Goal: Task Accomplishment & Management: Manage account settings

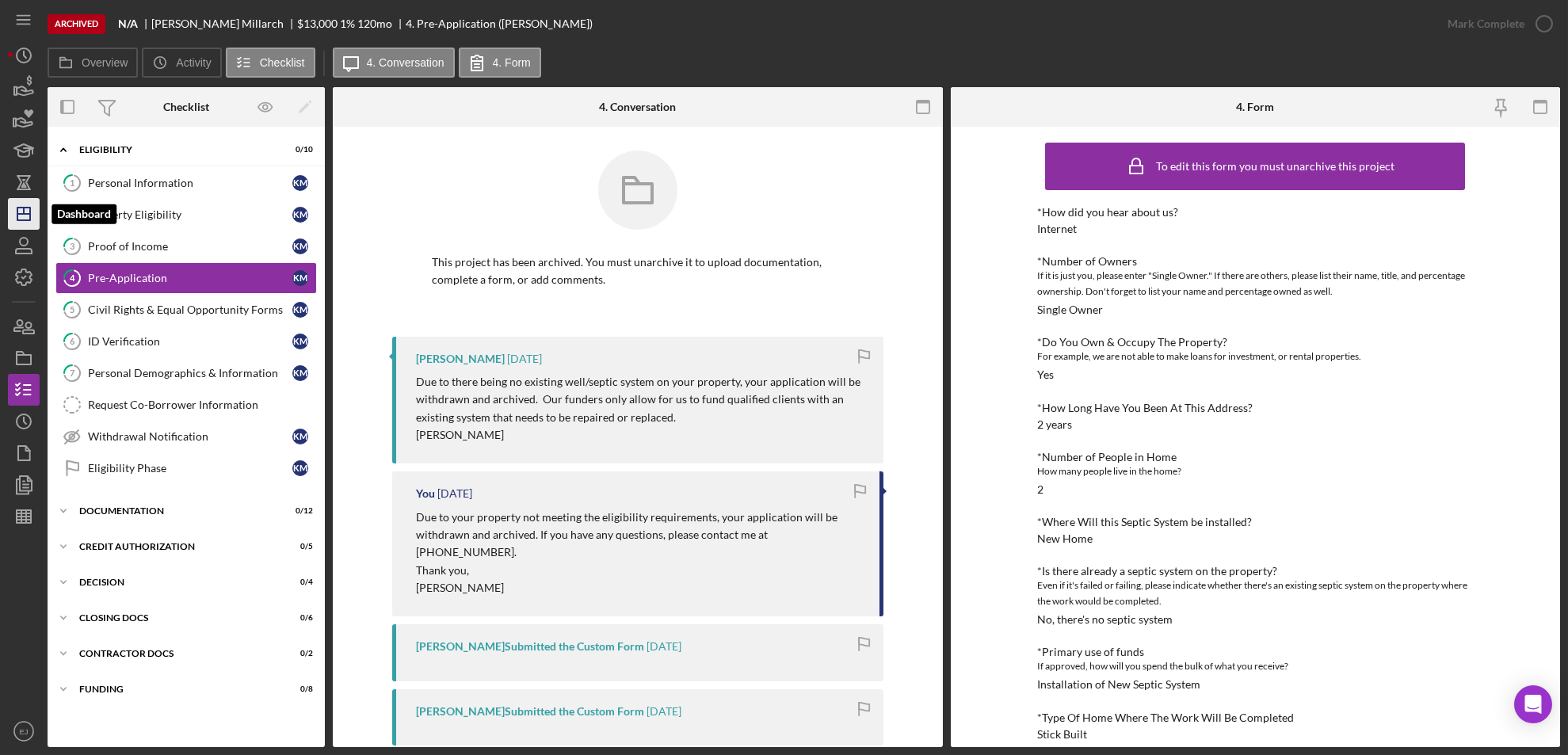
click at [30, 218] on polygon "button" at bounding box center [24, 213] width 13 height 13
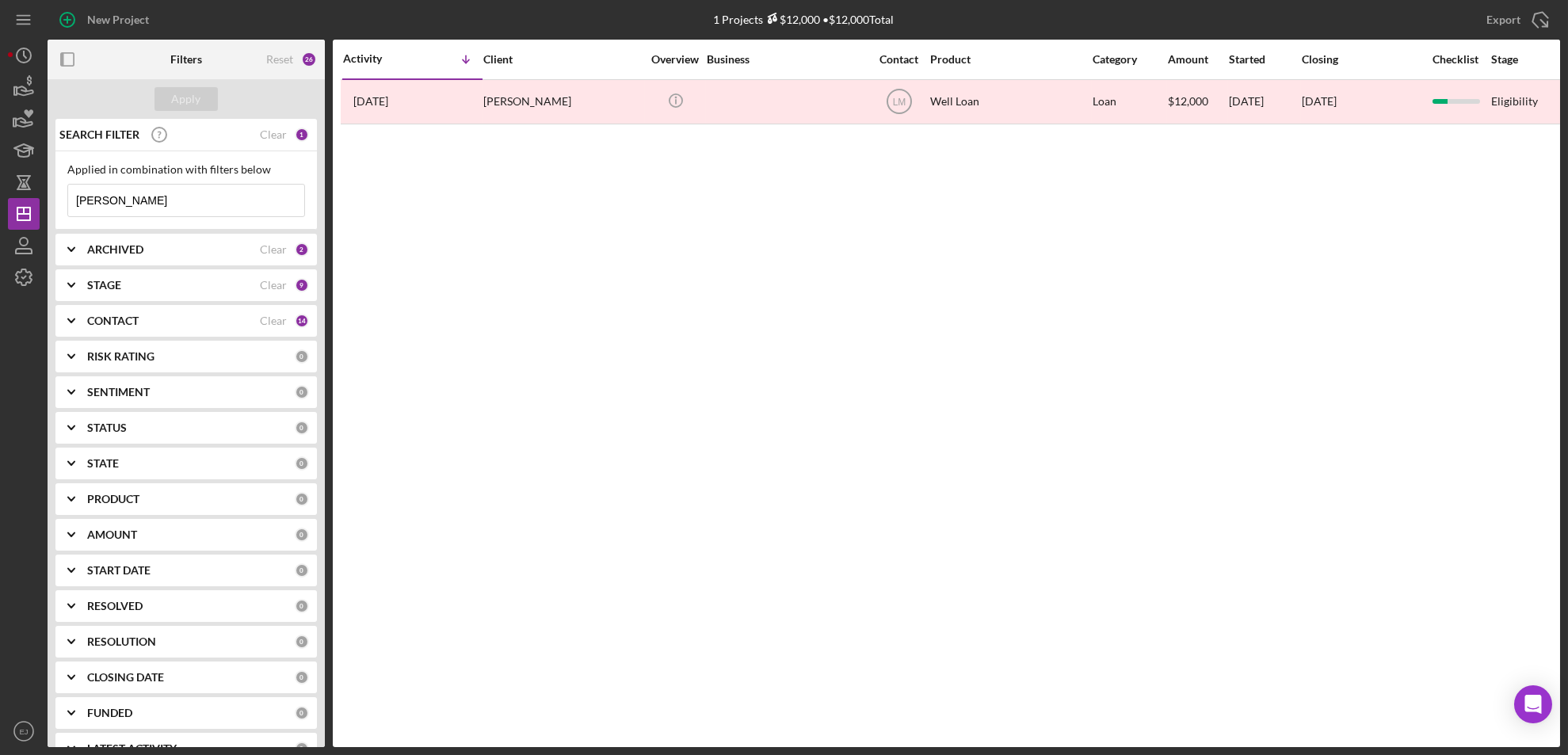
click at [206, 206] on input "[PERSON_NAME]" at bounding box center [186, 200] width 236 height 31
type input "s"
click at [176, 95] on div "Apply" at bounding box center [186, 99] width 29 height 24
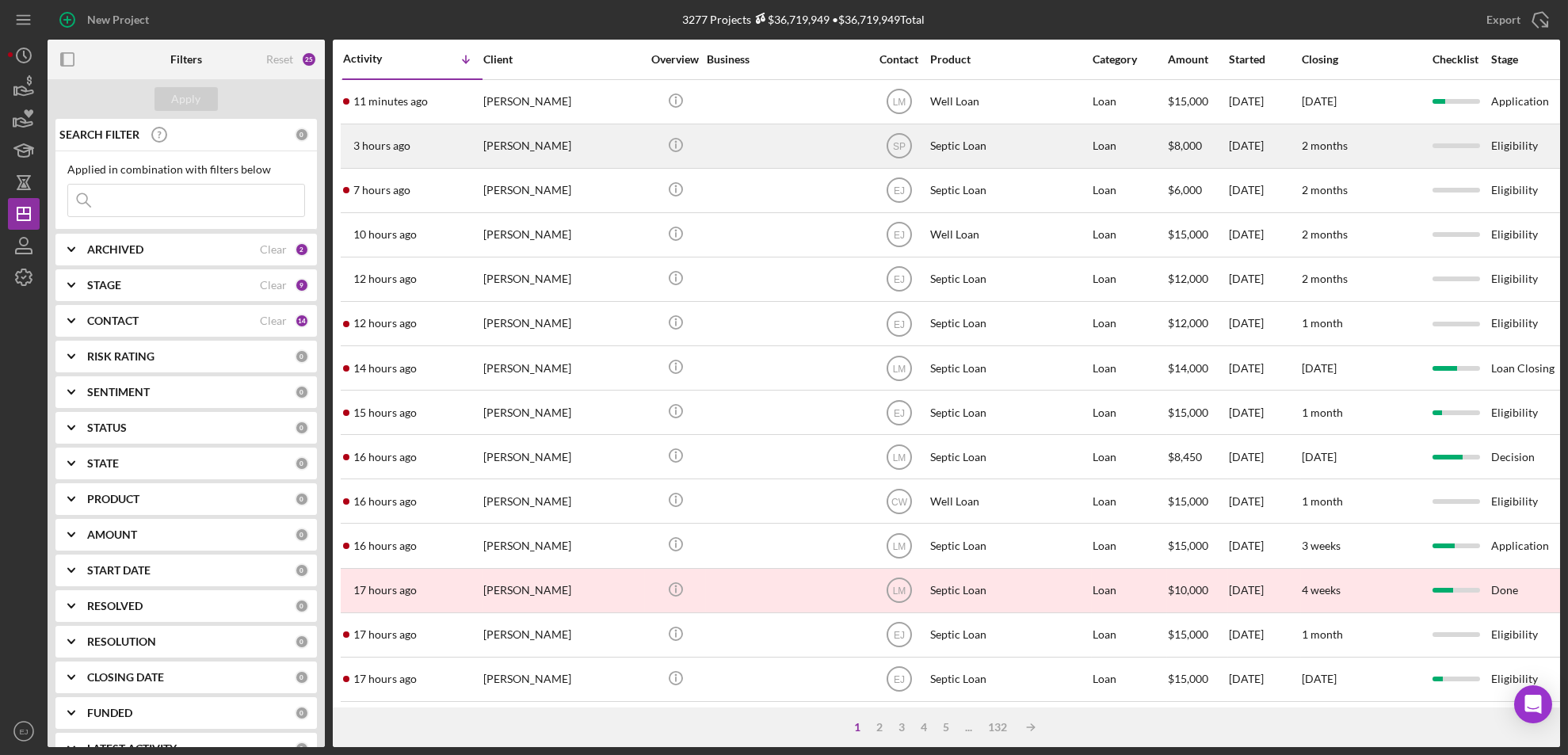
click at [524, 150] on div "[PERSON_NAME]" at bounding box center [563, 145] width 158 height 42
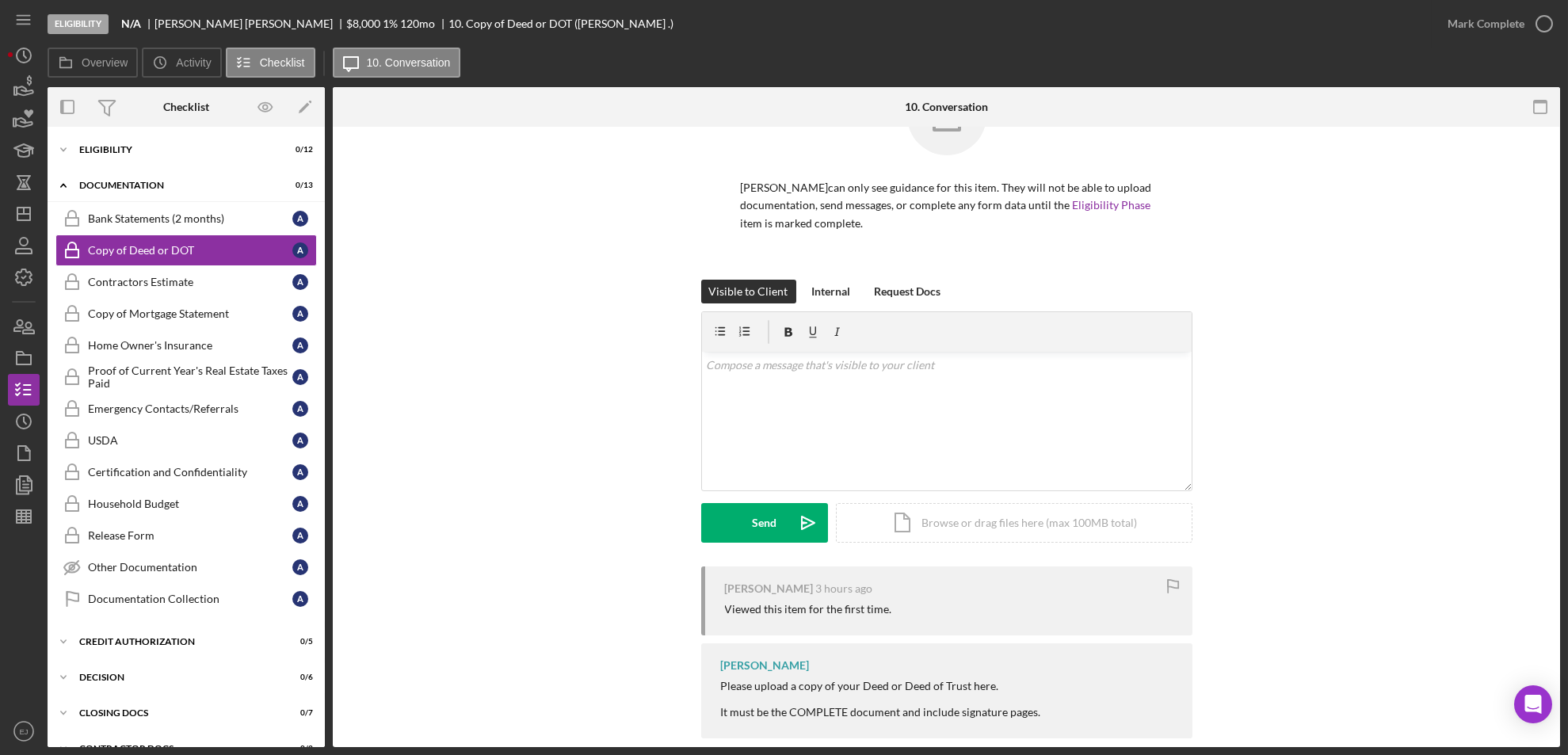
scroll to position [96, 0]
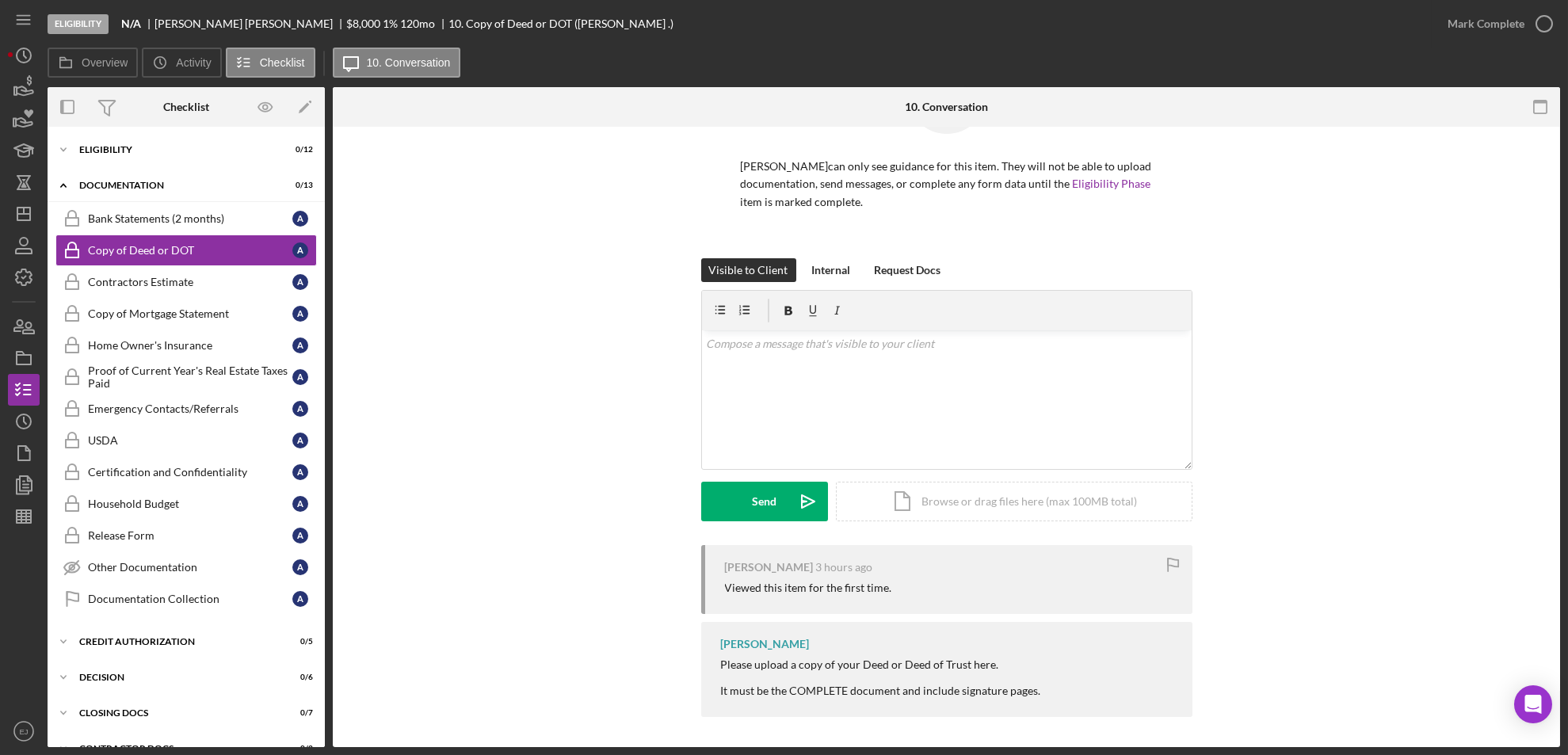
click at [318, 236] on div "Bank Statements (2 months) Bank Statements (2 months) A Copy of Deed or DOT Cop…" at bounding box center [186, 413] width 277 height 420
click at [57, 149] on icon "Icon/Expander" at bounding box center [63, 150] width 31 height 31
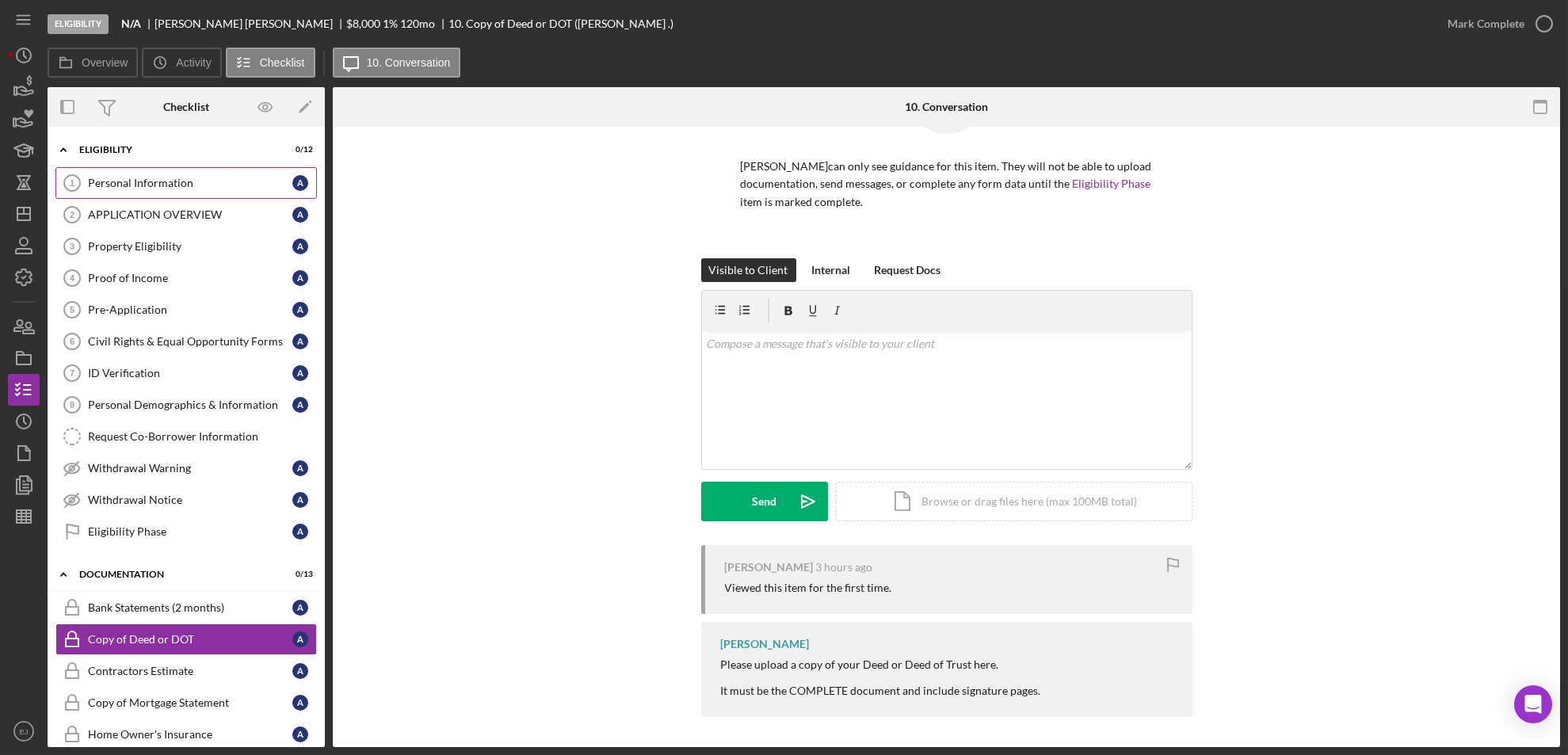
click at [142, 181] on div "Personal Information" at bounding box center [190, 183] width 205 height 13
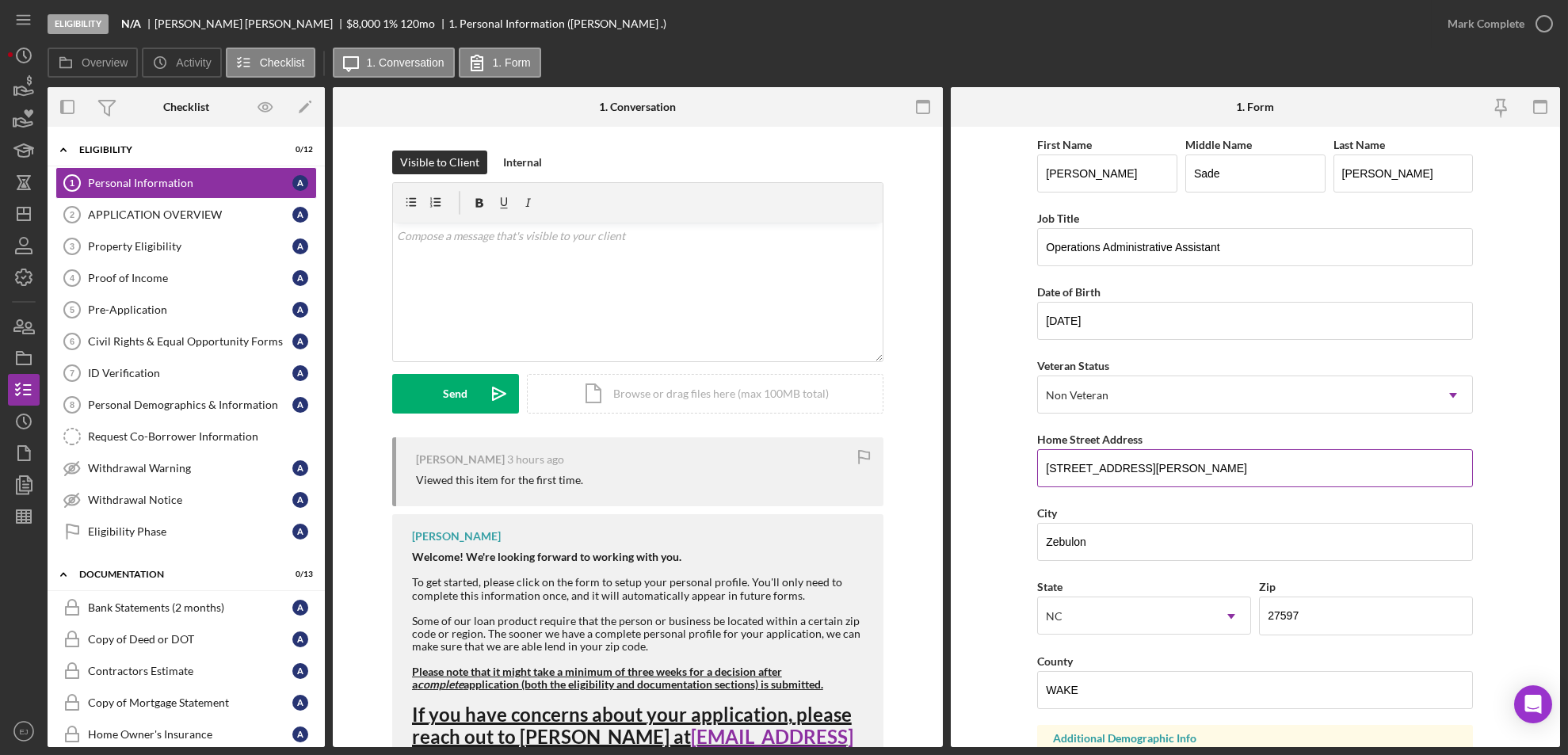
drag, startPoint x: 1039, startPoint y: 465, endPoint x: 1316, endPoint y: 482, distance: 277.5
click at [1316, 482] on input "[STREET_ADDRESS][PERSON_NAME]" at bounding box center [1254, 468] width 436 height 38
click at [207, 249] on div "Property Eligibility" at bounding box center [190, 246] width 205 height 13
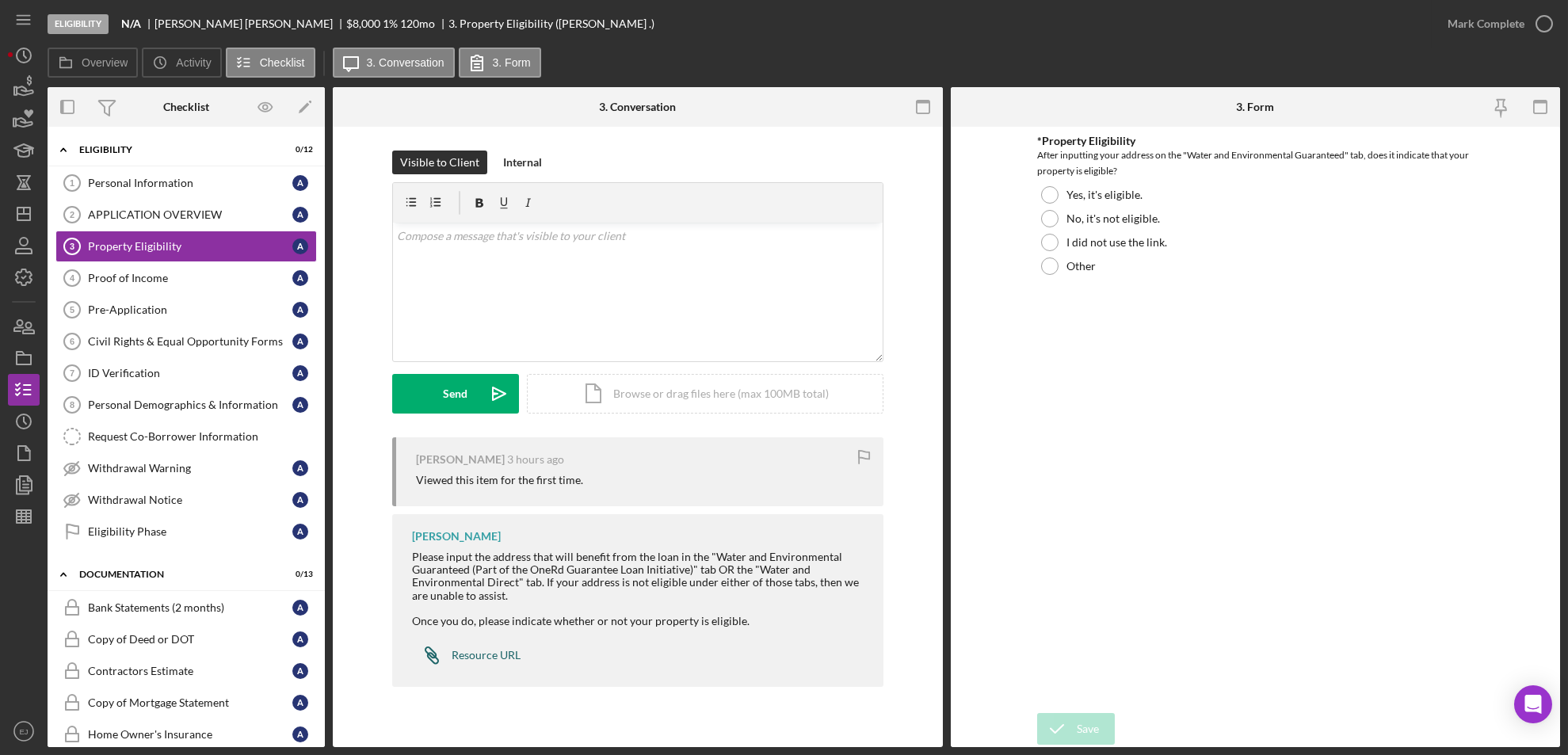
click at [457, 650] on div "Resource URL" at bounding box center [485, 656] width 69 height 13
click at [727, 401] on div "Icon/Document Browse or drag files here (max 100MB total) Tap to choose files o…" at bounding box center [705, 394] width 357 height 40
click at [469, 385] on div "Upload" at bounding box center [456, 394] width 36 height 40
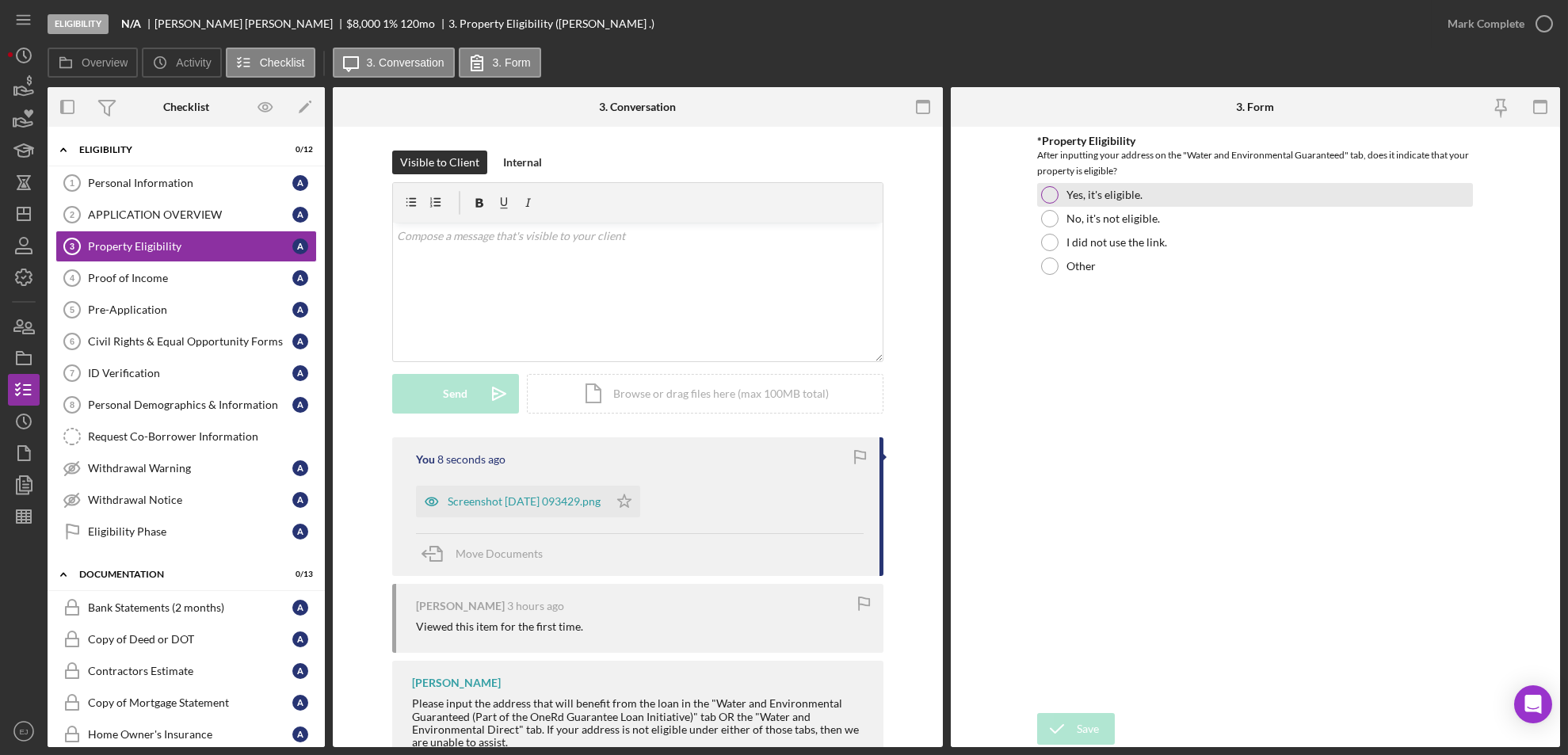
click at [1054, 198] on div at bounding box center [1050, 195] width 18 height 18
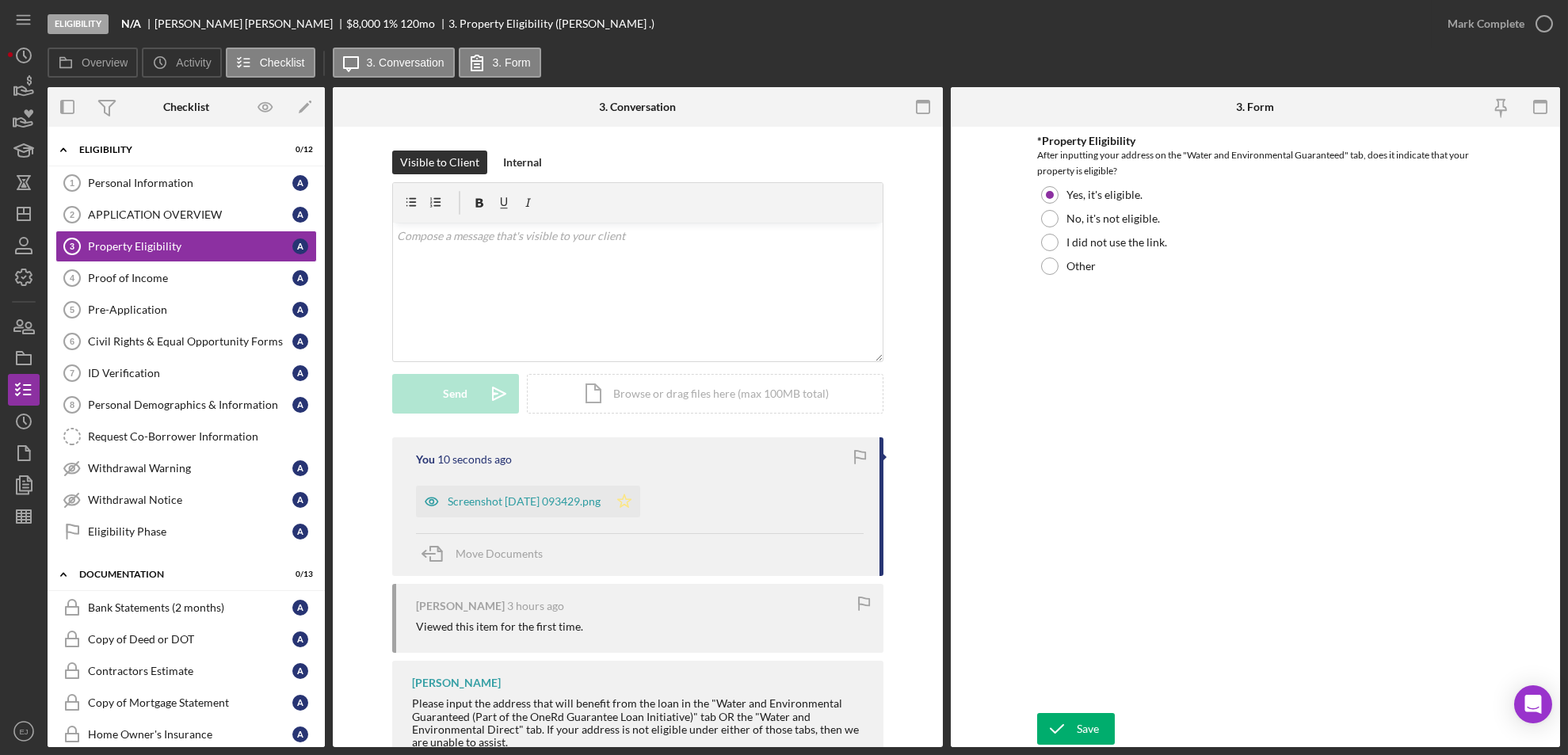
click at [640, 496] on icon "Icon/Star" at bounding box center [624, 501] width 31 height 31
click at [1545, 26] on icon "button" at bounding box center [1544, 24] width 40 height 40
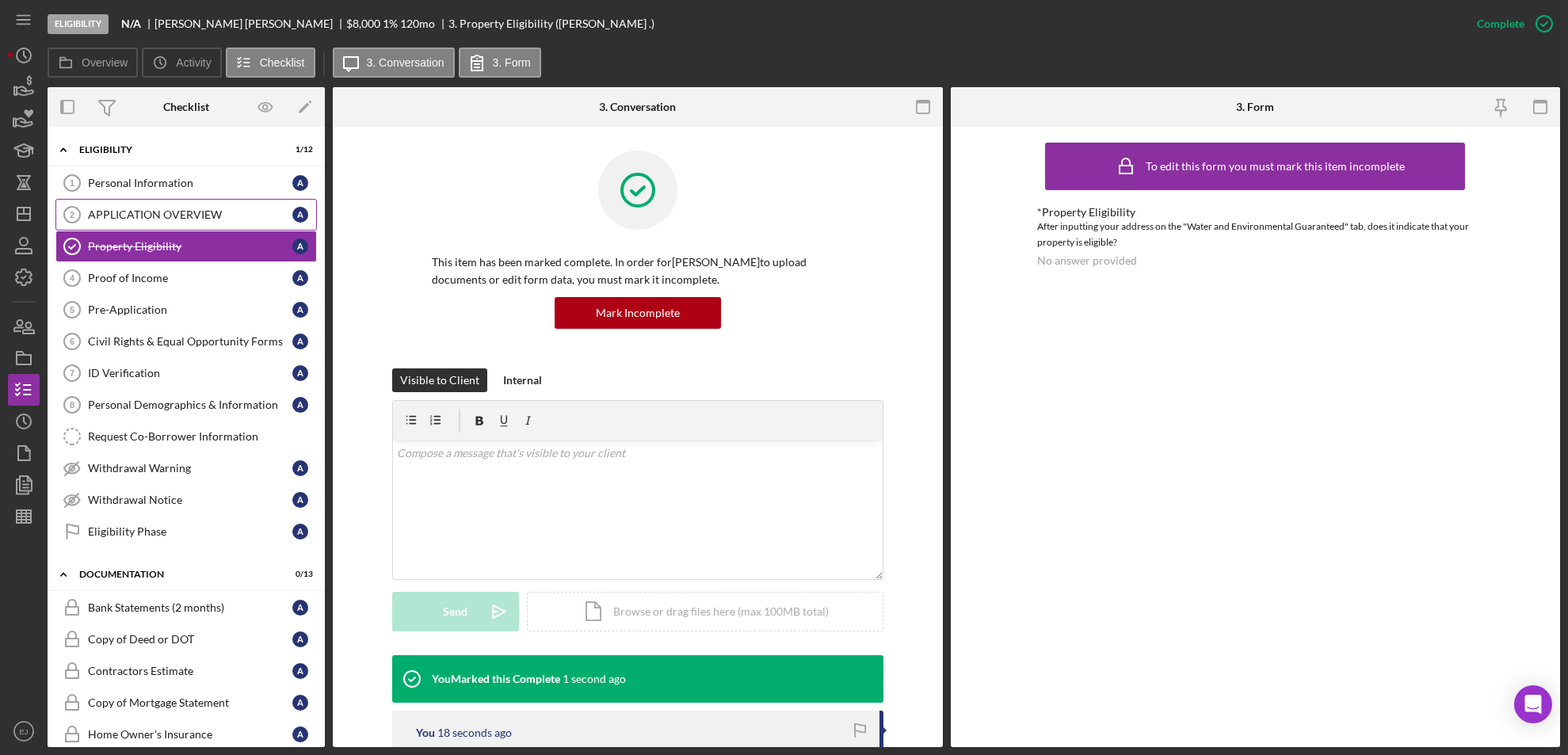
click at [172, 220] on div "APPLICATION OVERVIEW" at bounding box center [190, 214] width 205 height 13
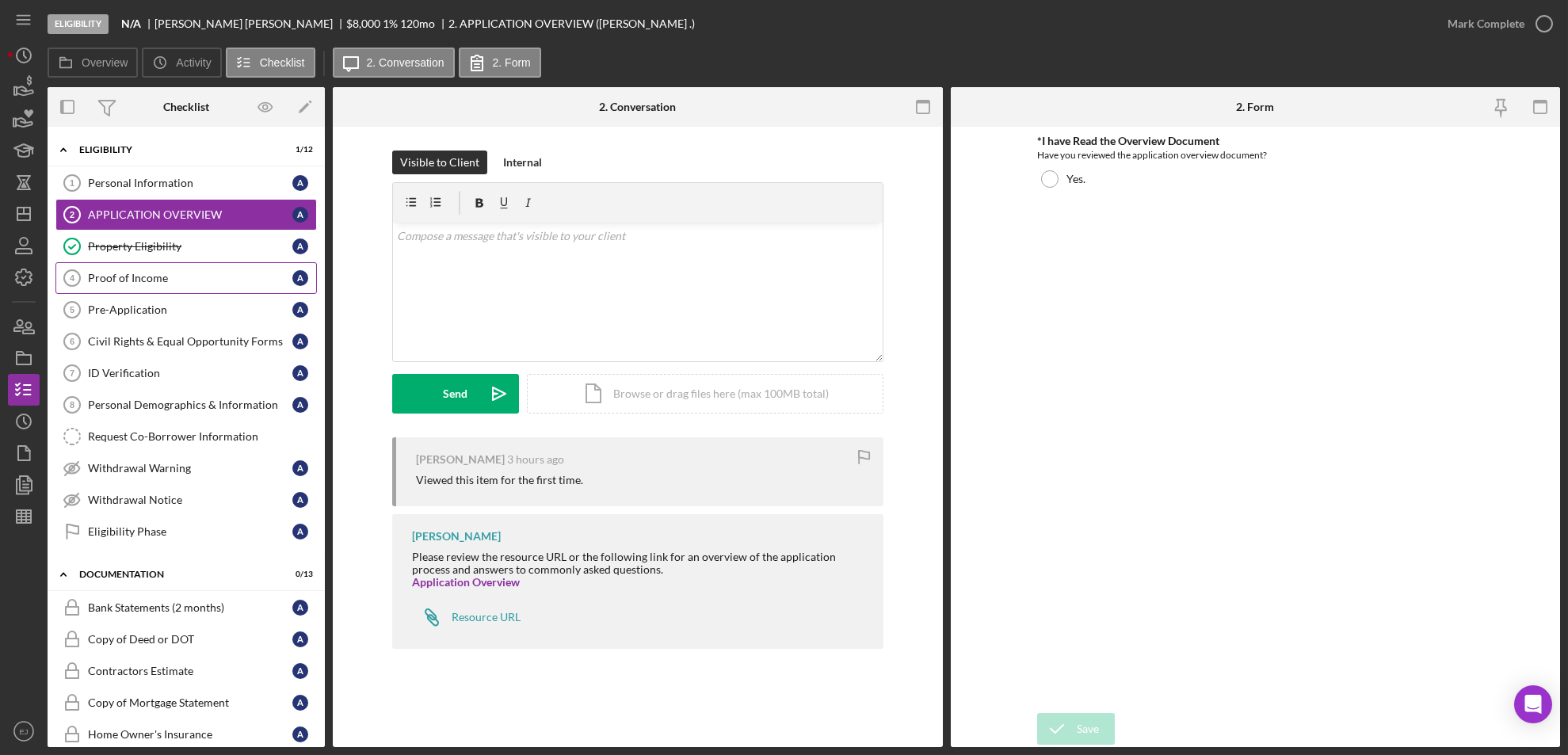
click at [160, 267] on link "Proof of Income 4 Proof of Income A" at bounding box center [186, 278] width 262 height 31
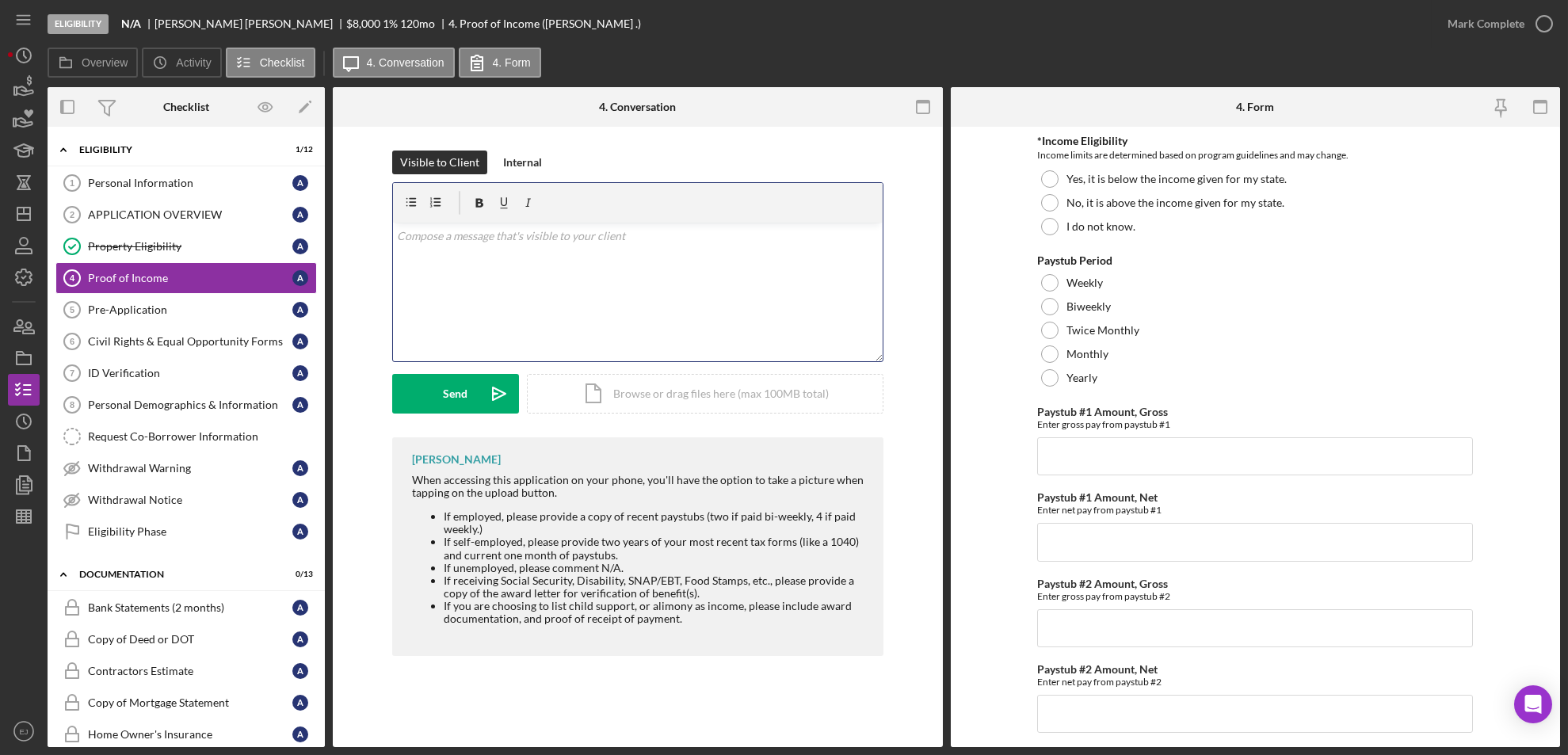
click at [461, 243] on p at bounding box center [637, 236] width 481 height 18
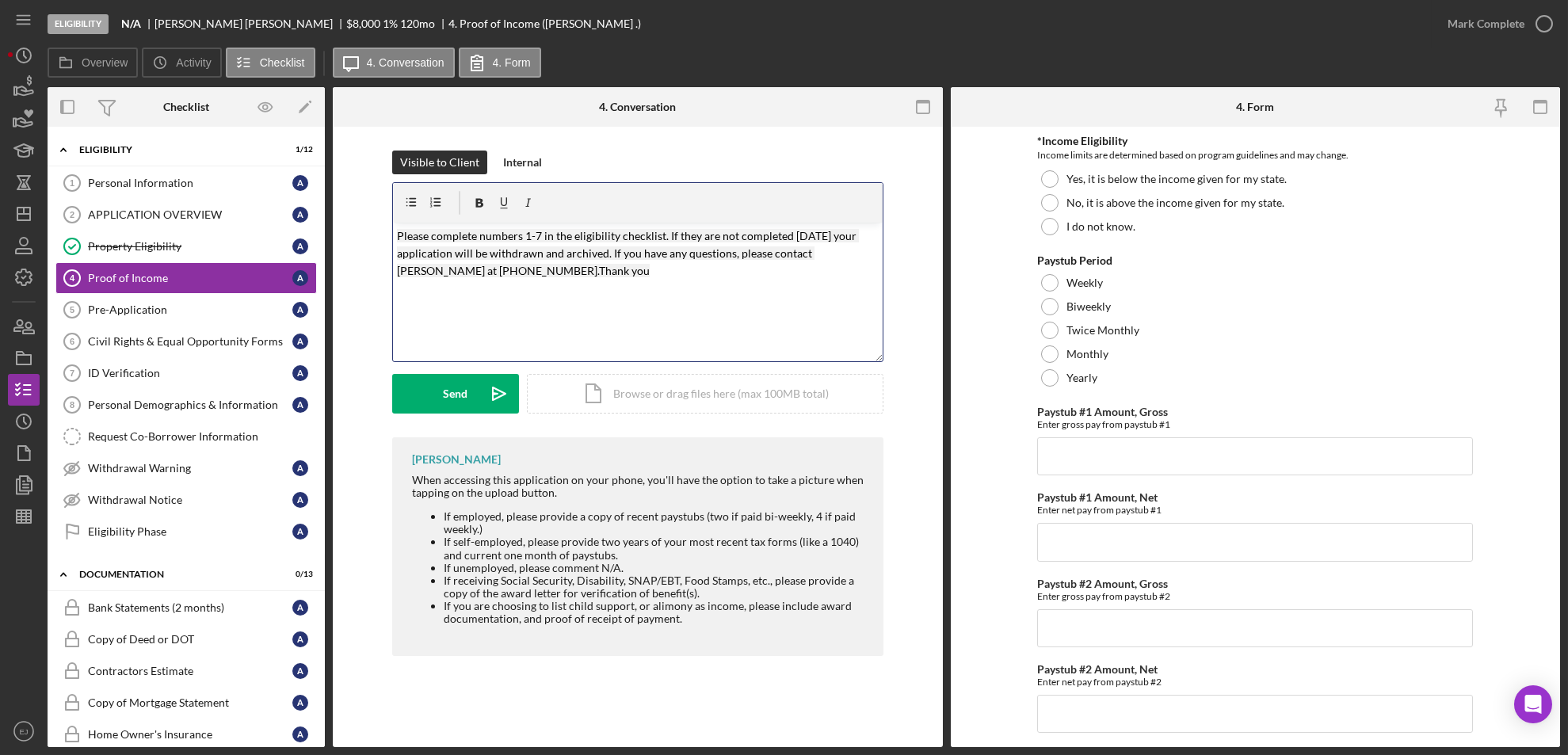
click at [527, 235] on mark "Please complete numbers 1-7 in the eligibility checklist. If they are not compl…" at bounding box center [628, 253] width 462 height 49
click at [537, 235] on mark "Please complete numbers 1-7 in the eligibility checklist. If they are not compl…" at bounding box center [628, 253] width 462 height 49
click at [395, 234] on div "v Color teal Color pink Remove color Add row above Add row below Add column bef…" at bounding box center [637, 292] width 490 height 139
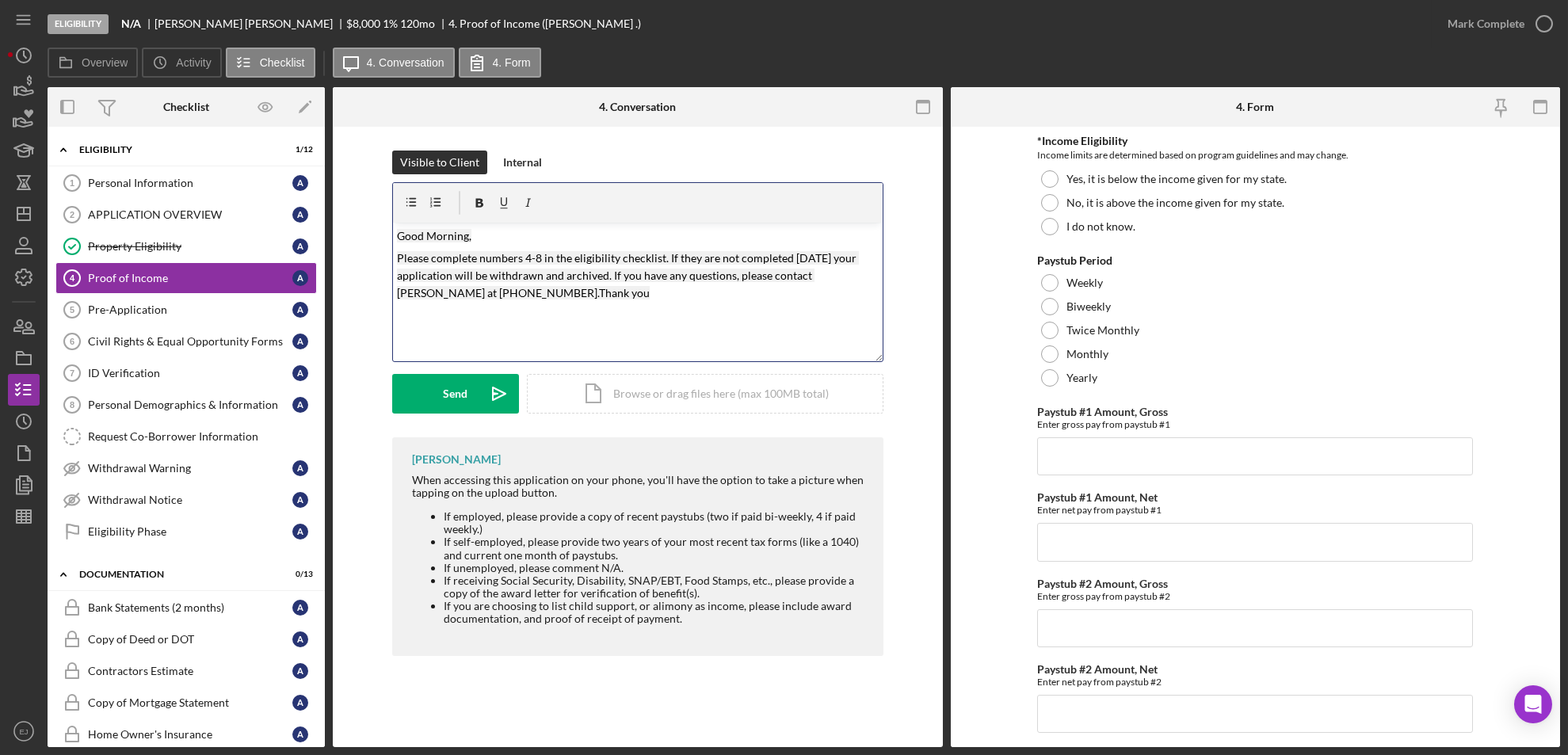
click at [467, 360] on div "v Color teal Color pink Remove color Add row above Add row below Add column bef…" at bounding box center [637, 292] width 490 height 139
click at [467, 384] on div "Send" at bounding box center [455, 394] width 25 height 40
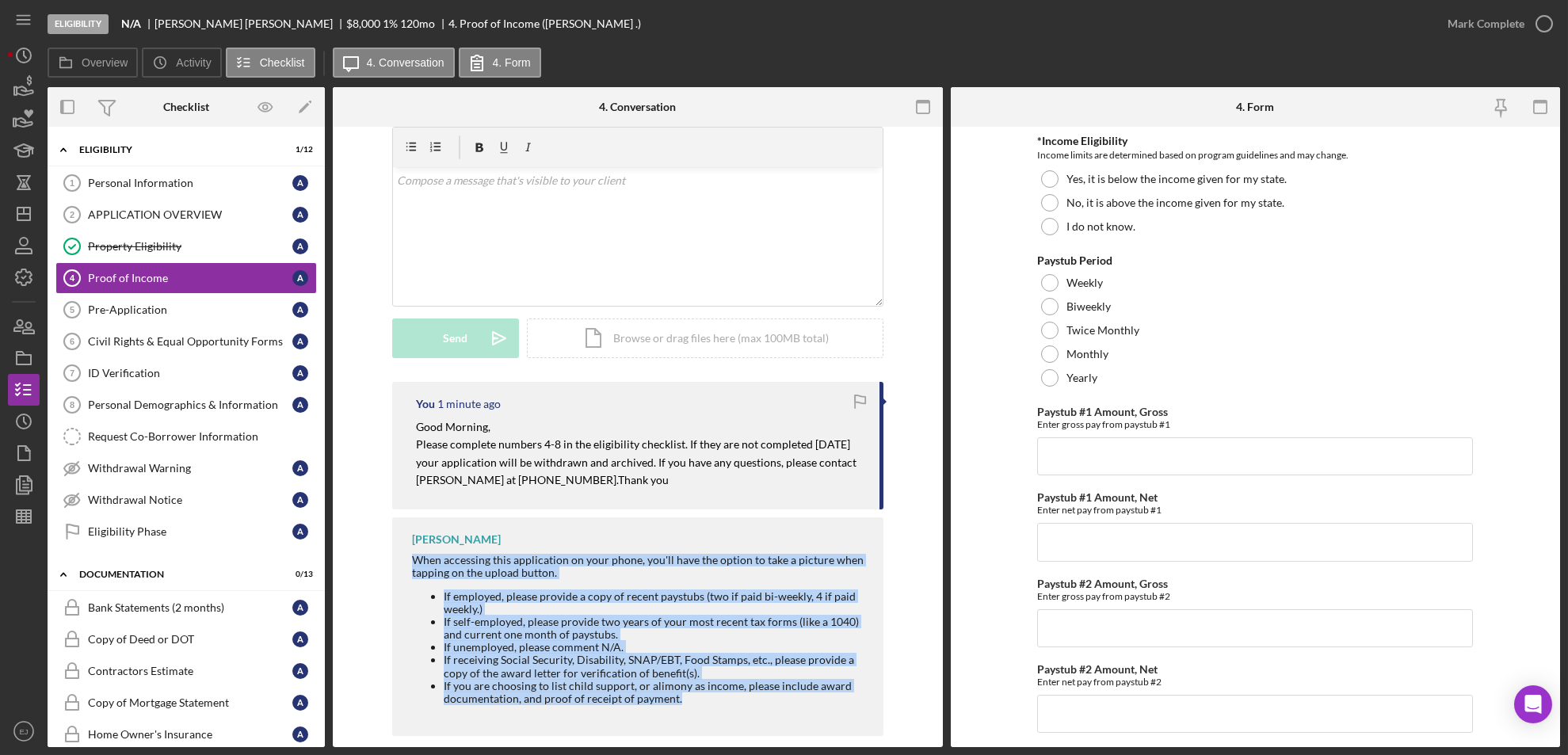
scroll to position [75, 0]
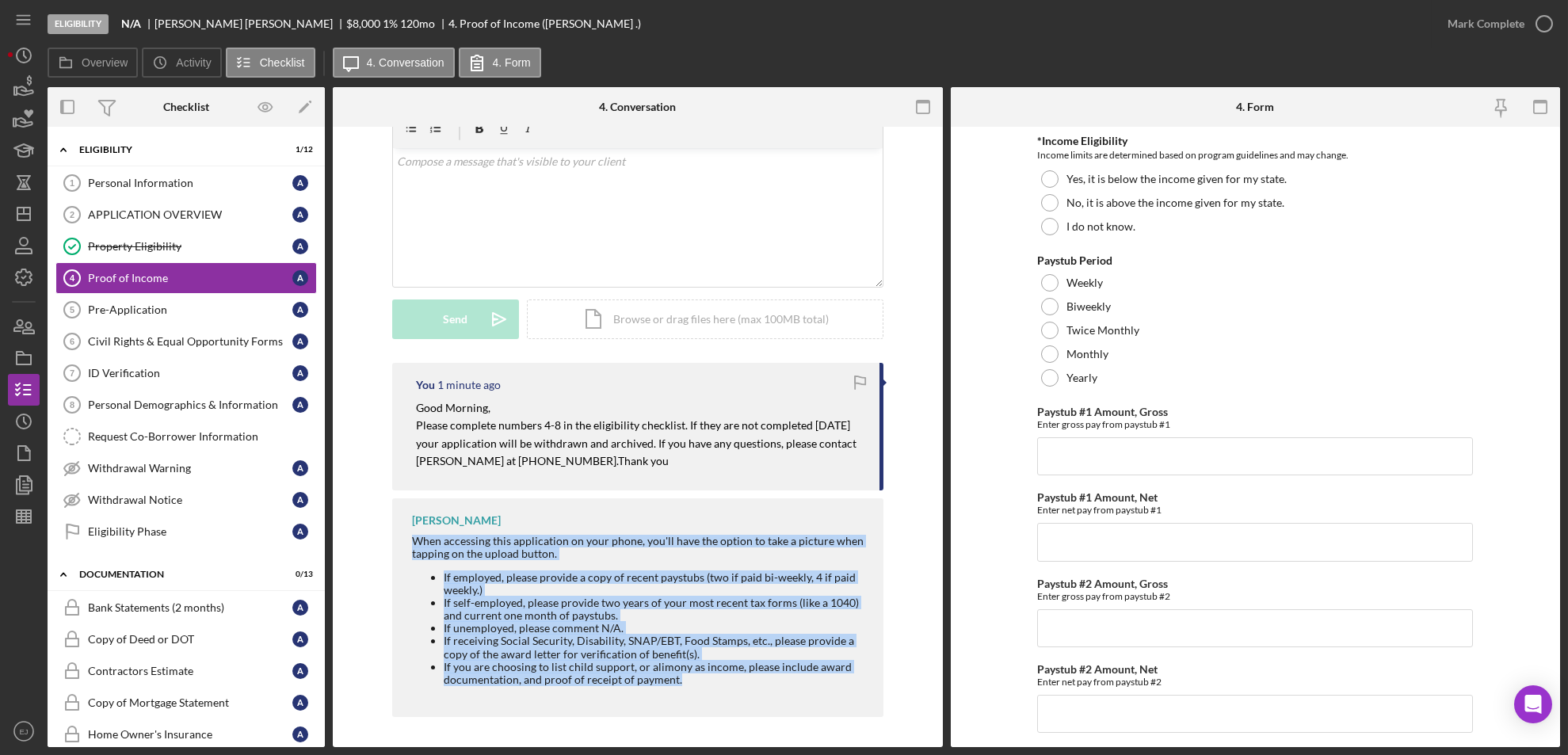
drag, startPoint x: 398, startPoint y: 615, endPoint x: 694, endPoint y: 764, distance: 331.4
click at [694, 755] on html "Eligibility N/A [PERSON_NAME] $8,000 $8,000 1 % 120 mo 4. Proof of Income ([PER…" at bounding box center [784, 378] width 1568 height 755
copy div "When accessing this application on your phone, you'll have the option to take a…"
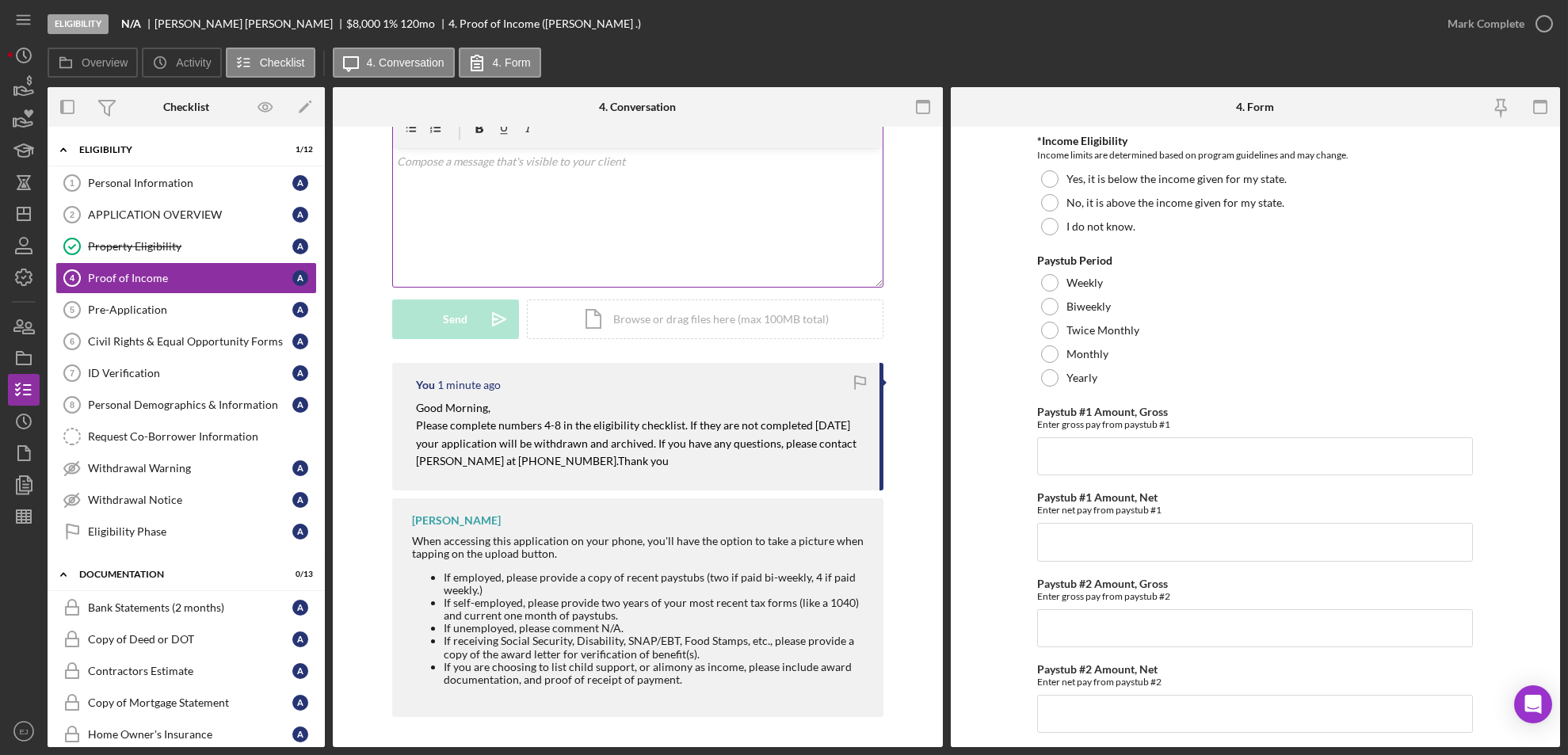
click at [479, 161] on p at bounding box center [637, 162] width 481 height 18
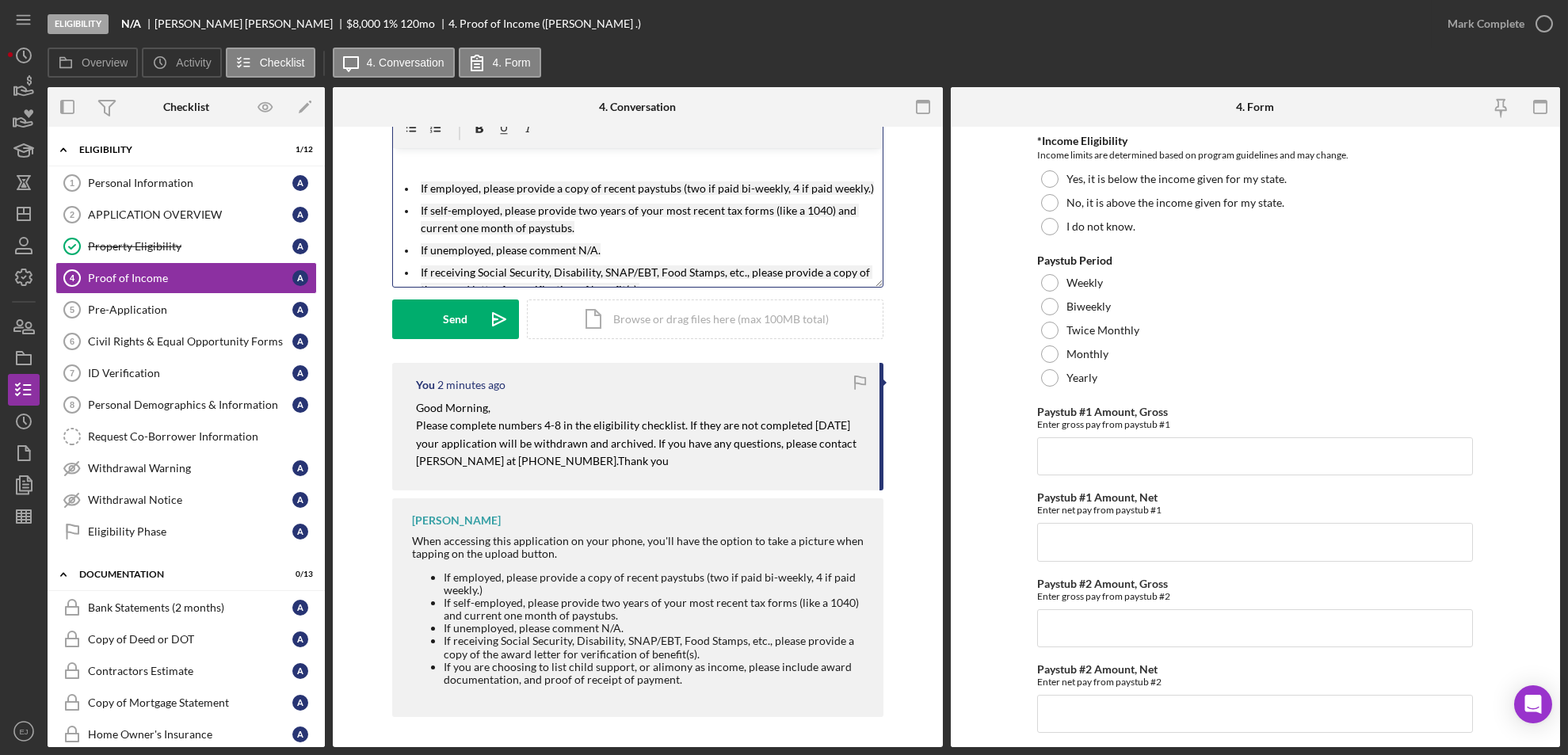
scroll to position [3, 0]
click at [452, 307] on div "Send" at bounding box center [455, 319] width 25 height 40
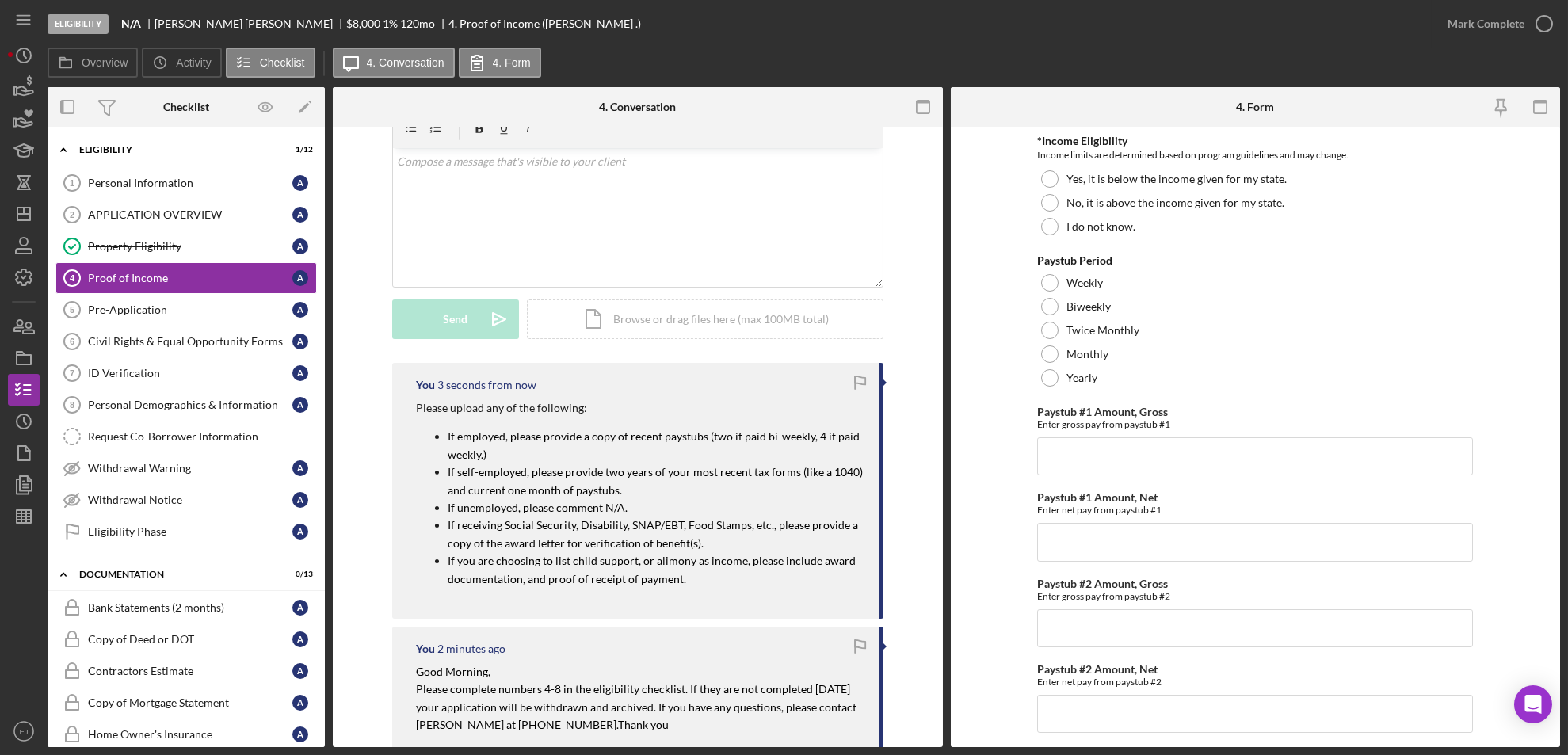
scroll to position [0, 0]
click at [23, 217] on icon "Icon/Dashboard" at bounding box center [24, 213] width 40 height 40
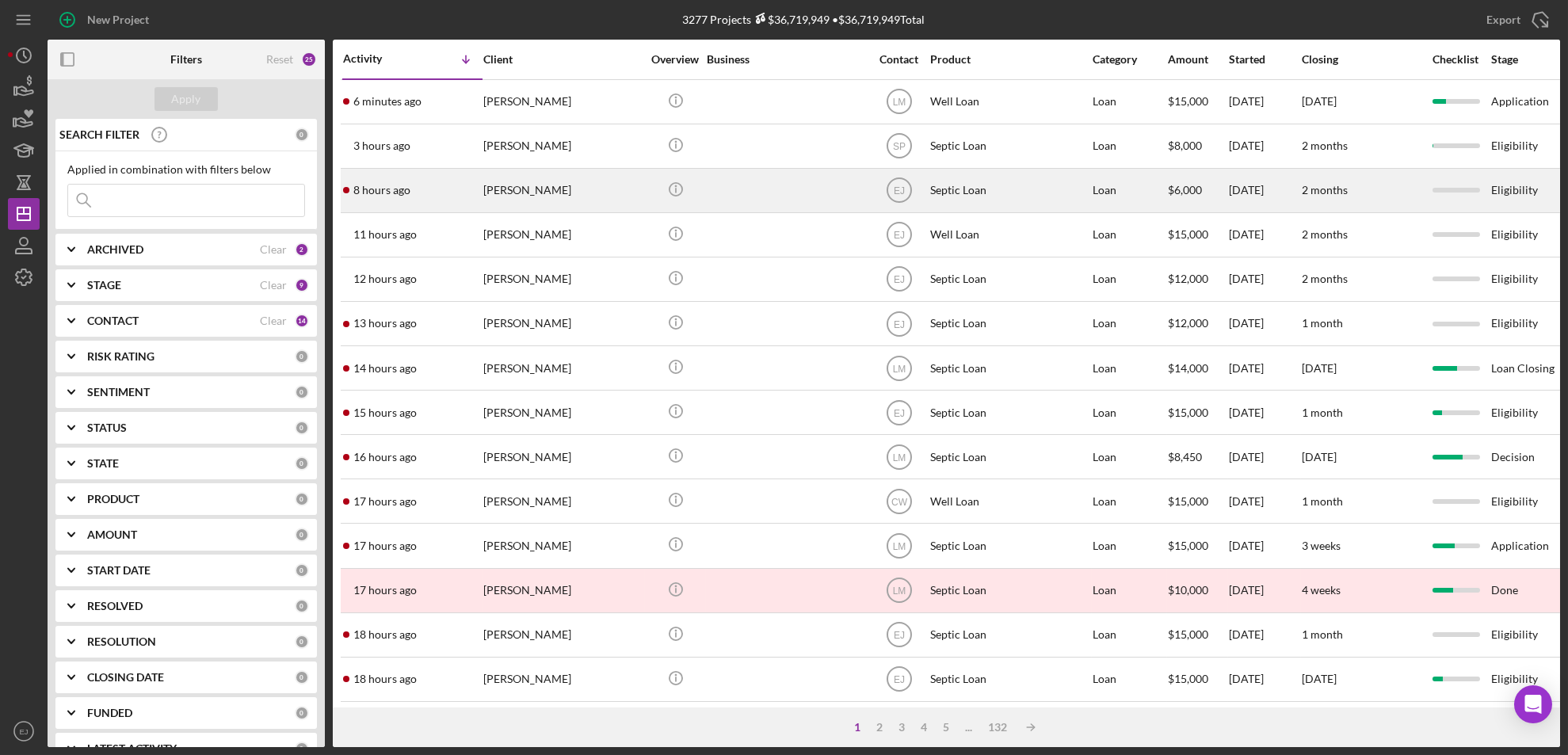
click at [536, 193] on div "[PERSON_NAME]" at bounding box center [563, 190] width 158 height 42
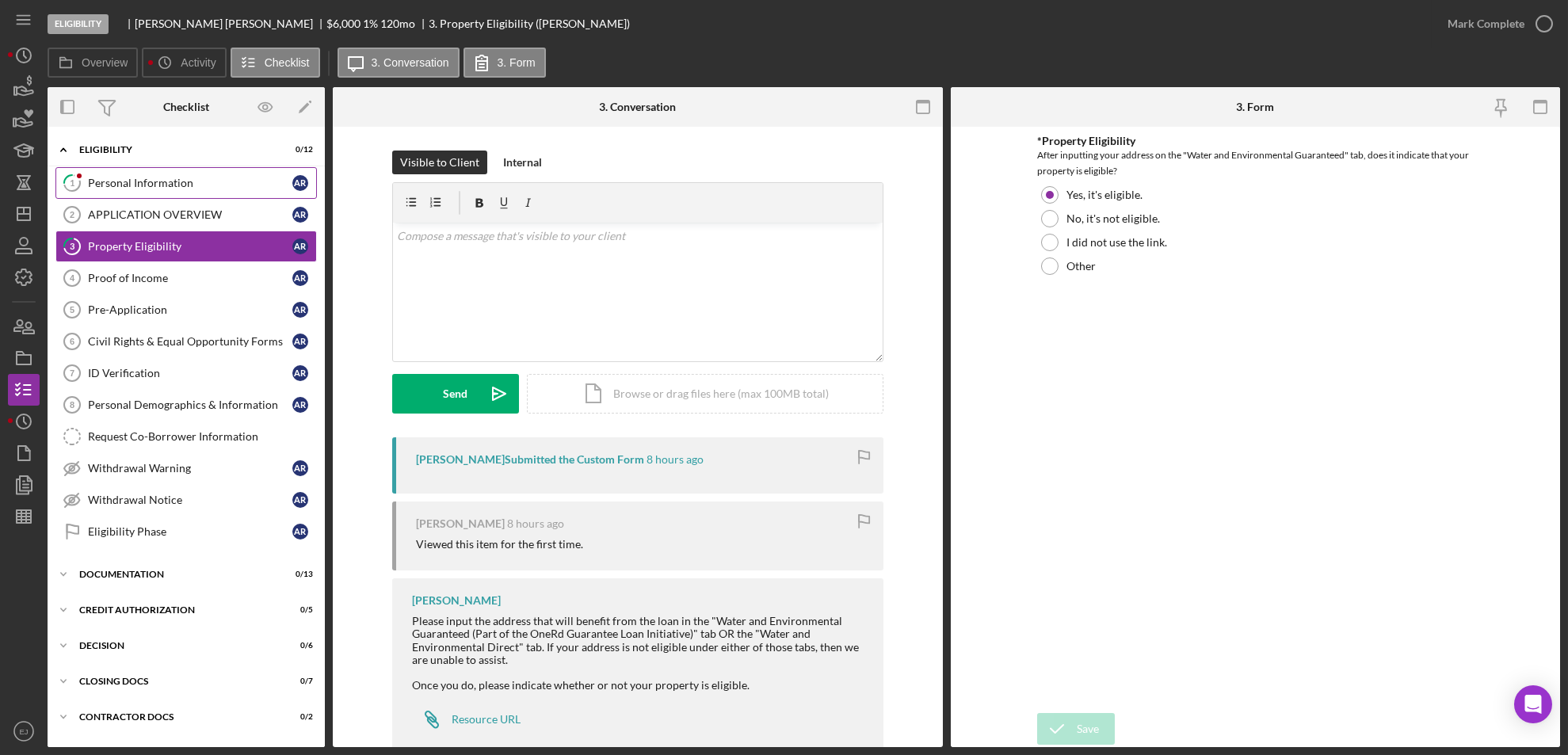
click at [109, 178] on div "Personal Information" at bounding box center [190, 183] width 205 height 13
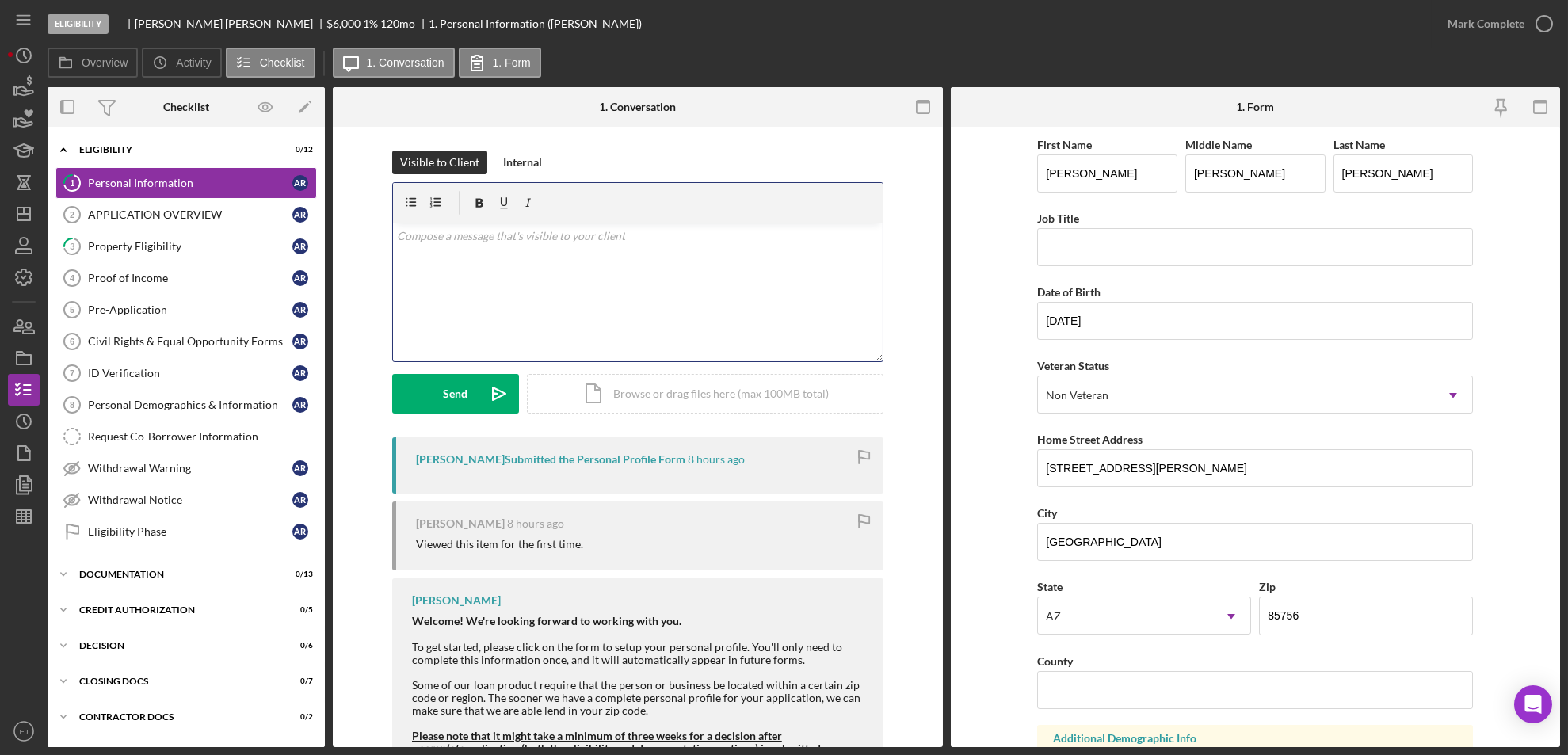
click at [484, 256] on div "v Color teal Color pink Remove color Add row above Add row below Add column bef…" at bounding box center [637, 292] width 490 height 139
click at [523, 272] on div "v Color teal Color pink Remove color Add row above Add row below Add column bef…" at bounding box center [637, 292] width 490 height 139
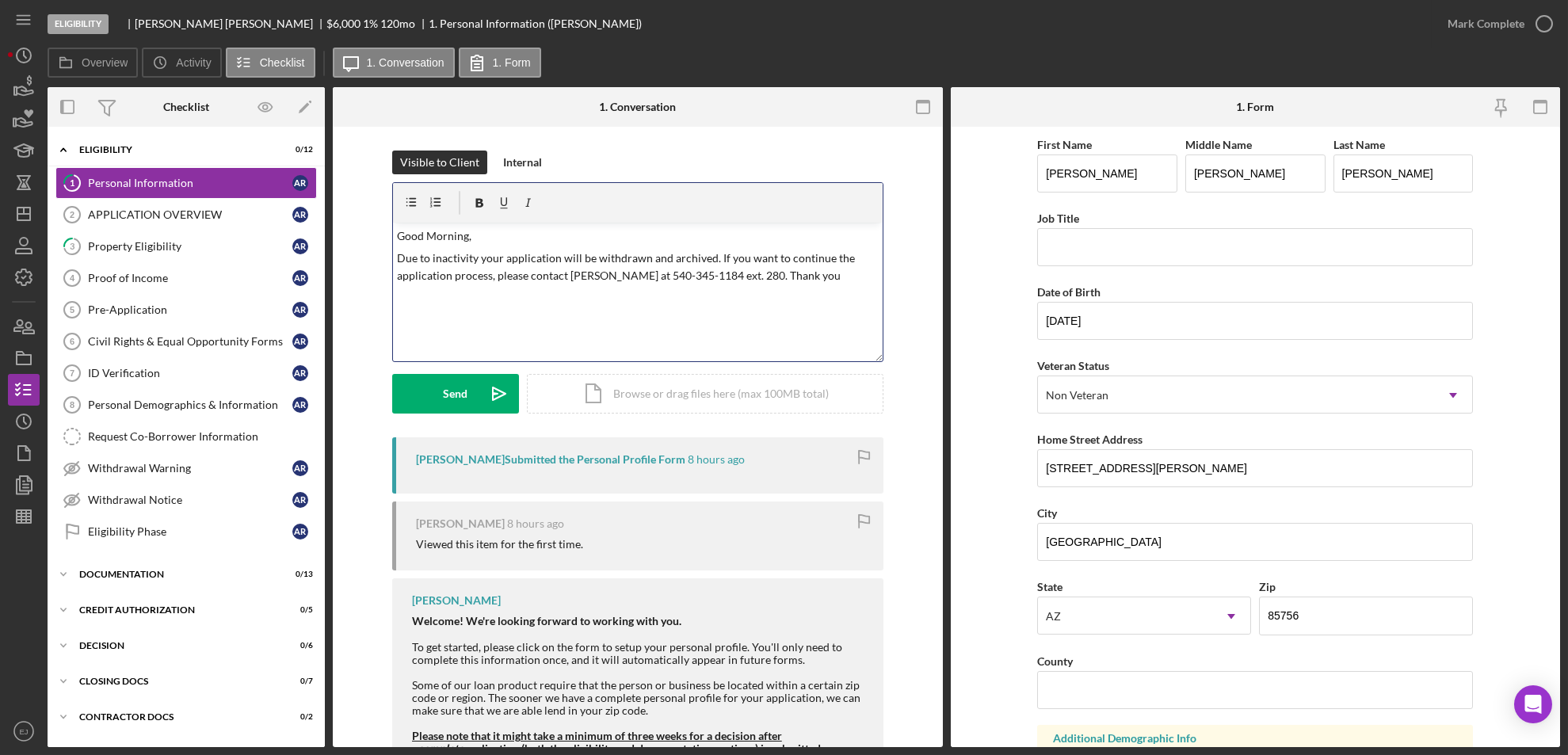
click at [476, 257] on p "Due to inactivity your application will be withdrawn and archived. If you want …" at bounding box center [637, 268] width 481 height 36
click at [553, 258] on p "Due to inactivity your application will be withdrawn and archived. If you want …" at bounding box center [637, 268] width 481 height 36
click at [471, 379] on button "Send Icon/icon-invite-send" at bounding box center [455, 394] width 127 height 40
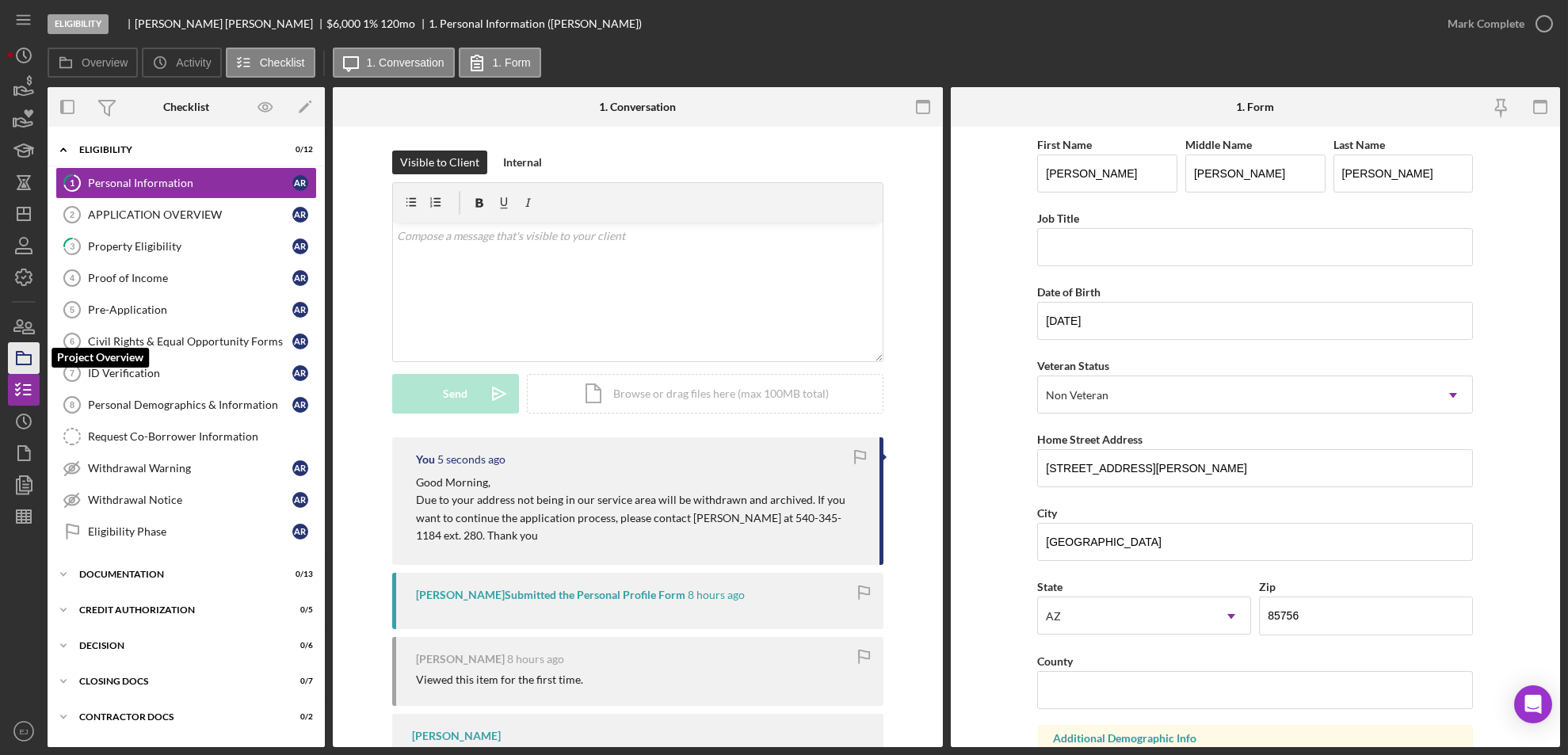
click at [21, 360] on icon "button" at bounding box center [24, 358] width 40 height 40
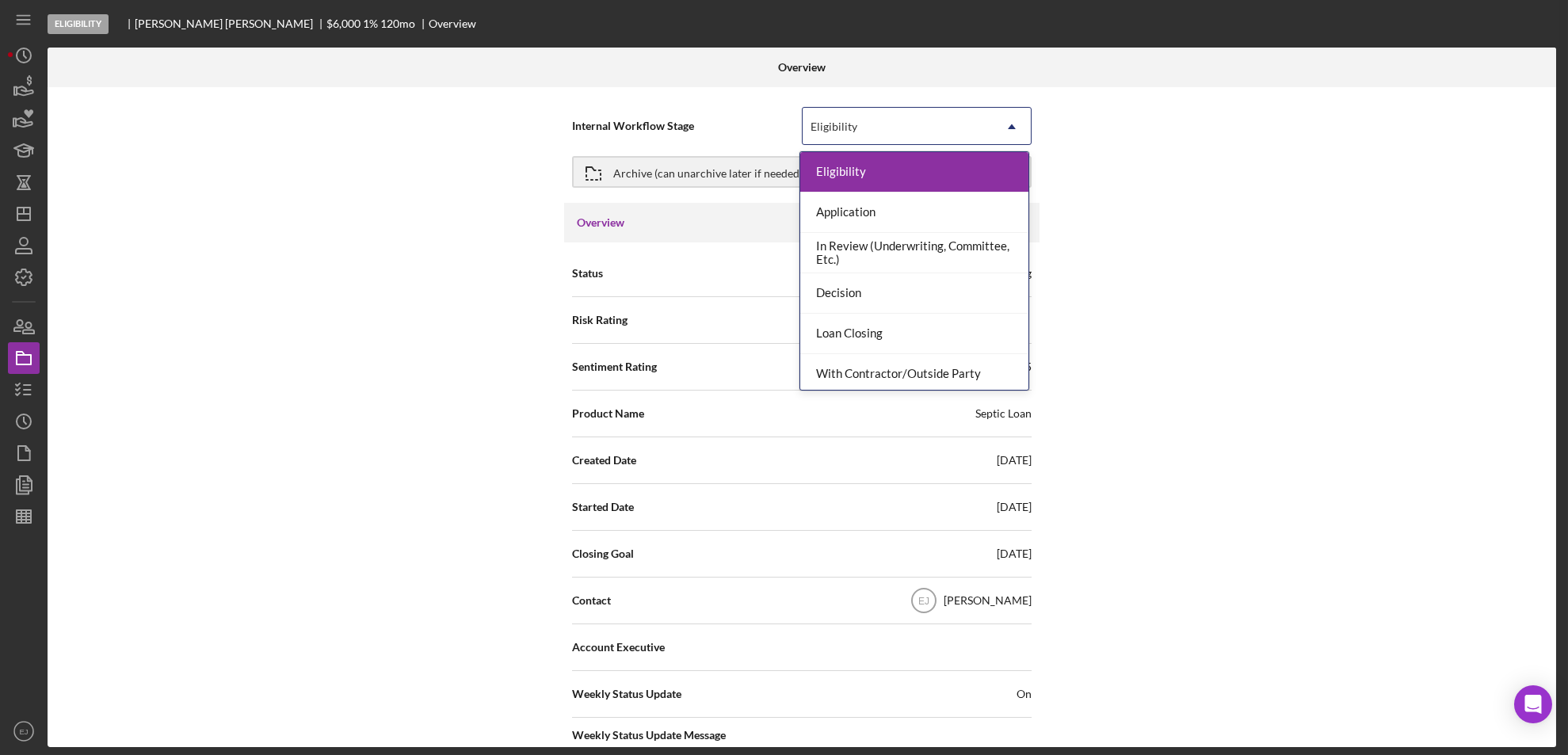
click at [1002, 122] on icon "Icon/Dropdown Arrow" at bounding box center [1011, 127] width 38 height 38
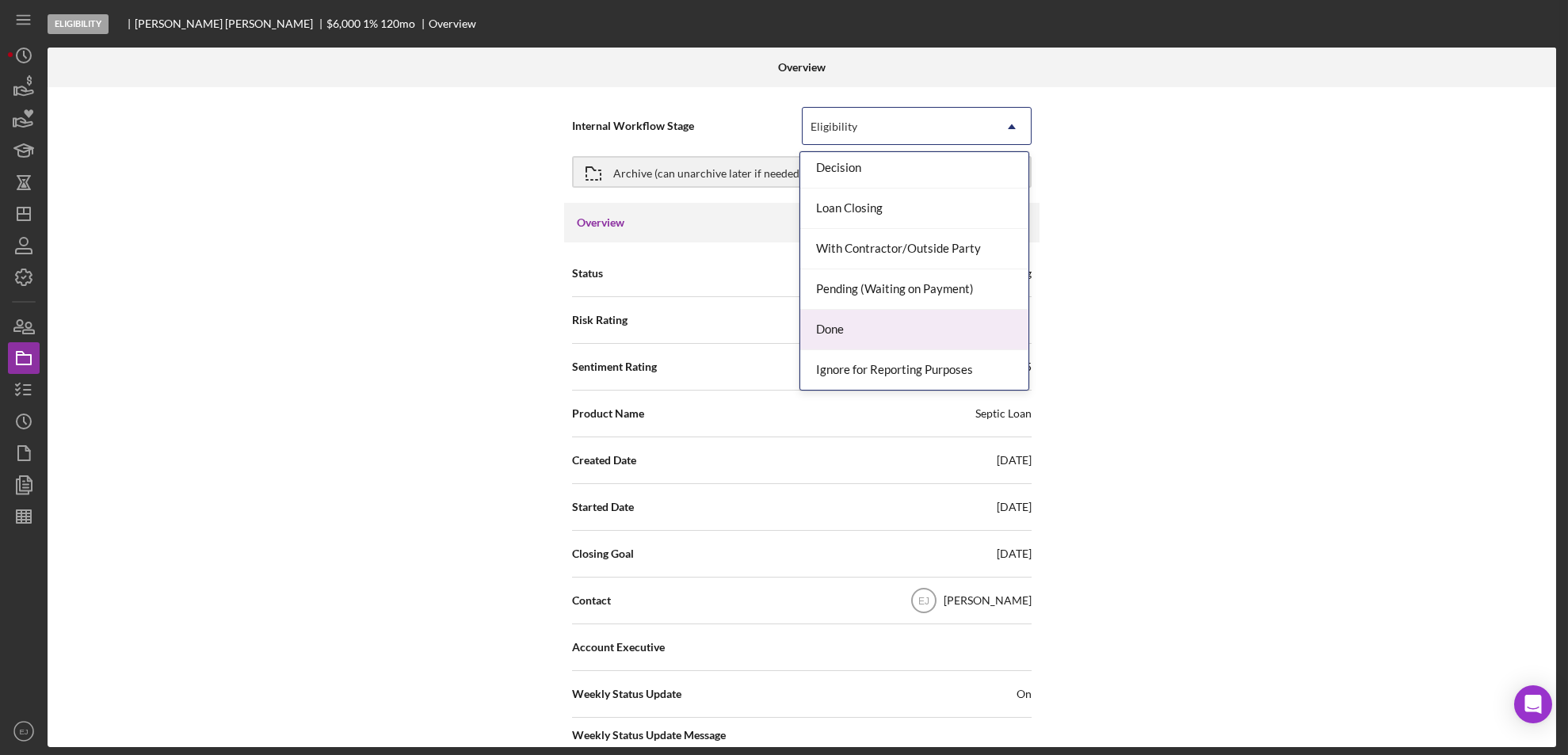
click at [987, 332] on div "Done" at bounding box center [914, 331] width 228 height 41
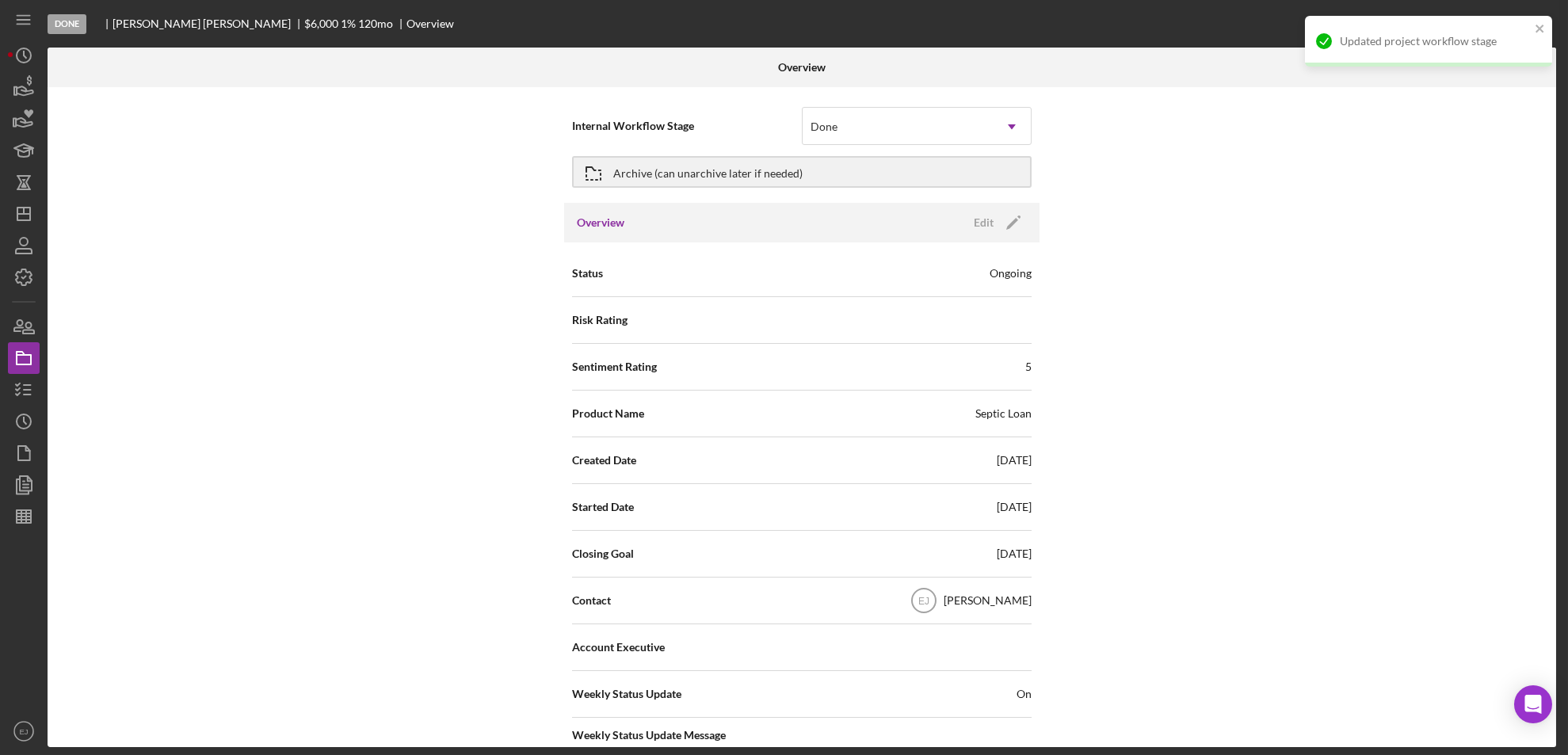
click at [1551, 671] on div "Internal Workflow Stage Done Icon/Dropdown Arrow Archive (can unarchive later i…" at bounding box center [801, 417] width 1509 height 661
click at [1551, 668] on div "Internal Workflow Stage Done Icon/Dropdown Arrow Archive (can unarchive later i…" at bounding box center [801, 417] width 1509 height 661
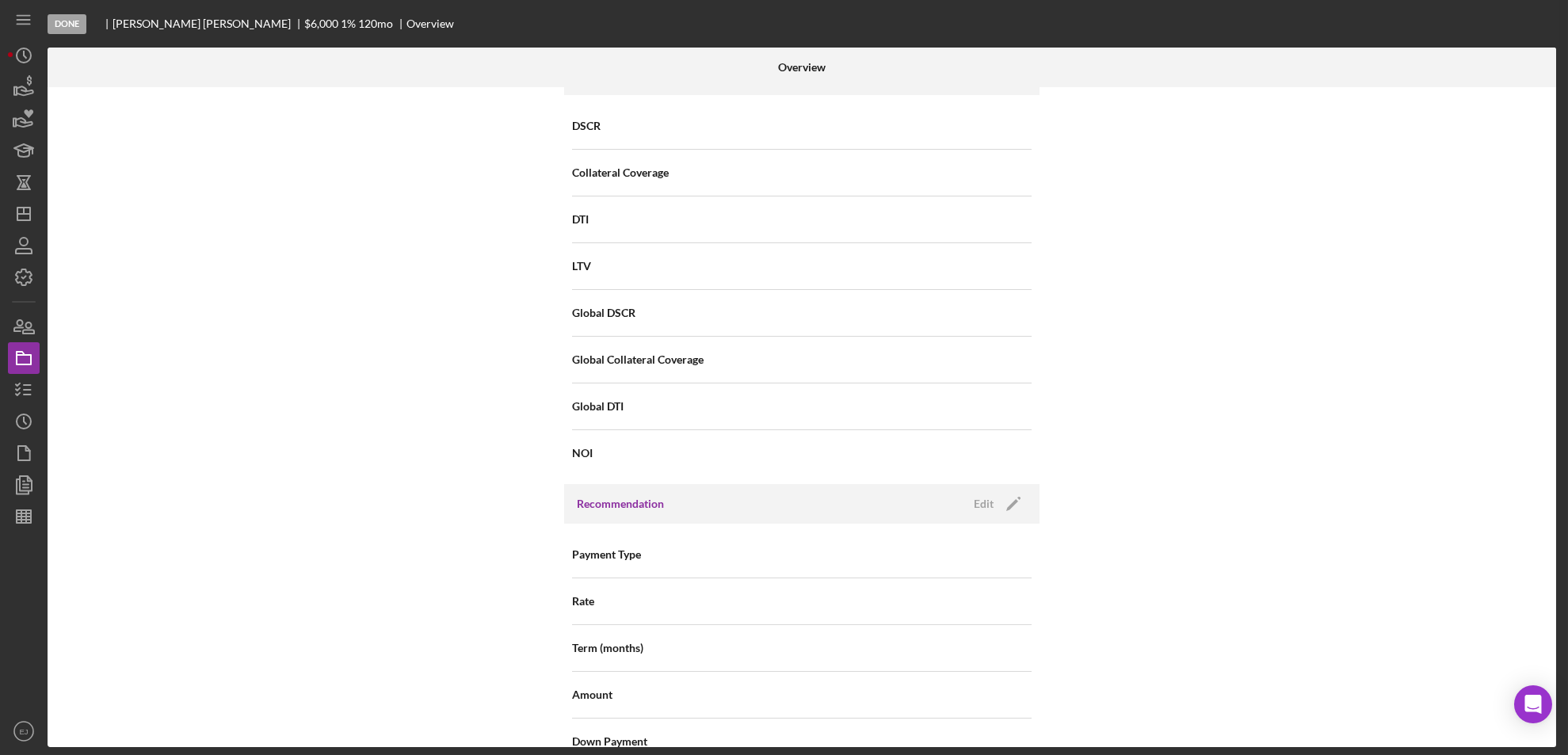
scroll to position [1695, 0]
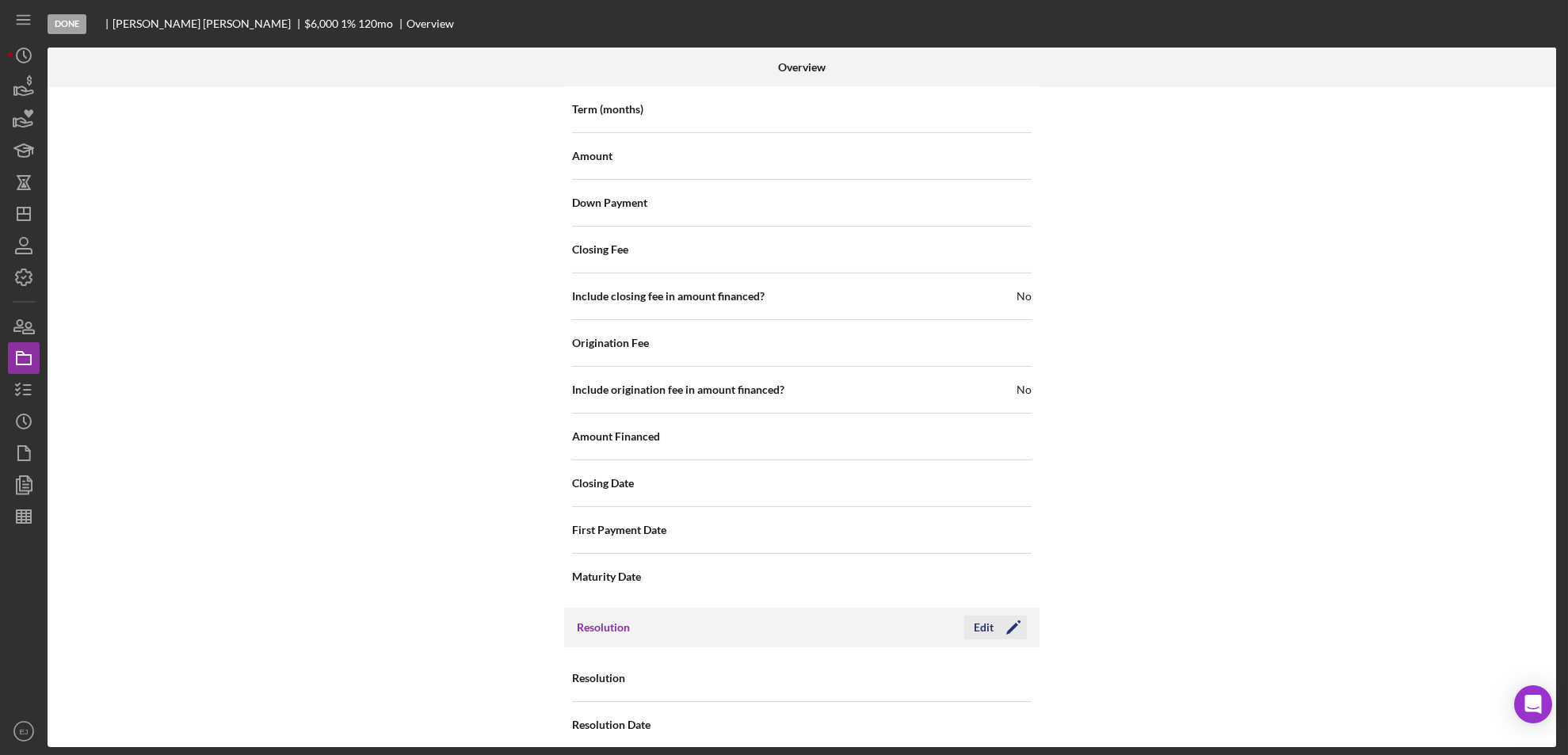
click at [975, 616] on div "Edit" at bounding box center [983, 627] width 20 height 24
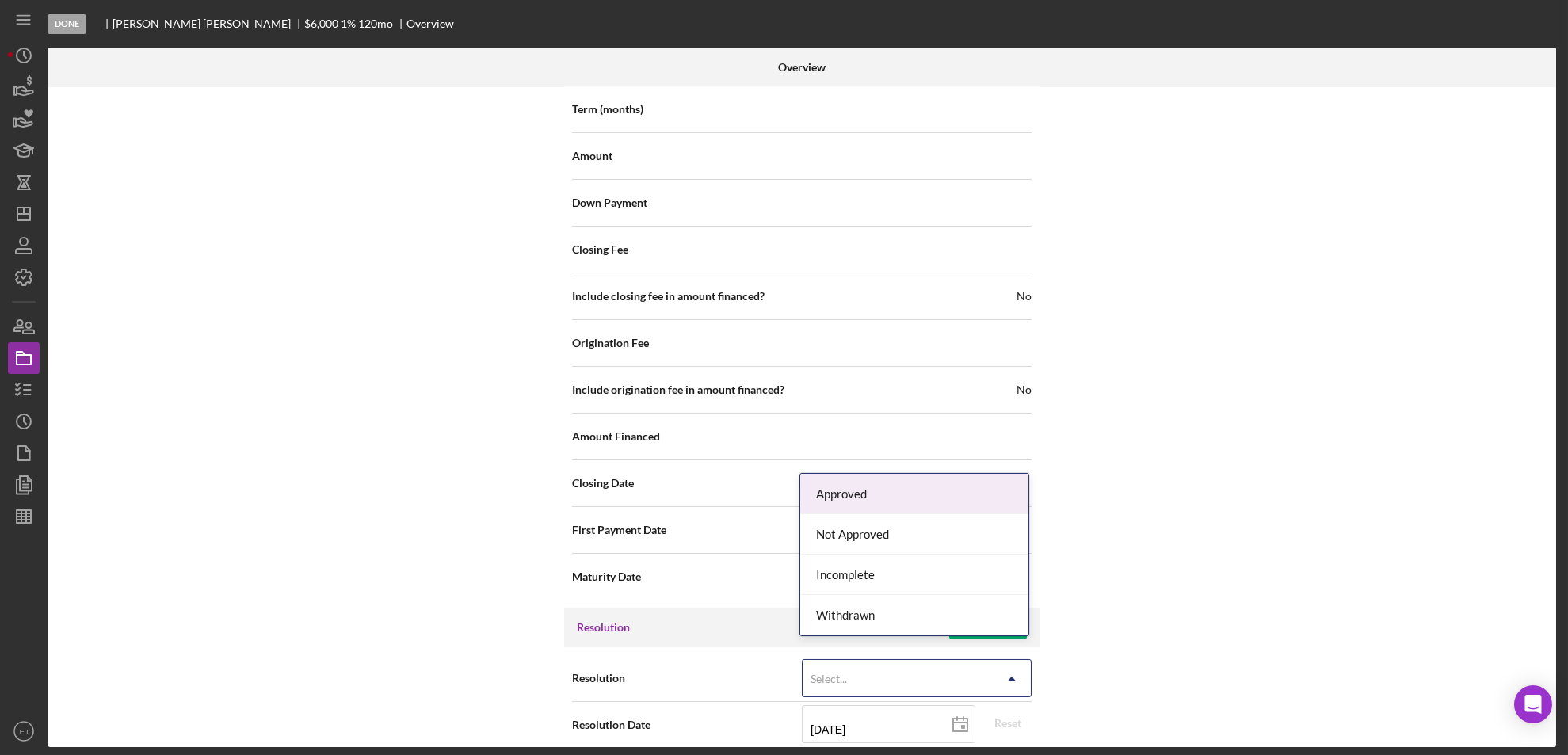
click at [1025, 661] on icon "Icon/Dropdown Arrow" at bounding box center [1011, 679] width 38 height 38
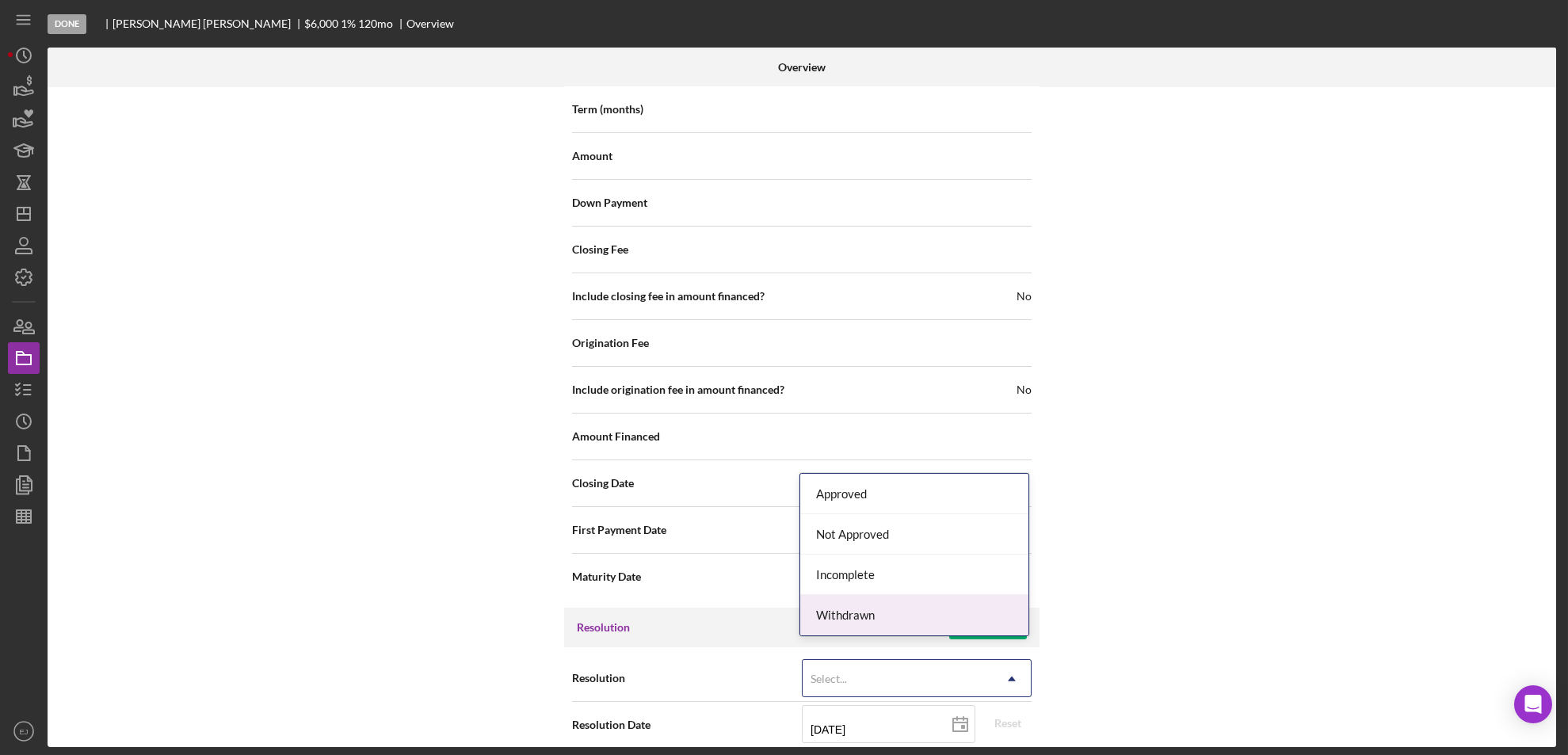
click at [998, 600] on div "Withdrawn" at bounding box center [914, 616] width 228 height 41
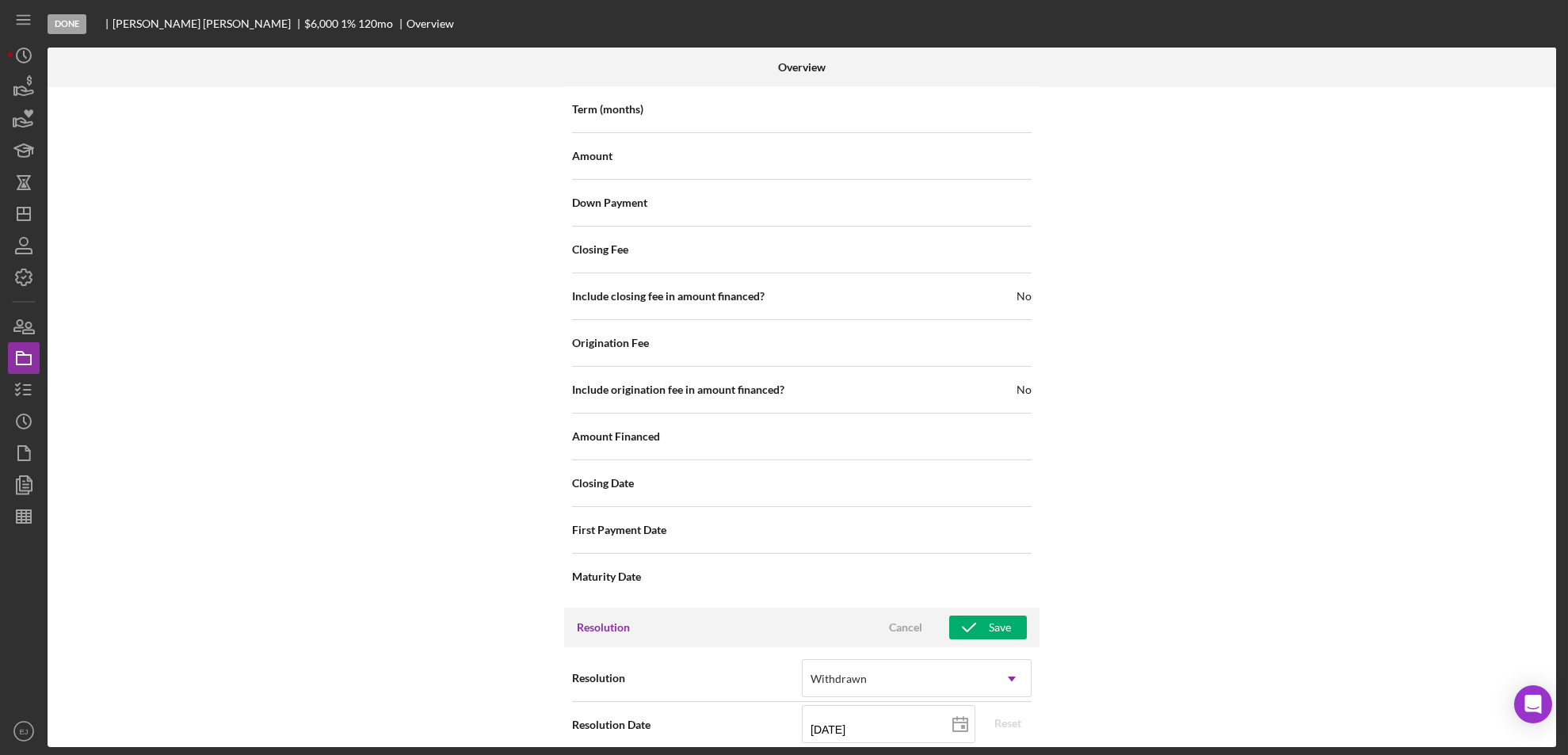
scroll to position [1796, 0]
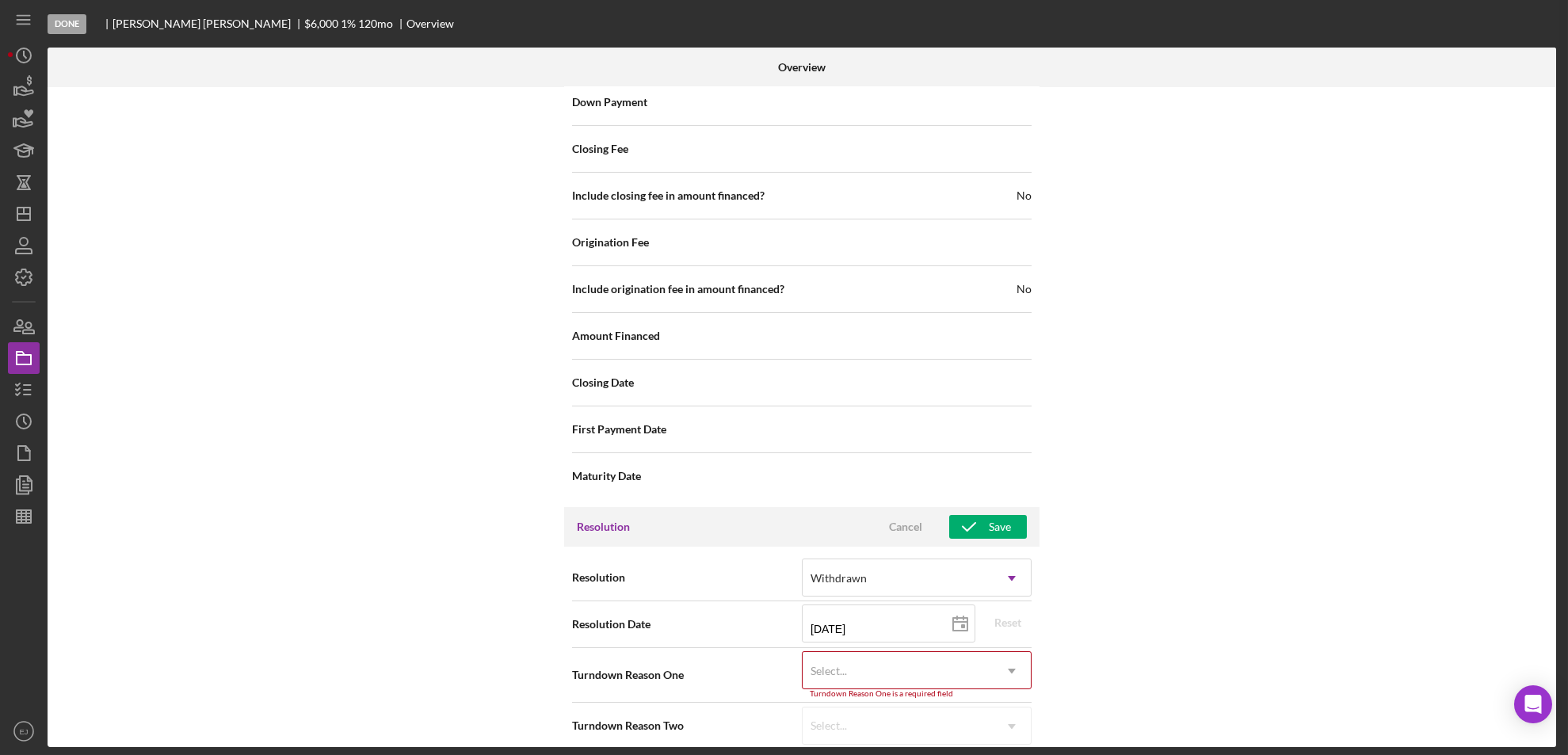
click at [1010, 737] on div "Resolution option Withdrawn, selected. Withdrawn Icon/Dropdown Arrow Resolution…" at bounding box center [801, 651] width 475 height 210
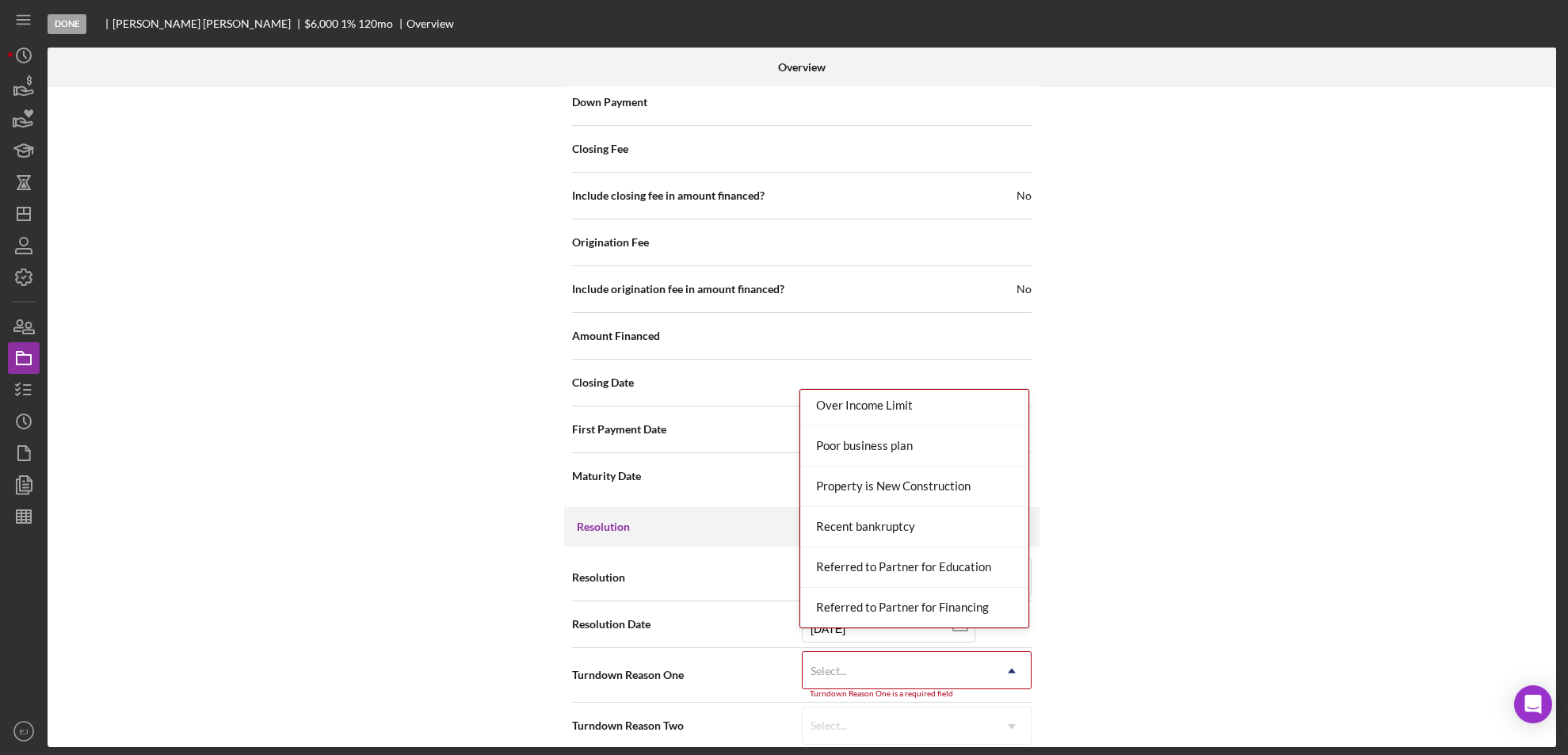
scroll to position [1620, 0]
click at [982, 416] on div "Outside of service area" at bounding box center [914, 408] width 228 height 41
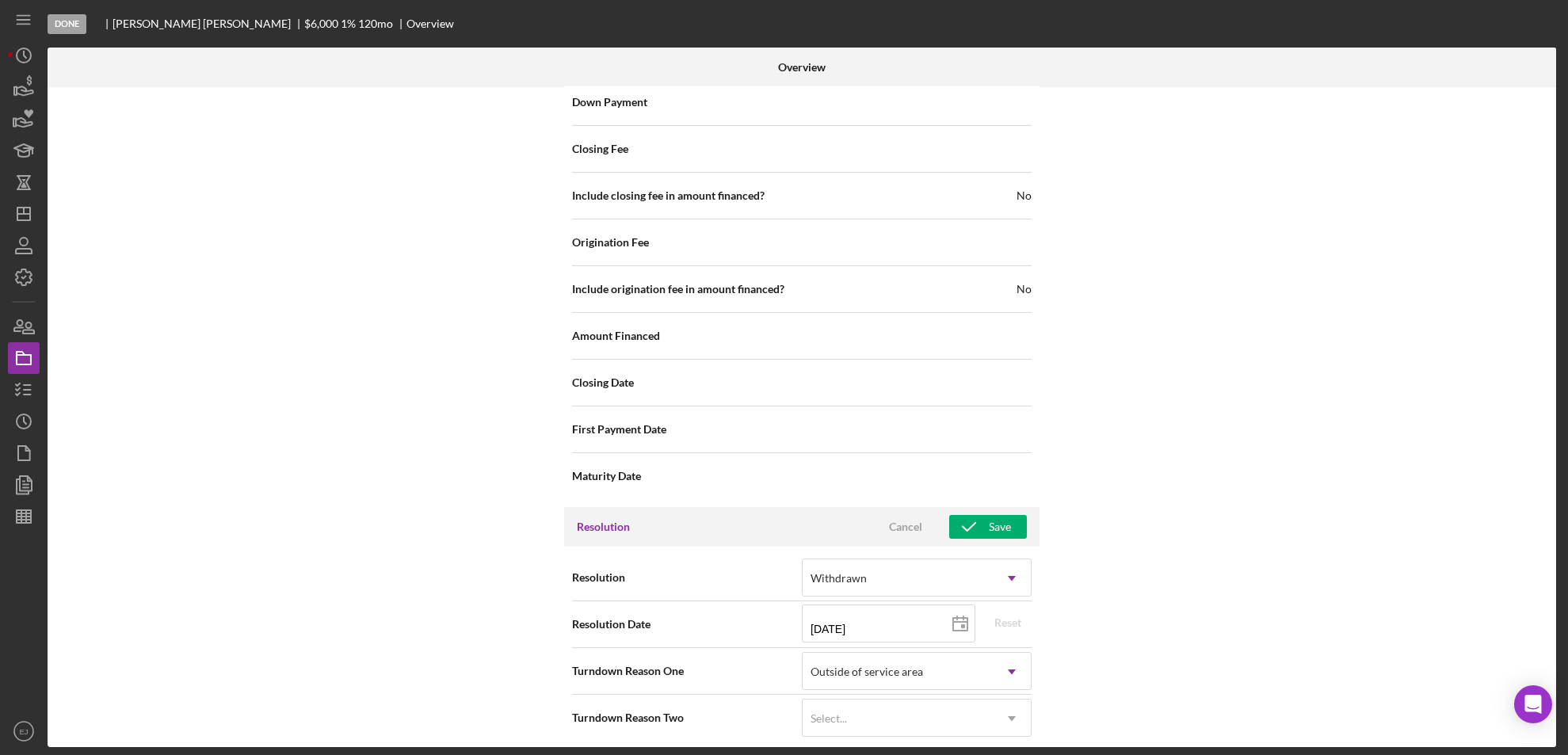
scroll to position [1789, 0]
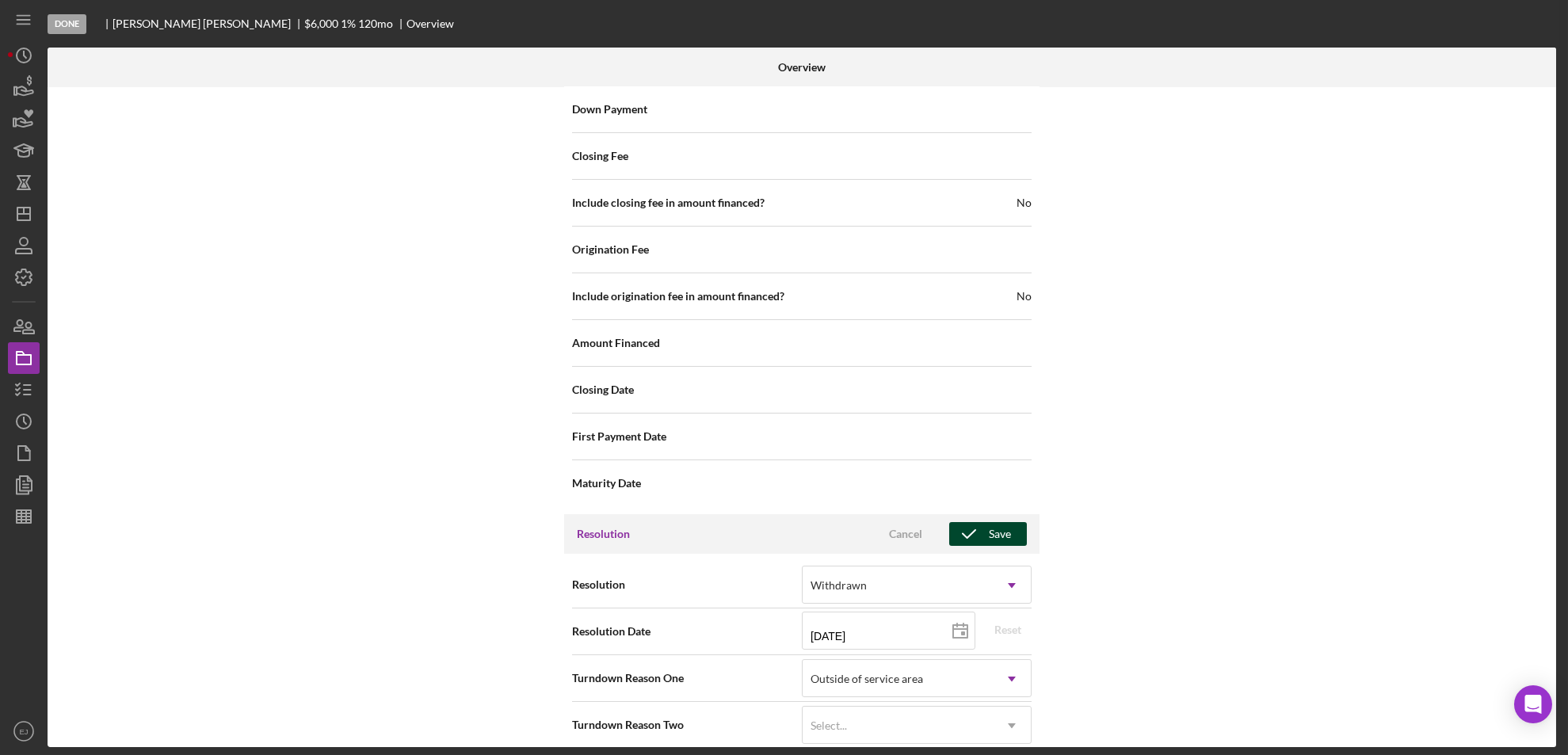
click at [1014, 522] on button "Save" at bounding box center [988, 534] width 77 height 24
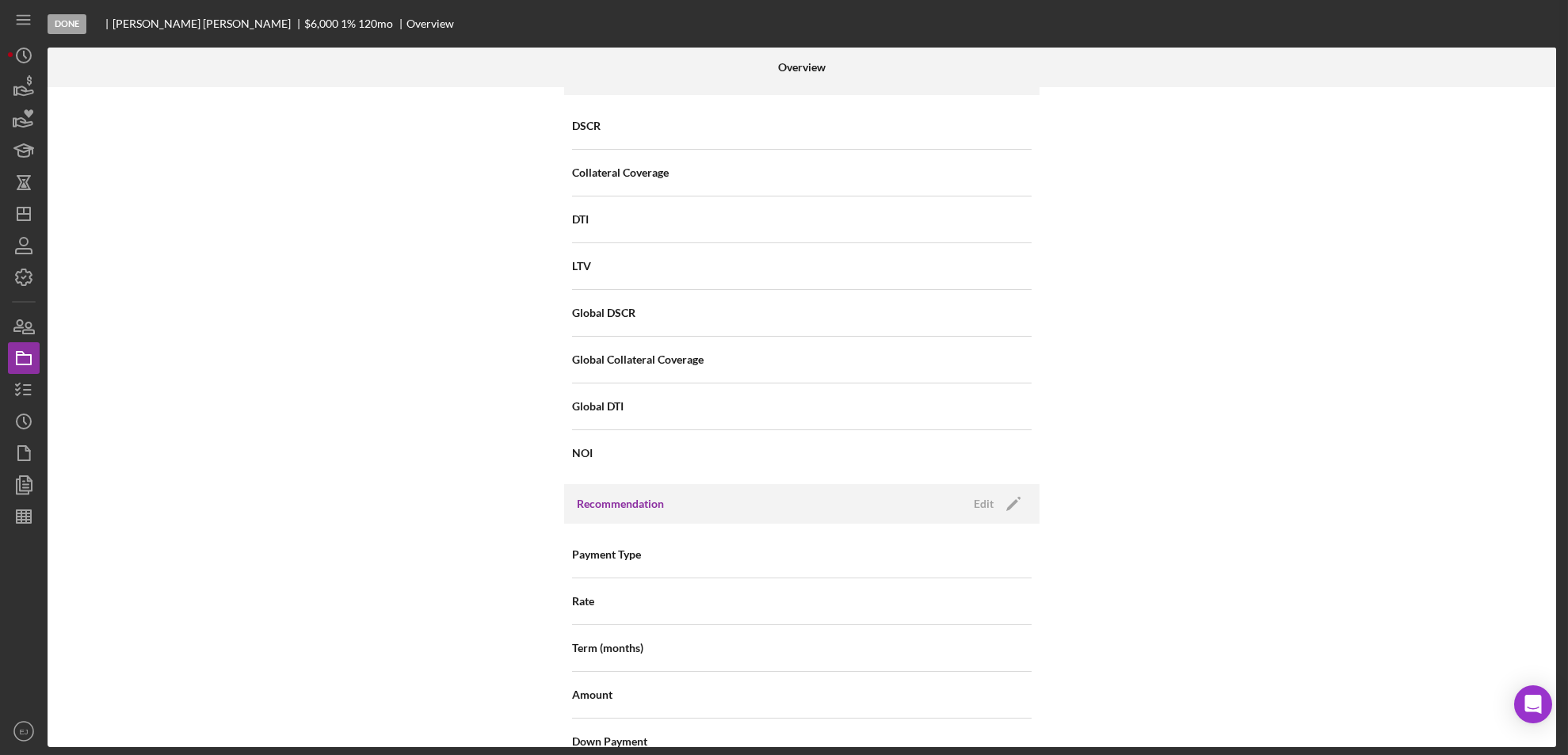
scroll to position [1734, 0]
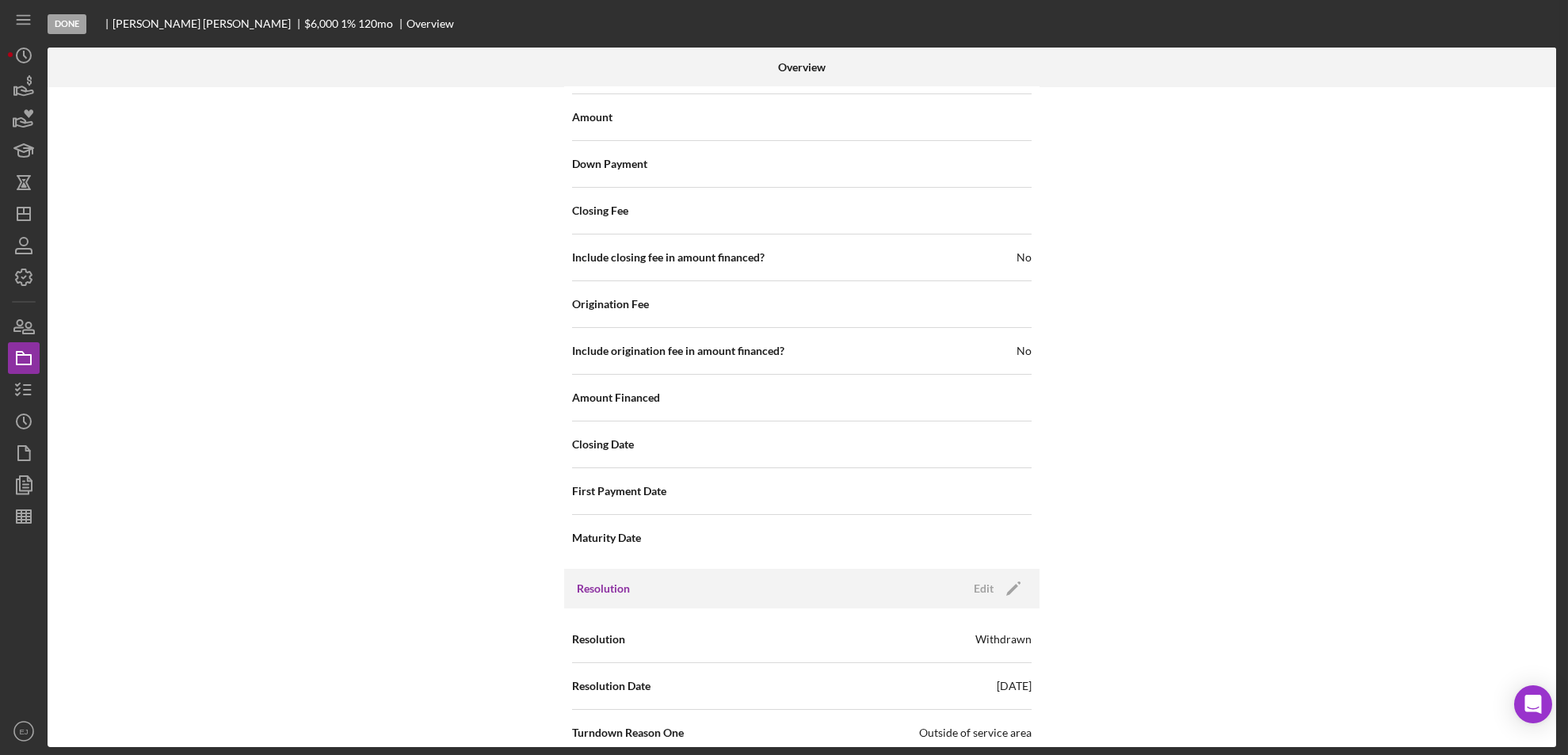
click at [1556, 287] on div "Overview Internal Workflow Stage Done Icon/Dropdown Arrow Archive (can unarchiv…" at bounding box center [804, 397] width 1513 height 700
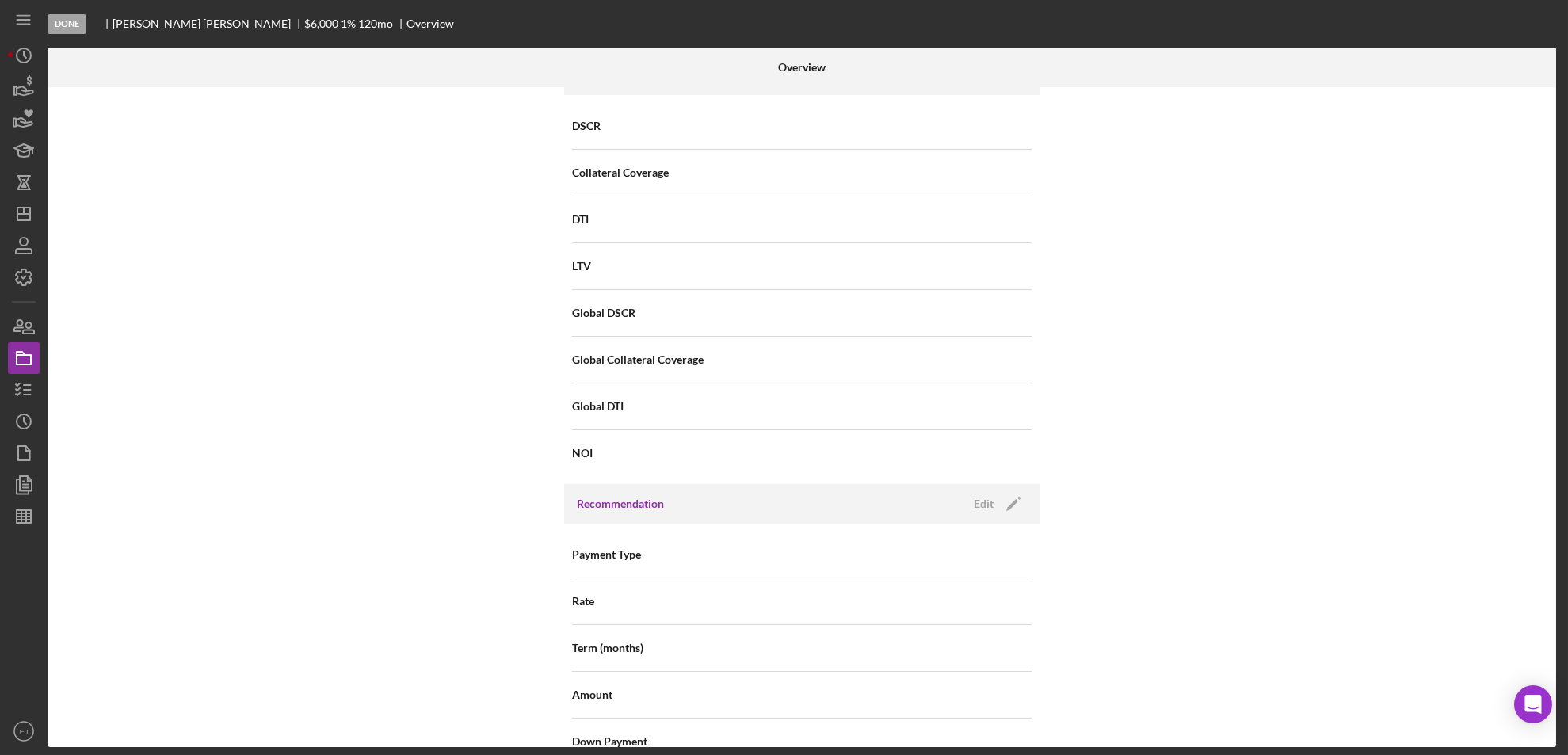
scroll to position [0, 0]
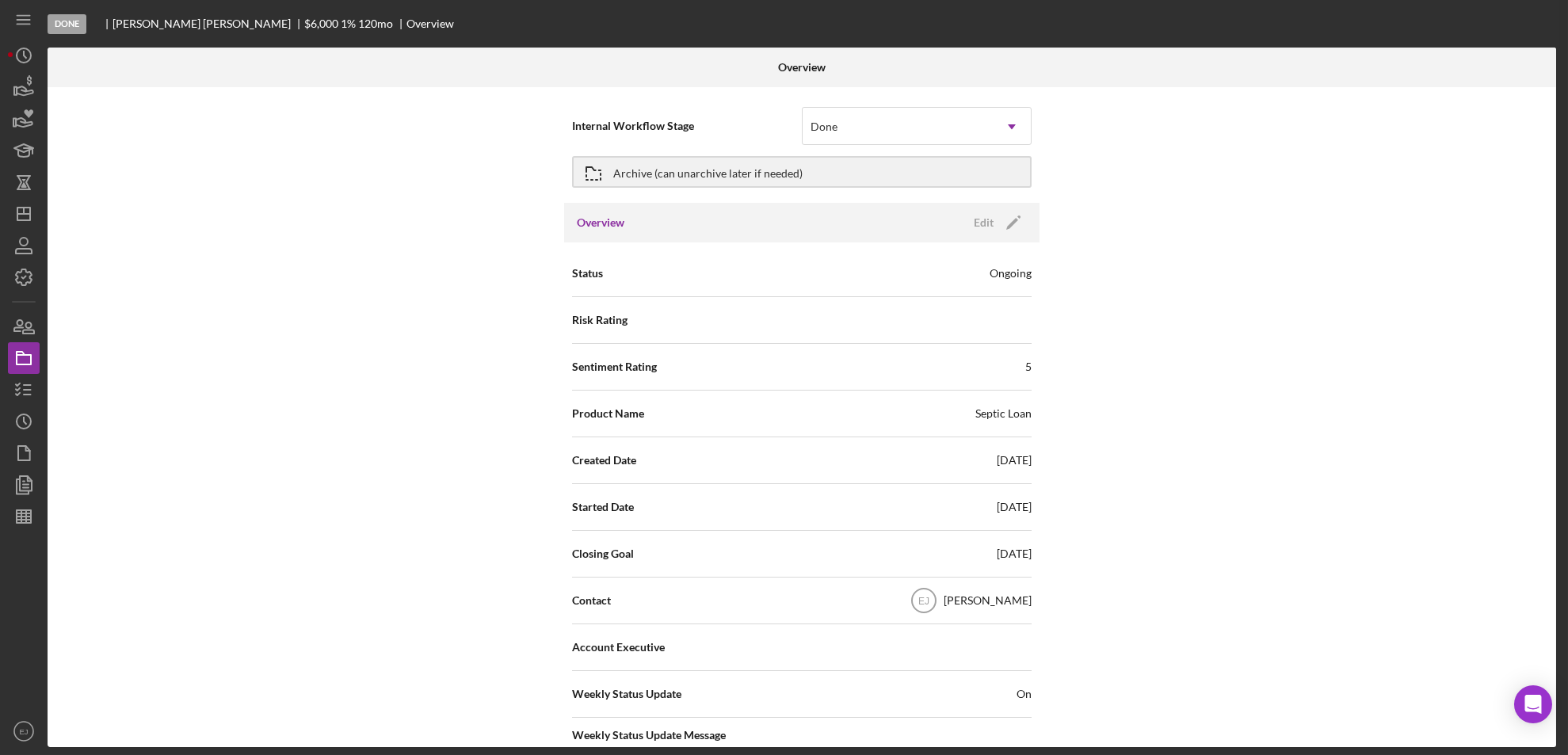
click at [1549, 232] on div "Internal Workflow Stage Done Icon/Dropdown Arrow Archive (can unarchive later i…" at bounding box center [801, 417] width 1509 height 661
click at [632, 179] on div "Archive (can unarchive later if needed)" at bounding box center [708, 173] width 190 height 29
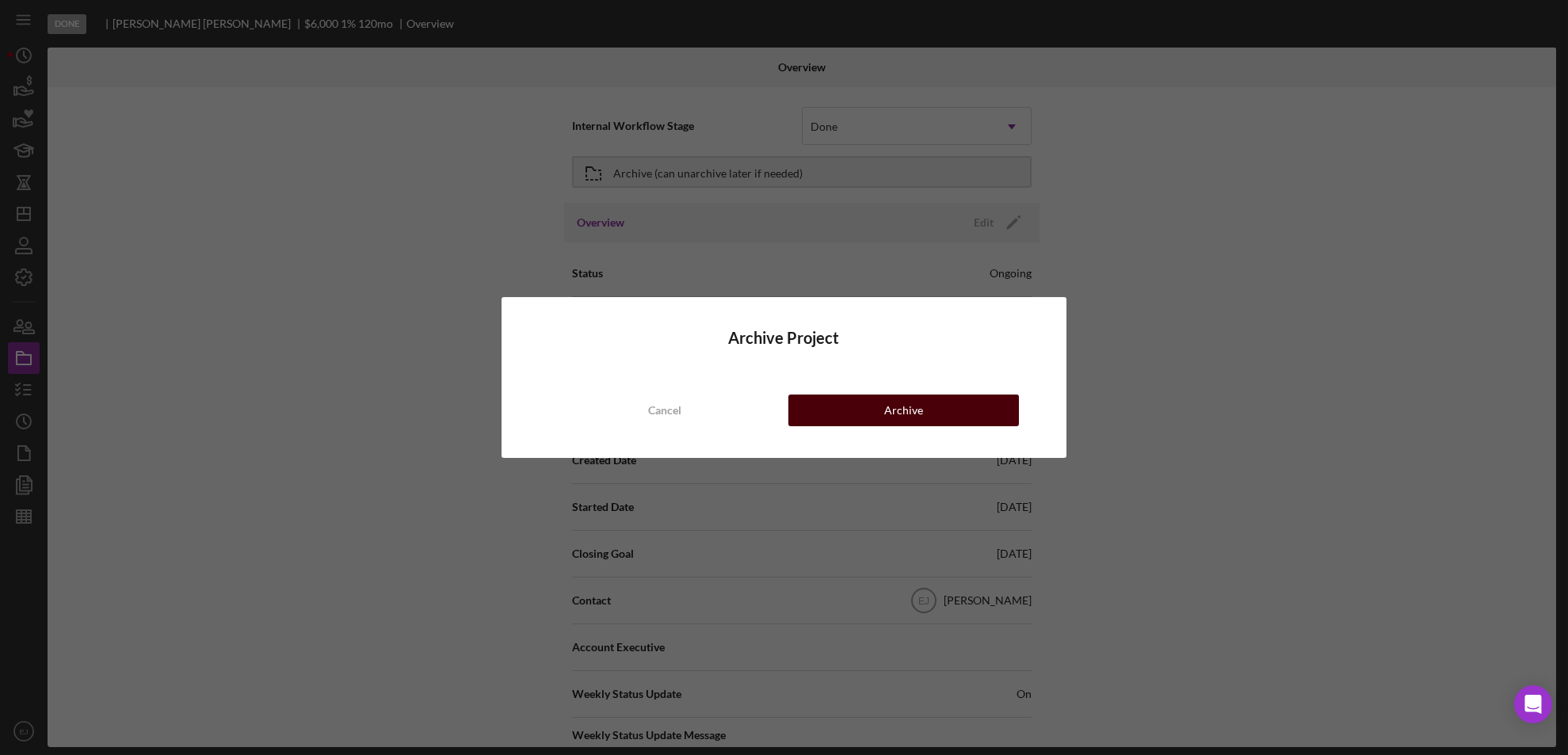
click at [884, 417] on button "Archive" at bounding box center [904, 410] width 231 height 31
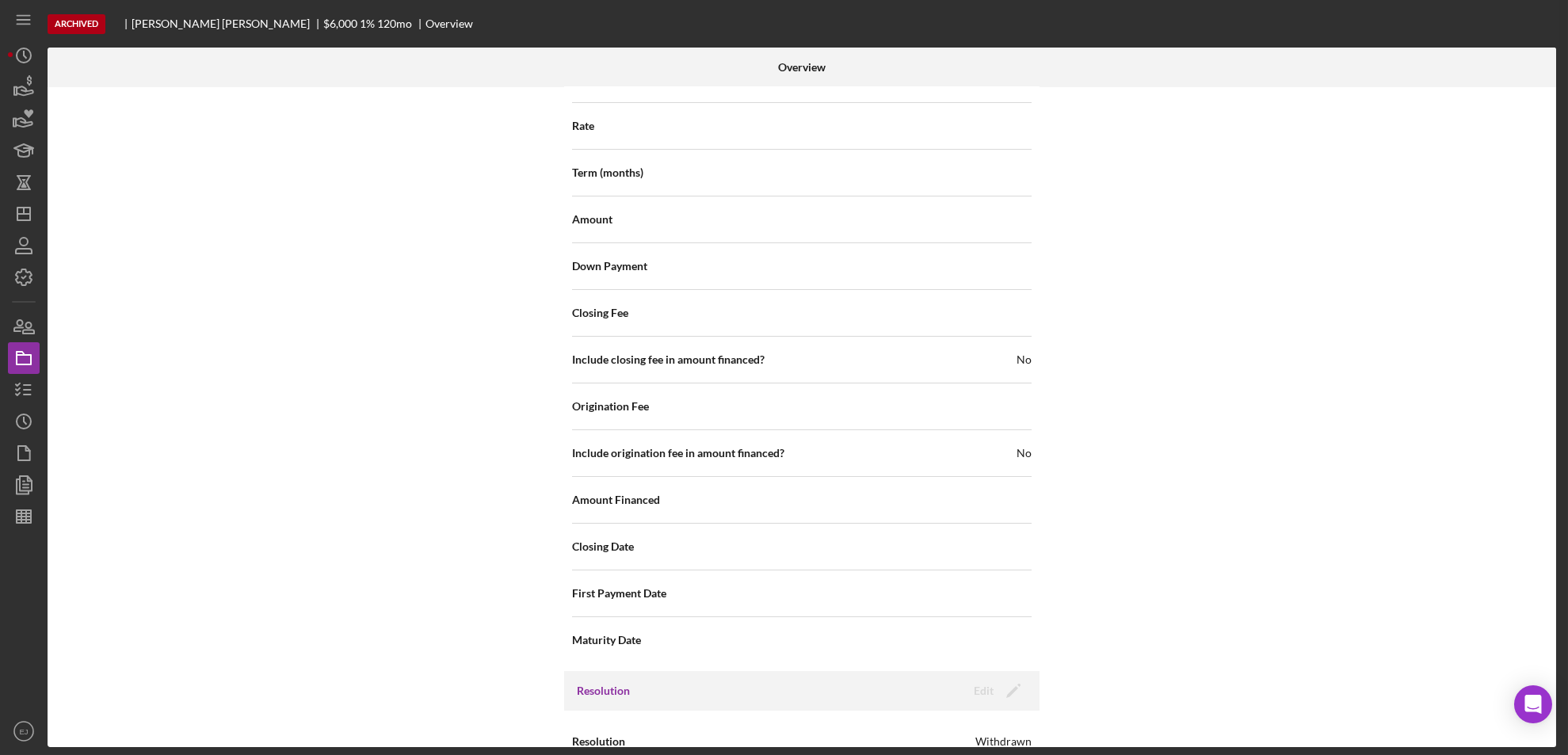
scroll to position [1789, 0]
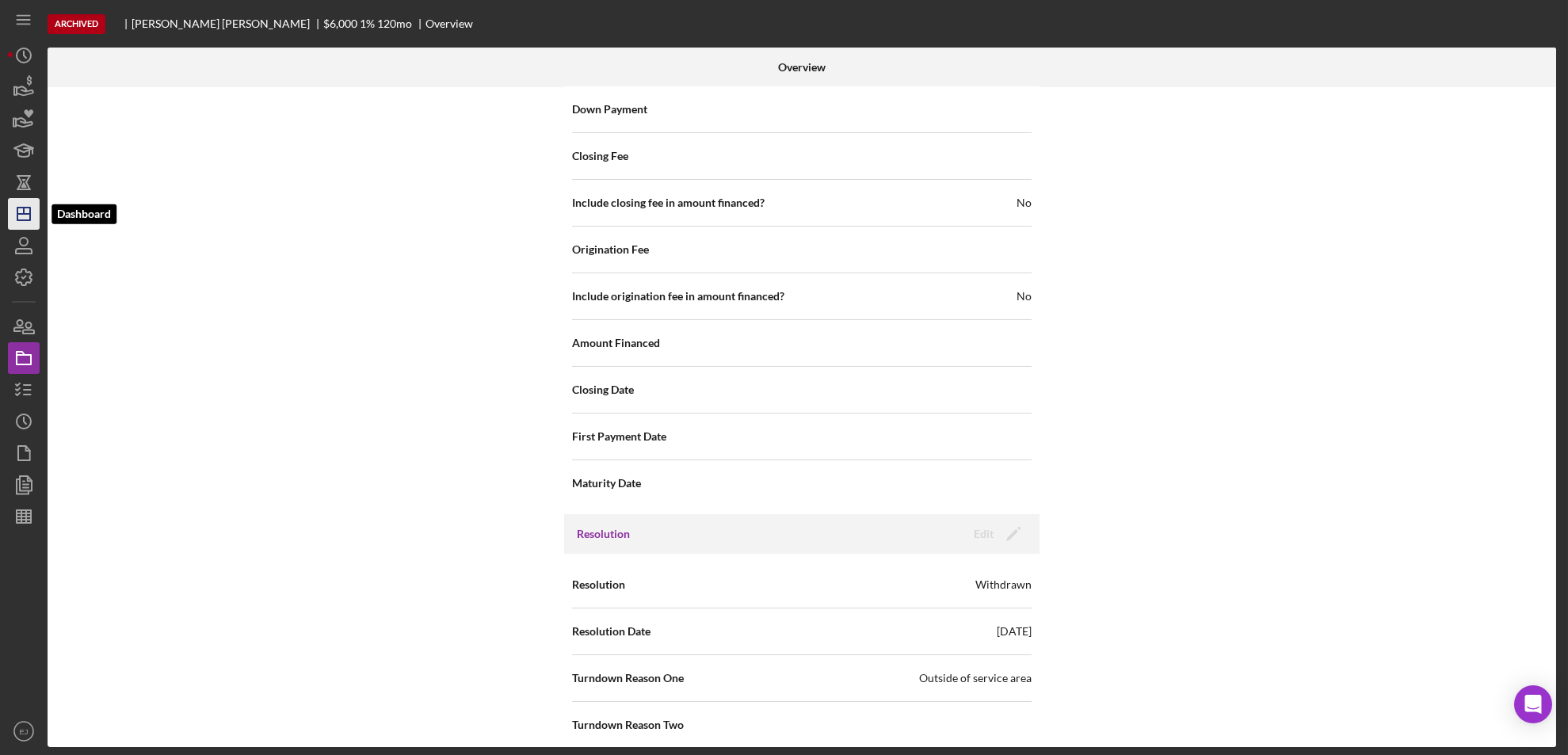
click at [9, 217] on icon "Icon/Dashboard" at bounding box center [24, 213] width 40 height 40
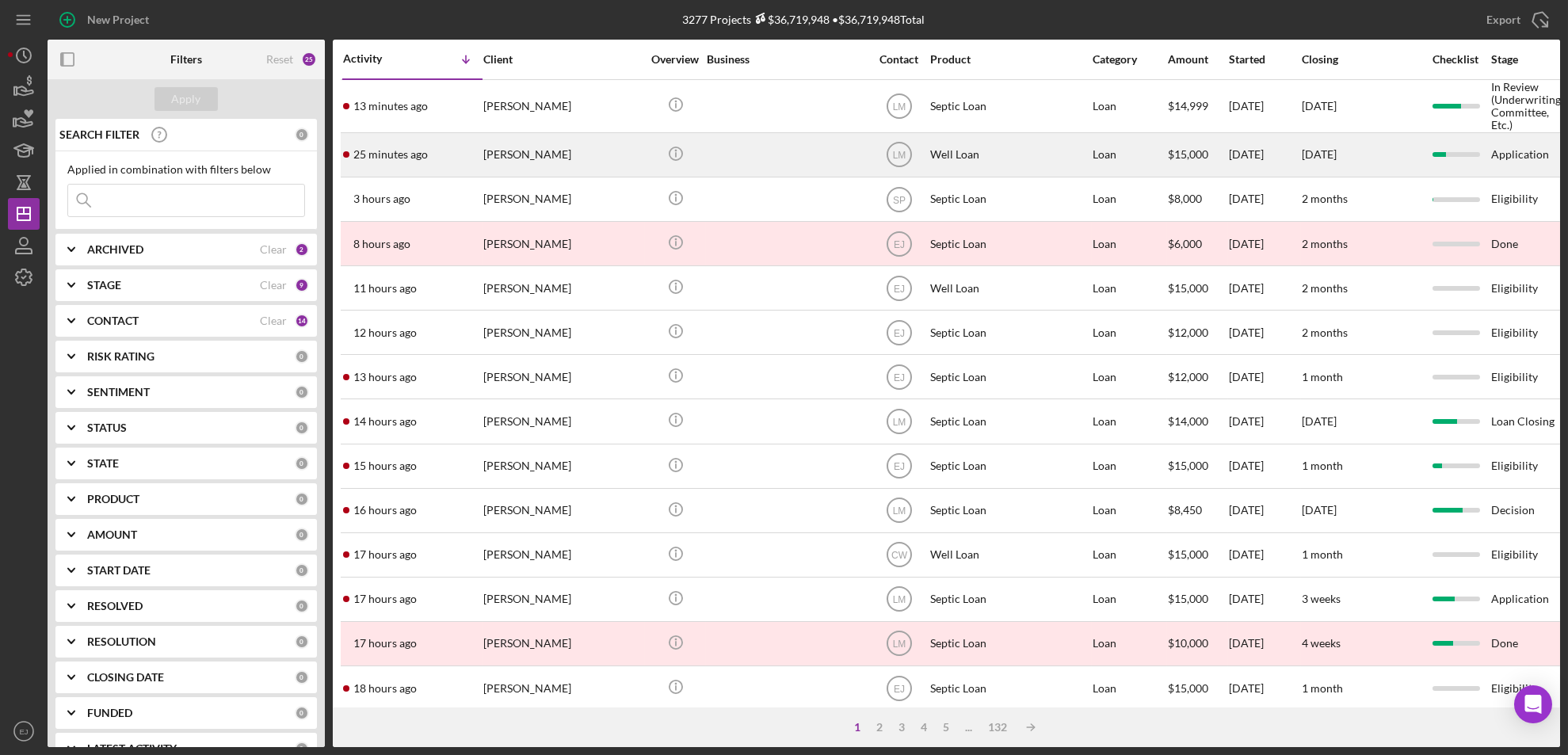
click at [526, 172] on div "[PERSON_NAME]" at bounding box center [563, 155] width 158 height 42
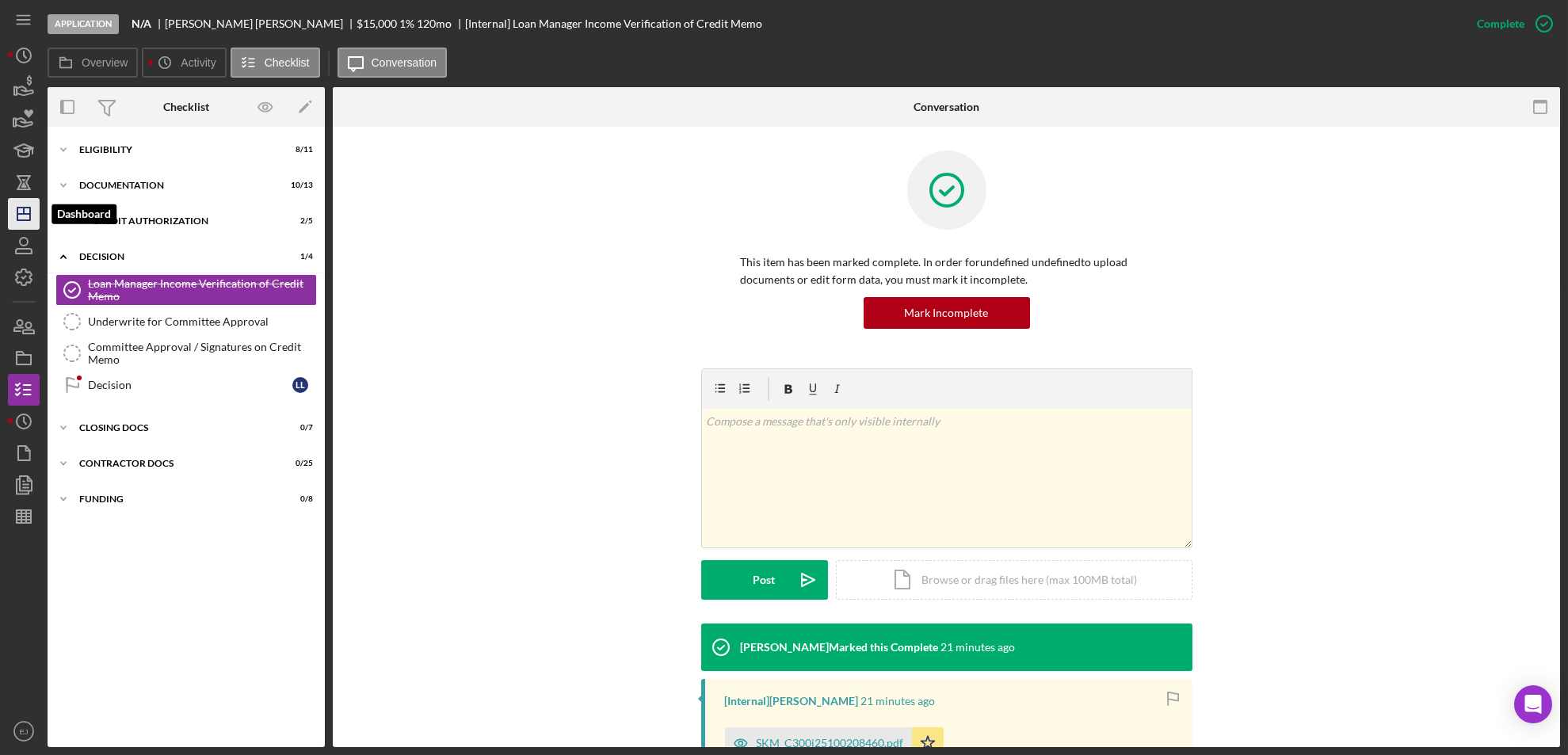
click at [20, 218] on icon "Icon/Dashboard" at bounding box center [24, 213] width 40 height 40
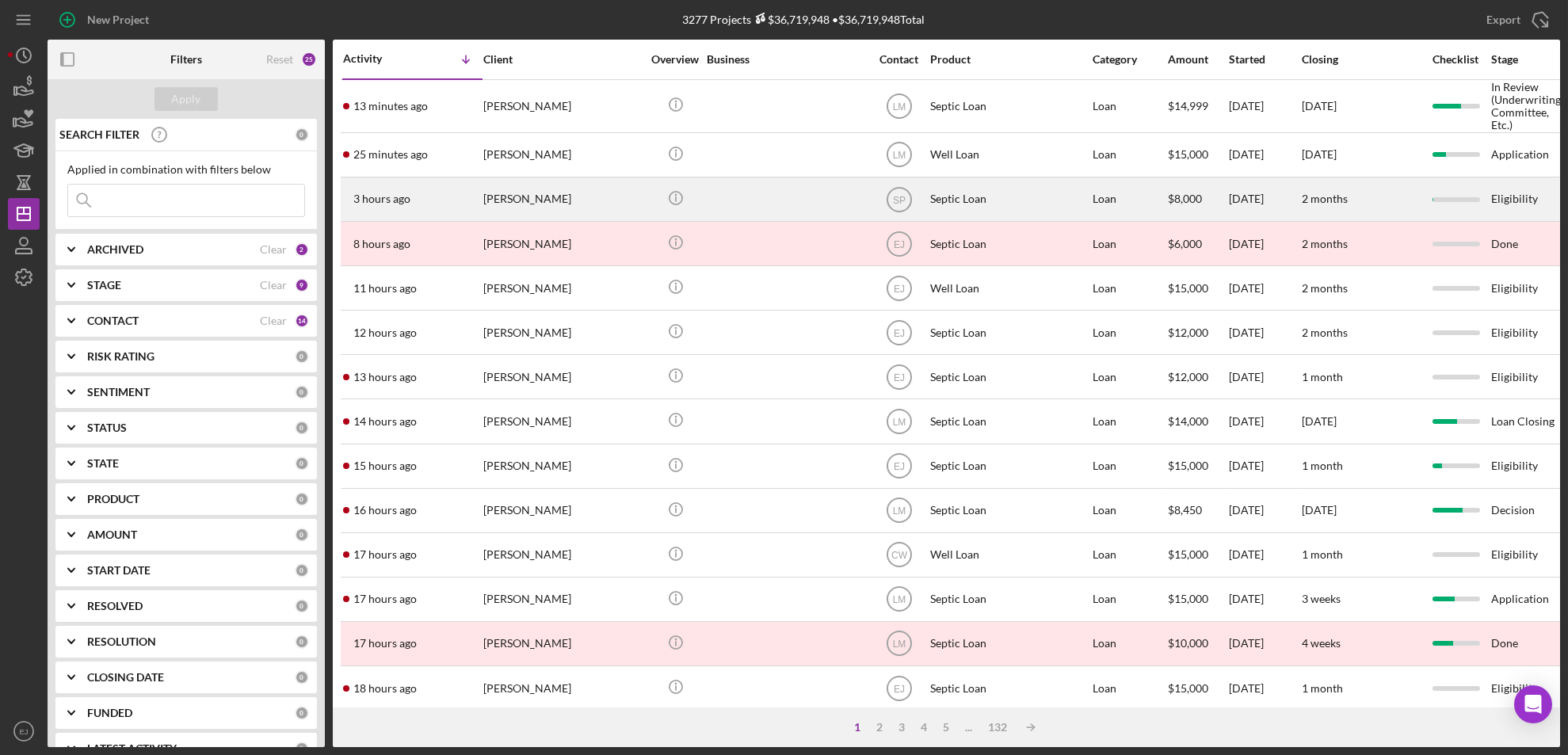
click at [516, 215] on div "[PERSON_NAME]" at bounding box center [563, 199] width 158 height 42
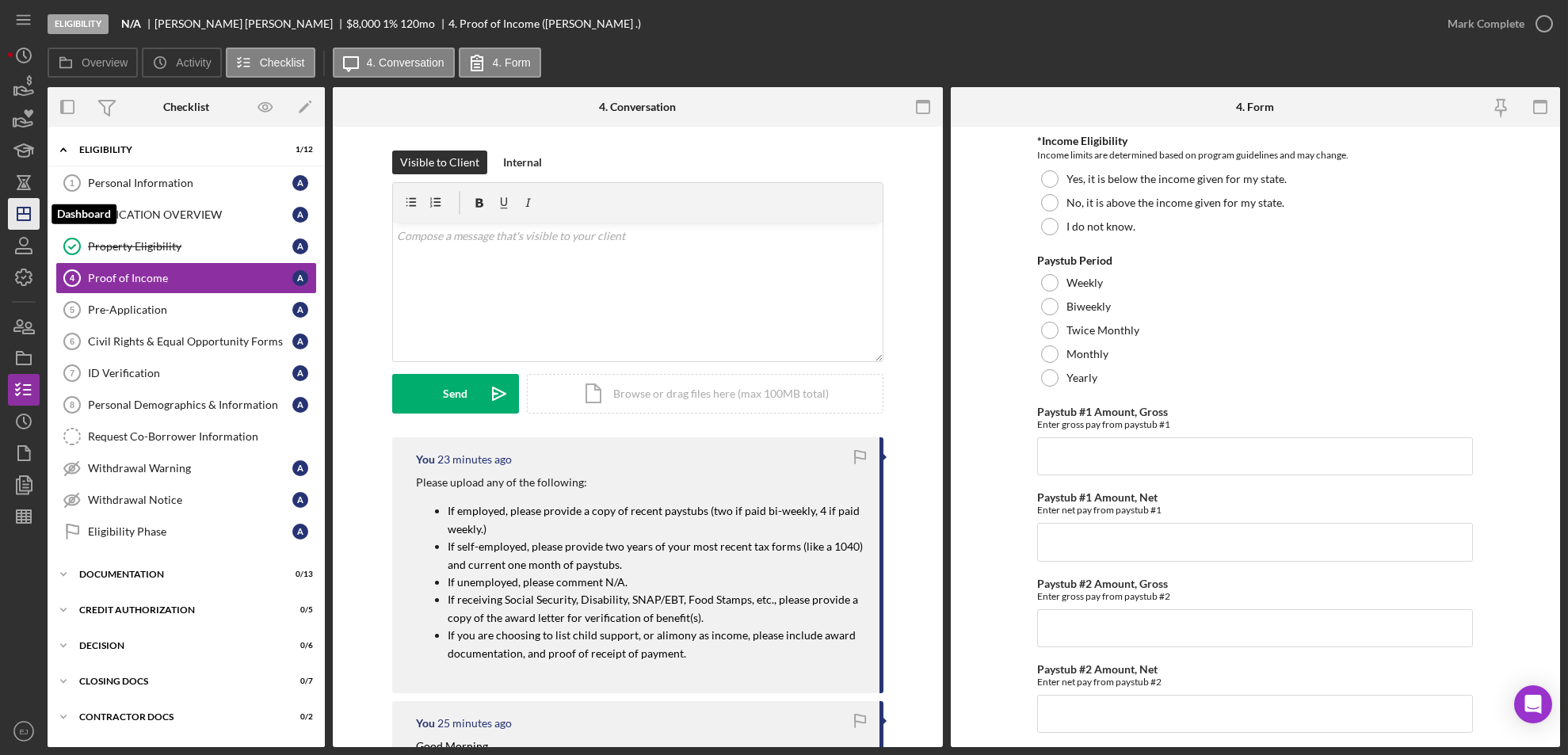
click at [18, 217] on polygon "button" at bounding box center [24, 213] width 13 height 13
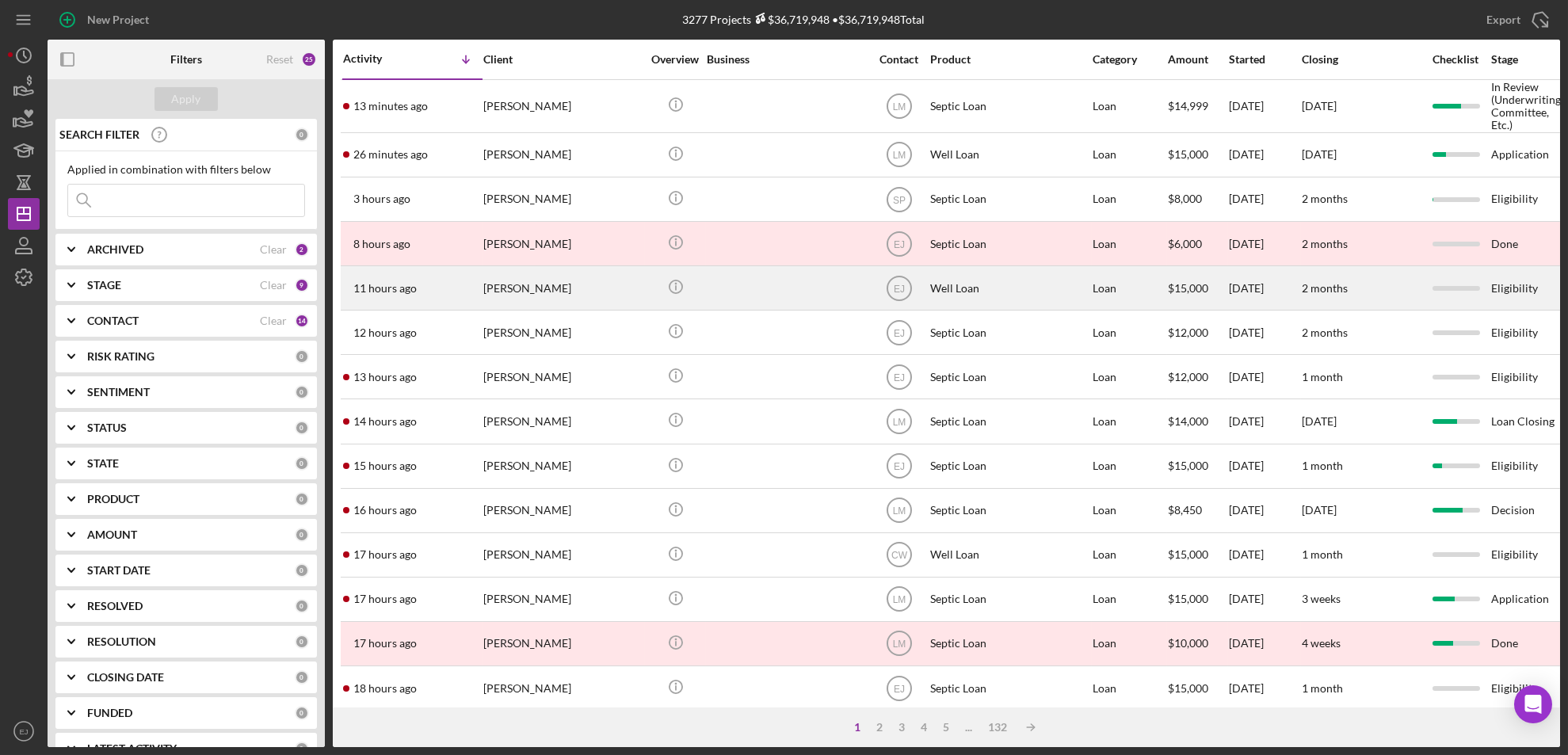
click at [502, 308] on div "[PERSON_NAME]" at bounding box center [563, 287] width 158 height 42
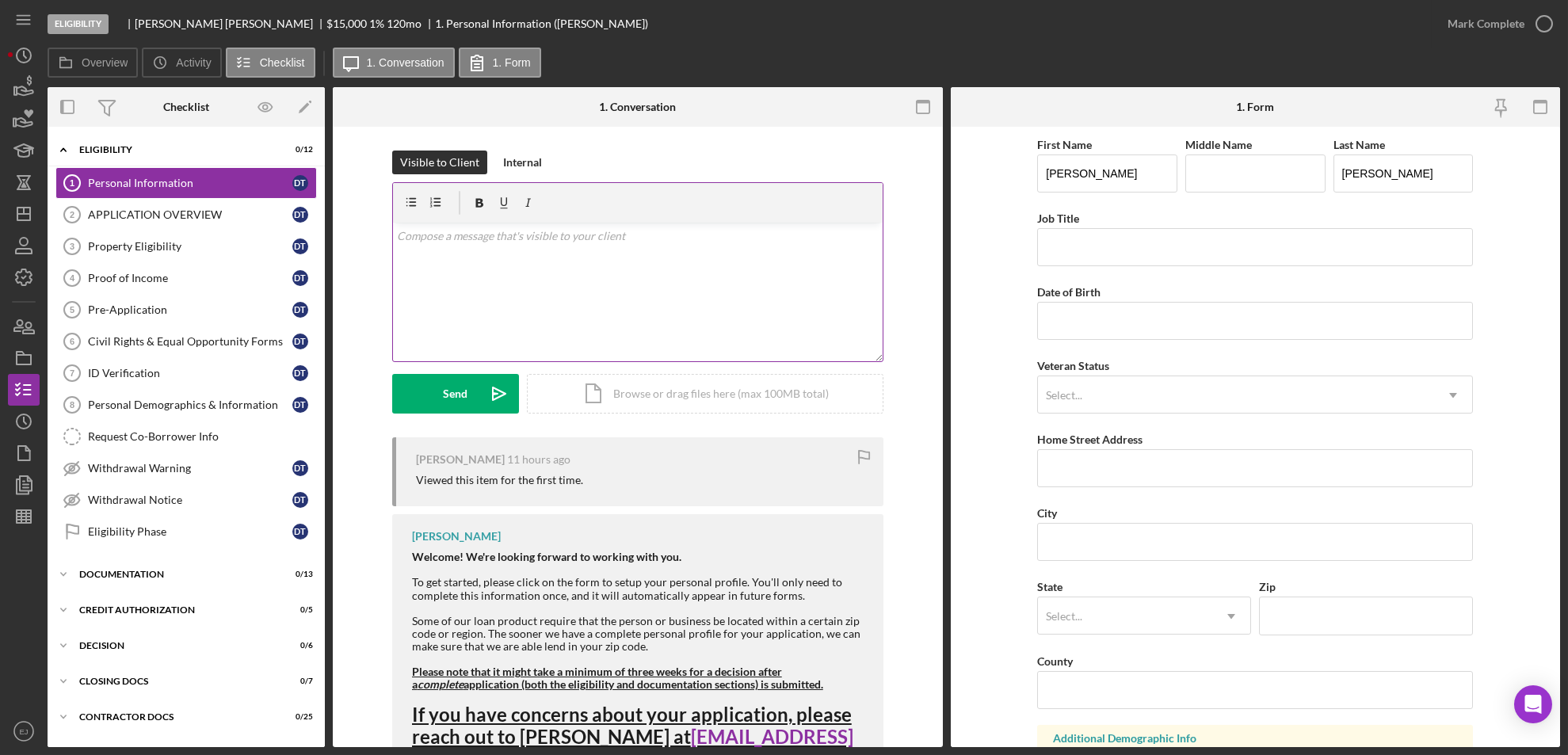
click at [436, 253] on div "v Color teal Color pink Remove color Add row above Add row below Add column bef…" at bounding box center [637, 292] width 490 height 139
click at [397, 237] on p "Due to inactivity your application will be withdrawn and archived. If you want …" at bounding box center [637, 246] width 481 height 36
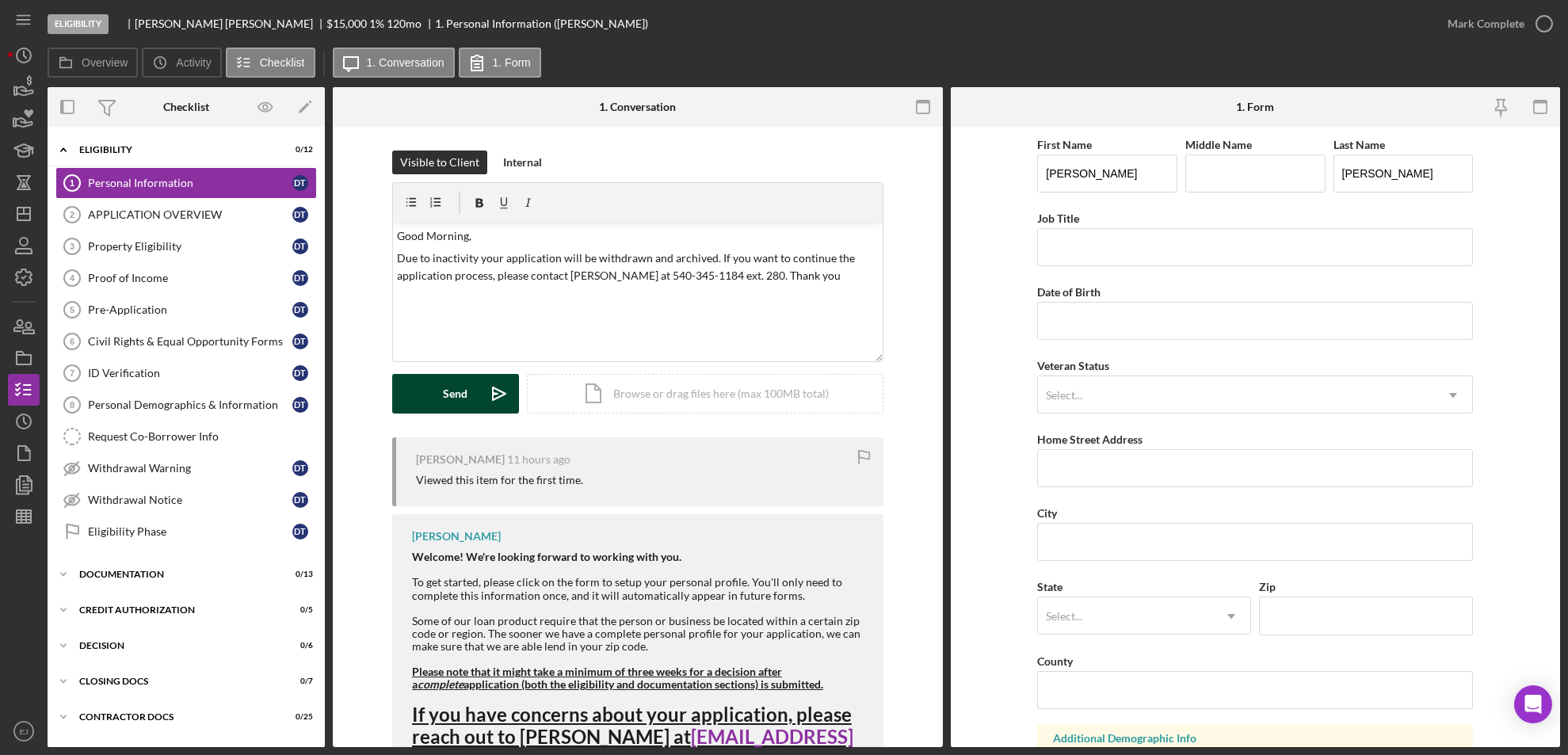
click at [437, 405] on button "Send Icon/icon-invite-send" at bounding box center [455, 394] width 127 height 40
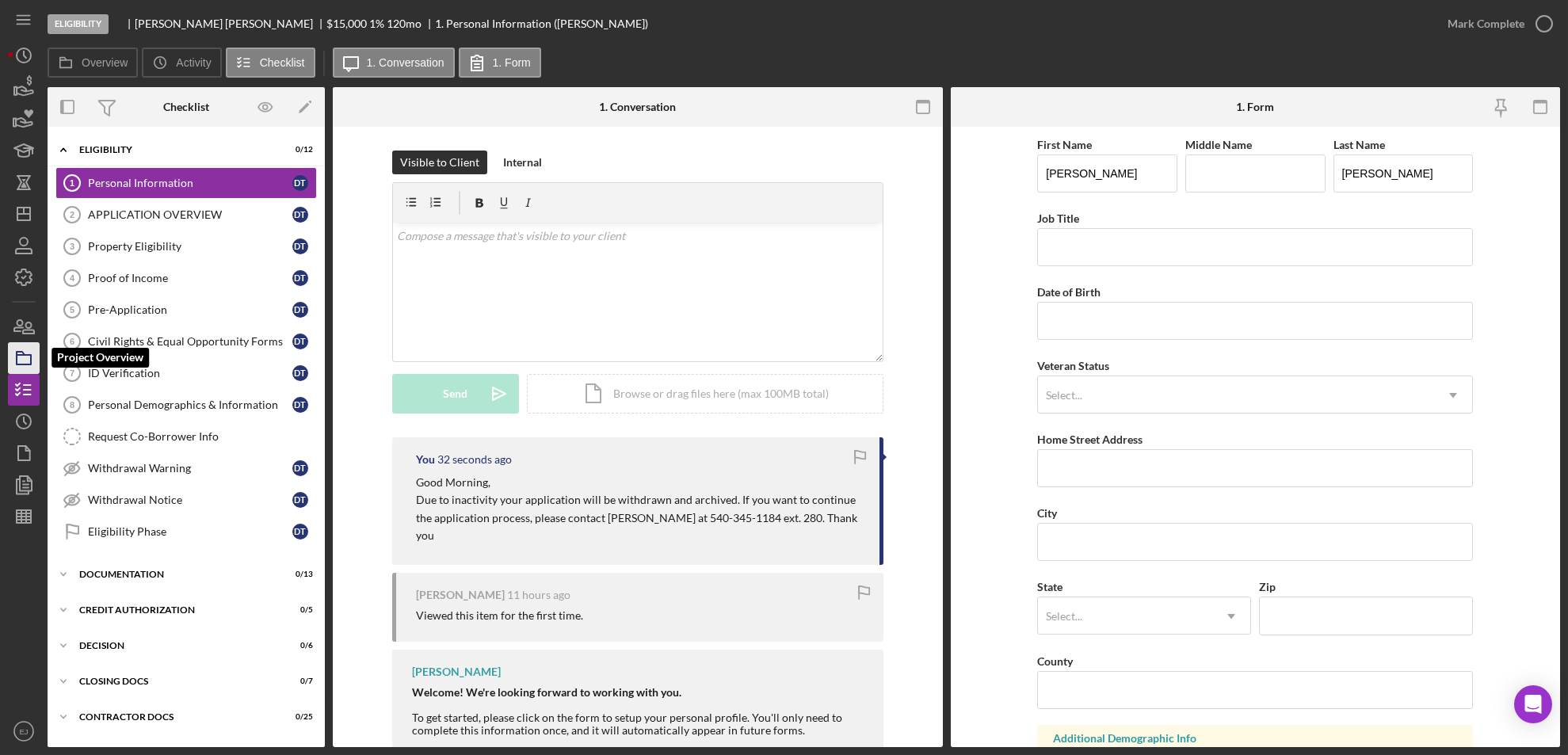
click at [21, 361] on icon "button" at bounding box center [24, 358] width 40 height 40
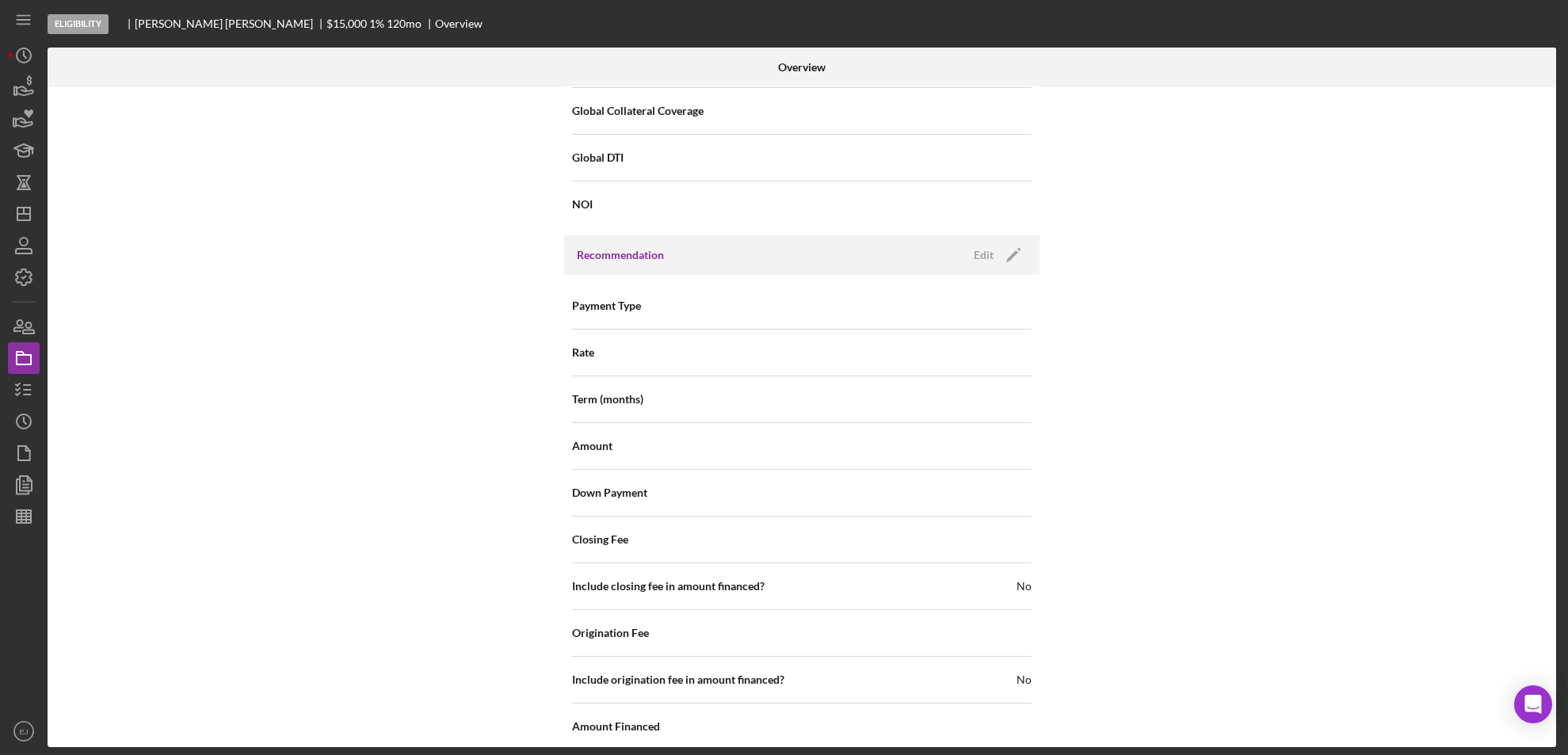
scroll to position [1695, 0]
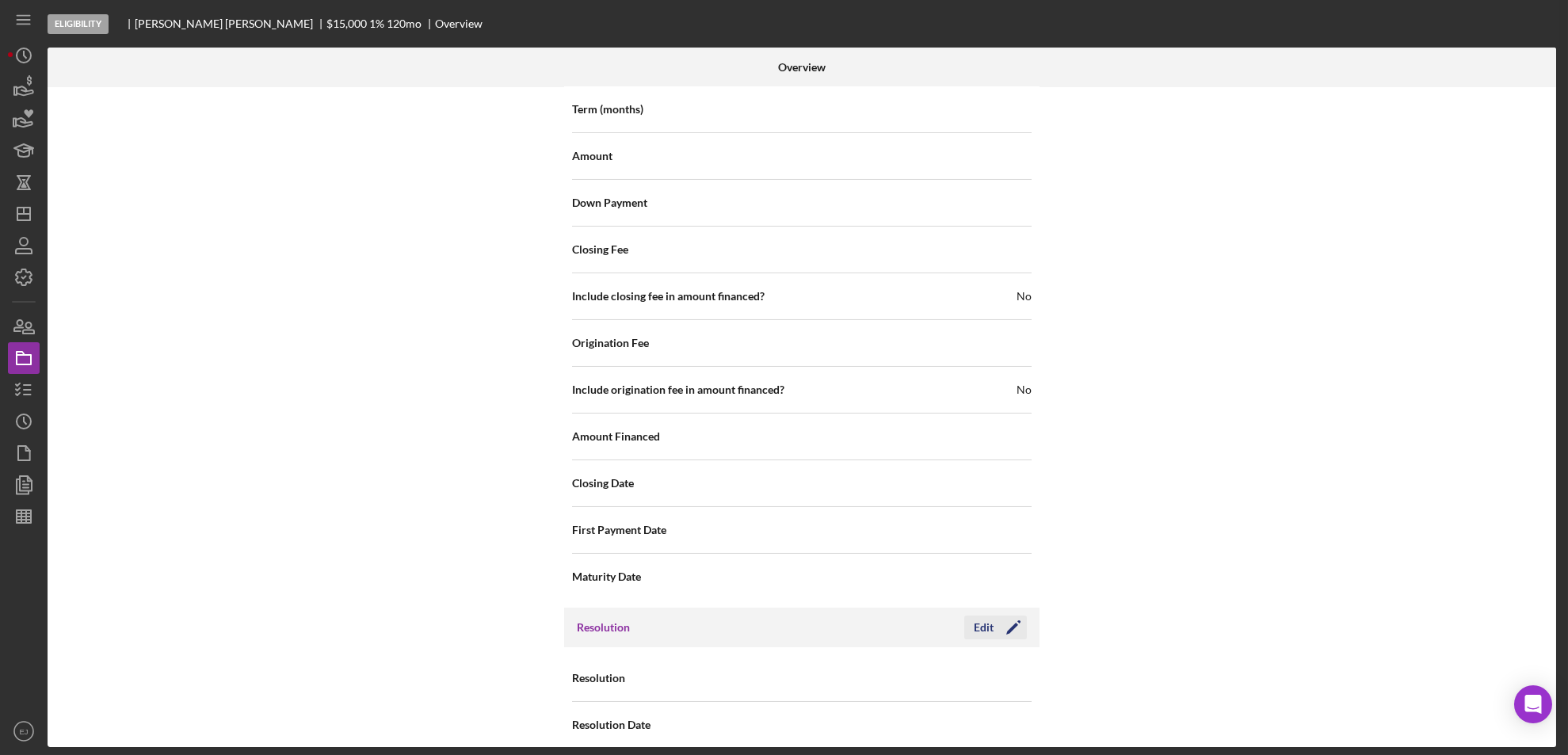
click at [969, 617] on button "Edit Icon/Edit" at bounding box center [996, 627] width 63 height 24
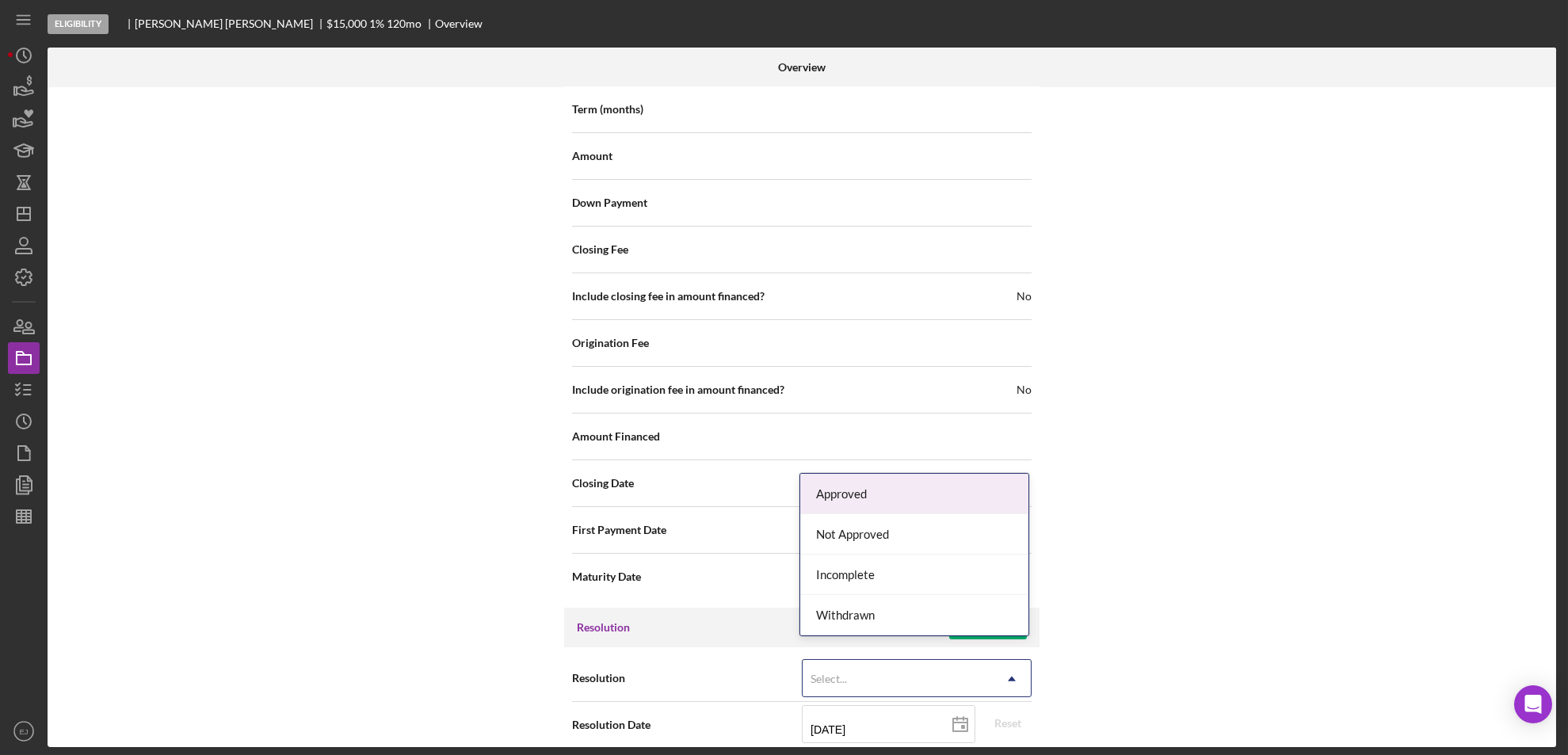
click at [1005, 661] on icon "Icon/Dropdown Arrow" at bounding box center [1011, 679] width 38 height 38
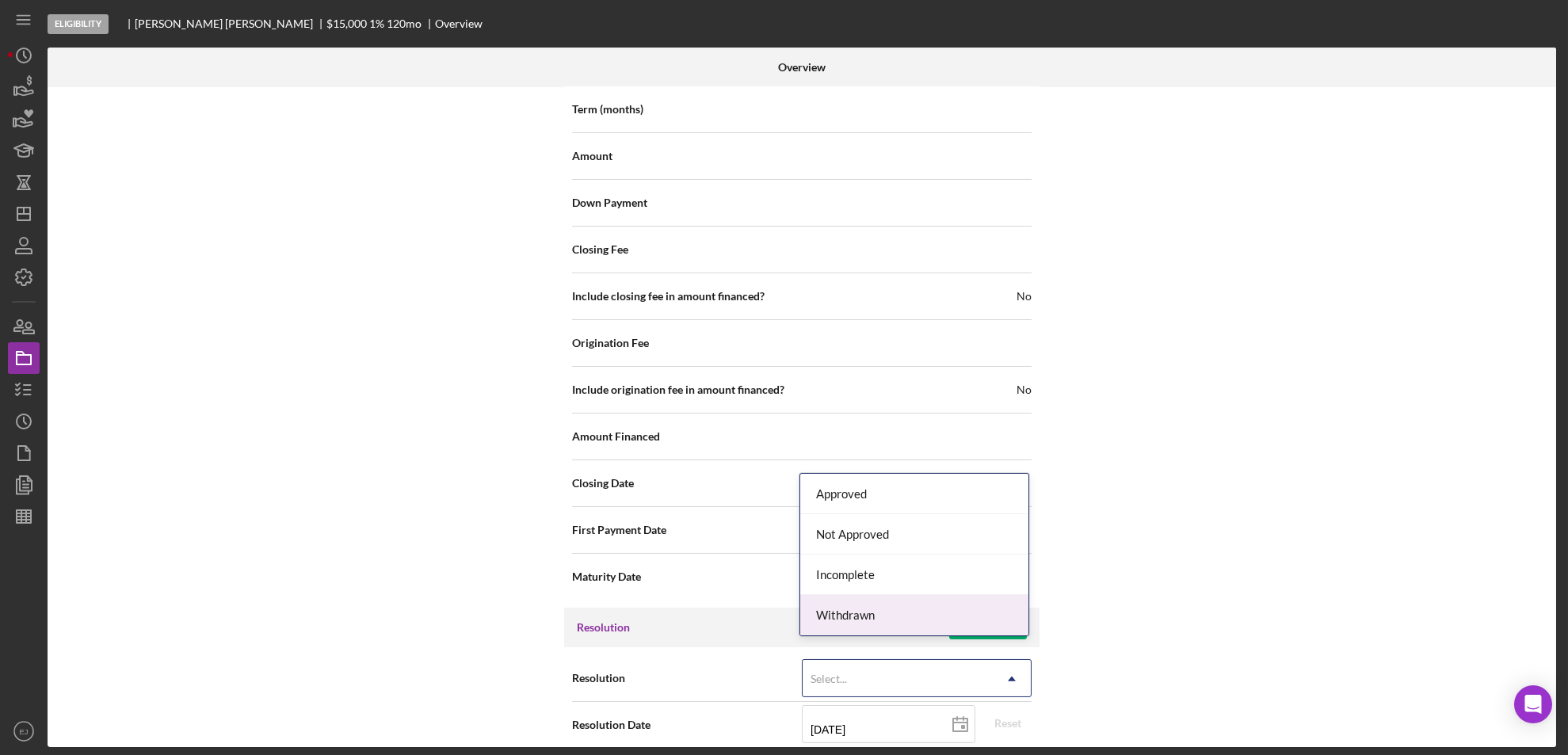
click at [1019, 621] on div "Withdrawn" at bounding box center [914, 616] width 228 height 41
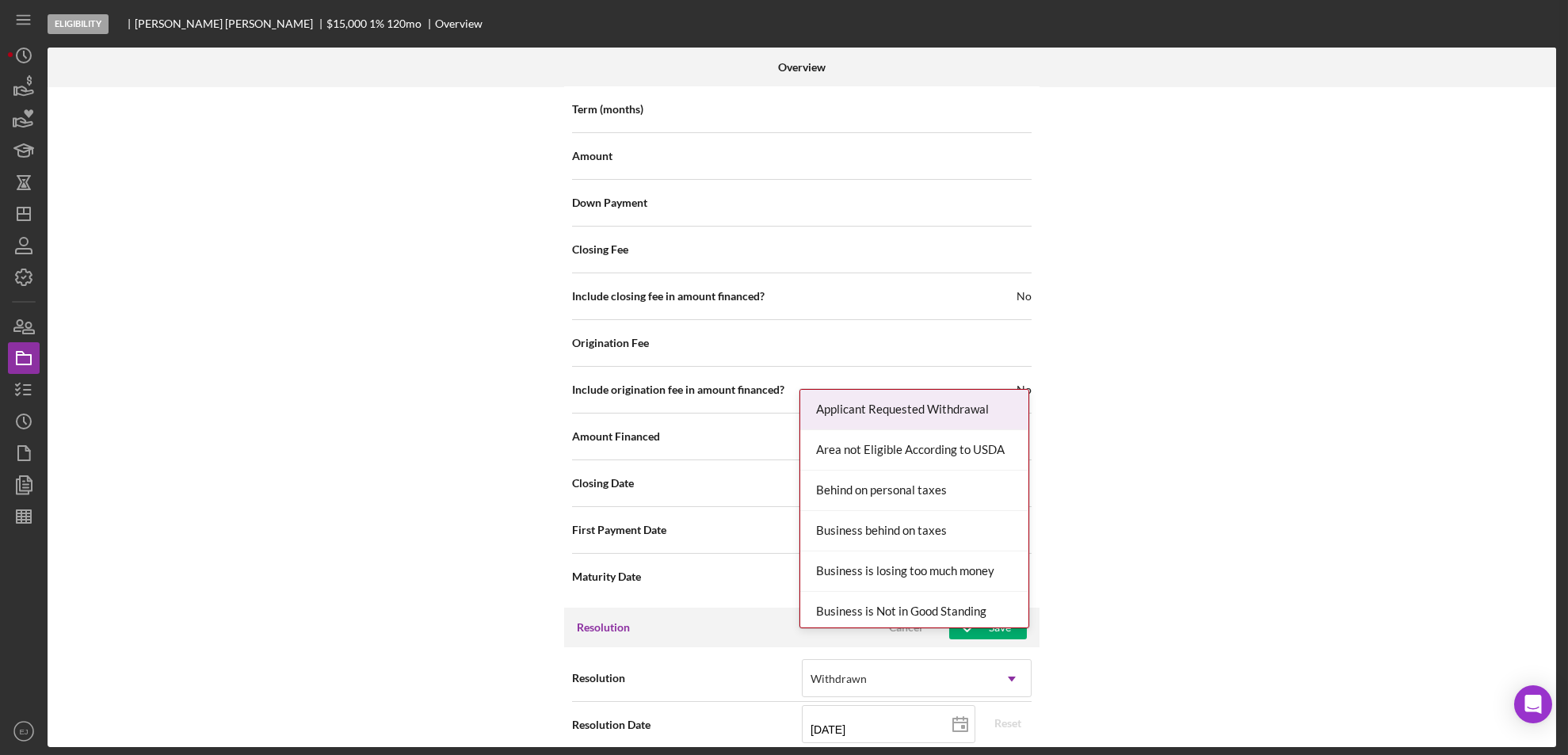
scroll to position [1796, 0]
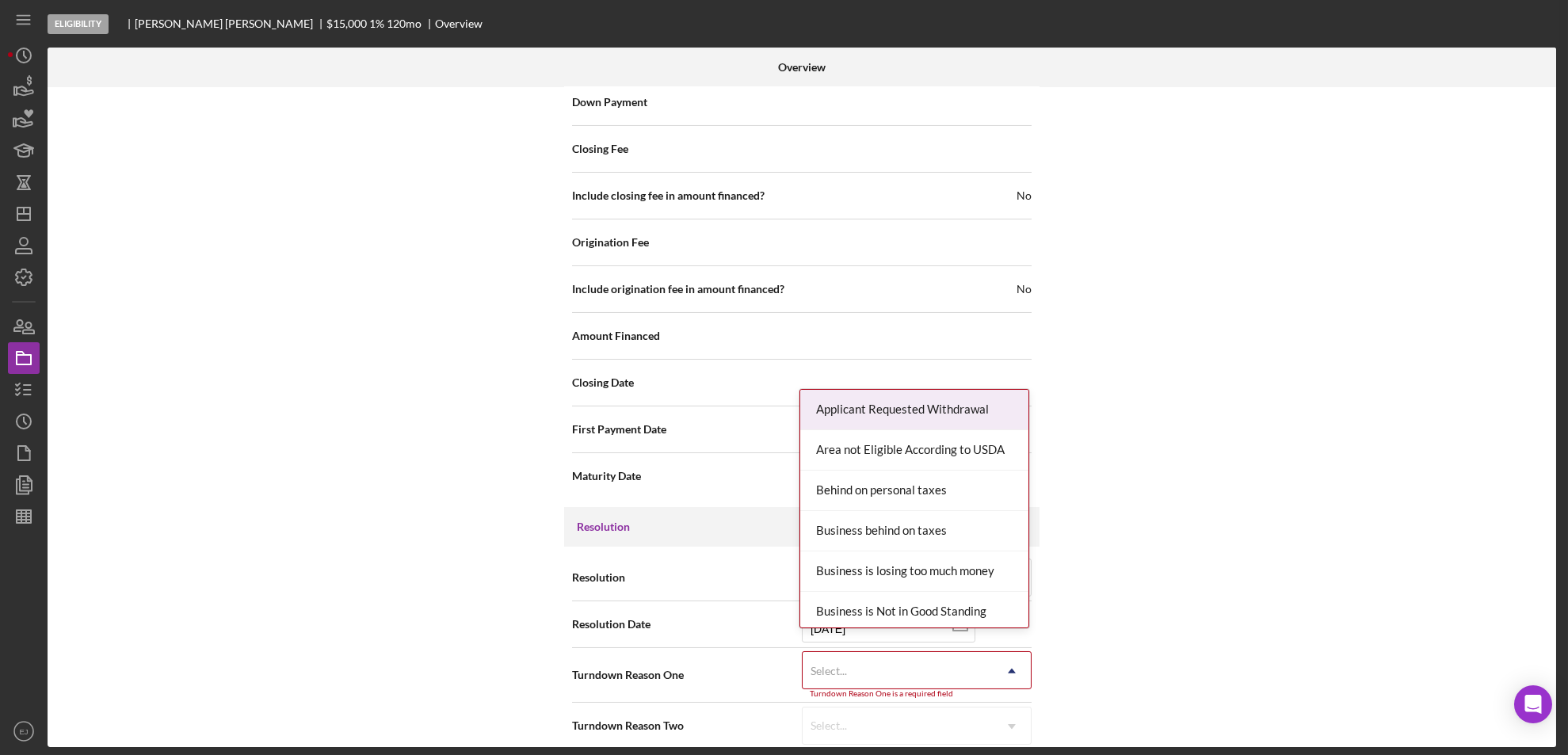
click at [1008, 740] on div "Internal Workflow Stage Eligibility Icon/Dropdown Arrow Archive (can unarchive …" at bounding box center [801, 417] width 1509 height 661
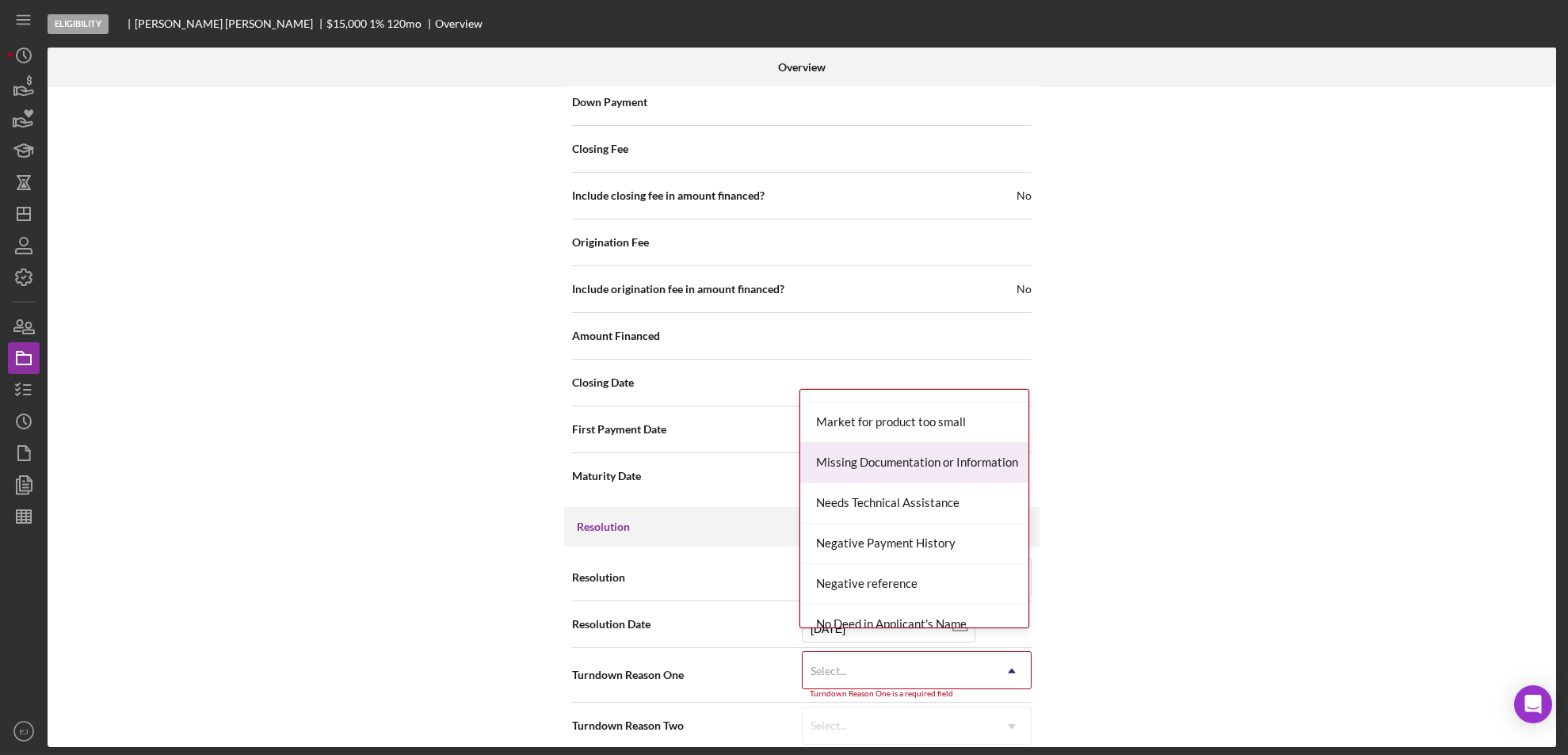
click at [982, 468] on div "Missing Documentation or Information" at bounding box center [914, 463] width 228 height 41
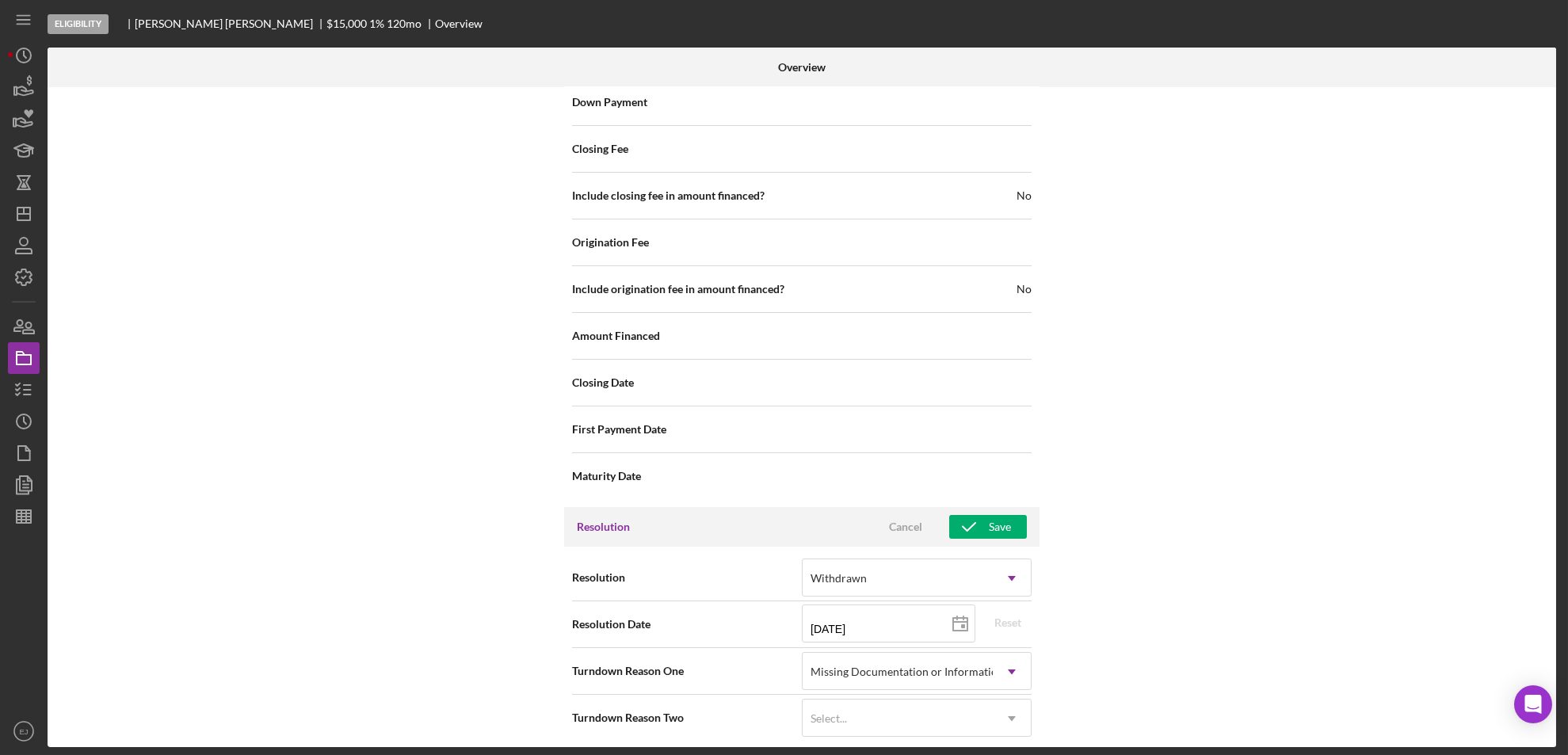
scroll to position [1789, 0]
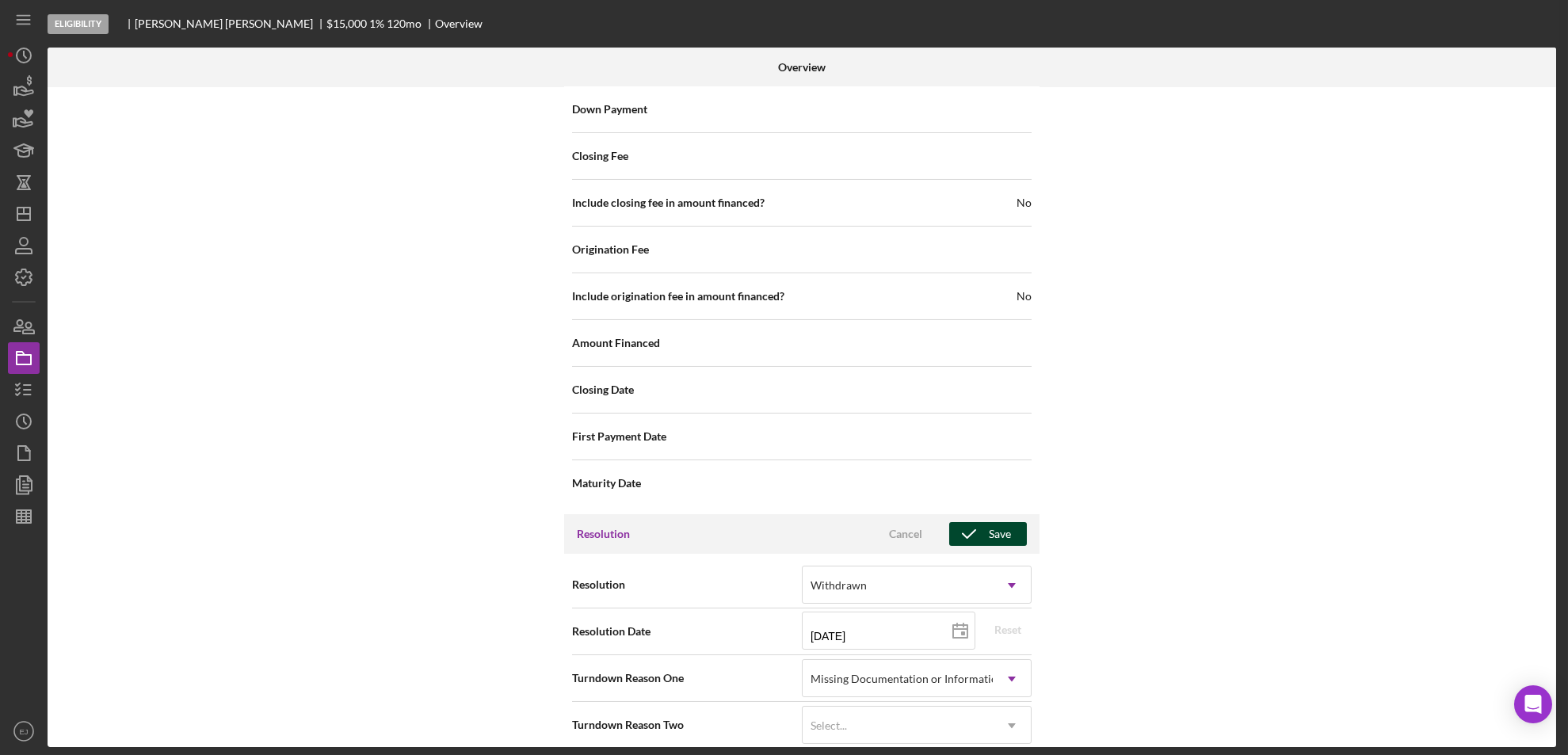
click at [998, 522] on div "Save" at bounding box center [999, 534] width 22 height 24
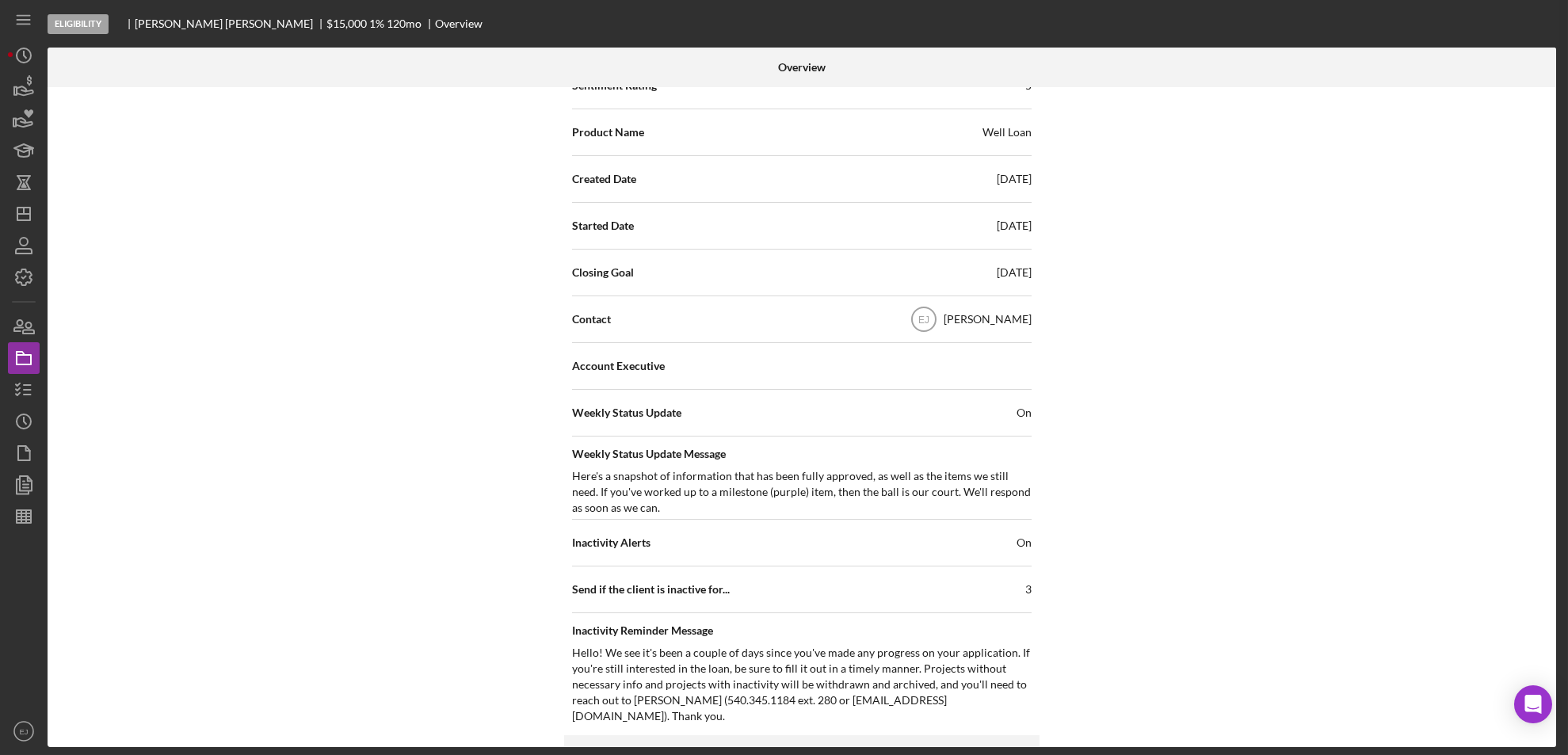
scroll to position [0, 0]
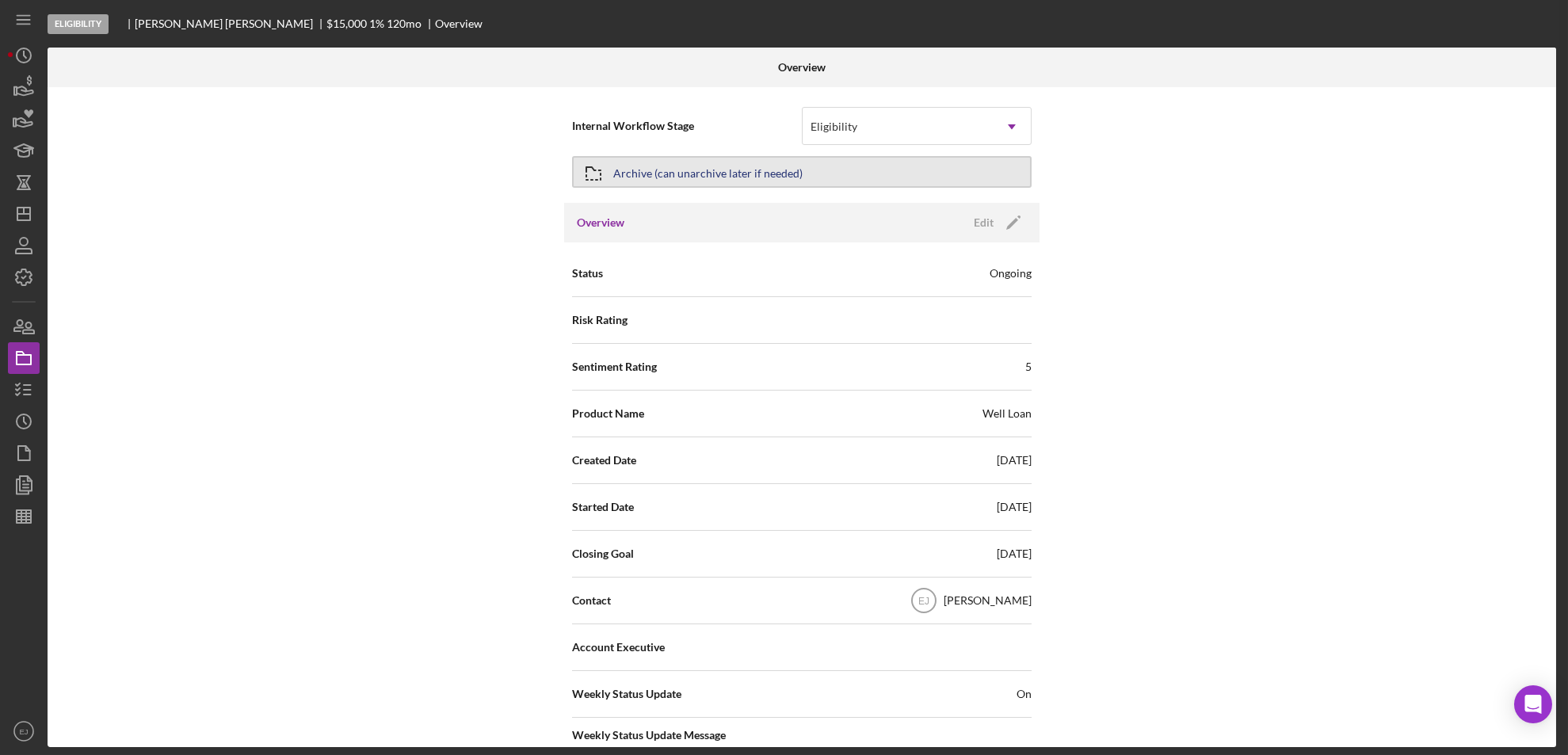
click at [592, 182] on icon "button" at bounding box center [593, 173] width 40 height 40
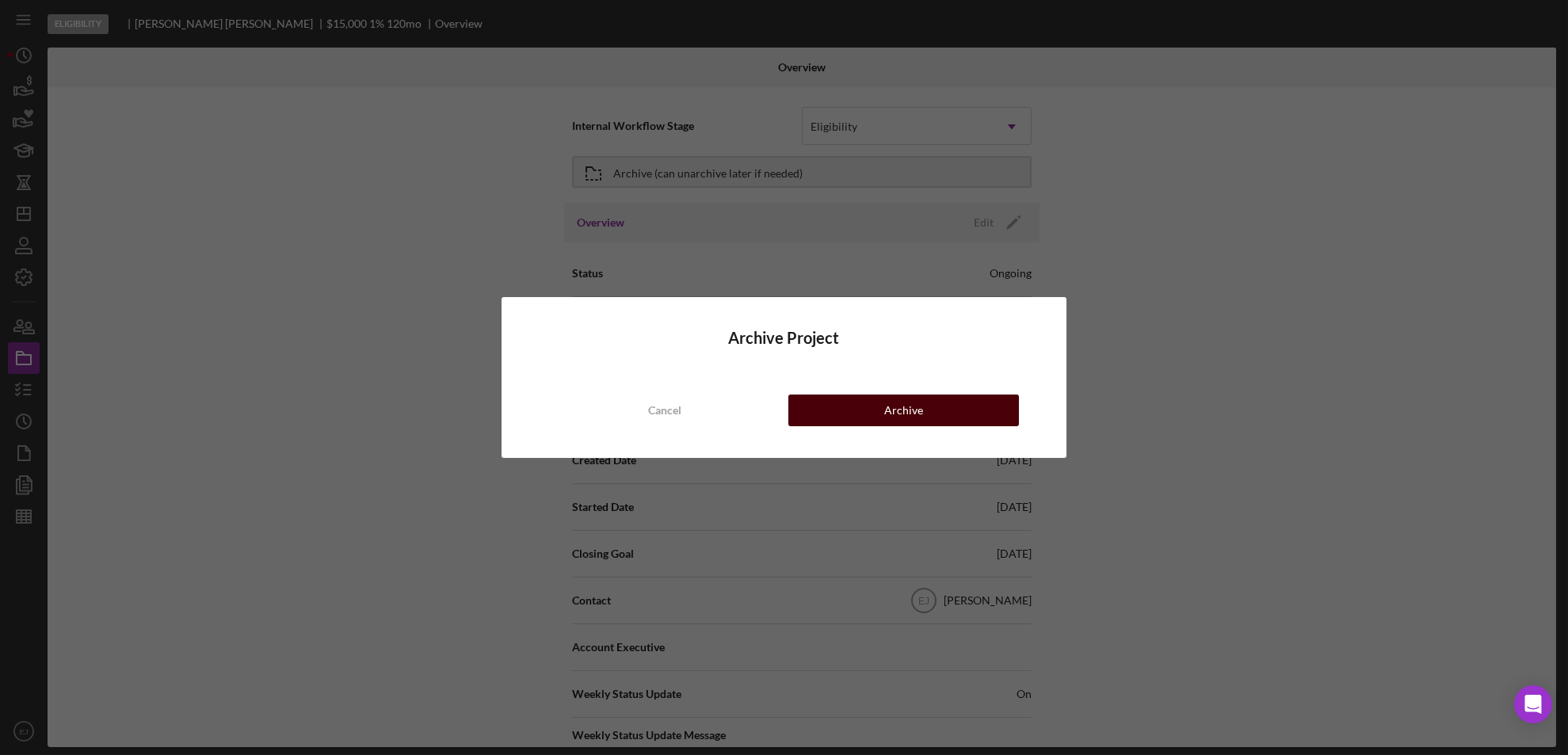
click at [852, 417] on button "Archive" at bounding box center [904, 410] width 231 height 31
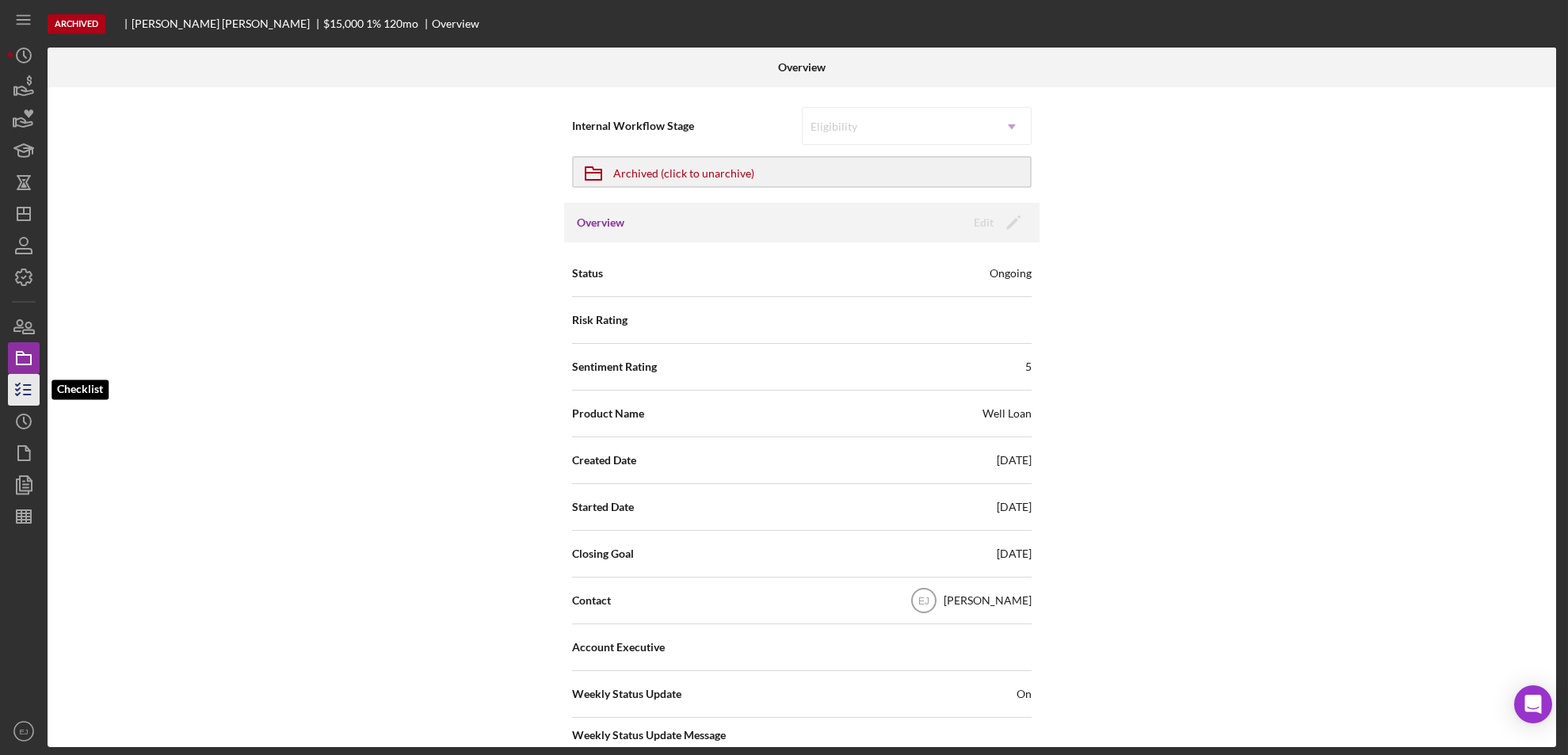
click at [31, 385] on line "button" at bounding box center [27, 385] width 7 height 0
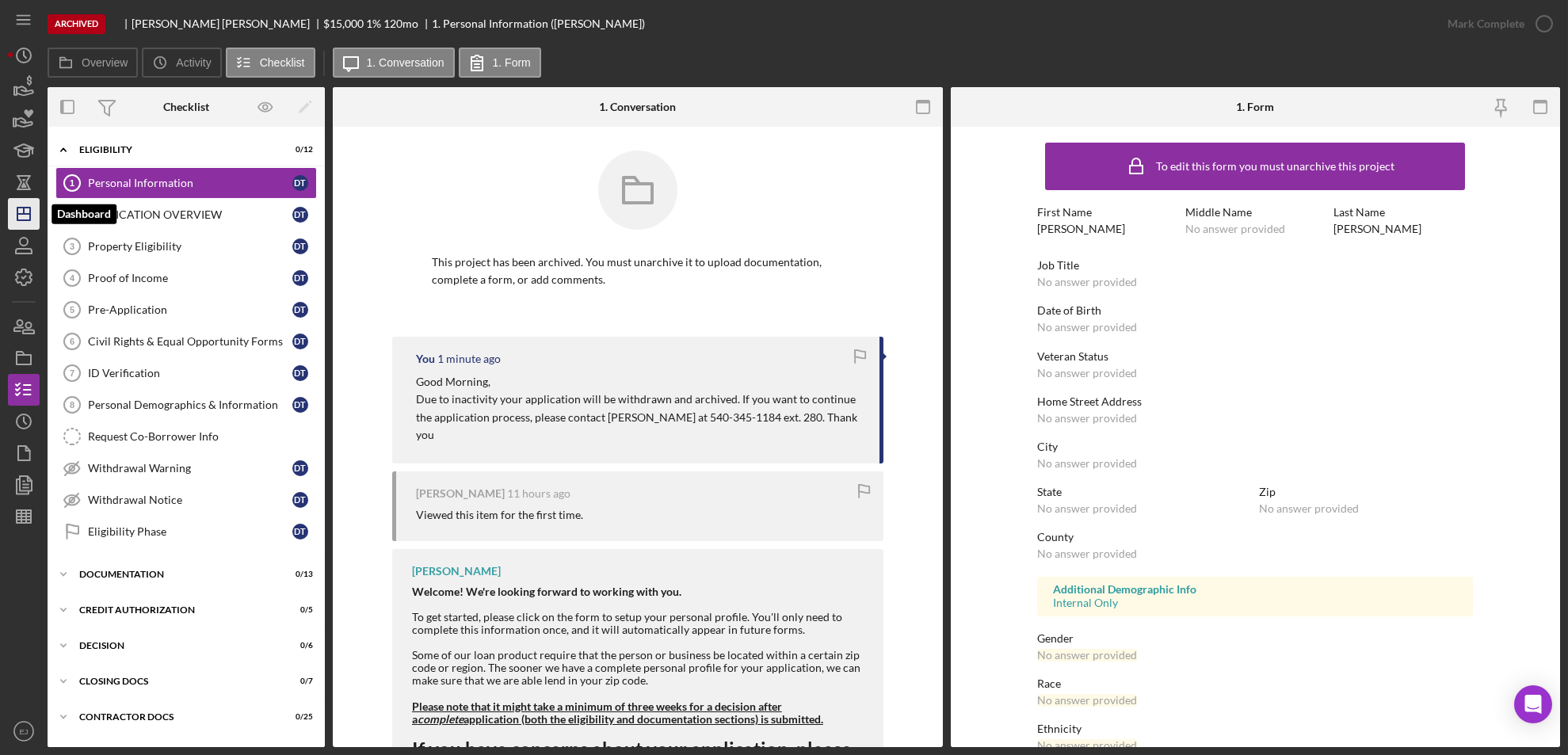
click at [20, 219] on icon "Icon/Dashboard" at bounding box center [24, 213] width 40 height 40
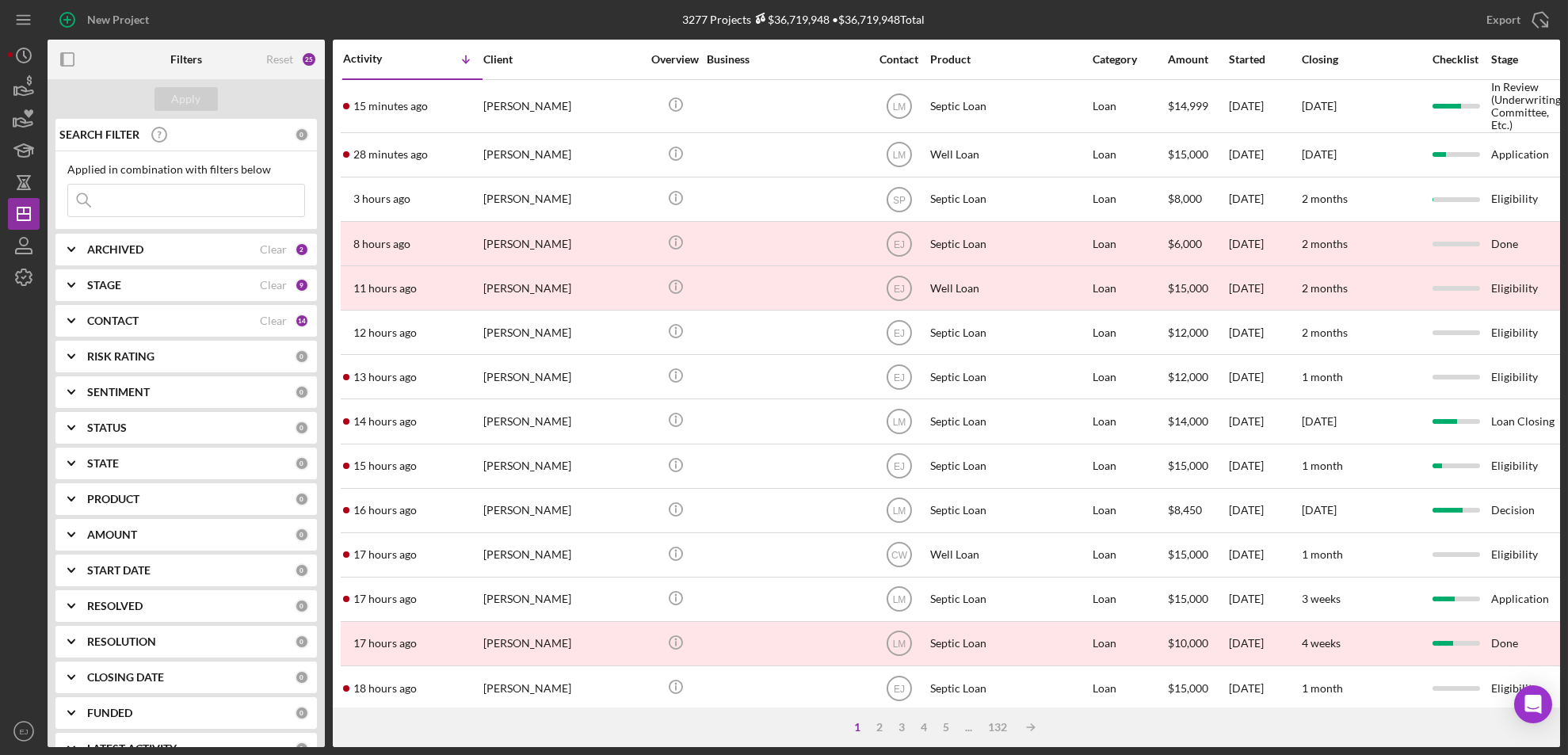
scroll to position [534, 0]
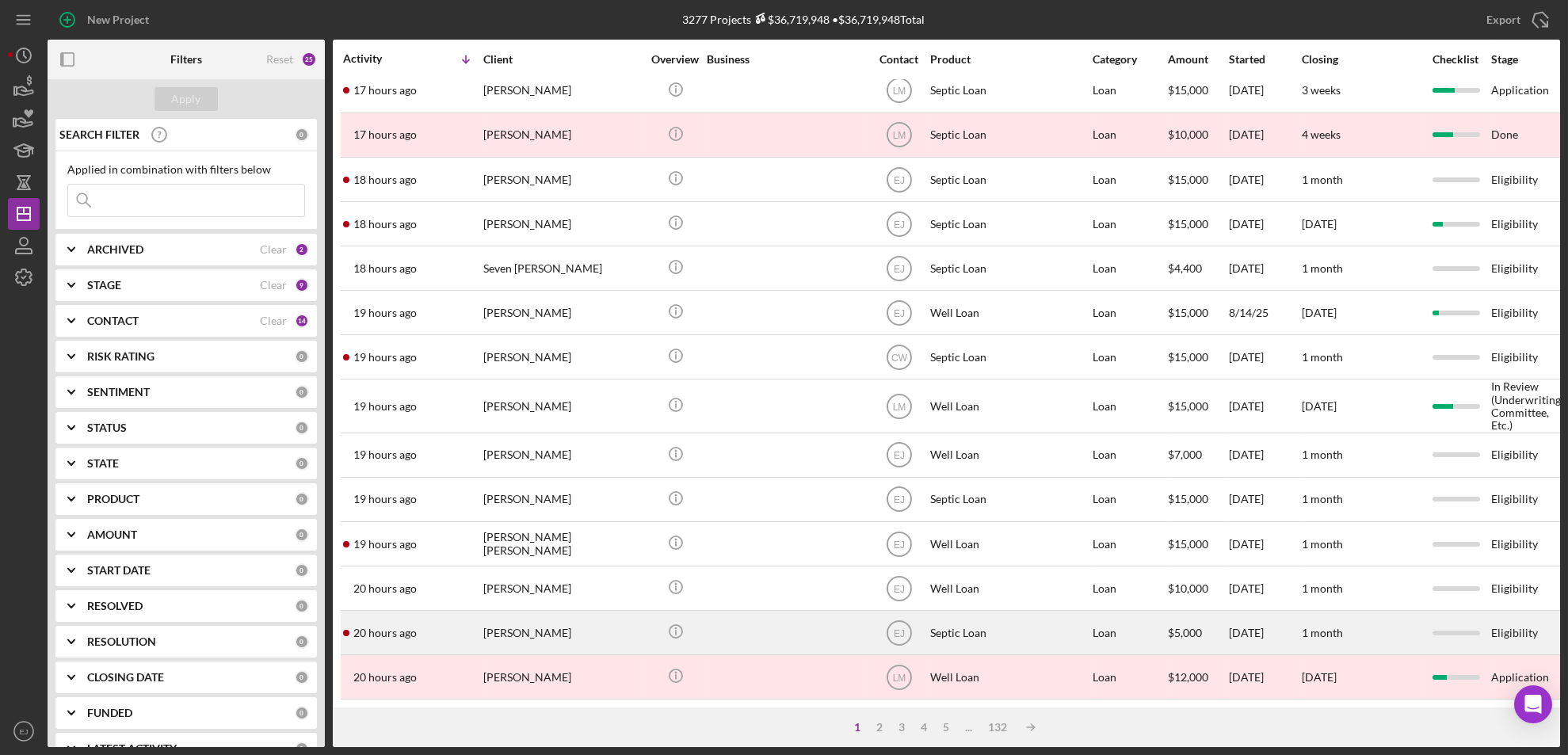
click at [573, 626] on div "[PERSON_NAME]" at bounding box center [563, 633] width 158 height 42
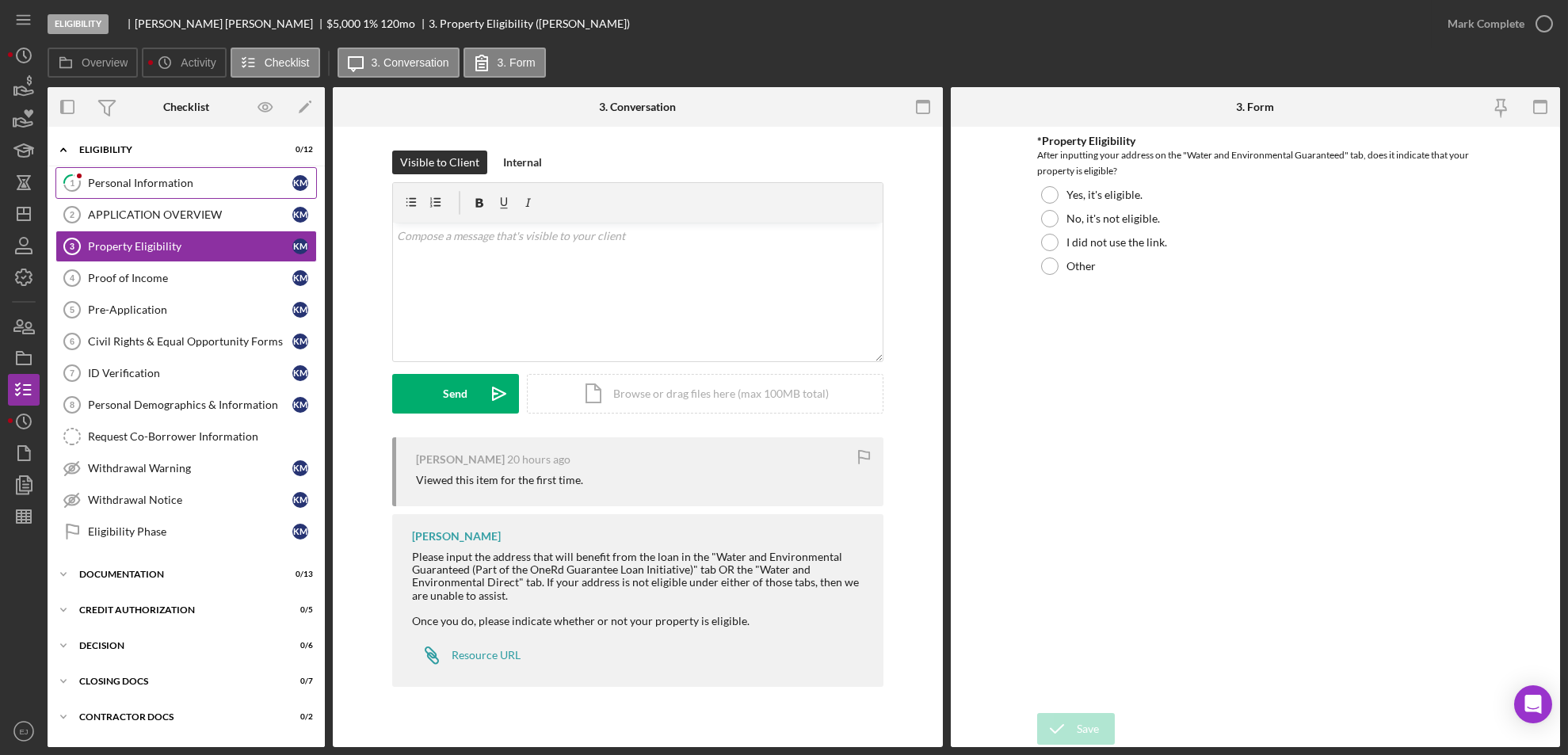
click at [165, 187] on div "Personal Information" at bounding box center [190, 183] width 205 height 13
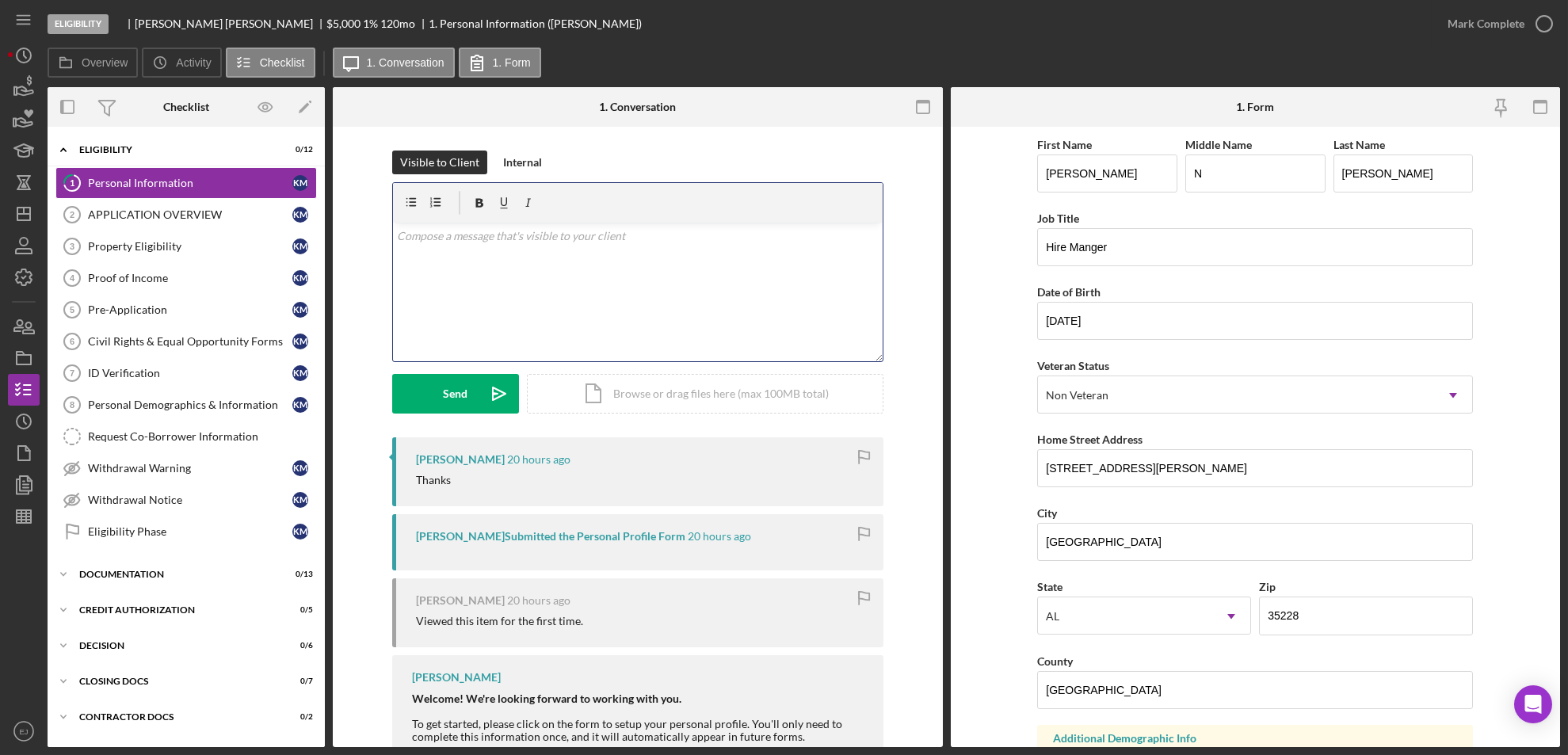
click at [538, 281] on div "v Color teal Color pink Remove color Add row above Add row below Add column bef…" at bounding box center [637, 292] width 490 height 139
click at [476, 233] on p "Due to inactivity your application will be withdrawn and archived. If you want …" at bounding box center [637, 246] width 481 height 36
click at [508, 239] on p "Due to your application will be withdrawn and archived. If you want to continue…" at bounding box center [637, 246] width 481 height 36
click at [591, 260] on p "Due to your application not being in our service area we will be withdrawn and …" at bounding box center [637, 254] width 481 height 53
click at [393, 235] on div "v Color teal Color pink Remove color Add row above Add row below Add column bef…" at bounding box center [637, 292] width 490 height 139
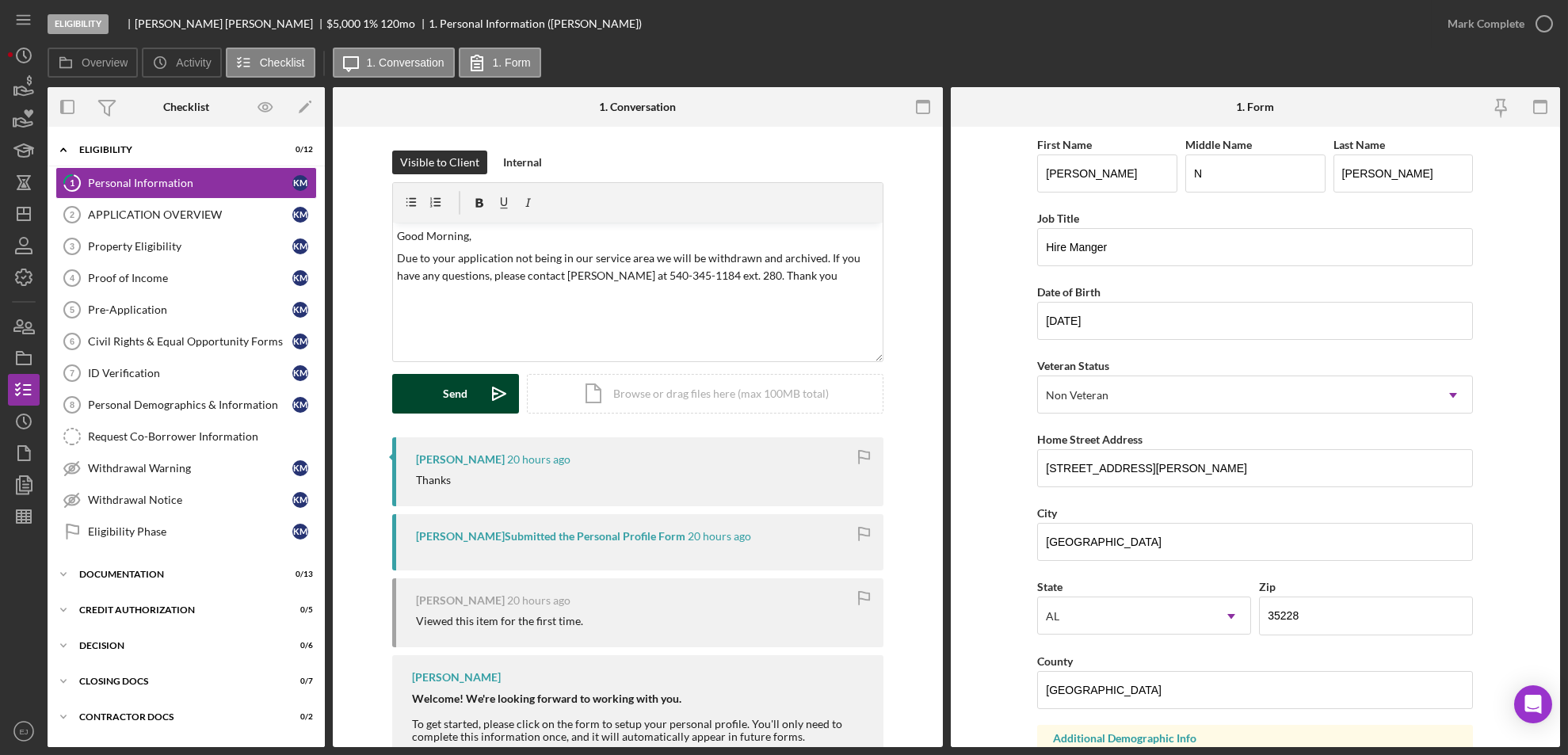
click at [456, 395] on div "Send" at bounding box center [455, 394] width 25 height 40
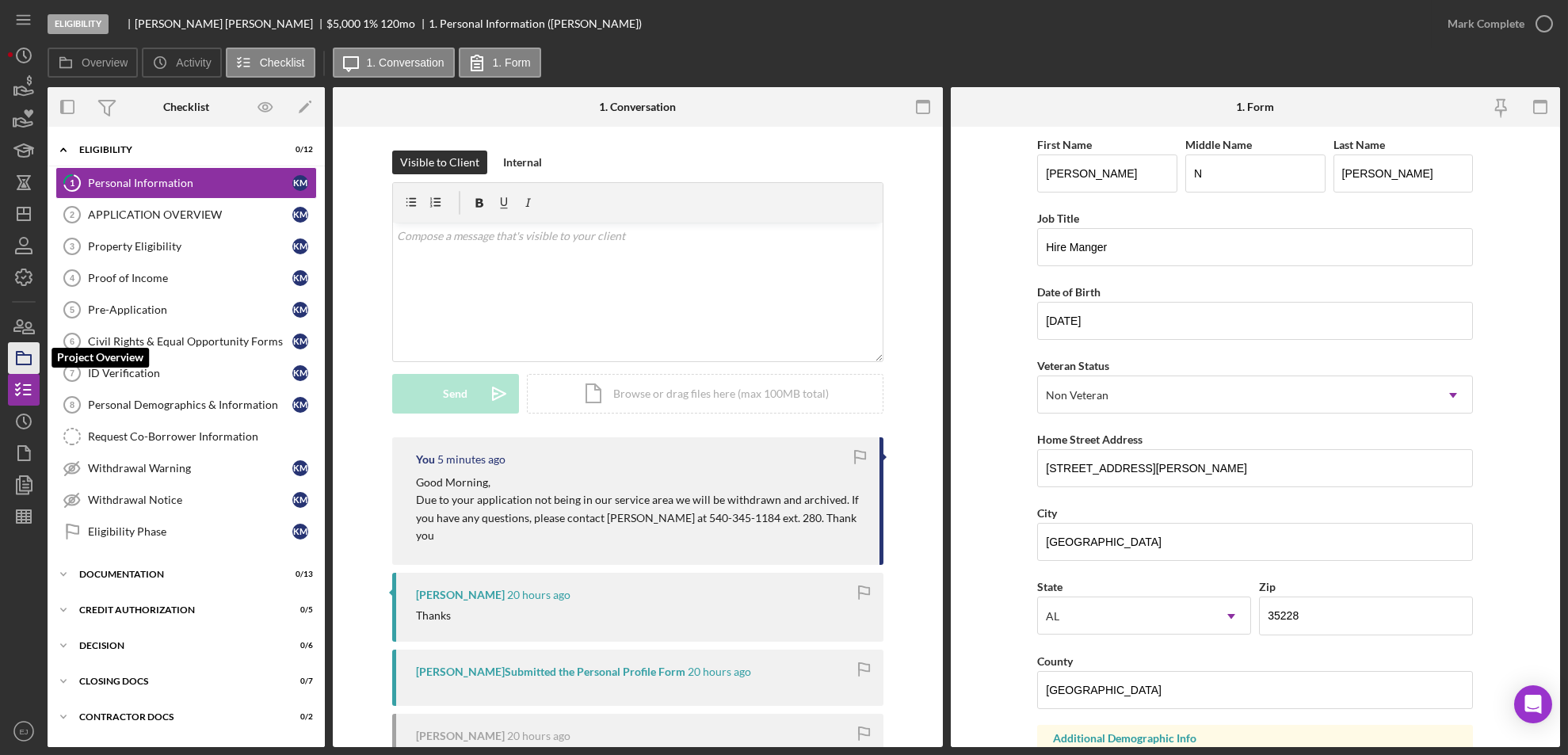
click at [14, 365] on icon "button" at bounding box center [24, 358] width 40 height 40
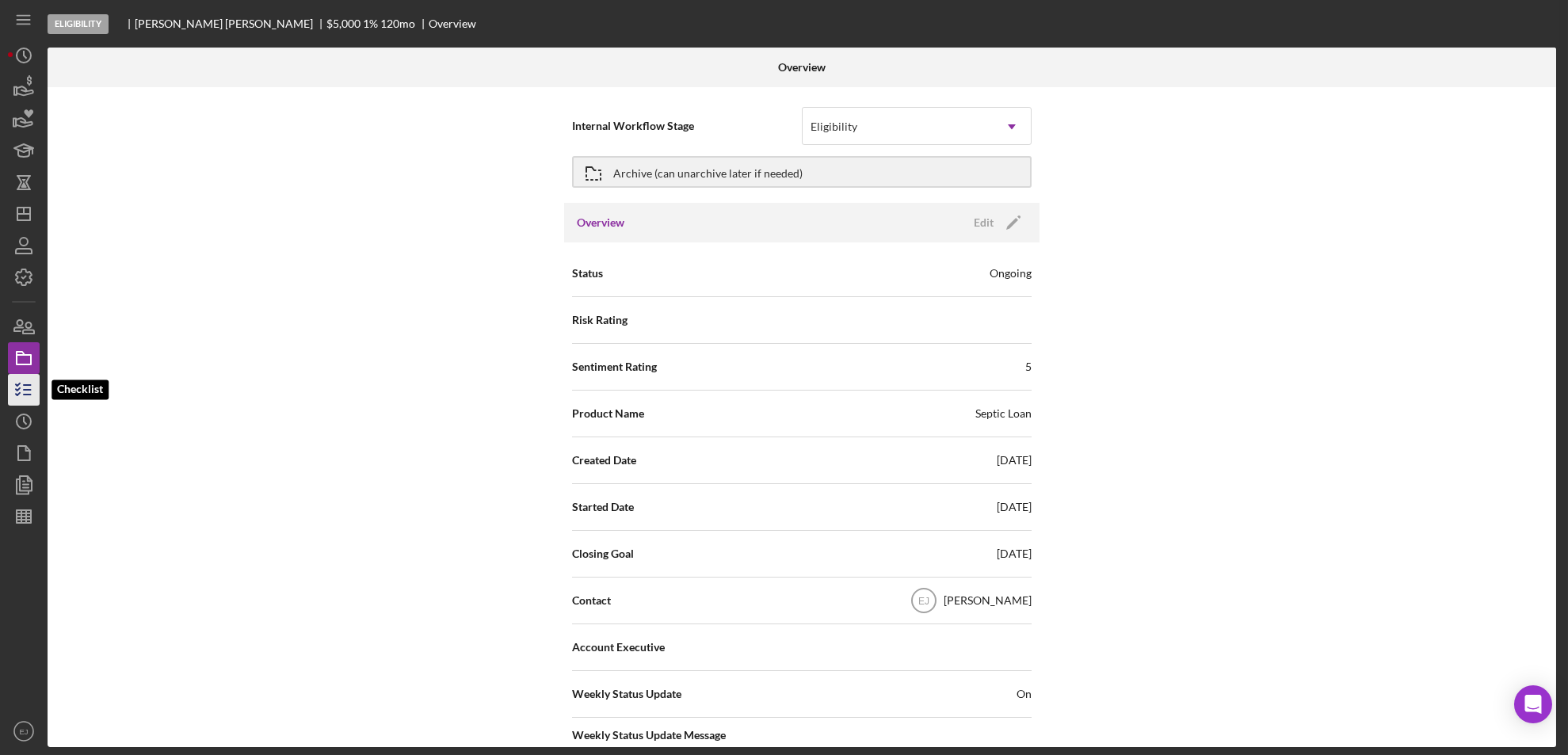
click at [28, 390] on line "button" at bounding box center [27, 390] width 7 height 0
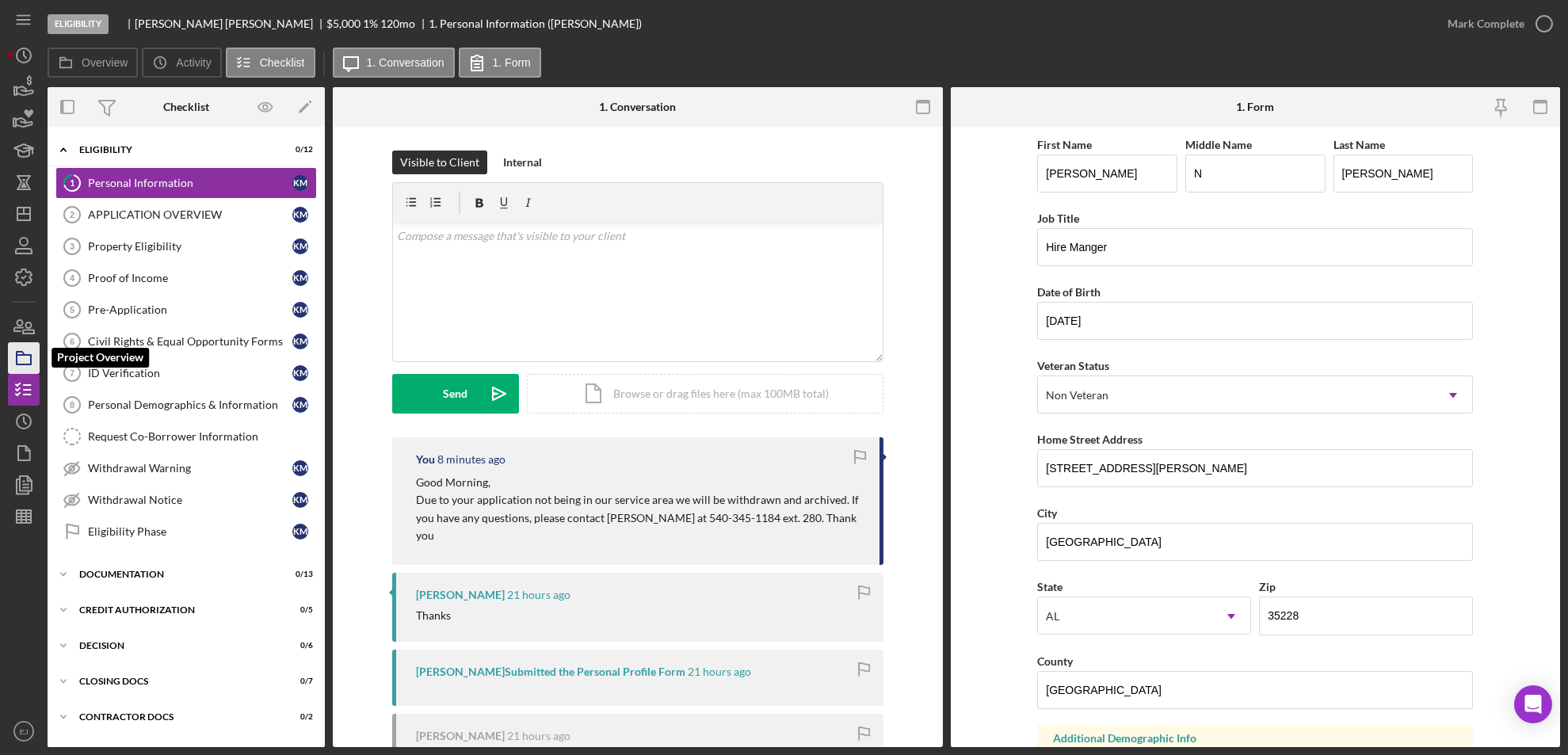
click at [18, 359] on icon "button" at bounding box center [24, 358] width 40 height 40
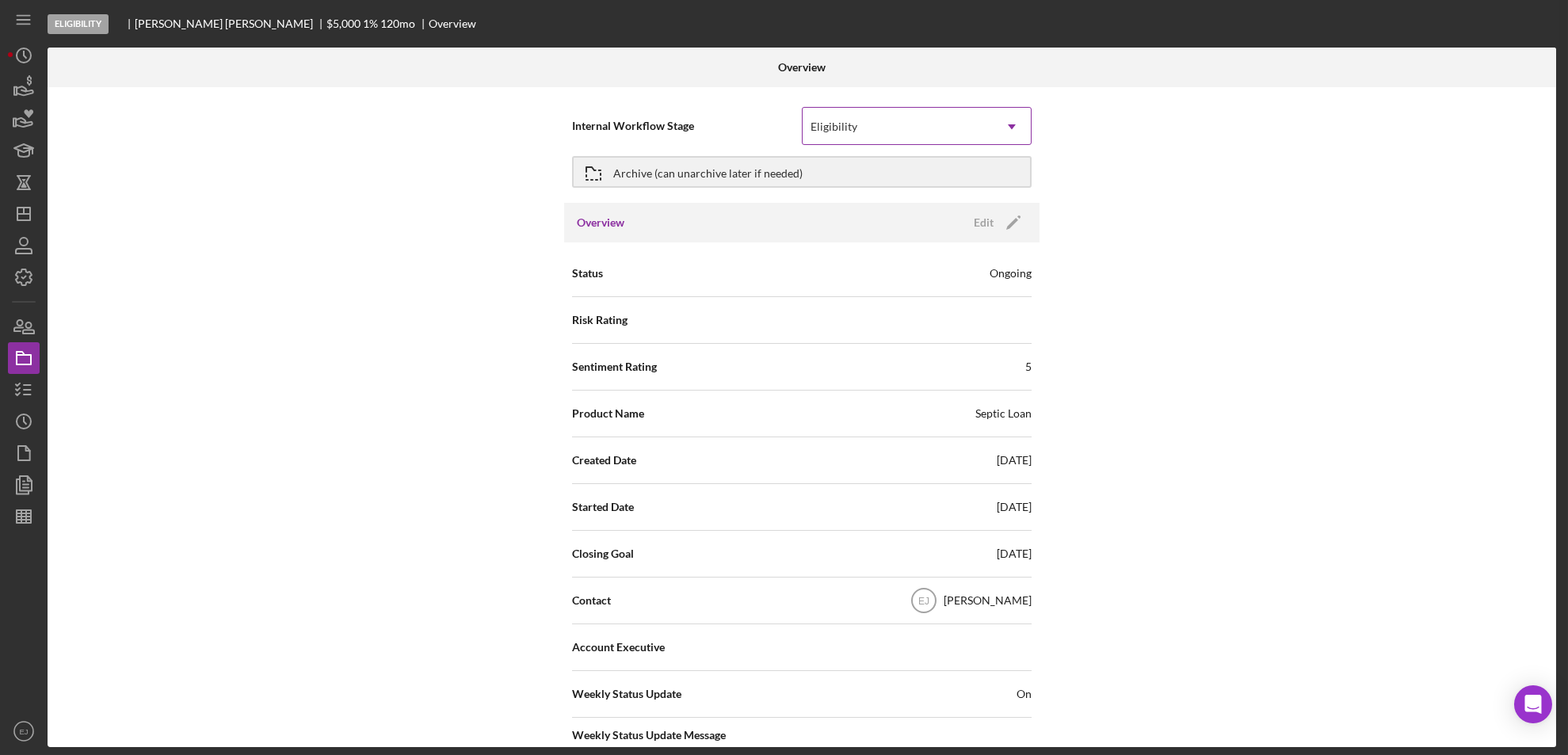
click at [1021, 128] on icon "Icon/Dropdown Arrow" at bounding box center [1011, 127] width 38 height 38
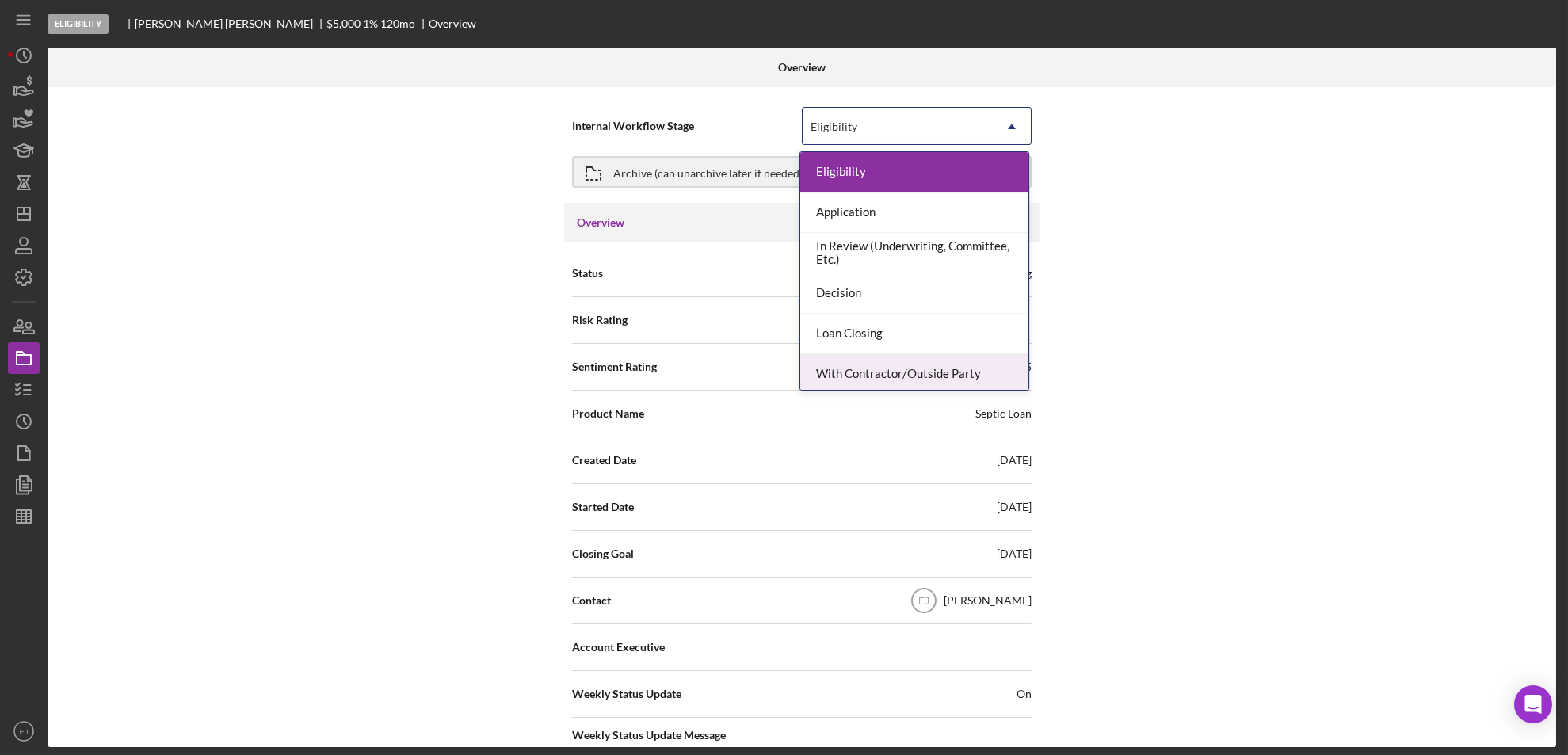
scroll to position [125, 0]
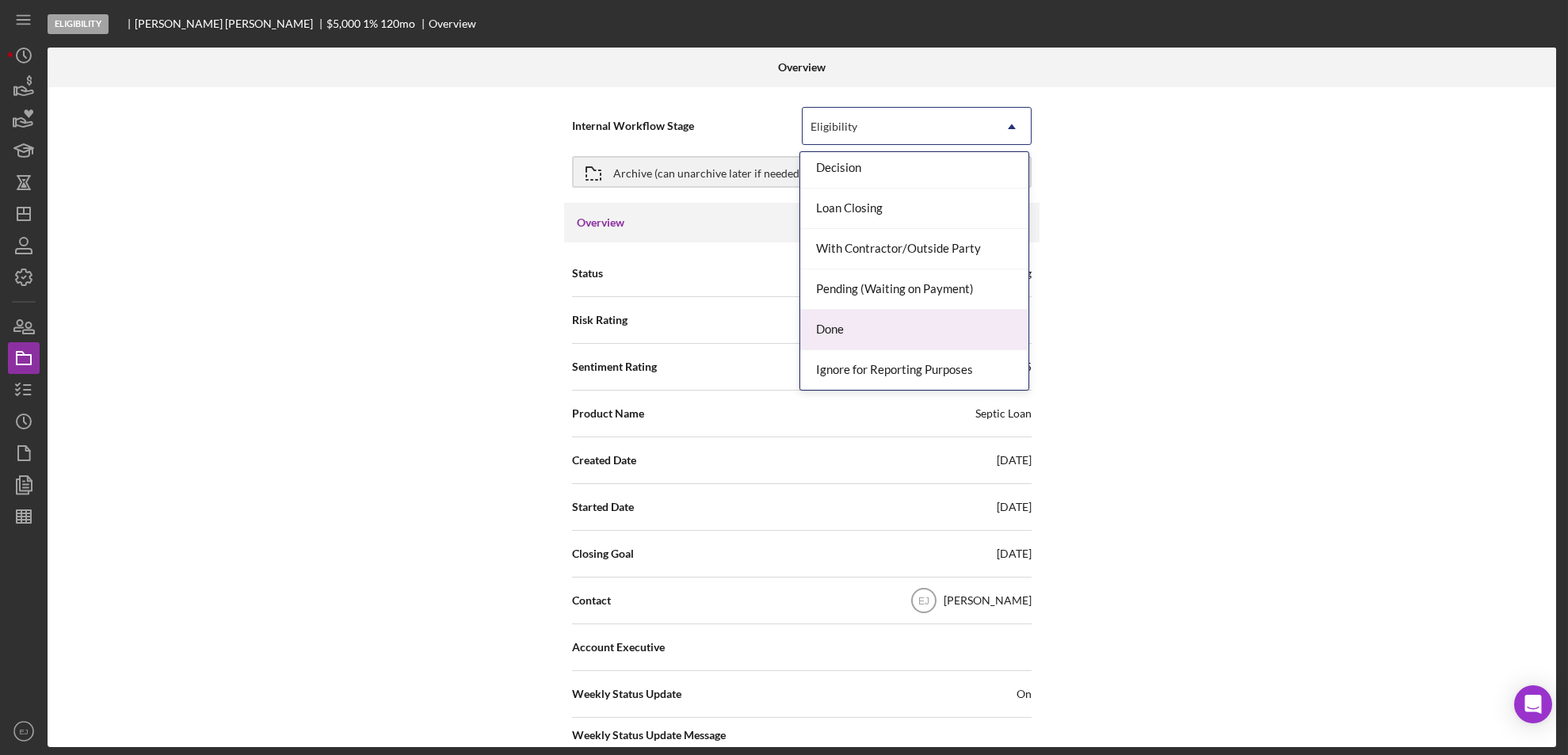
click at [983, 334] on div "Done" at bounding box center [914, 331] width 228 height 41
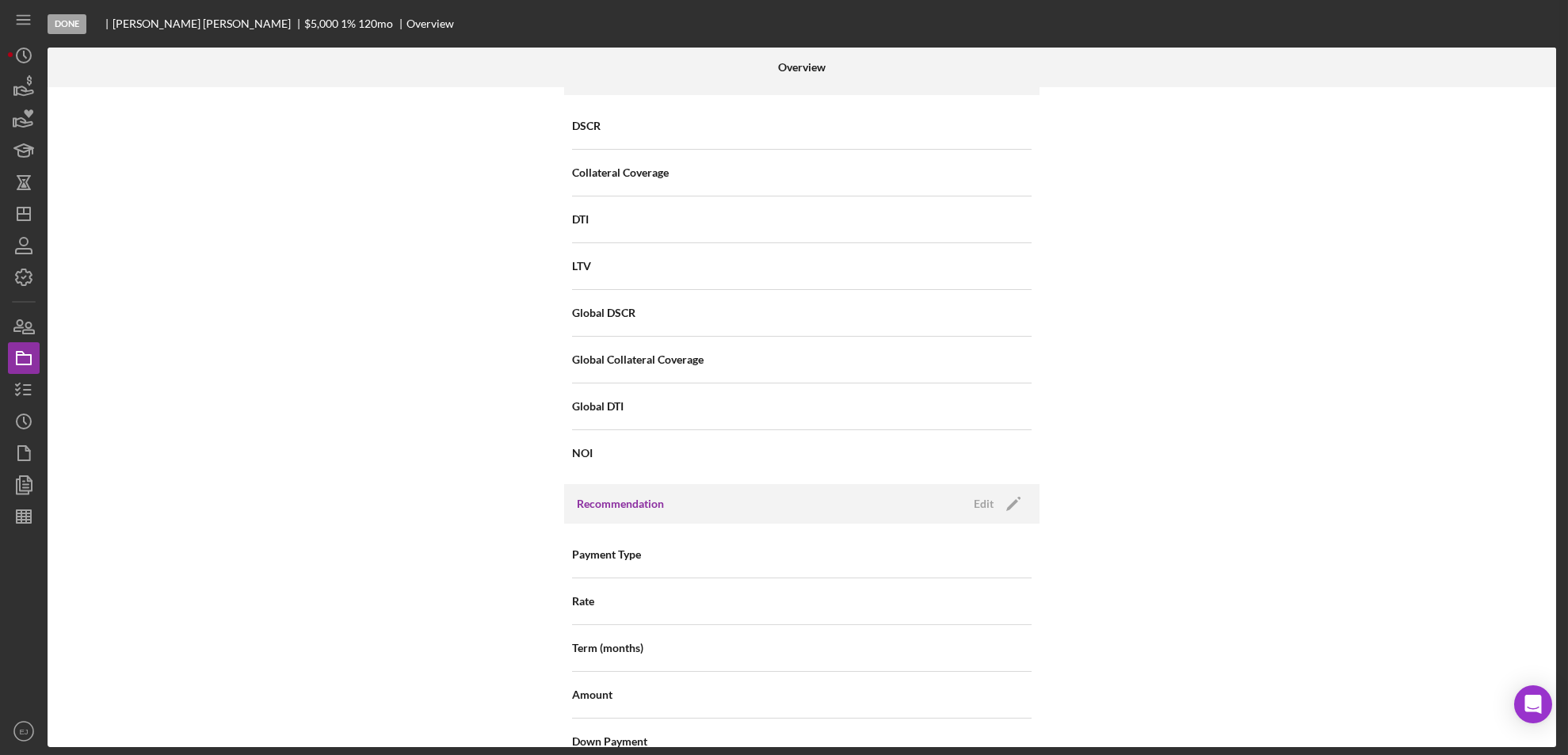
scroll to position [1695, 0]
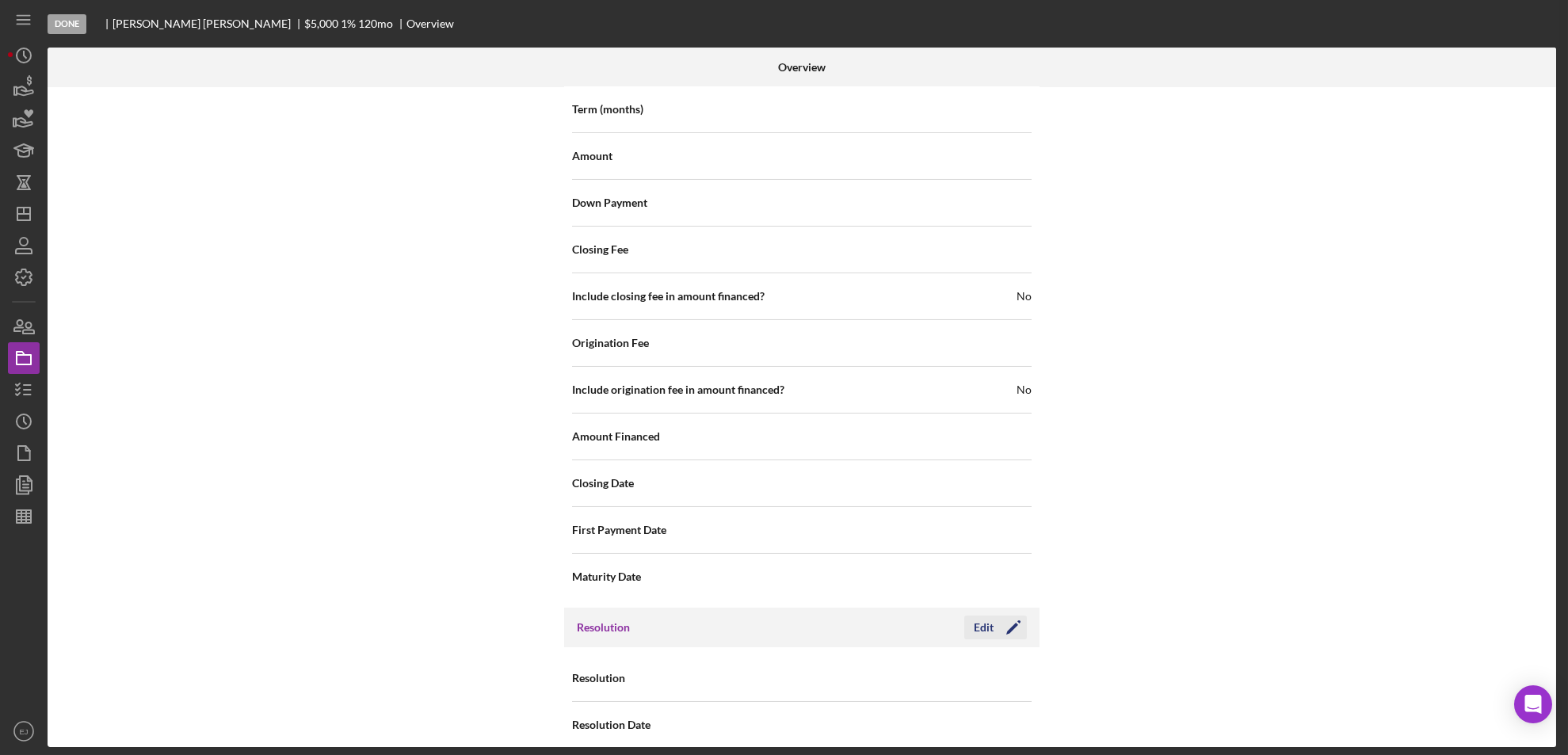
click at [993, 615] on icon "Icon/Edit" at bounding box center [1013, 627] width 40 height 40
click at [1026, 661] on icon "Icon/Dropdown Arrow" at bounding box center [1011, 679] width 38 height 38
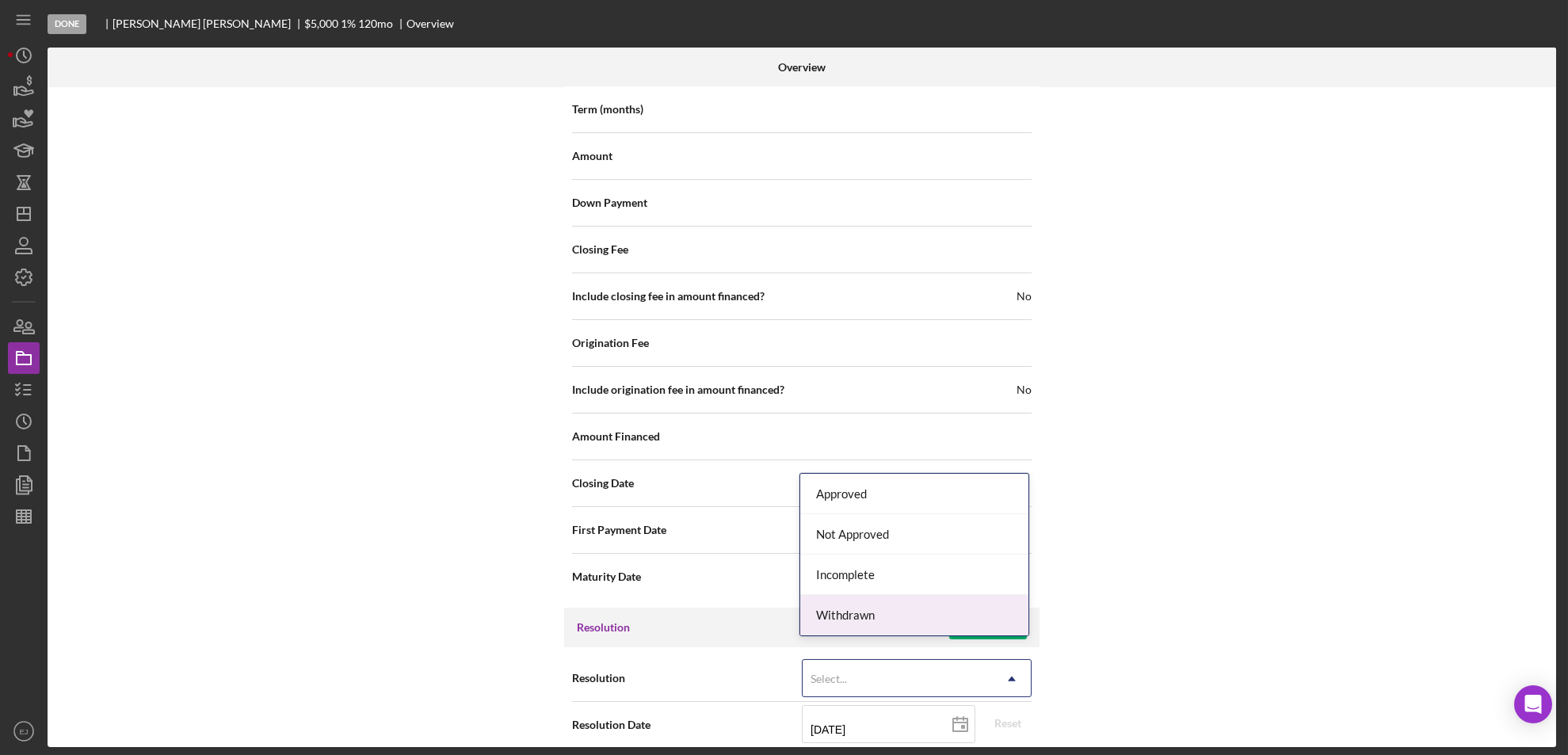
click at [988, 617] on div "Withdrawn" at bounding box center [914, 616] width 228 height 41
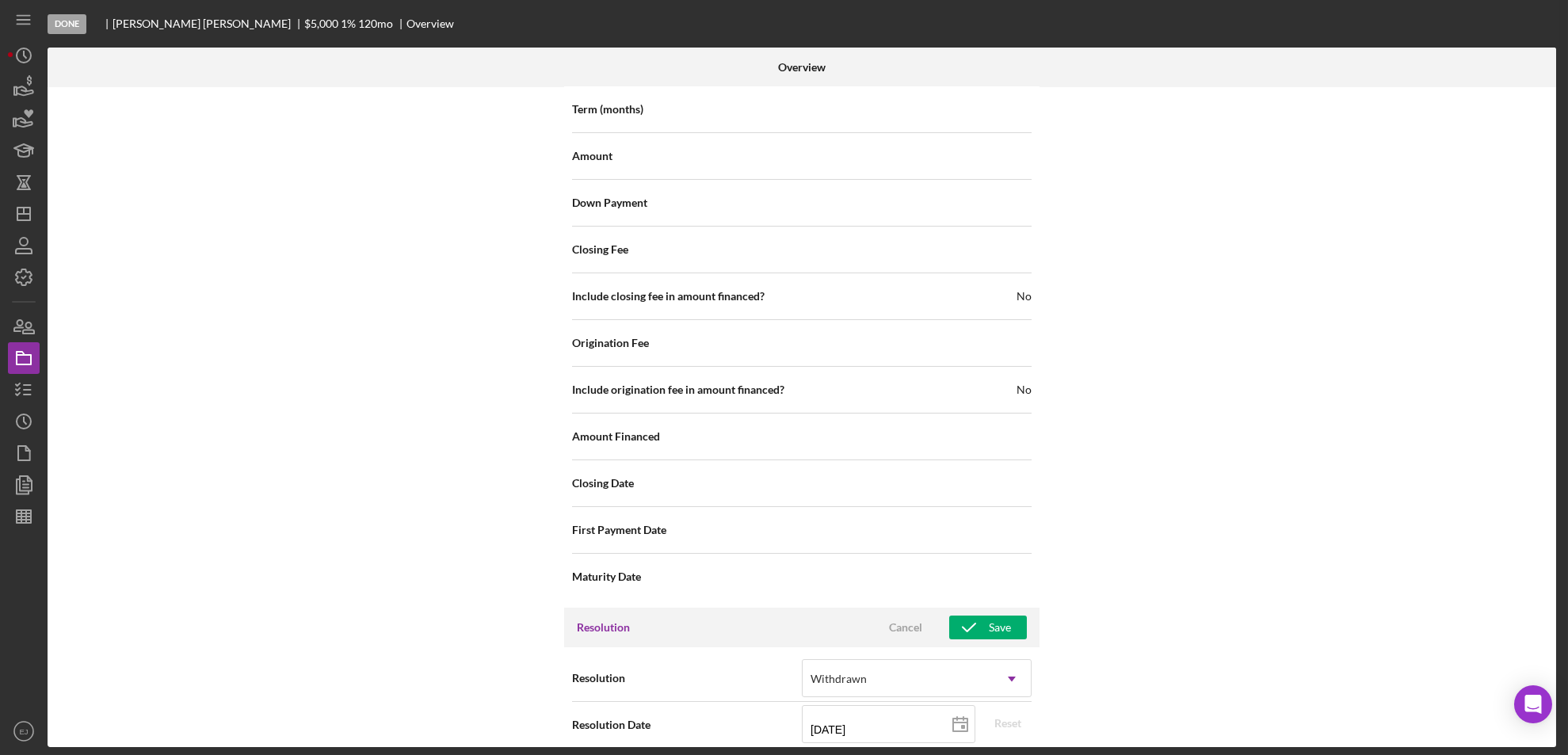
scroll to position [1796, 0]
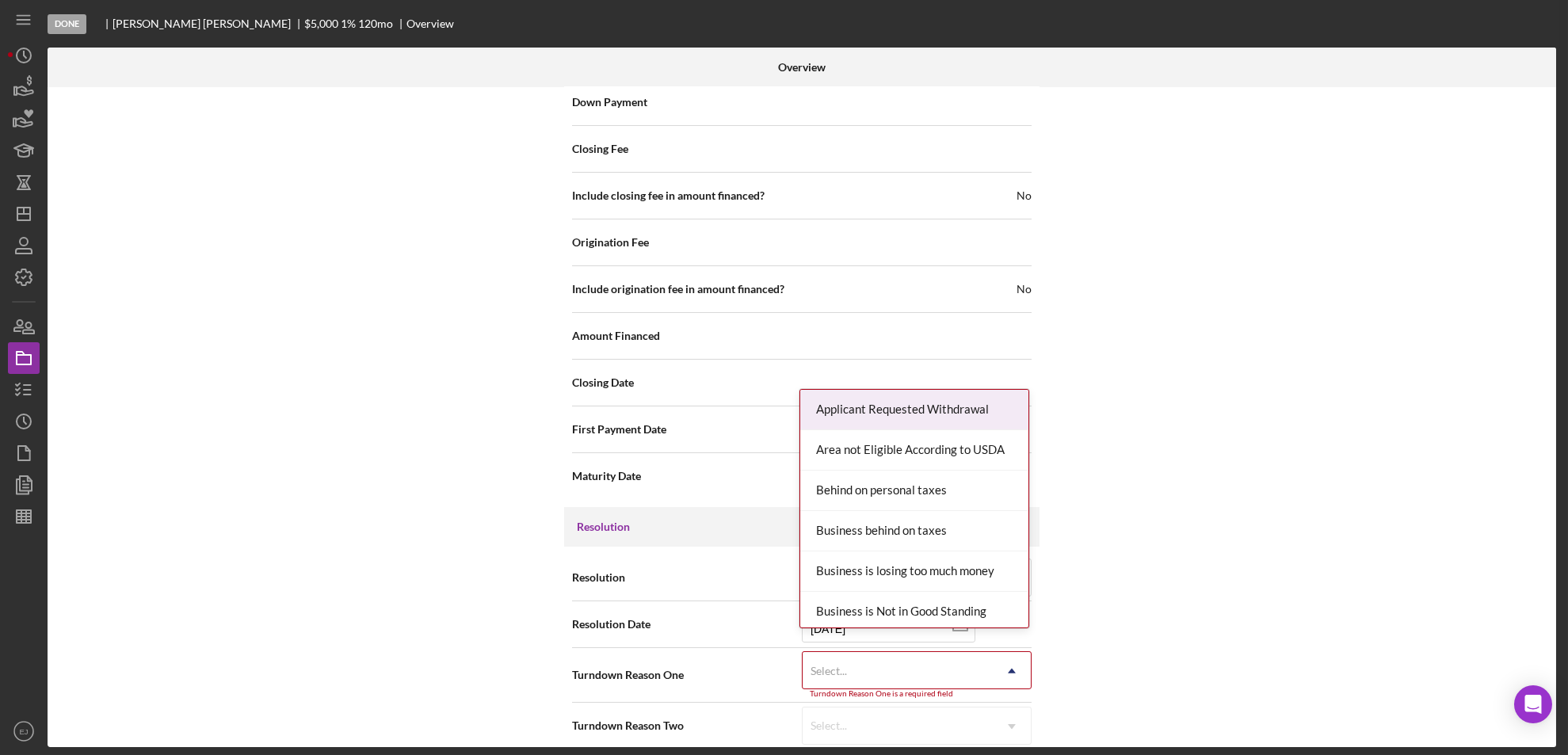
click at [1010, 743] on div "Internal Workflow Stage Done Icon/Dropdown Arrow Archive (can unarchive later i…" at bounding box center [801, 417] width 1509 height 661
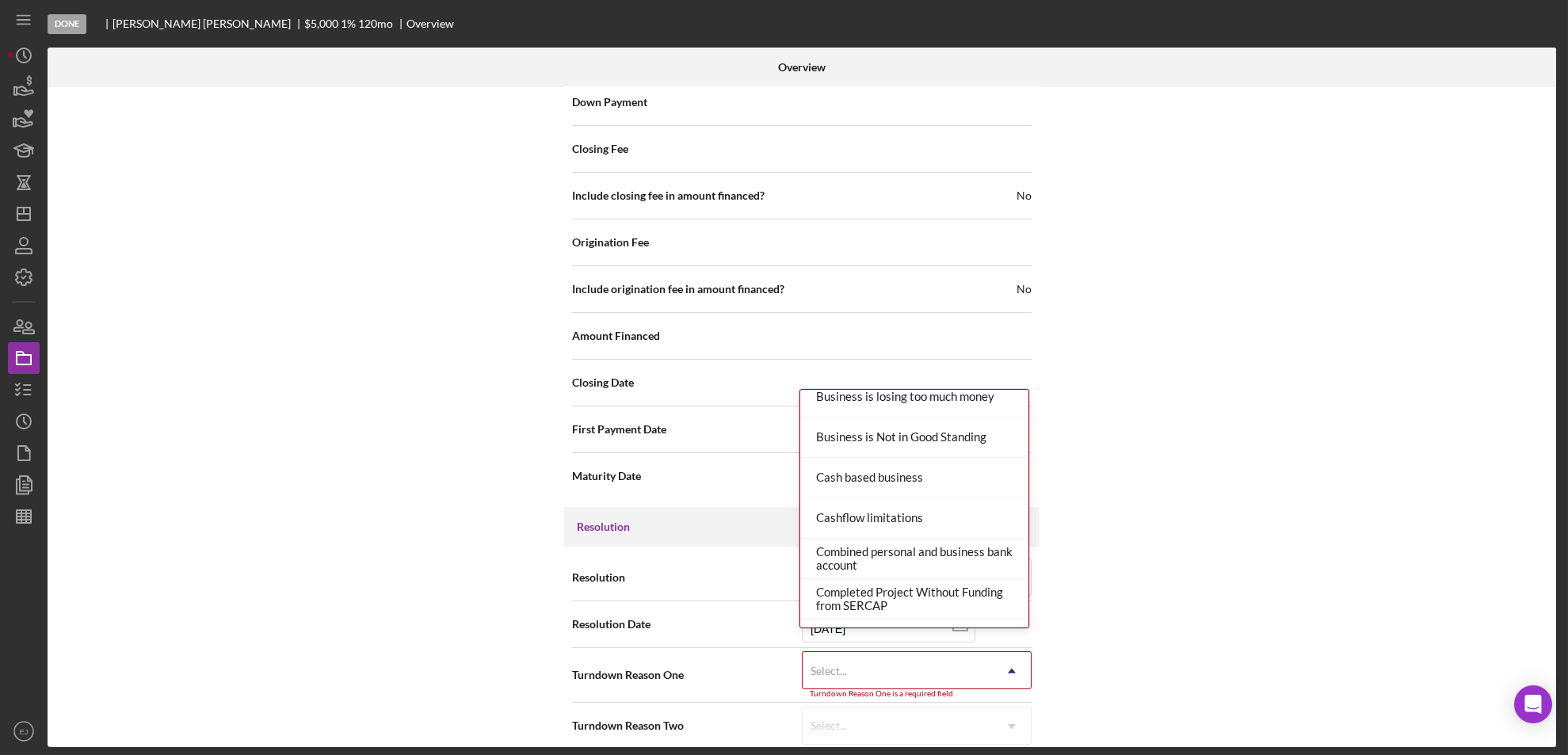
scroll to position [207, 0]
click at [1032, 567] on div "Resolution Withdrawn Icon/Dropdown Arrow Resolution Date [DATE] [DATE] Reset Tu…" at bounding box center [801, 651] width 475 height 210
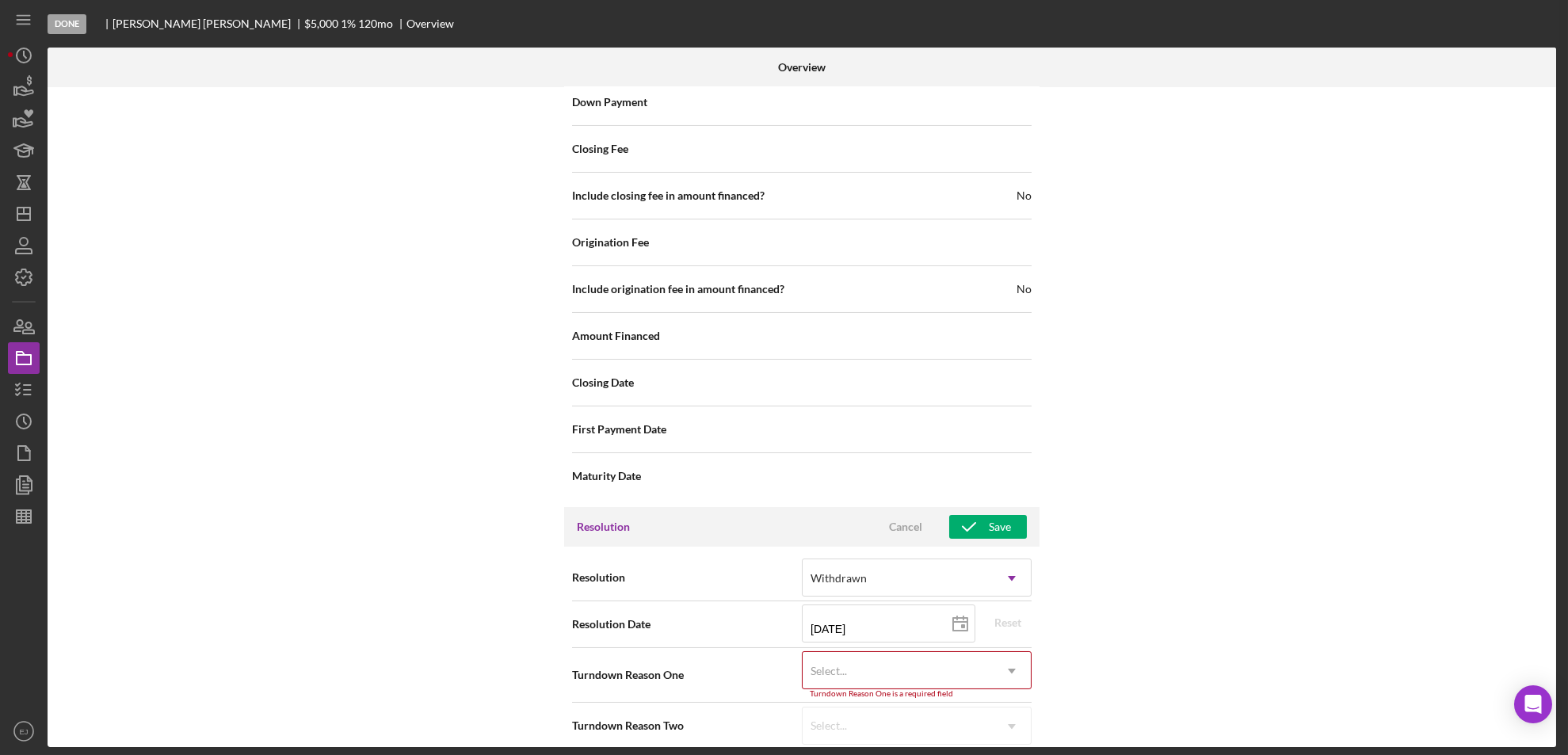
click at [1011, 655] on icon "Icon/Dropdown Arrow" at bounding box center [1011, 671] width 38 height 38
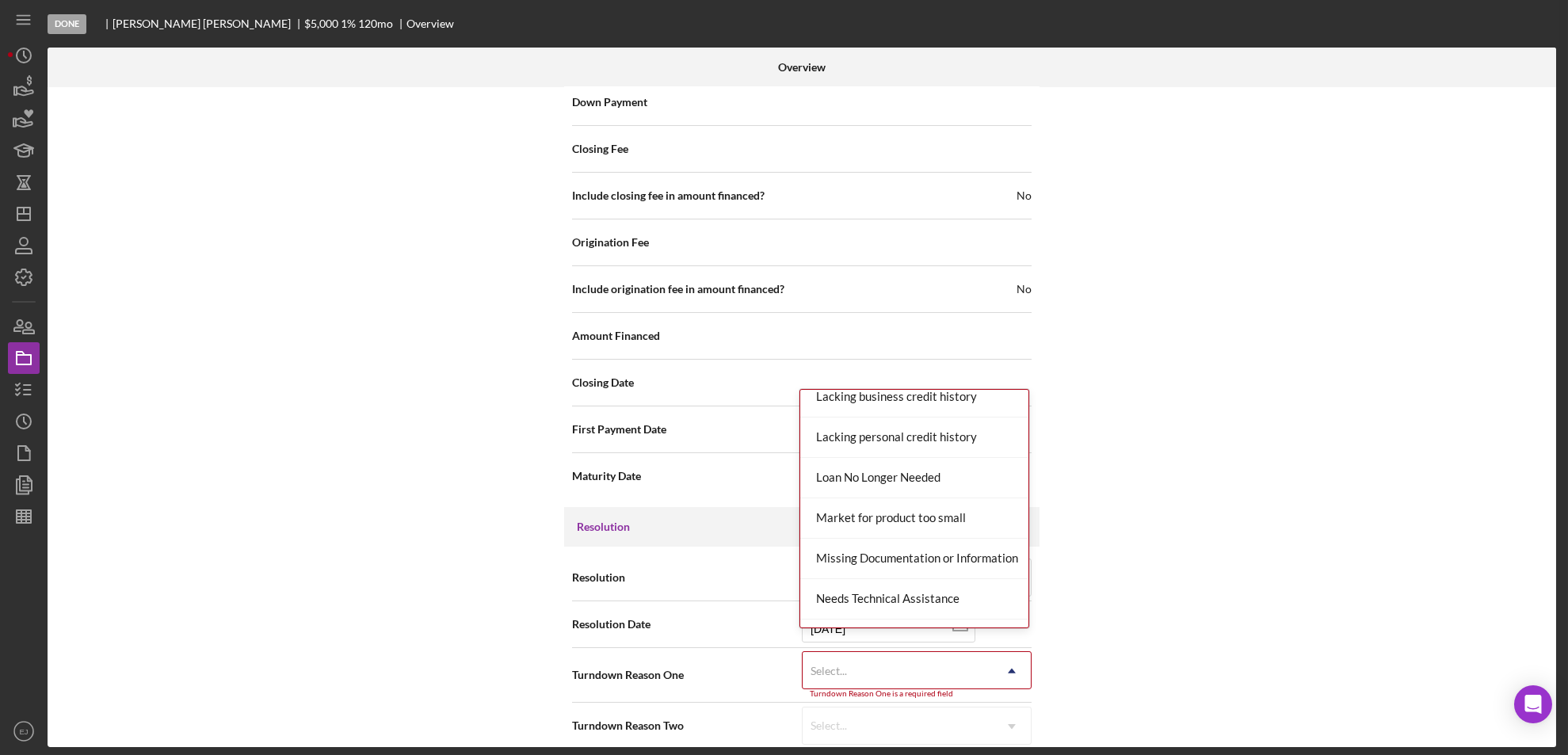
scroll to position [957, 0]
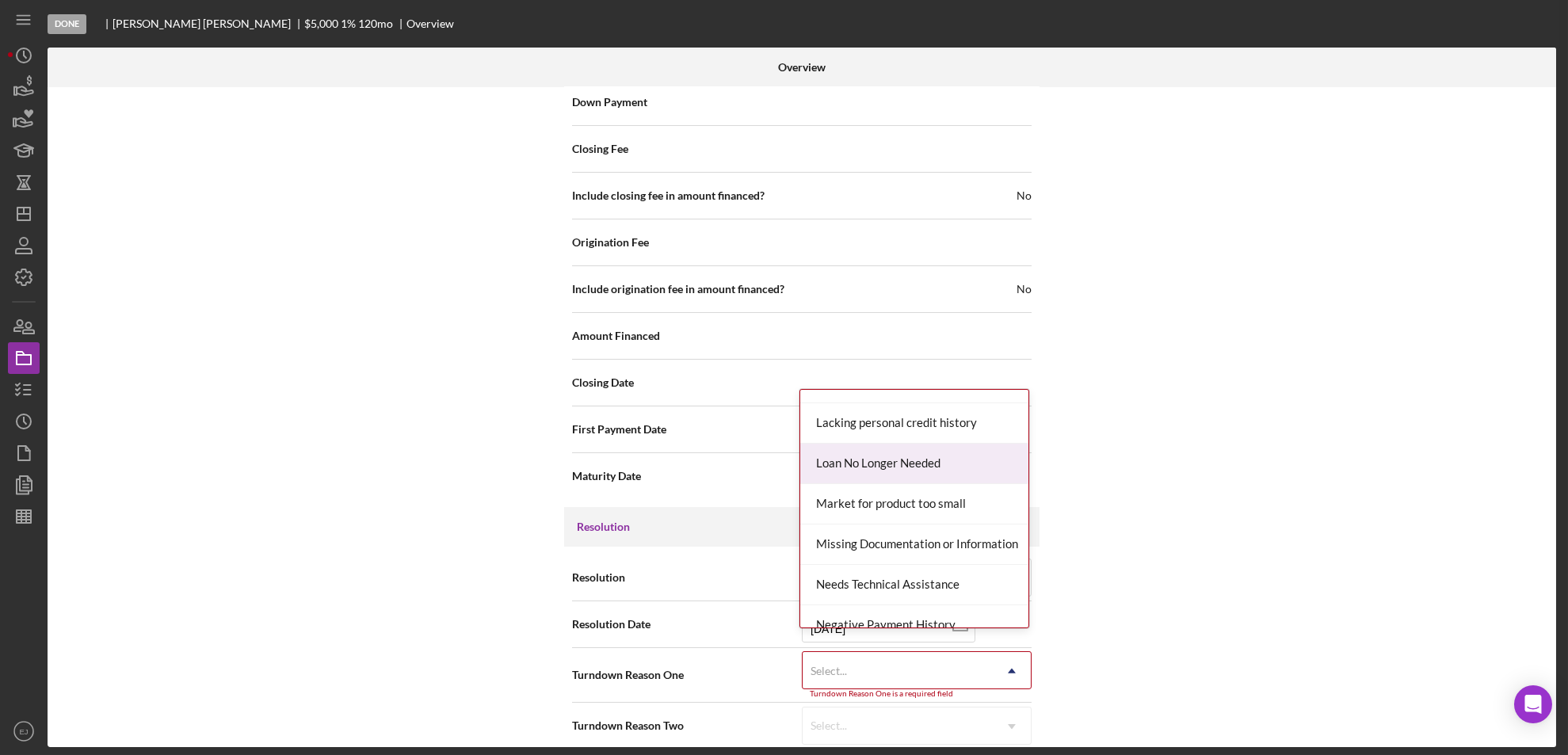
click at [1032, 603] on div "Resolution Withdrawn Icon/Dropdown Arrow Resolution Date [DATE] [DATE] Reset Tu…" at bounding box center [801, 651] width 475 height 210
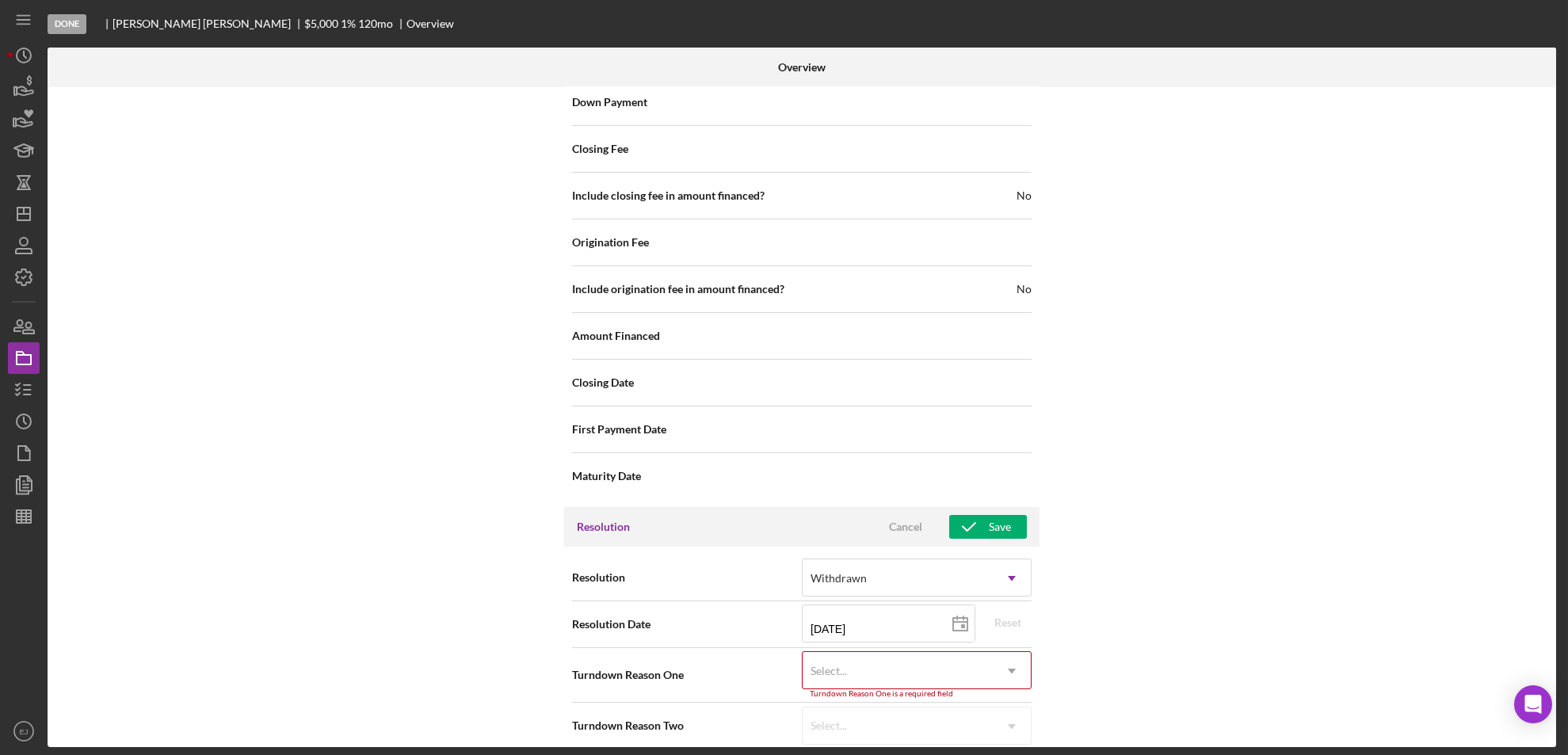
click at [1032, 603] on div "Resolution Withdrawn Icon/Dropdown Arrow Resolution Date [DATE] [DATE] Reset Tu…" at bounding box center [801, 651] width 475 height 210
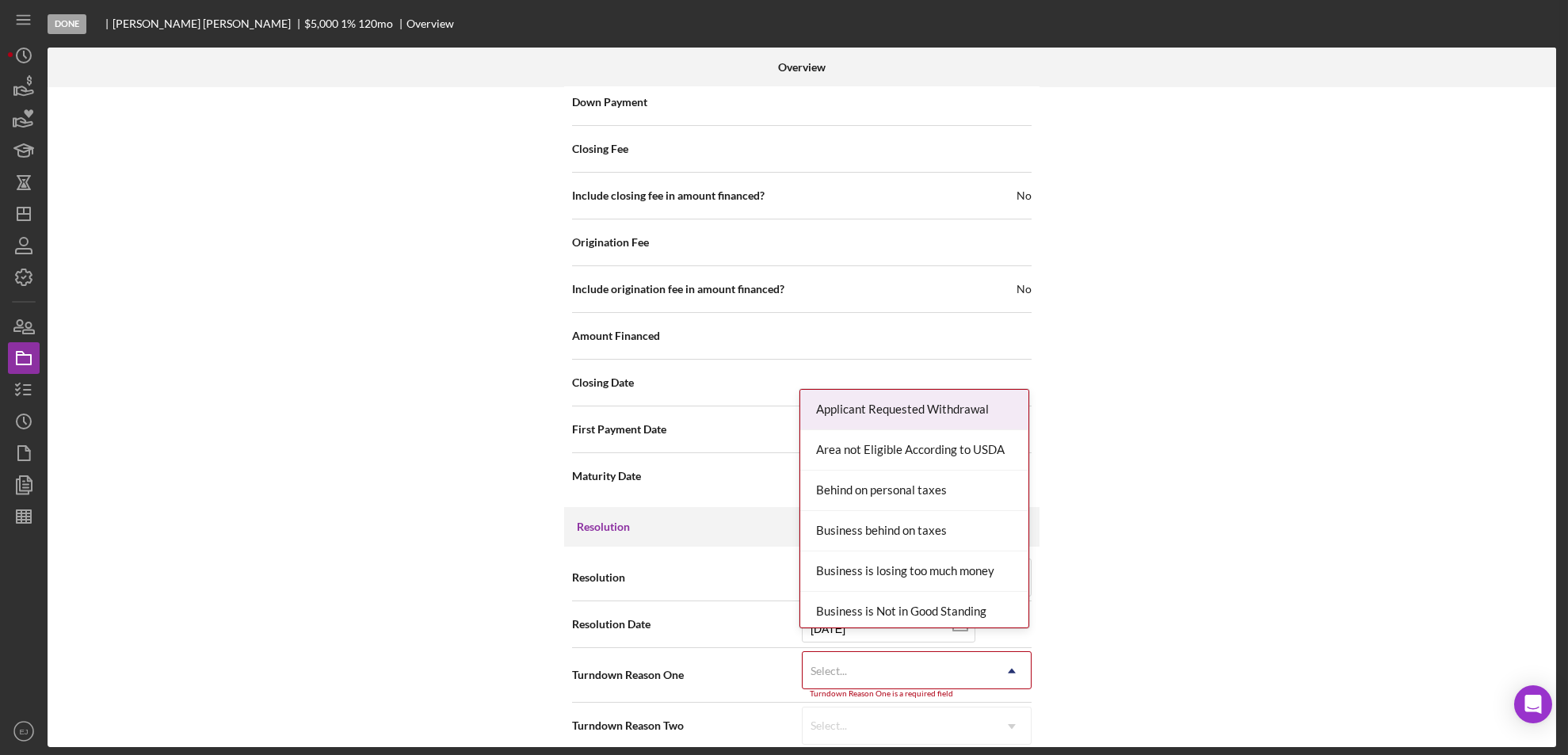
click at [1011, 660] on icon "Icon/Dropdown Arrow" at bounding box center [1011, 671] width 38 height 38
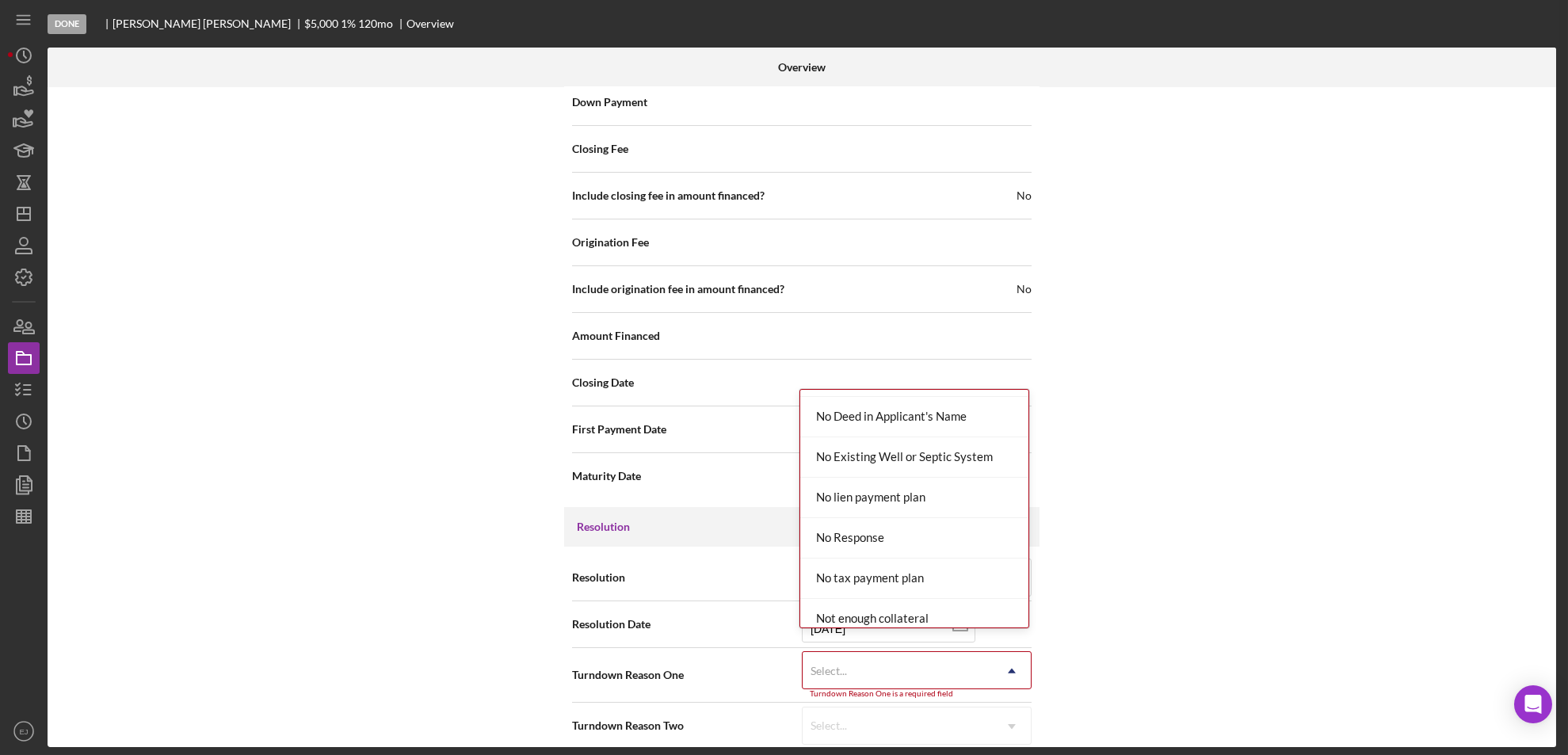
scroll to position [1454, 0]
click at [984, 579] on div "Outside of service area" at bounding box center [914, 574] width 228 height 41
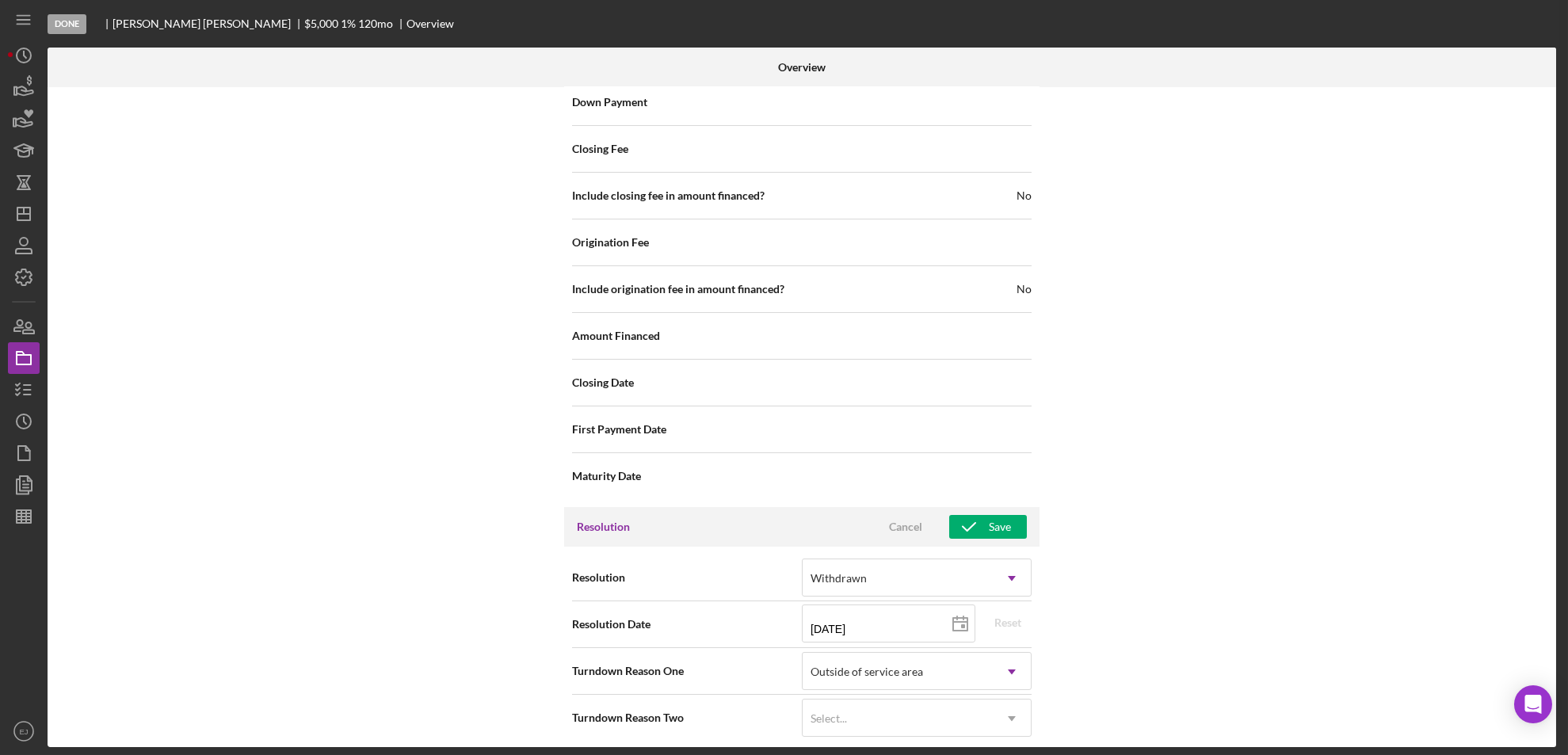
scroll to position [1789, 0]
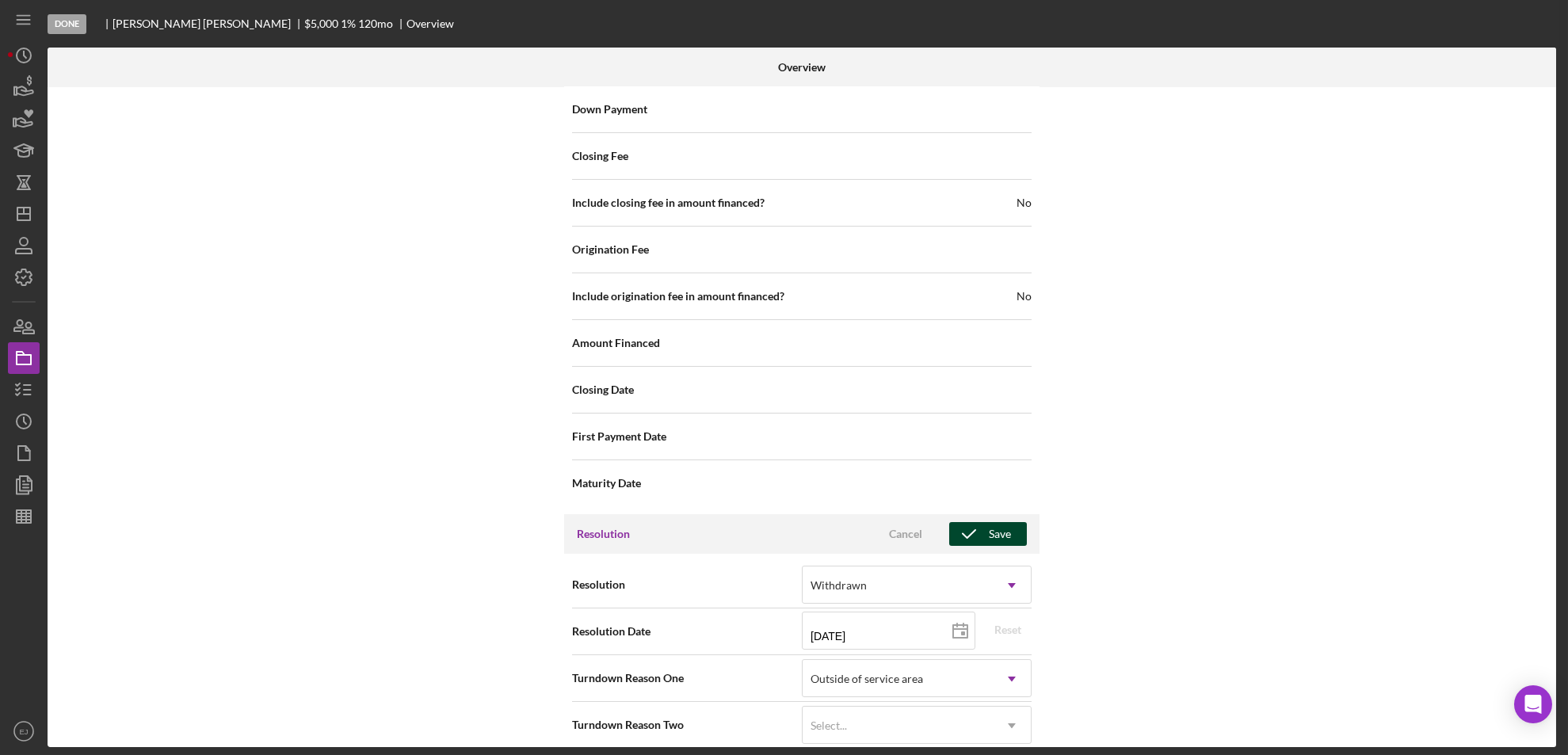
click at [995, 522] on div "Save" at bounding box center [999, 534] width 22 height 24
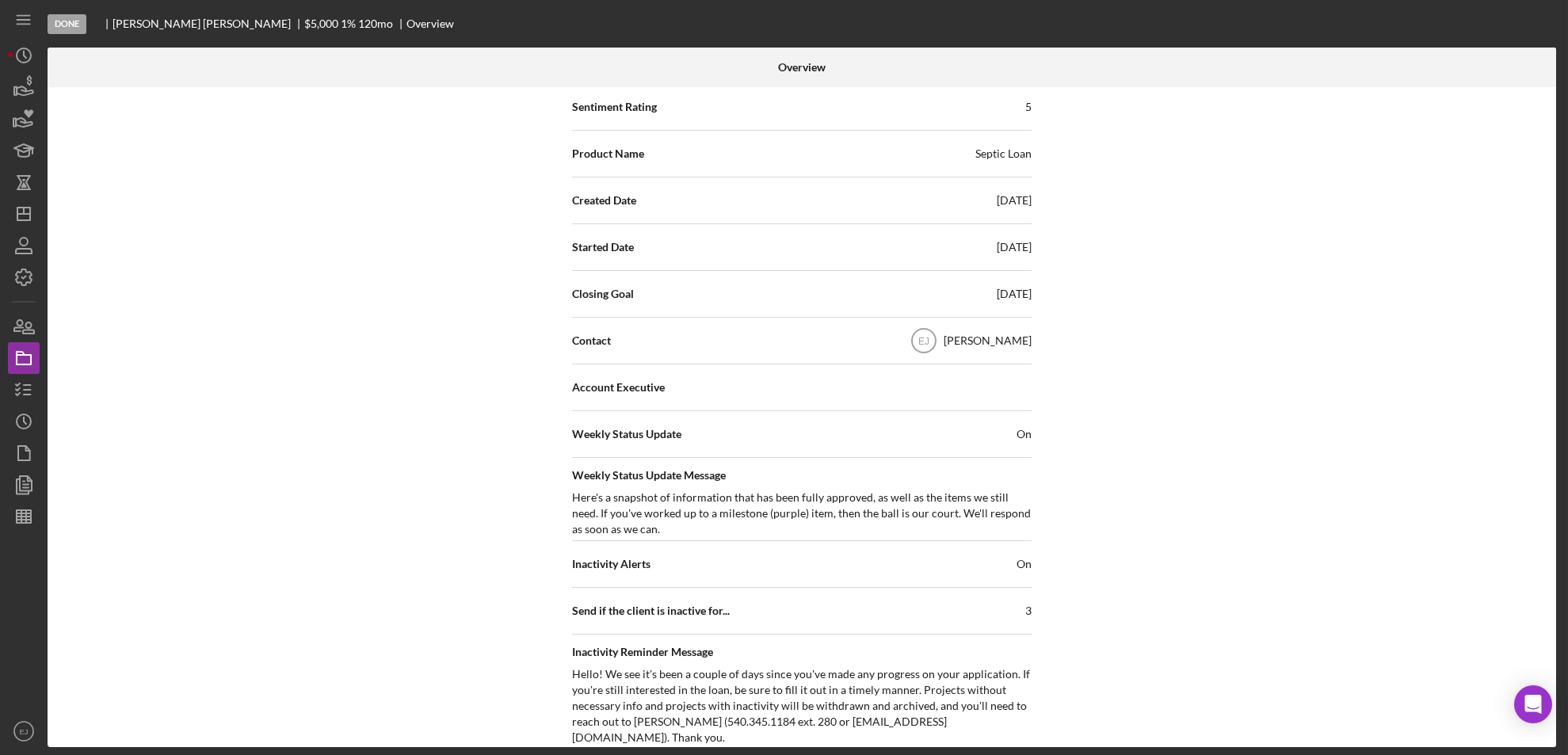
scroll to position [54, 0]
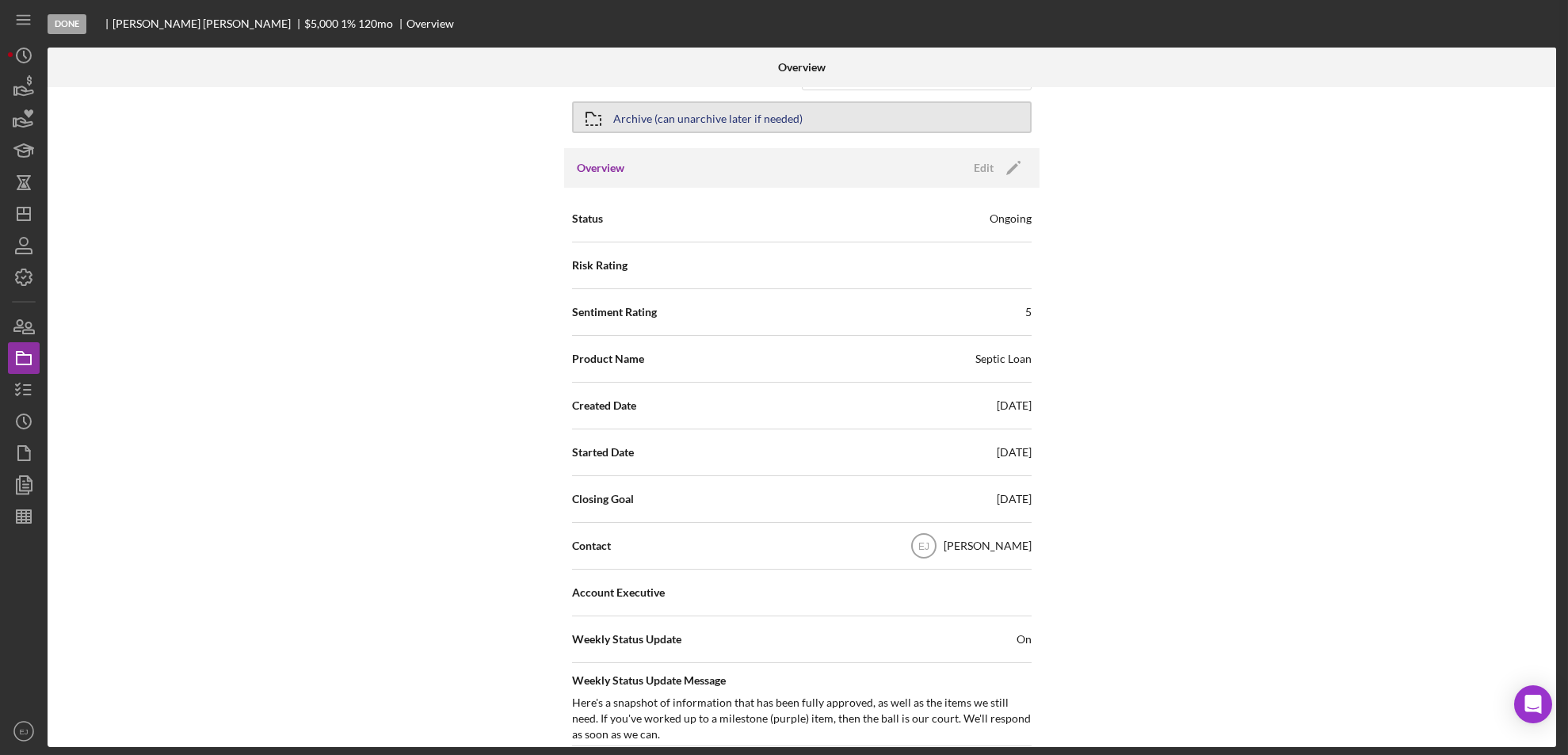
click at [588, 113] on icon "button" at bounding box center [593, 119] width 40 height 40
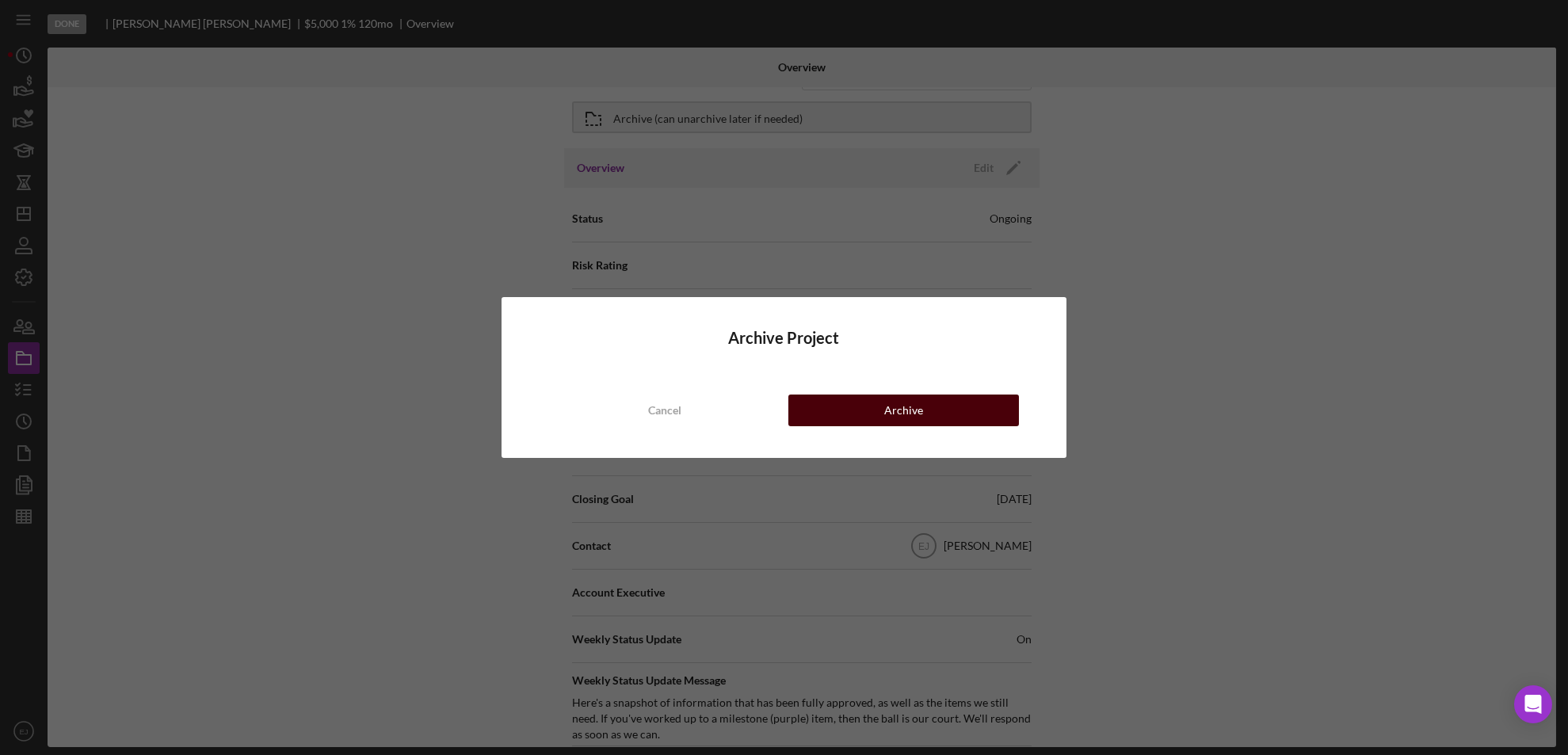
click at [936, 414] on button "Archive" at bounding box center [904, 410] width 231 height 31
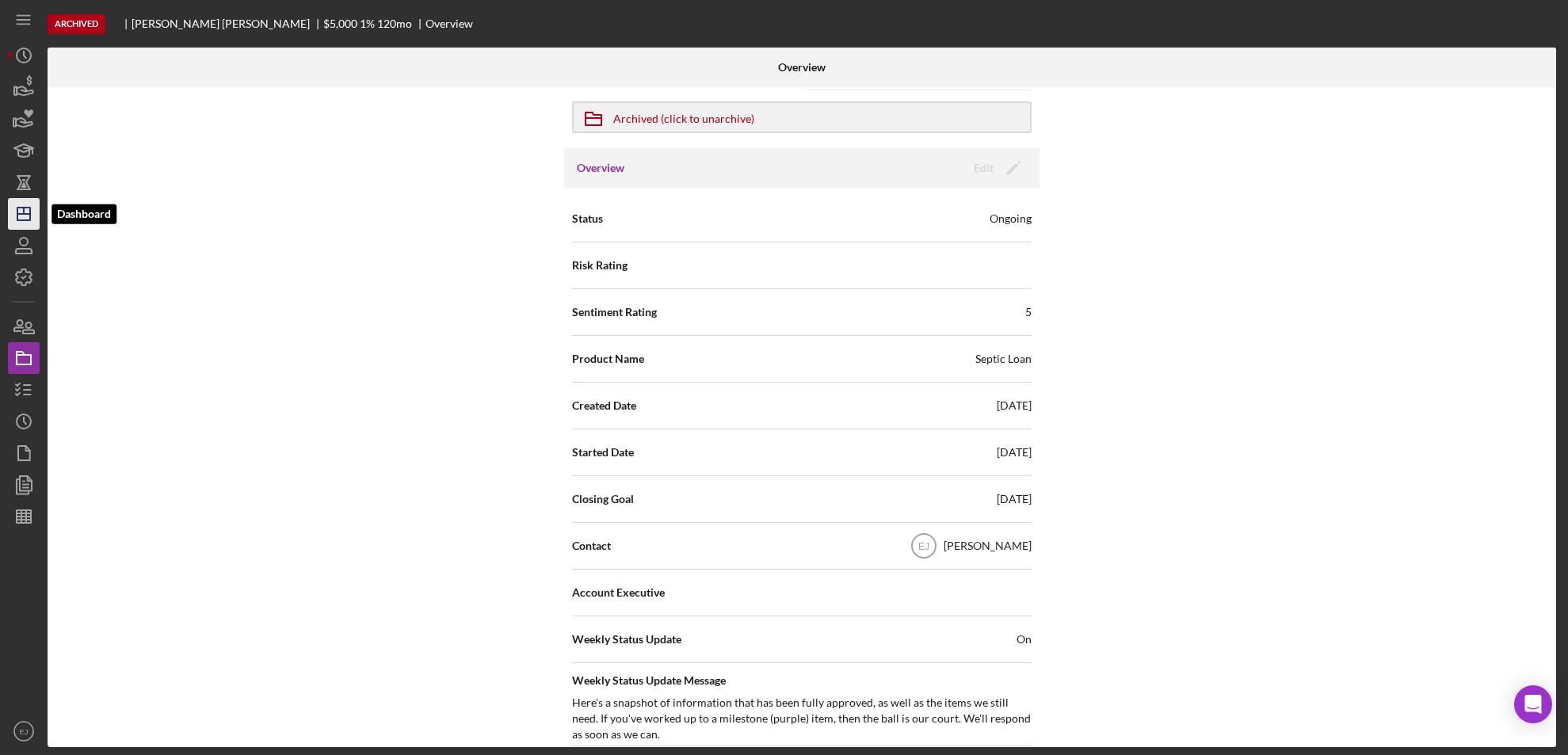
click at [16, 212] on icon "Icon/Dashboard" at bounding box center [24, 213] width 40 height 40
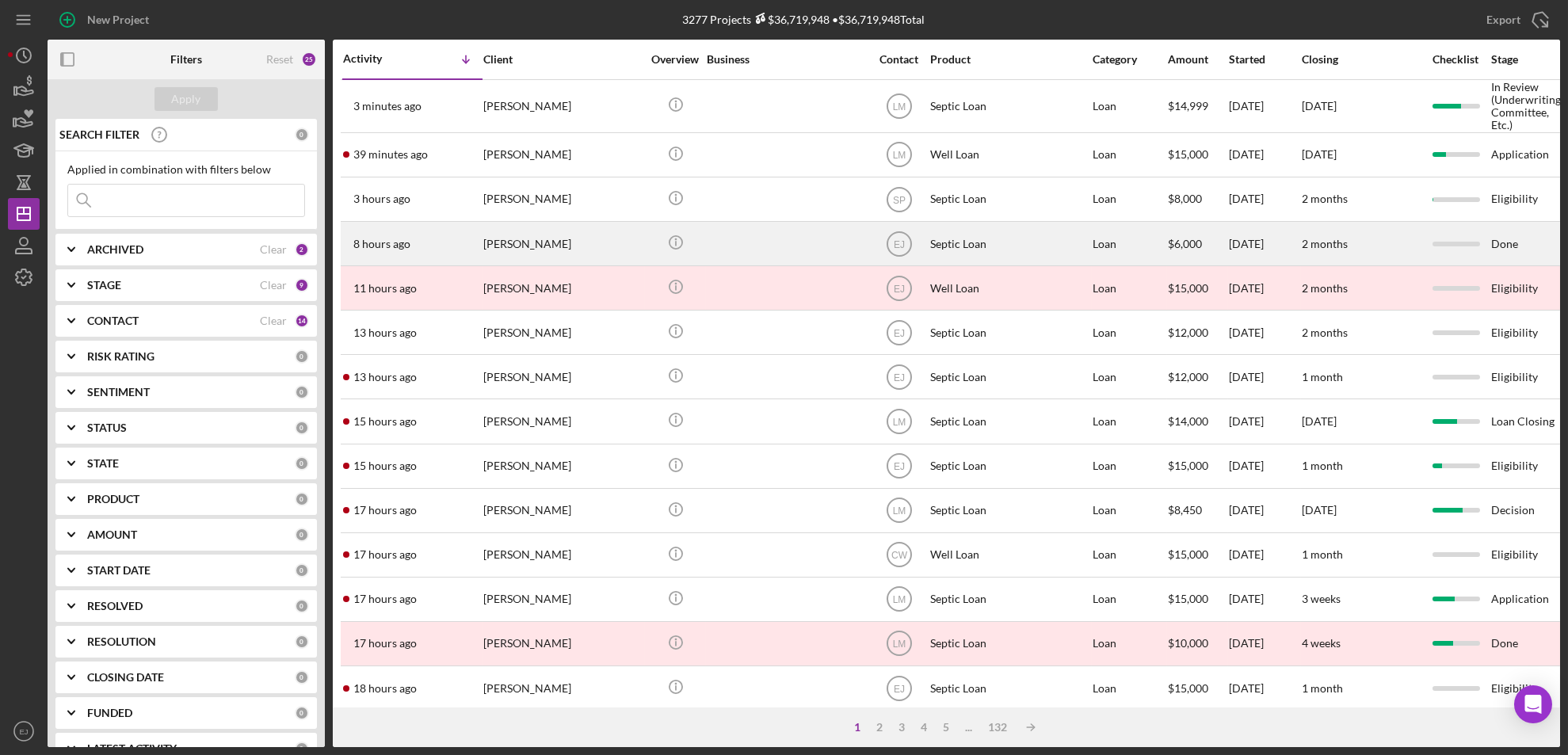
click at [537, 242] on div "[PERSON_NAME]" at bounding box center [563, 243] width 158 height 42
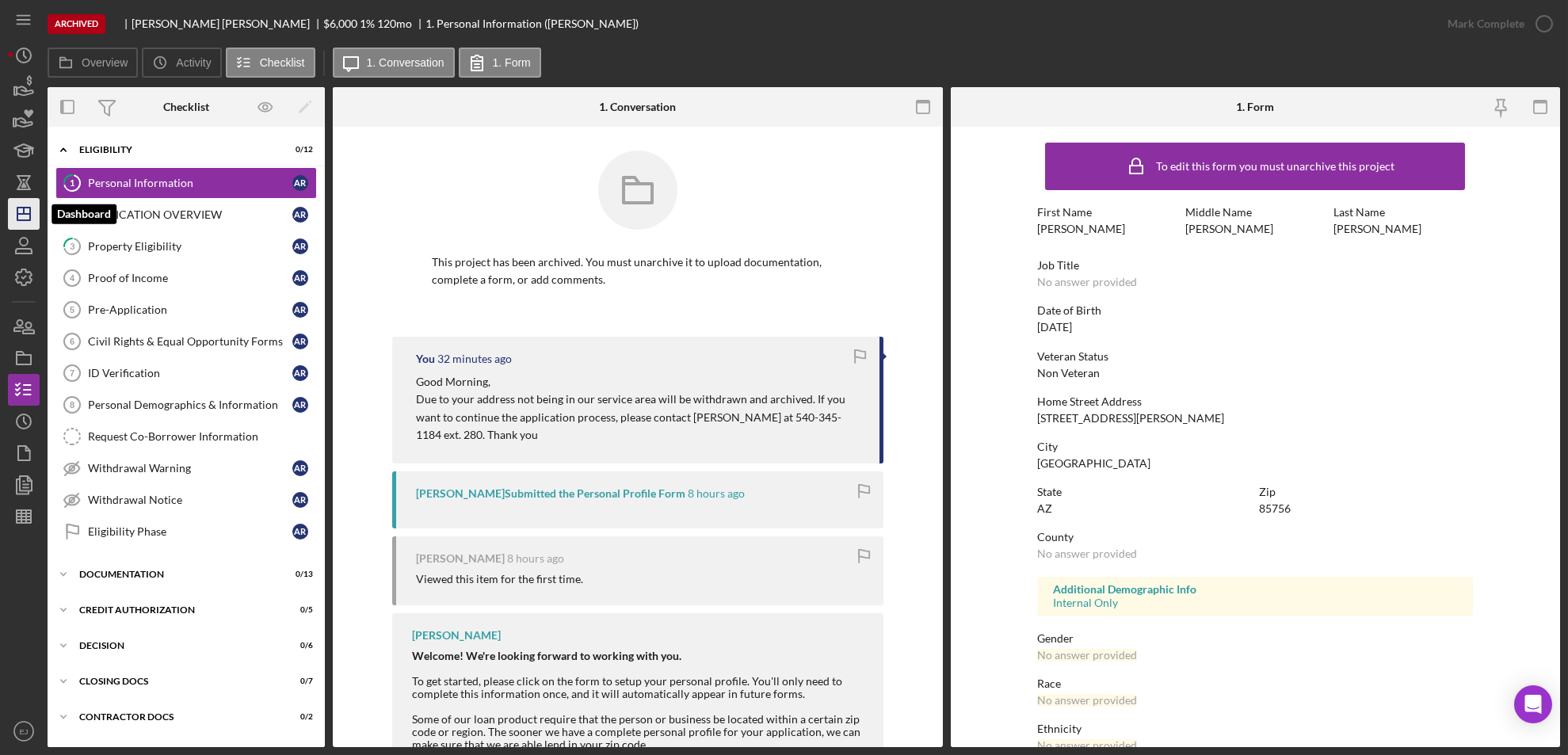
click at [24, 213] on line "button" at bounding box center [24, 210] width 0 height 6
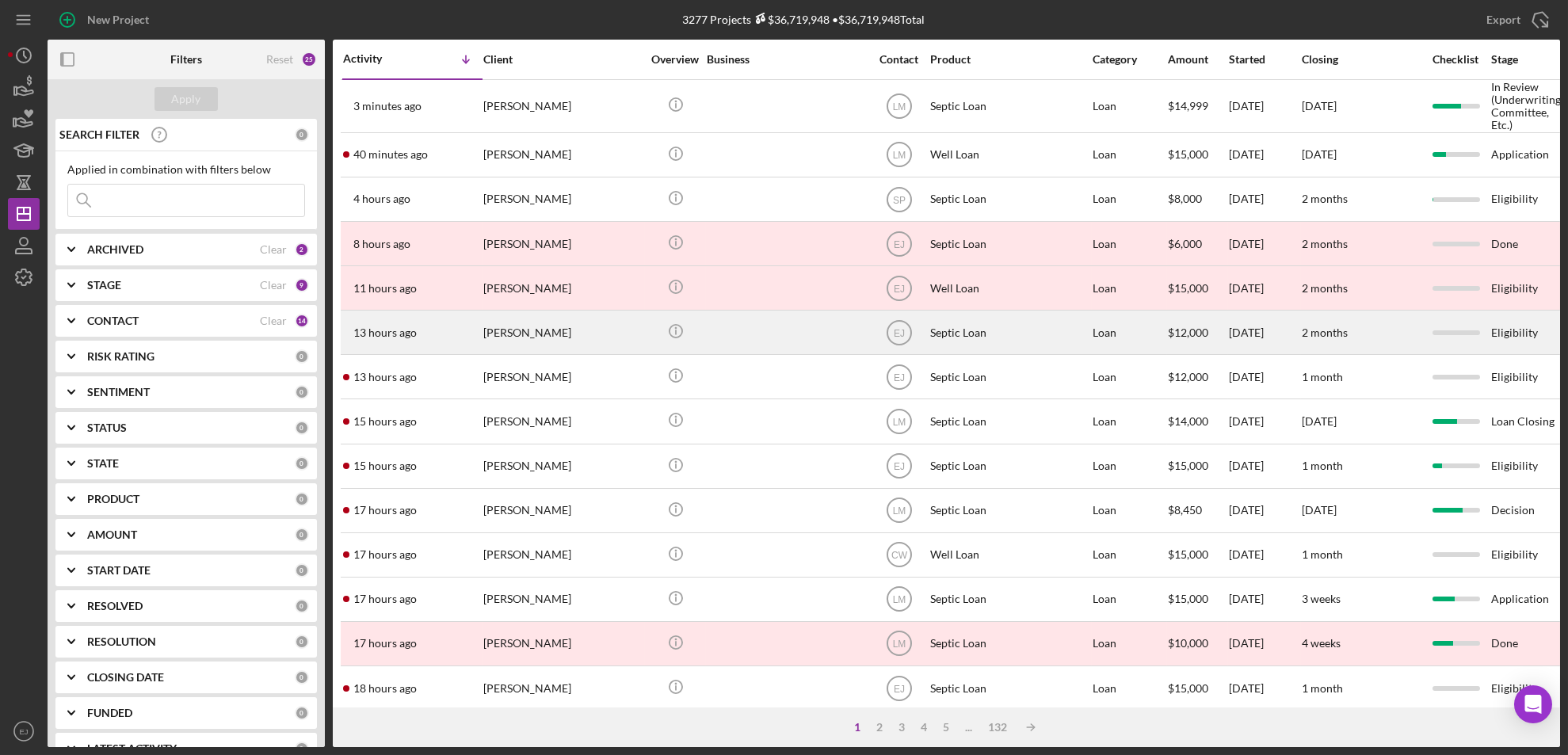
click at [538, 343] on div "[PERSON_NAME]" at bounding box center [563, 332] width 158 height 42
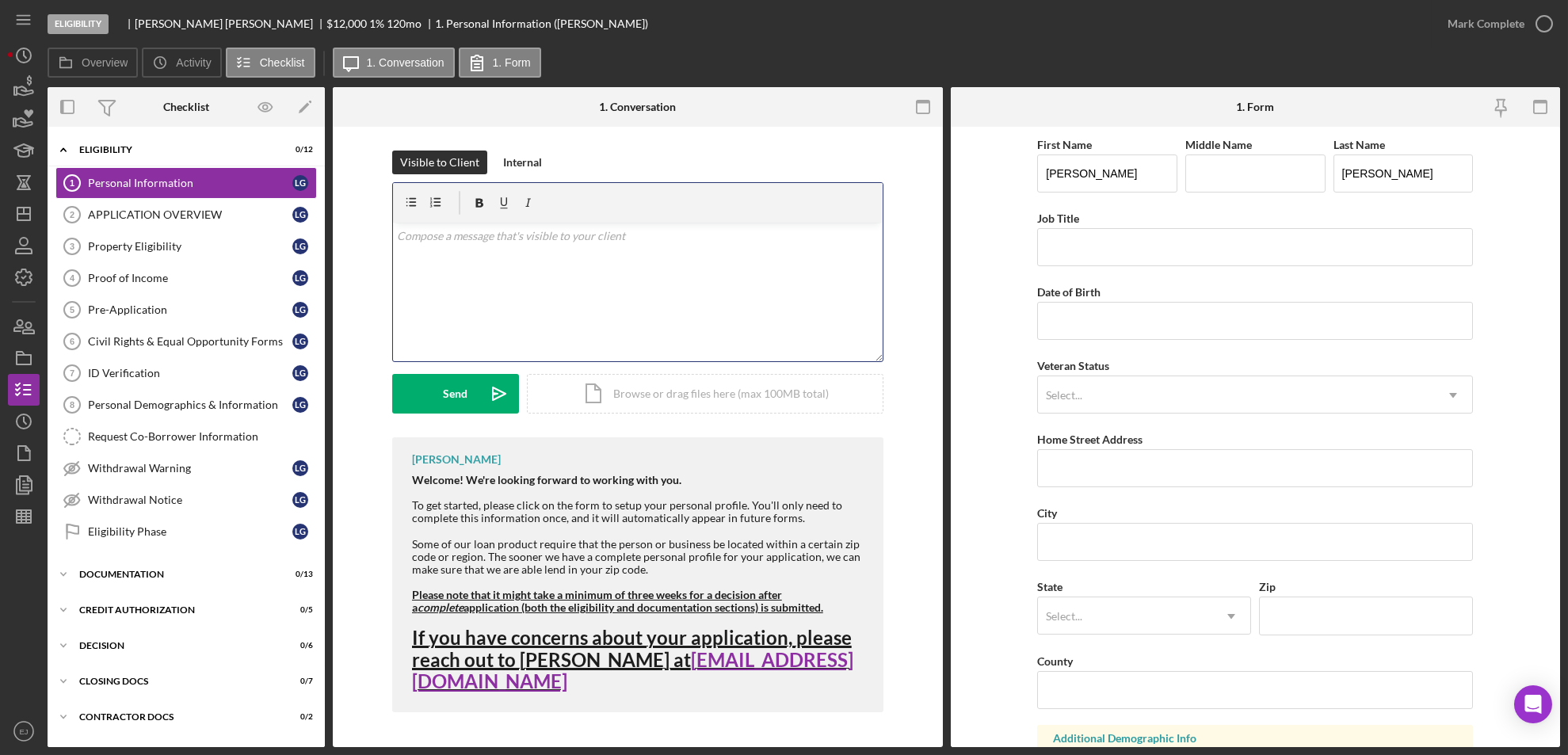
click at [557, 257] on div "v Color teal Color pink Remove color Add row above Add row below Add column bef…" at bounding box center [637, 292] width 490 height 139
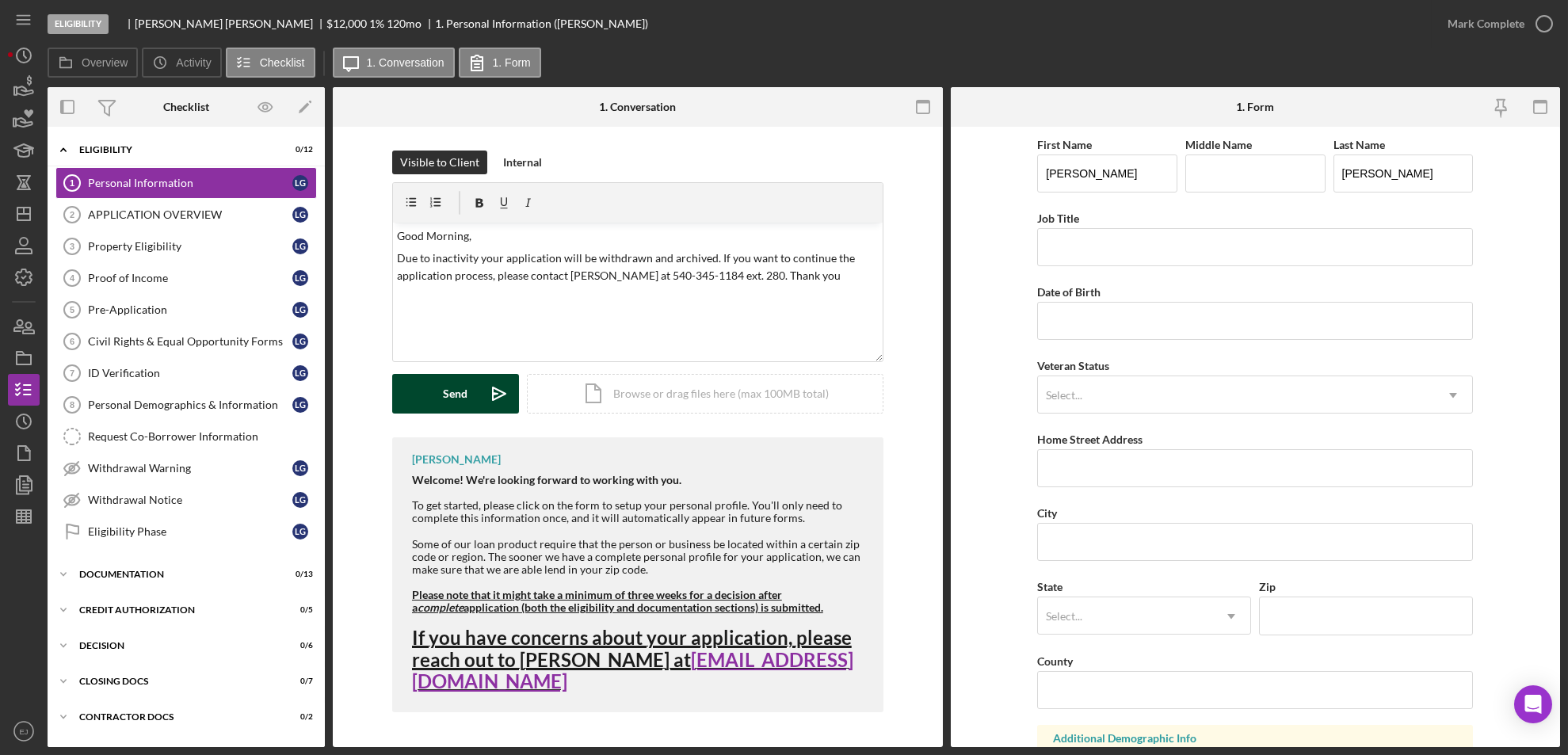
click at [434, 384] on button "Send Icon/icon-invite-send" at bounding box center [455, 394] width 127 height 40
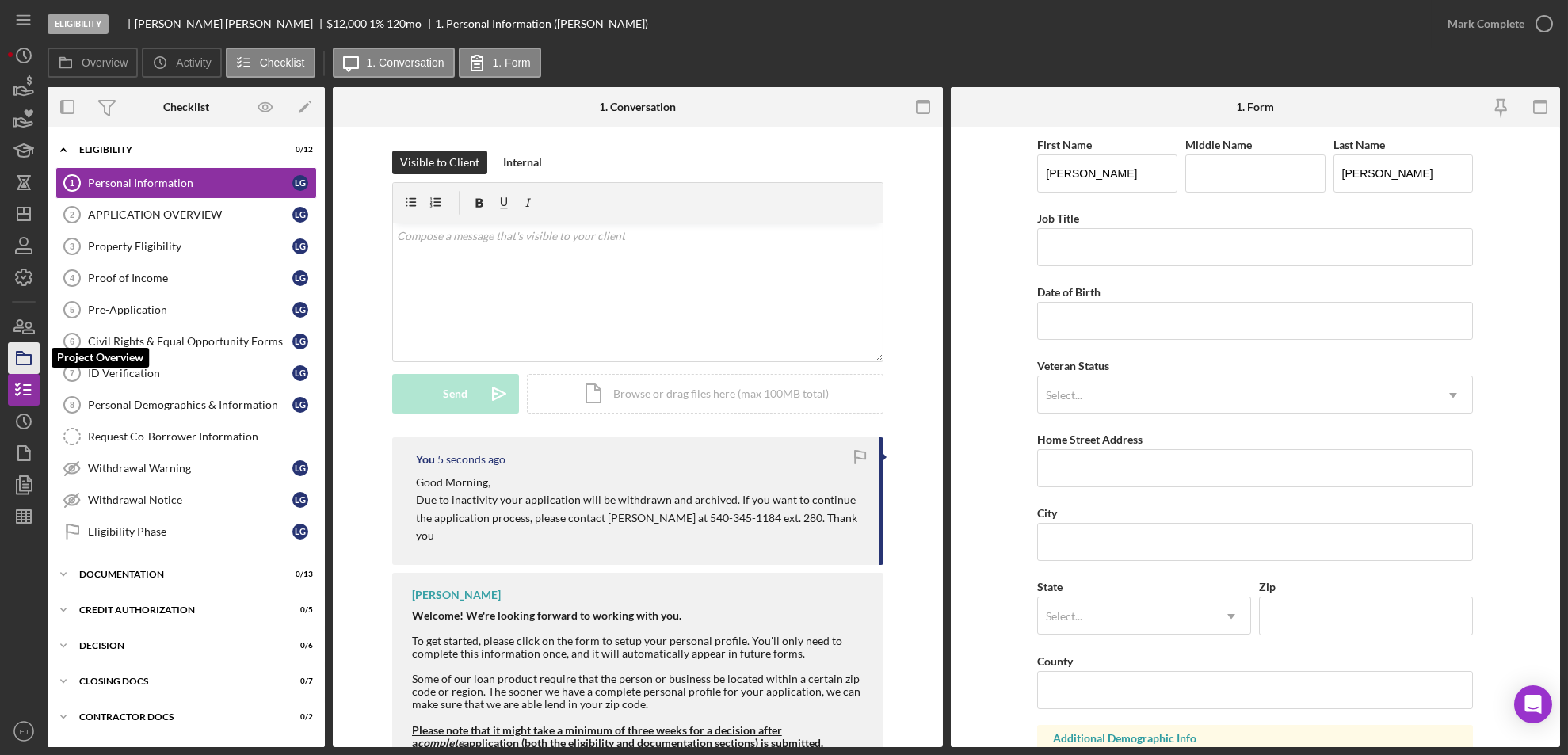
click at [29, 350] on icon "button" at bounding box center [24, 358] width 40 height 40
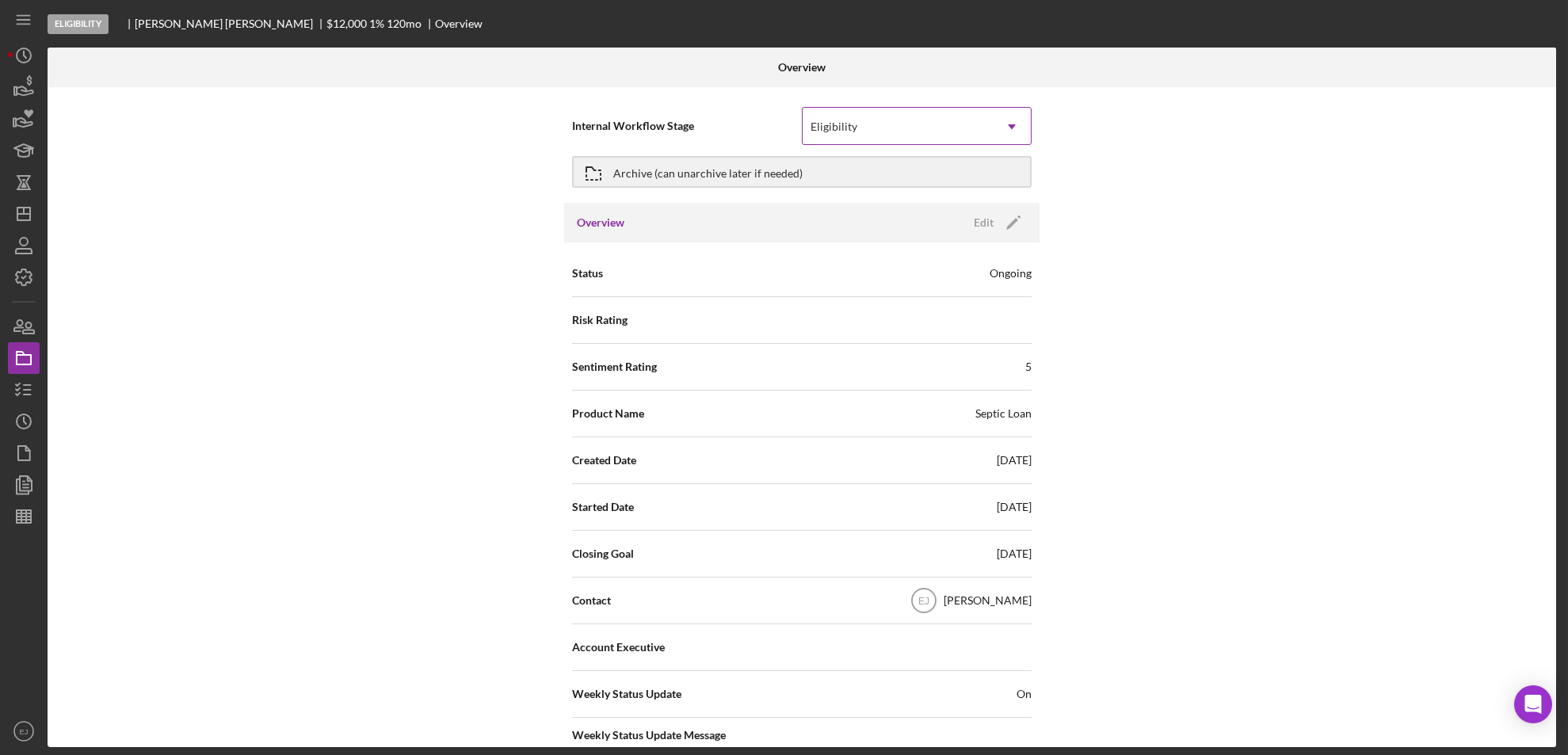
click at [1022, 116] on icon "Icon/Dropdown Arrow" at bounding box center [1011, 127] width 38 height 38
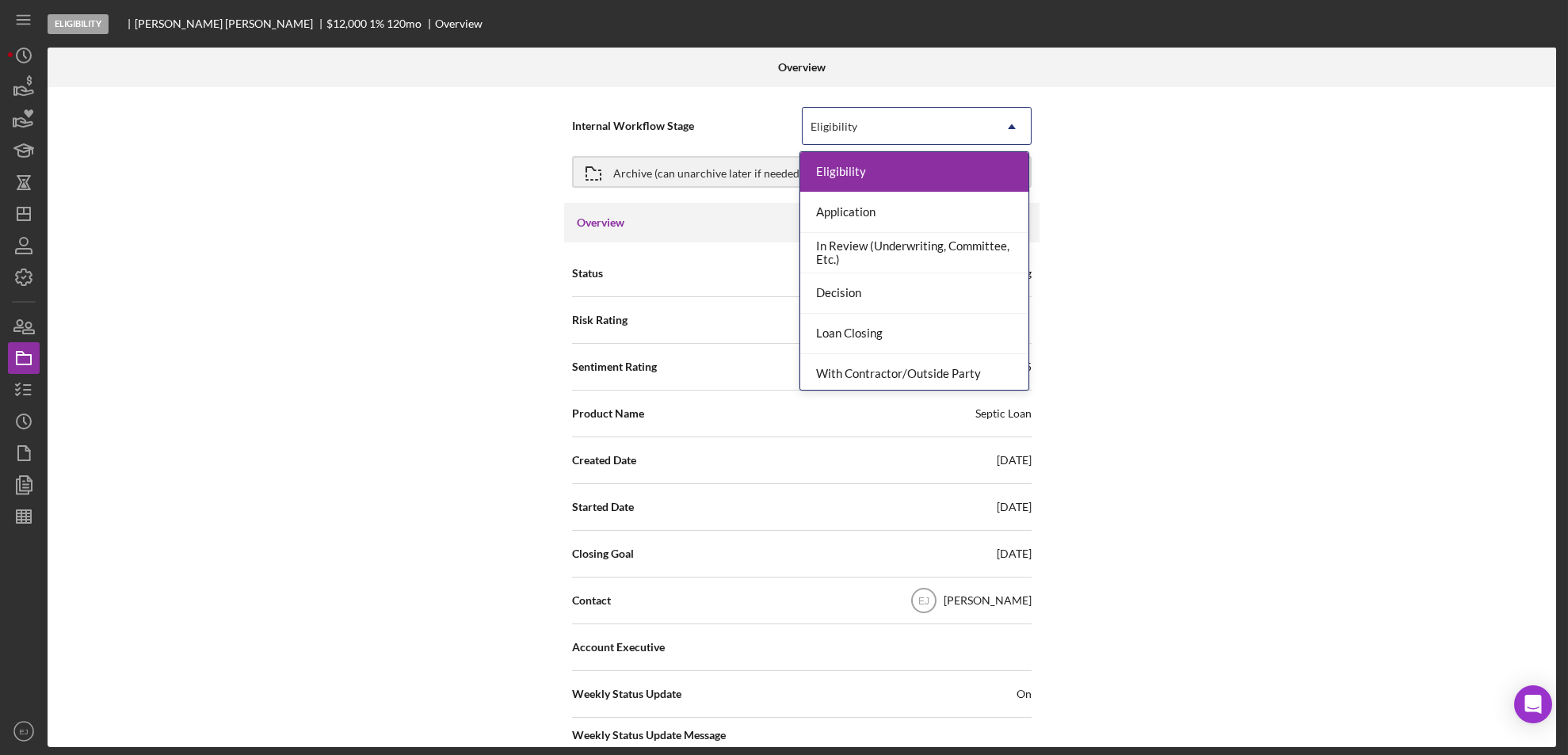
scroll to position [125, 0]
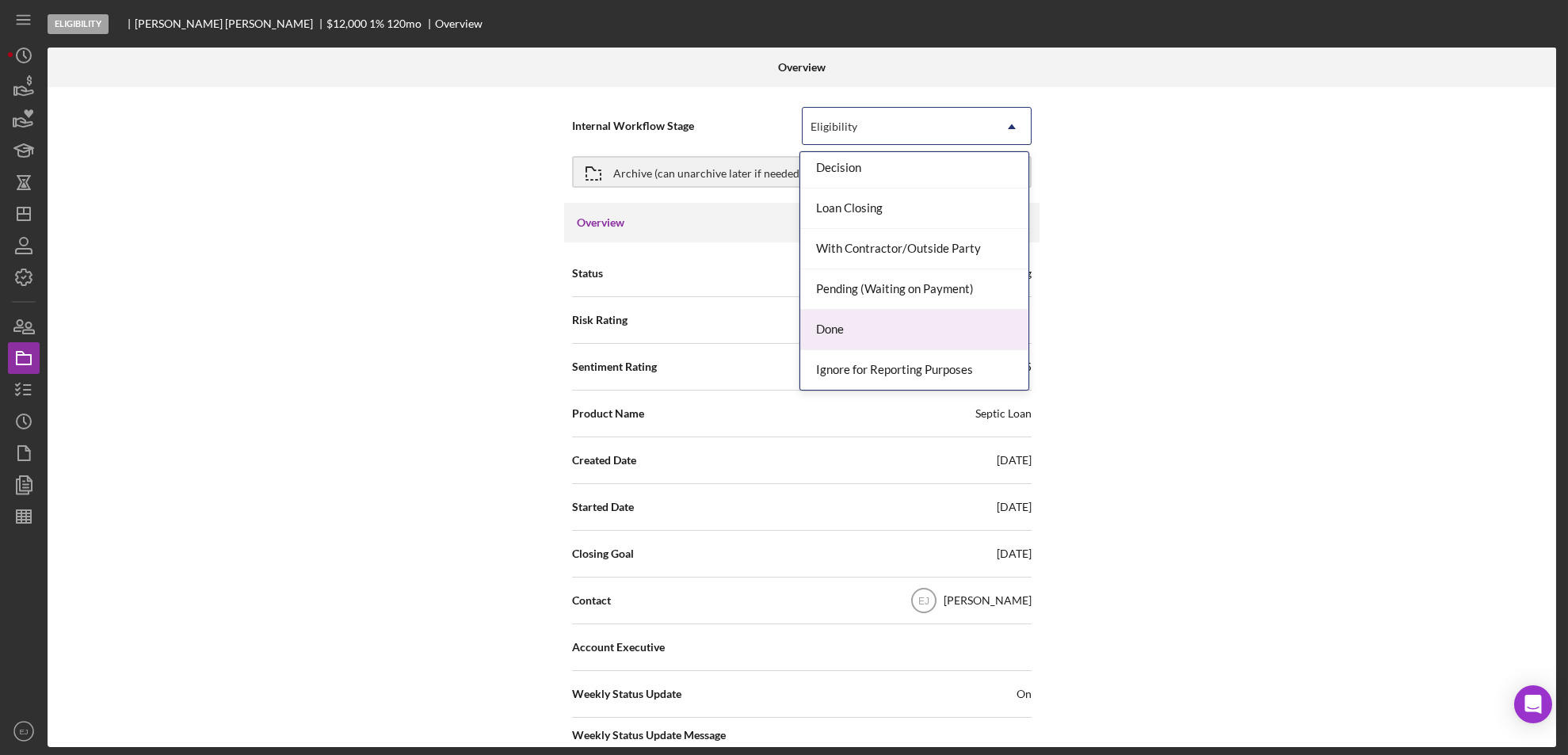
click at [931, 321] on div "Done" at bounding box center [914, 331] width 228 height 41
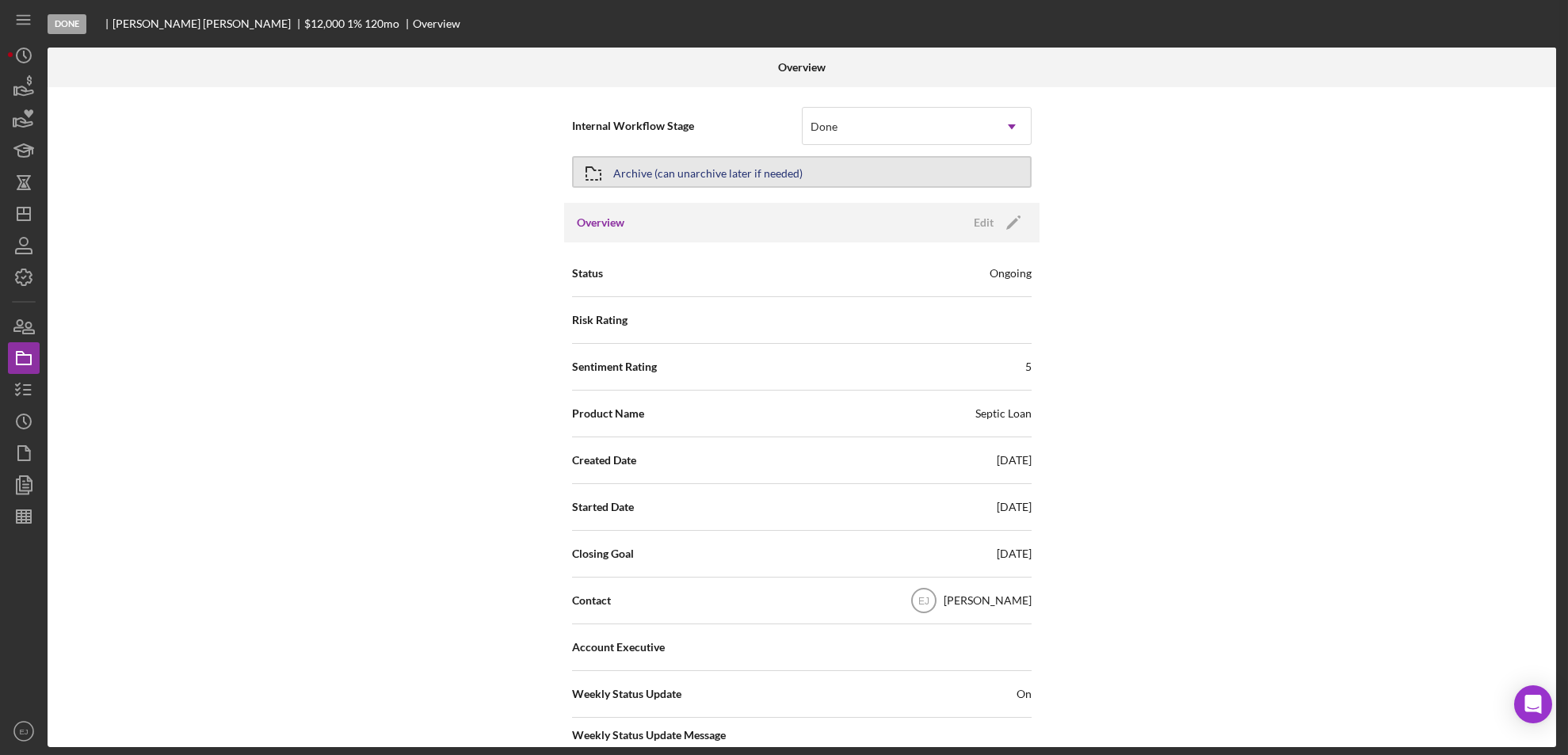
click at [656, 174] on div "Archive (can unarchive later if needed)" at bounding box center [708, 173] width 190 height 29
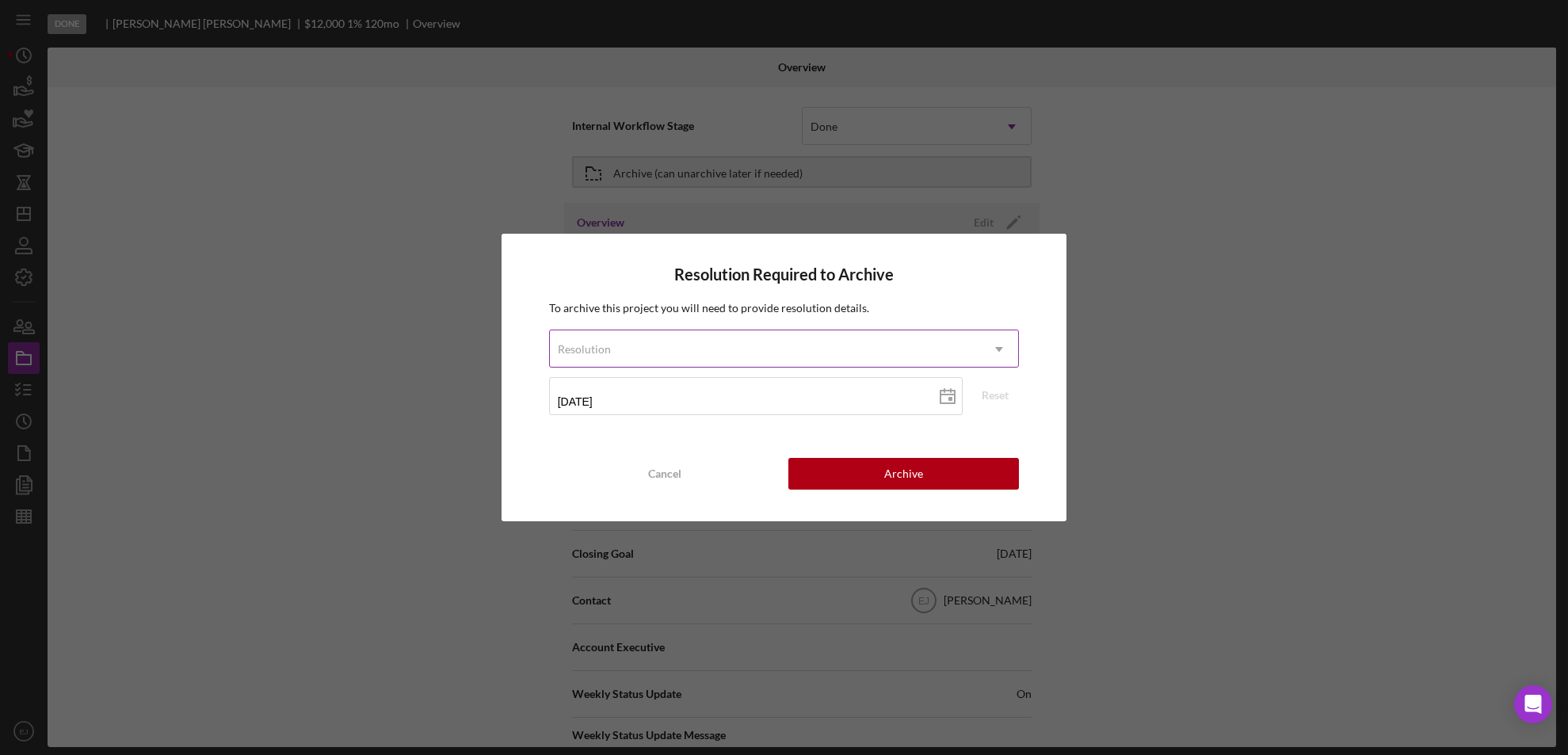
click at [1006, 362] on icon "Icon/Dropdown Arrow" at bounding box center [999, 349] width 38 height 38
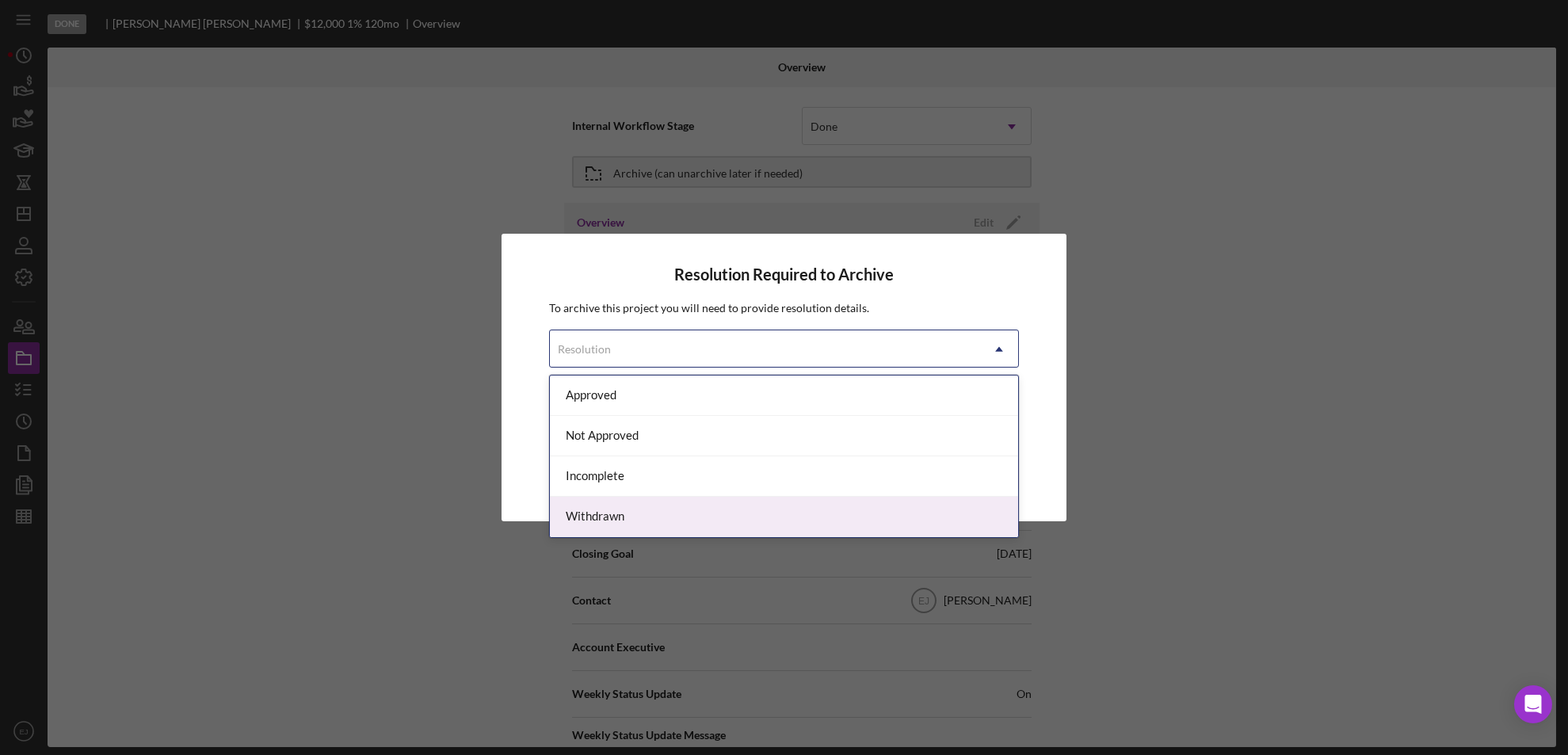
click at [957, 499] on div "Withdrawn" at bounding box center [784, 518] width 469 height 41
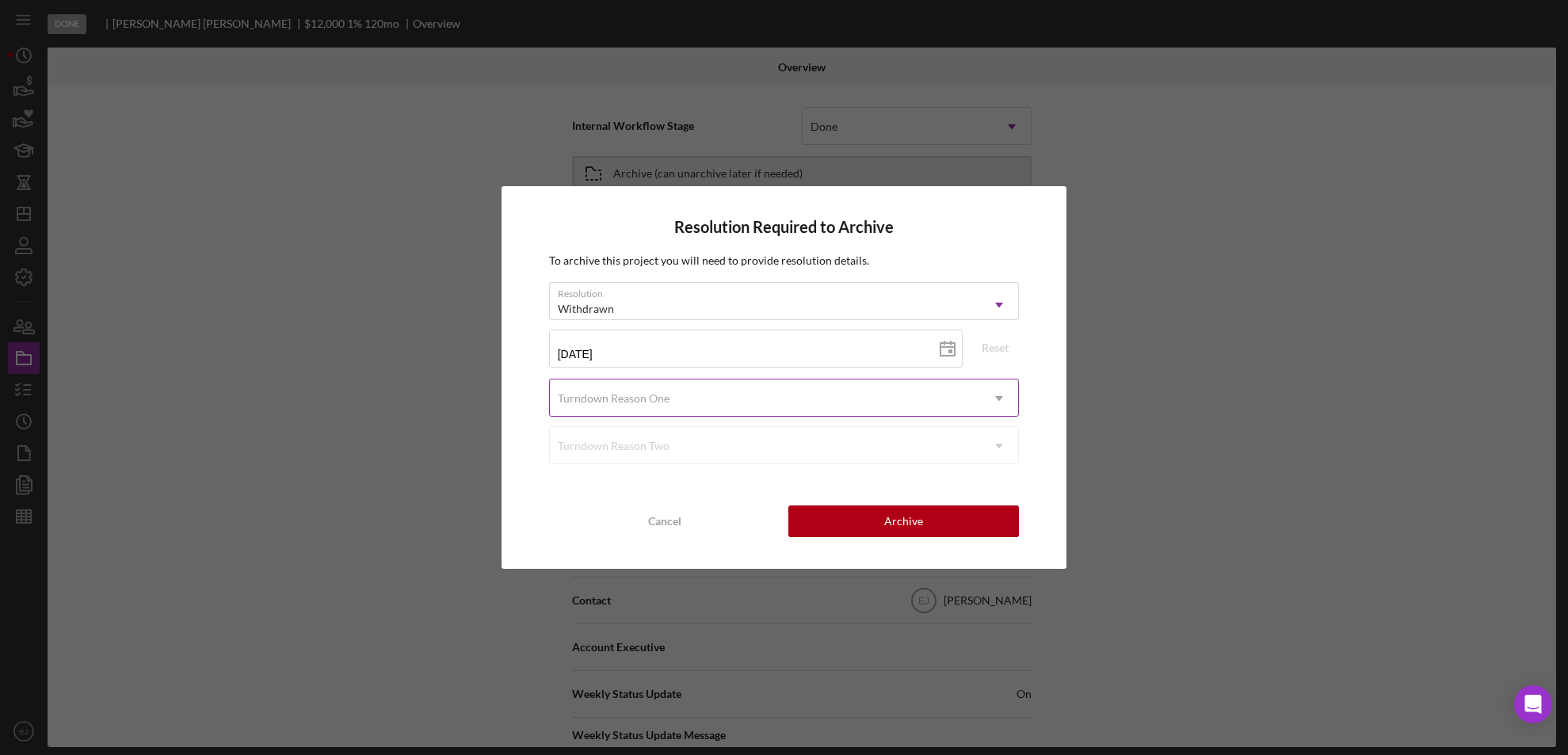
click at [995, 400] on icon "Icon/Dropdown Arrow" at bounding box center [999, 399] width 38 height 38
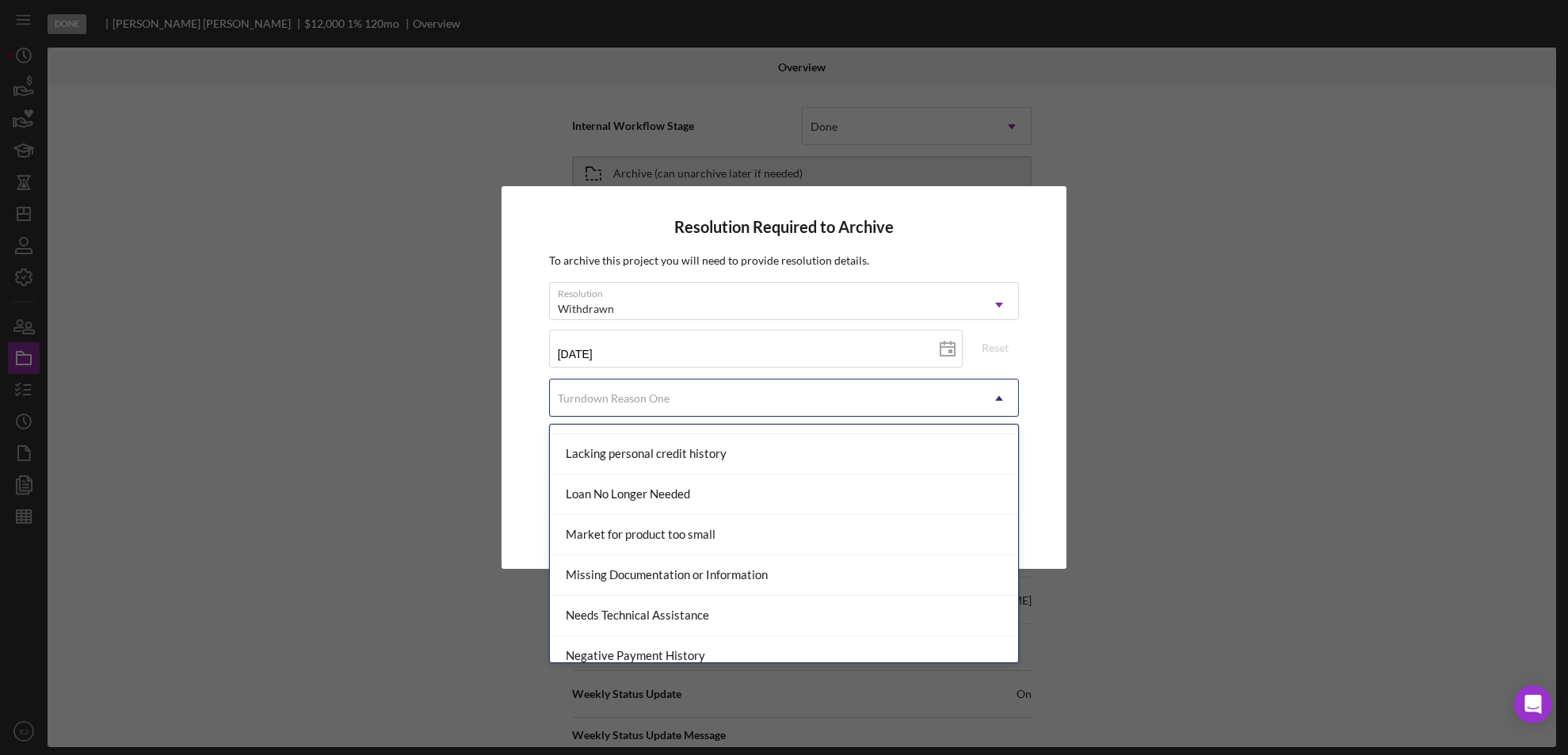
scroll to position [967, 0]
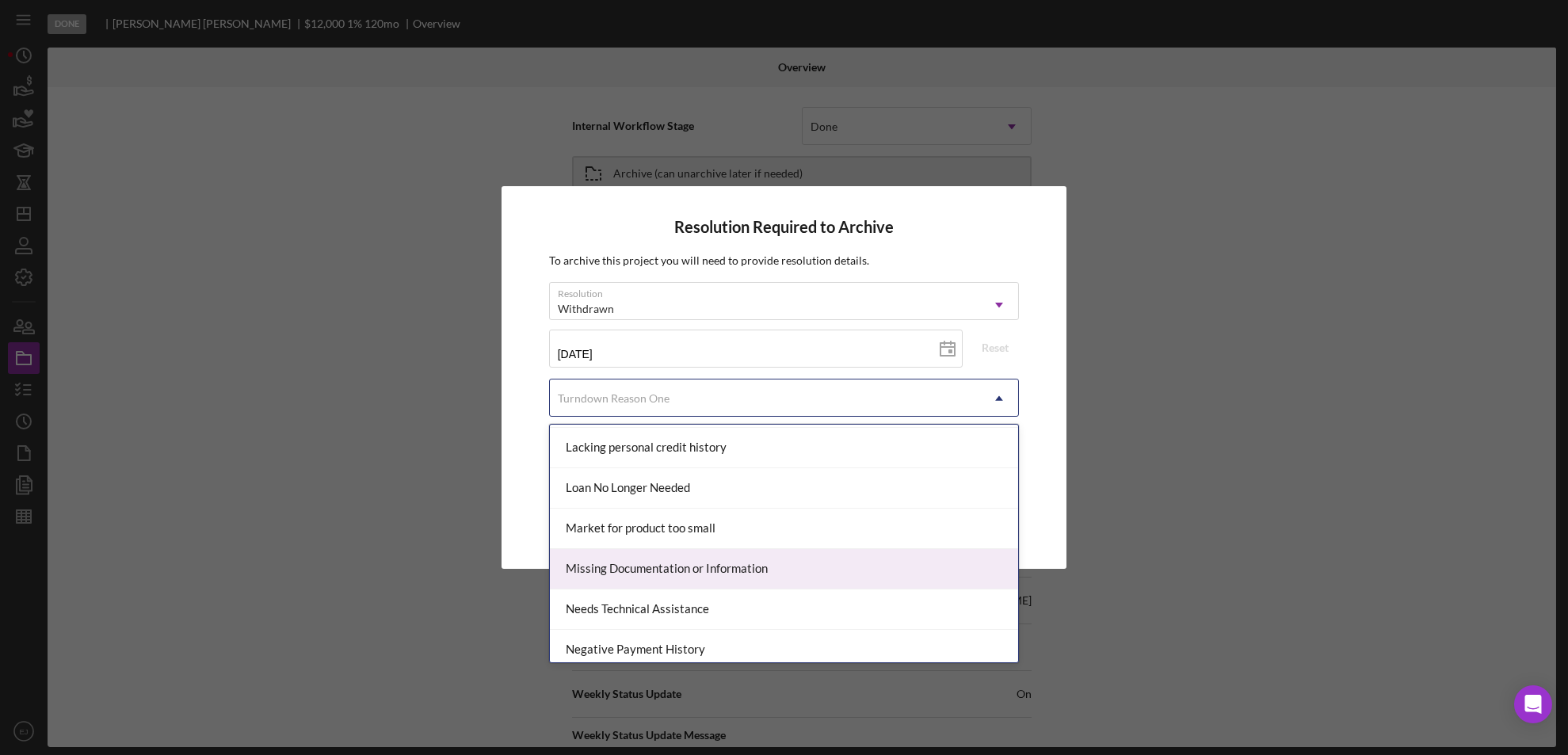
click at [911, 577] on div "Missing Documentation or Information" at bounding box center [784, 570] width 469 height 41
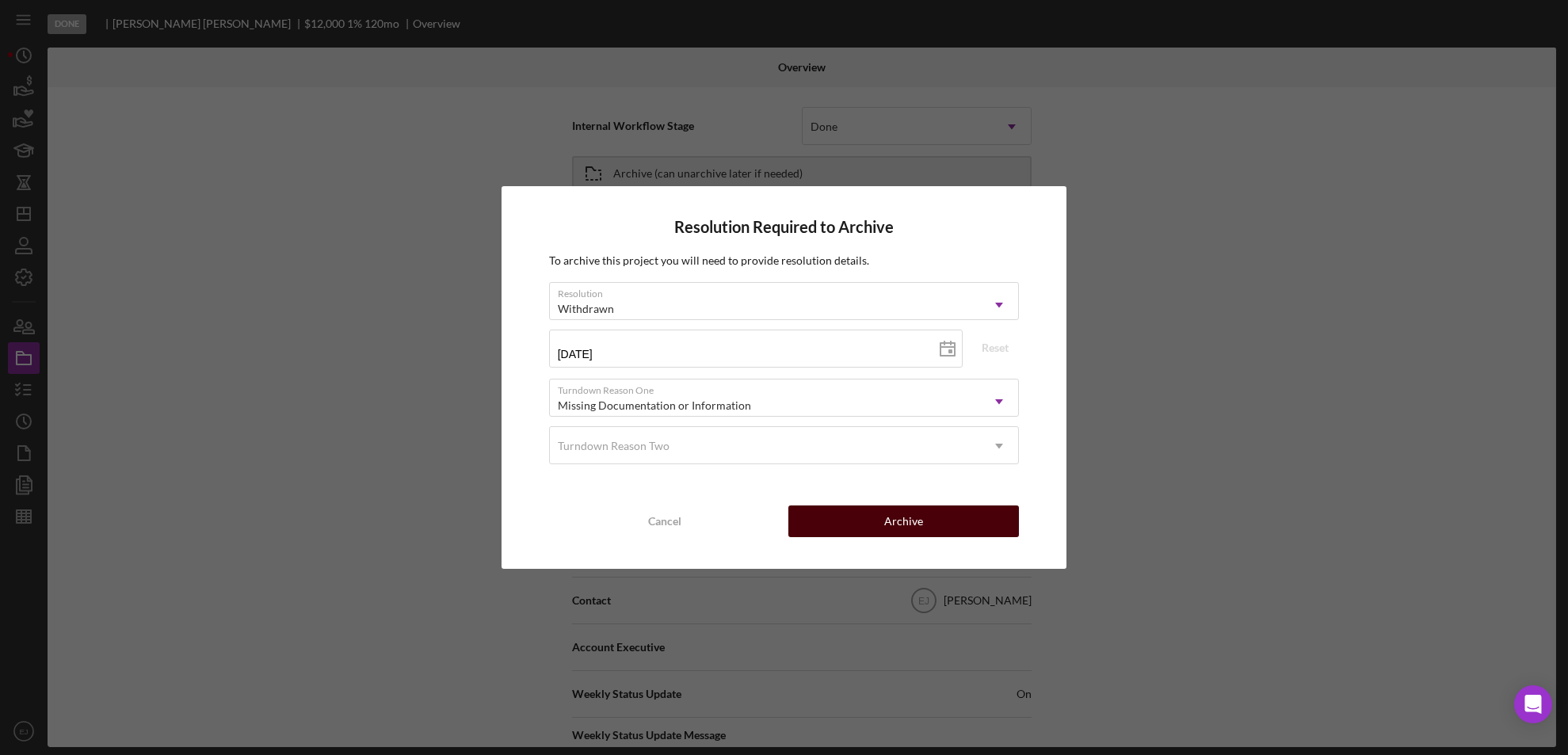
click at [942, 518] on button "Archive" at bounding box center [904, 521] width 231 height 31
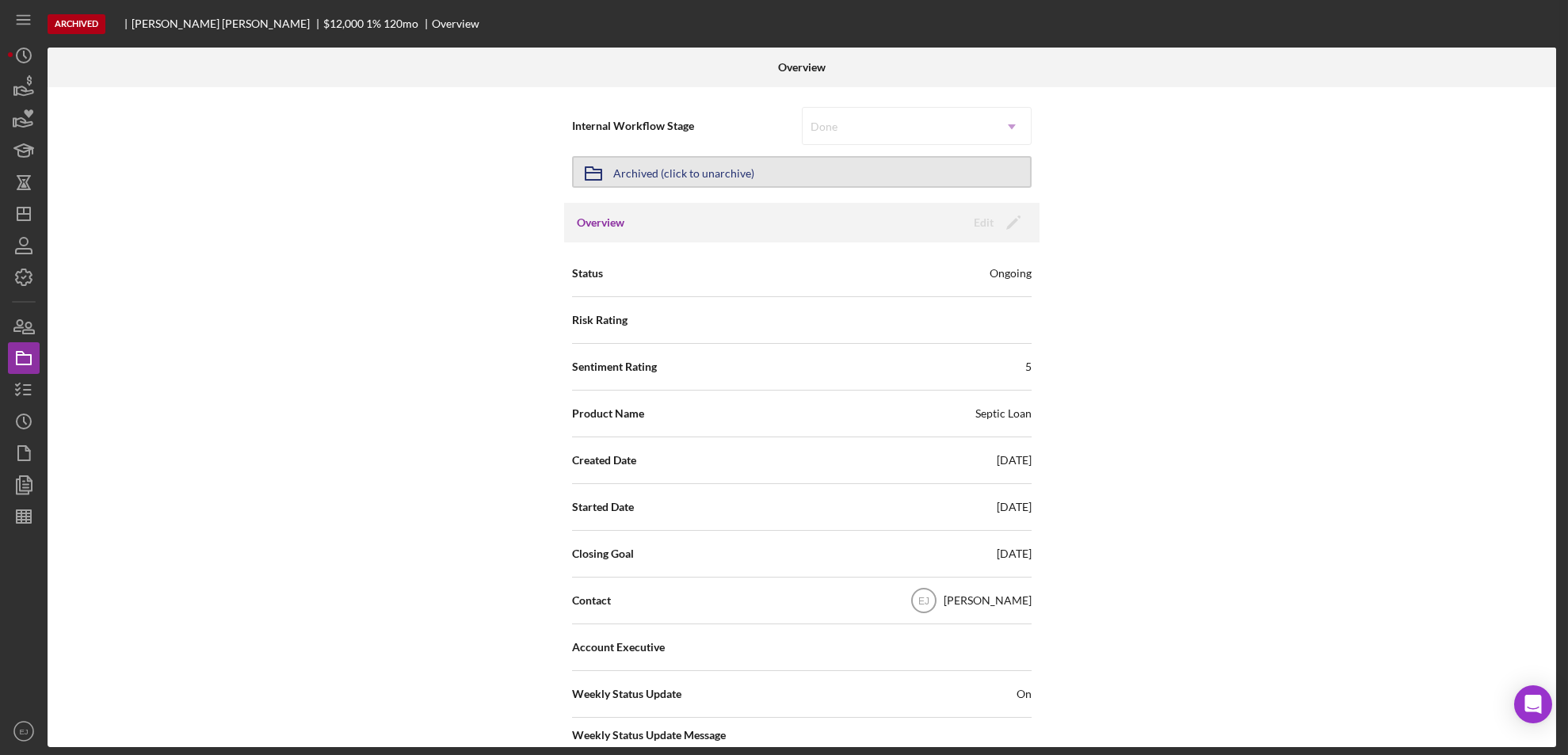
click at [689, 170] on div "Archived (click to unarchive)" at bounding box center [684, 173] width 141 height 29
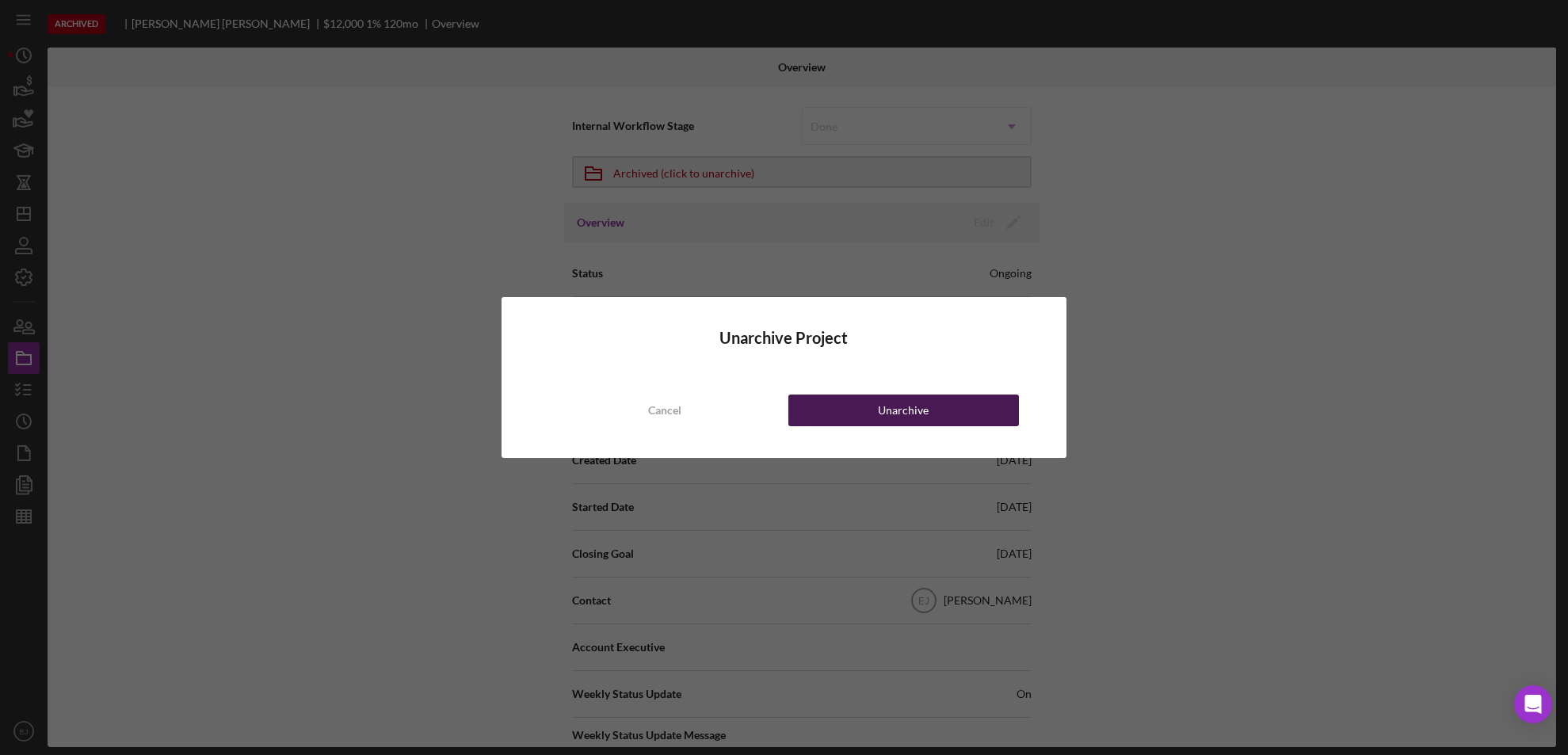
click at [943, 415] on button "Unarchive" at bounding box center [904, 410] width 231 height 31
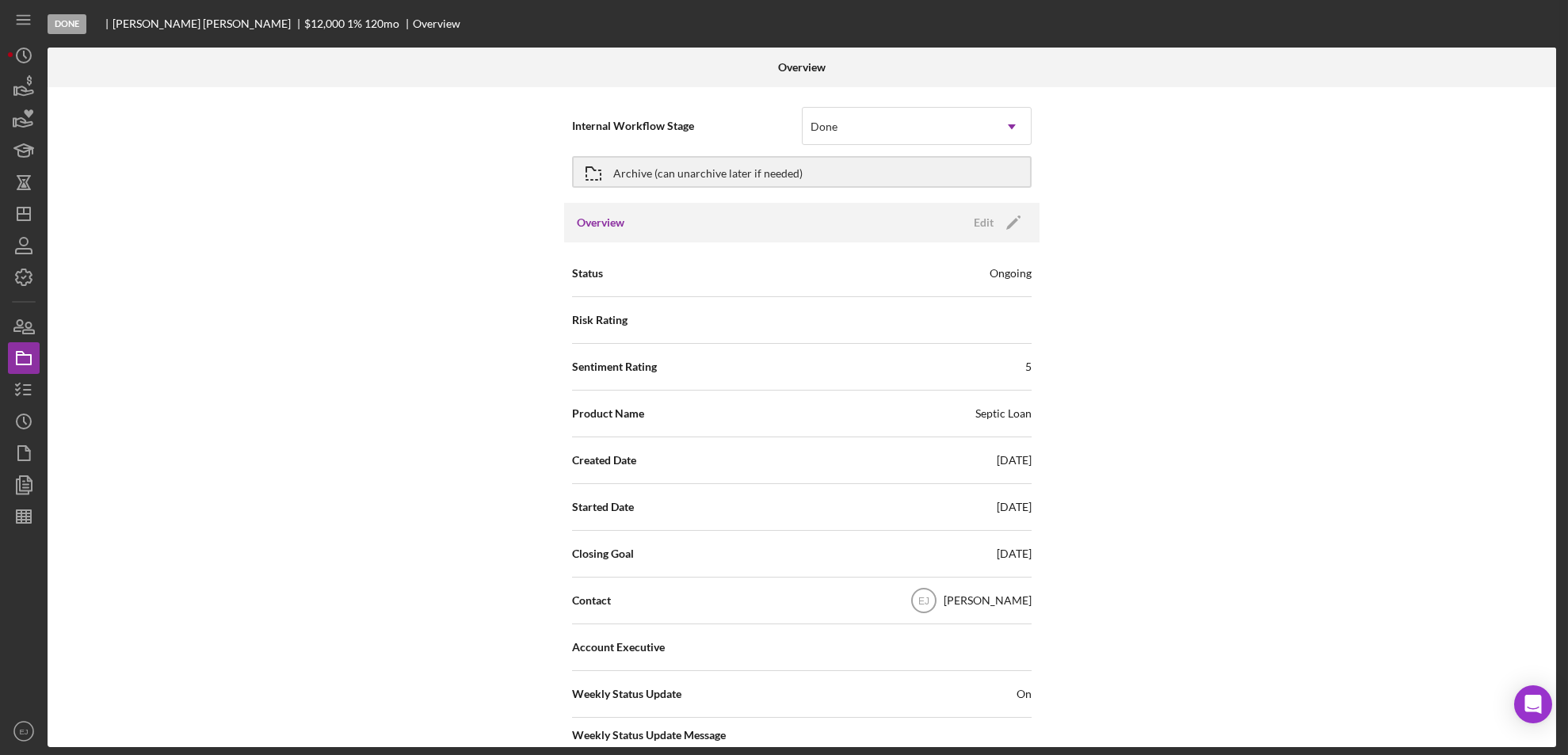
click at [1551, 650] on div "Internal Workflow Stage Done Icon/Dropdown Arrow Archive (can unarchive later i…" at bounding box center [801, 417] width 1509 height 661
click at [1551, 652] on div "Internal Workflow Stage Done Icon/Dropdown Arrow Archive (can unarchive later i…" at bounding box center [801, 417] width 1509 height 661
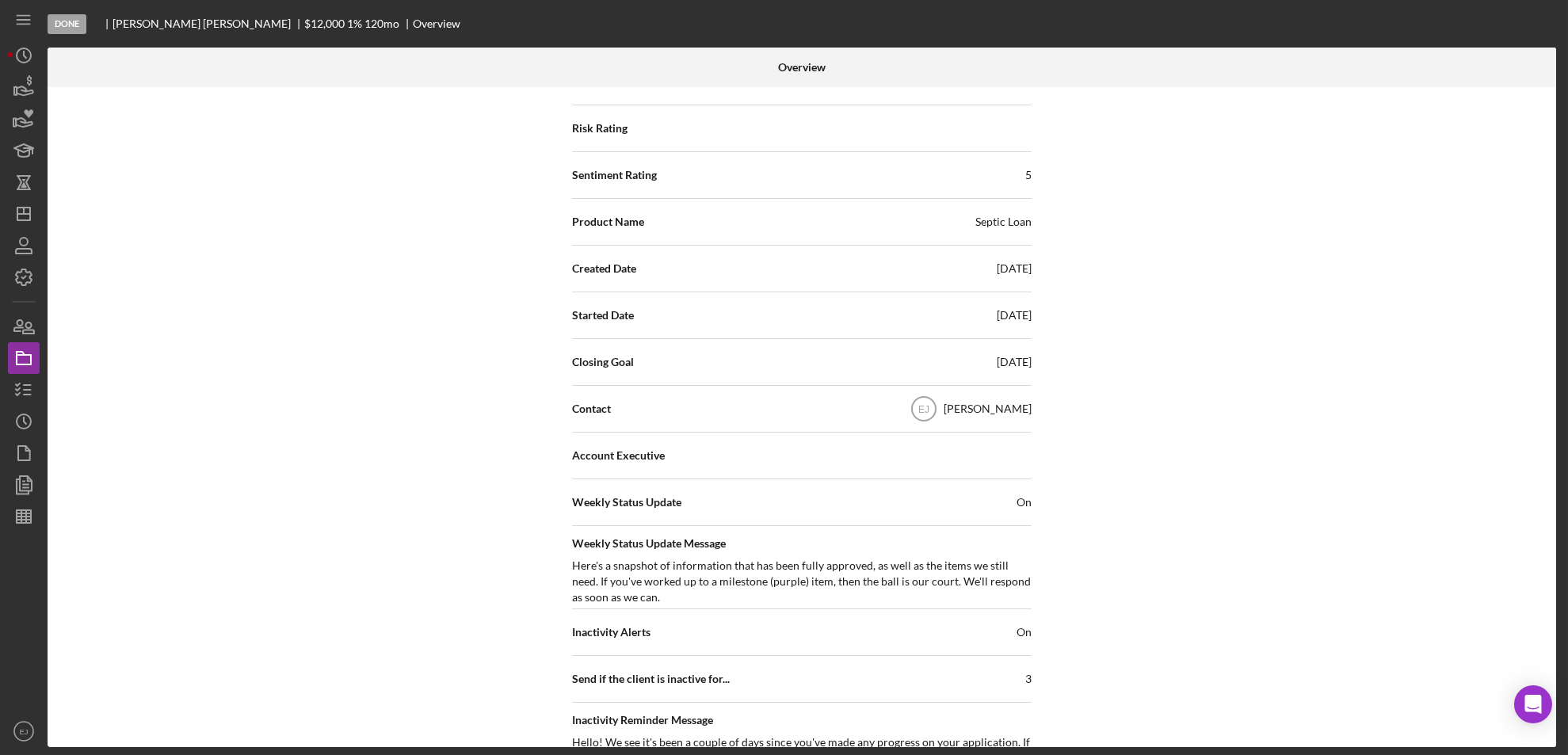
scroll to position [0, 0]
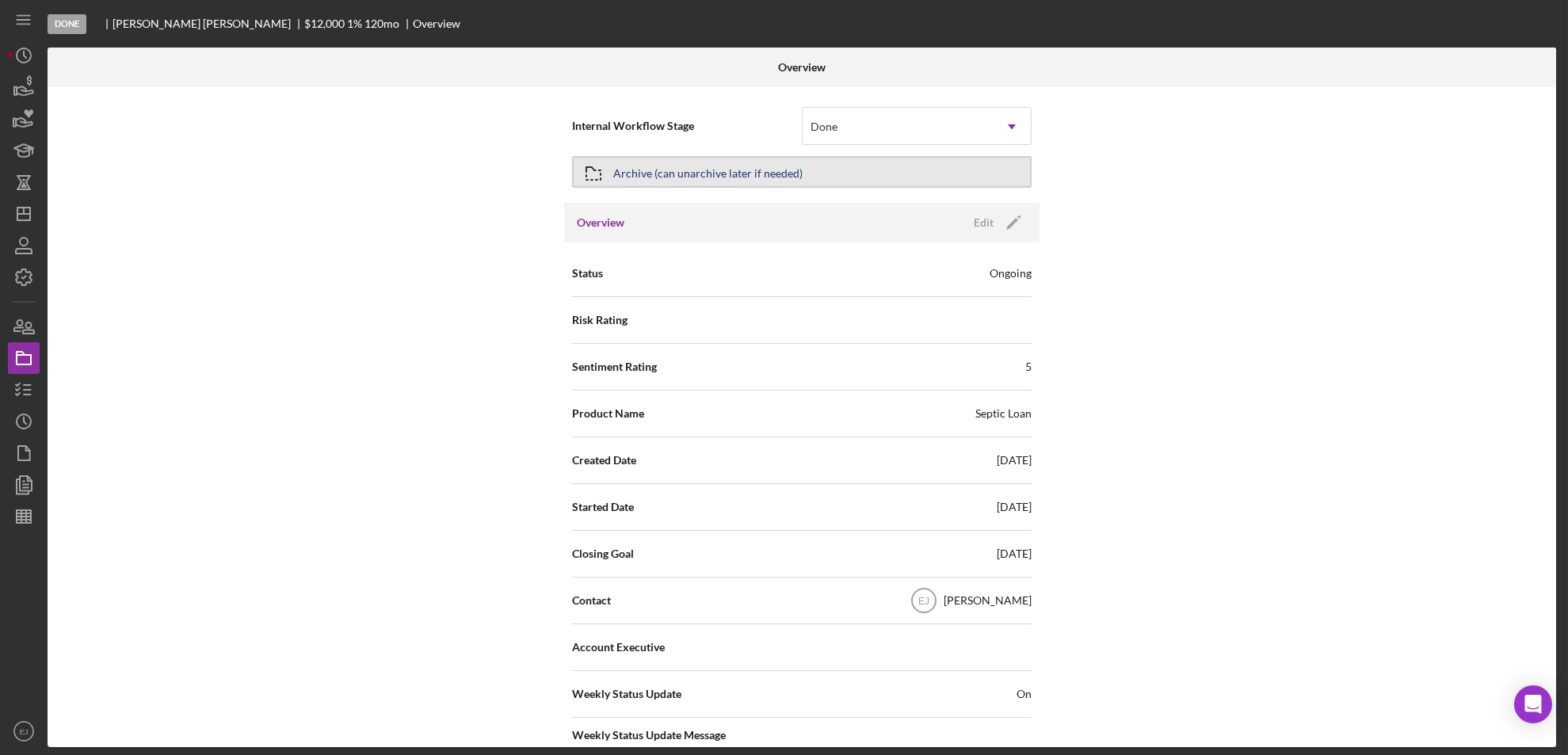
click at [575, 168] on div "Archive (can unarchive later if needed)" at bounding box center [801, 172] width 460 height 40
click at [620, 170] on div "Archive (can unarchive later if needed)" at bounding box center [708, 173] width 190 height 29
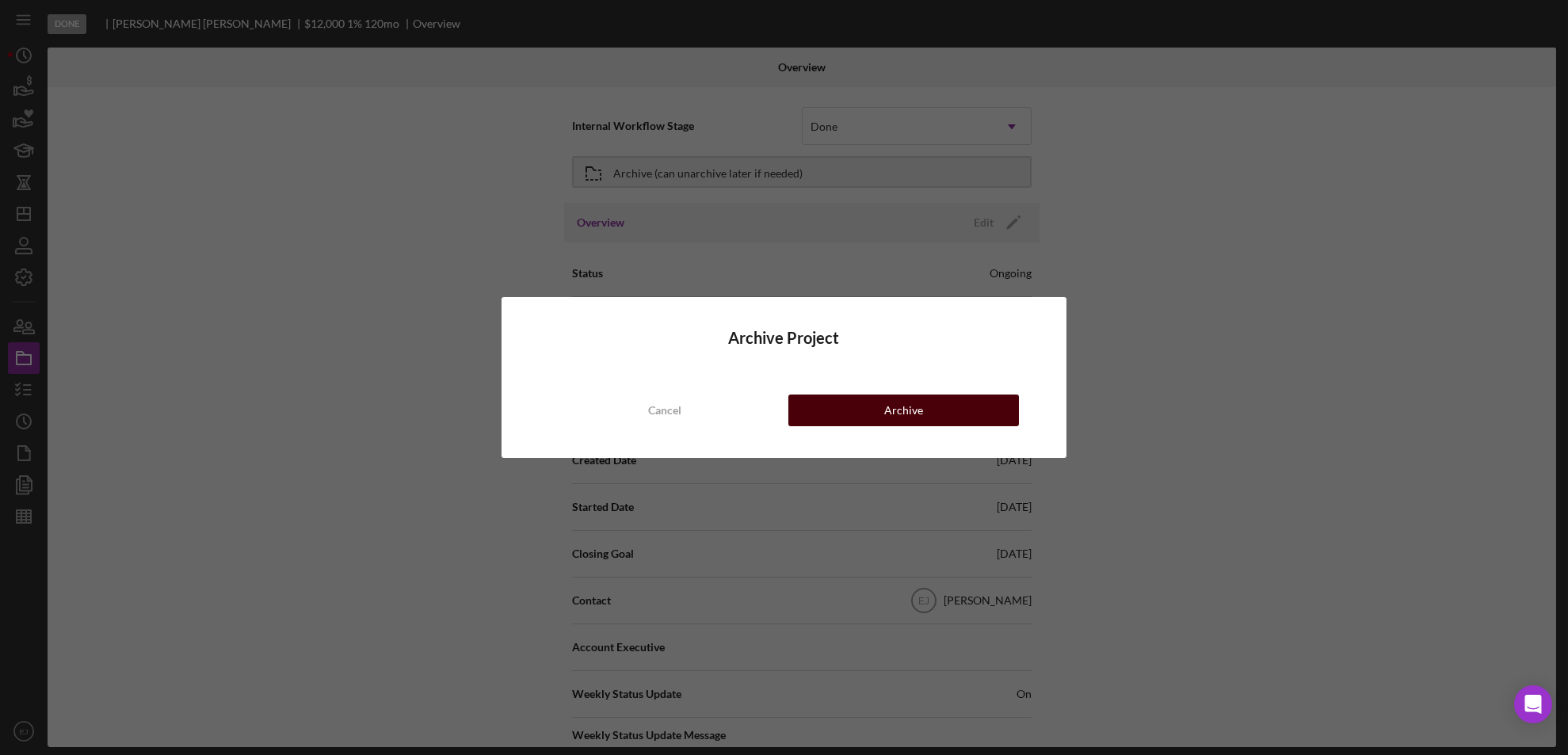
click at [846, 404] on button "Archive" at bounding box center [904, 410] width 231 height 31
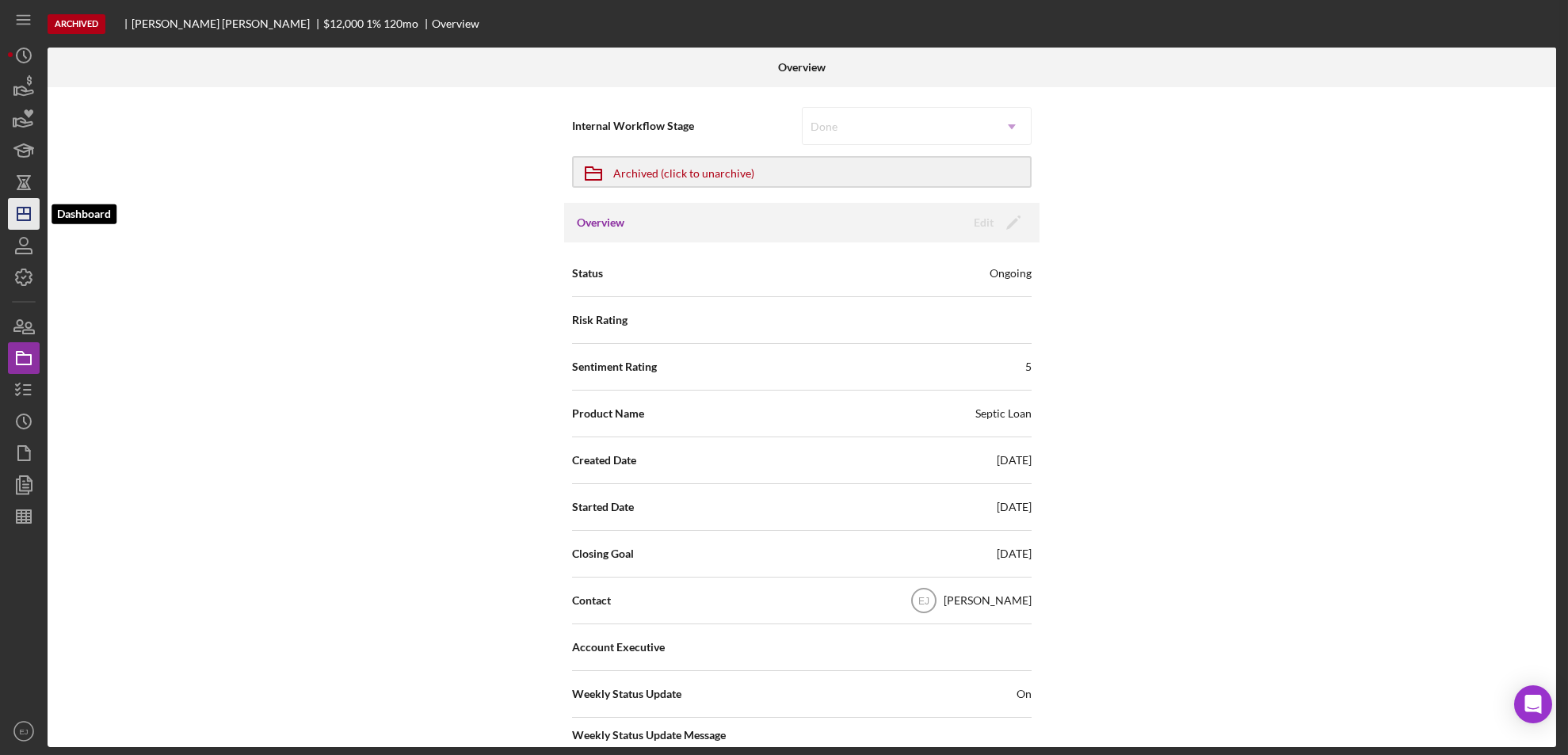
click at [21, 214] on line "button" at bounding box center [24, 214] width 13 height 0
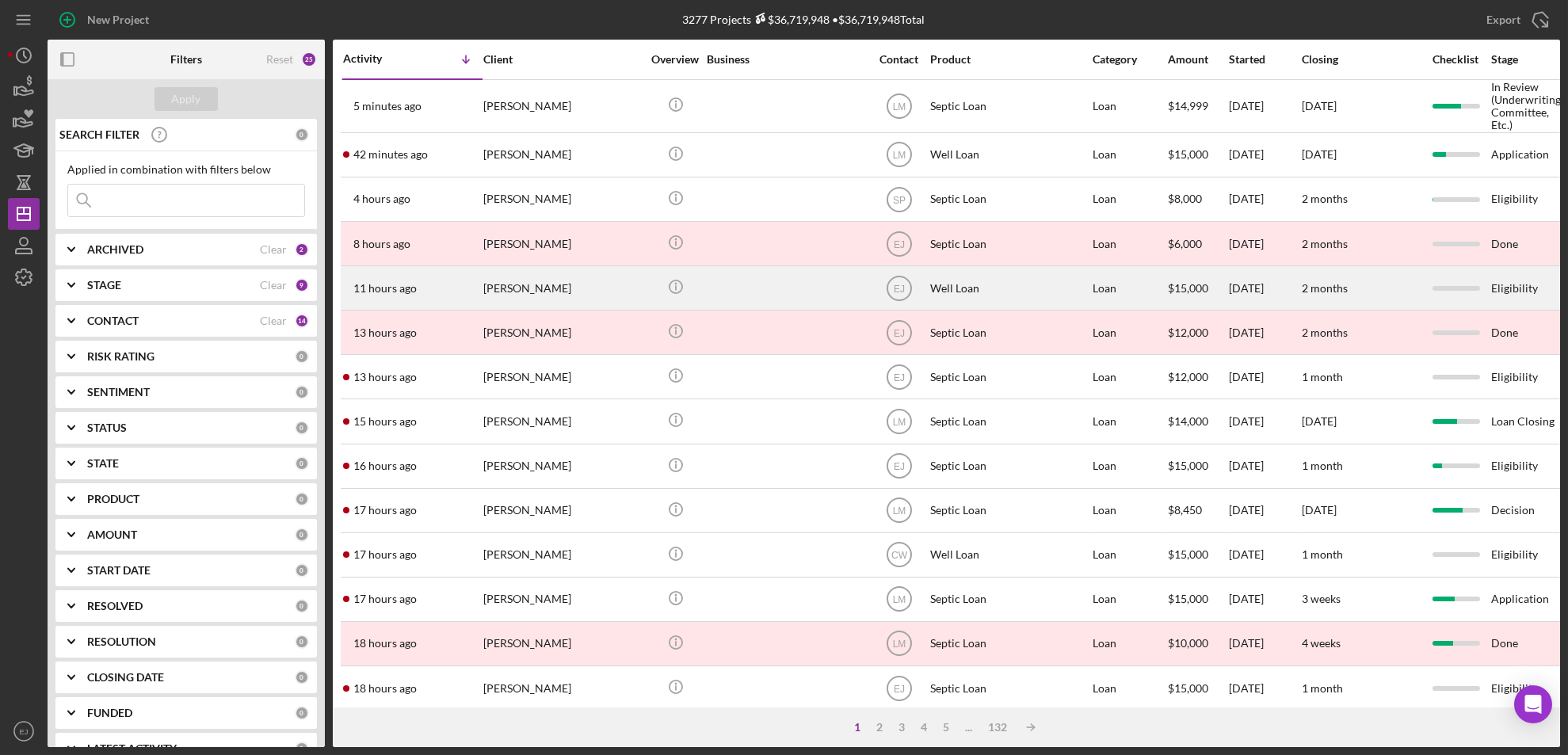
click at [570, 292] on div "[PERSON_NAME]" at bounding box center [563, 287] width 158 height 42
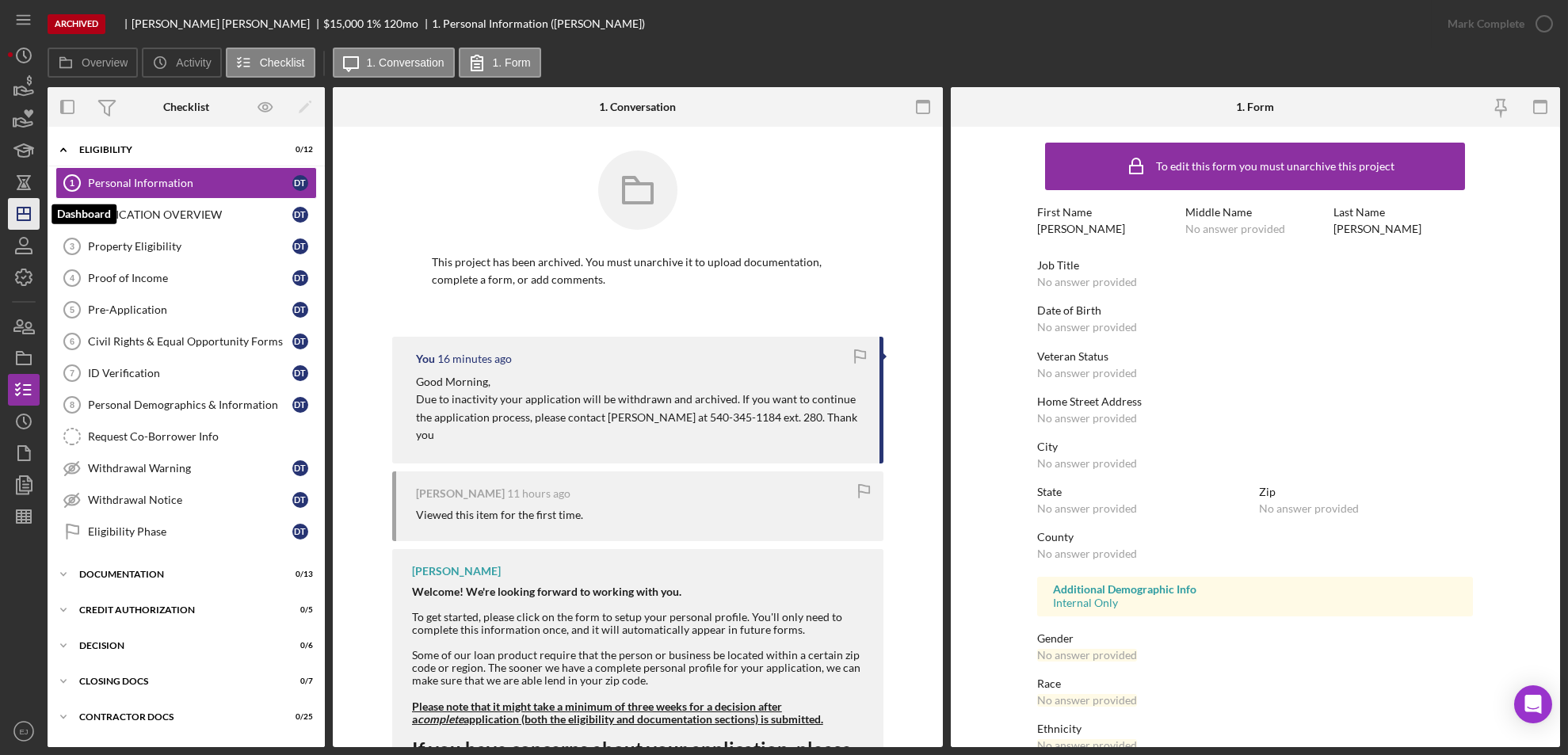
click at [21, 217] on icon "Icon/Dashboard" at bounding box center [24, 213] width 40 height 40
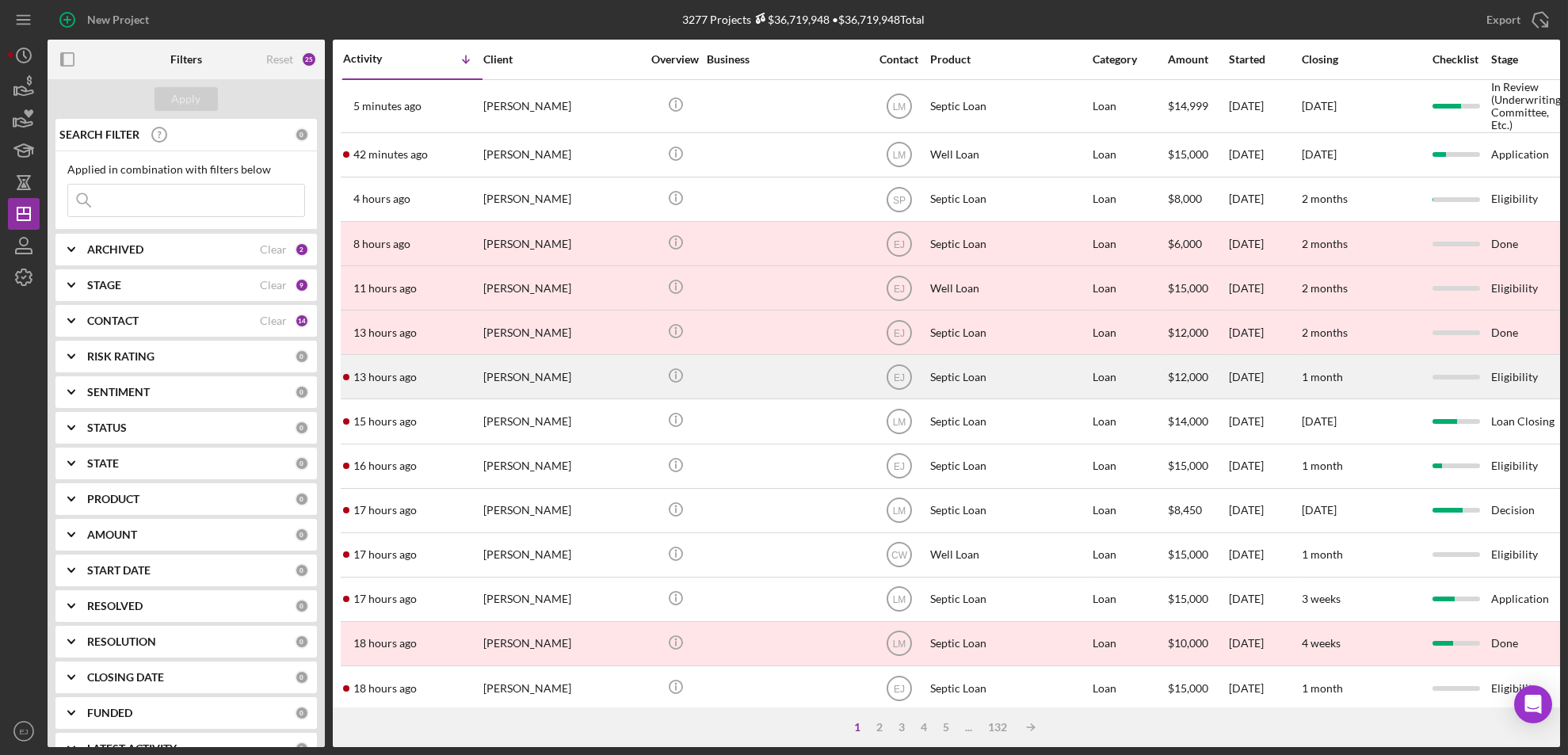
click at [563, 395] on div "[PERSON_NAME]" at bounding box center [563, 377] width 158 height 42
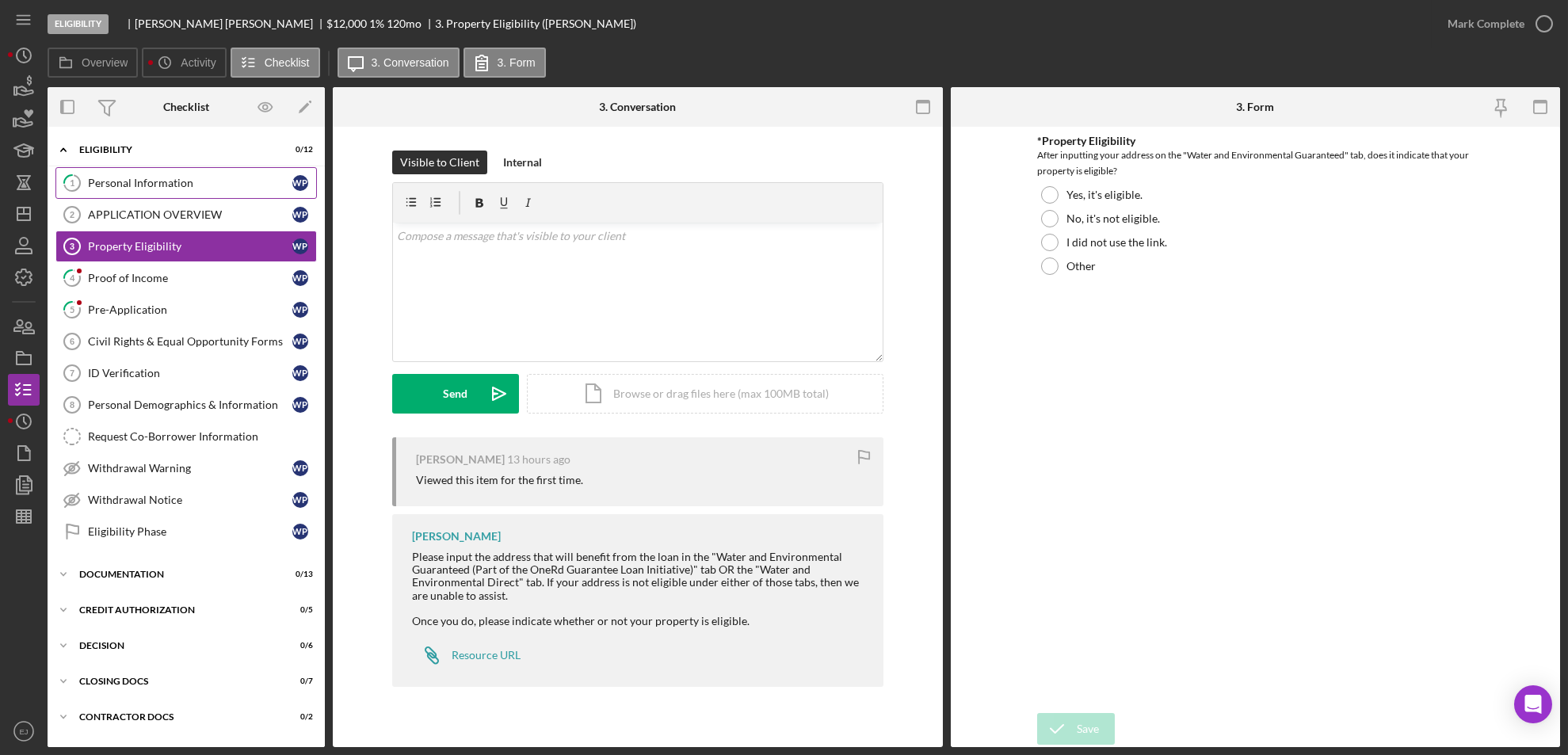
click at [111, 187] on div "Personal Information" at bounding box center [190, 183] width 205 height 13
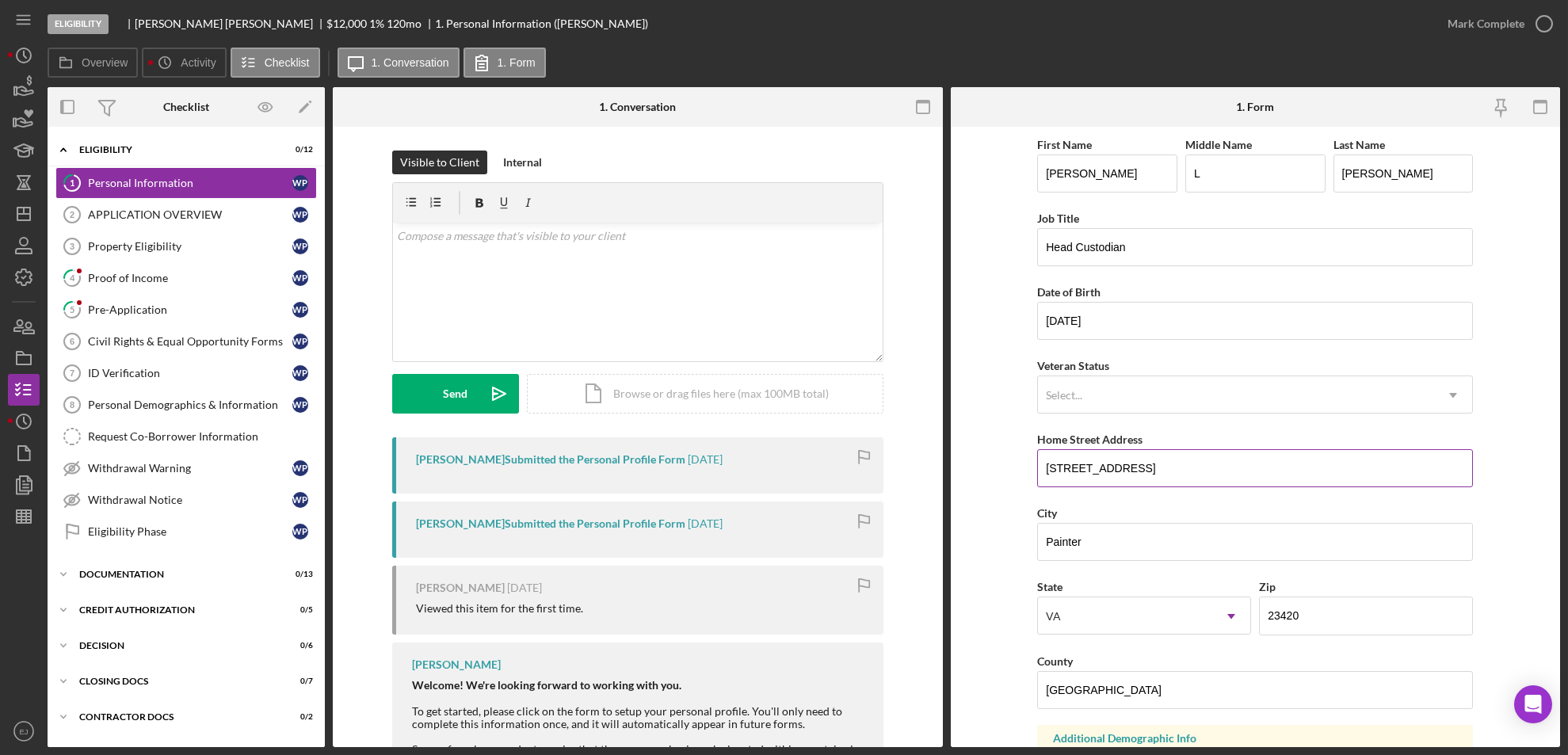
drag, startPoint x: 1041, startPoint y: 465, endPoint x: 1297, endPoint y: 460, distance: 256.0
click at [1297, 460] on input "[STREET_ADDRESS]" at bounding box center [1254, 468] width 436 height 38
click at [120, 301] on link "5 Pre-Application W P" at bounding box center [186, 309] width 262 height 31
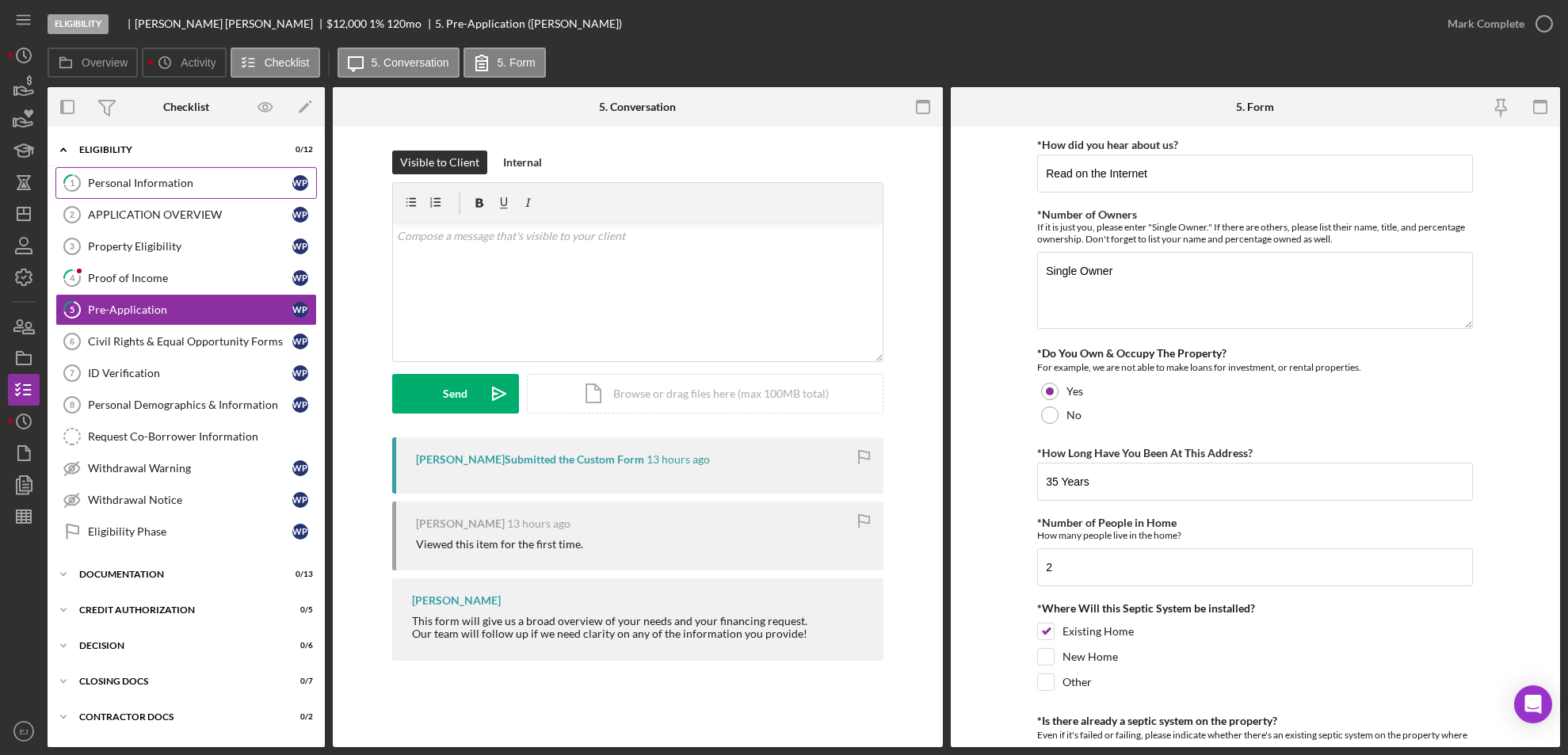
click at [195, 177] on div "Personal Information" at bounding box center [190, 183] width 205 height 13
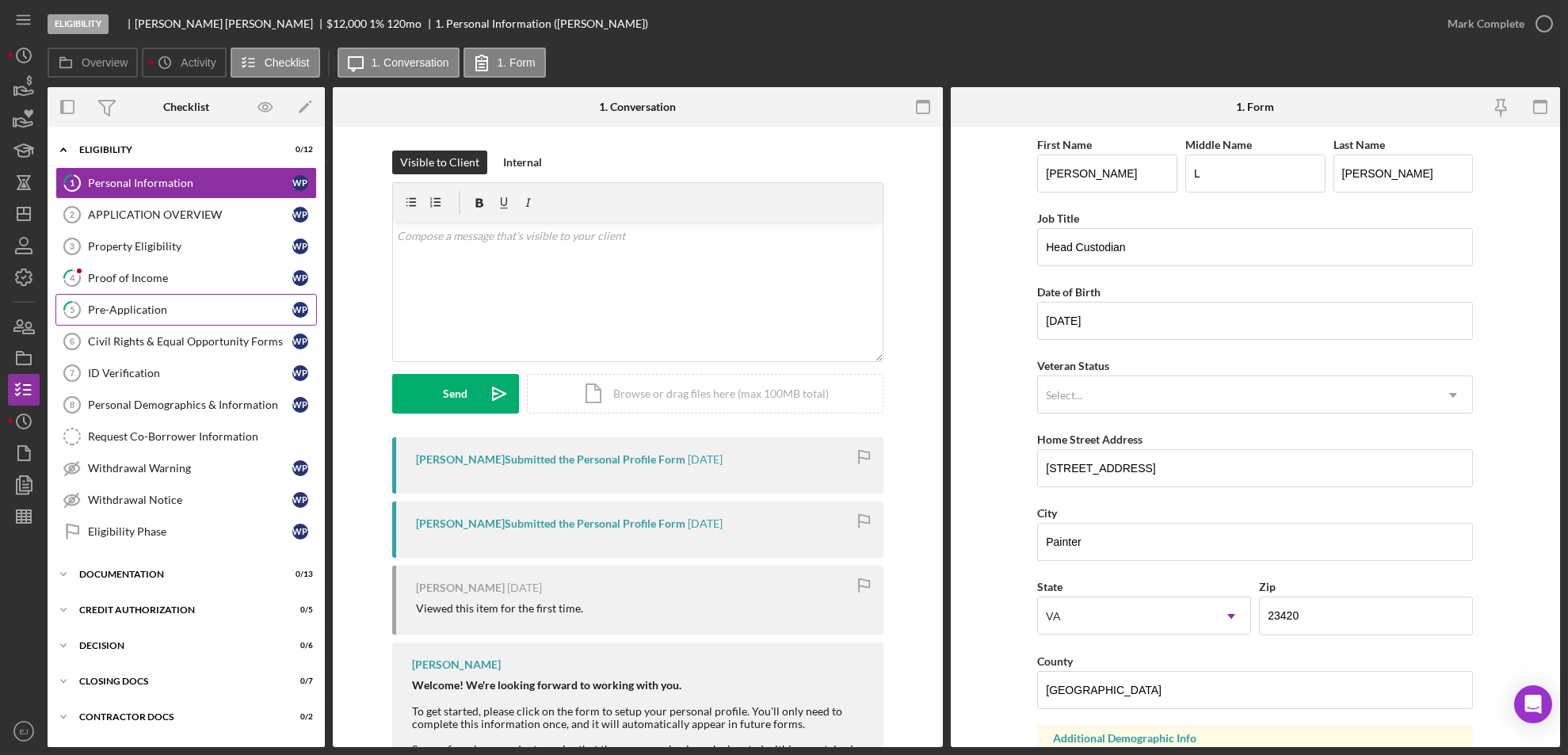
click at [165, 298] on link "5 Pre-Application W P" at bounding box center [186, 309] width 262 height 31
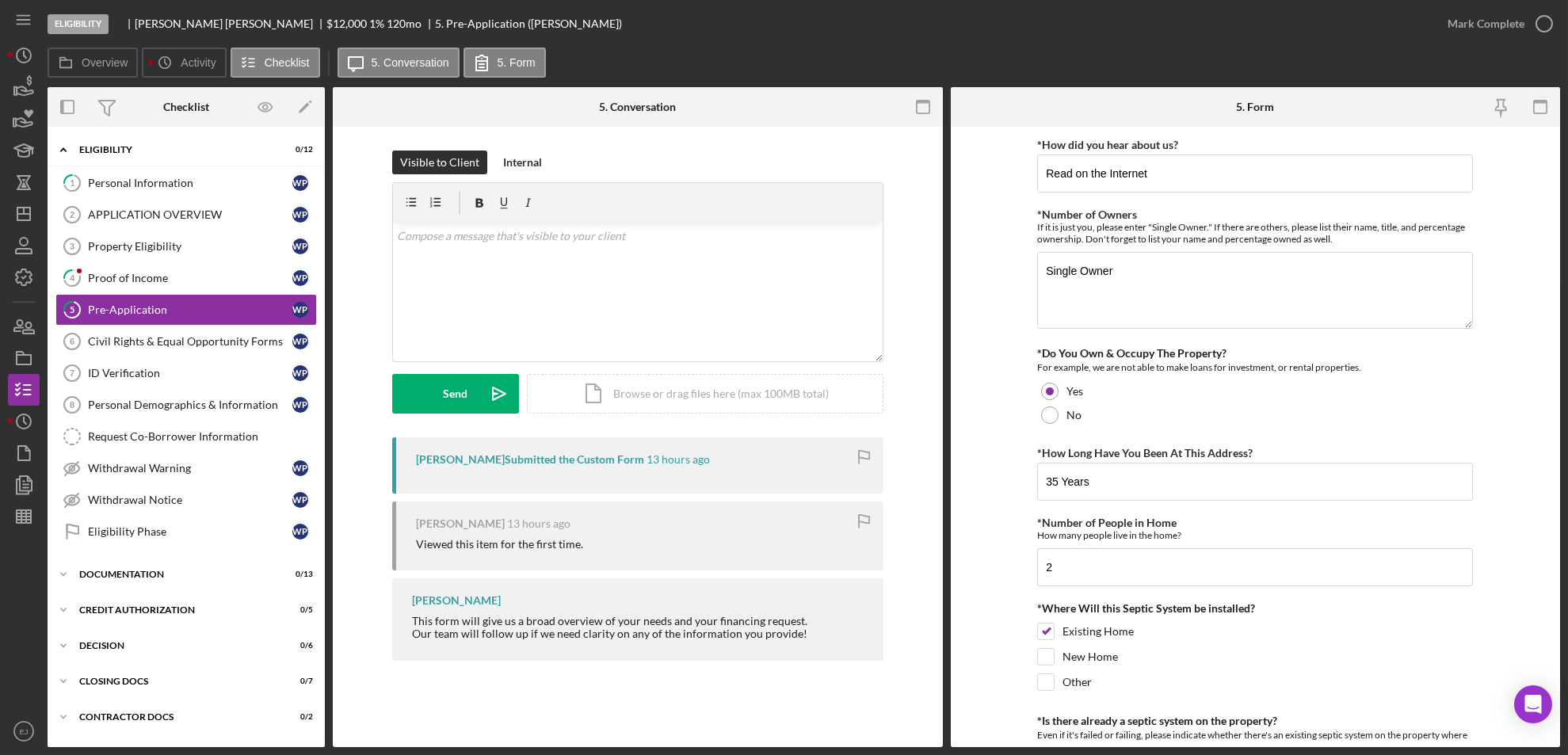
click at [1561, 561] on div "Eligibility [PERSON_NAME] $12,000 $12,000 1 % 120 mo 5. Pre-Application ([PERSO…" at bounding box center [784, 378] width 1568 height 755
click at [1560, 561] on form "*How did you hear about us? Read on the Internet *Number of Owners If it is jus…" at bounding box center [1256, 437] width 610 height 621
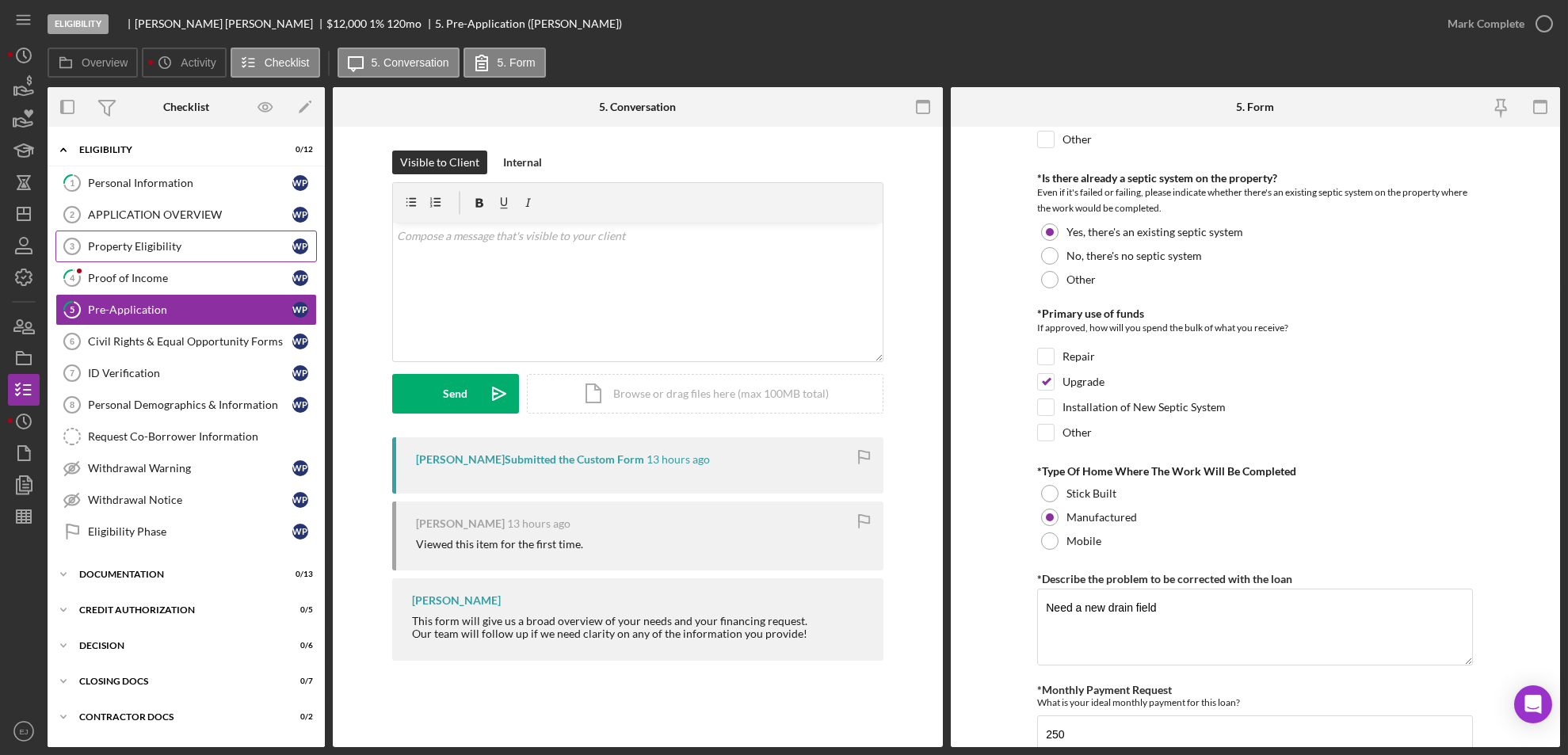
click at [176, 247] on div "Property Eligibility" at bounding box center [190, 246] width 205 height 13
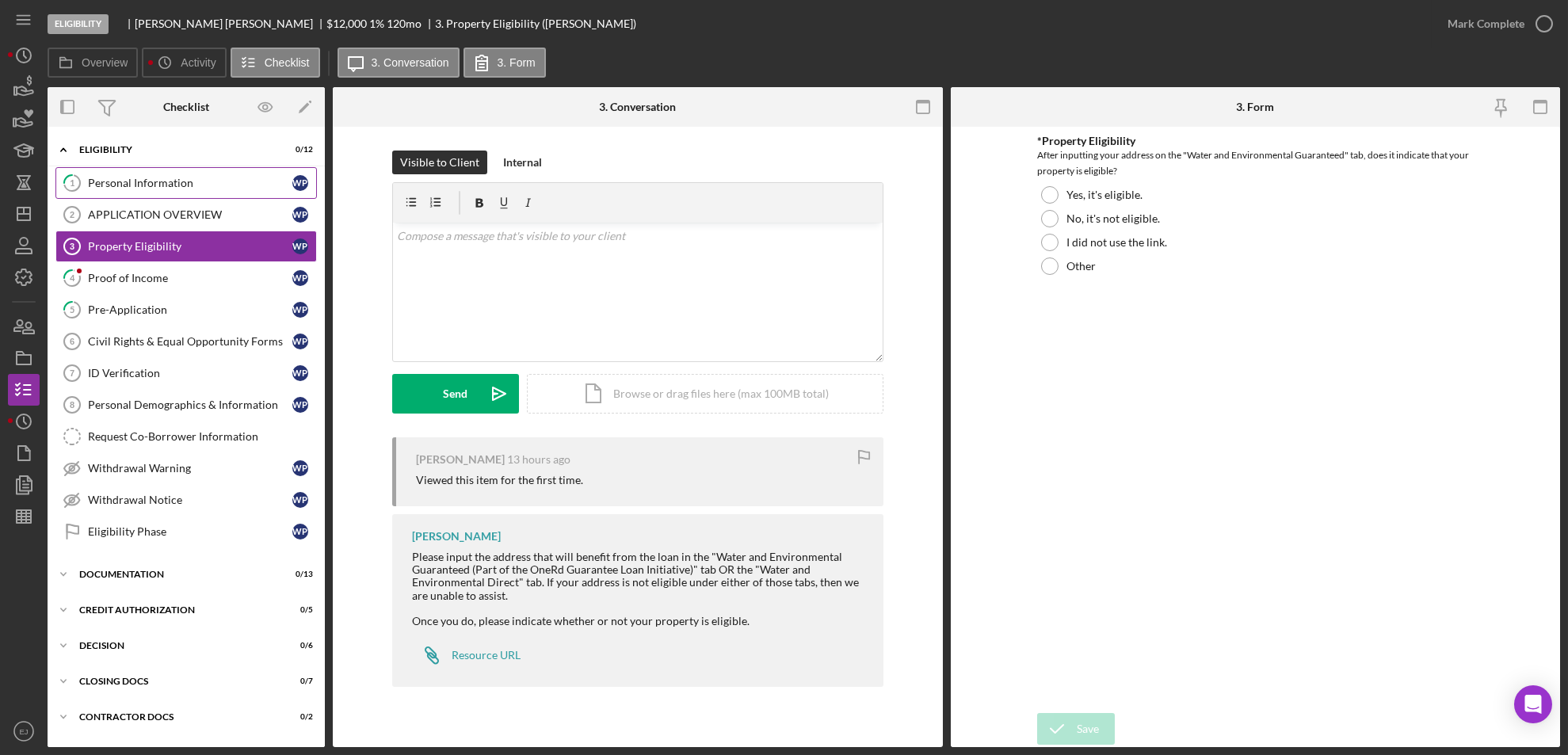
click at [156, 180] on div "Personal Information" at bounding box center [190, 183] width 205 height 13
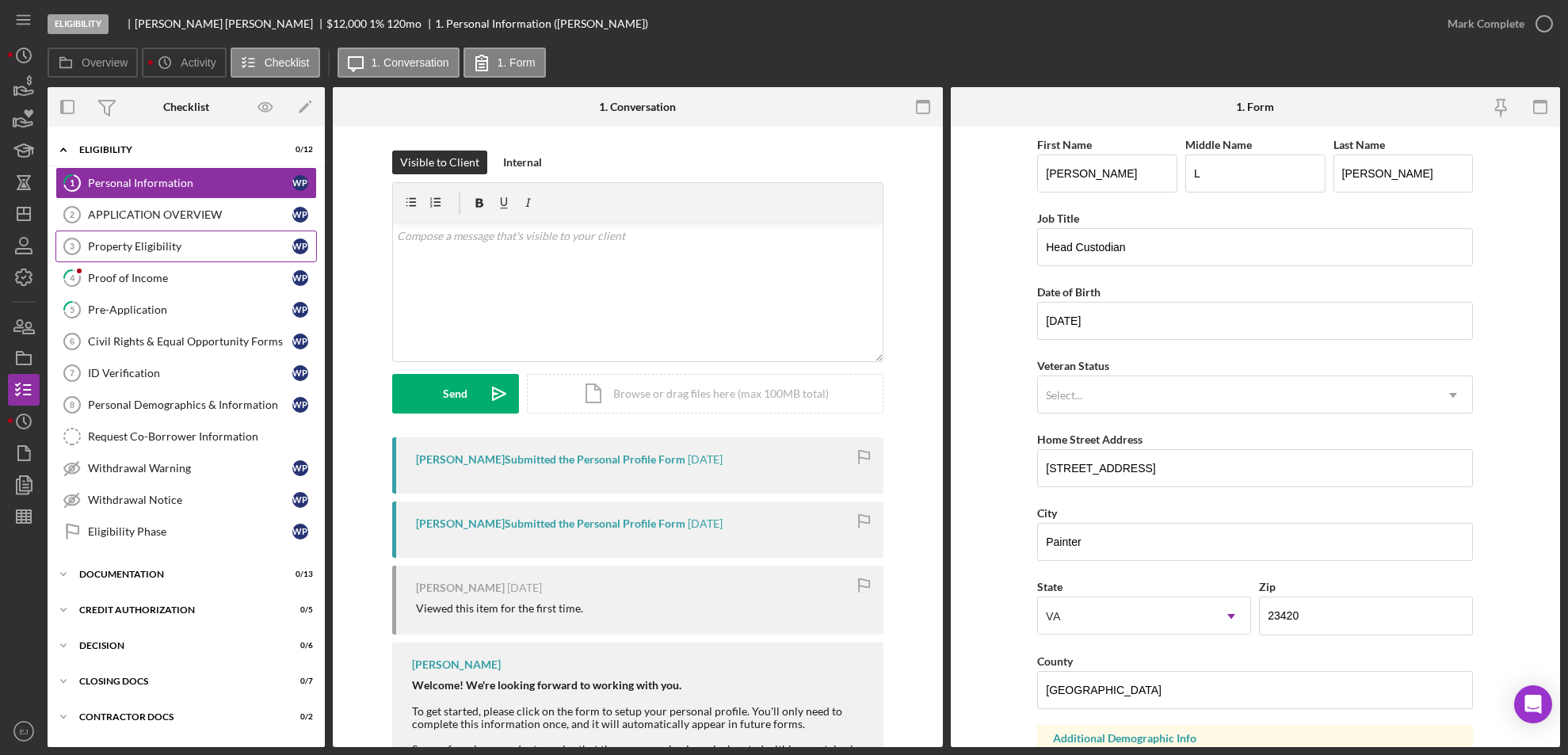
click at [160, 250] on div "Property Eligibility" at bounding box center [190, 246] width 205 height 13
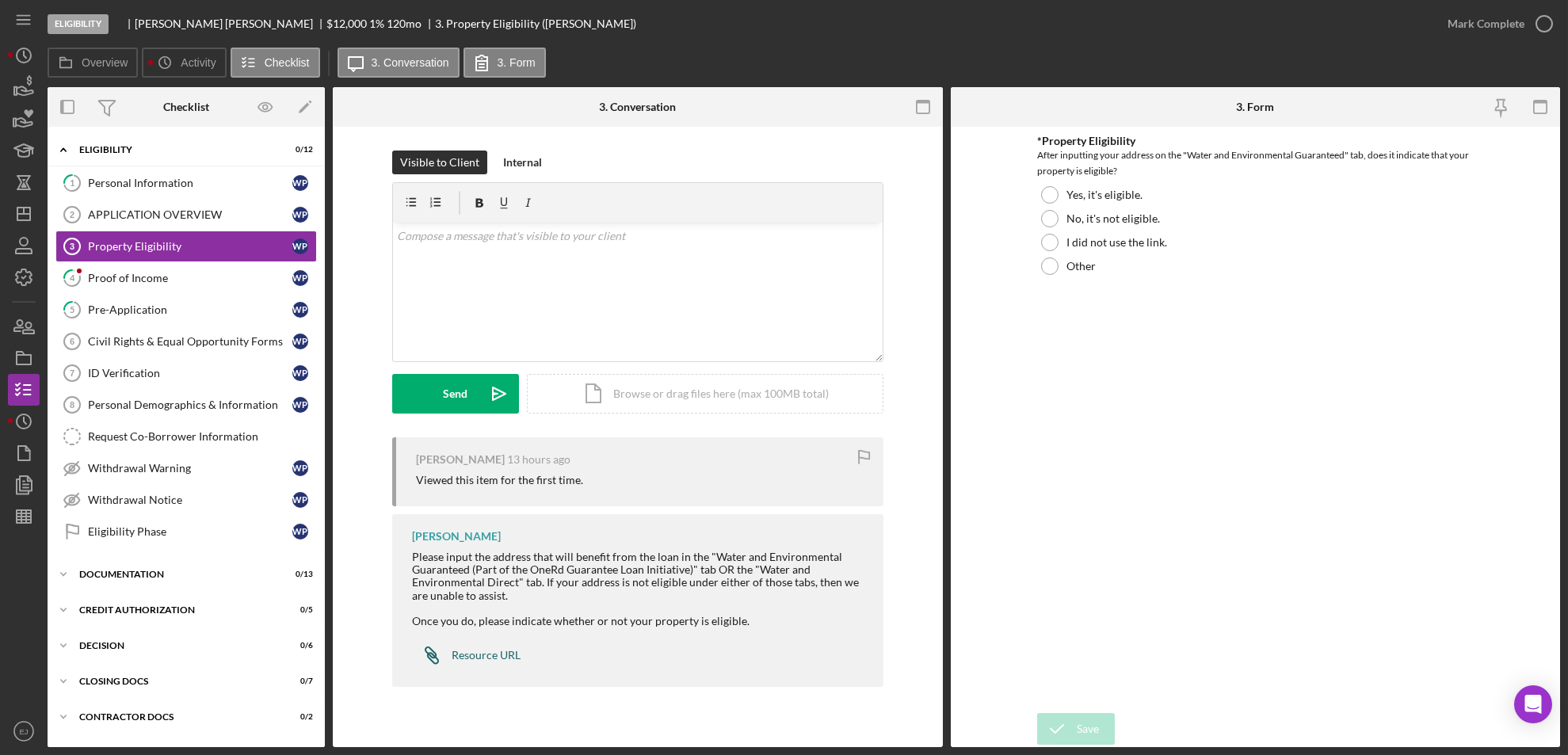
click at [484, 650] on div "Resource URL" at bounding box center [485, 656] width 69 height 13
click at [651, 400] on div "Icon/Document Browse or drag files here (max 100MB total) Tap to choose files o…" at bounding box center [705, 394] width 357 height 40
click at [489, 399] on icon "Icon/Upload" at bounding box center [499, 394] width 40 height 40
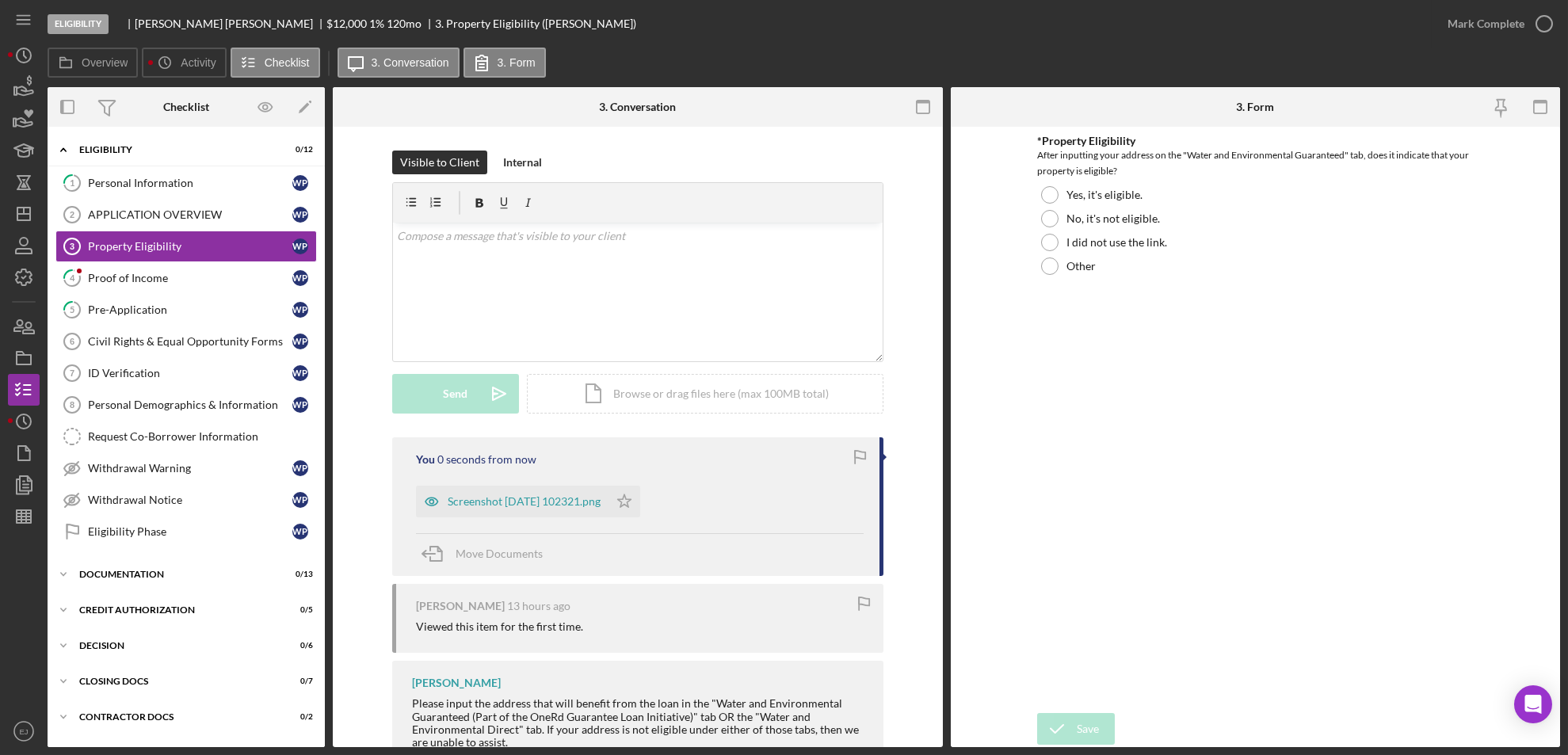
click at [1042, 180] on div "*Property Eligibility After inputting your address on the "Water and Environmen…" at bounding box center [1254, 206] width 436 height 144
click at [1052, 194] on div at bounding box center [1050, 195] width 18 height 18
click at [631, 497] on polygon "button" at bounding box center [624, 501] width 14 height 13
click at [1545, 9] on icon "button" at bounding box center [1544, 24] width 40 height 40
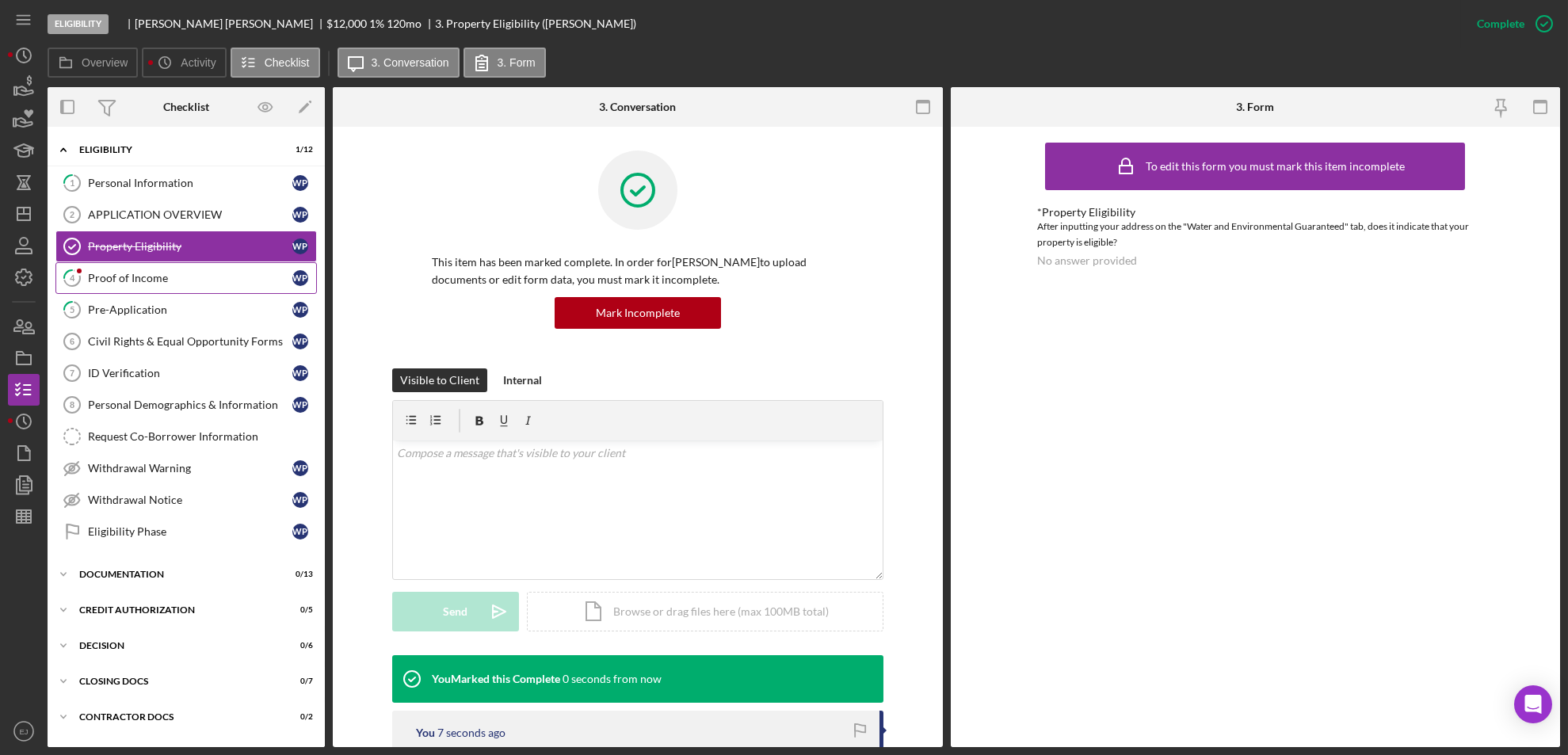
click at [134, 281] on div "Proof of Income" at bounding box center [190, 278] width 205 height 13
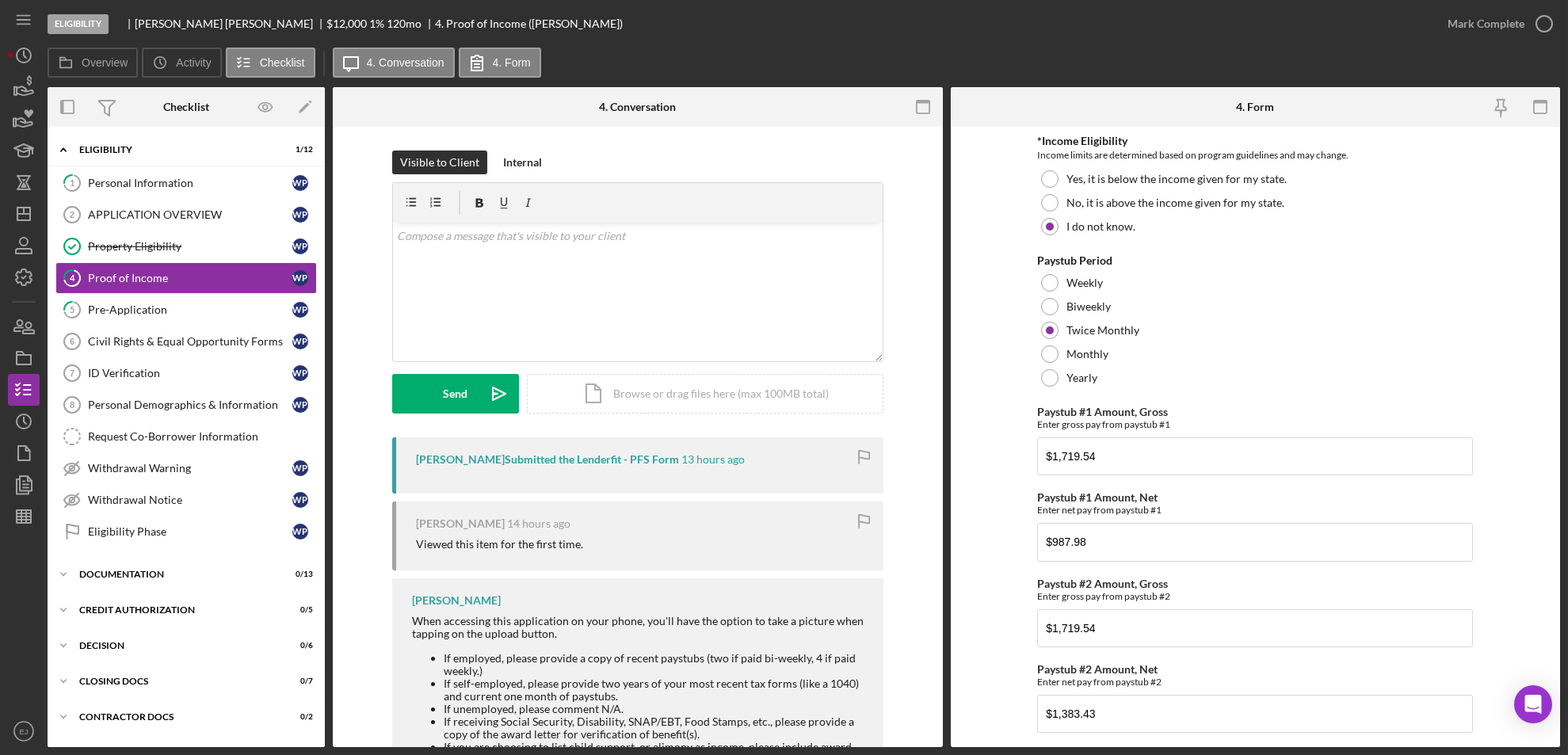
click at [932, 745] on div "Visible to Client Internal v Color teal Color pink Remove color Add row above A…" at bounding box center [638, 478] width 610 height 702
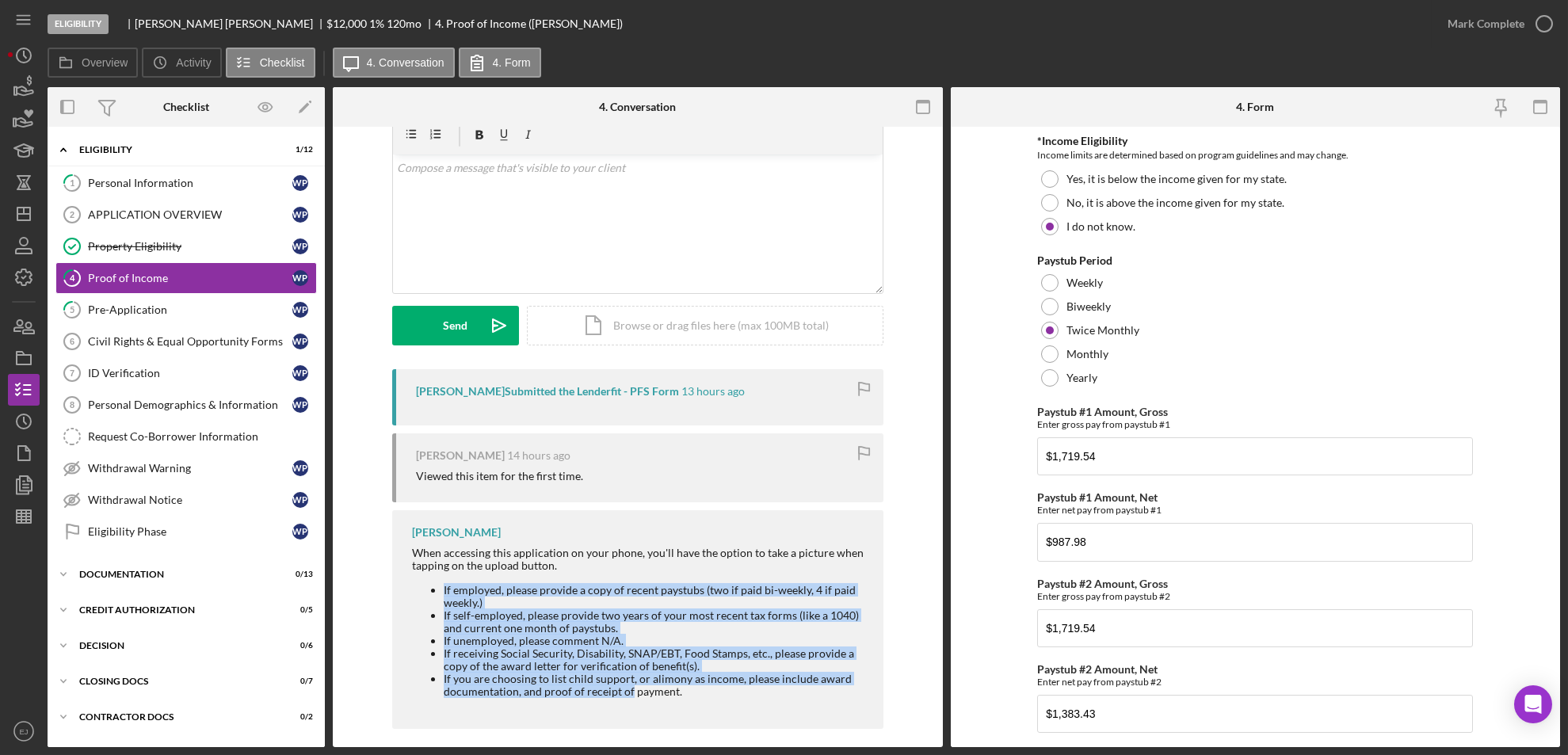
scroll to position [81, 0]
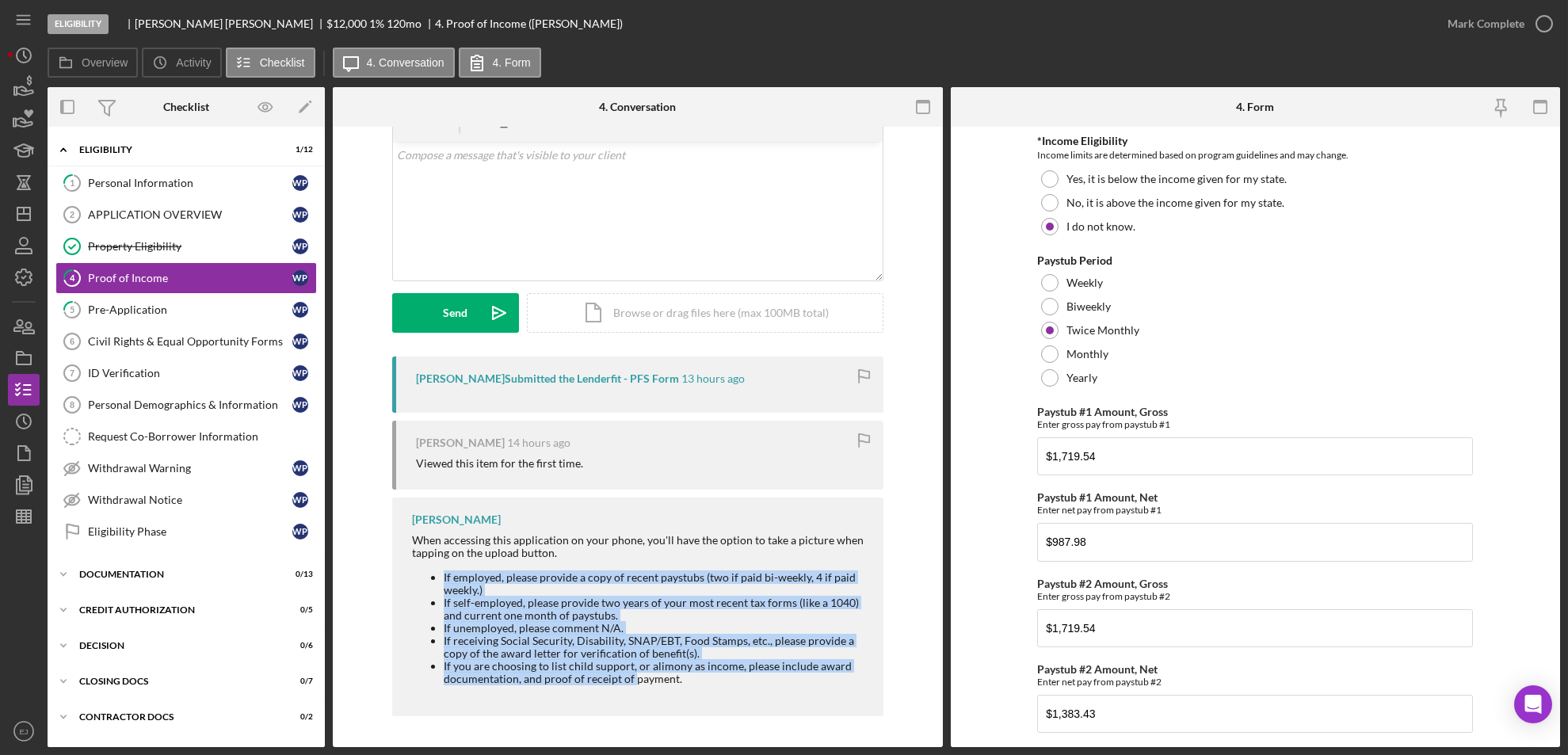
drag, startPoint x: 415, startPoint y: 658, endPoint x: 629, endPoint y: 760, distance: 237.1
click at [629, 755] on html "Eligibility [PERSON_NAME] $12,000 $12,000 1 % 120 mo 4. Proof of Income ([PERSO…" at bounding box center [784, 378] width 1568 height 755
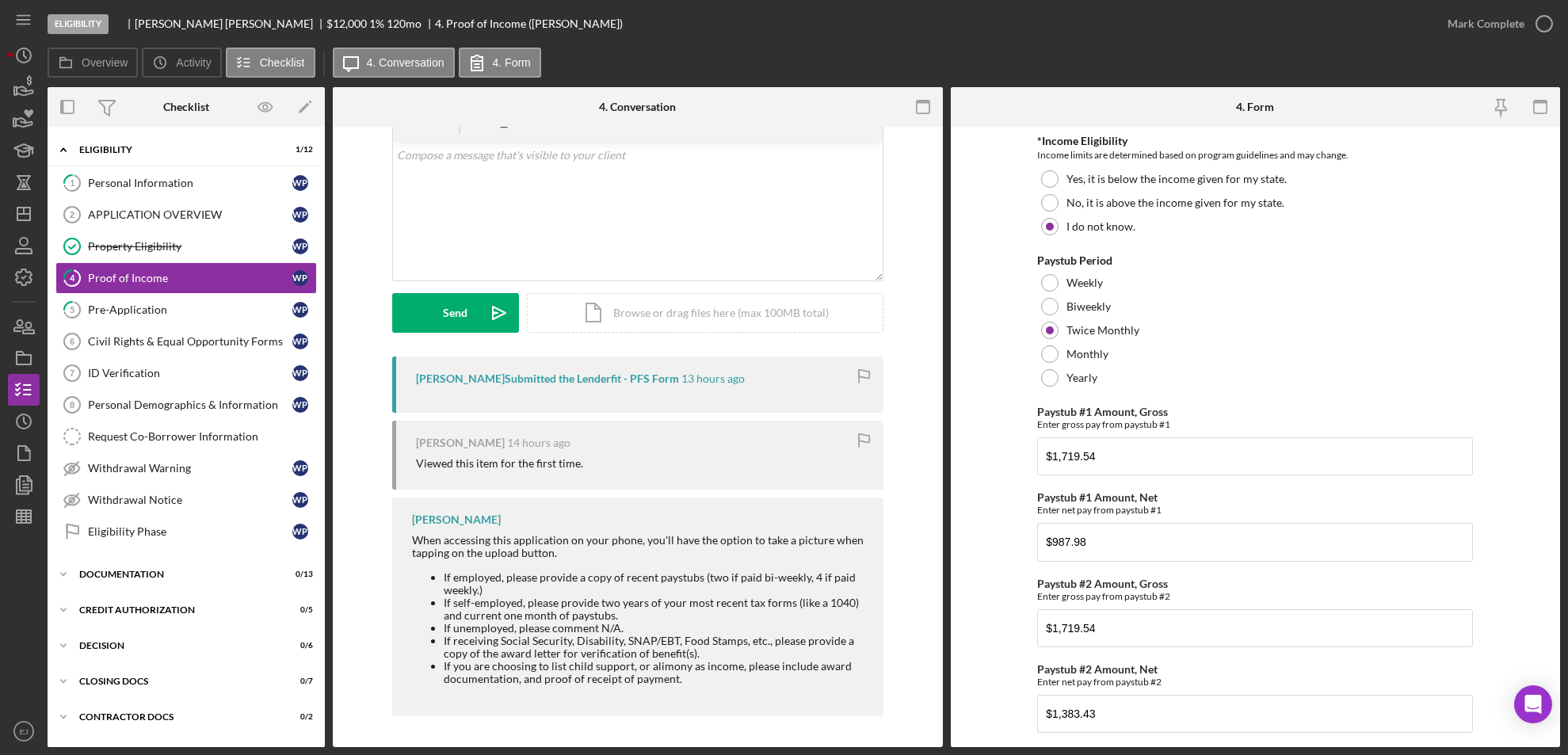
drag, startPoint x: 629, startPoint y: 760, endPoint x: 744, endPoint y: 685, distance: 137.3
click at [744, 685] on div "When accessing this application on your phone, you'll have the option to take a…" at bounding box center [640, 615] width 456 height 162
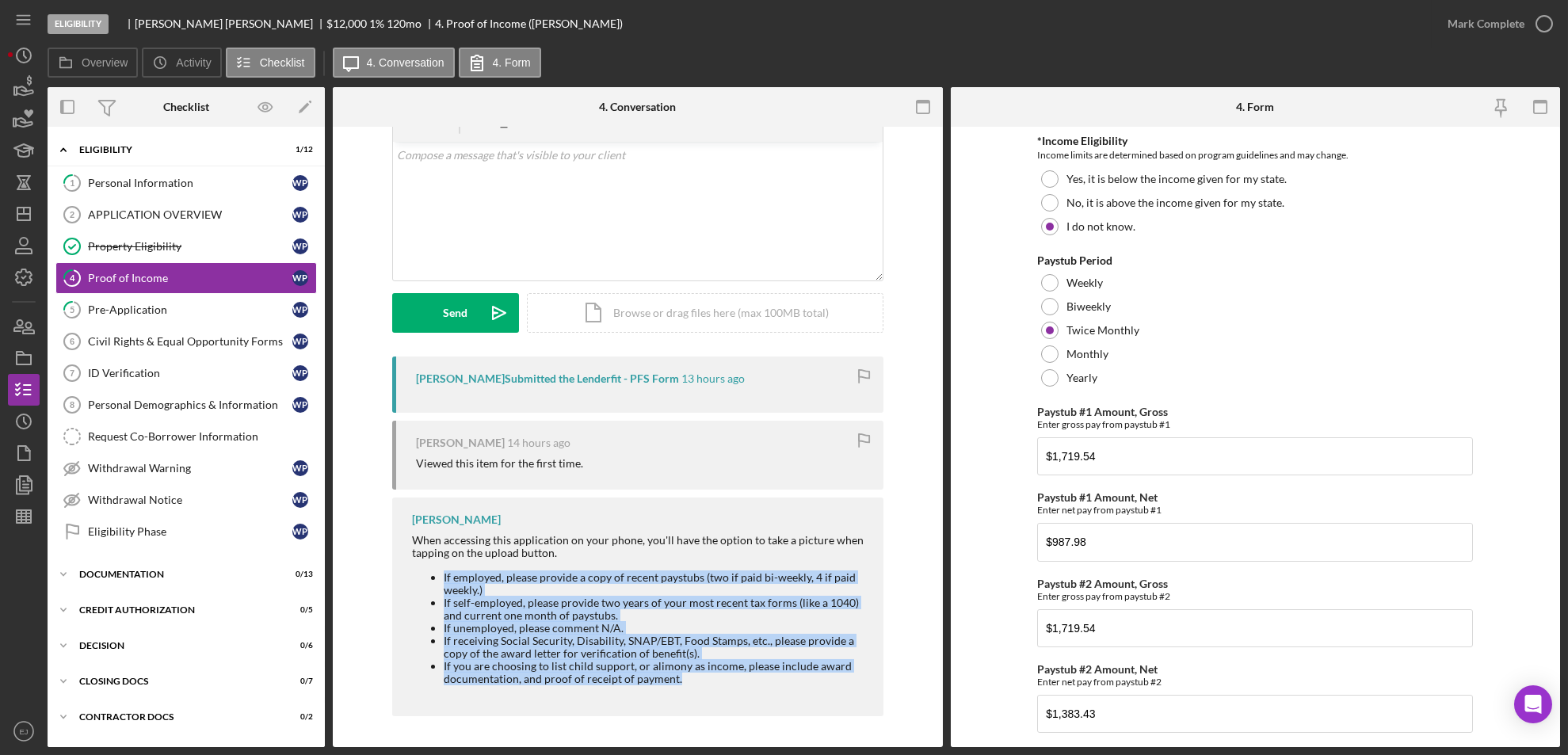
drag, startPoint x: 421, startPoint y: 572, endPoint x: 684, endPoint y: 681, distance: 284.7
click at [684, 681] on ul "If employed, please provide a copy of recent paystubs (two if paid bi-weekly, 4…" at bounding box center [640, 628] width 456 height 115
copy ul "If employed, please provide a copy of recent paystubs (two if paid bi-weekly, 4…"
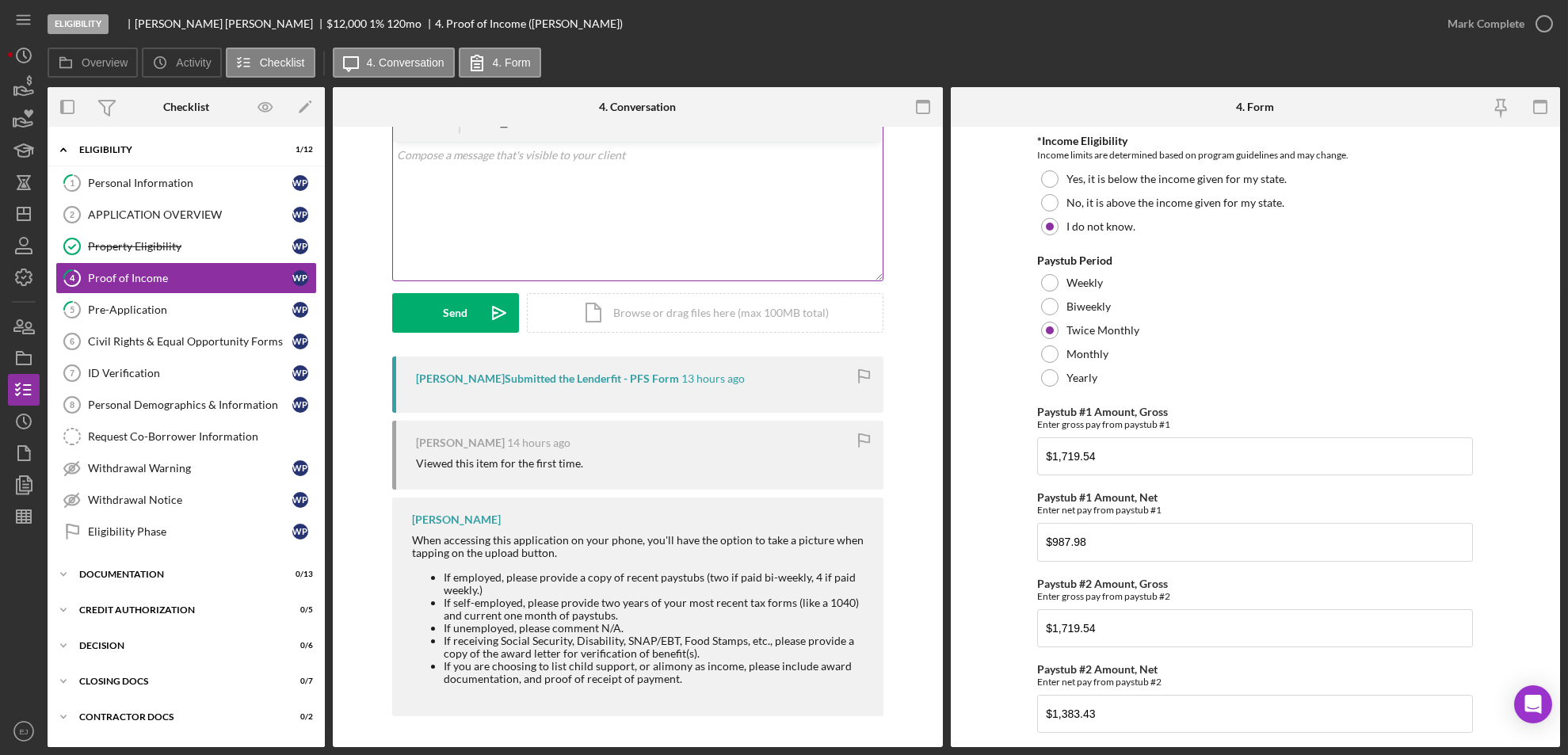
click at [444, 158] on p at bounding box center [637, 155] width 481 height 18
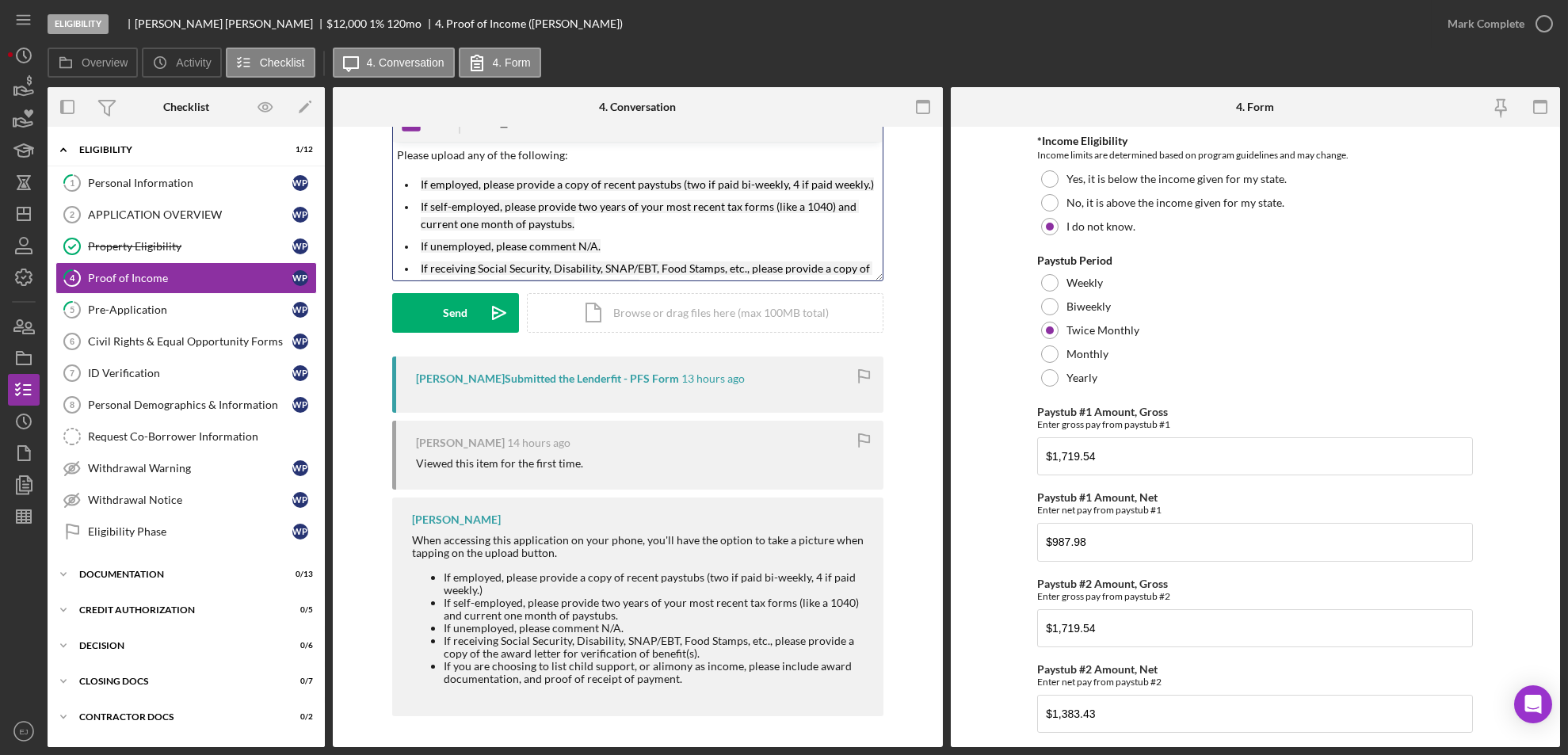
scroll to position [55, 0]
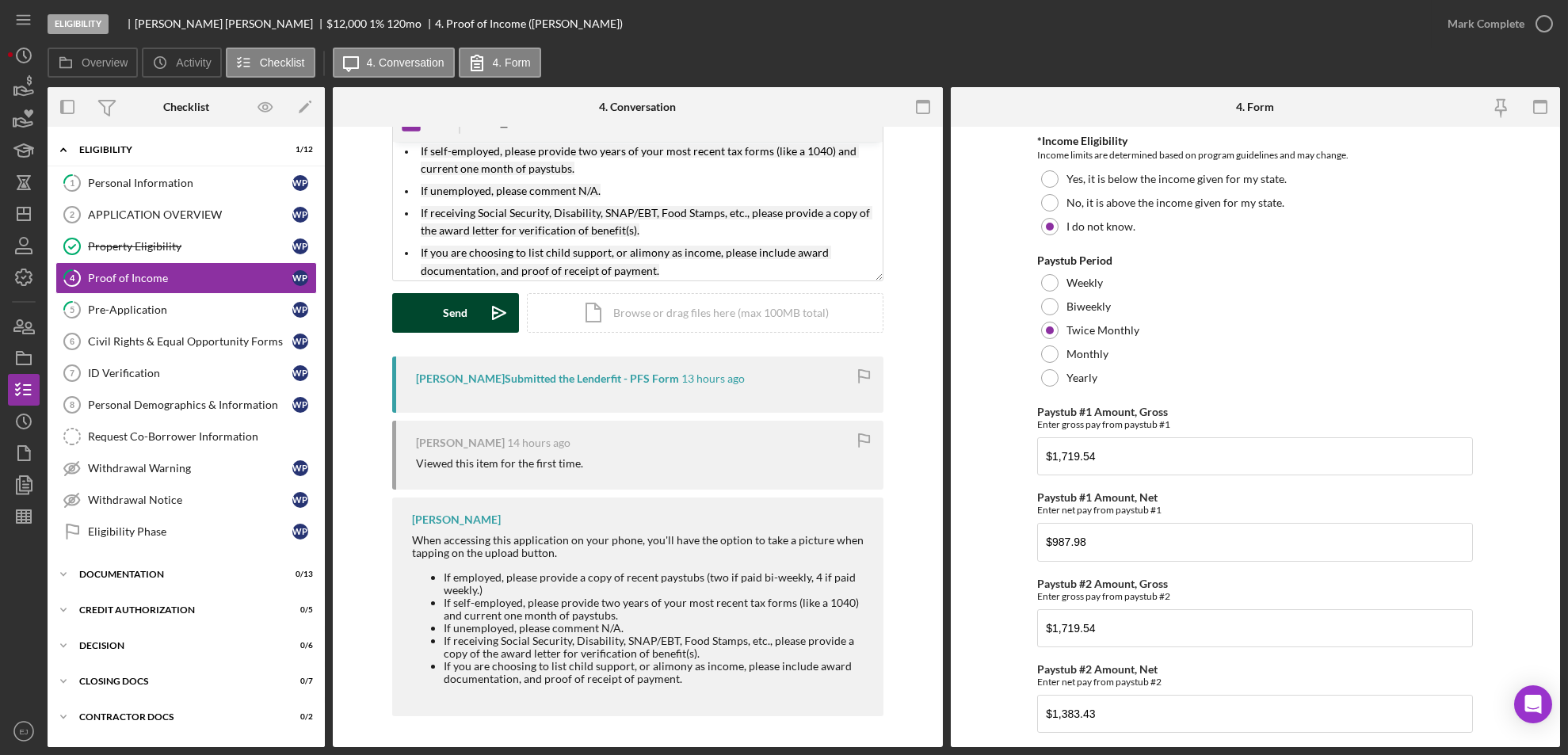
click at [461, 312] on div "Send" at bounding box center [455, 313] width 25 height 40
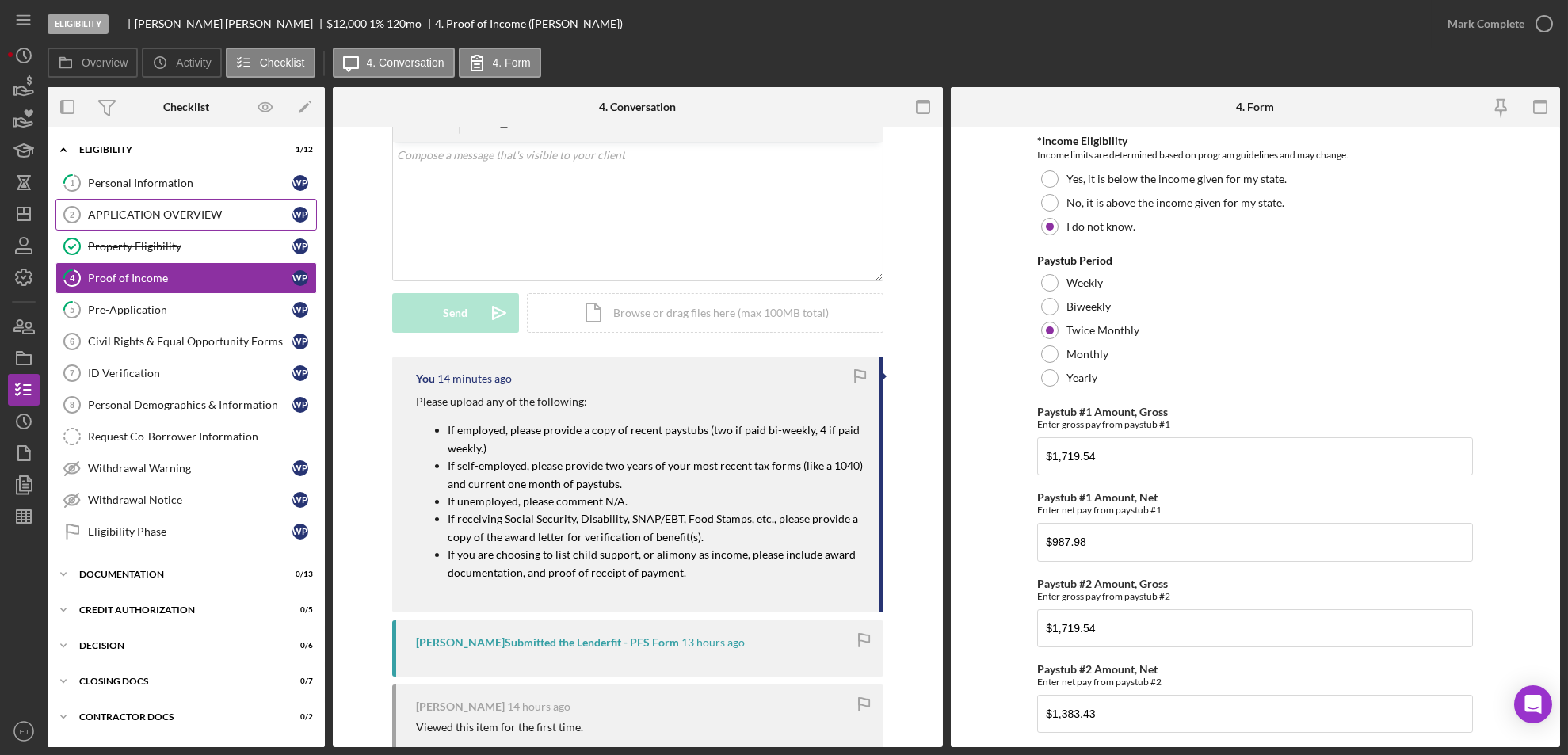
click at [136, 211] on div "APPLICATION OVERVIEW" at bounding box center [190, 214] width 205 height 13
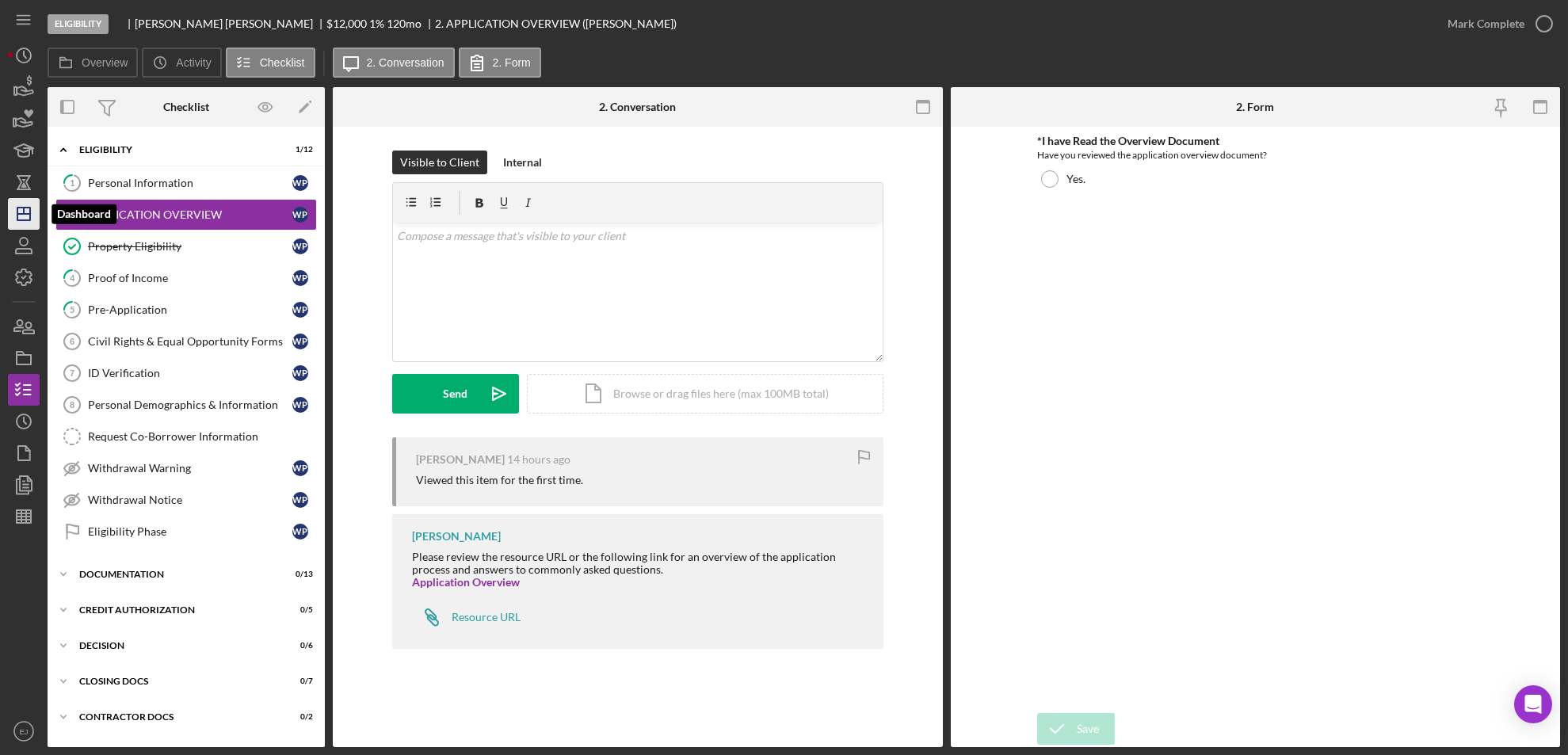
click at [28, 205] on icon "Icon/Dashboard" at bounding box center [24, 213] width 40 height 40
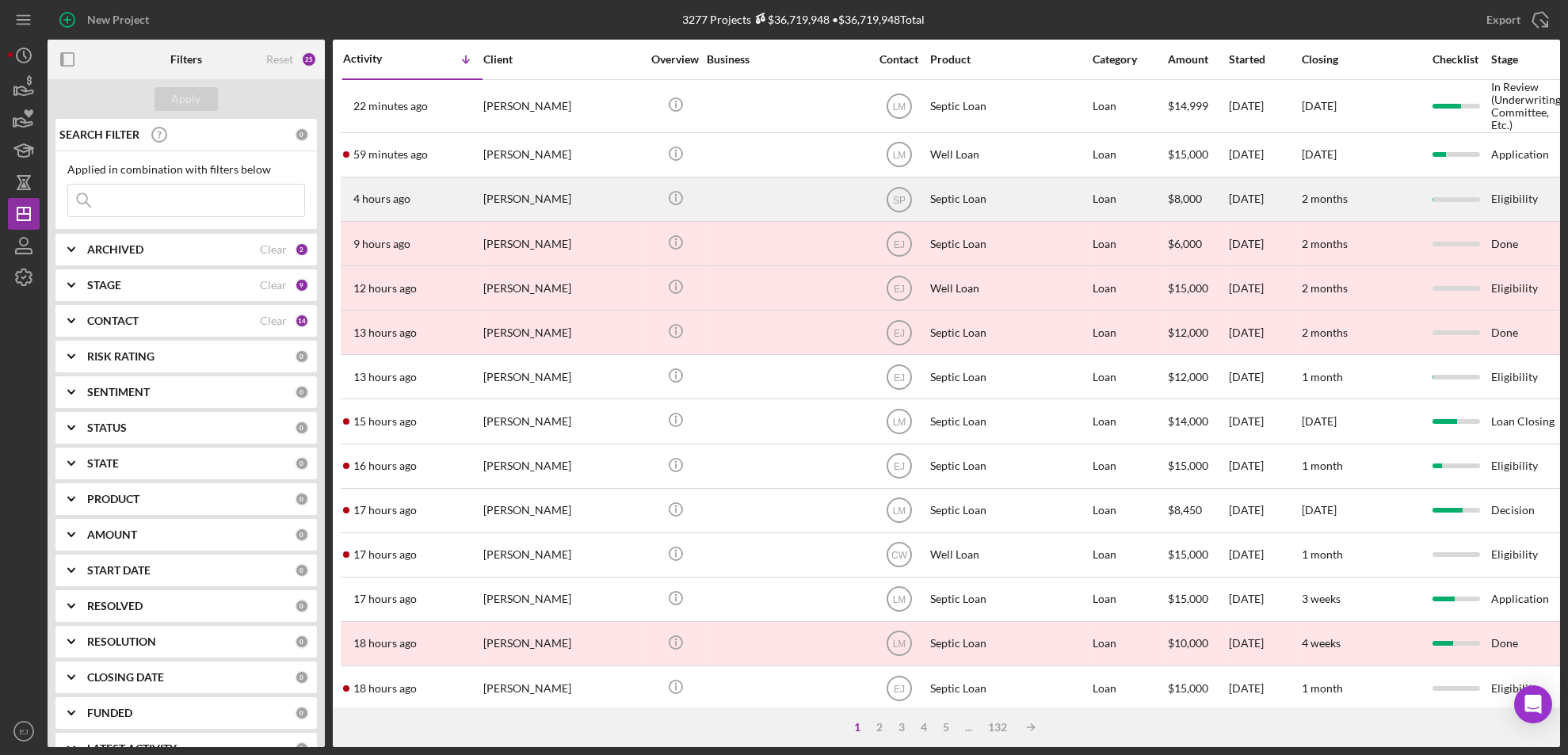
click at [501, 195] on div "[PERSON_NAME]" at bounding box center [563, 199] width 158 height 42
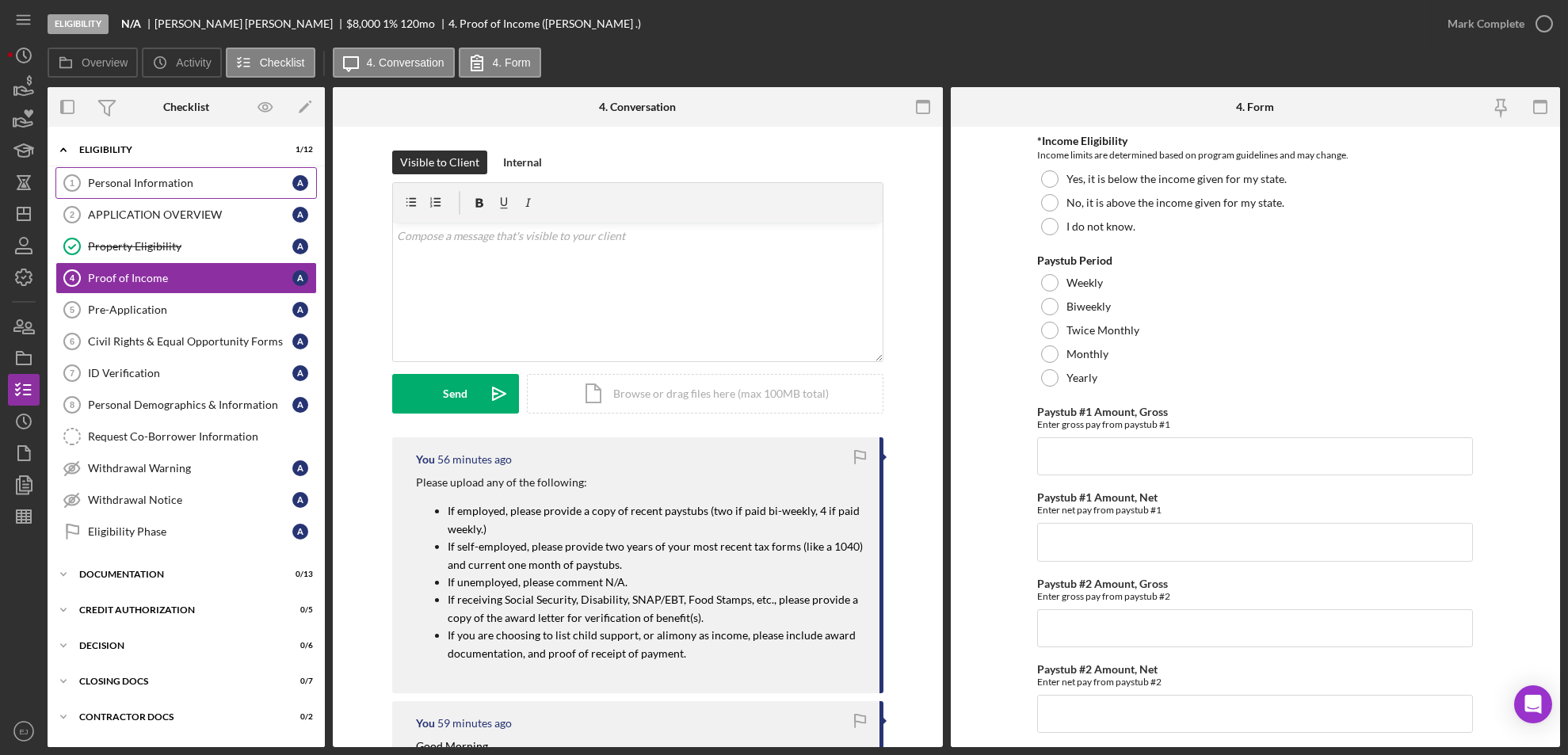
click at [177, 173] on link "Personal Information 1 Personal Information A" at bounding box center [186, 183] width 262 height 31
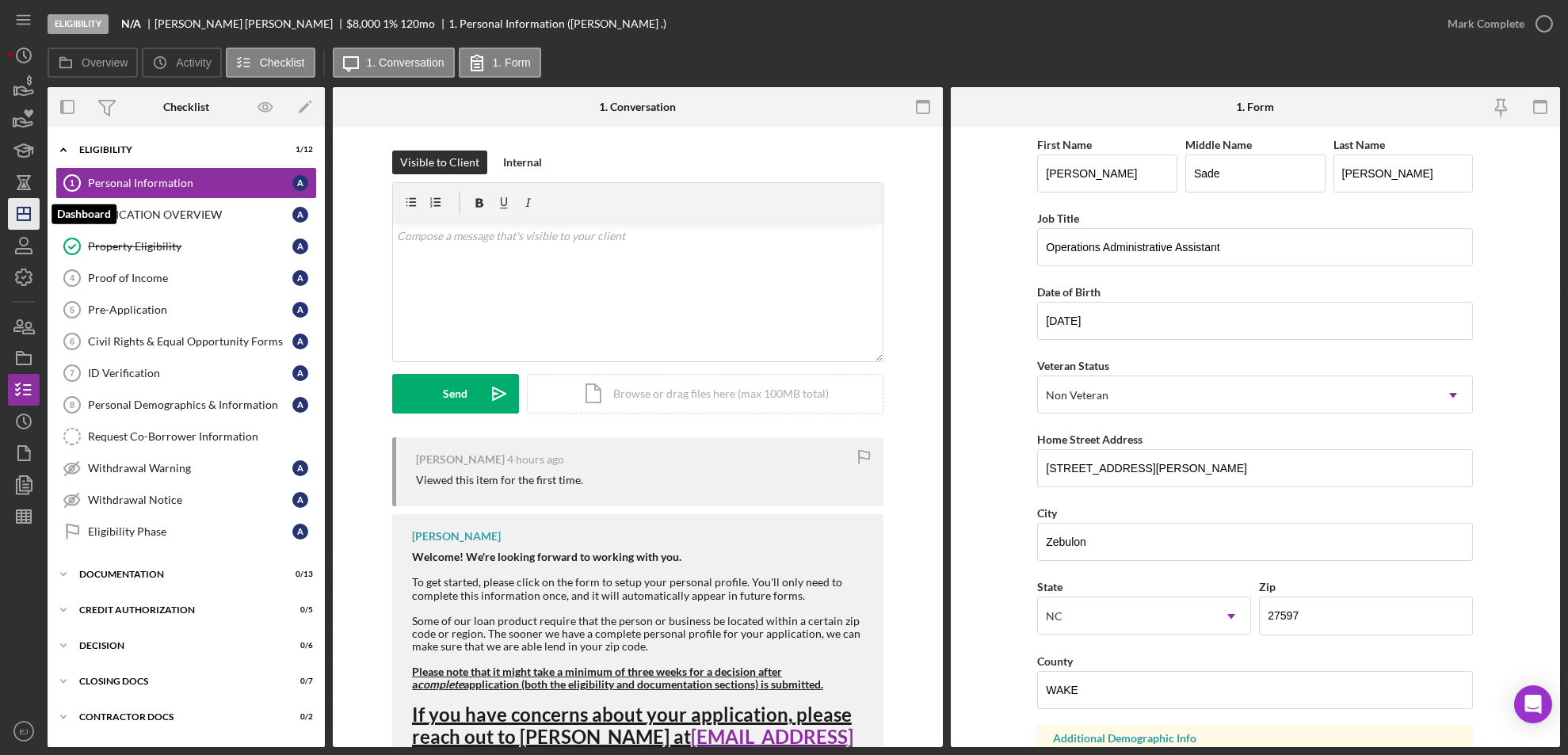
click at [22, 200] on icon "Icon/Dashboard" at bounding box center [24, 213] width 40 height 40
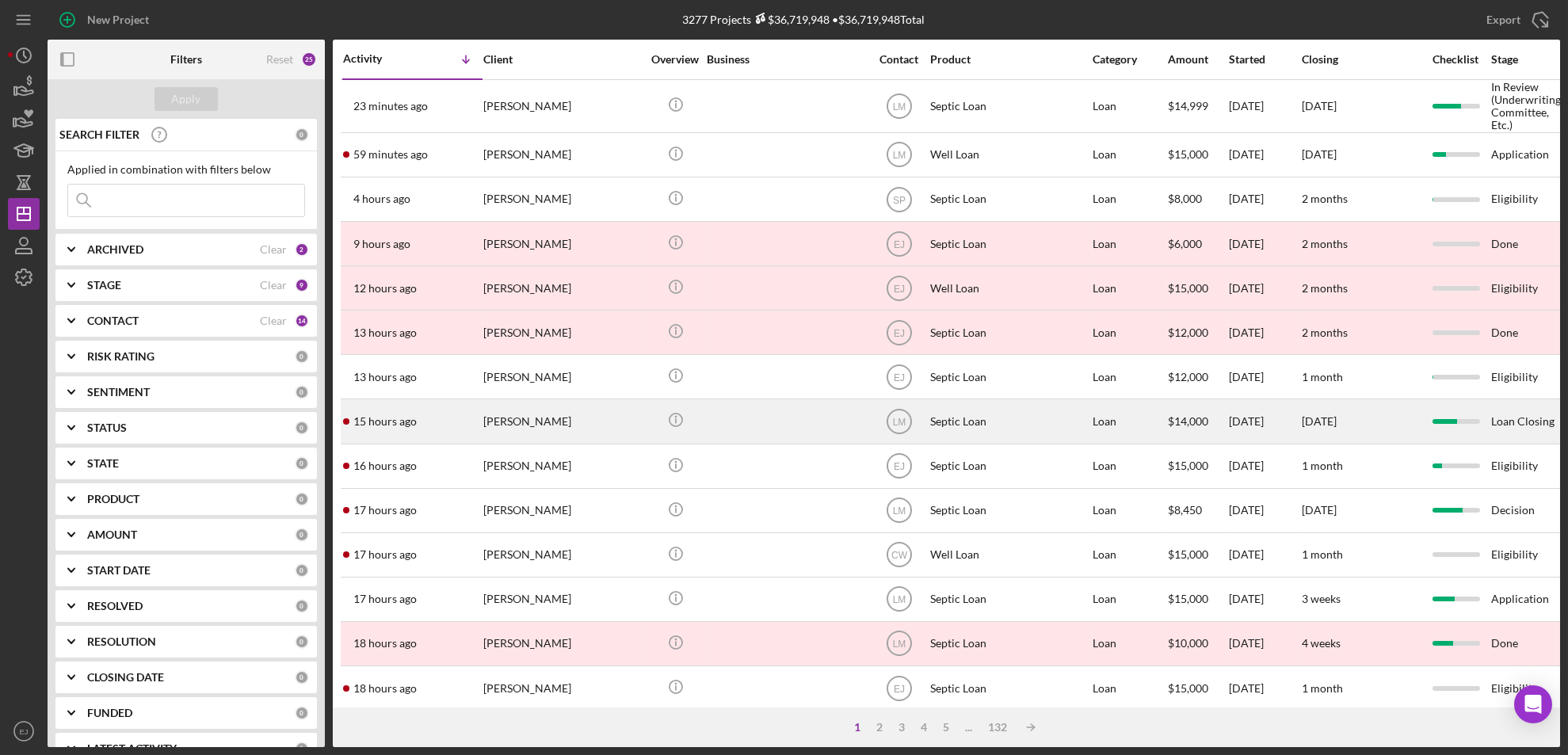
click at [569, 433] on div "[PERSON_NAME]" at bounding box center [563, 421] width 158 height 42
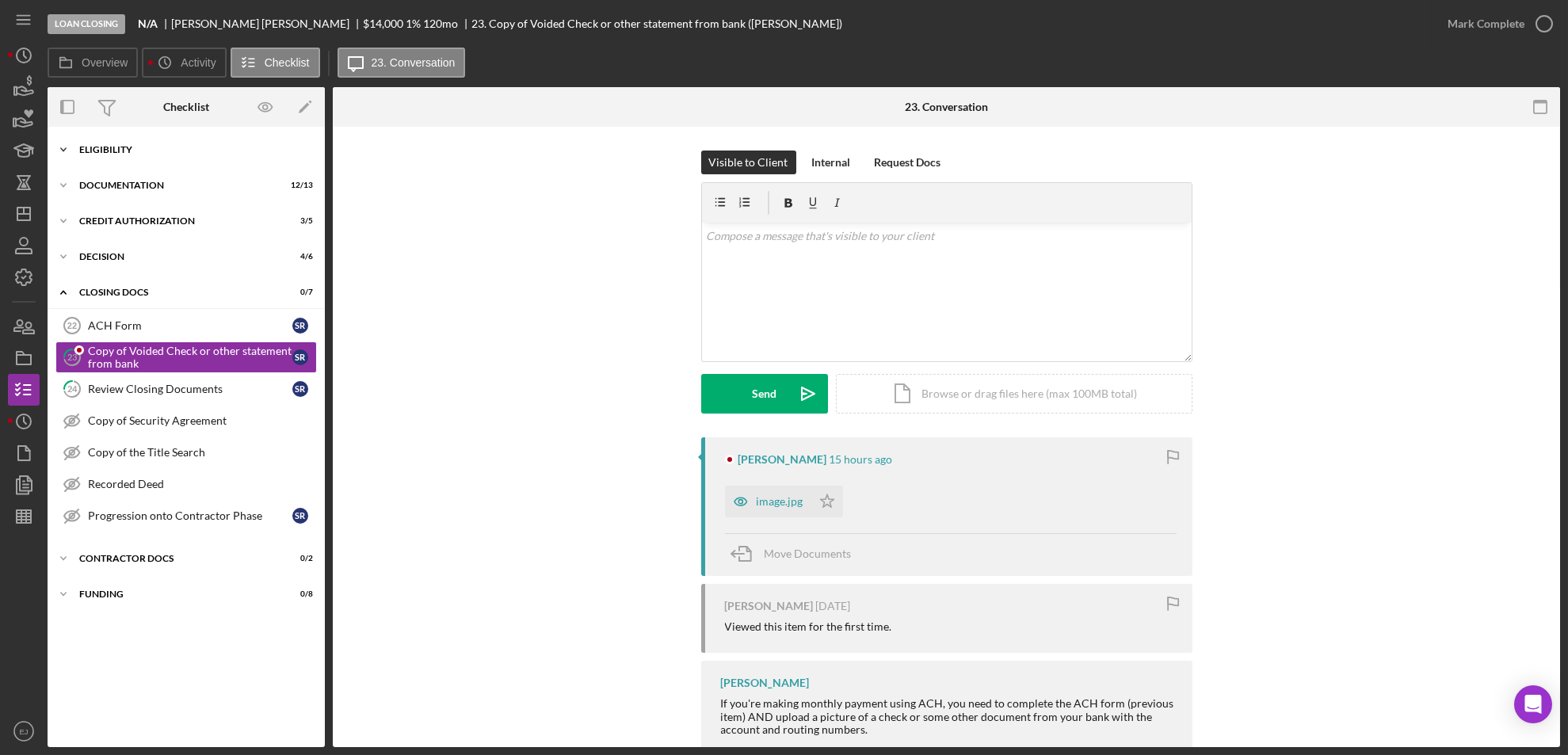
click at [66, 146] on icon "Icon/Expander" at bounding box center [63, 150] width 31 height 31
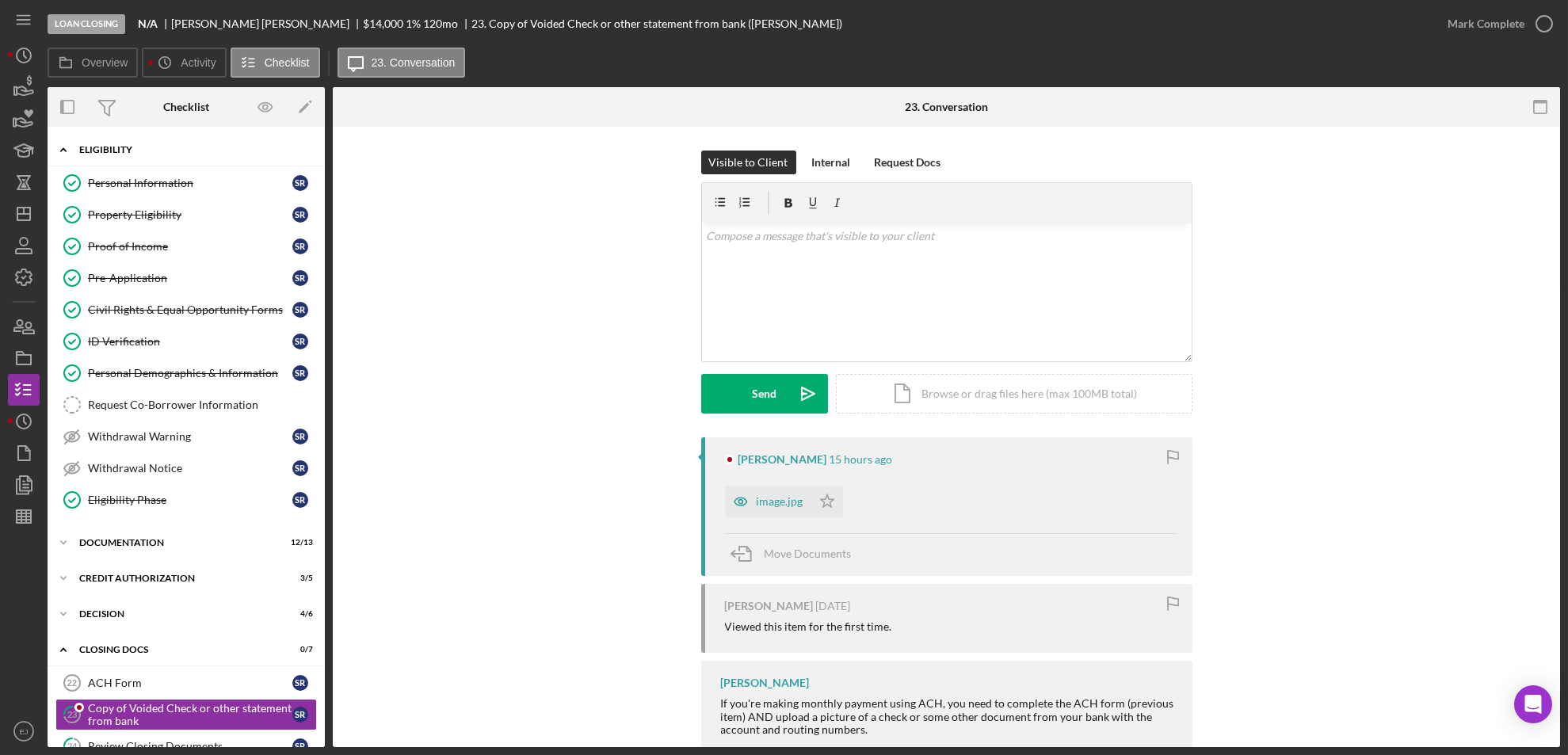
click at [66, 146] on icon "Icon/Expander" at bounding box center [63, 150] width 31 height 31
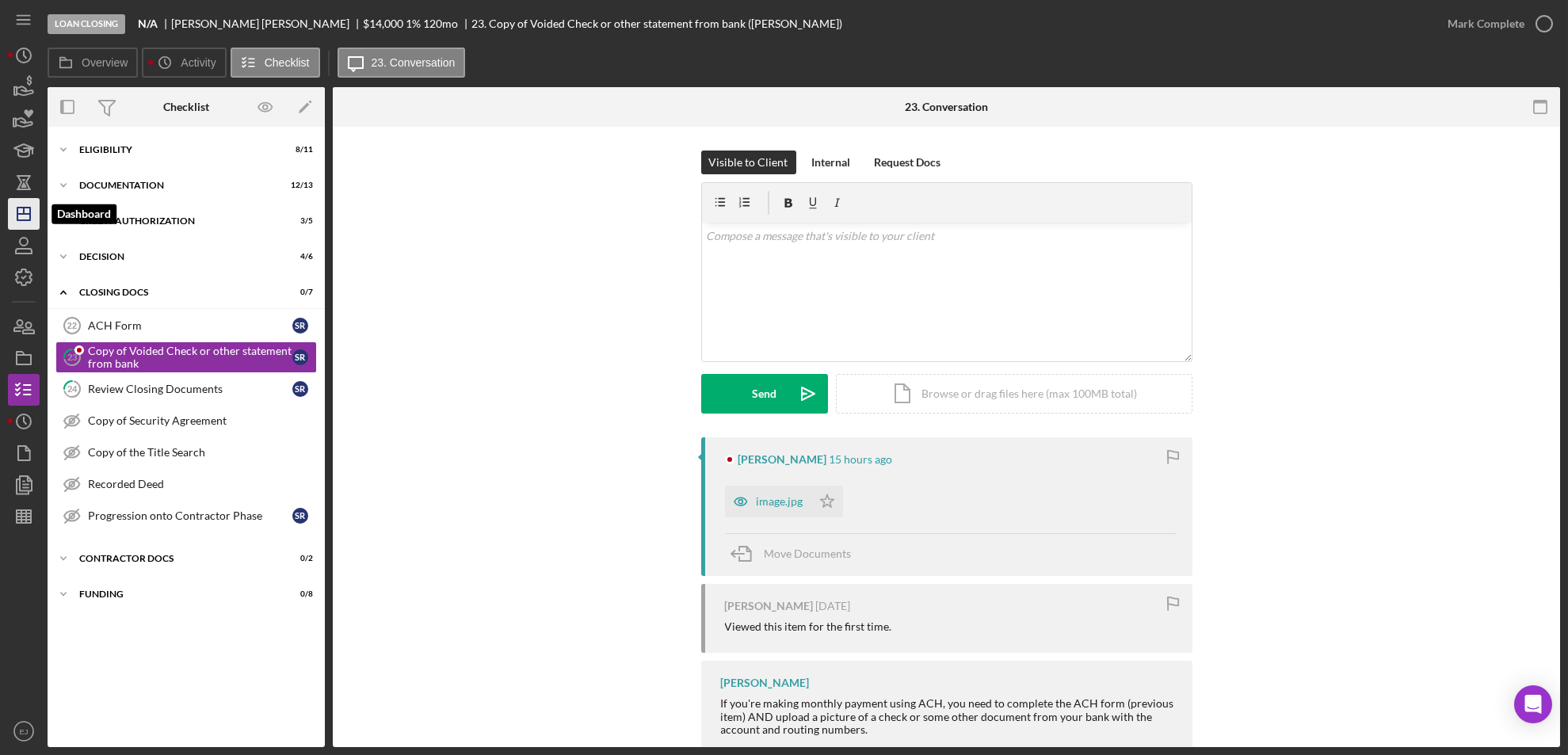
click at [20, 201] on icon "Icon/Dashboard" at bounding box center [24, 213] width 40 height 40
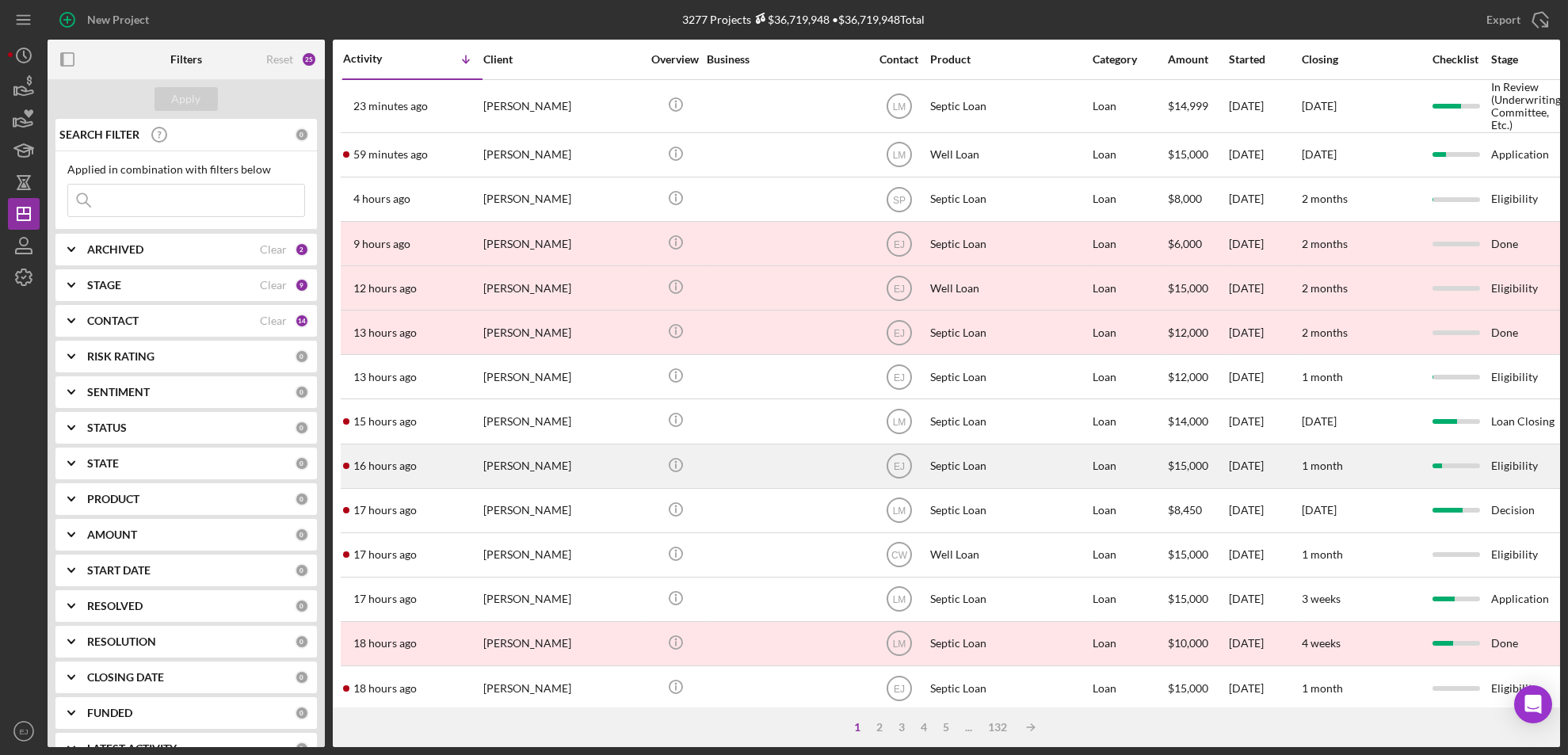
click at [597, 471] on div "[PERSON_NAME]" at bounding box center [563, 466] width 158 height 42
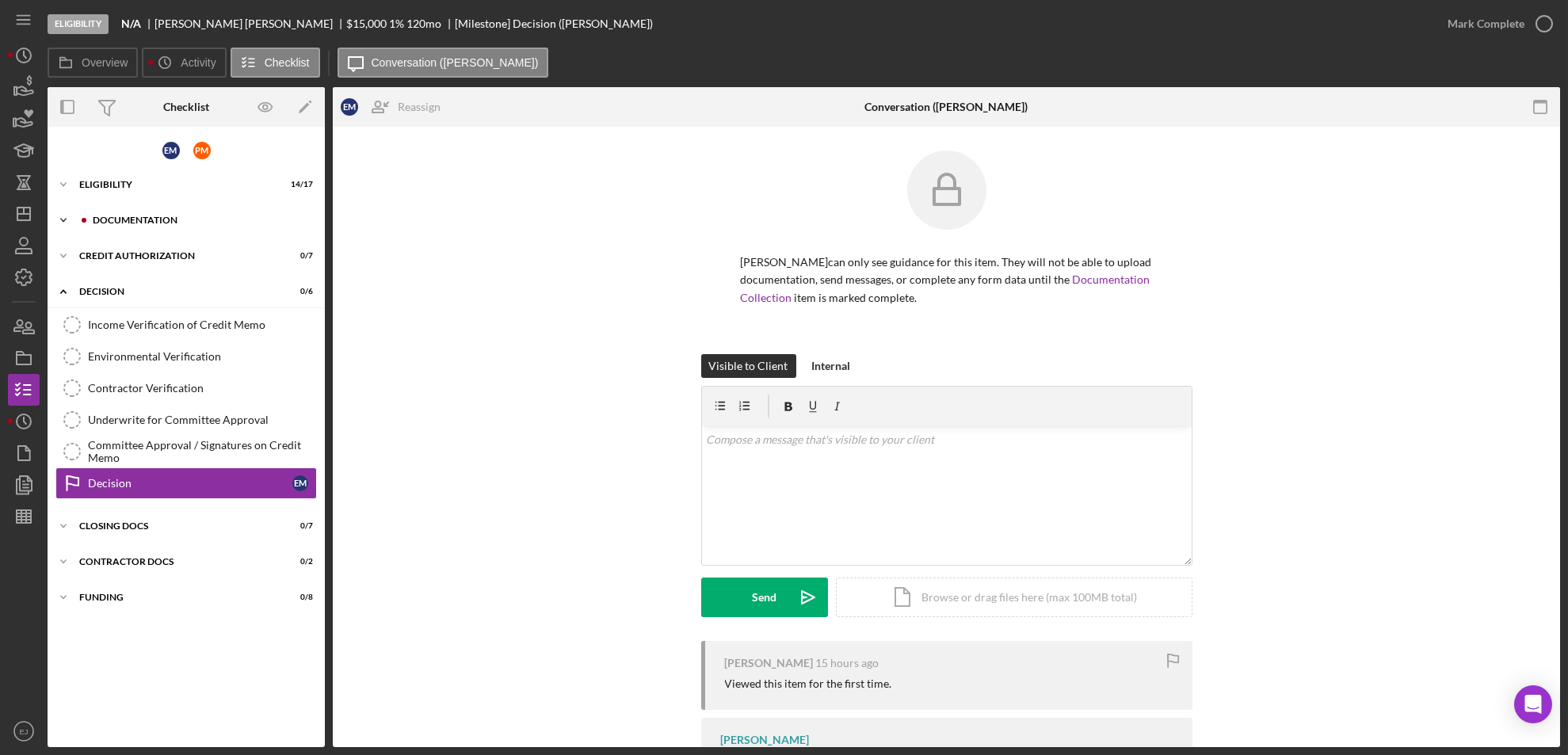
click at [63, 211] on icon "Icon/Expander" at bounding box center [63, 220] width 31 height 31
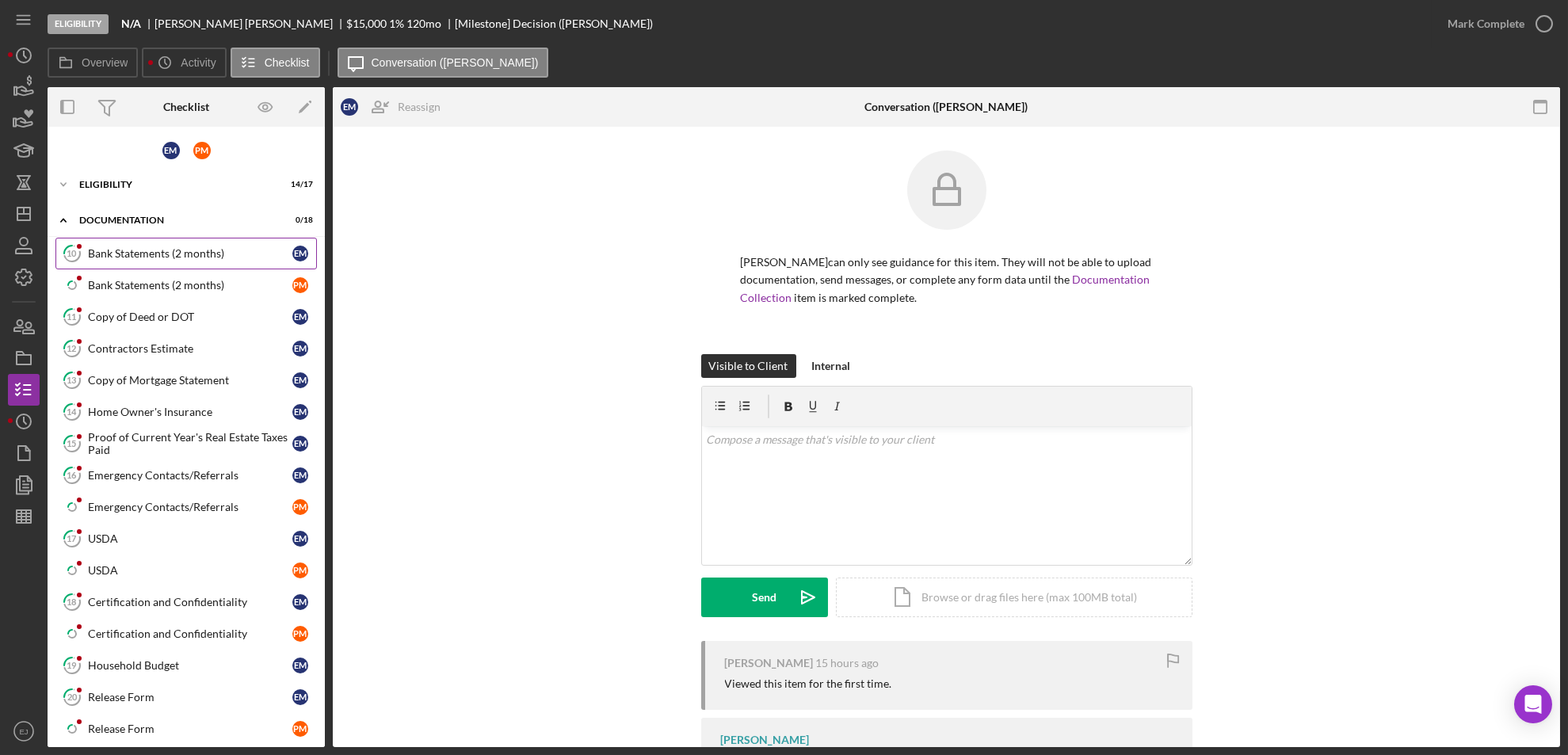
click at [170, 256] on div "Bank Statements (2 months)" at bounding box center [190, 253] width 205 height 13
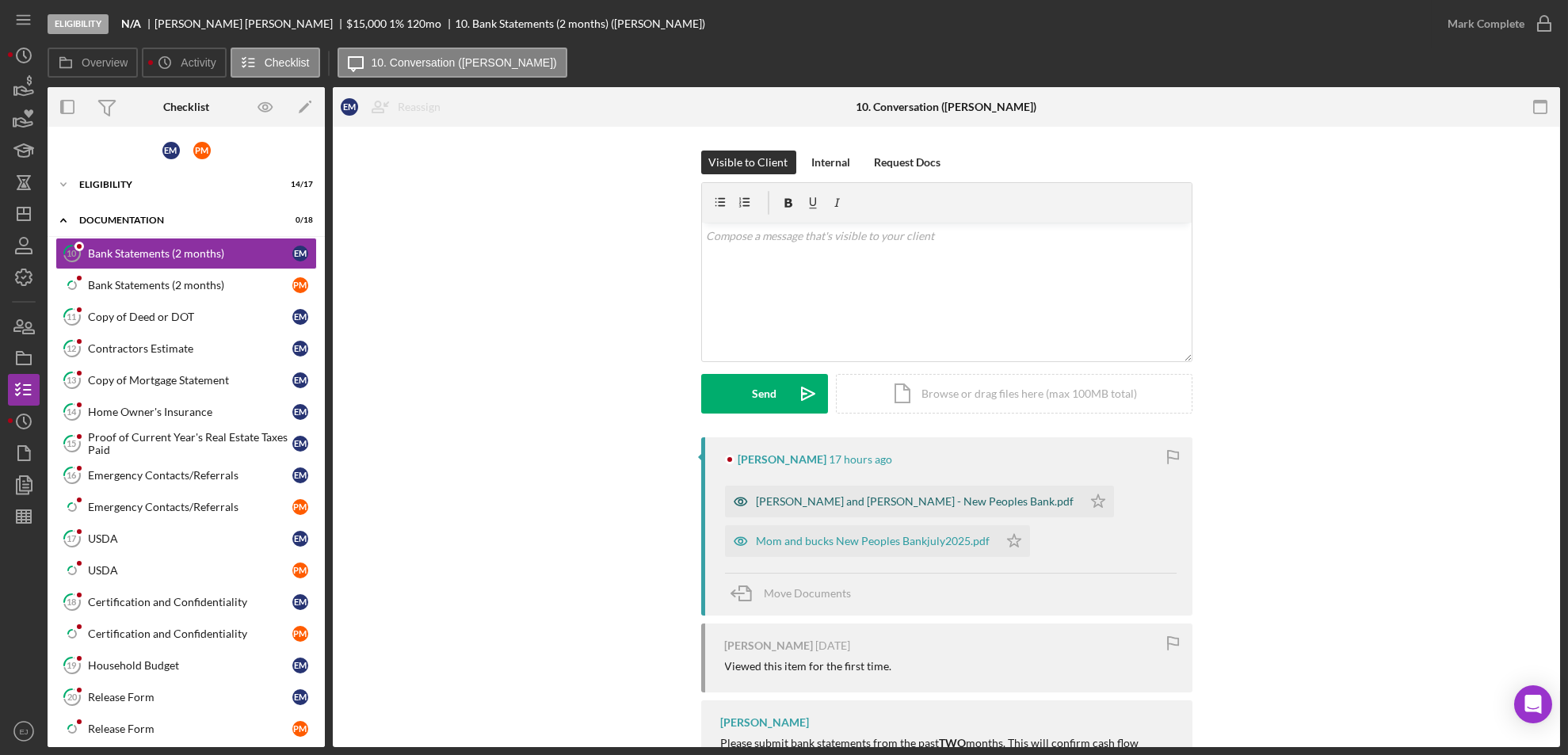
click at [820, 499] on div "[PERSON_NAME] and [PERSON_NAME] - New Peoples Bank.pdf" at bounding box center [915, 502] width 318 height 13
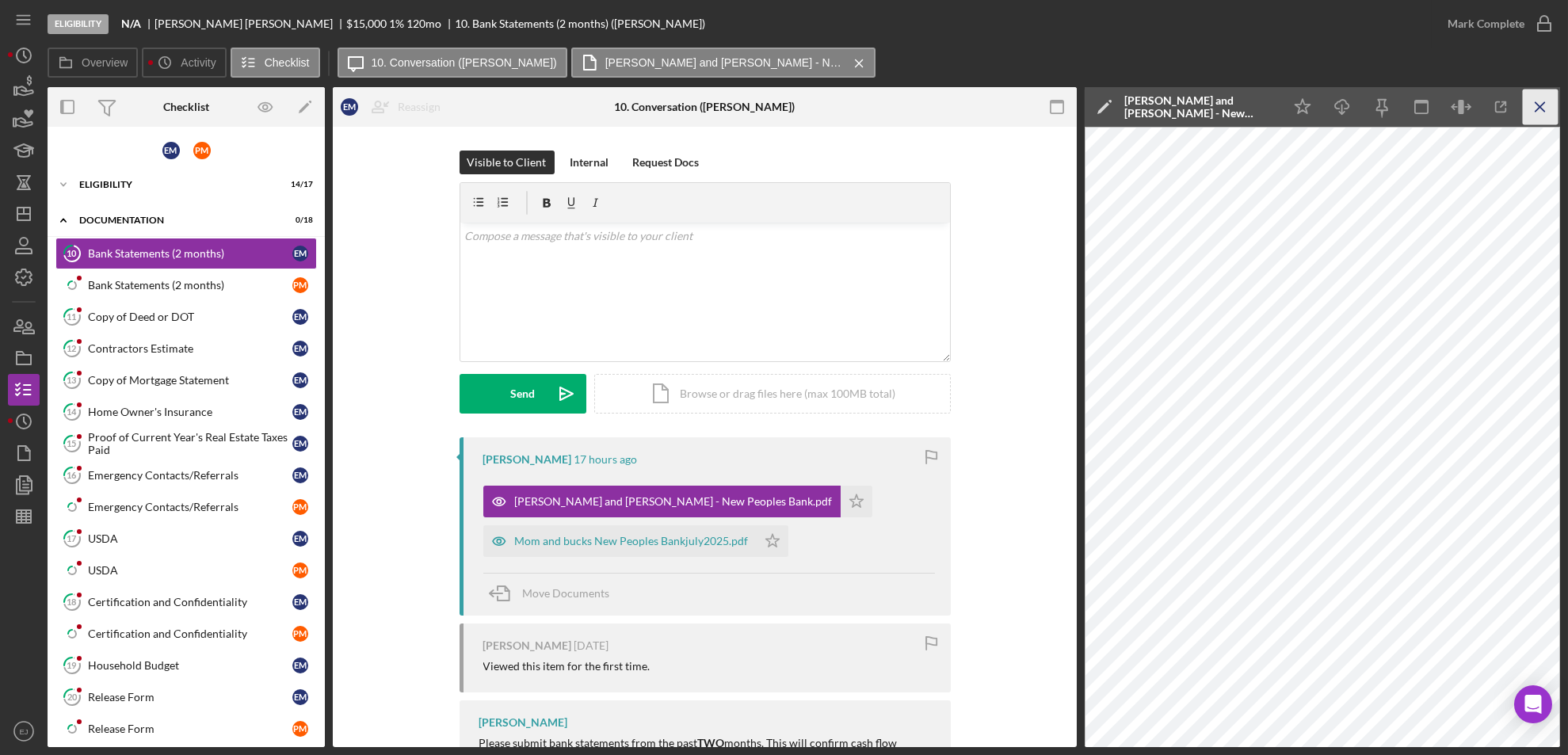
click at [1542, 107] on icon "Icon/Menu Close" at bounding box center [1541, 107] width 36 height 36
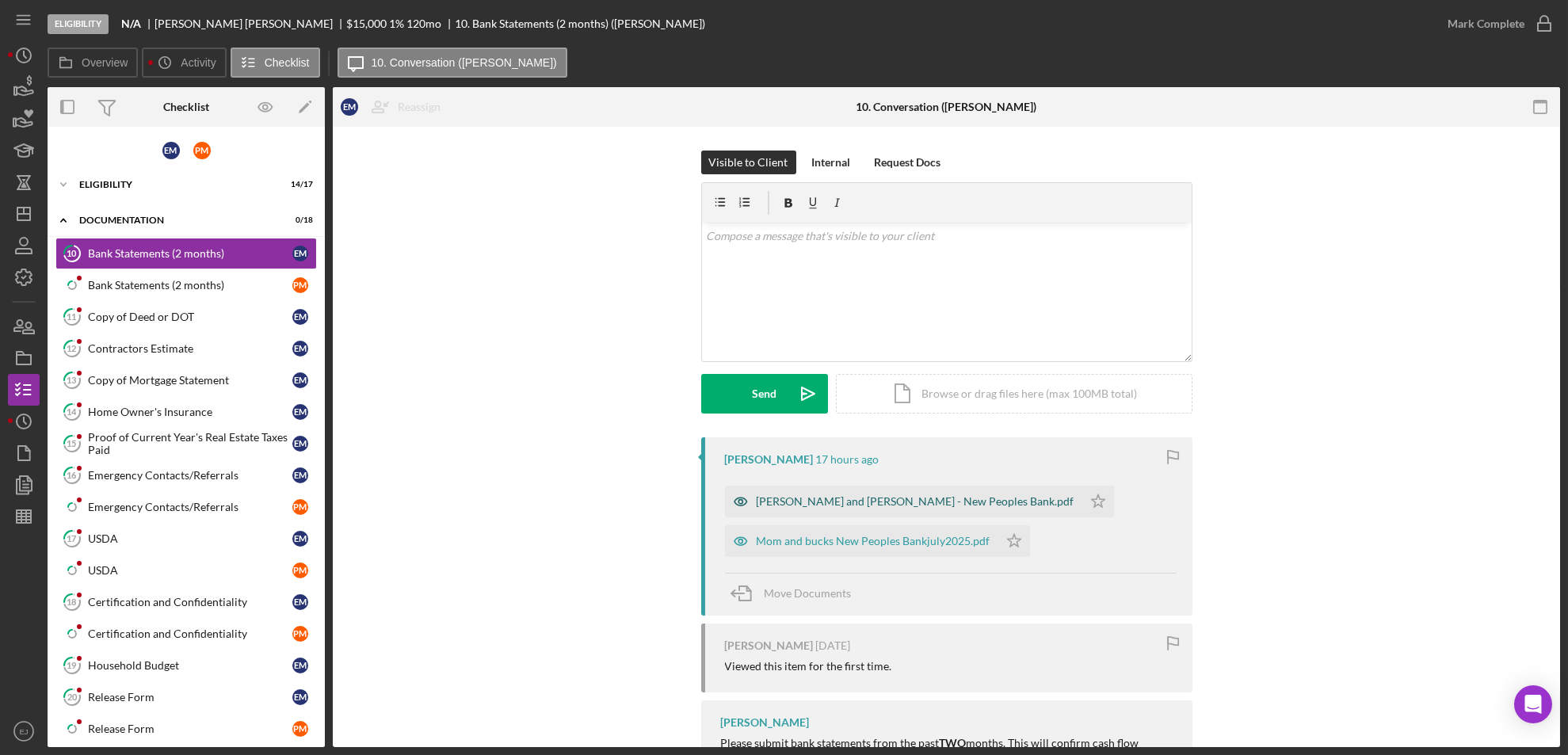
click at [807, 508] on div "[PERSON_NAME] and [PERSON_NAME] - New Peoples Bank.pdf" at bounding box center [903, 501] width 357 height 31
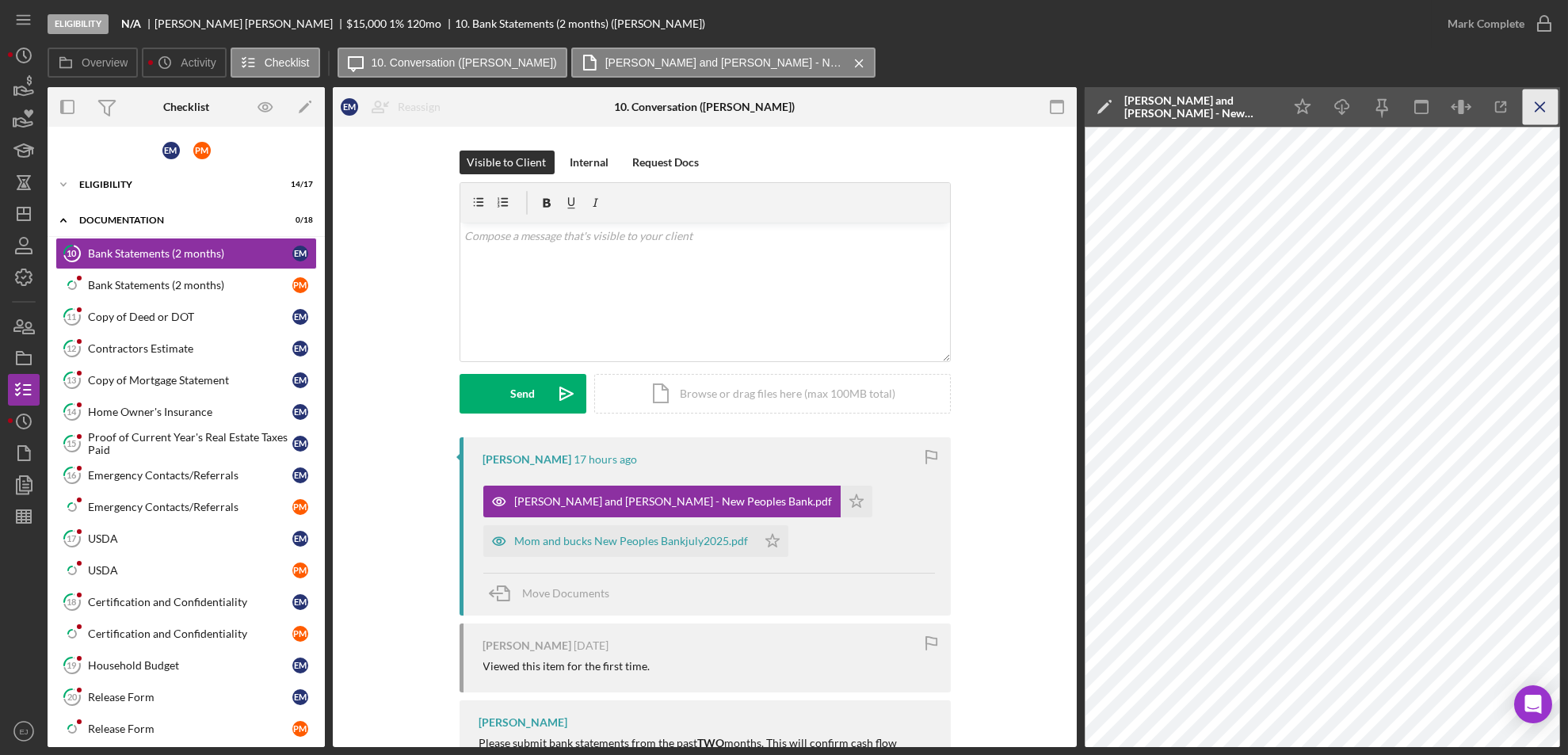
click at [1544, 100] on icon "Icon/Menu Close" at bounding box center [1541, 107] width 36 height 36
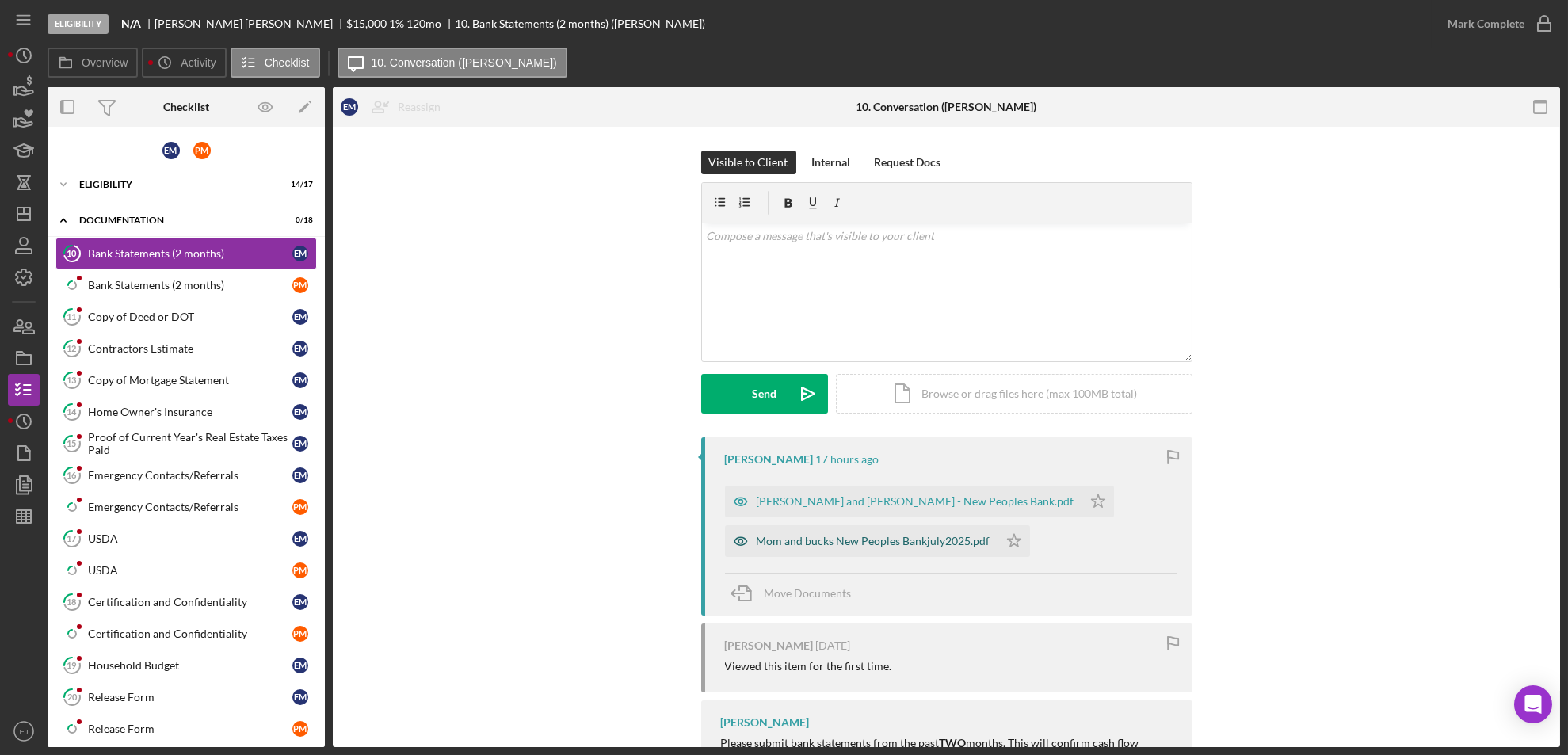
click at [865, 535] on div "Mom and bucks New Peoples Bankjuly2025.pdf" at bounding box center [873, 541] width 234 height 13
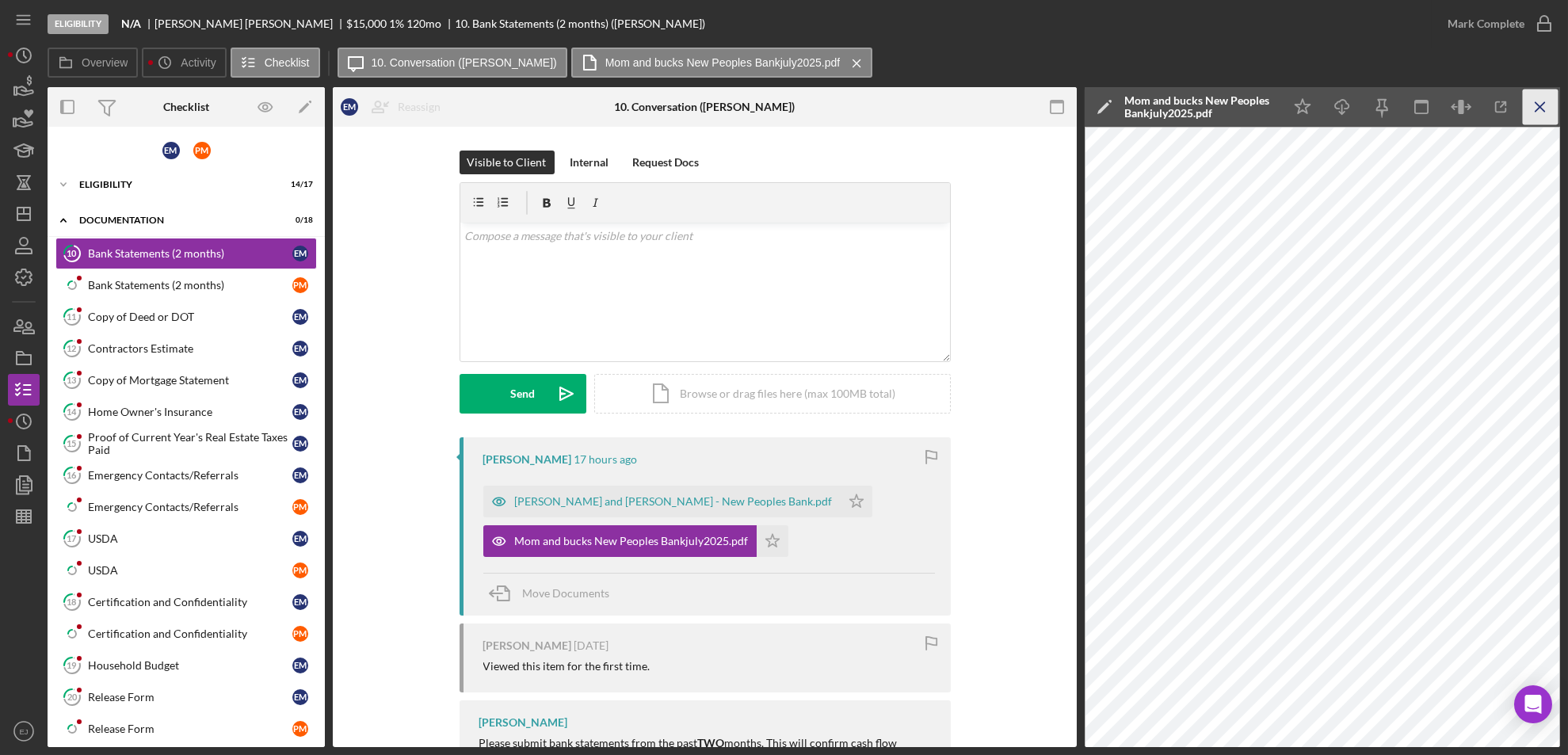
click at [1531, 111] on icon "Icon/Menu Close" at bounding box center [1541, 107] width 36 height 36
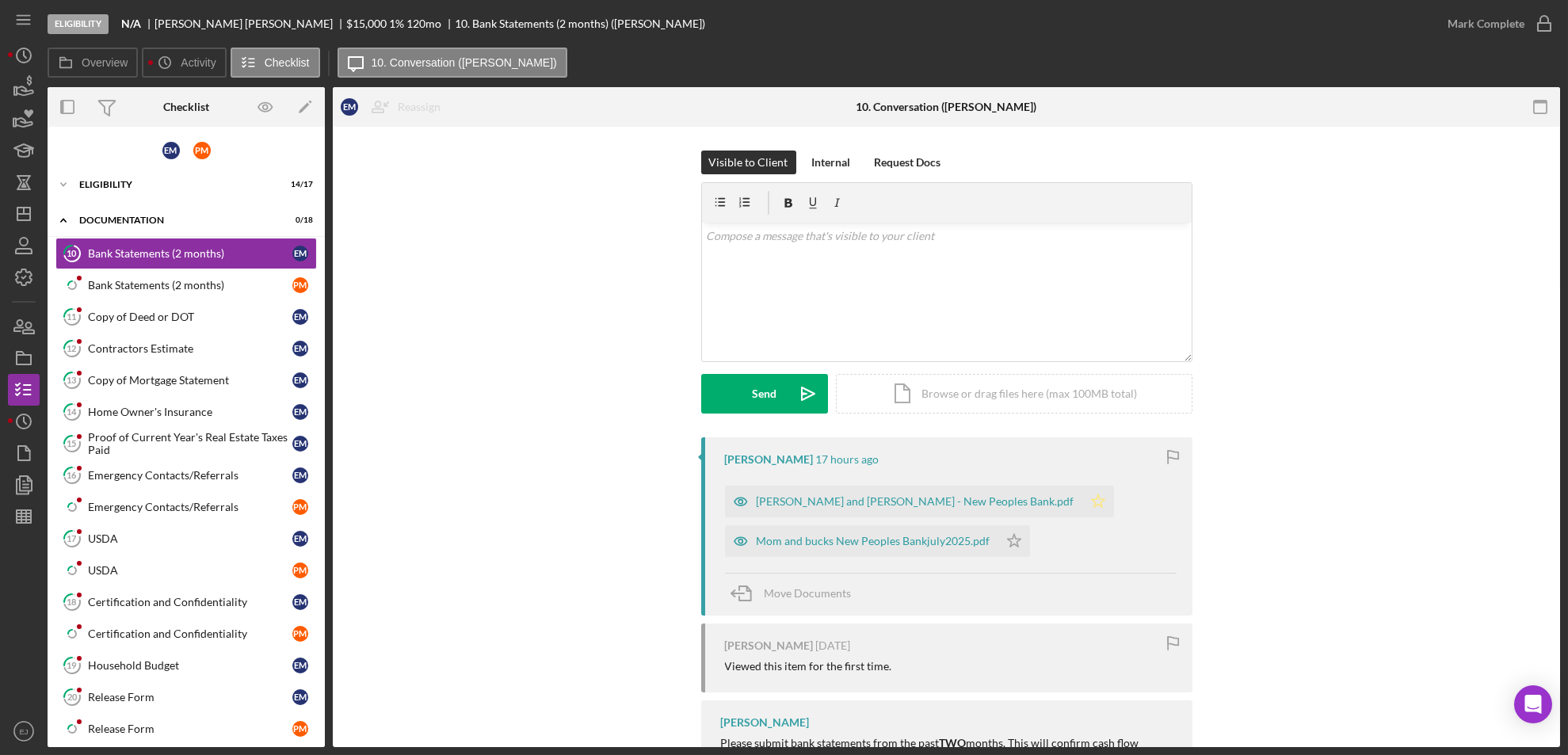
click at [1082, 505] on icon "Icon/Star" at bounding box center [1097, 501] width 31 height 31
click at [1012, 532] on icon "Icon/Star" at bounding box center [1014, 541] width 31 height 31
click at [1549, 23] on icon "button" at bounding box center [1544, 24] width 40 height 40
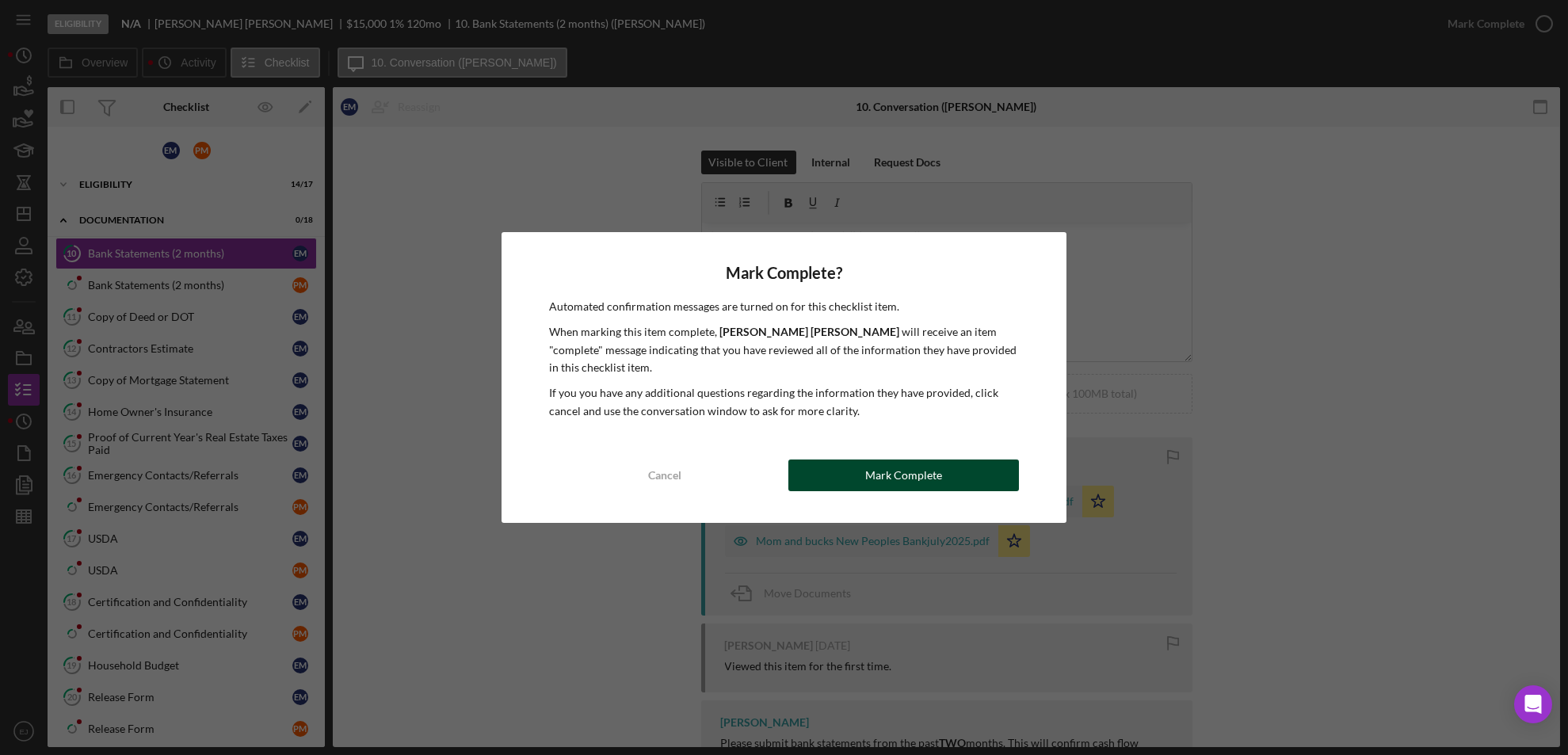
click at [971, 480] on button "Mark Complete" at bounding box center [904, 475] width 231 height 31
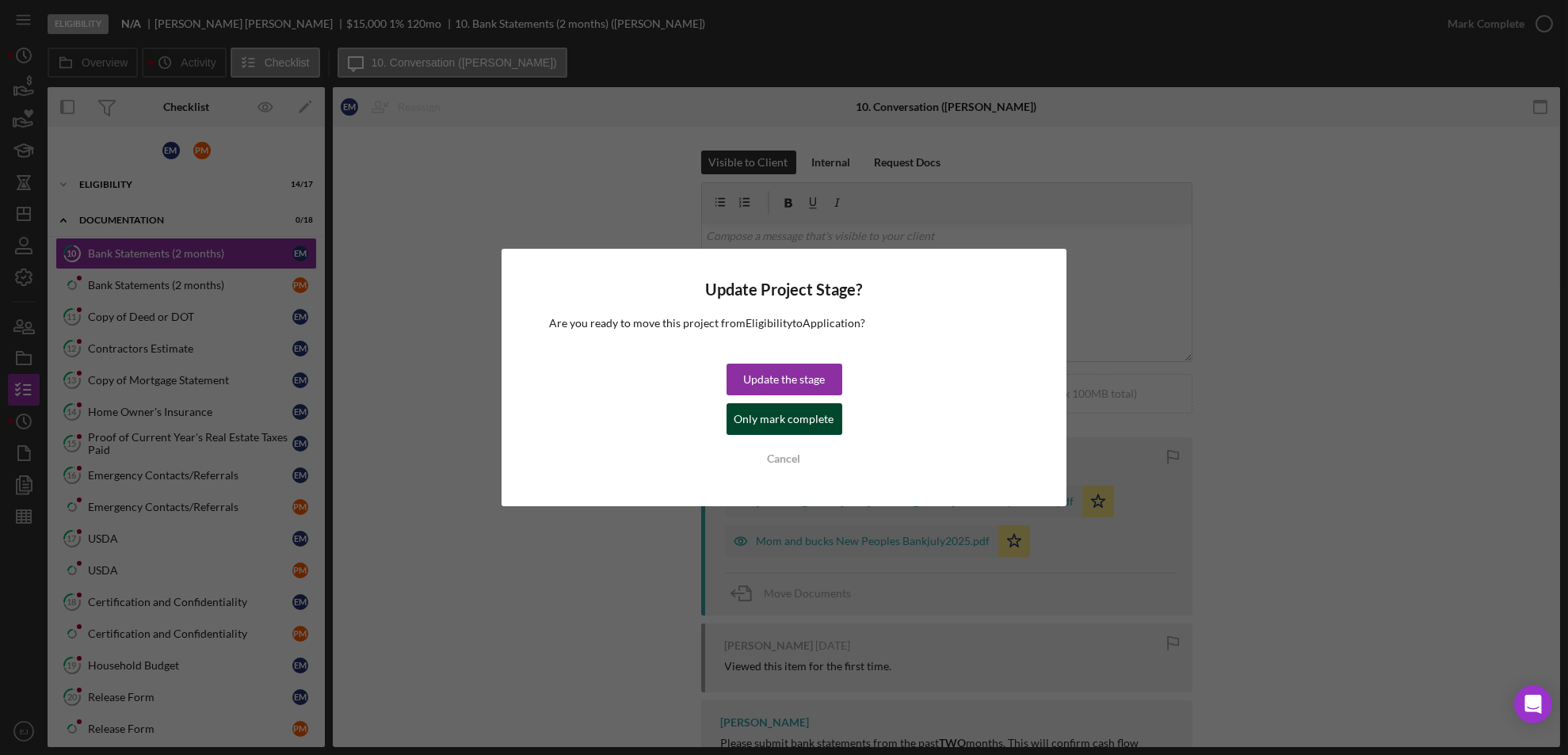
click at [781, 417] on div "Only mark complete" at bounding box center [784, 419] width 99 height 31
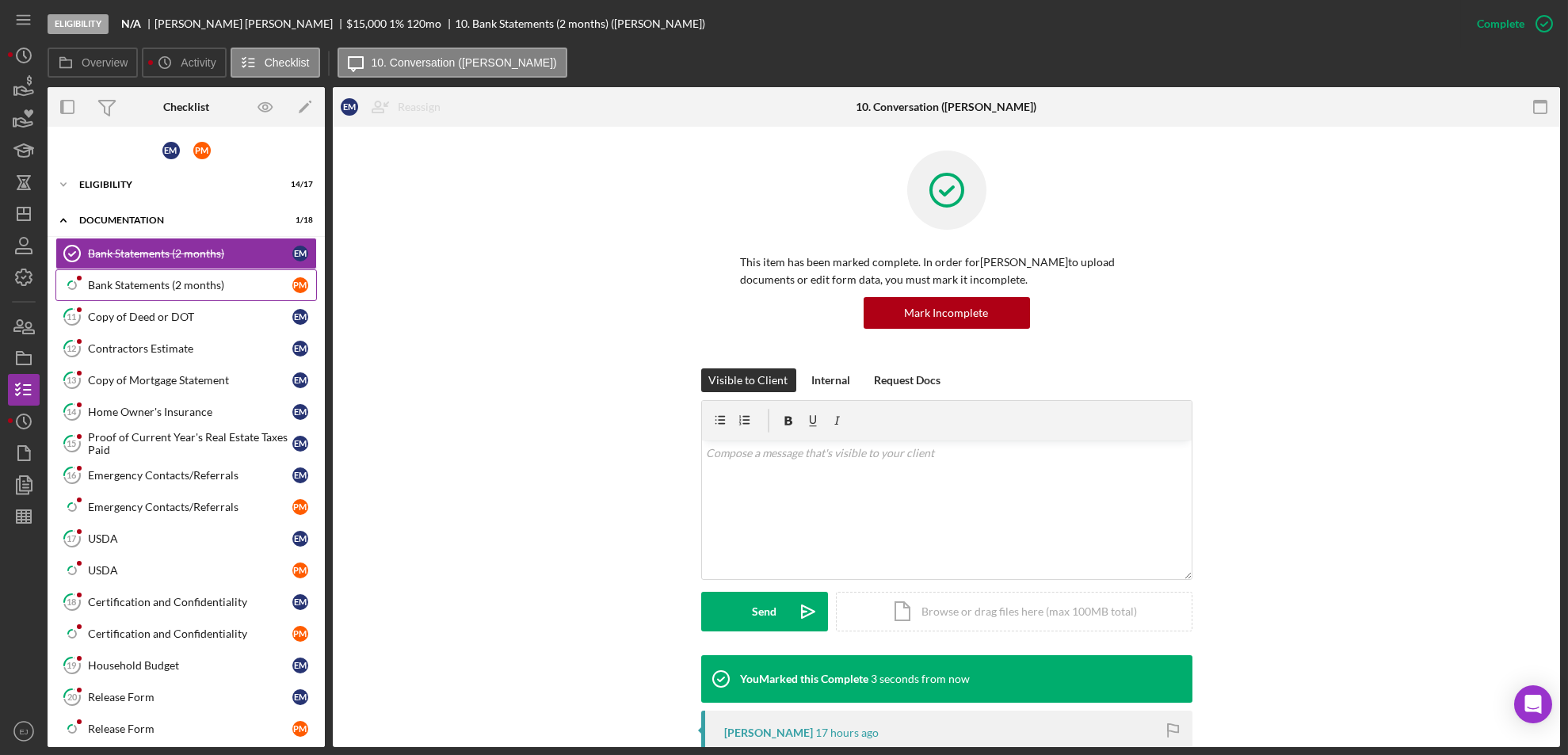
click at [130, 291] on link "Icon/Checklist Item Sub Partial Bank Statements (2 months) P M" at bounding box center [186, 285] width 262 height 31
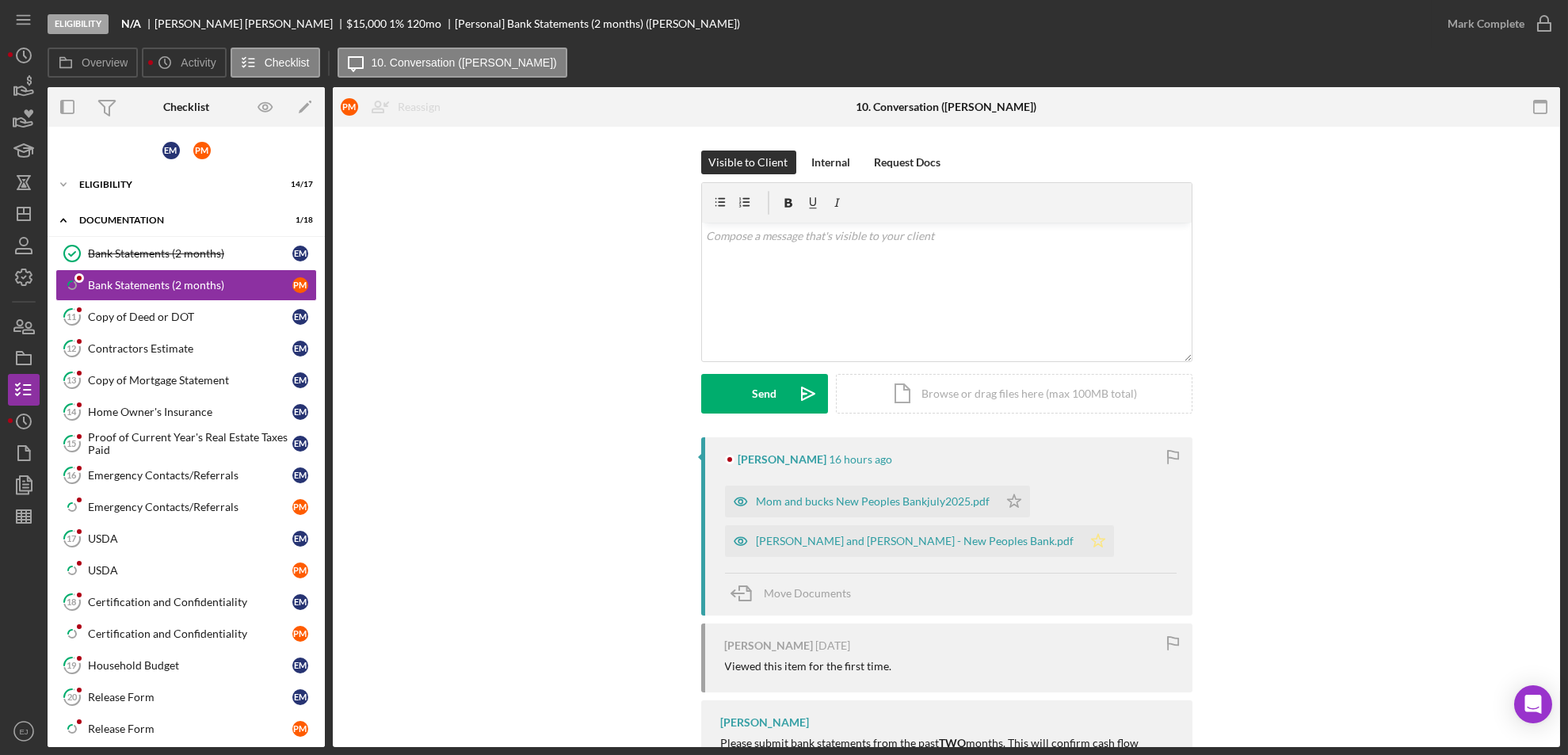
click at [1082, 536] on icon "Icon/Star" at bounding box center [1097, 541] width 31 height 31
click at [1012, 497] on icon "Icon/Star" at bounding box center [1014, 501] width 31 height 31
click at [1535, 31] on icon "button" at bounding box center [1544, 24] width 40 height 40
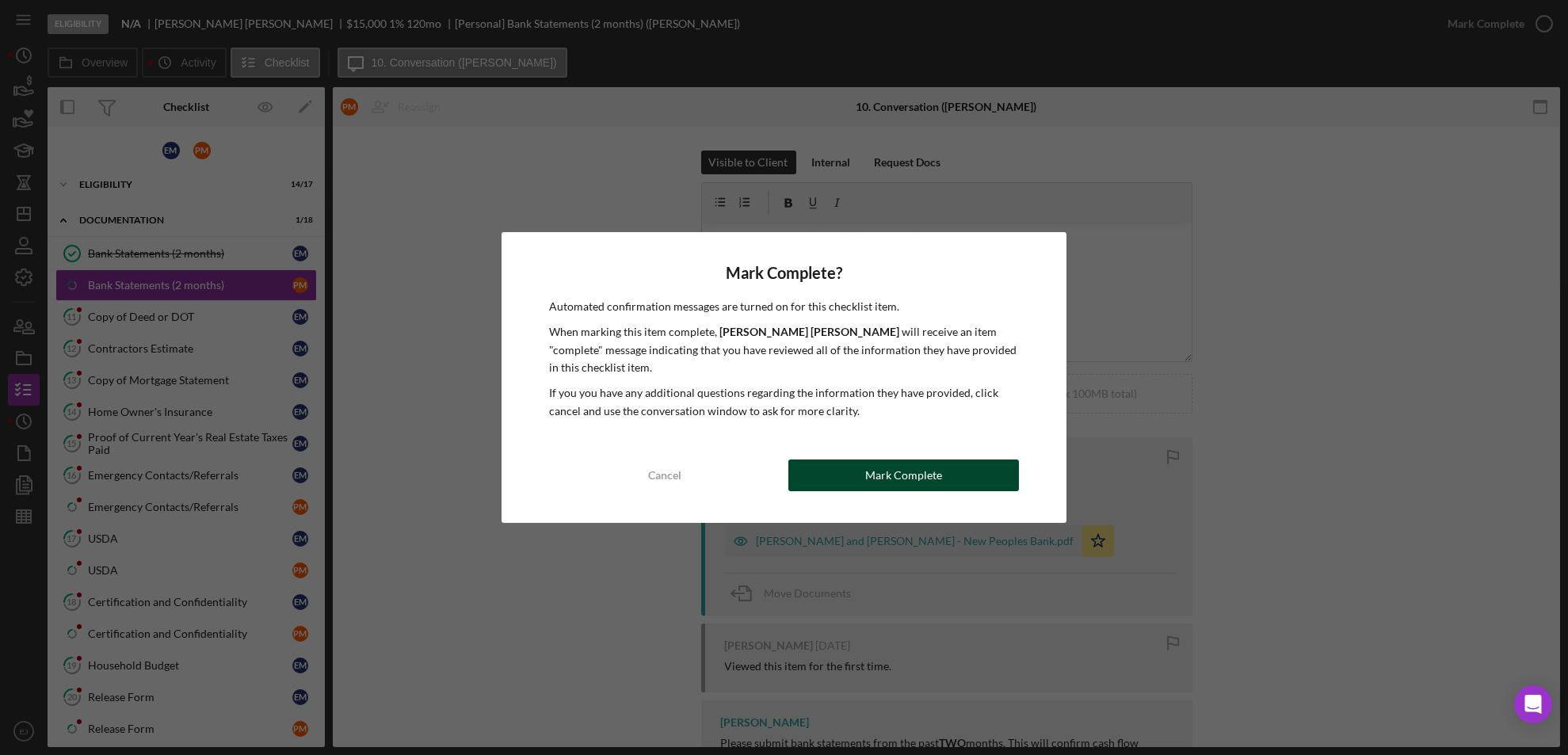
click at [896, 472] on div "Mark Complete" at bounding box center [903, 475] width 76 height 31
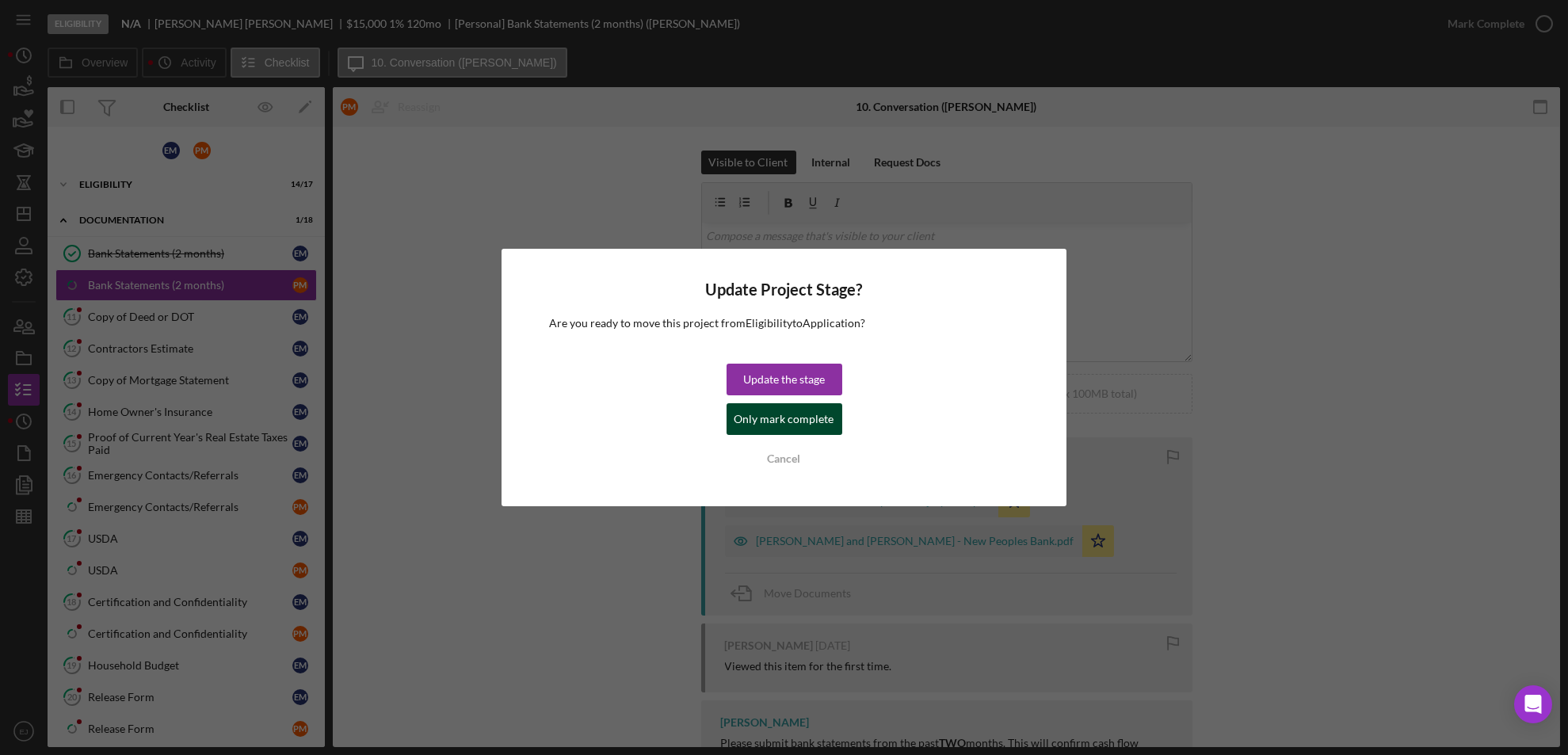
click at [745, 420] on div "Only mark complete" at bounding box center [784, 419] width 99 height 31
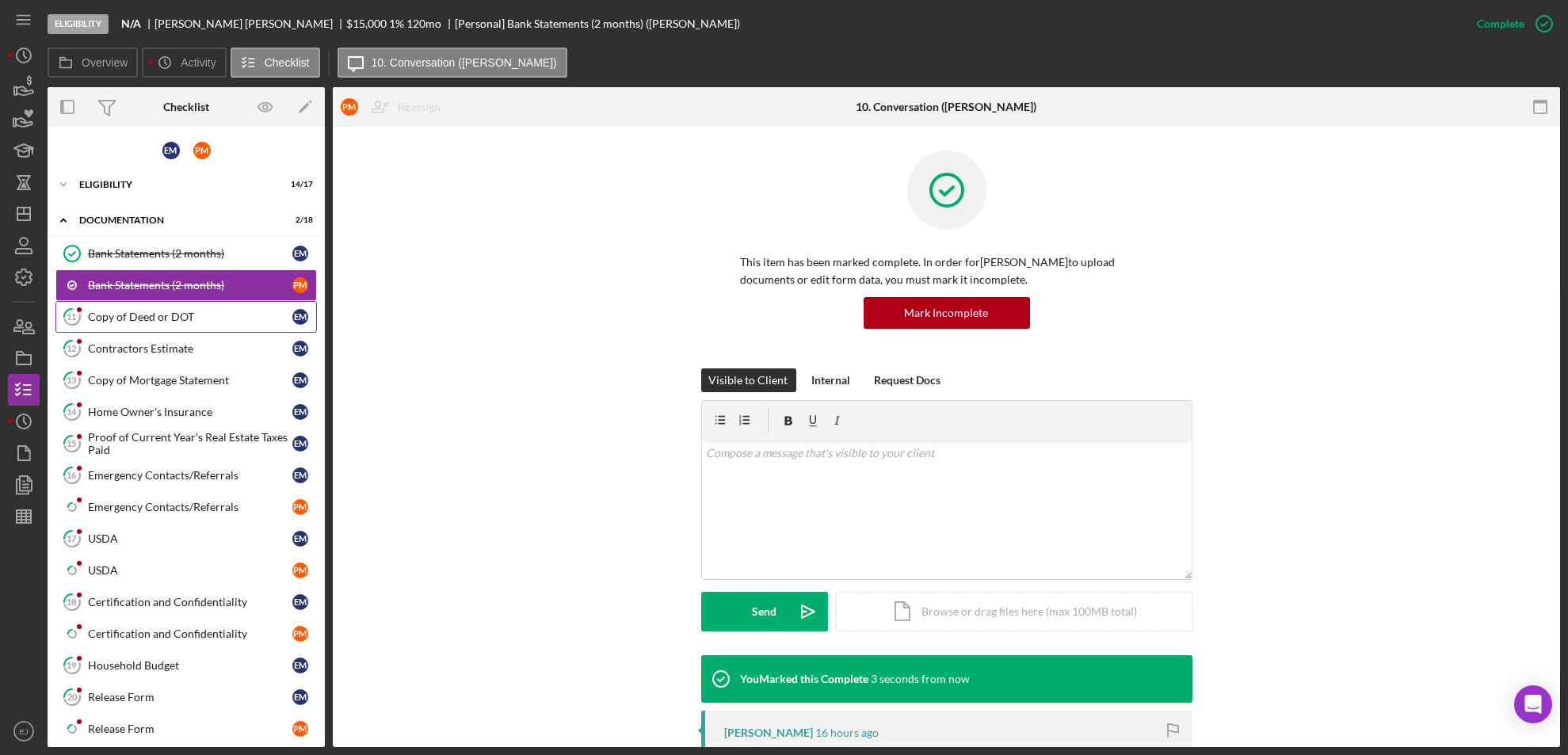
click at [184, 326] on link "11 Copy of Deed or DOT E M" at bounding box center [186, 316] width 262 height 31
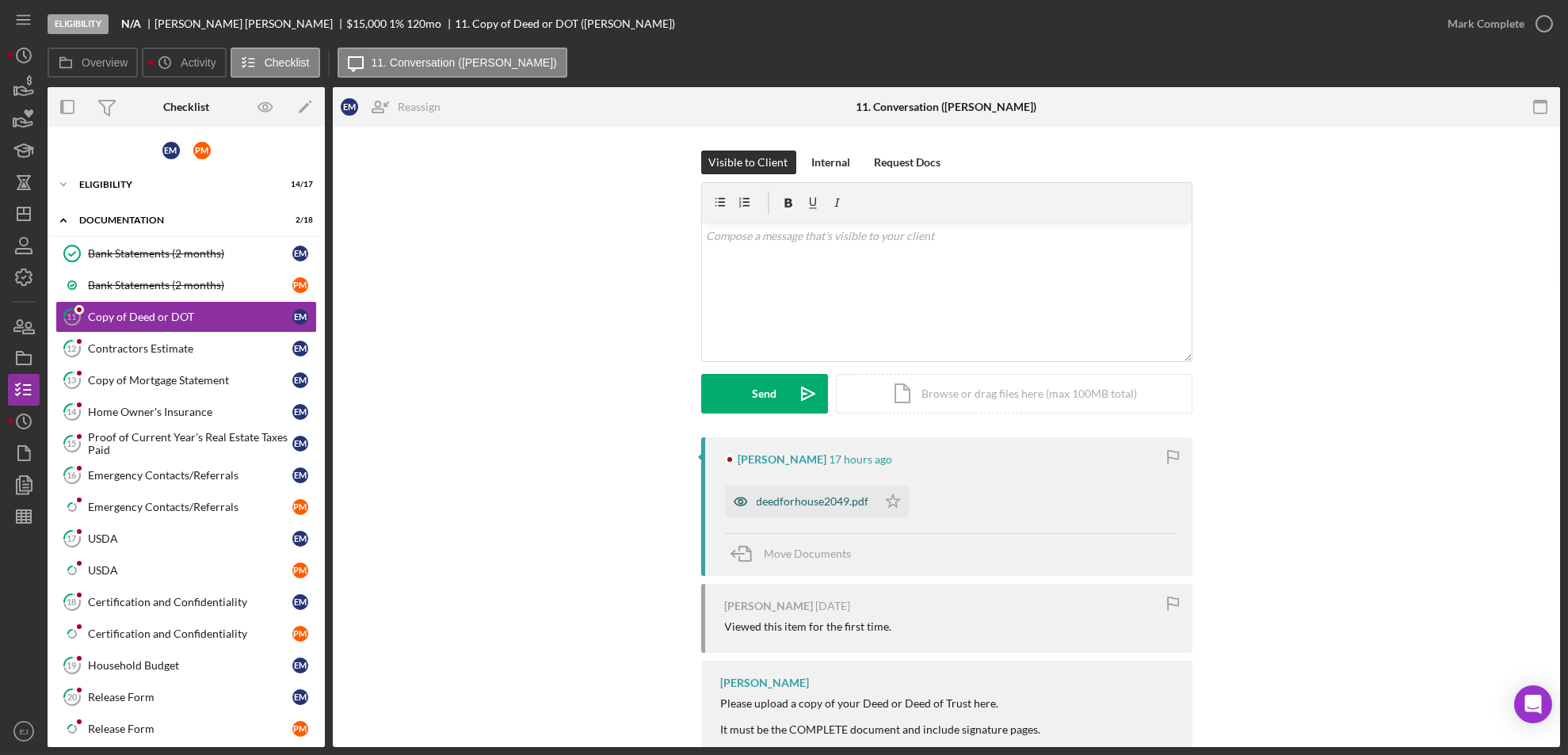
click at [821, 486] on div "deedforhouse2049.pdf" at bounding box center [801, 501] width 152 height 31
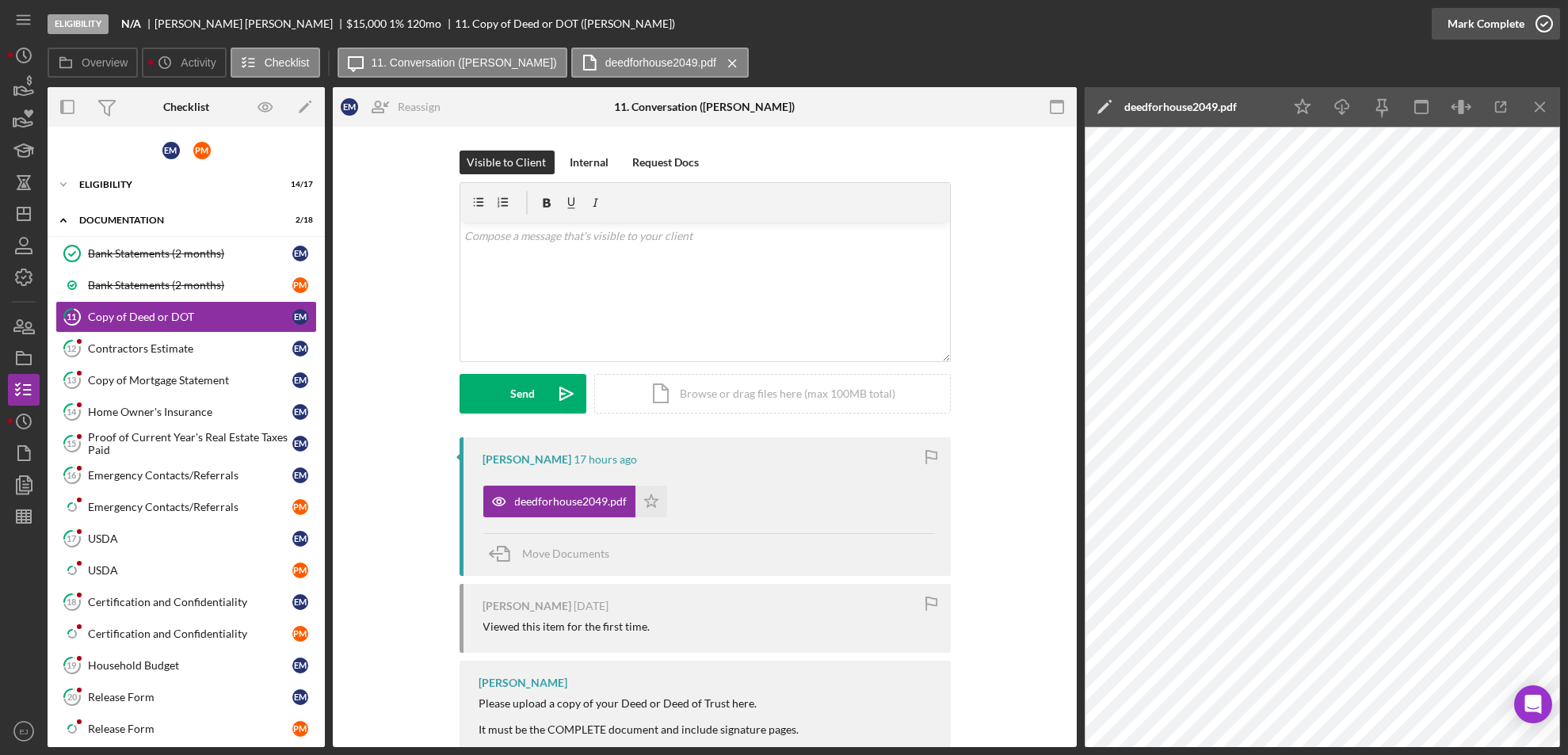
click at [1543, 18] on icon "button" at bounding box center [1544, 24] width 40 height 40
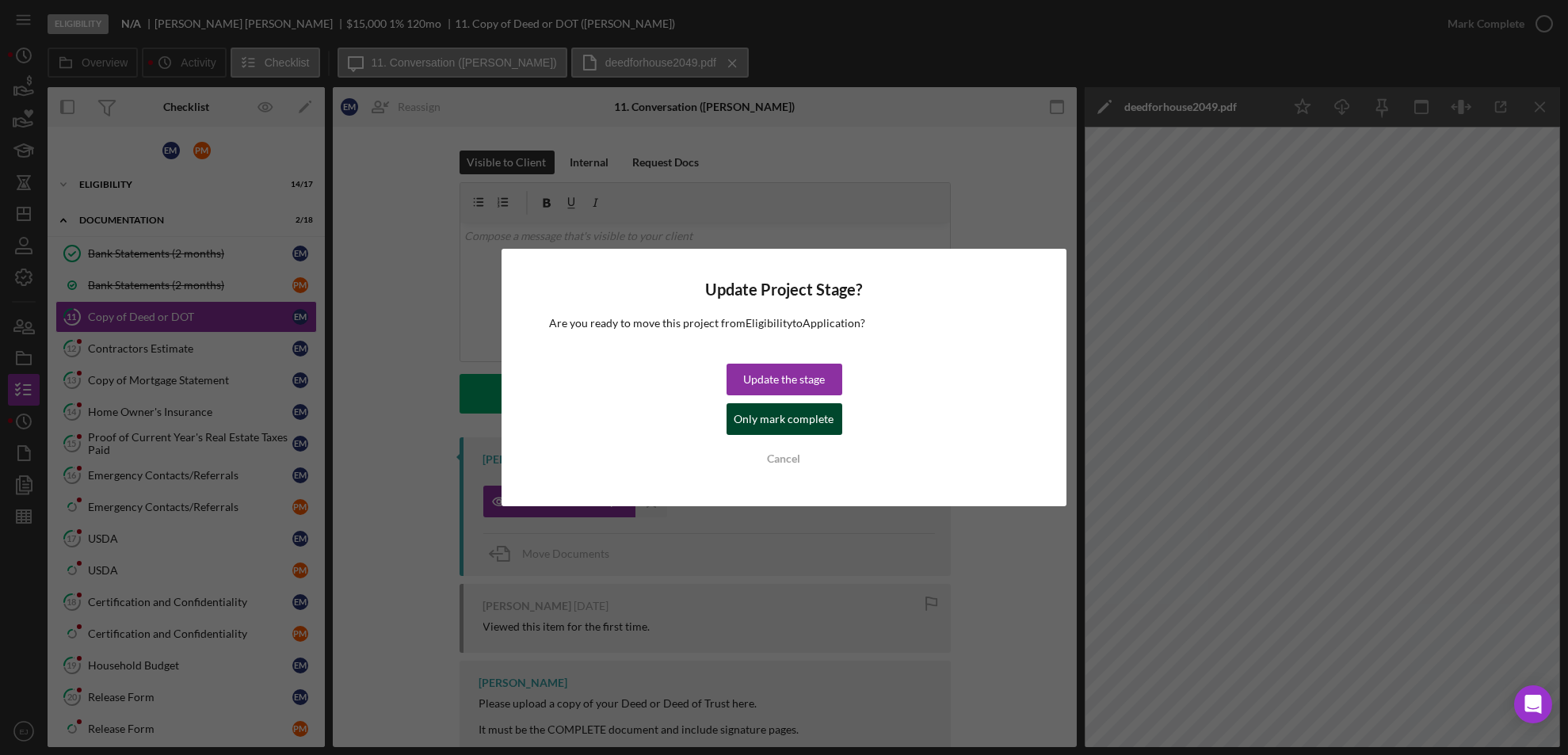
click at [740, 414] on div "Only mark complete" at bounding box center [784, 419] width 99 height 31
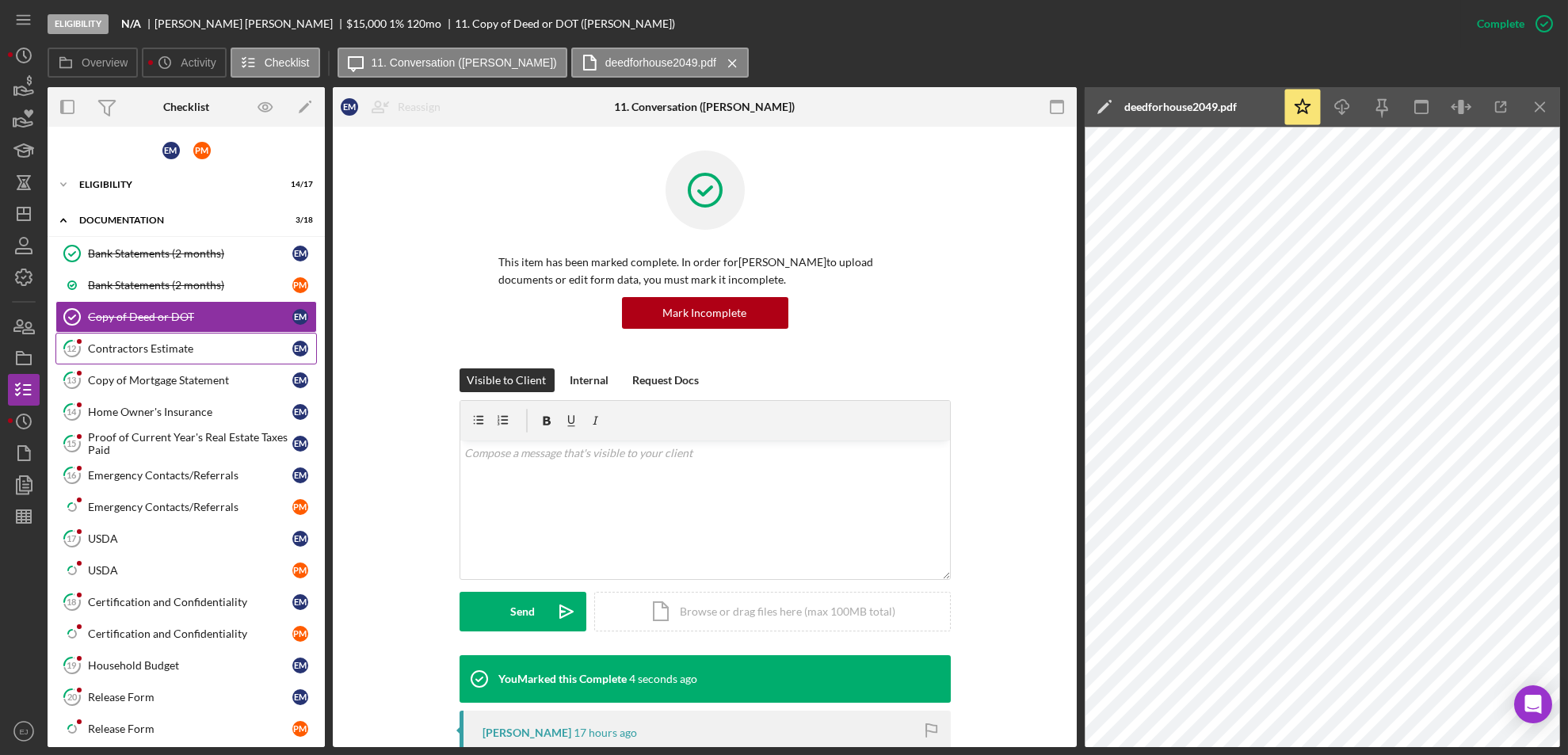
click at [169, 339] on link "12 Contractors Estimate E M" at bounding box center [186, 349] width 262 height 31
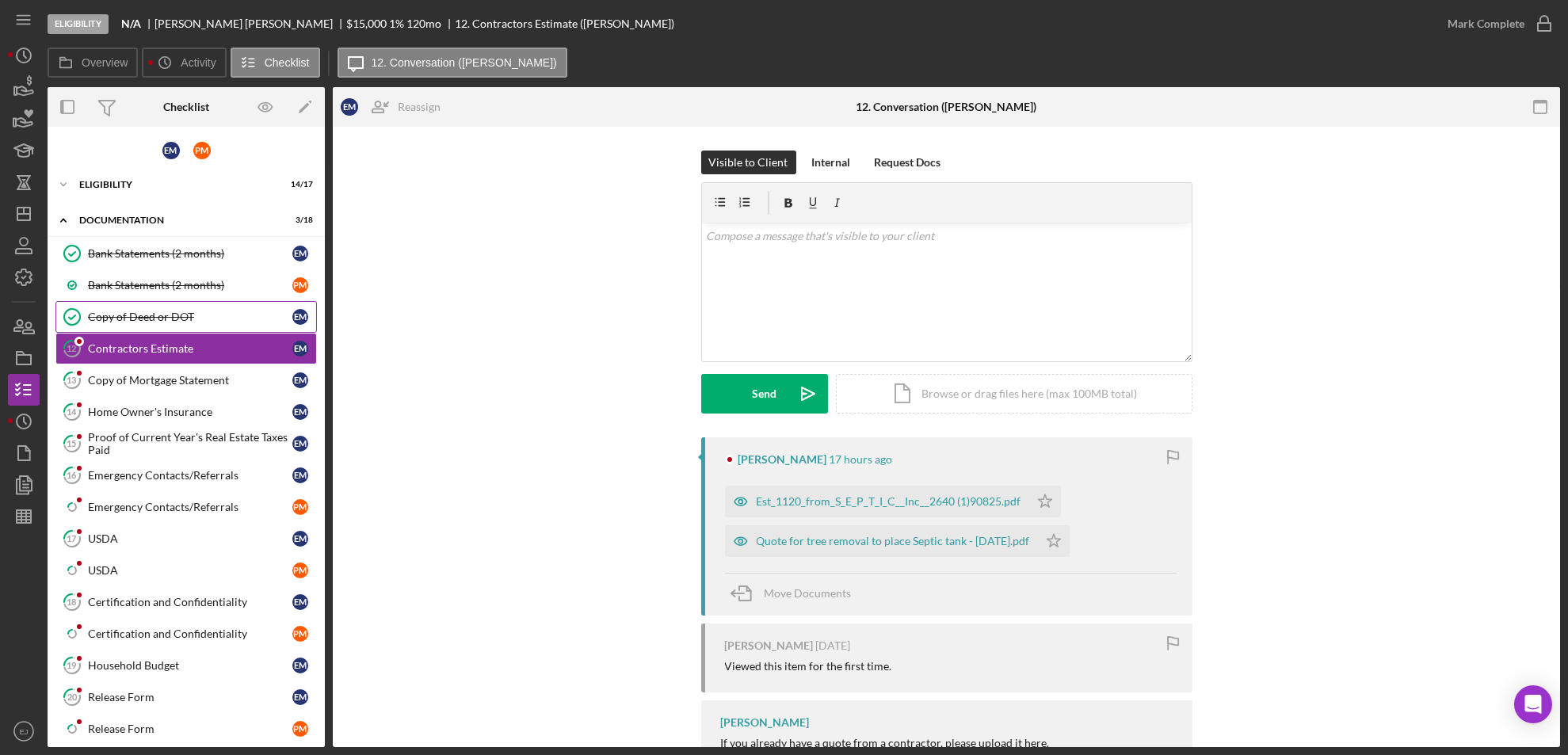
click at [194, 313] on div "Copy of Deed or DOT" at bounding box center [190, 316] width 205 height 13
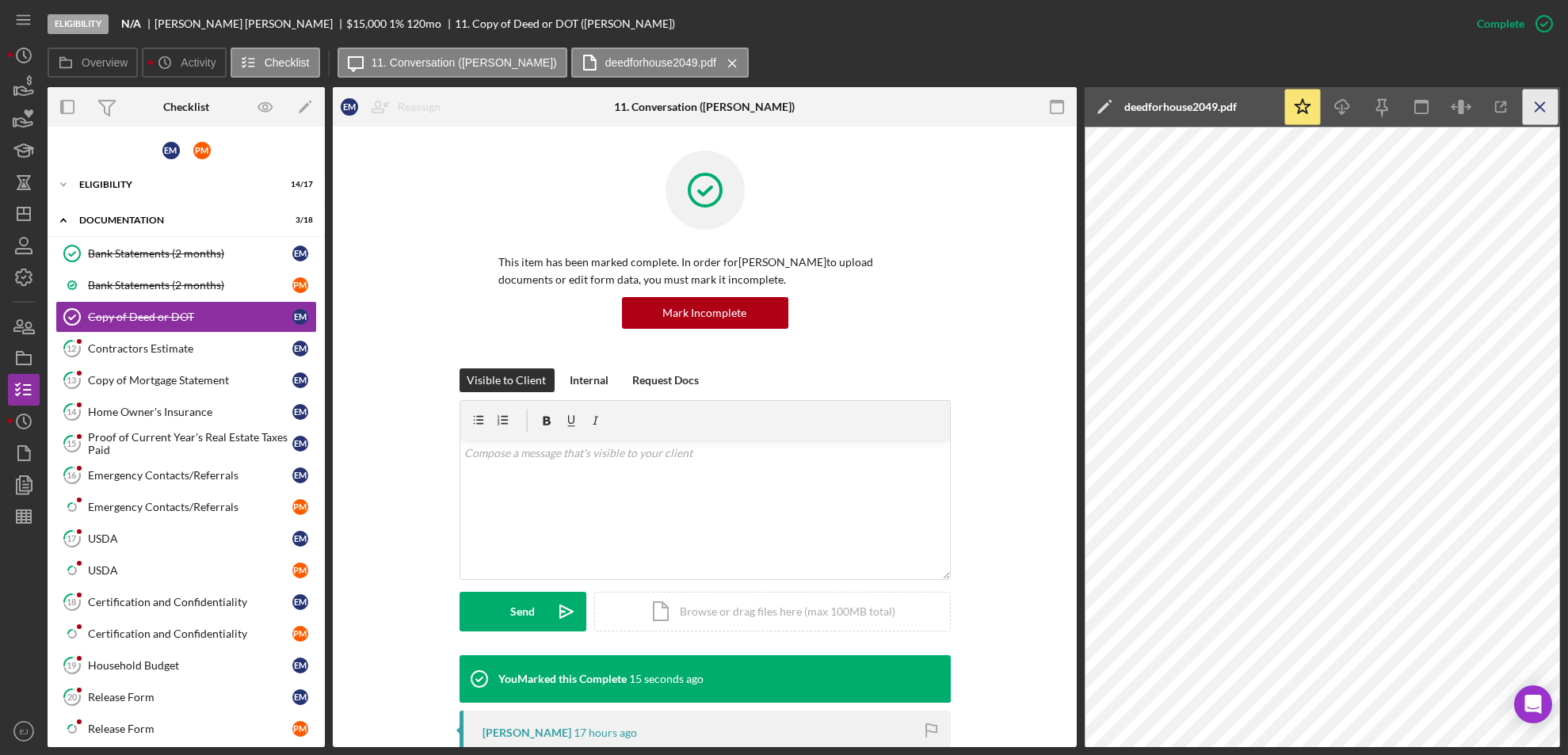
click at [1537, 111] on line "button" at bounding box center [1540, 106] width 8 height 9
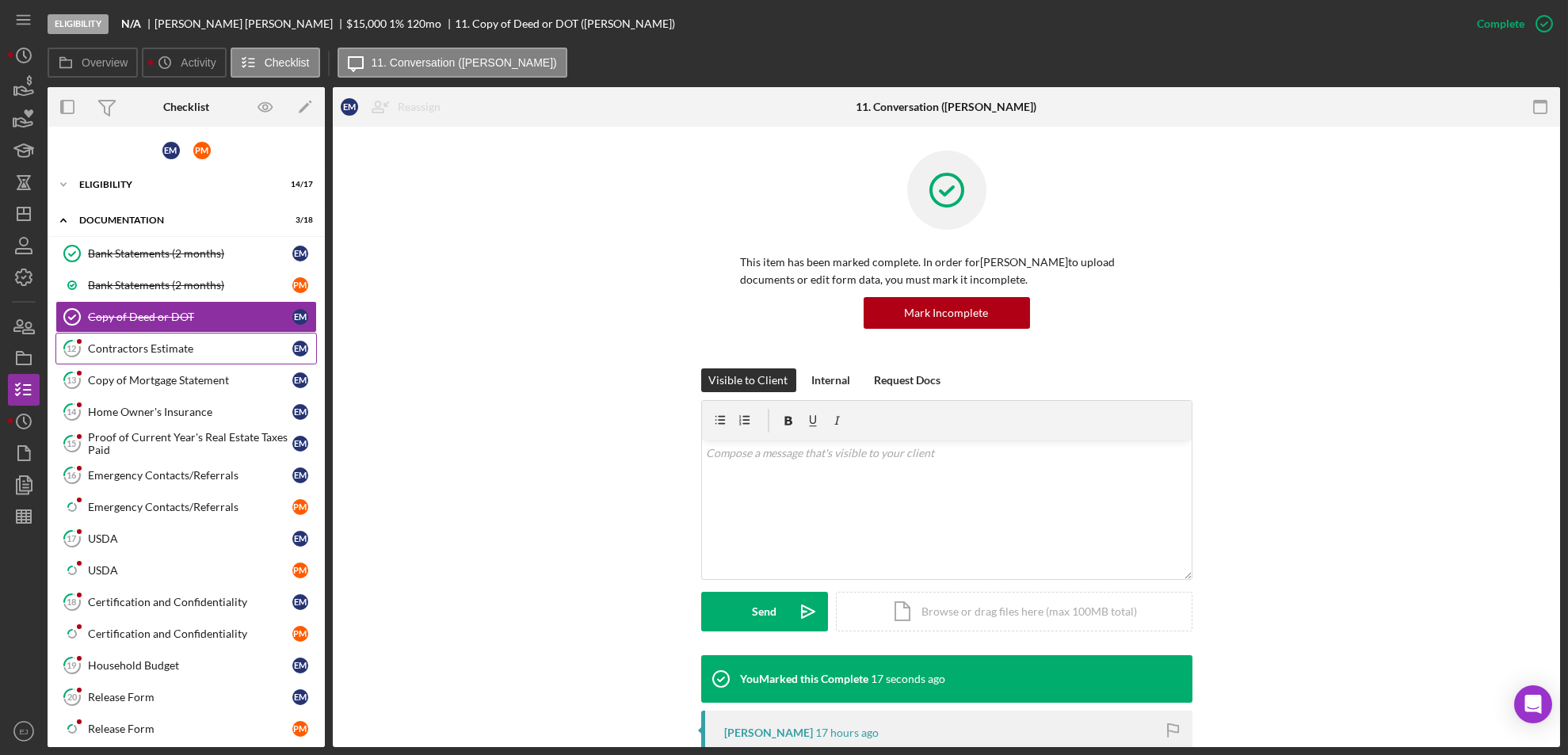
click at [142, 343] on div "Contractors Estimate" at bounding box center [190, 349] width 205 height 13
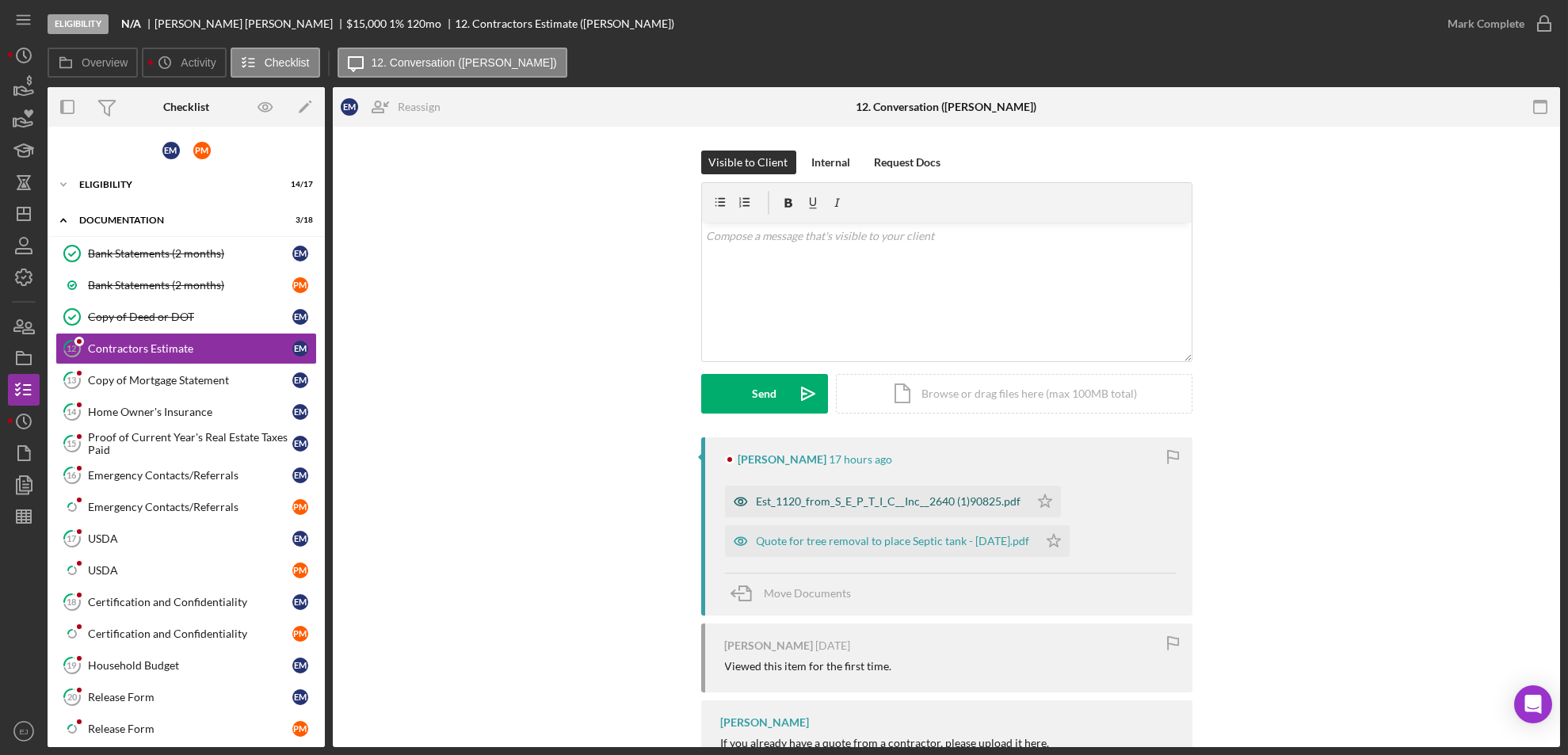
click at [826, 497] on div "Est_1120_from_S_E_P_T_I_C__Inc__2640 (1)90825.pdf" at bounding box center [888, 502] width 264 height 13
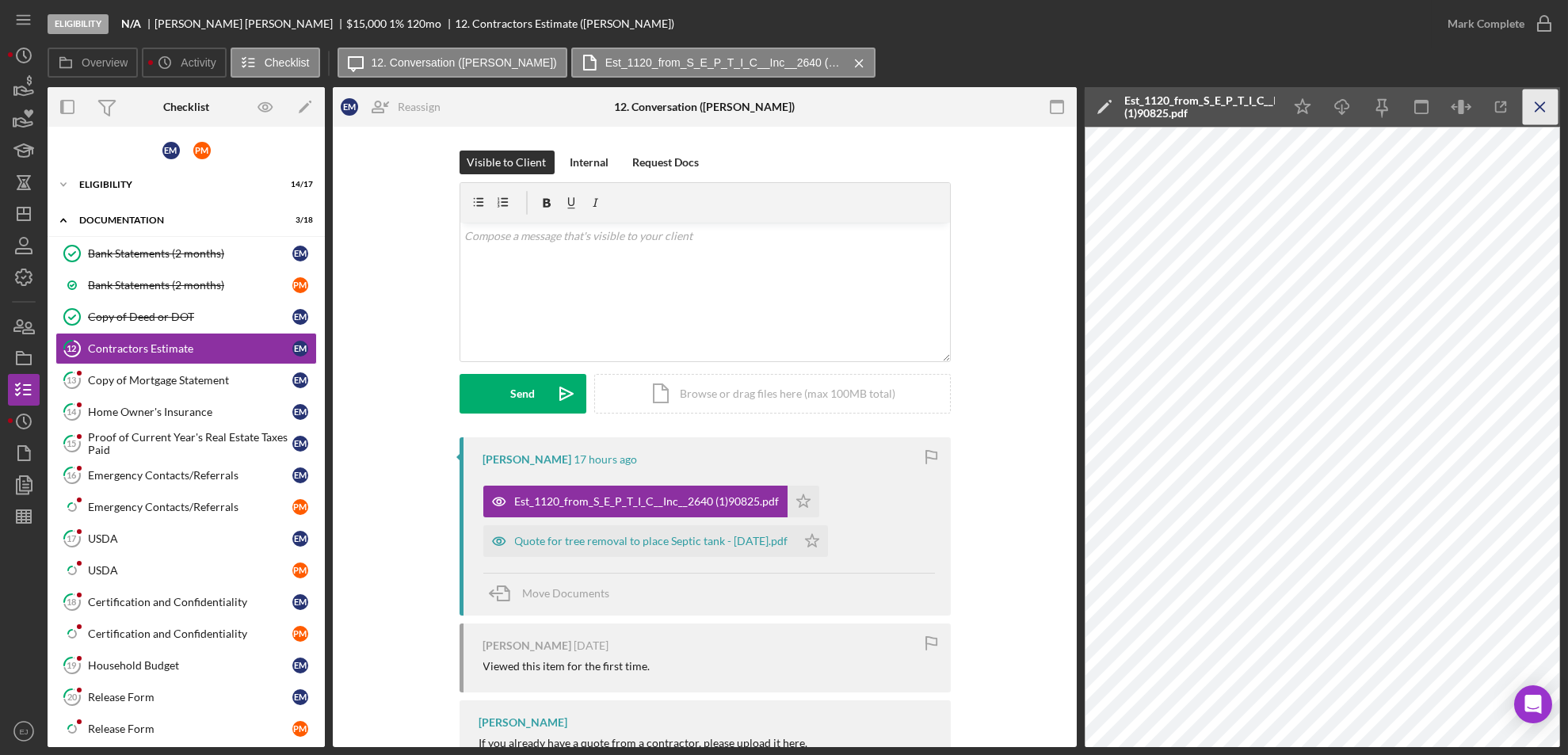
click at [1545, 96] on icon "Icon/Menu Close" at bounding box center [1541, 107] width 36 height 36
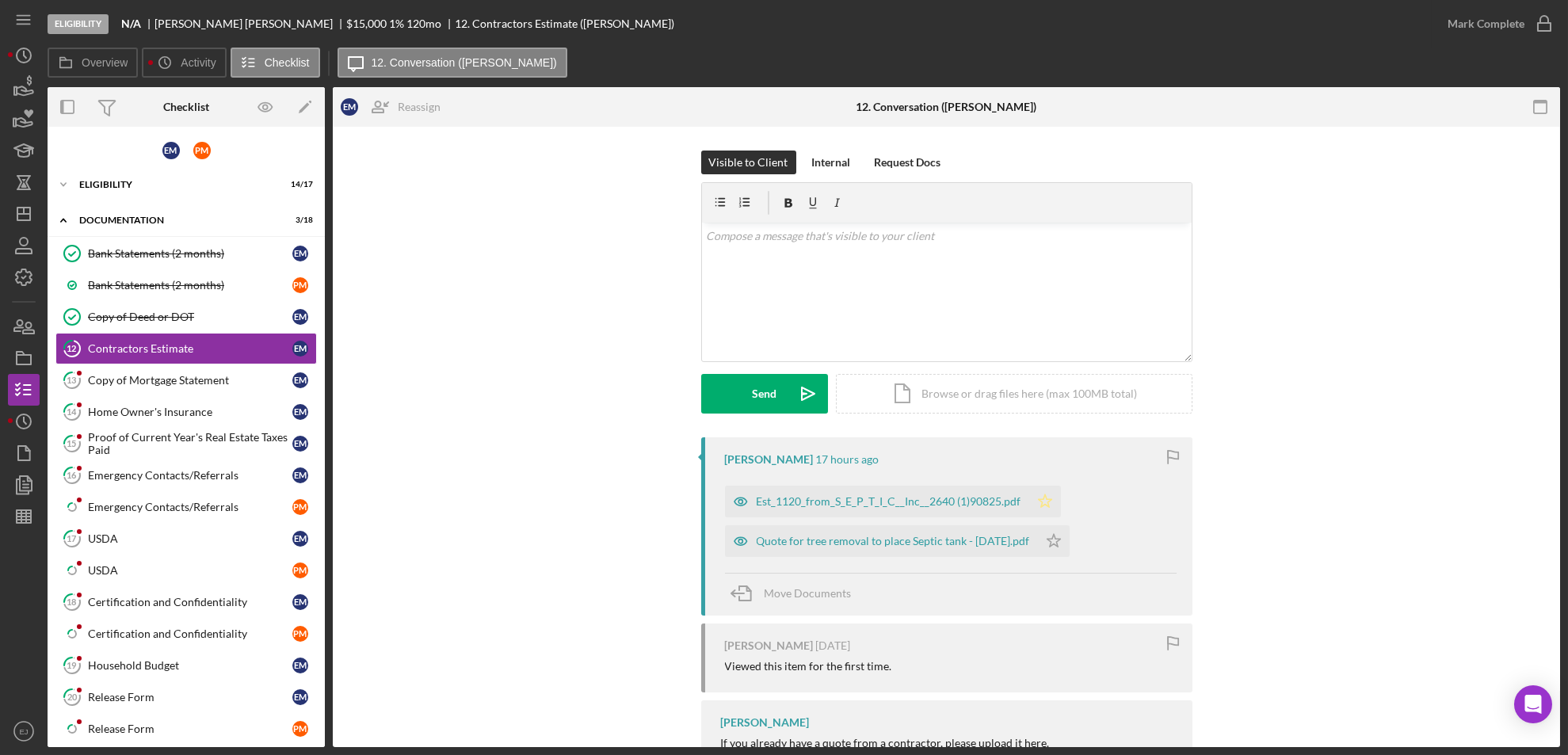
click at [1029, 495] on icon "Icon/Star" at bounding box center [1044, 501] width 31 height 31
click at [1070, 554] on icon "Icon/Star" at bounding box center [1053, 541] width 31 height 31
click at [1542, 20] on icon "button" at bounding box center [1544, 24] width 40 height 40
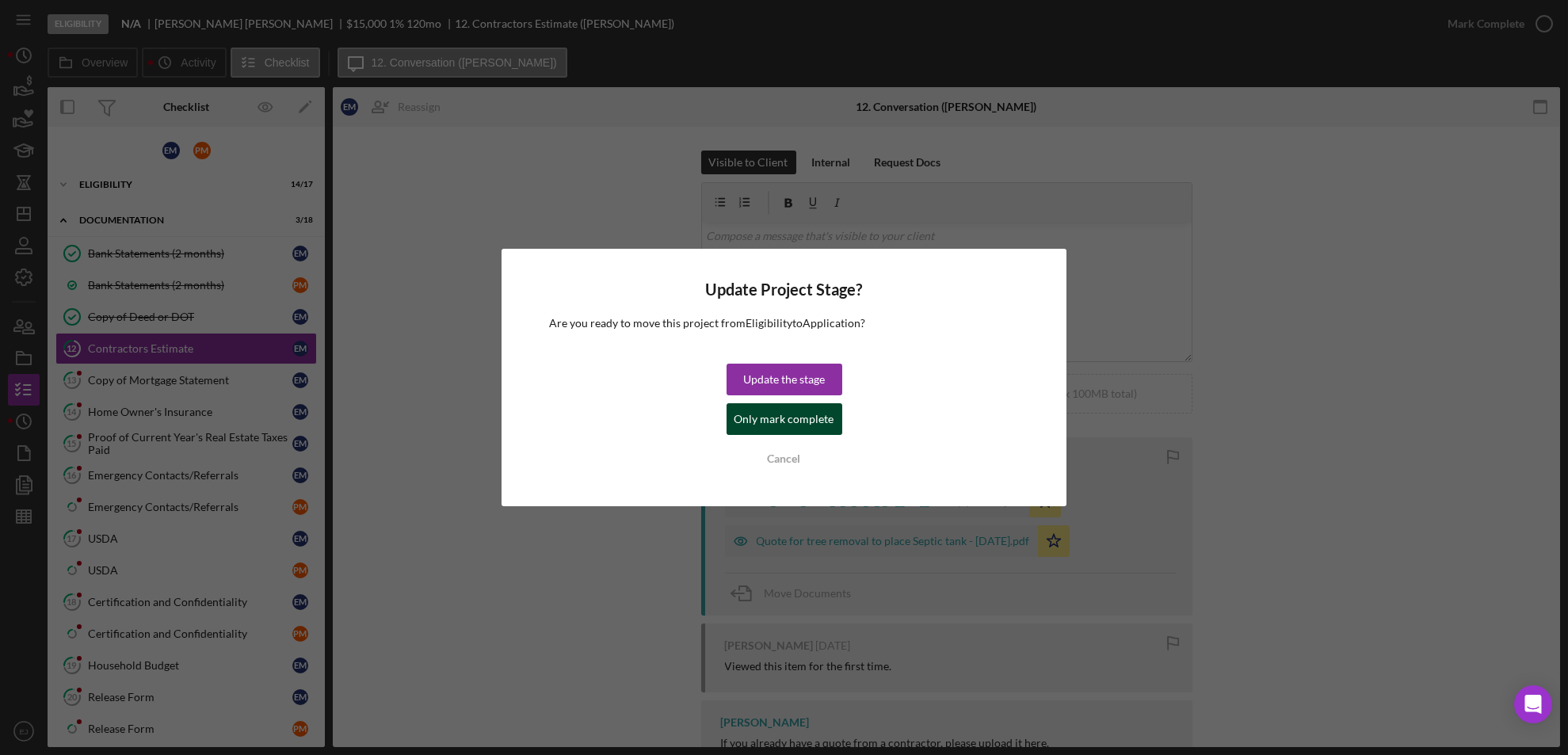
click at [778, 420] on div "Only mark complete" at bounding box center [784, 419] width 99 height 31
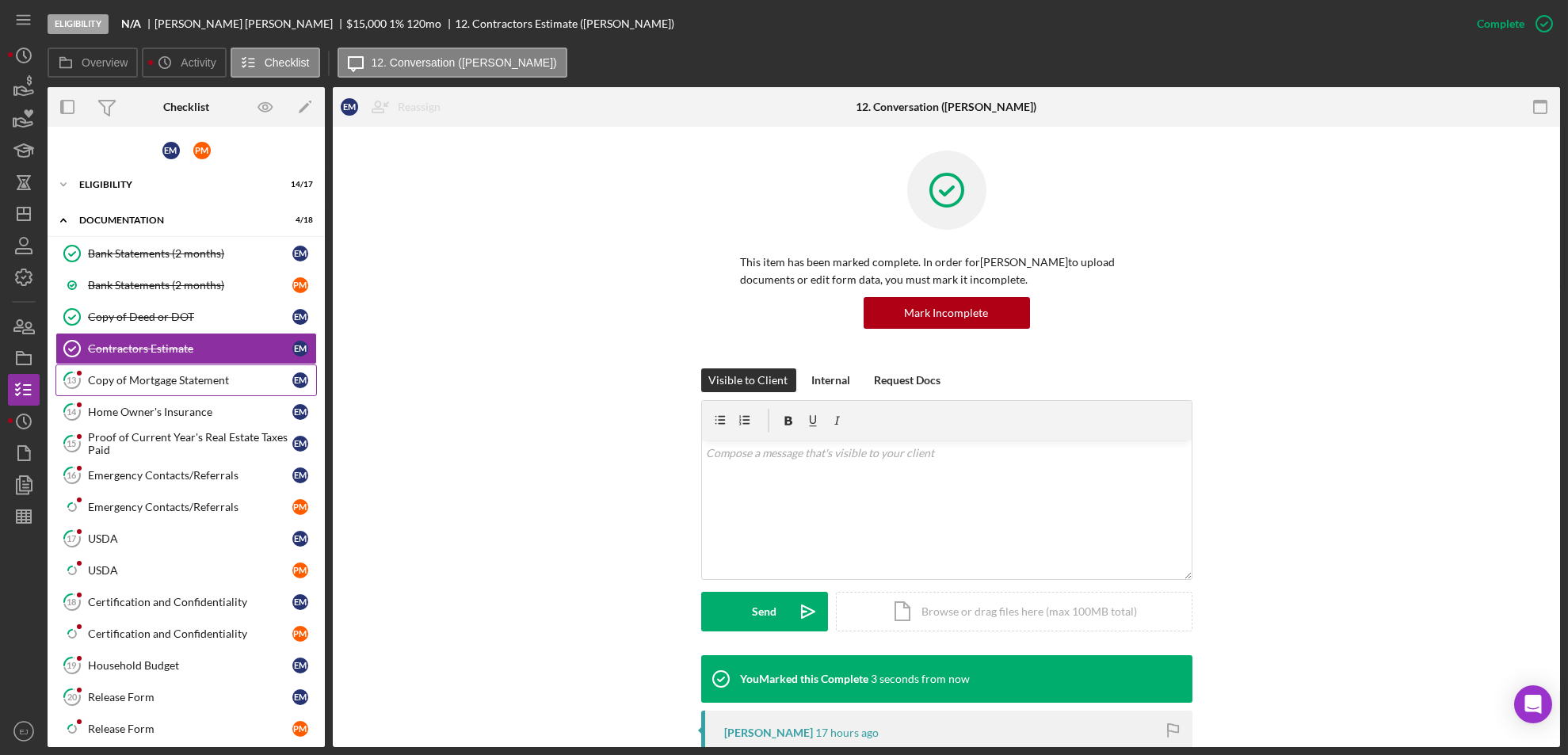
click at [201, 374] on div "Copy of Mortgage Statement" at bounding box center [190, 380] width 205 height 13
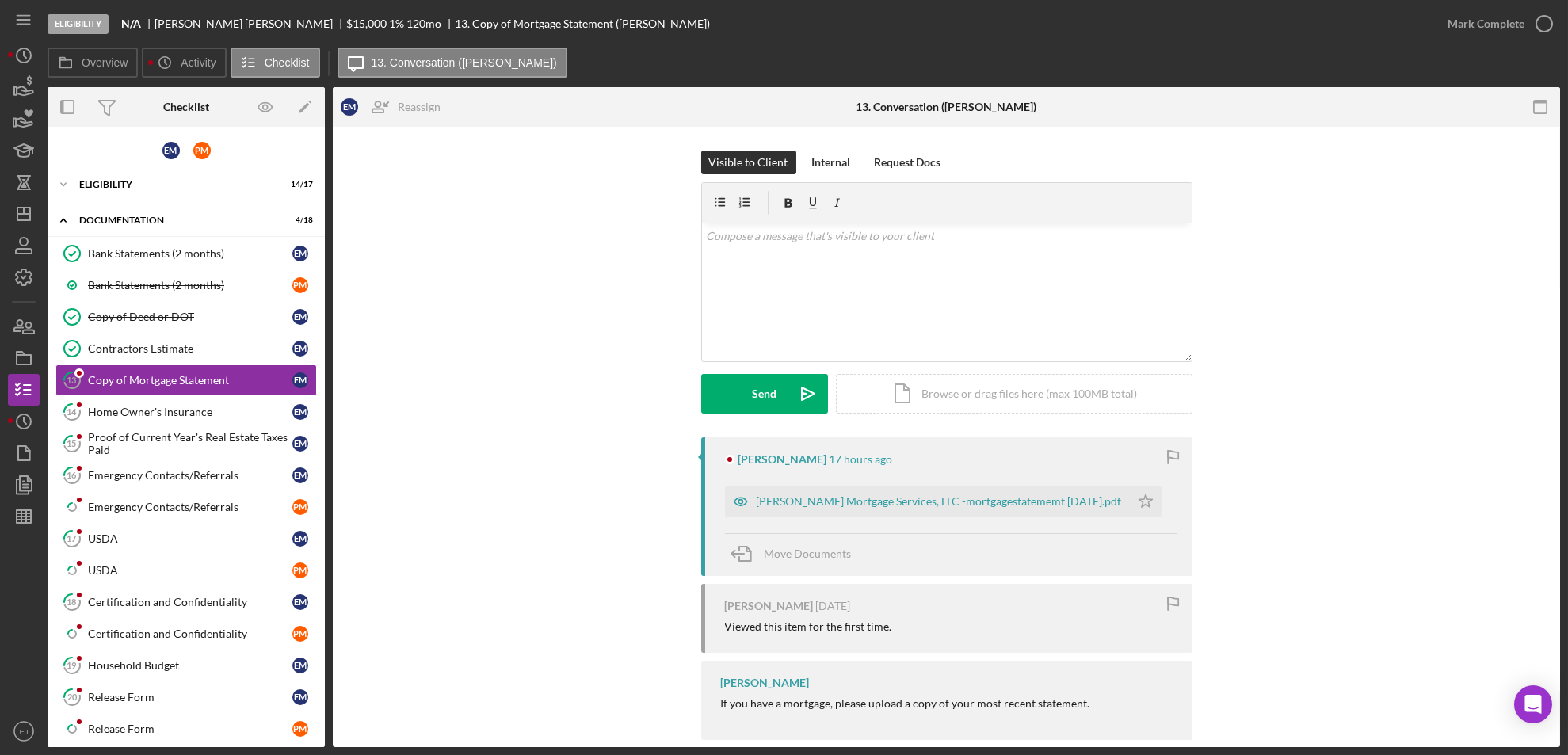
click at [831, 519] on div "[PERSON_NAME] 17 hours ago [PERSON_NAME] Mortgage Services, LLC -mortgagestatem…" at bounding box center [947, 507] width 491 height 139
click at [832, 512] on div "[PERSON_NAME] Mortgage Services, LLC -mortgagestatememt [DATE].pdf" at bounding box center [927, 501] width 405 height 31
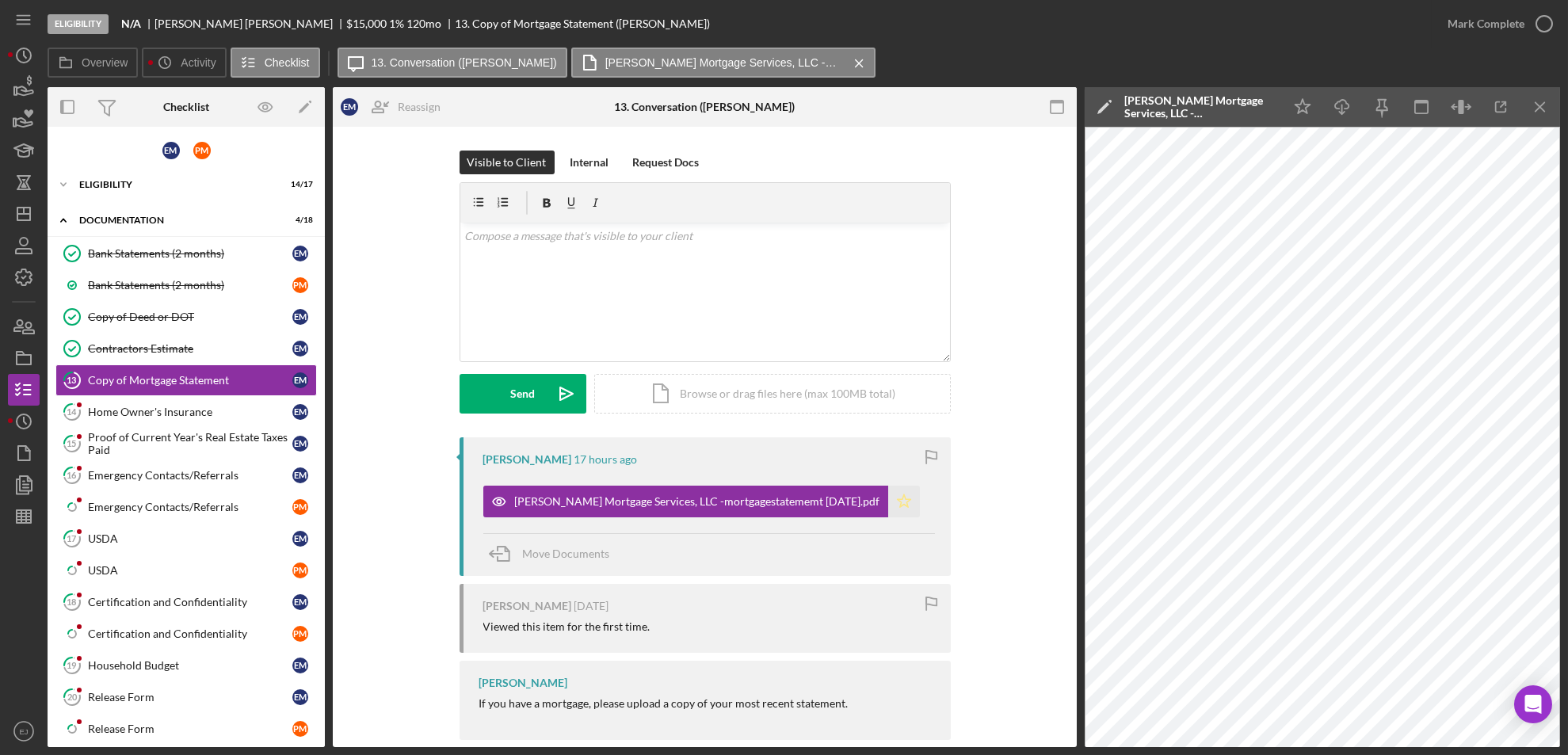
click at [895, 500] on icon "Icon/Star" at bounding box center [903, 501] width 31 height 31
click at [1541, 24] on polyline "button" at bounding box center [1543, 24] width 6 height 4
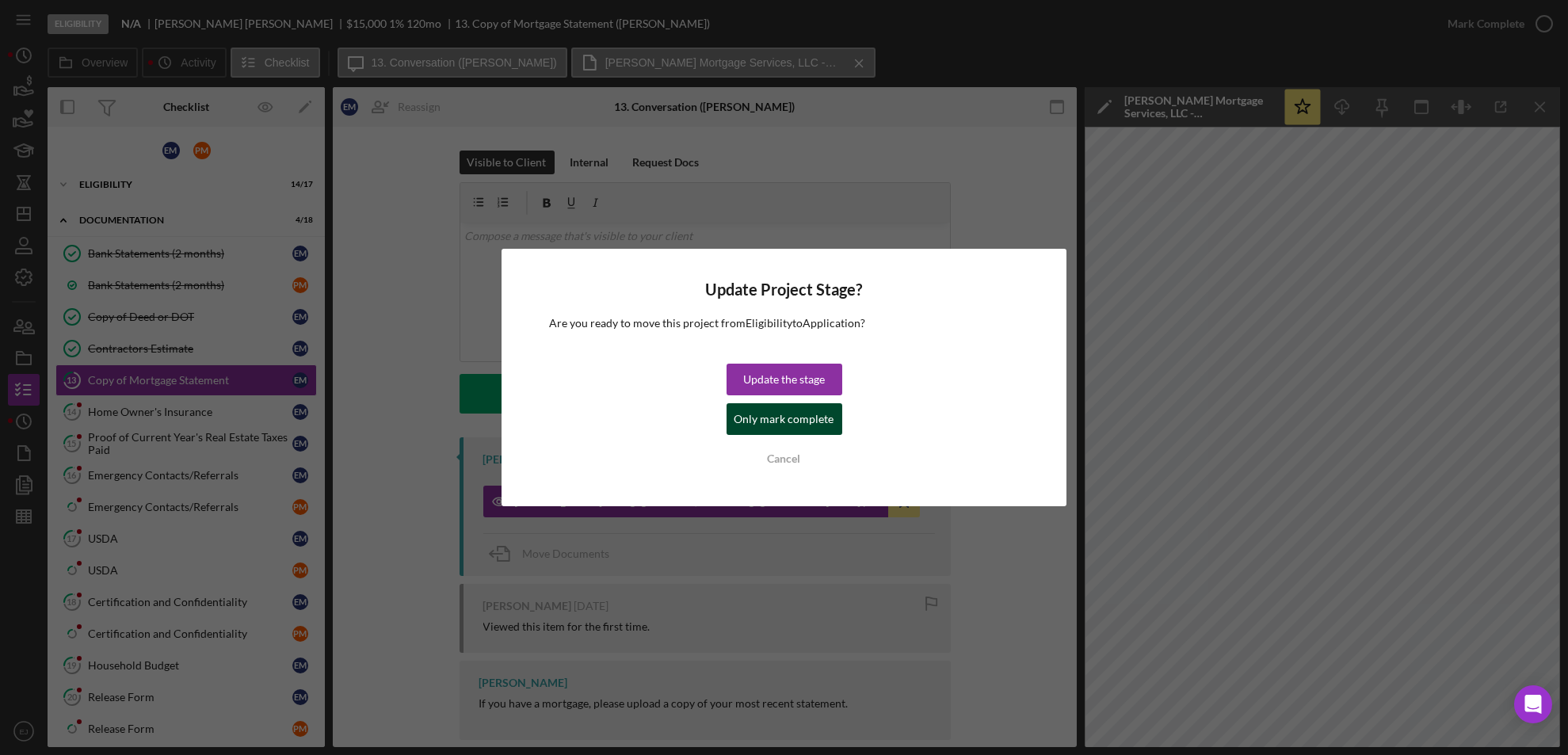
click at [776, 426] on div "Only mark complete" at bounding box center [784, 419] width 99 height 31
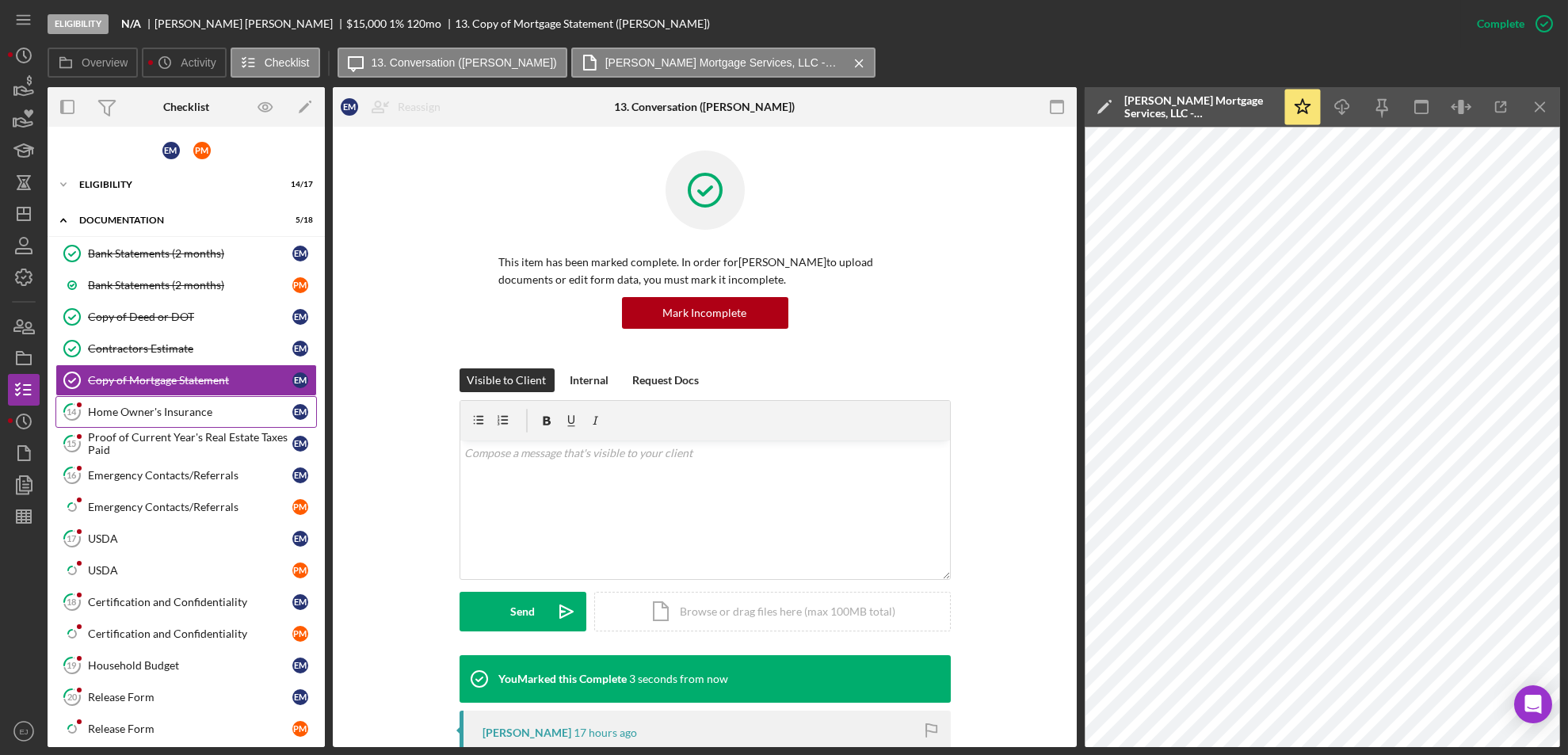
click at [184, 399] on link "14 Home Owner's Insurance E M" at bounding box center [186, 412] width 262 height 31
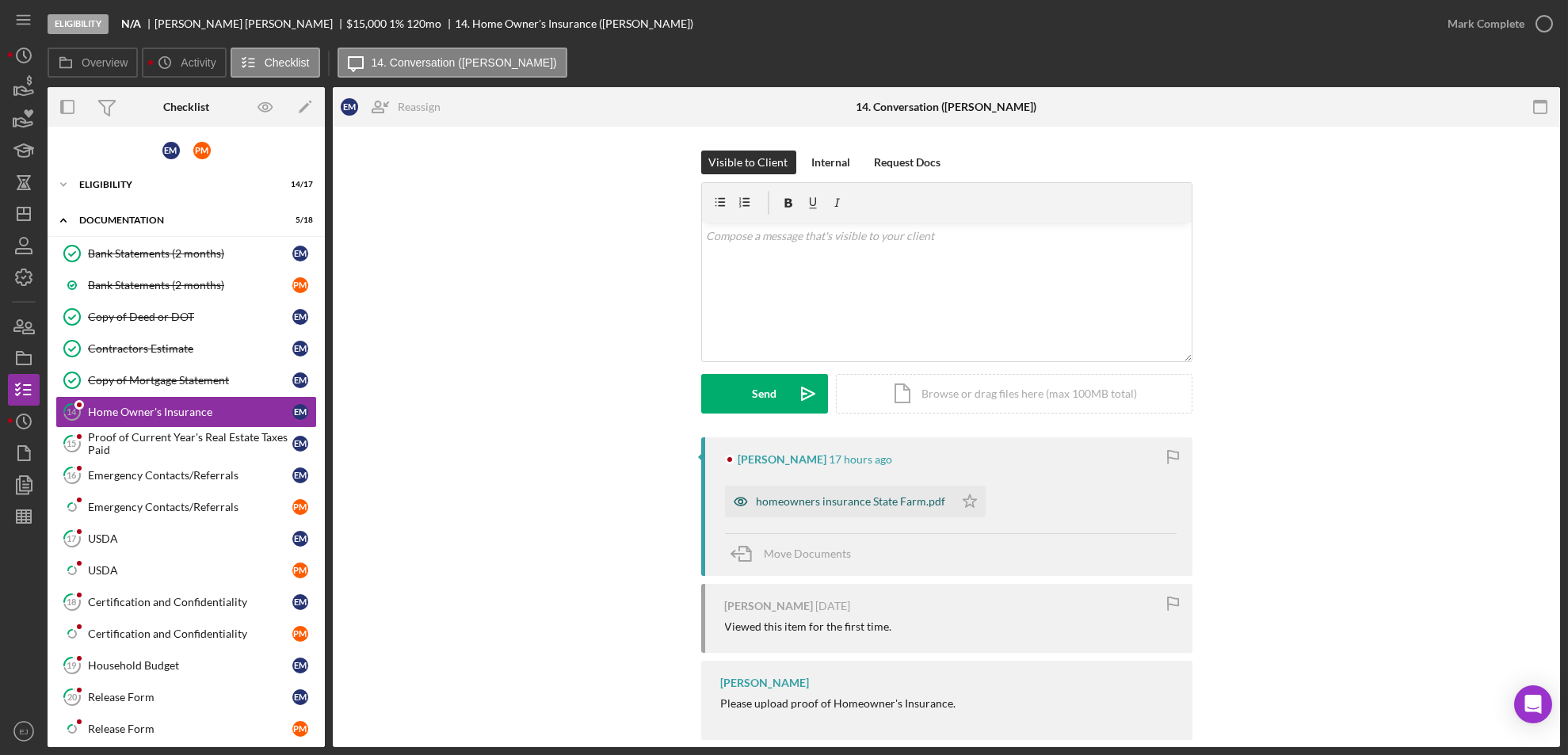
click at [837, 503] on div "homeowners insurance State Farm.pdf" at bounding box center [851, 502] width 190 height 13
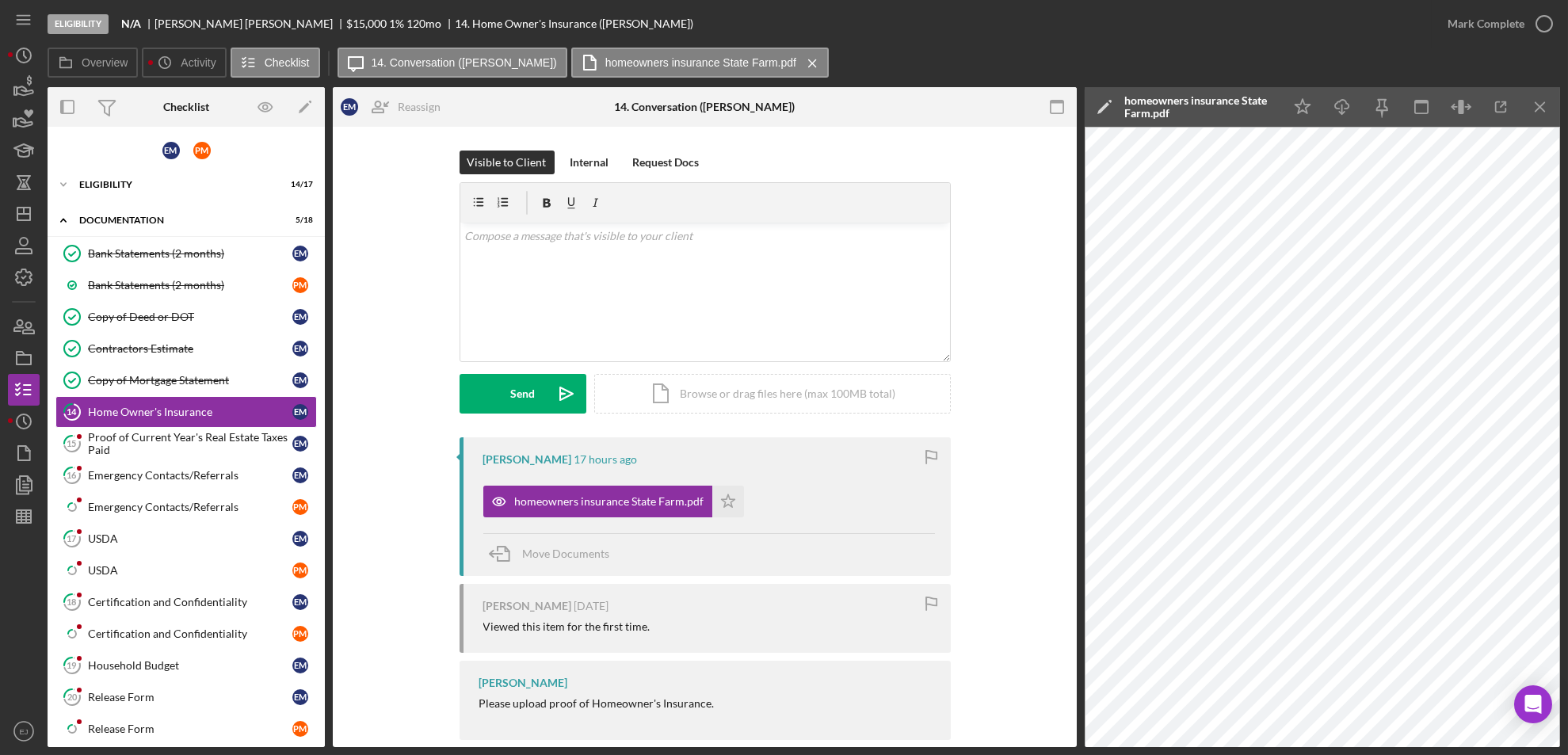
click at [1565, 659] on div "Eligibility N/A [PERSON_NAME] $15,000 $15,000 1 % 120 mo 14. Home Owner's Insur…" at bounding box center [784, 378] width 1568 height 755
click at [557, 263] on div "v Color teal Color pink Remove color Add row above Add row below Add column bef…" at bounding box center [705, 292] width 490 height 139
click at [515, 393] on div "Send" at bounding box center [522, 394] width 25 height 40
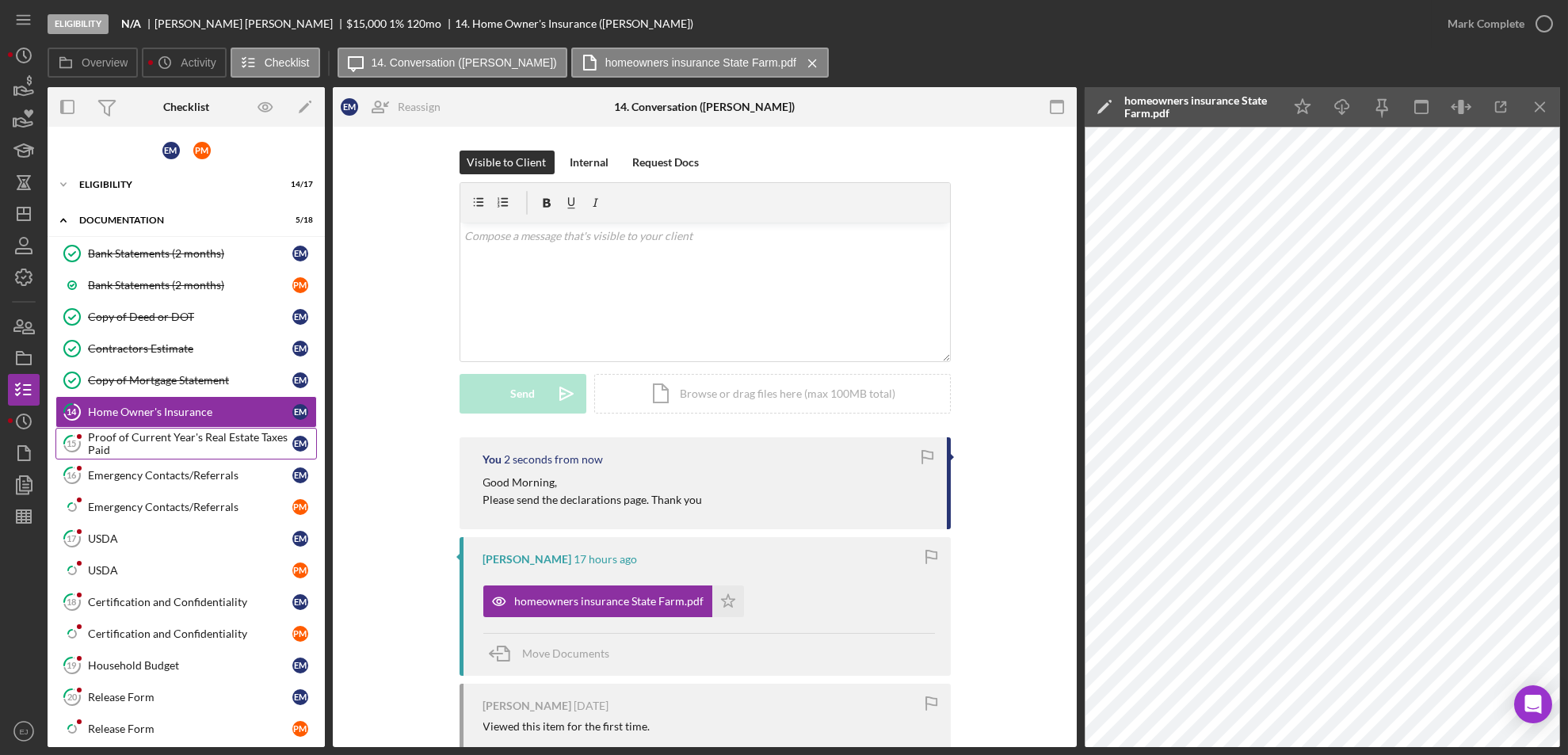
click at [133, 450] on div "Proof of Current Year's Real Estate Taxes Paid" at bounding box center [190, 444] width 205 height 26
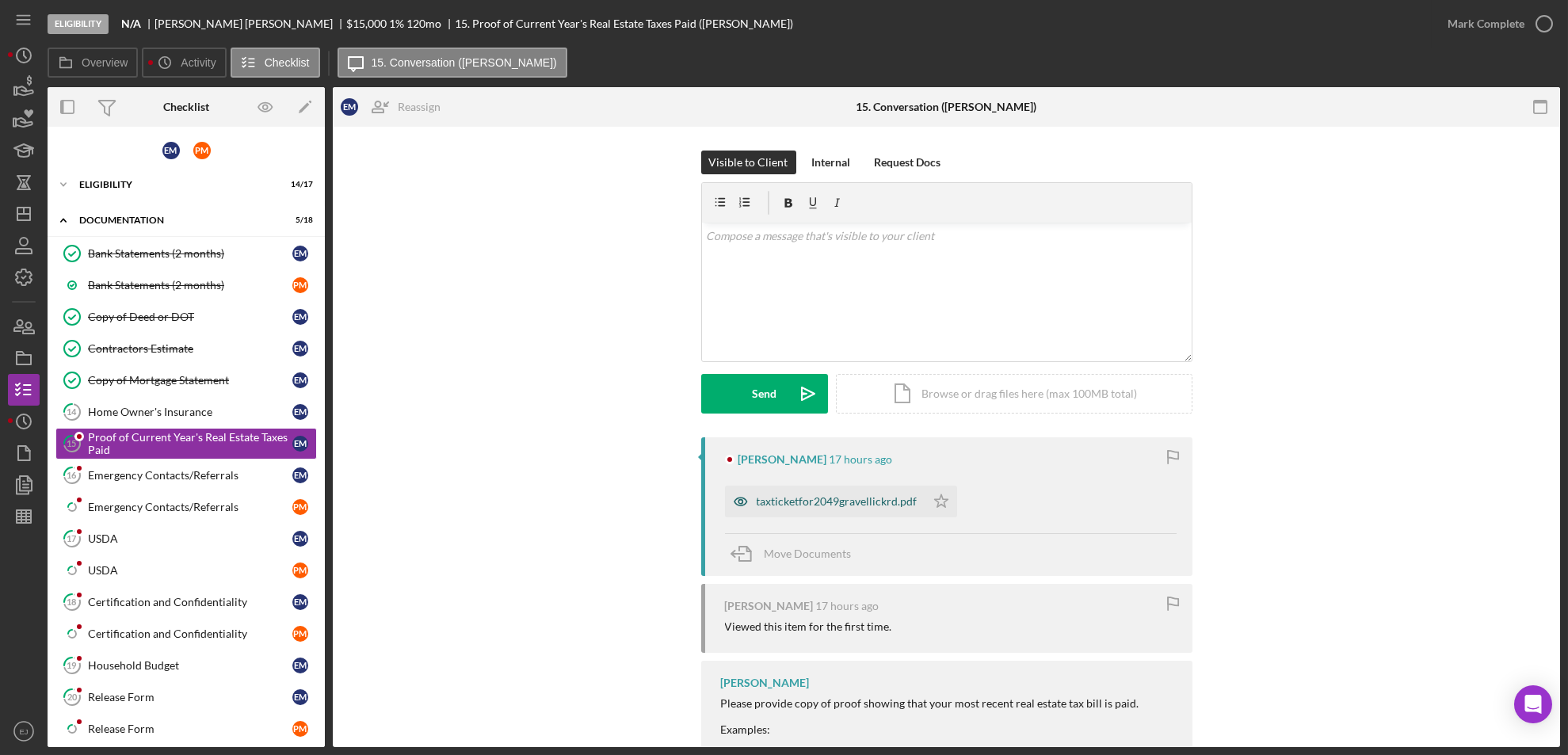
click at [801, 502] on div "taxticketfor2049gravellickrd.pdf" at bounding box center [836, 502] width 161 height 13
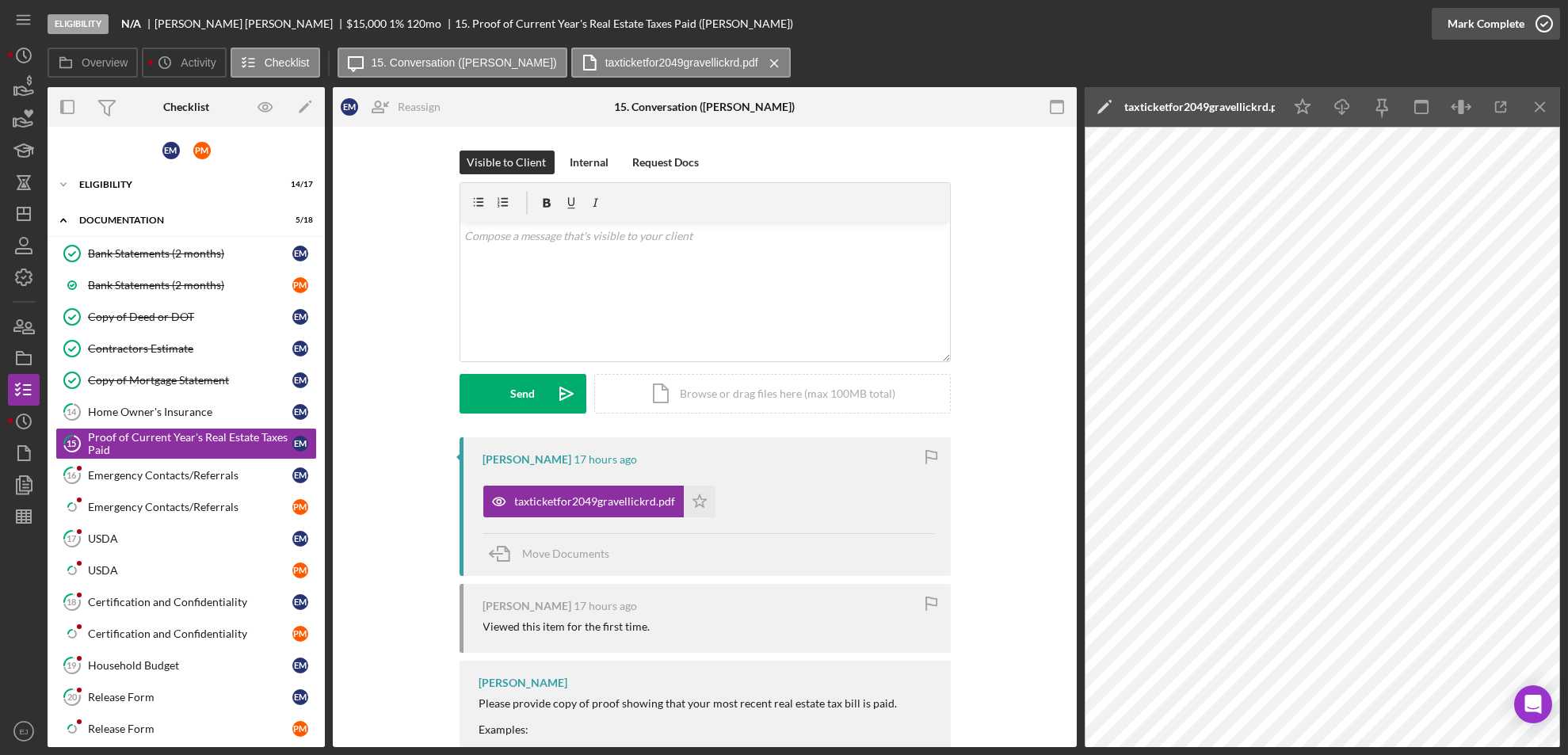
click at [1542, 20] on icon "button" at bounding box center [1544, 24] width 40 height 40
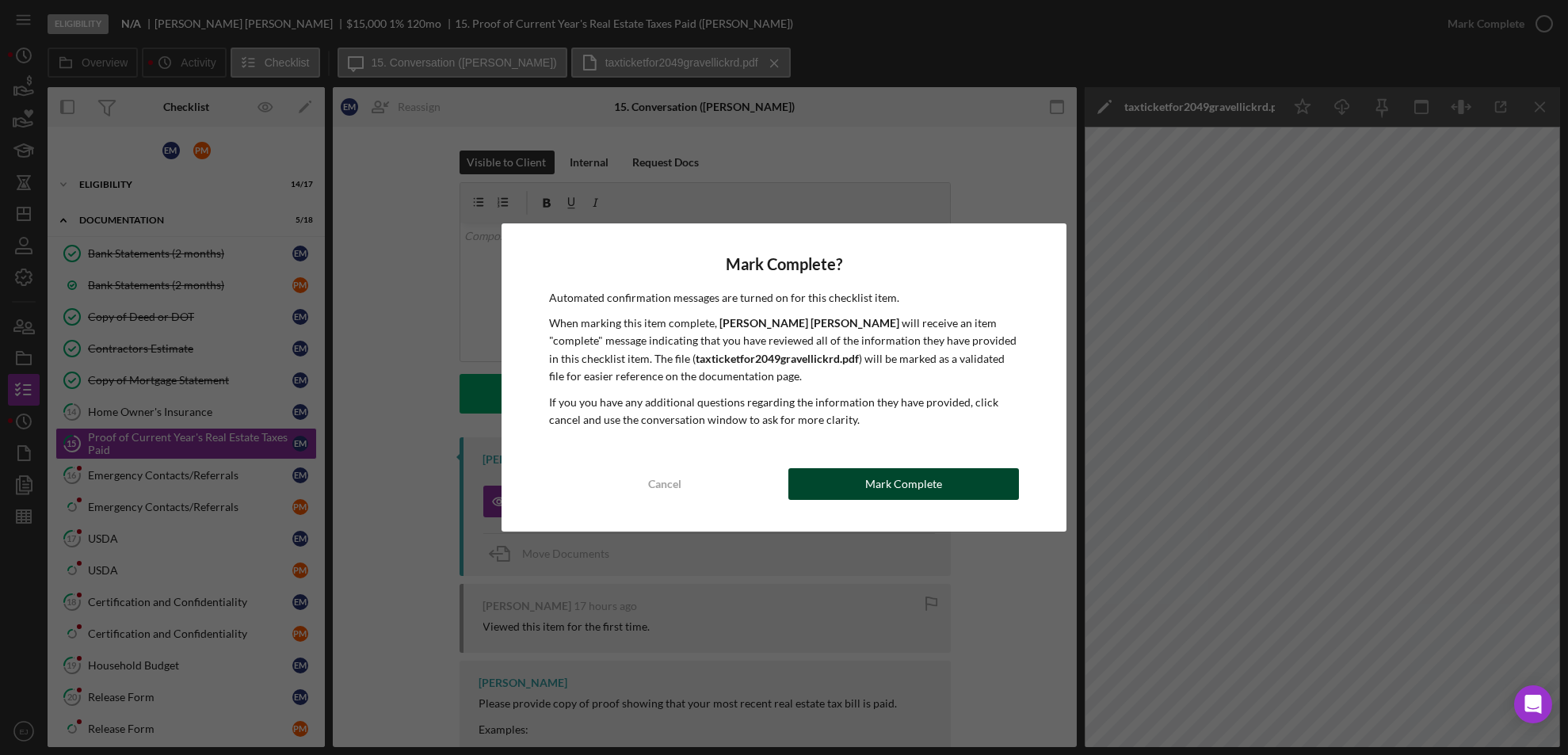
click at [859, 495] on button "Mark Complete" at bounding box center [904, 484] width 231 height 31
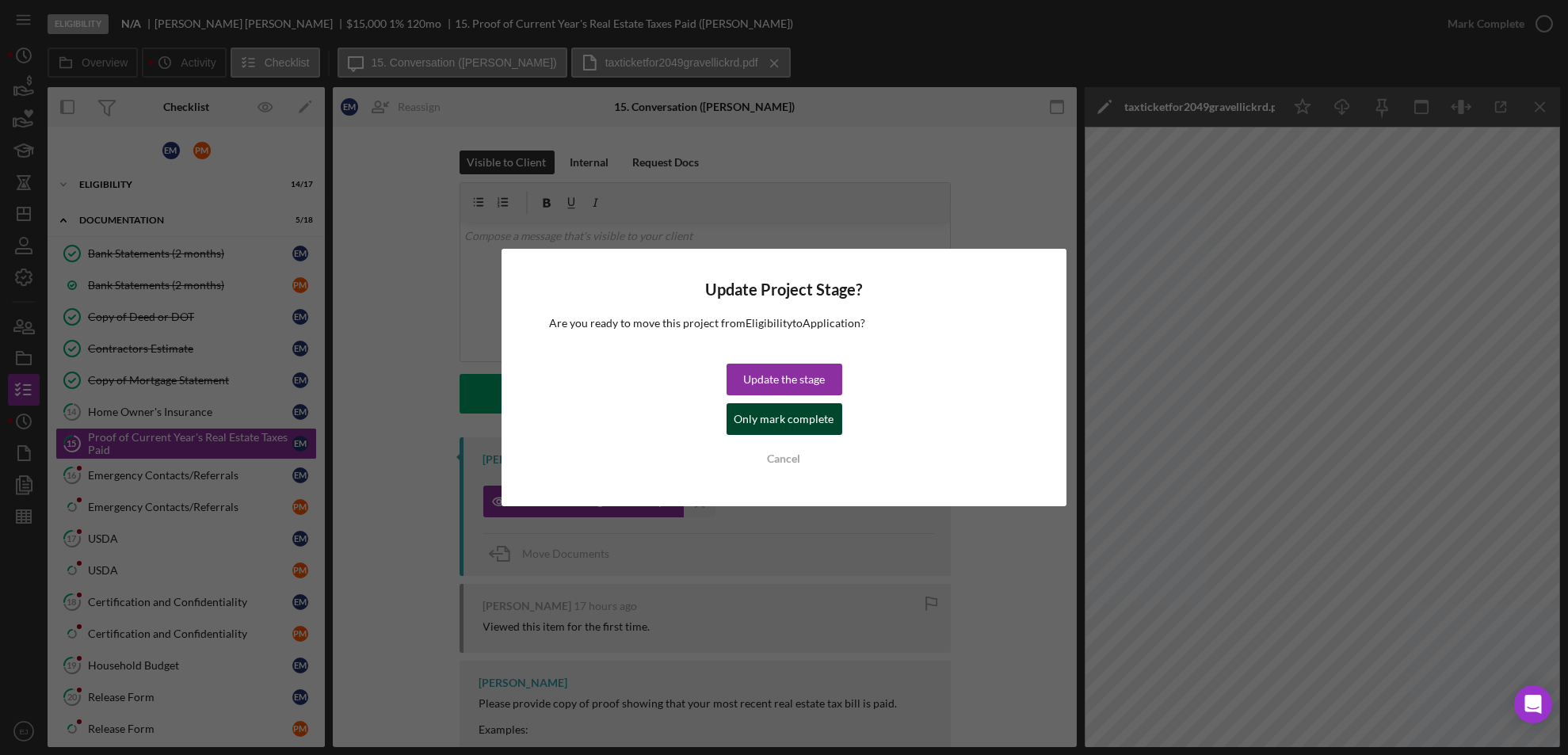
click at [837, 428] on button "Only mark complete" at bounding box center [784, 419] width 116 height 31
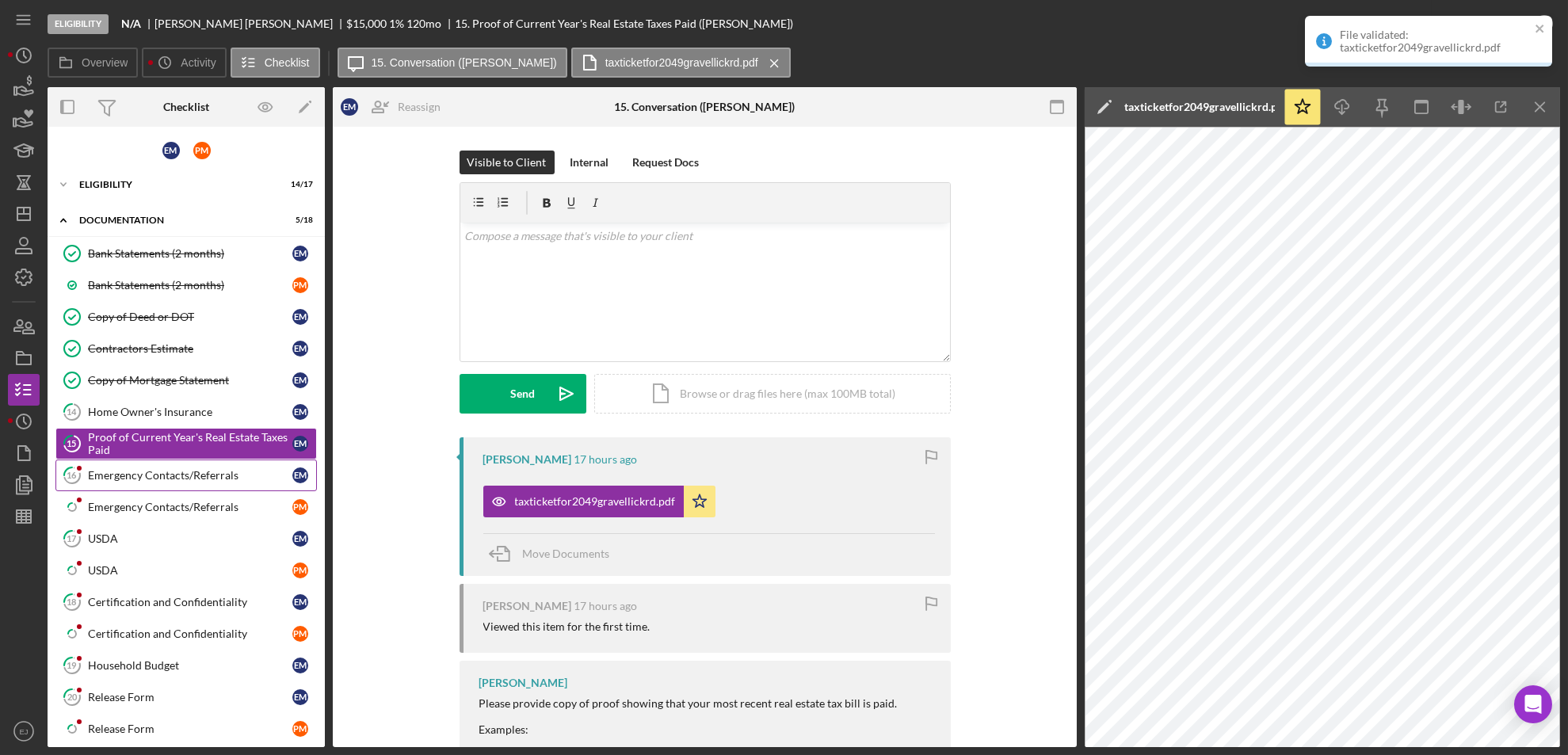
click at [195, 476] on div "Emergency Contacts/Referrals" at bounding box center [190, 475] width 205 height 13
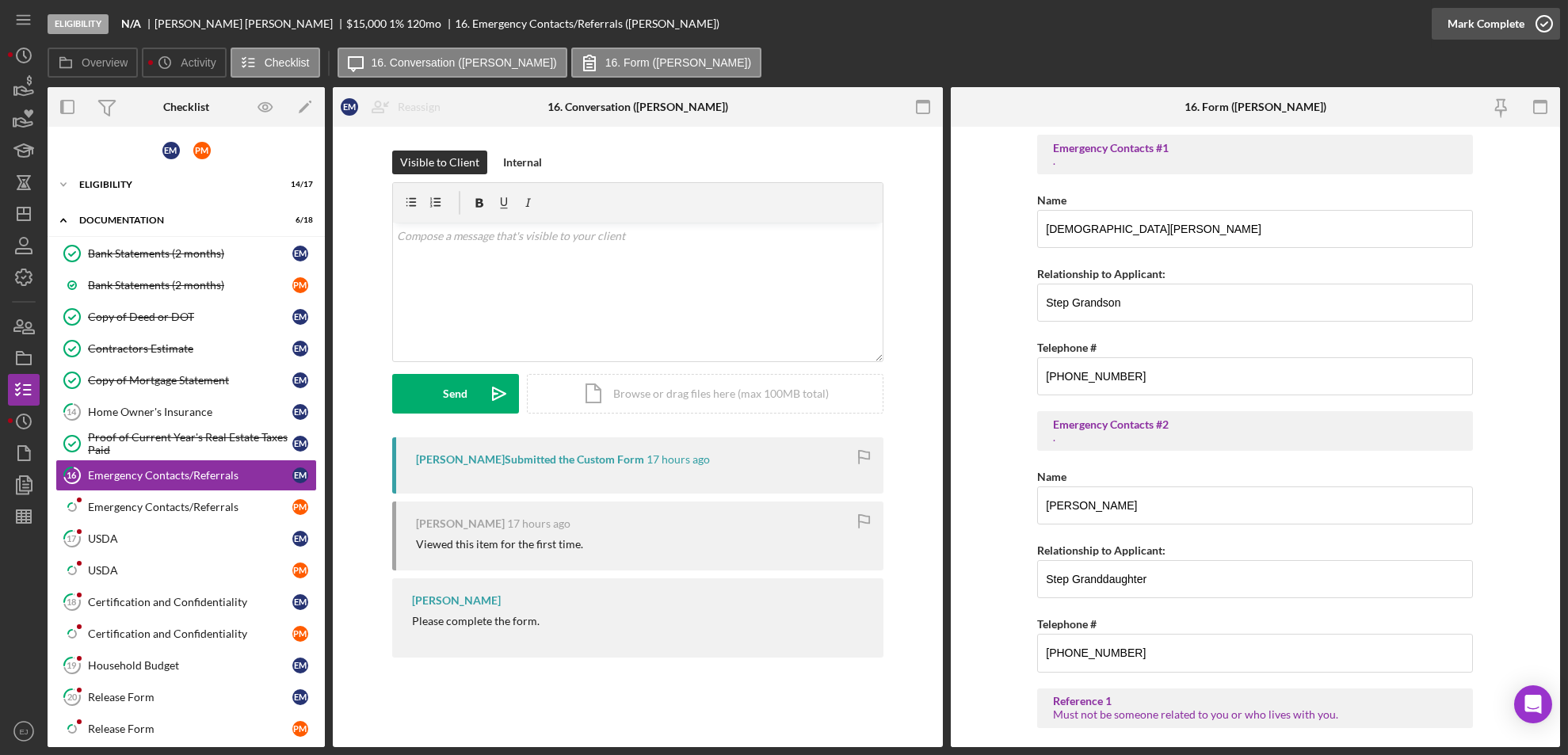
click at [1540, 18] on icon "button" at bounding box center [1544, 24] width 40 height 40
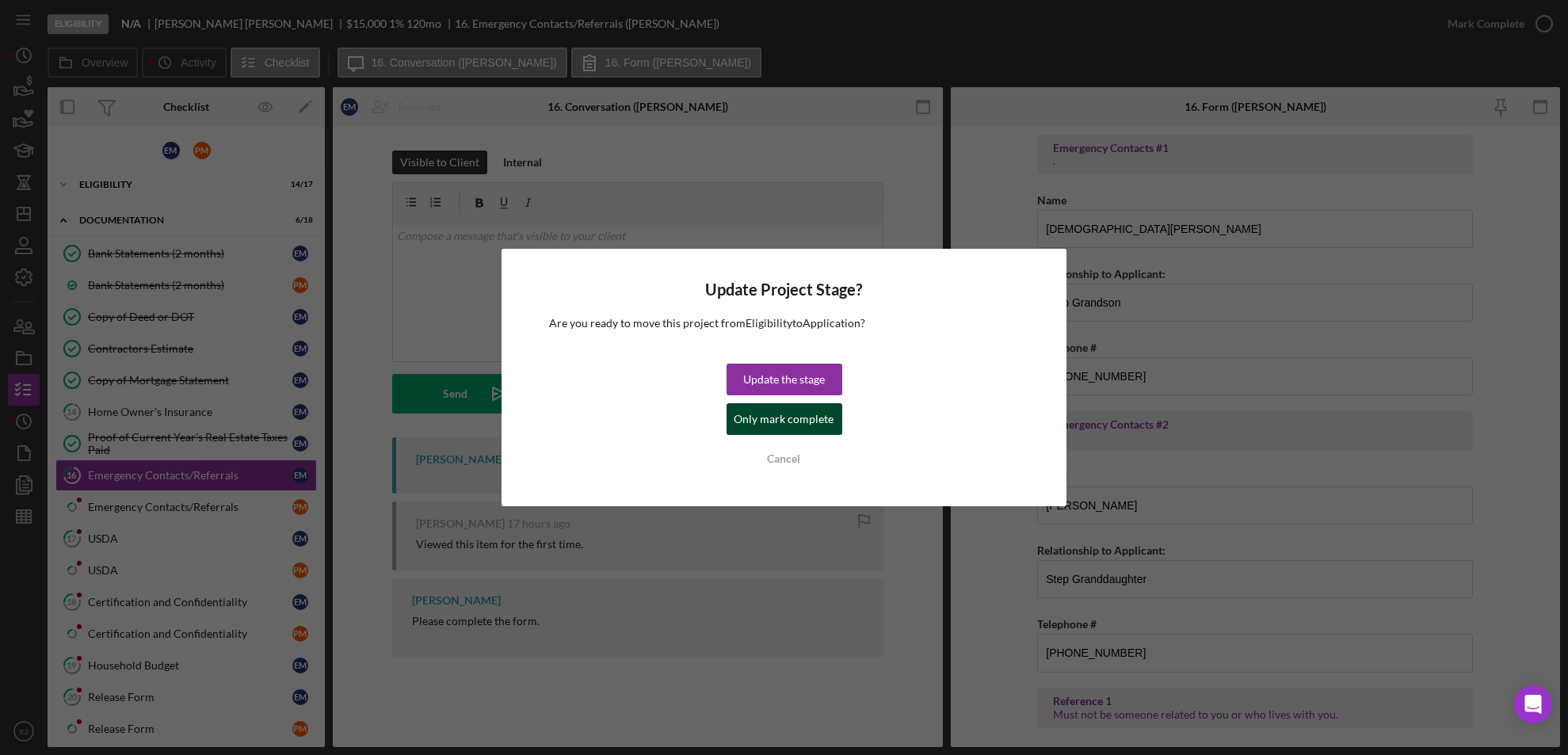
click at [765, 414] on div "Only mark complete" at bounding box center [784, 419] width 99 height 31
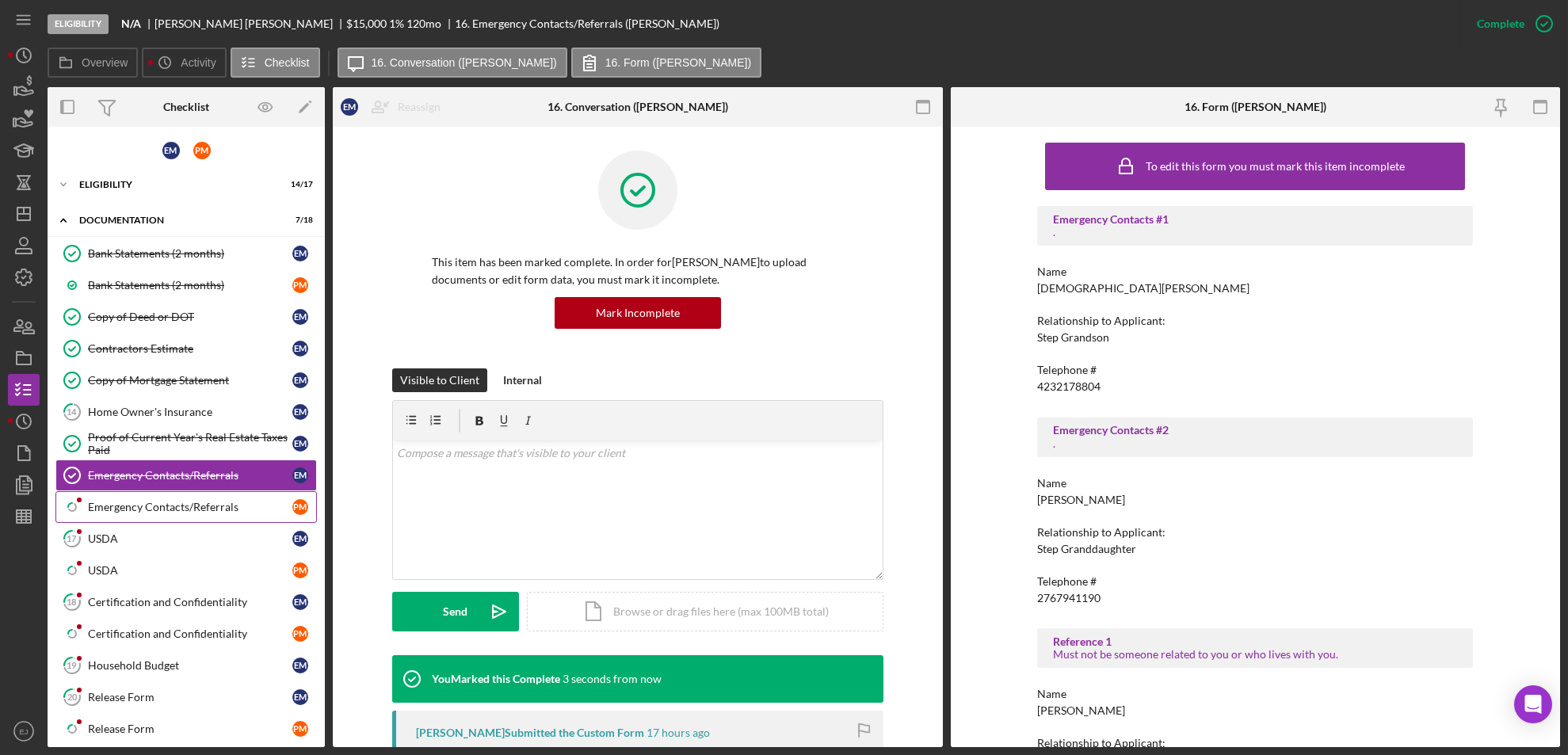
click at [210, 506] on div "Emergency Contacts/Referrals" at bounding box center [190, 507] width 205 height 13
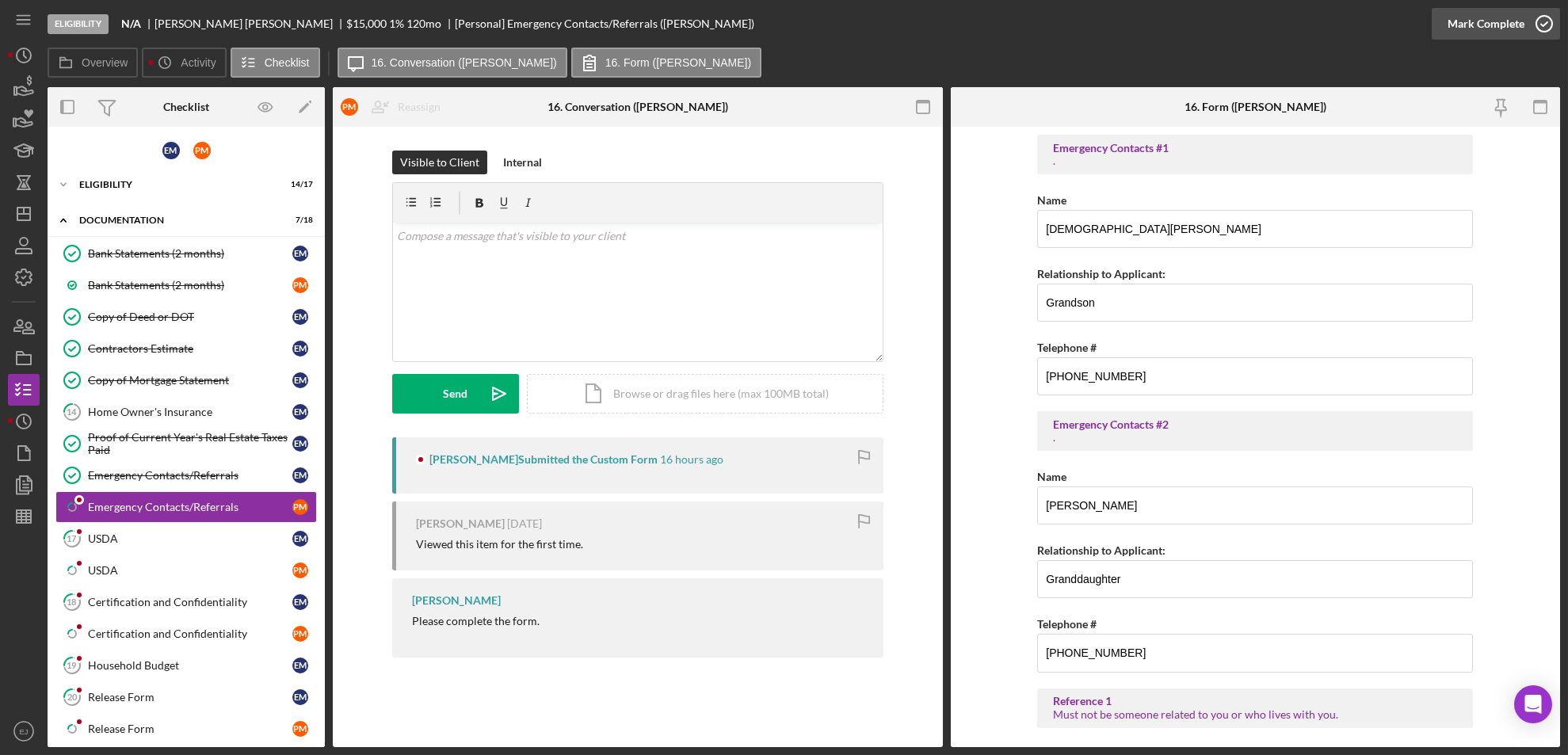
click at [1556, 26] on icon "button" at bounding box center [1544, 24] width 40 height 40
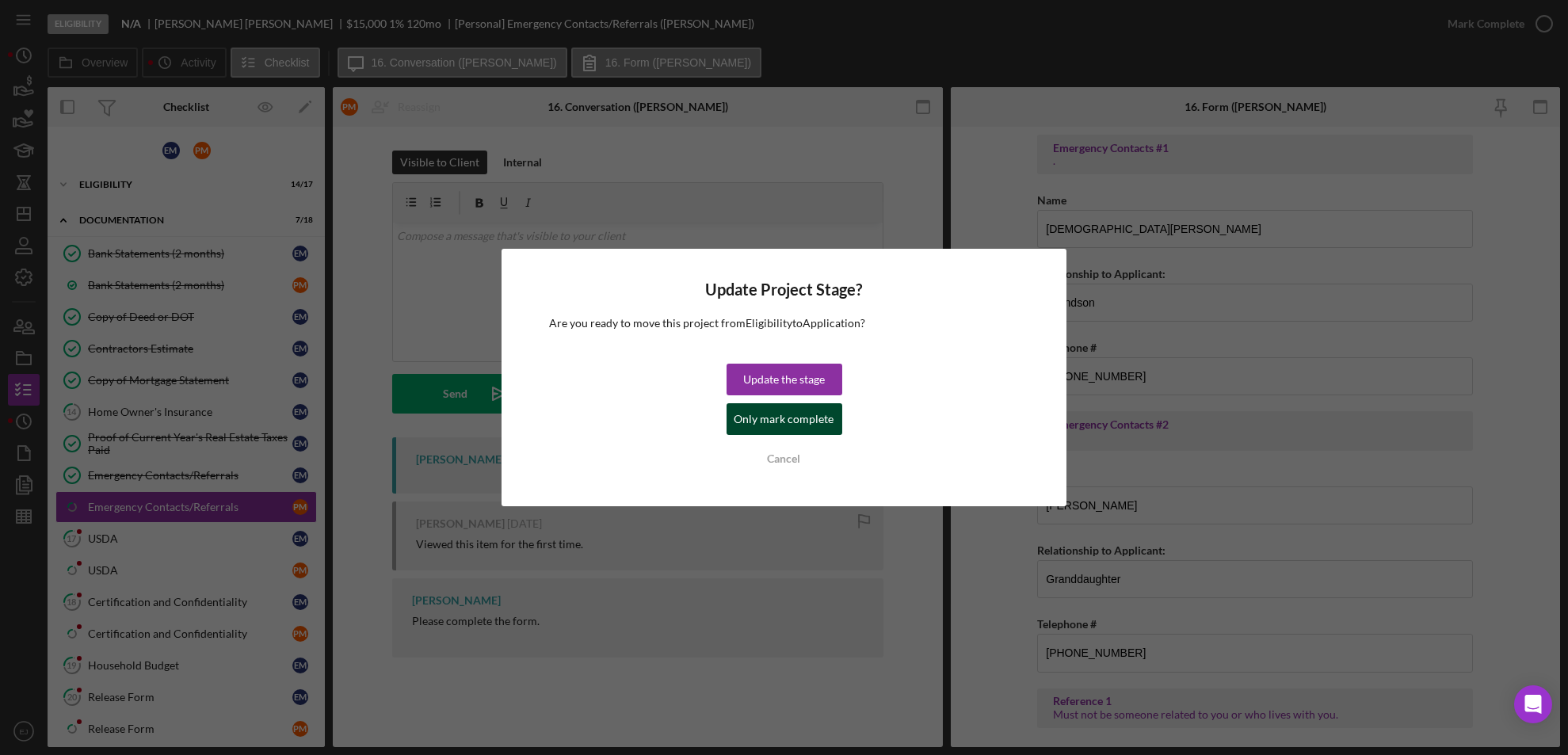
click at [816, 417] on div "Only mark complete" at bounding box center [784, 419] width 99 height 31
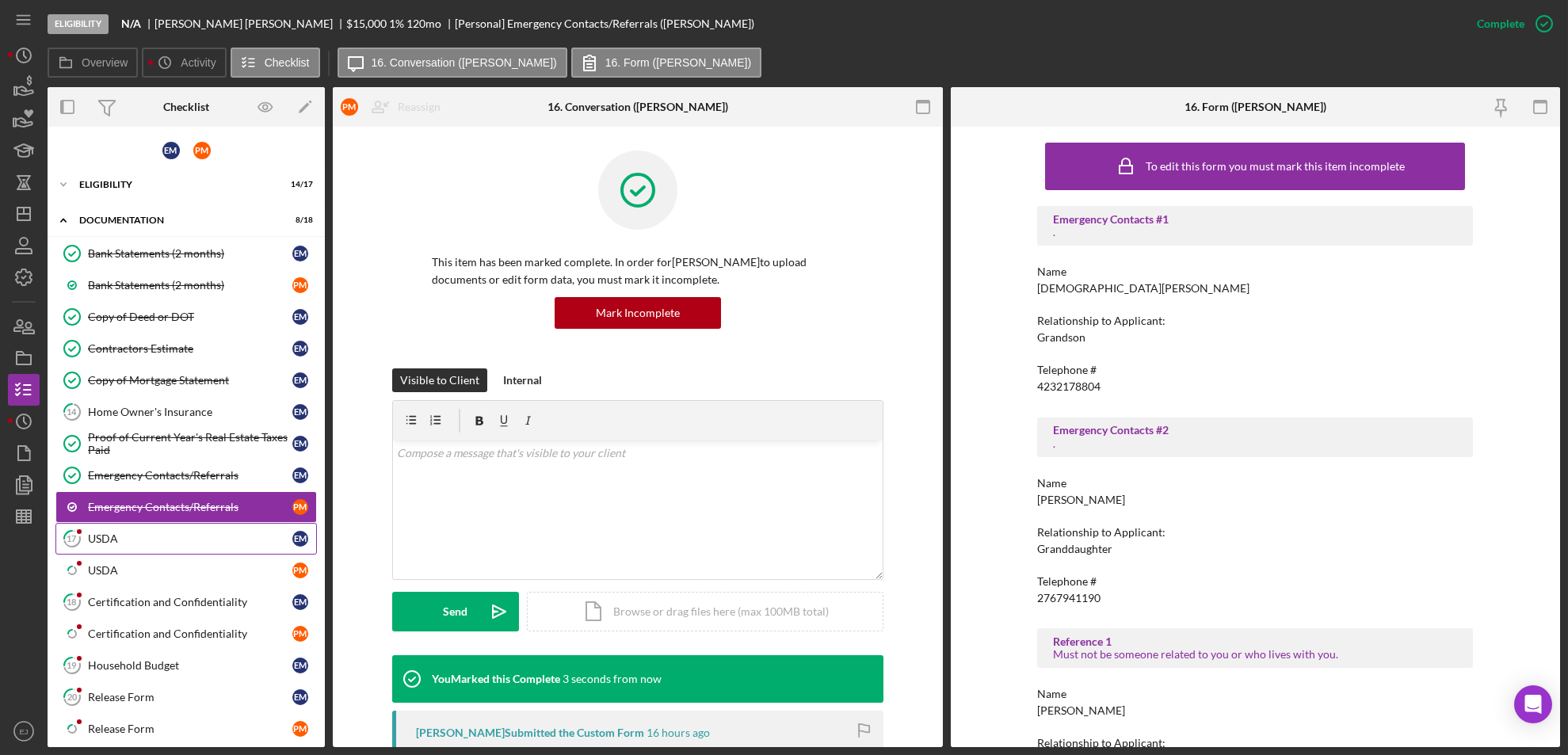
click at [183, 547] on link "17 USDA E M" at bounding box center [186, 538] width 262 height 31
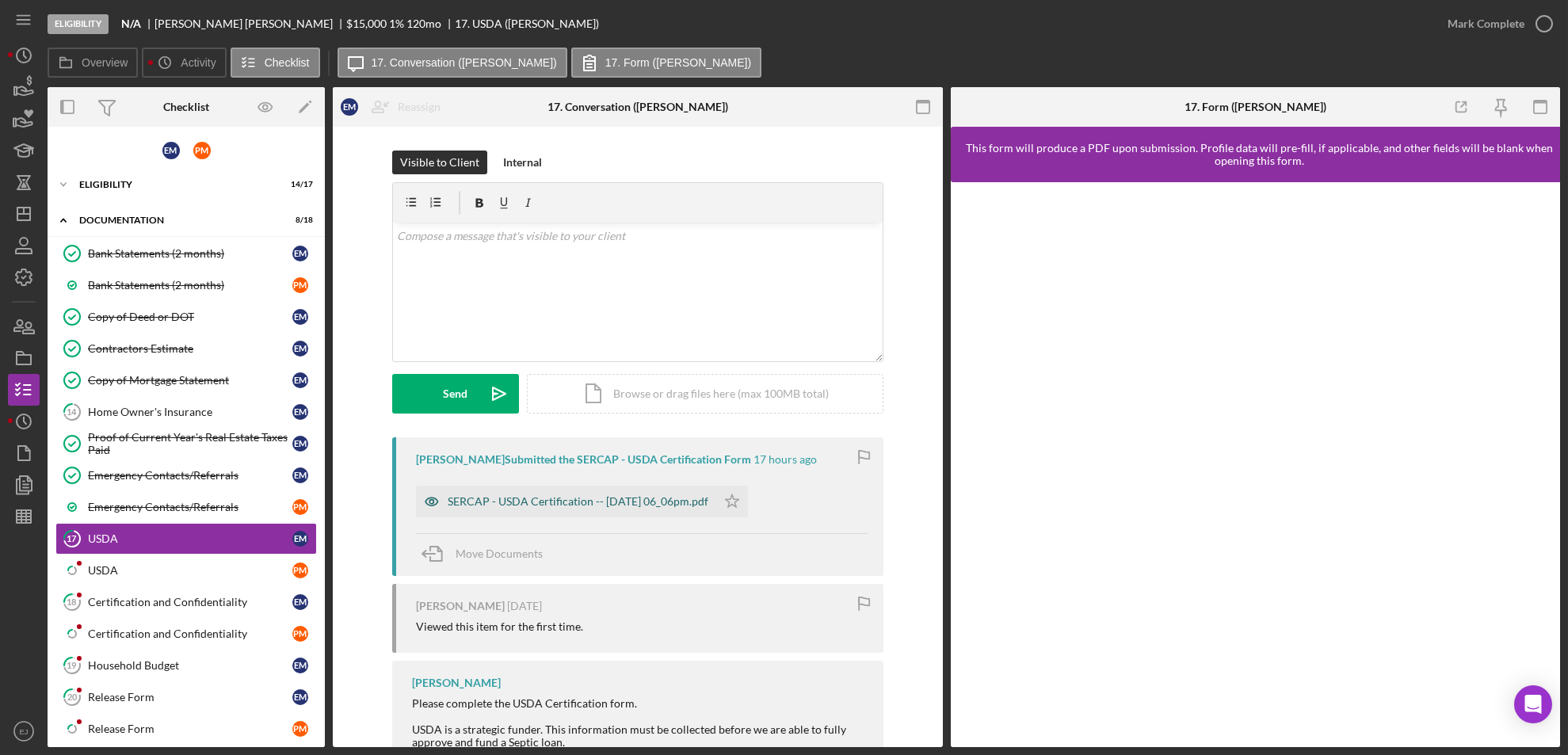
click at [607, 506] on div "SERCAP - USDA Certification -- [DATE] 06_06pm.pdf" at bounding box center [578, 502] width 261 height 13
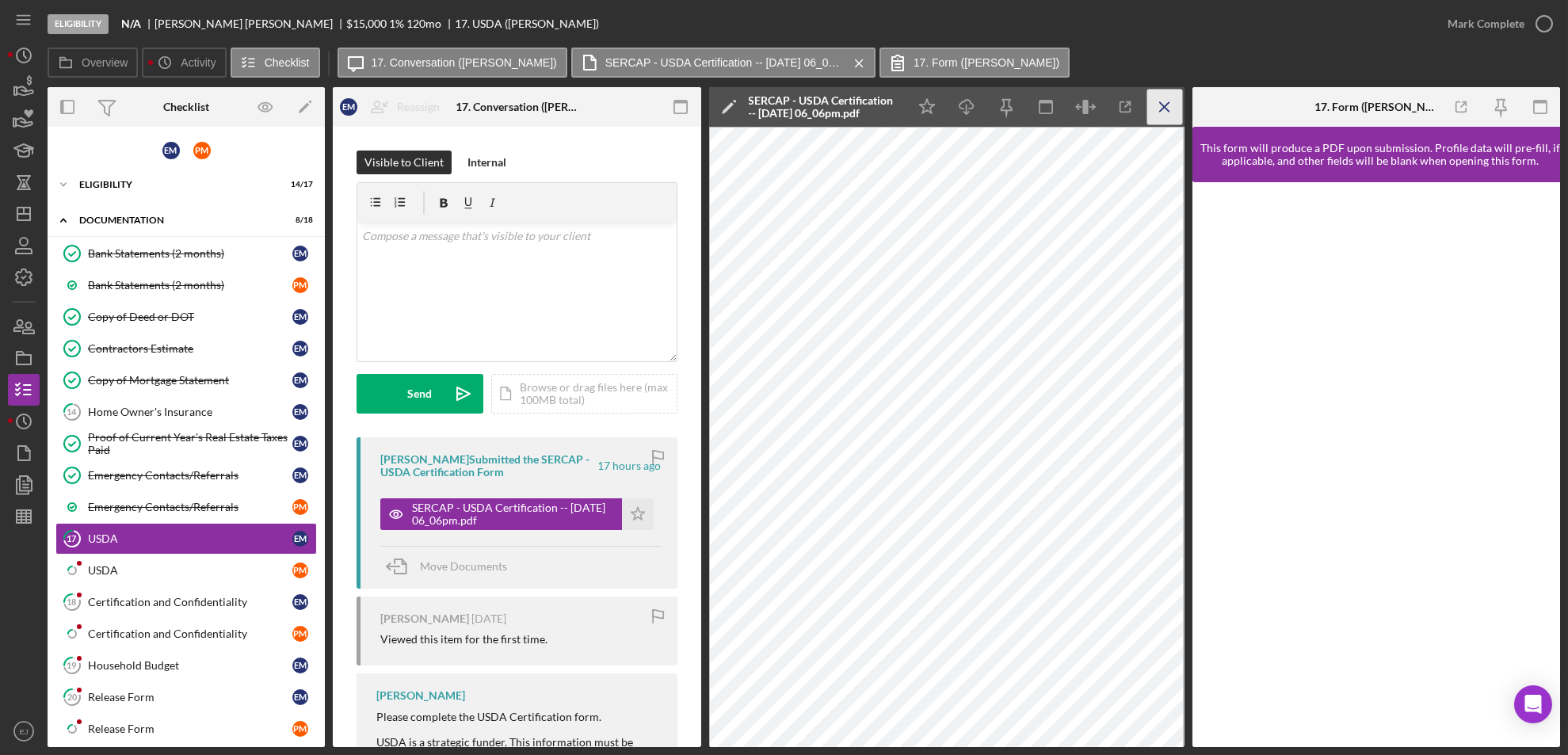
click at [1163, 105] on icon "Icon/Menu Close" at bounding box center [1164, 107] width 36 height 36
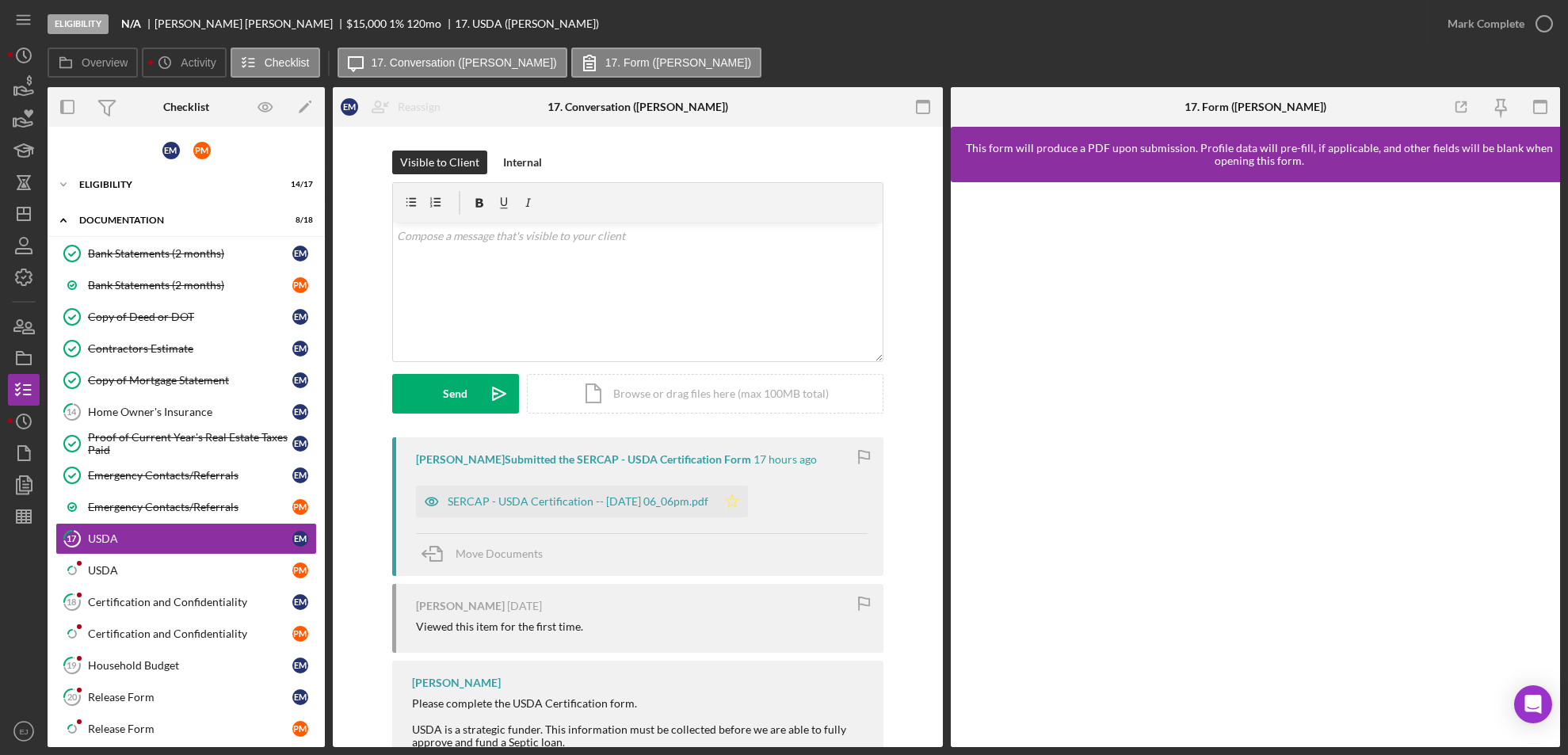
click at [747, 502] on icon "Icon/Star" at bounding box center [732, 501] width 31 height 31
click at [1539, 28] on icon "button" at bounding box center [1544, 24] width 40 height 40
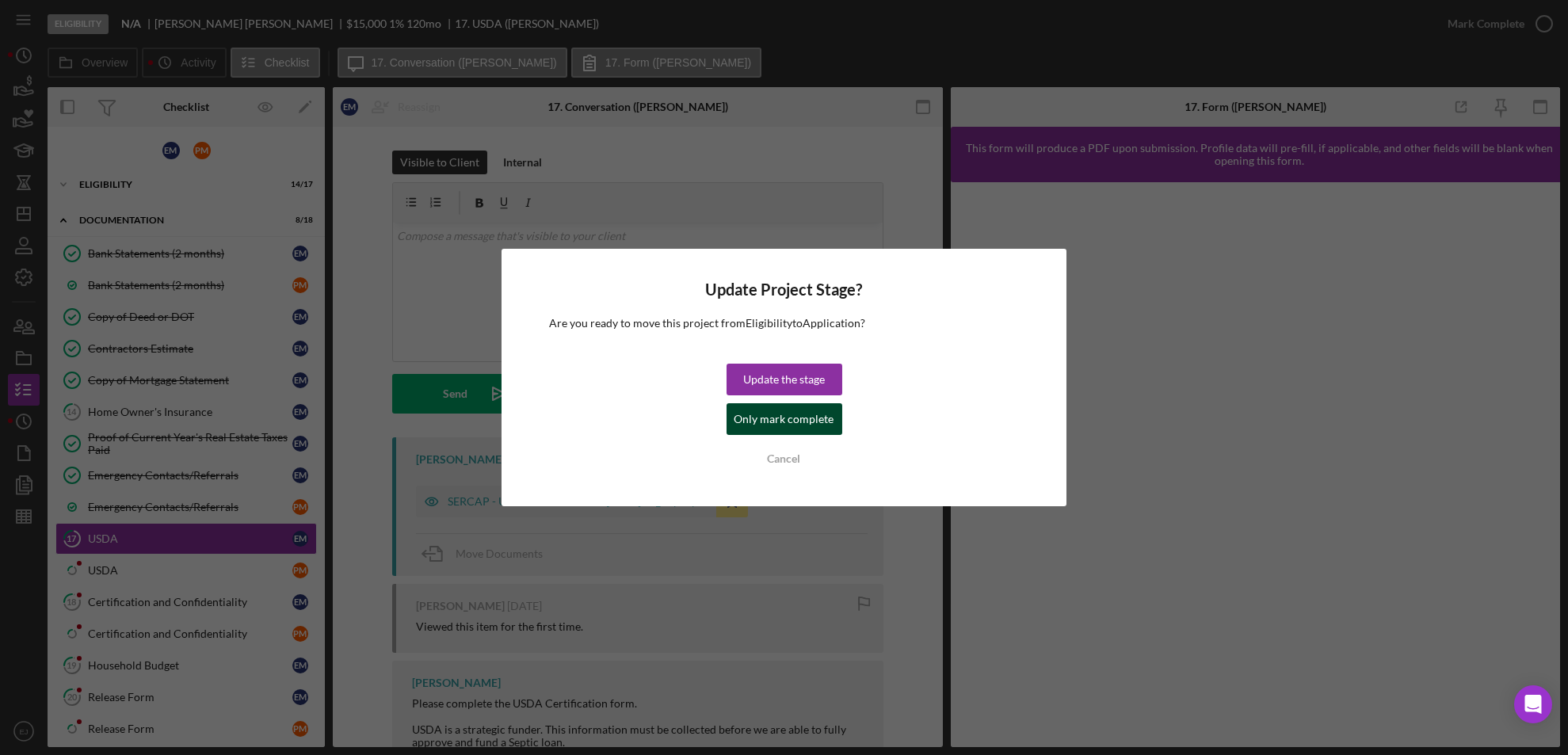
click at [829, 418] on div "Only mark complete" at bounding box center [784, 419] width 99 height 31
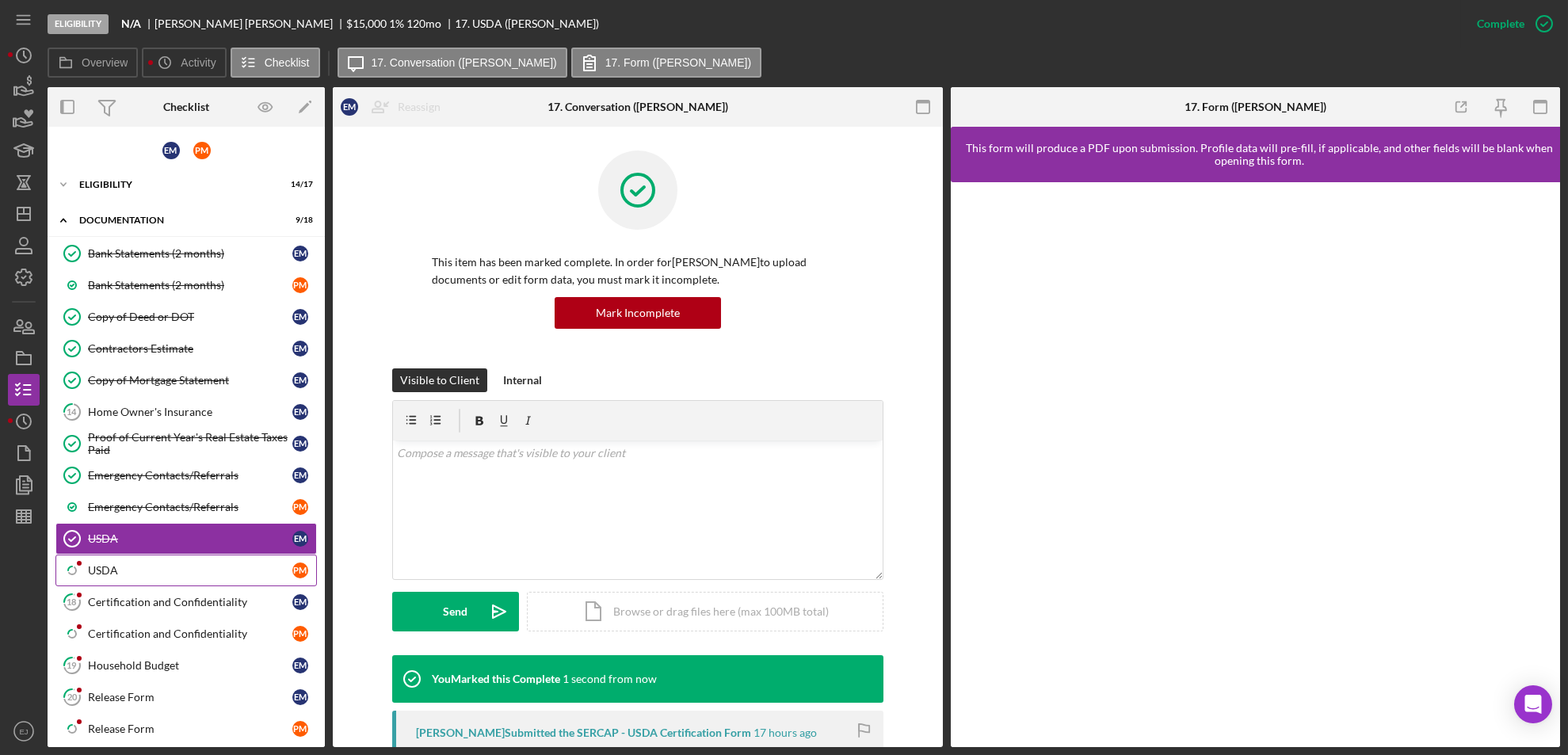
click at [253, 567] on div "USDA" at bounding box center [190, 571] width 205 height 13
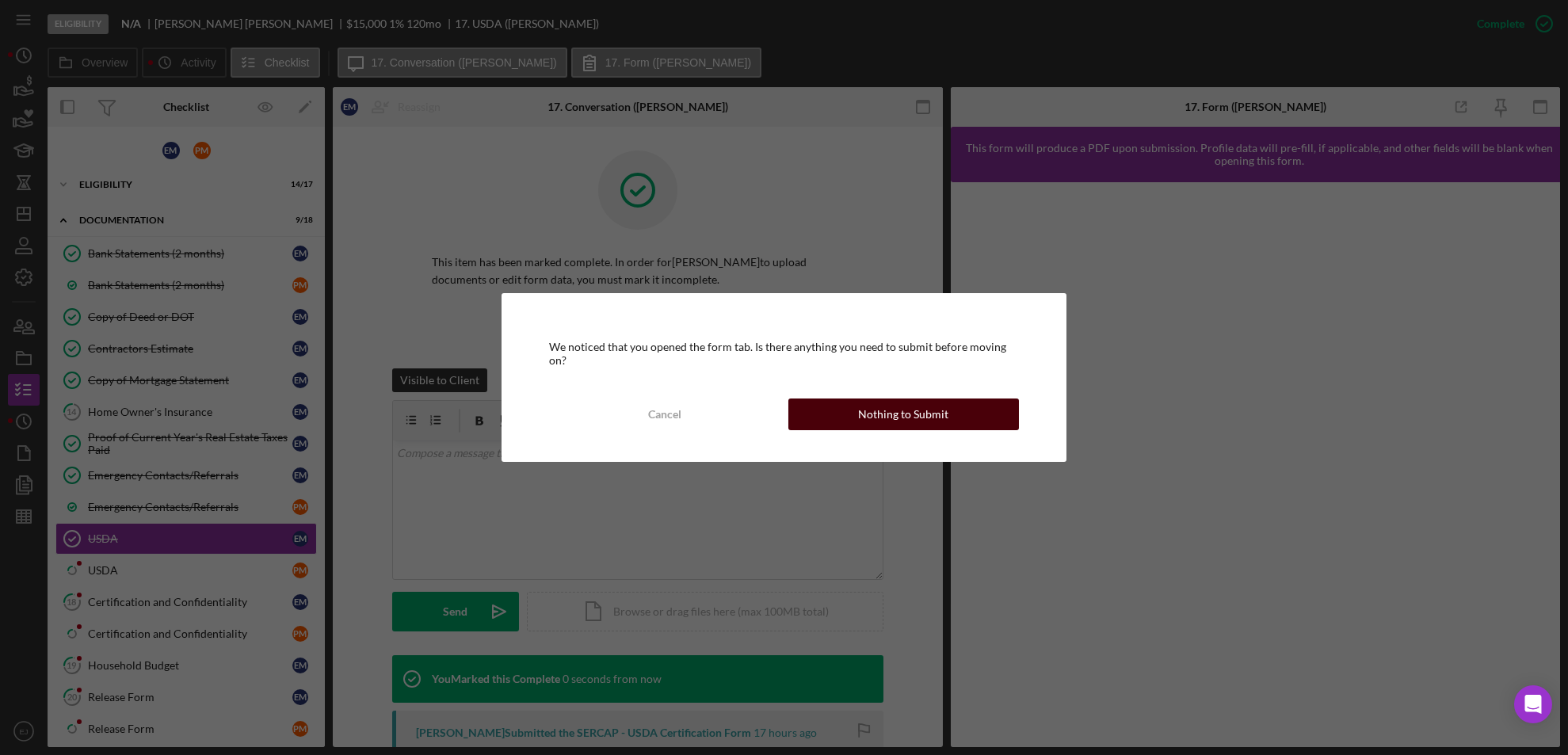
click at [933, 415] on div "Nothing to Submit" at bounding box center [903, 414] width 90 height 31
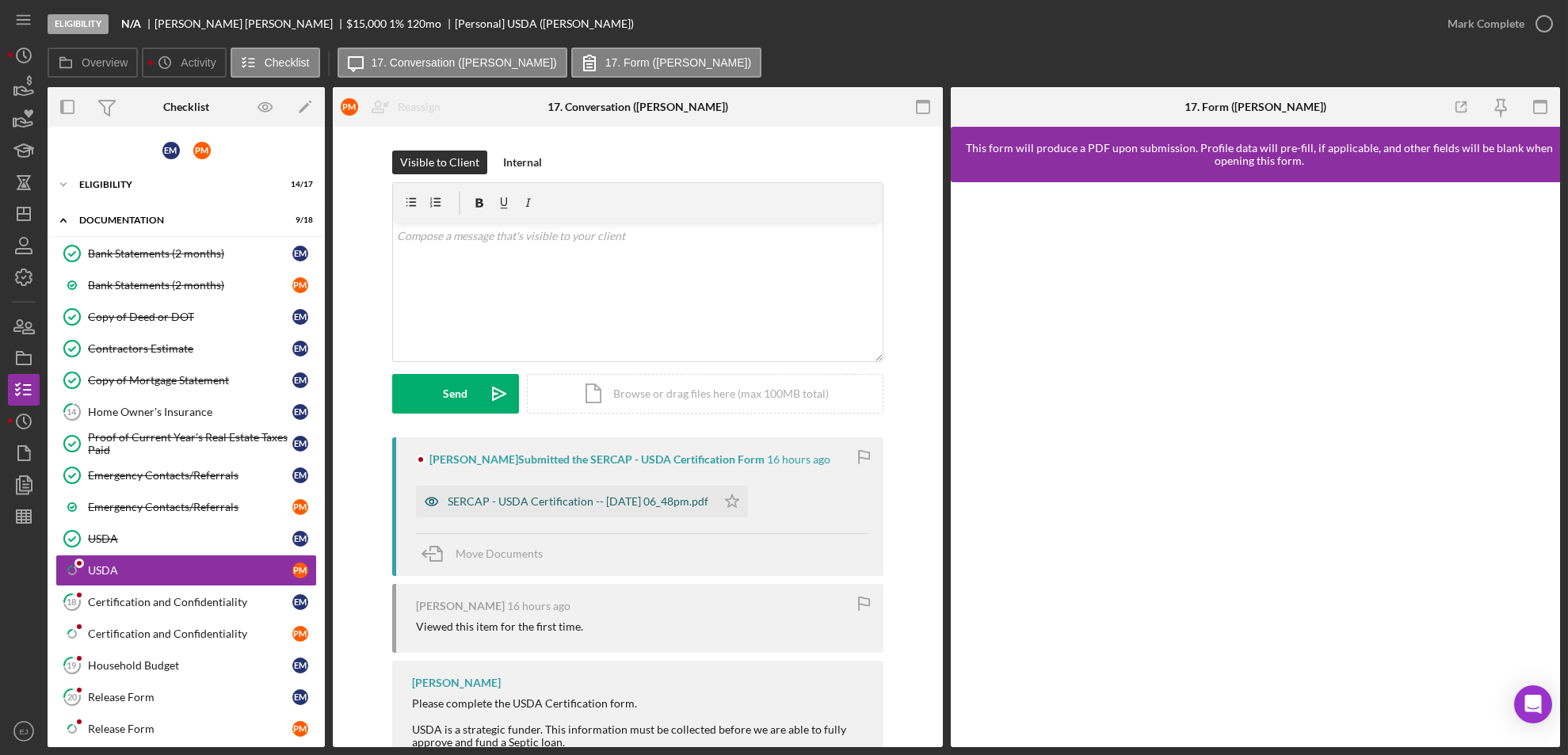
click at [683, 501] on div "SERCAP - USDA Certification -- [DATE] 06_48pm.pdf" at bounding box center [578, 502] width 261 height 13
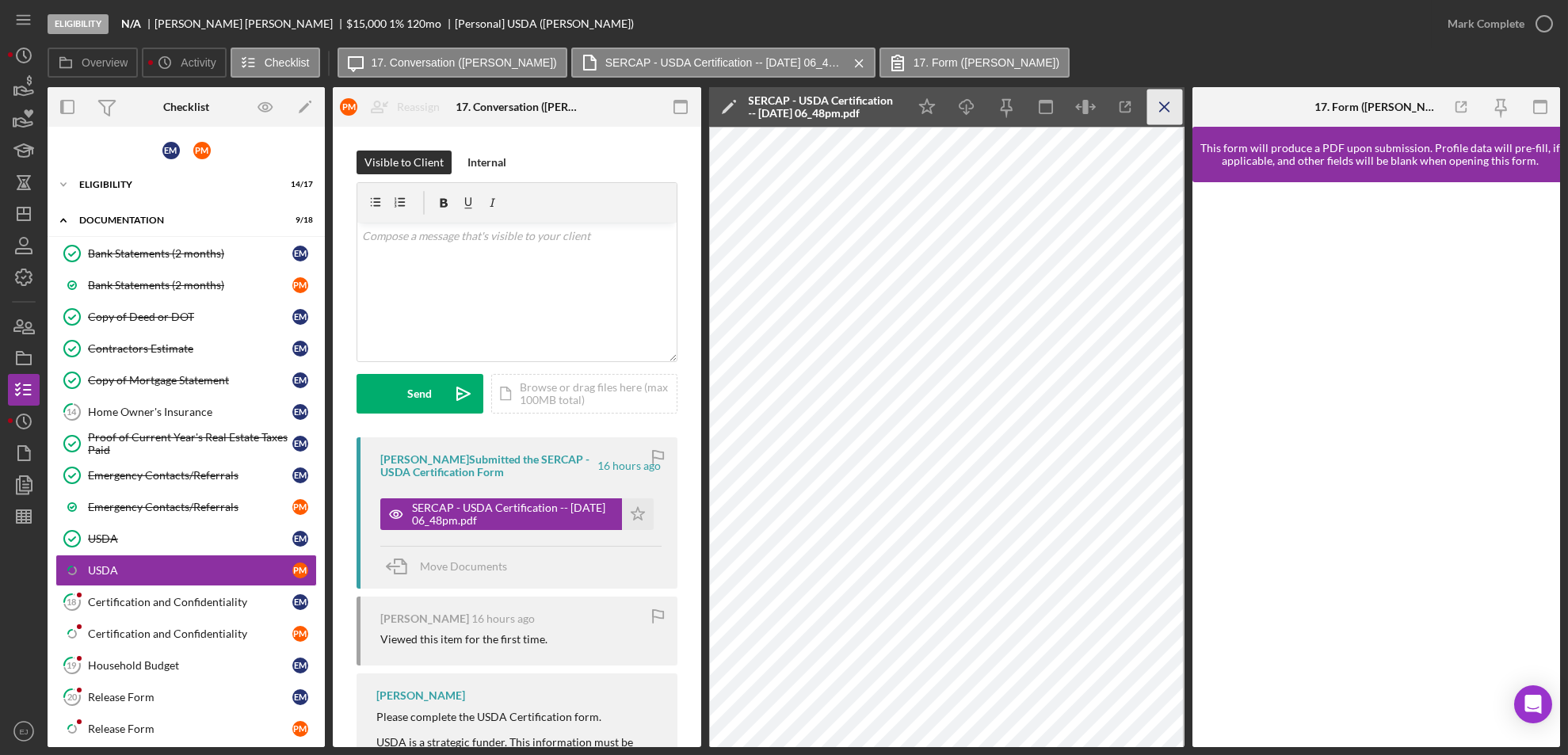
click at [1177, 94] on icon "Icon/Menu Close" at bounding box center [1164, 107] width 36 height 36
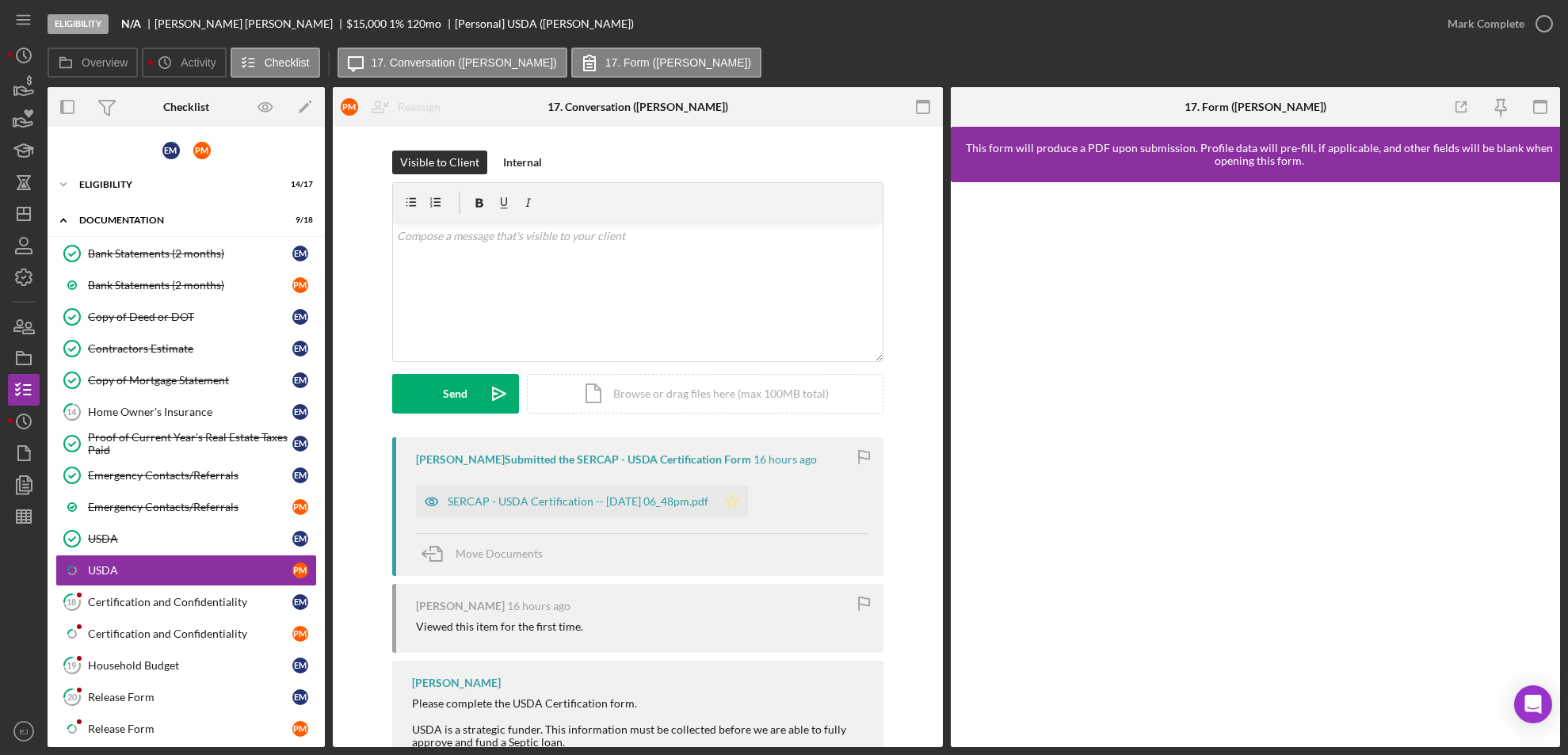
click at [739, 506] on polygon "button" at bounding box center [732, 501] width 14 height 13
click at [165, 593] on link "18 Certification and Confidentiality E M" at bounding box center [186, 602] width 262 height 31
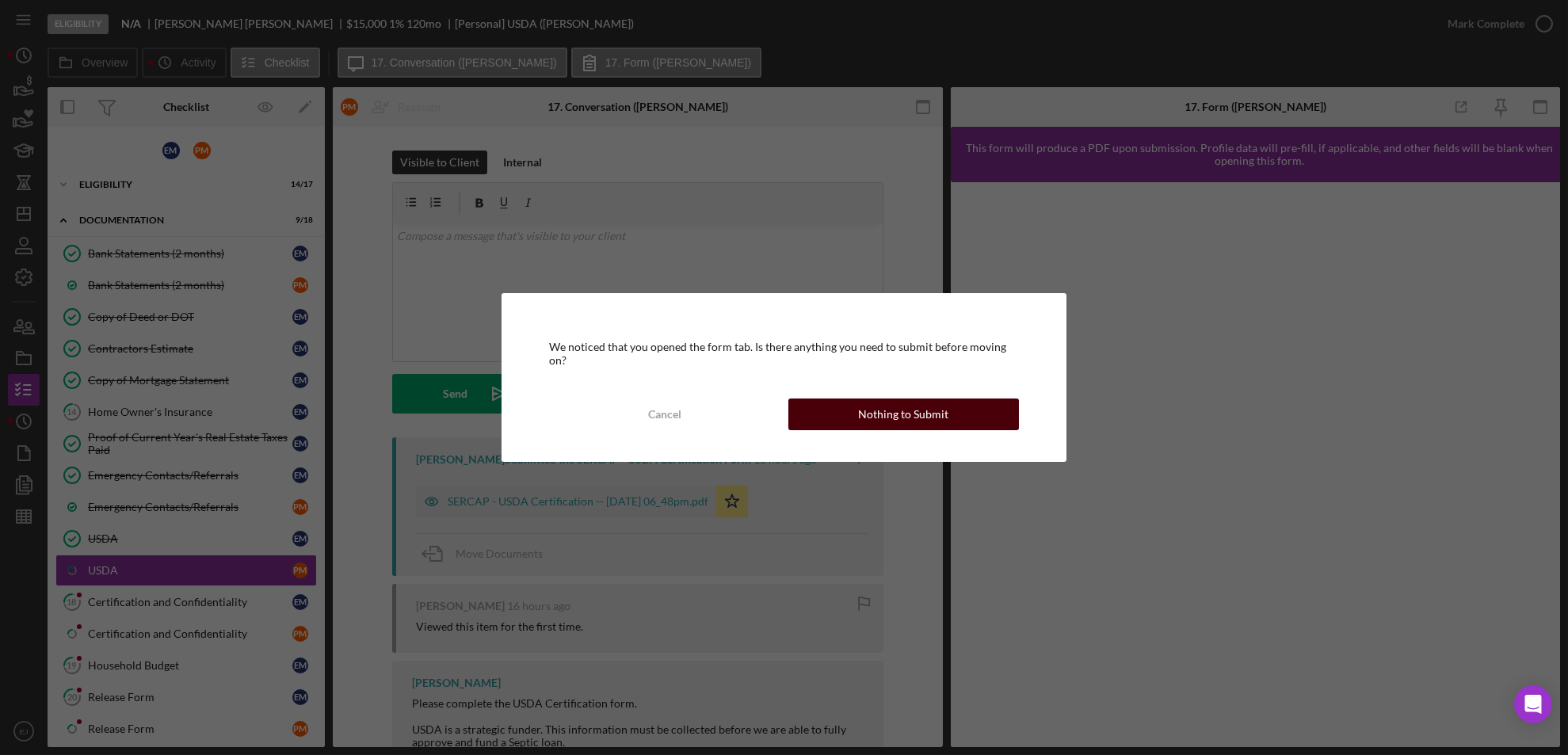
click at [835, 412] on button "Nothing to Submit" at bounding box center [904, 414] width 231 height 31
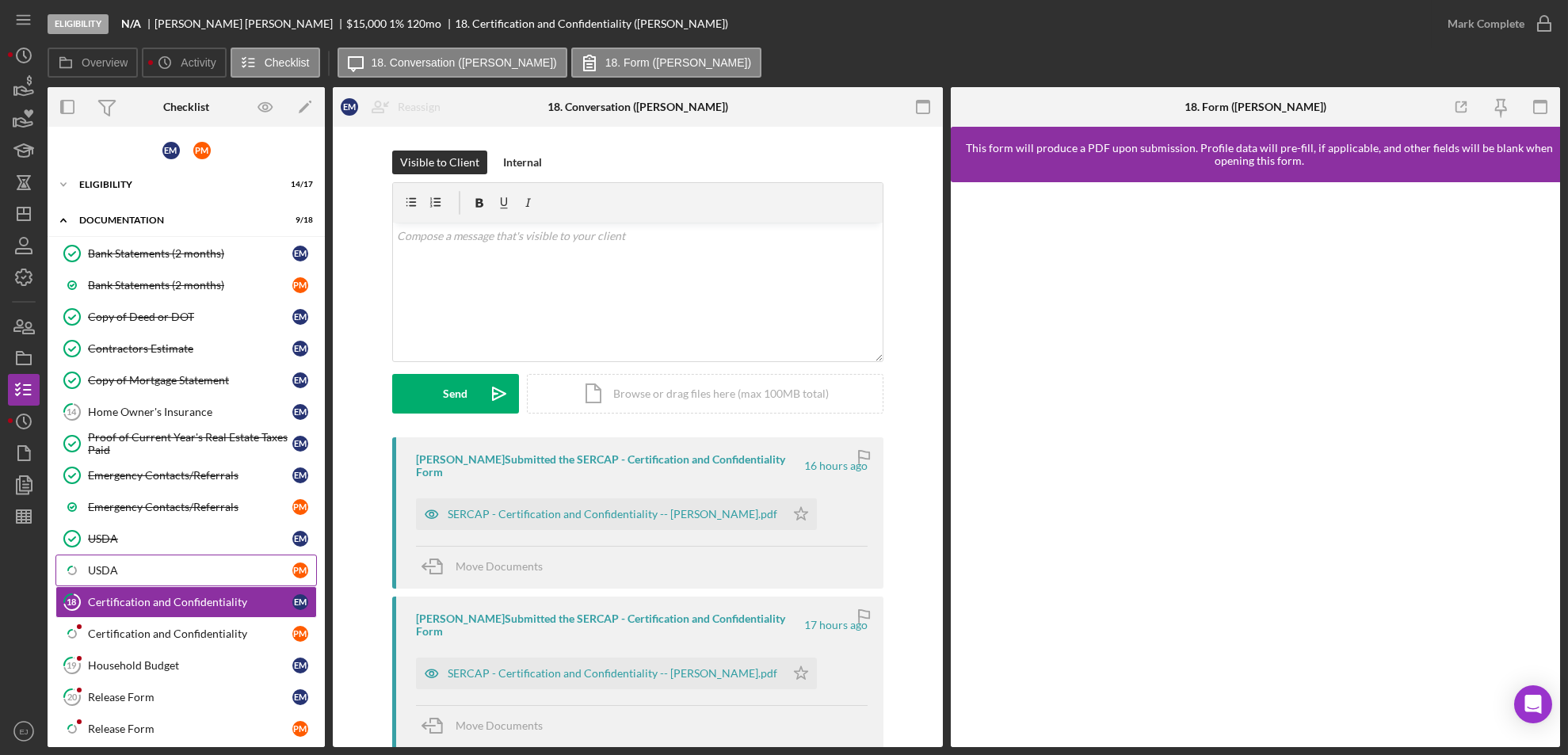
click at [104, 572] on div "USDA" at bounding box center [190, 571] width 205 height 13
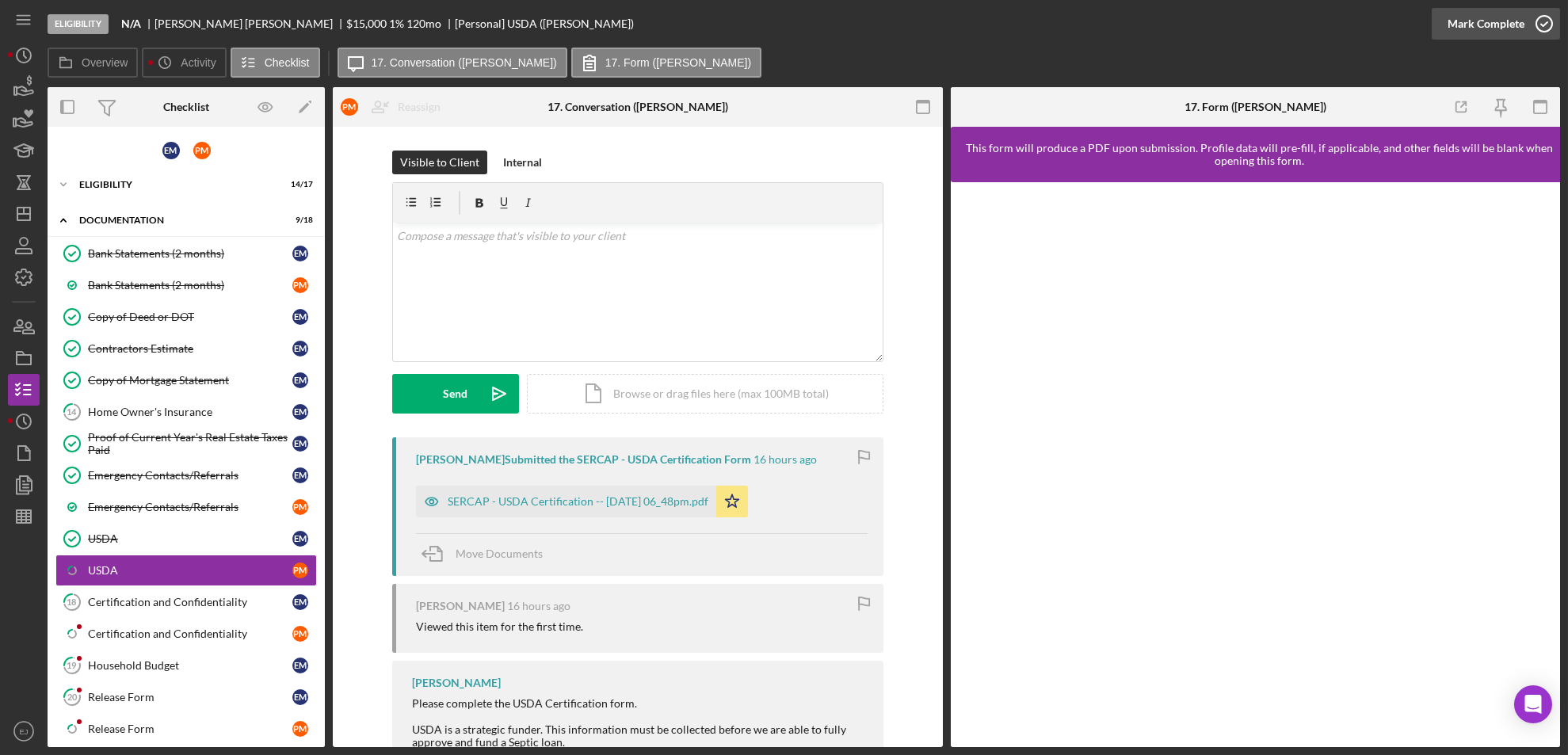
click at [1547, 25] on icon "button" at bounding box center [1544, 24] width 40 height 40
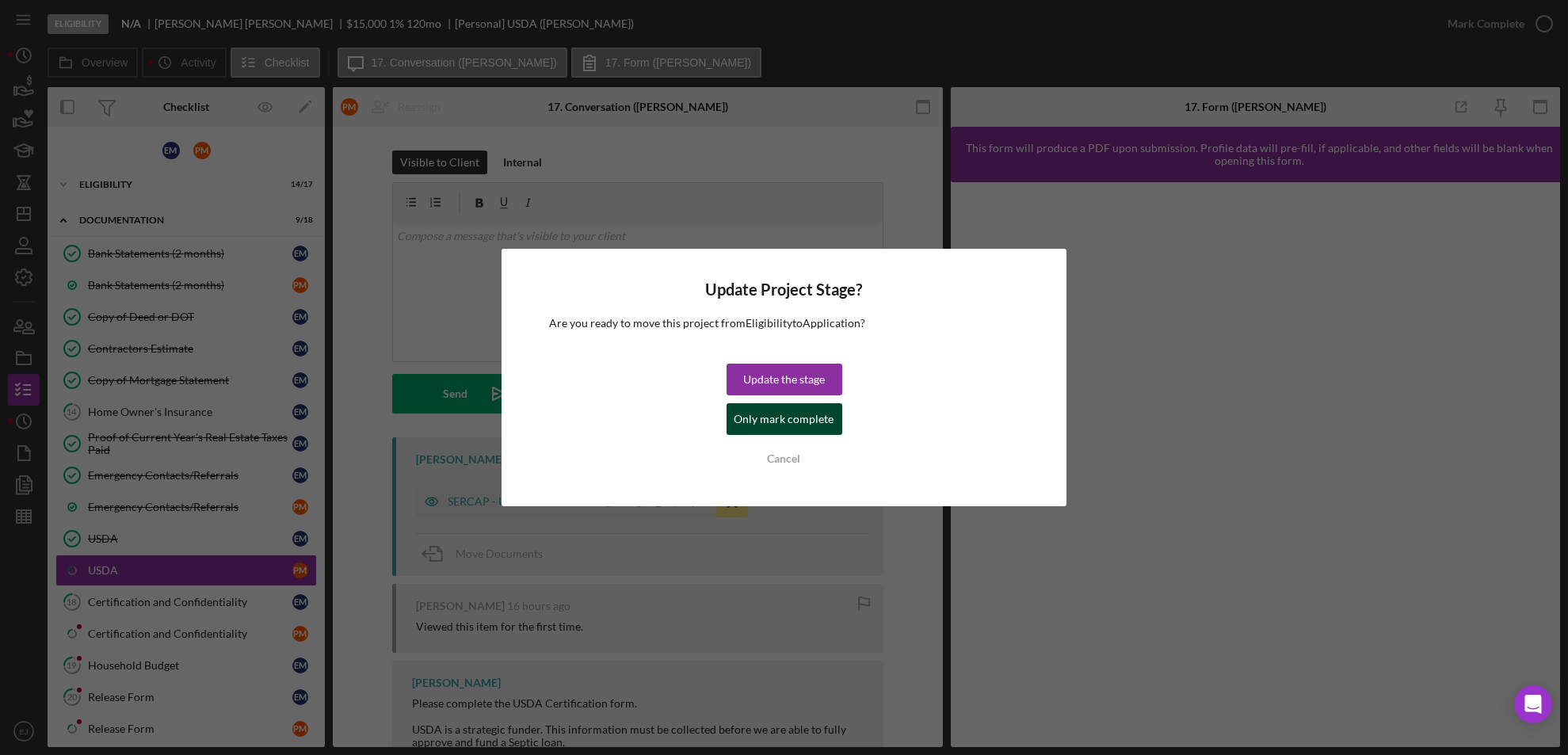
click at [816, 417] on div "Only mark complete" at bounding box center [784, 419] width 99 height 31
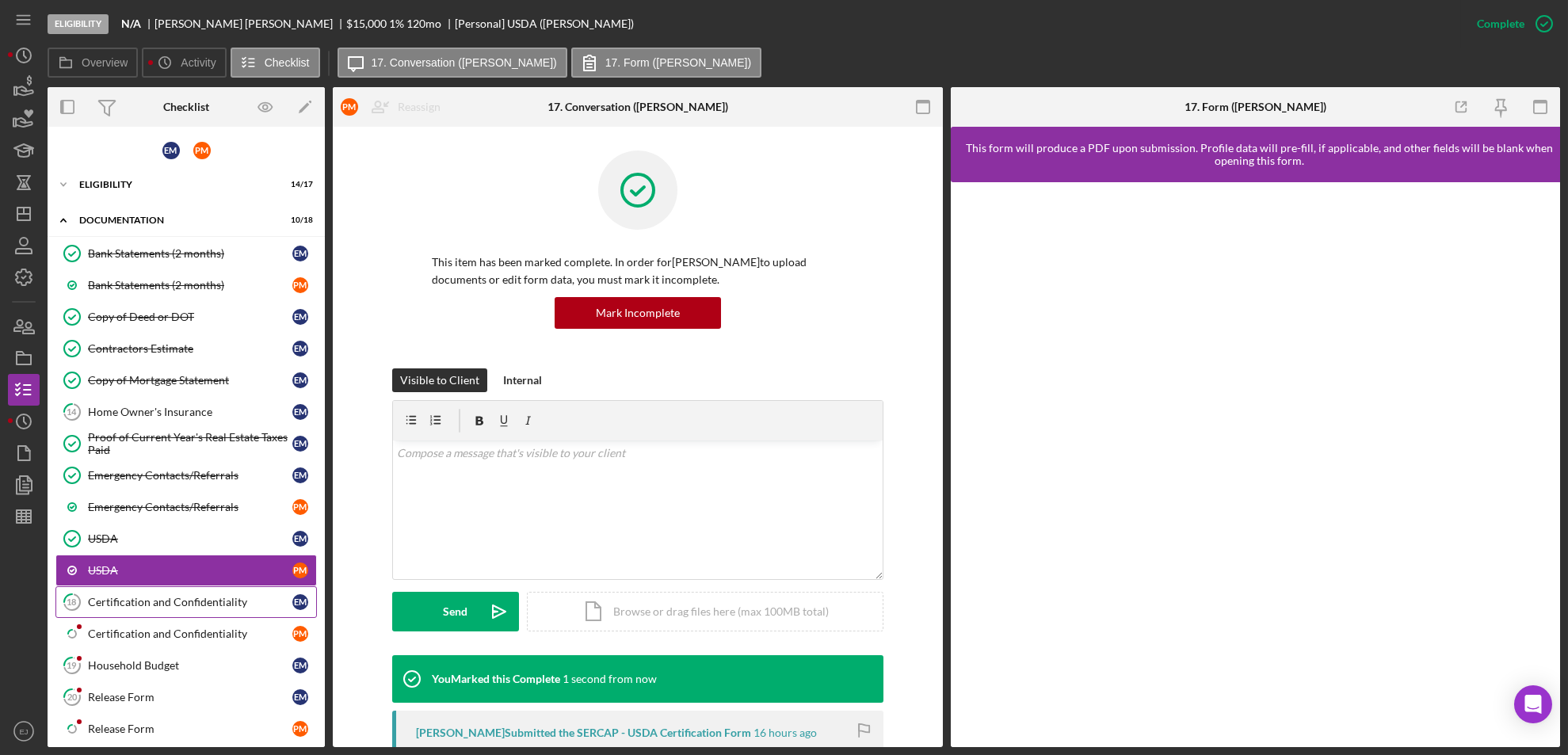
click at [205, 597] on div "Certification and Confidentiality" at bounding box center [190, 602] width 205 height 13
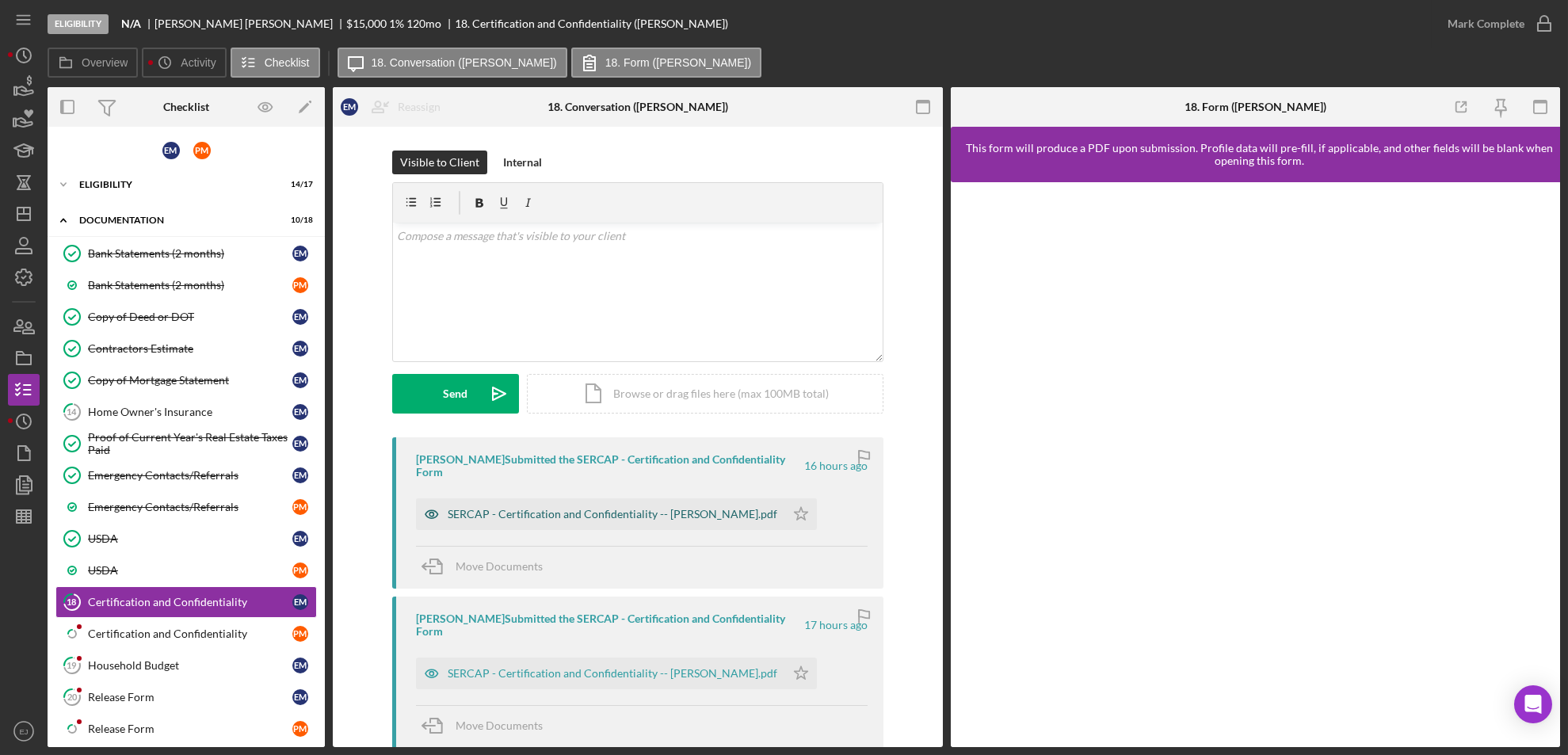
click at [613, 514] on div "SERCAP - Certification and Confidentiality -- [PERSON_NAME].pdf" at bounding box center [613, 514] width 330 height 13
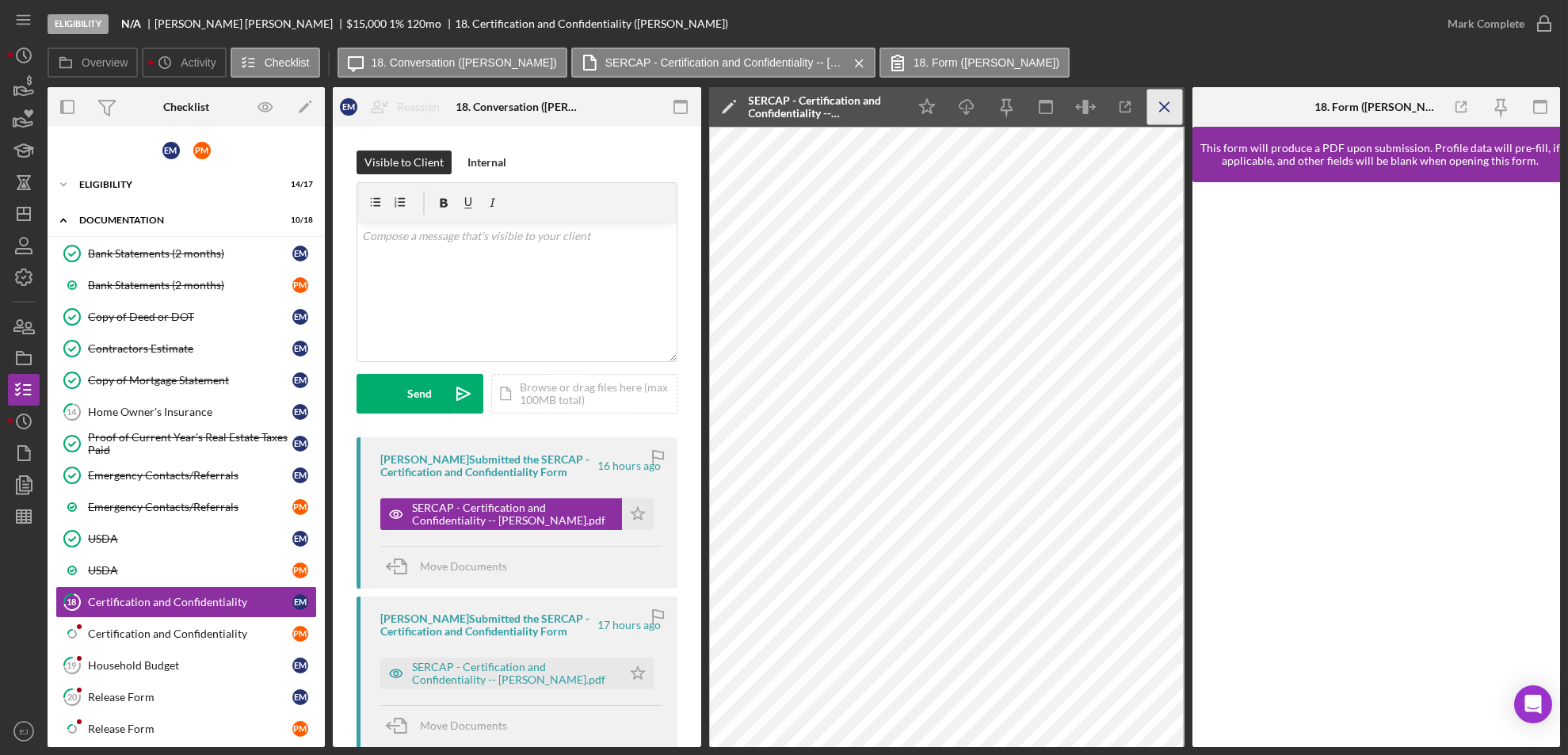
click at [1159, 92] on icon "Icon/Menu Close" at bounding box center [1164, 107] width 36 height 36
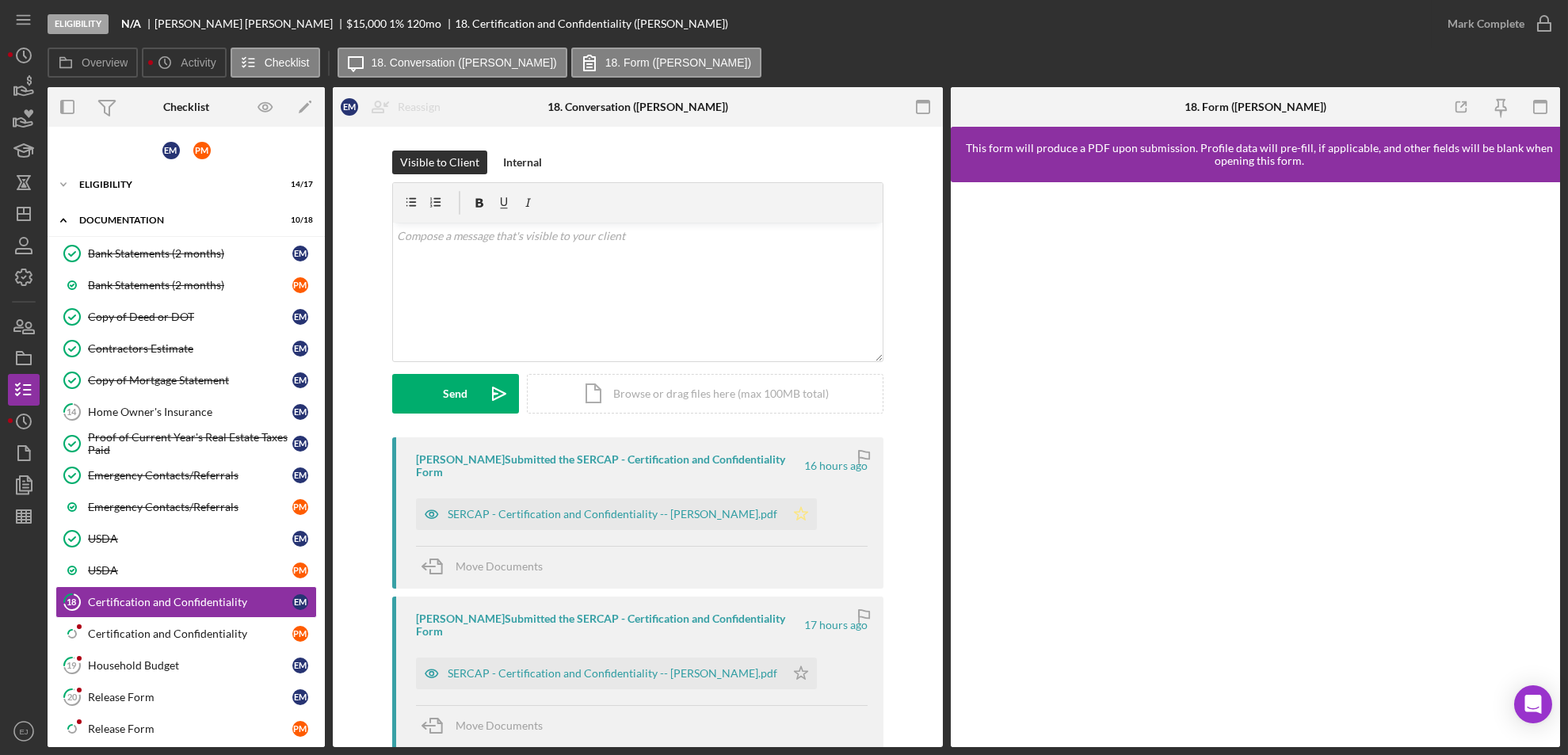
click at [791, 509] on icon "Icon/Star" at bounding box center [801, 514] width 31 height 31
click at [1540, 26] on icon "button" at bounding box center [1544, 24] width 40 height 40
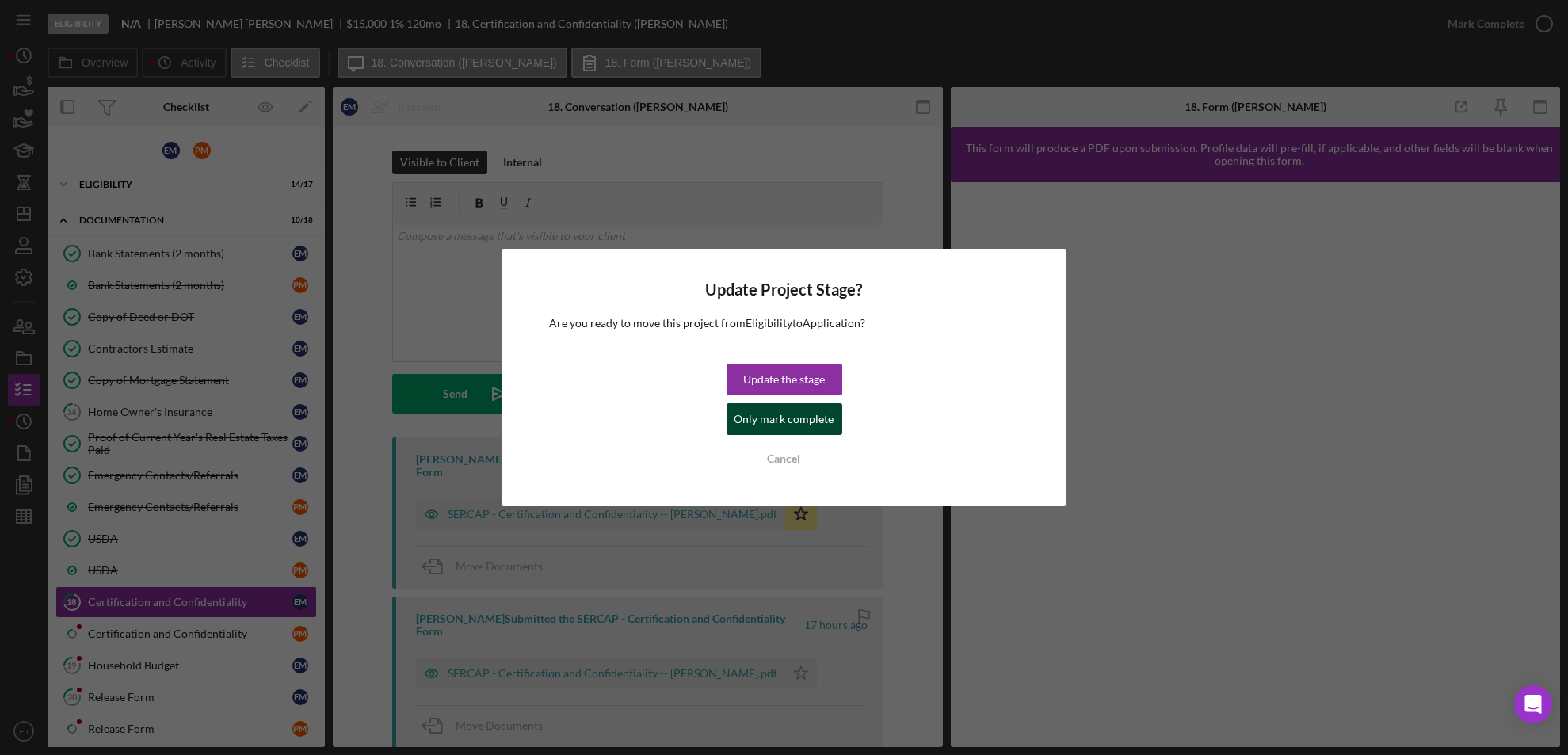
click at [813, 419] on div "Only mark complete" at bounding box center [784, 419] width 99 height 31
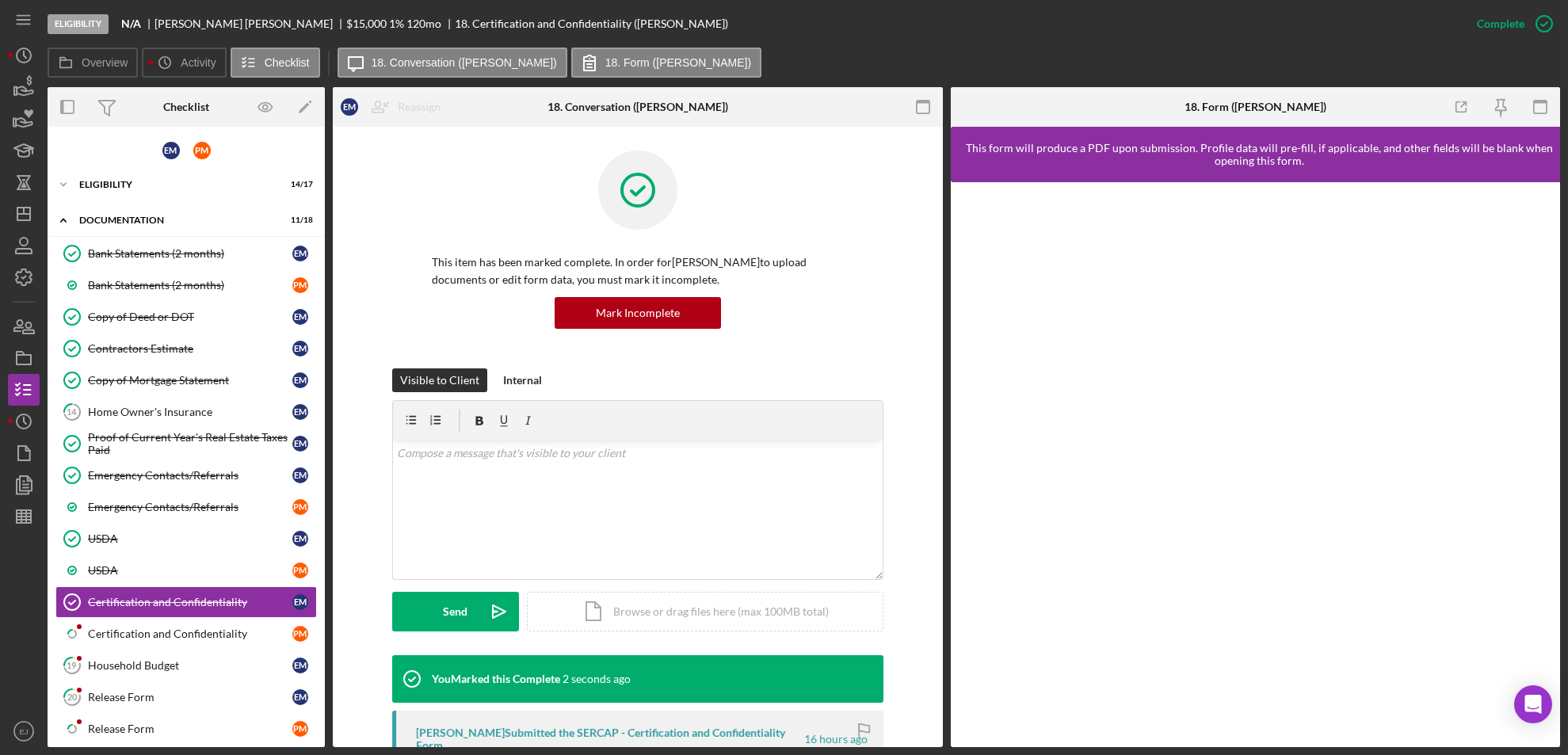
scroll to position [485, 0]
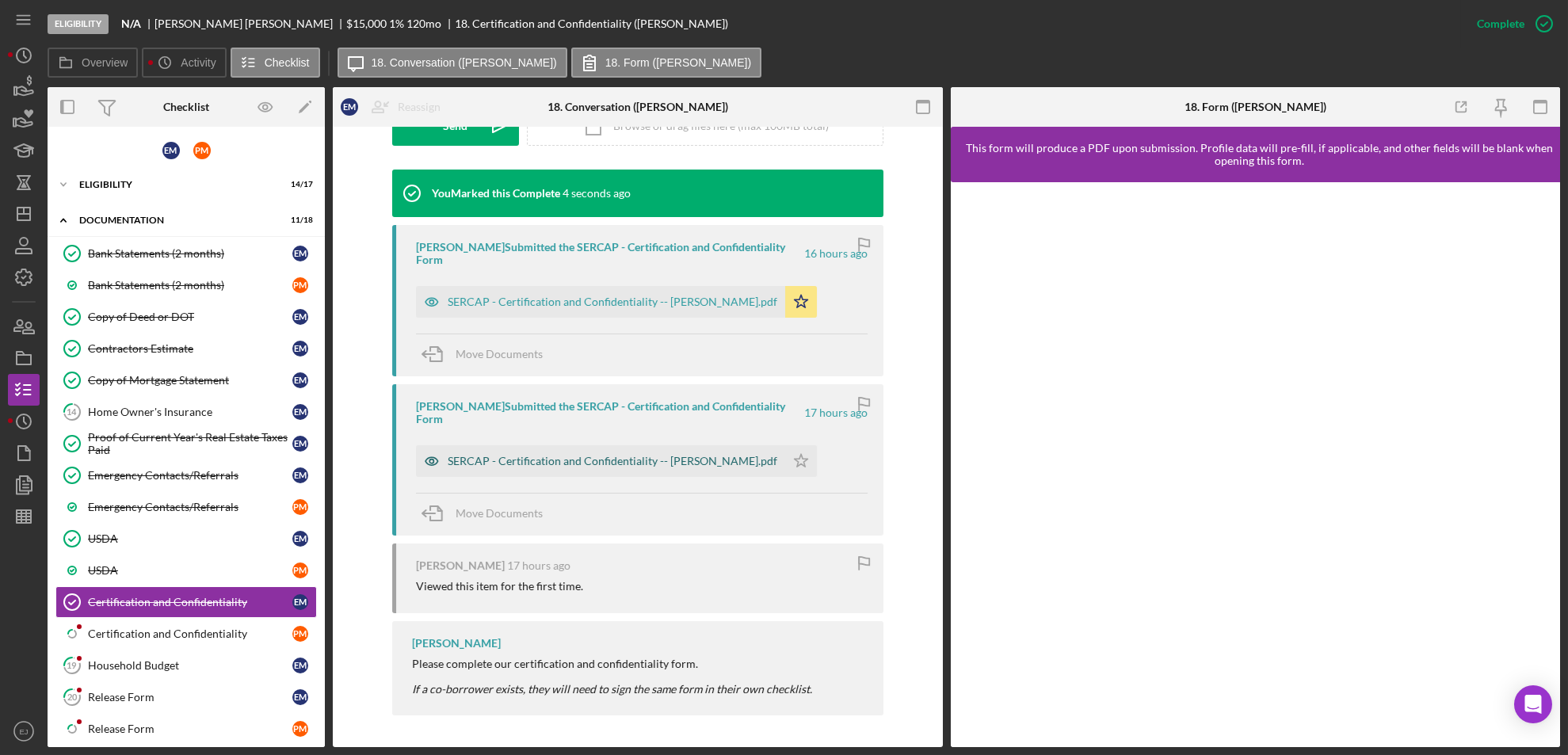
click at [587, 473] on div "SERCAP - Certification and Confidentiality -- [PERSON_NAME].pdf" at bounding box center [600, 461] width 369 height 31
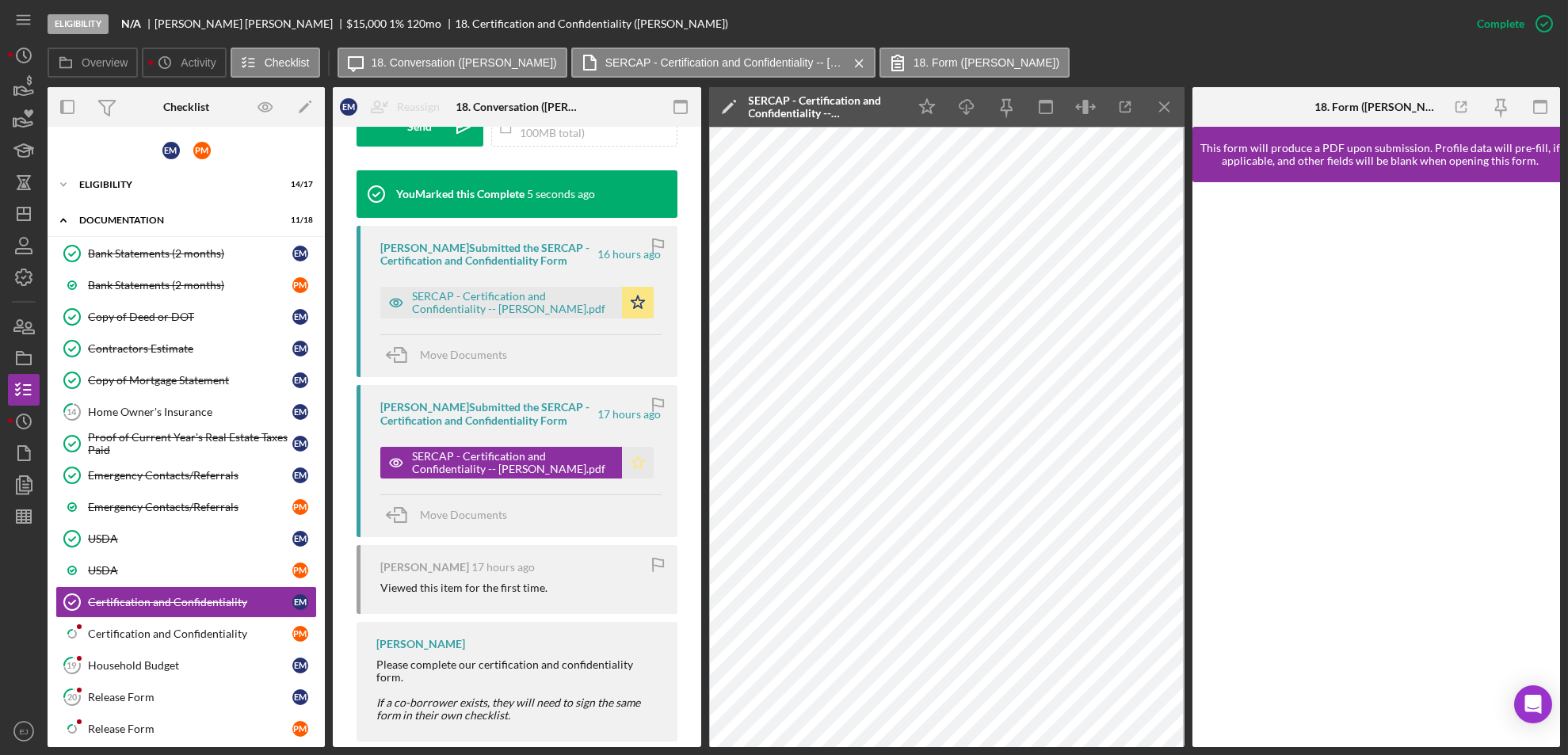
click at [634, 468] on icon "Icon/Star" at bounding box center [637, 463] width 31 height 31
click at [1156, 111] on icon "Icon/Menu Close" at bounding box center [1164, 107] width 36 height 36
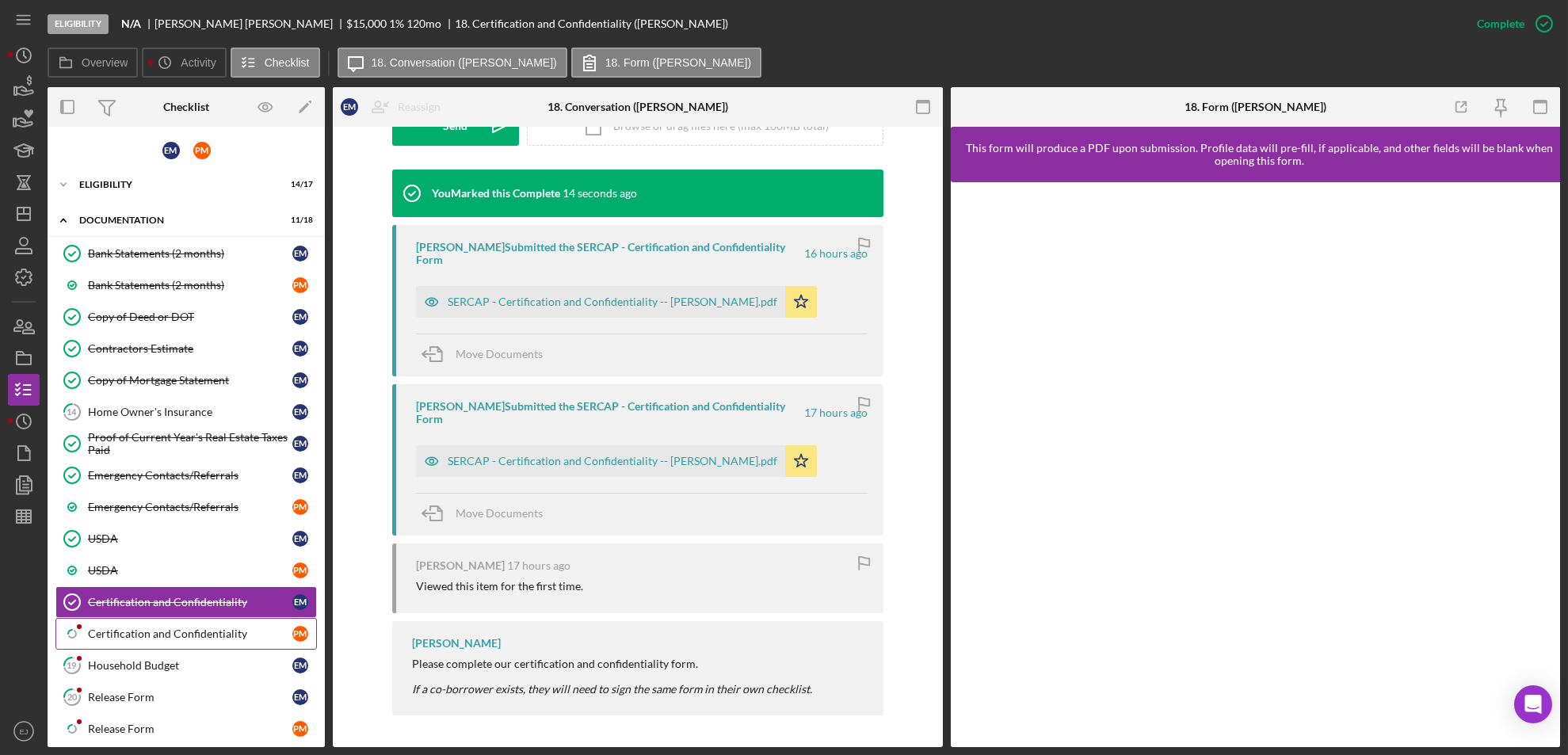
click at [163, 639] on div "Certification and Confidentiality" at bounding box center [190, 633] width 205 height 13
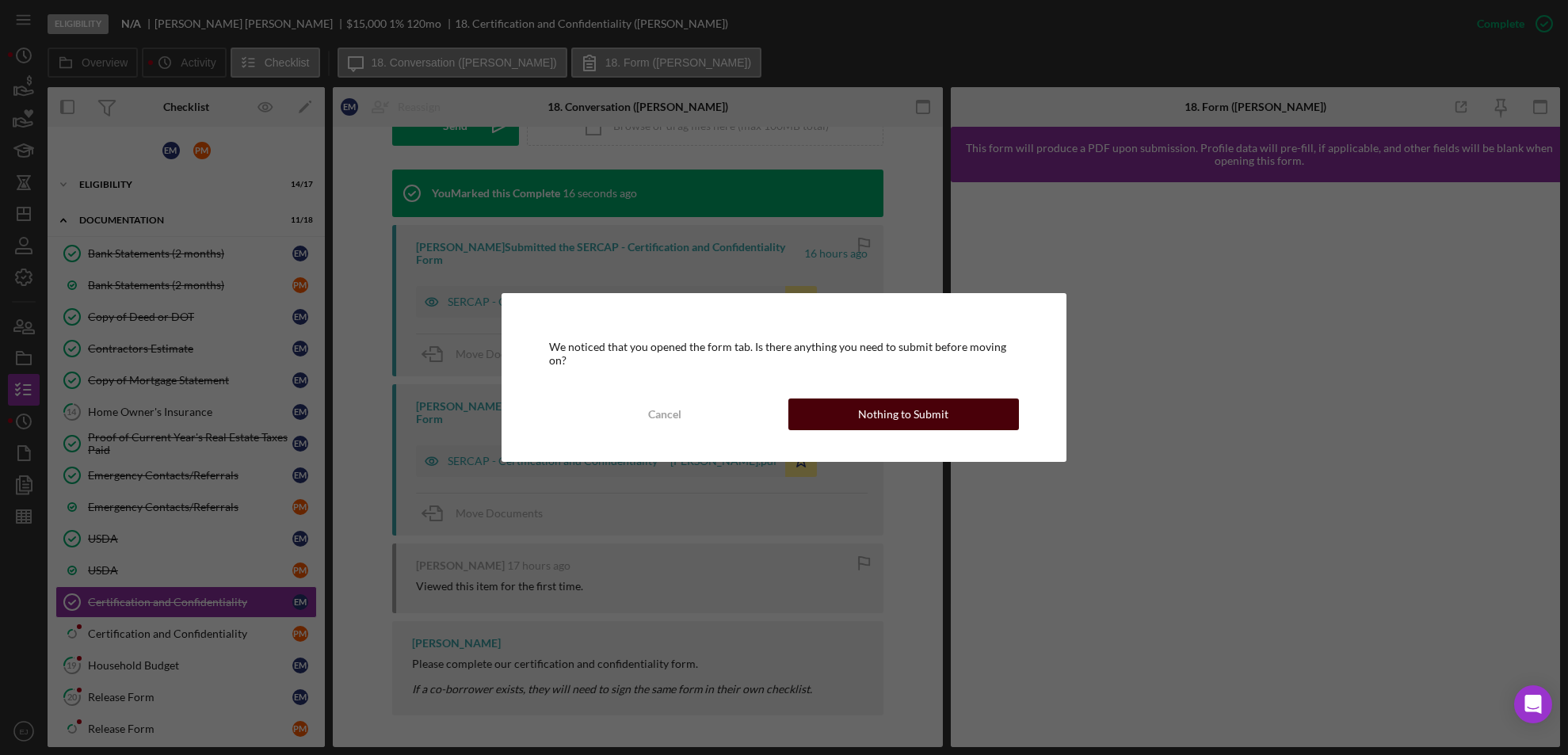
click at [860, 412] on div "Nothing to Submit" at bounding box center [903, 414] width 90 height 31
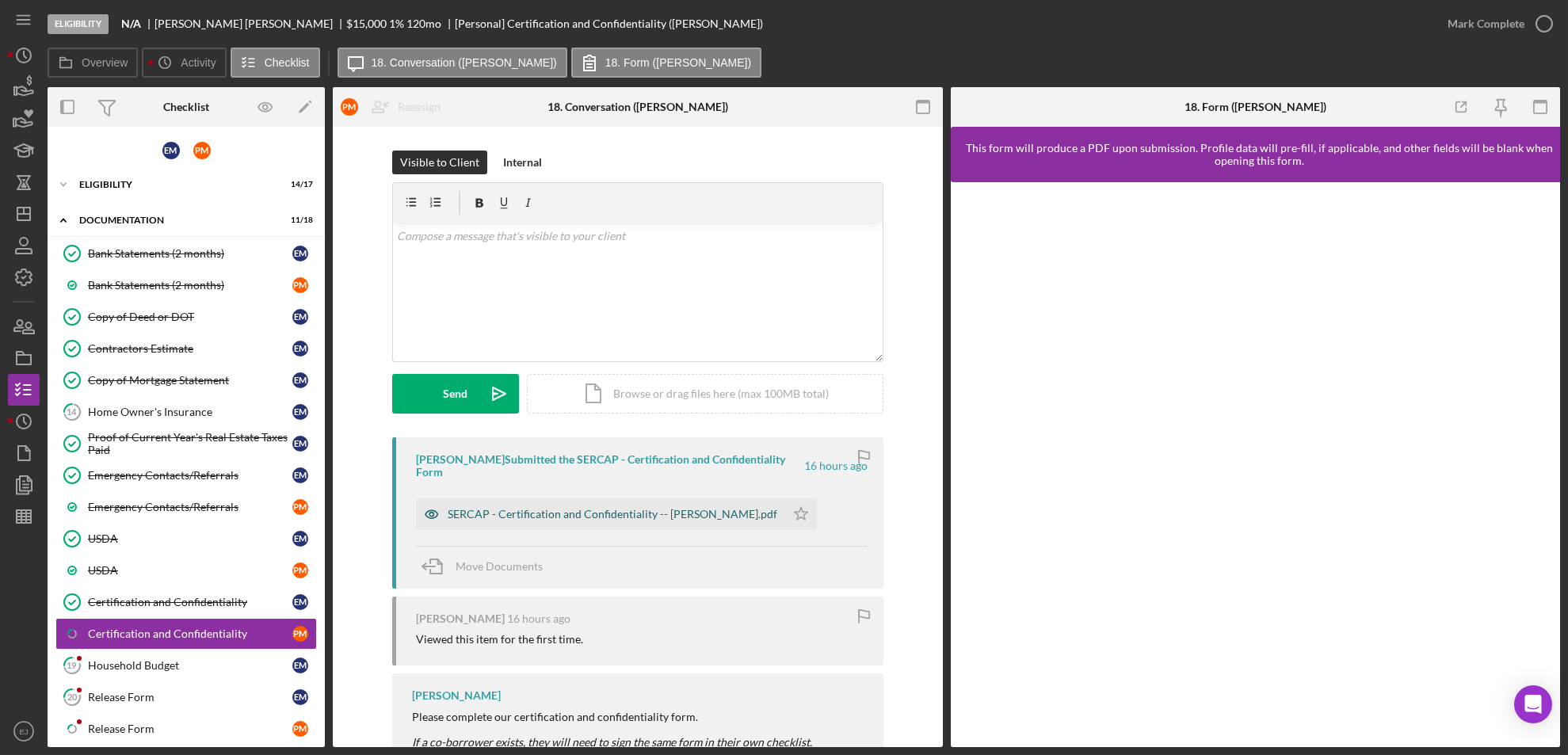
click at [653, 509] on div "SERCAP - Certification and Confidentiality -- [PERSON_NAME].pdf" at bounding box center [613, 514] width 330 height 13
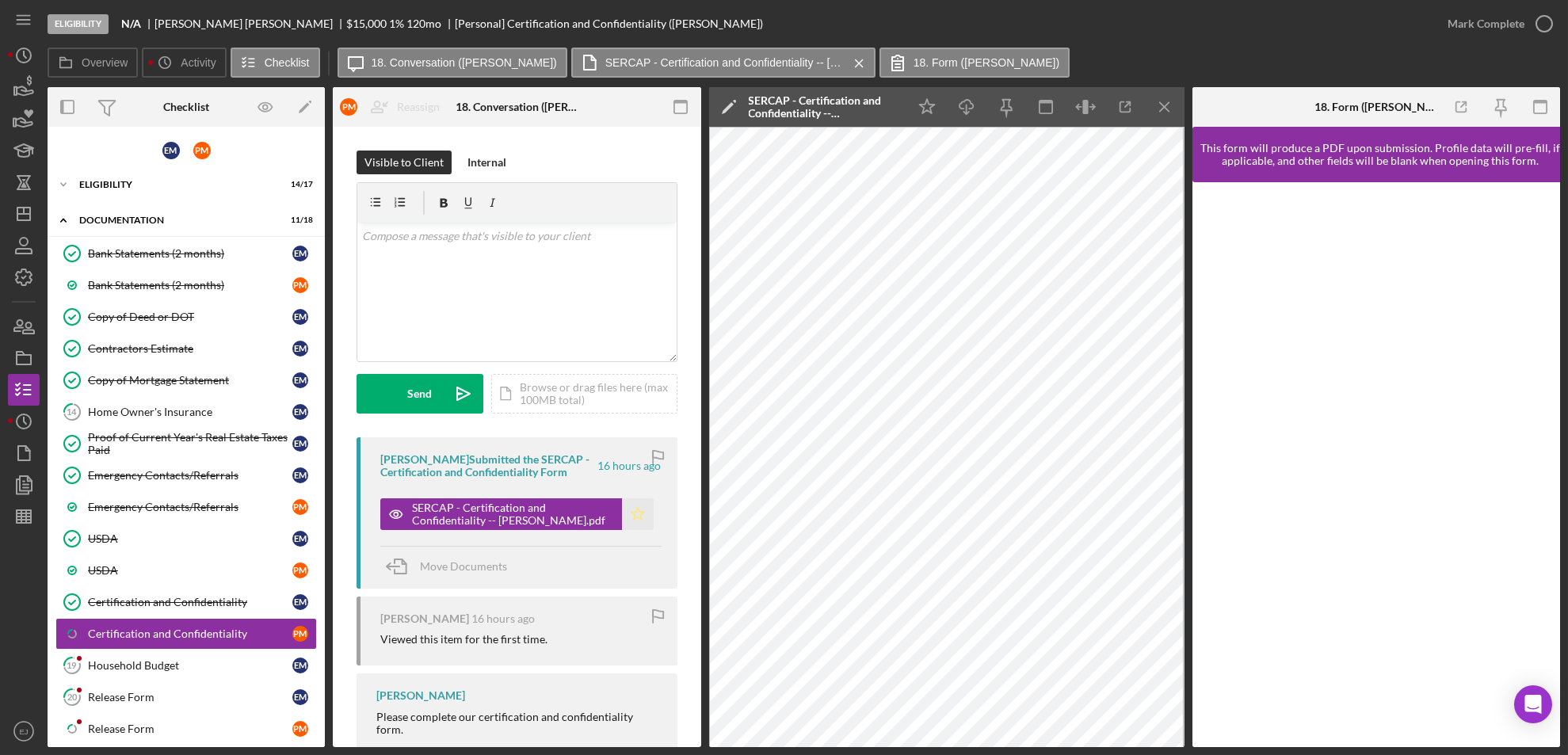
click at [635, 522] on icon "Icon/Star" at bounding box center [637, 514] width 31 height 31
click at [1157, 112] on icon "Icon/Menu Close" at bounding box center [1164, 107] width 36 height 36
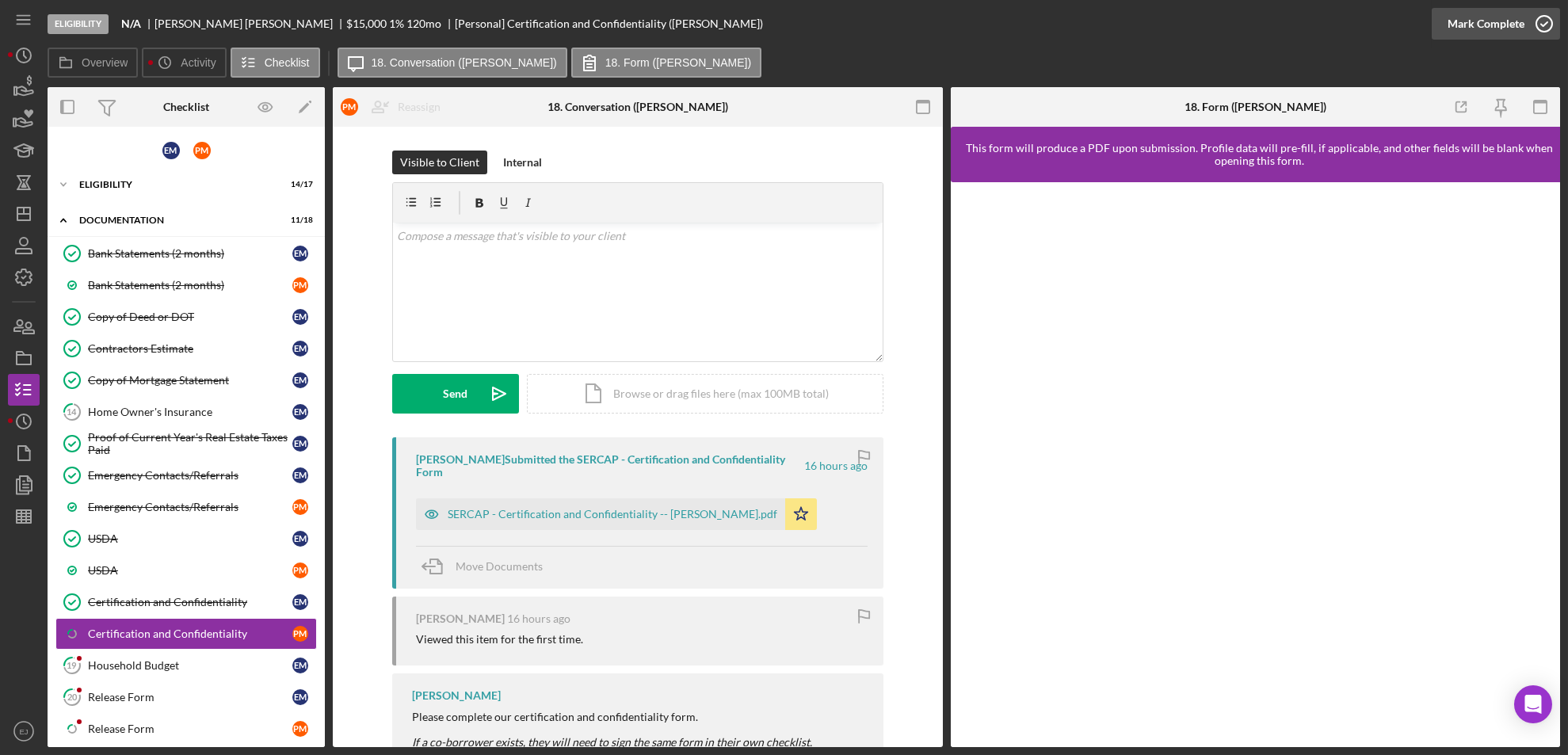
click at [1538, 25] on icon "button" at bounding box center [1544, 24] width 40 height 40
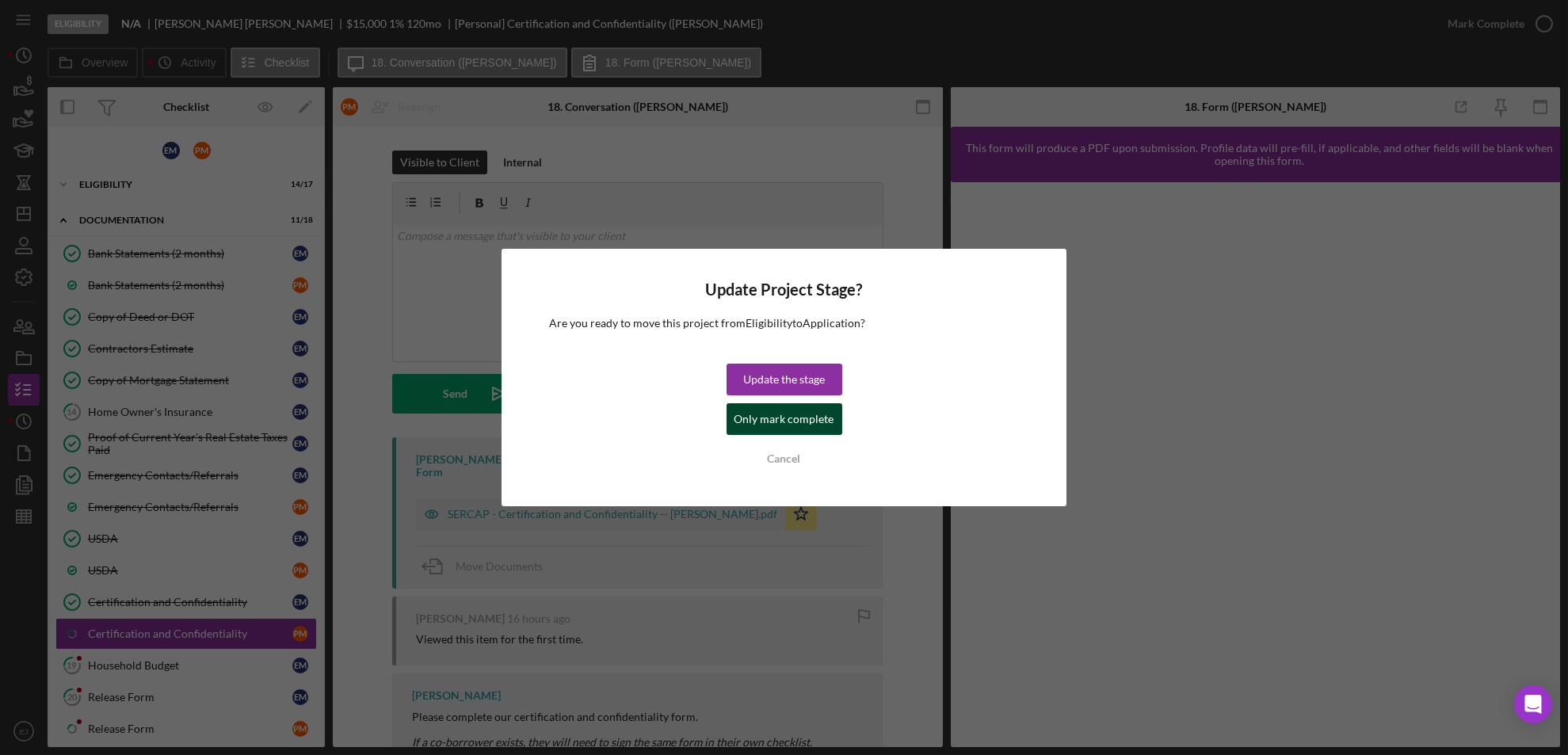
click at [786, 415] on div "Only mark complete" at bounding box center [784, 419] width 99 height 31
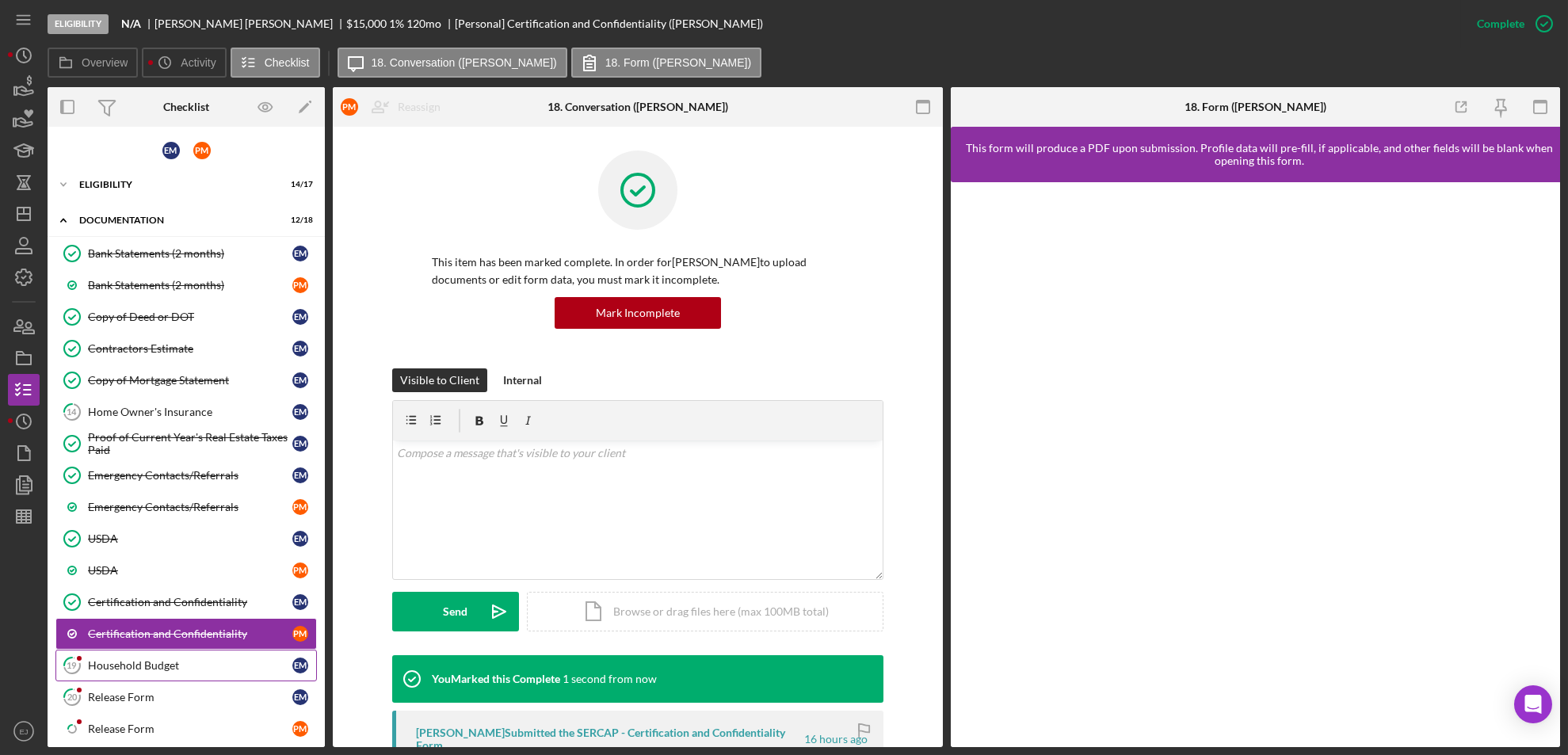
click at [210, 673] on link "19 Household Budget E M" at bounding box center [186, 665] width 262 height 31
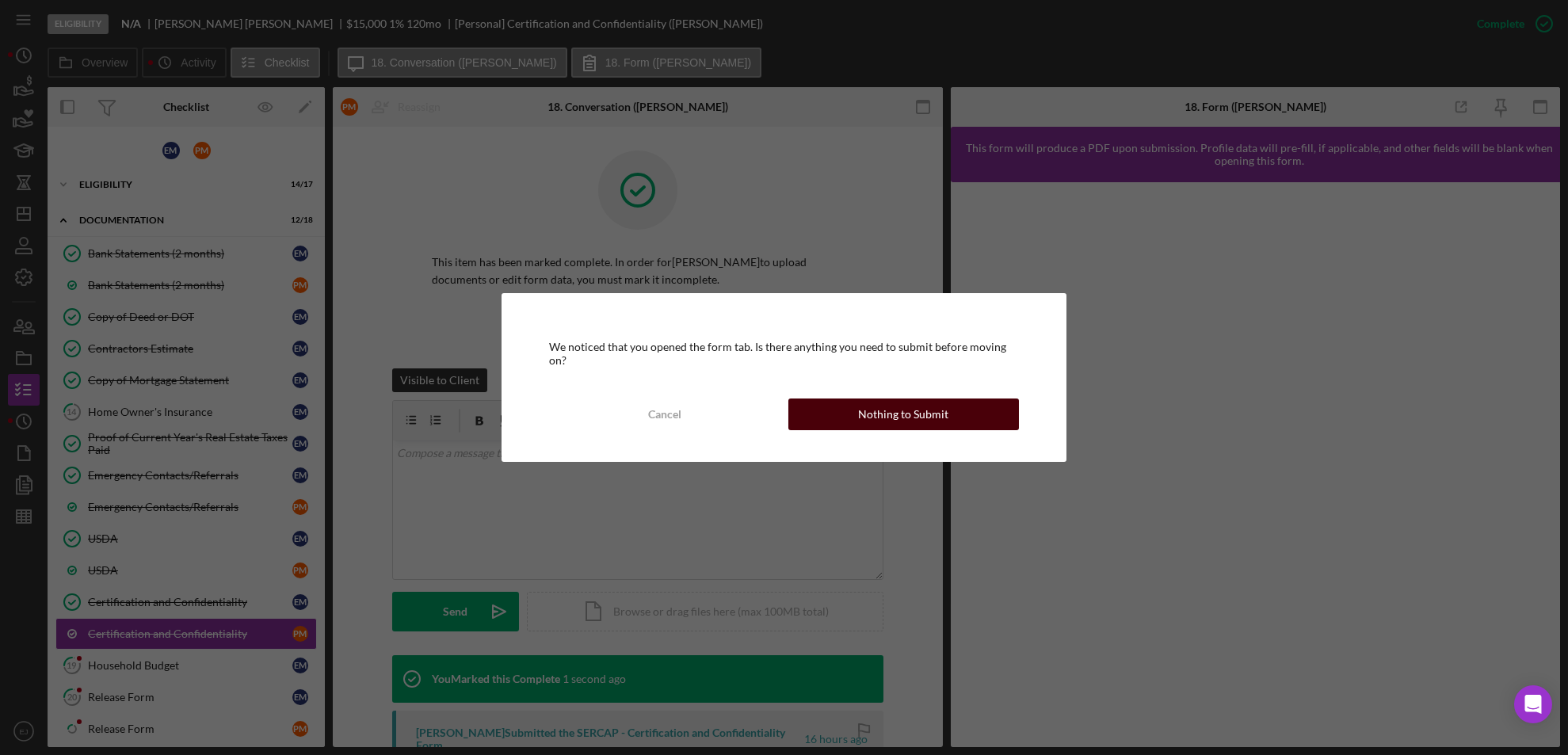
click at [888, 407] on div "Nothing to Submit" at bounding box center [903, 414] width 90 height 31
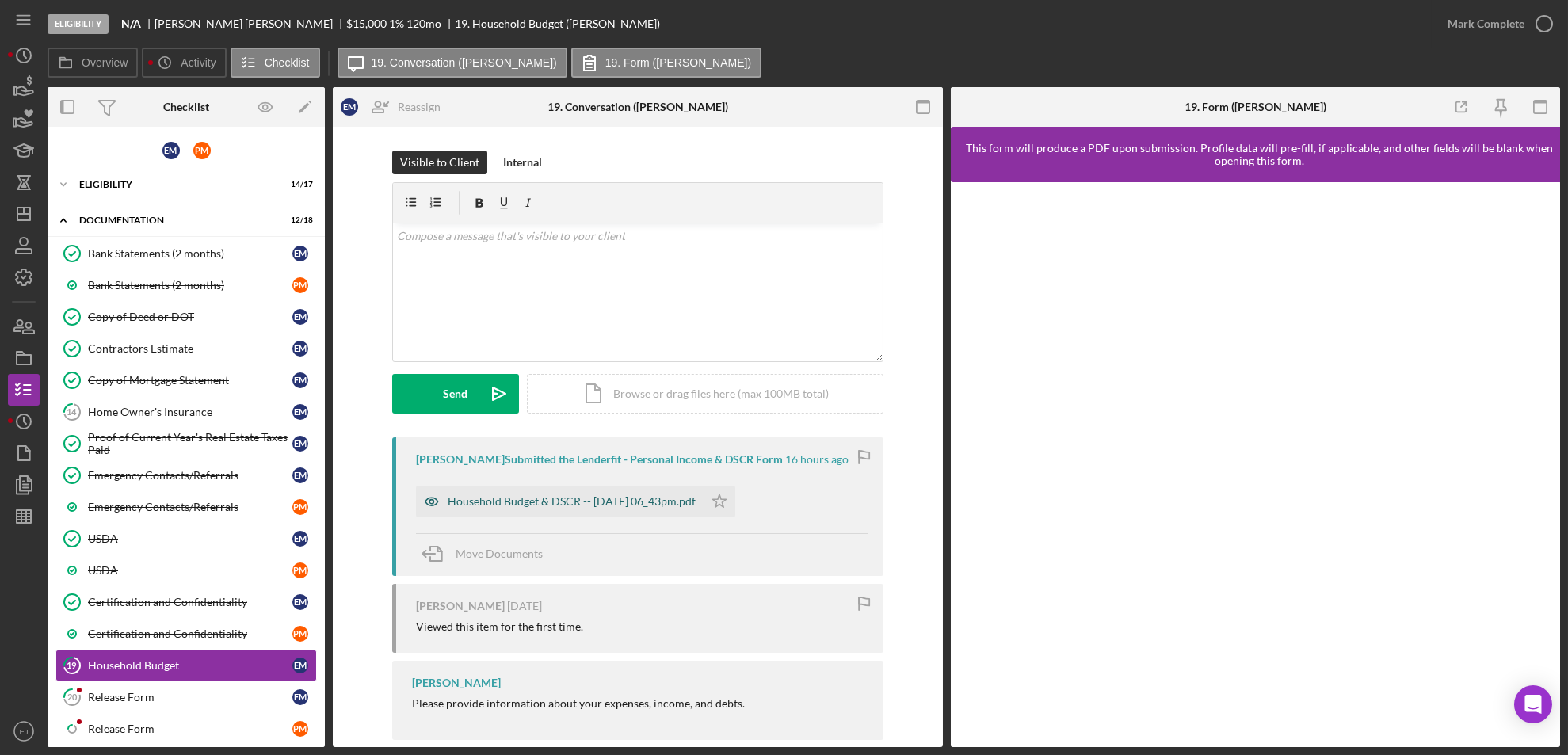
click at [642, 503] on div "Household Budget & DSCR -- [DATE] 06_43pm.pdf" at bounding box center [572, 502] width 248 height 13
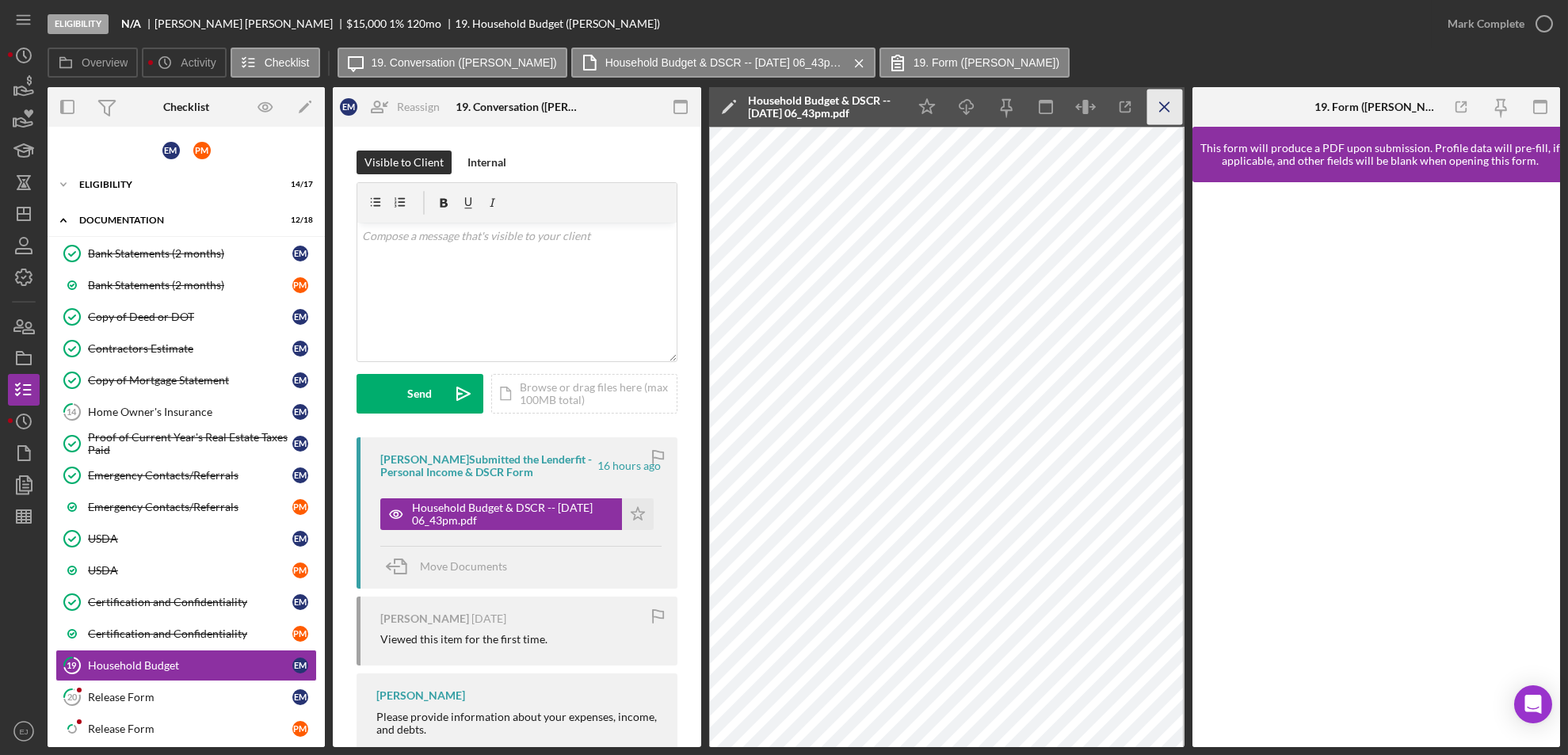
click at [1158, 92] on icon "Icon/Menu Close" at bounding box center [1164, 107] width 36 height 36
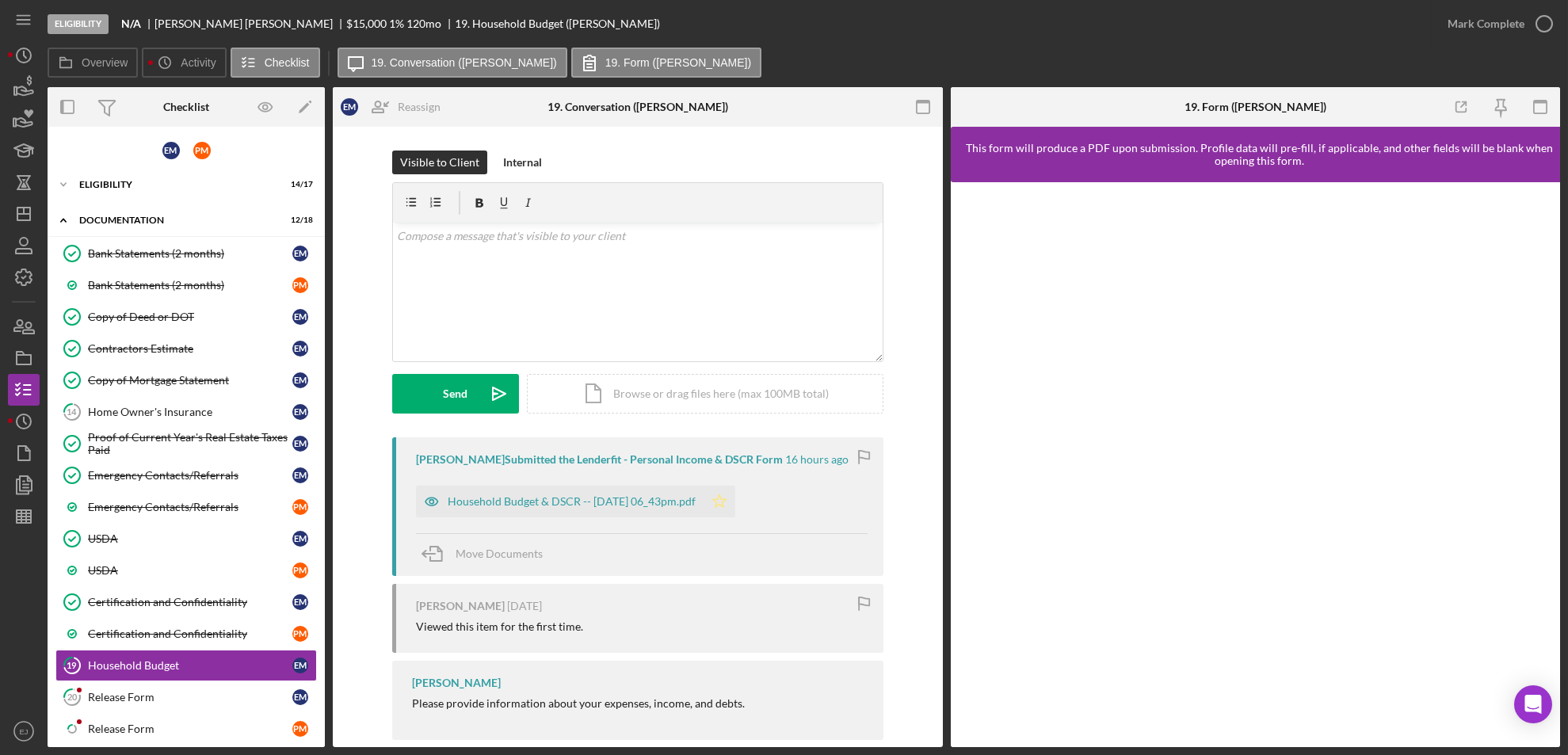
click at [735, 495] on icon "Icon/Star" at bounding box center [719, 501] width 31 height 31
click at [1542, 31] on circle "button" at bounding box center [1544, 24] width 16 height 16
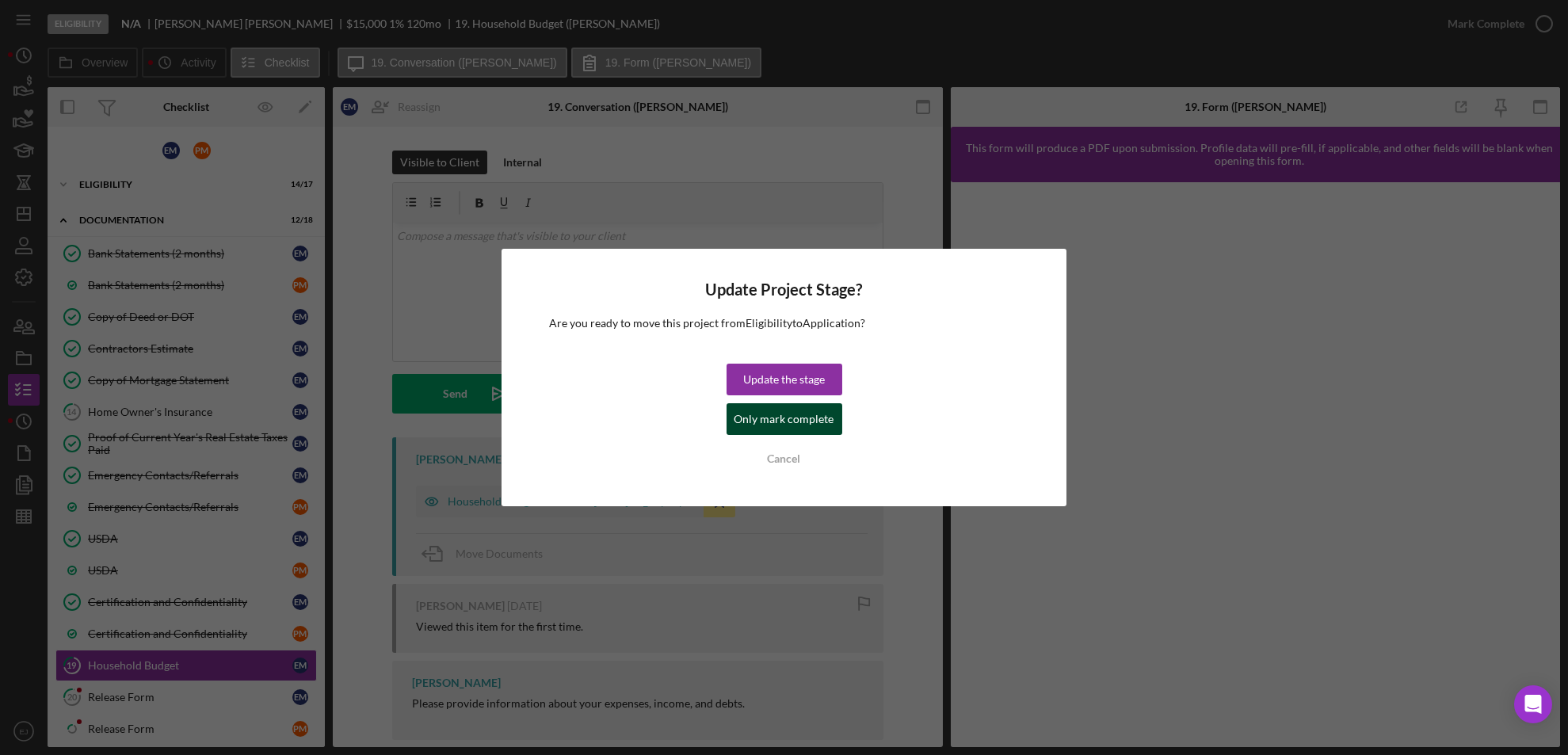
click at [818, 426] on div "Only mark complete" at bounding box center [784, 419] width 99 height 31
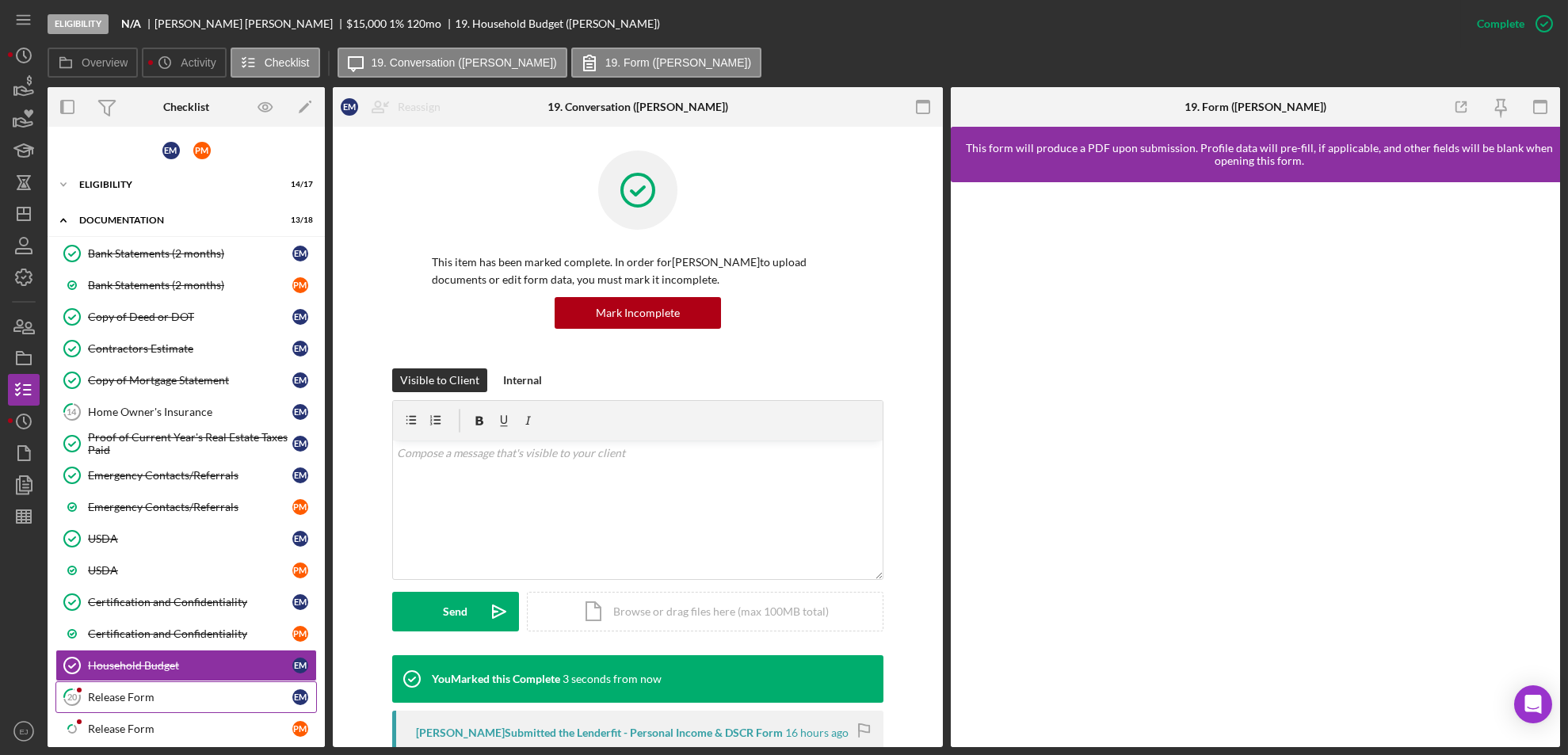
click at [158, 691] on div "Release Form" at bounding box center [190, 697] width 205 height 13
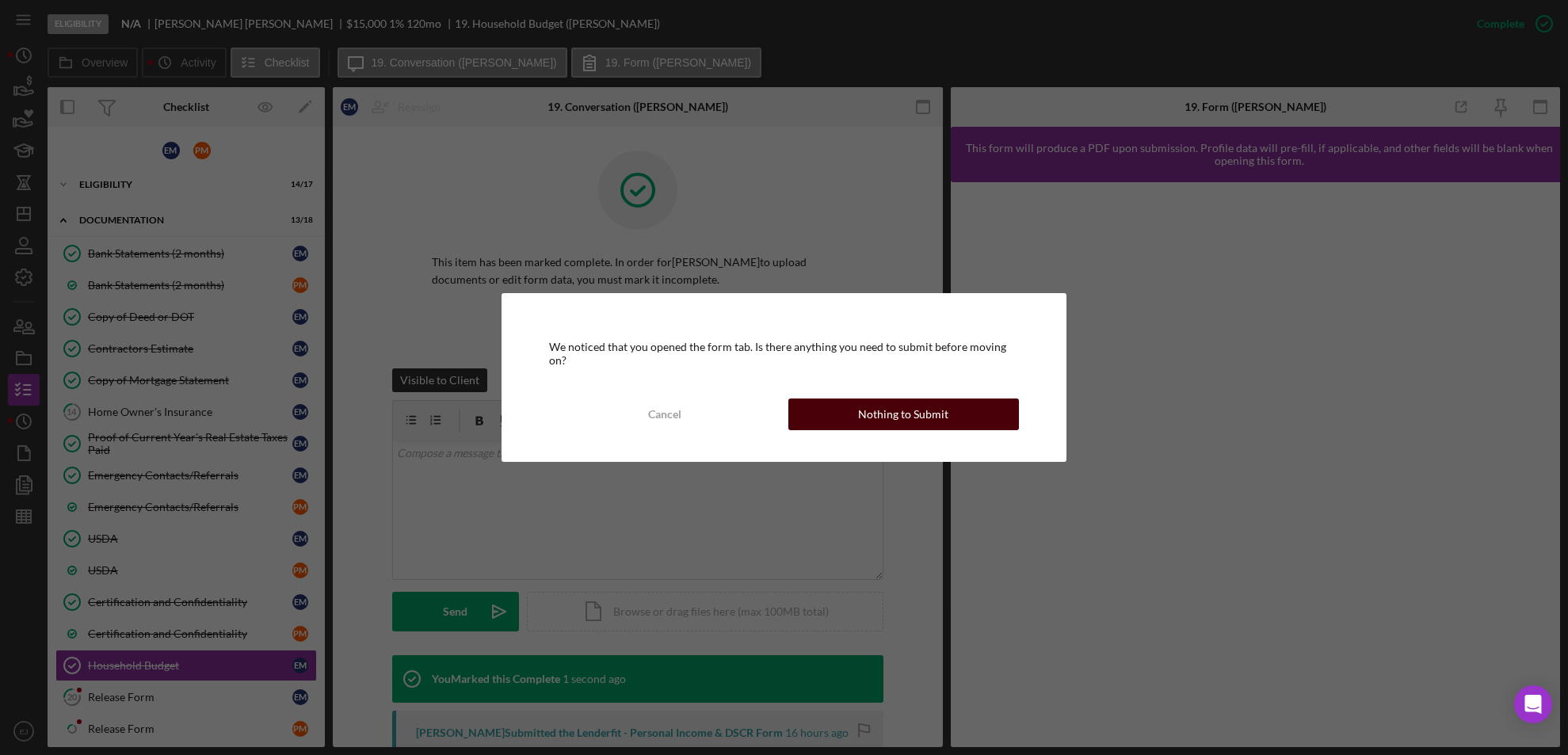
click at [880, 400] on div "Nothing to Submit" at bounding box center [903, 414] width 90 height 31
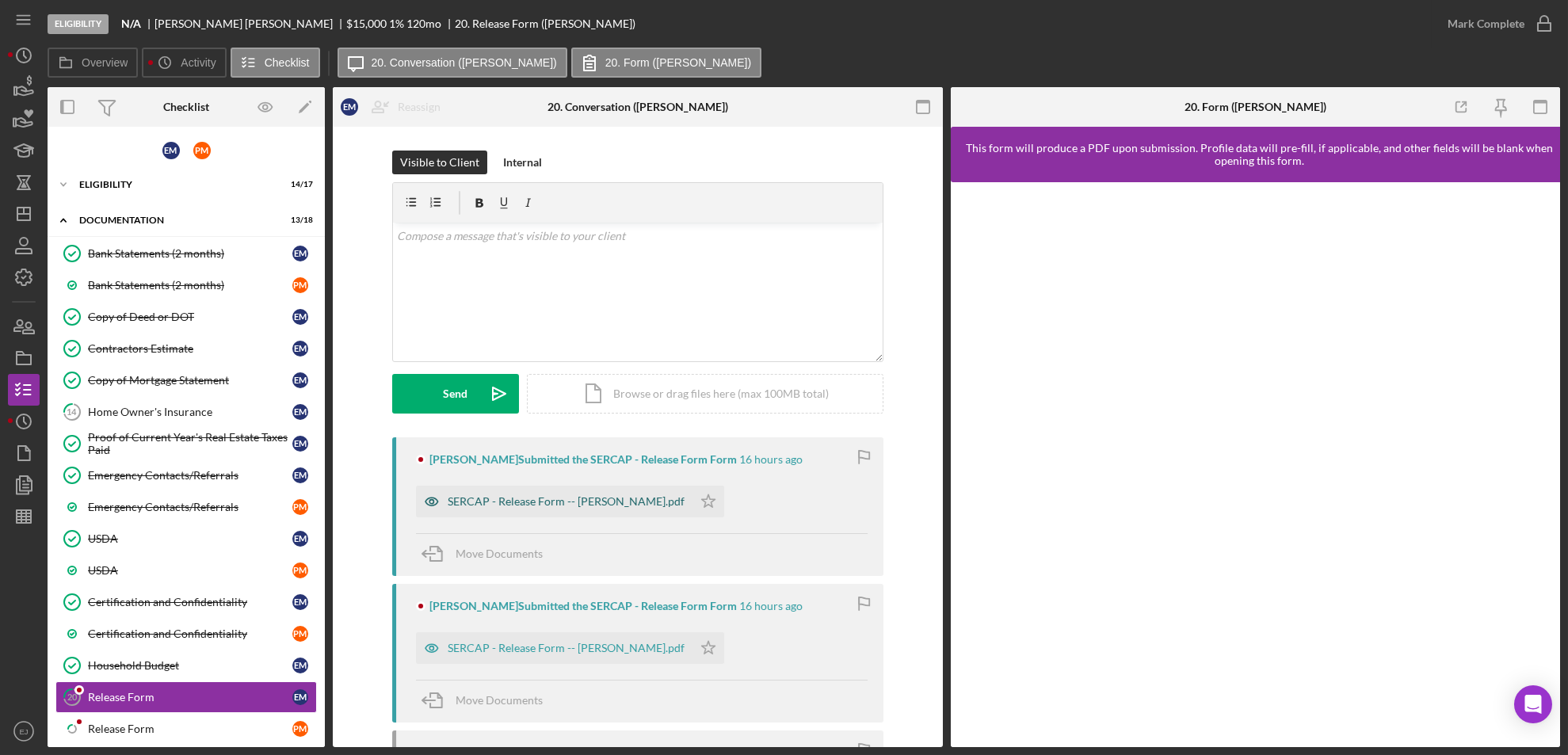
click at [603, 505] on div "SERCAP - Release Form -- [PERSON_NAME].pdf" at bounding box center [566, 502] width 237 height 13
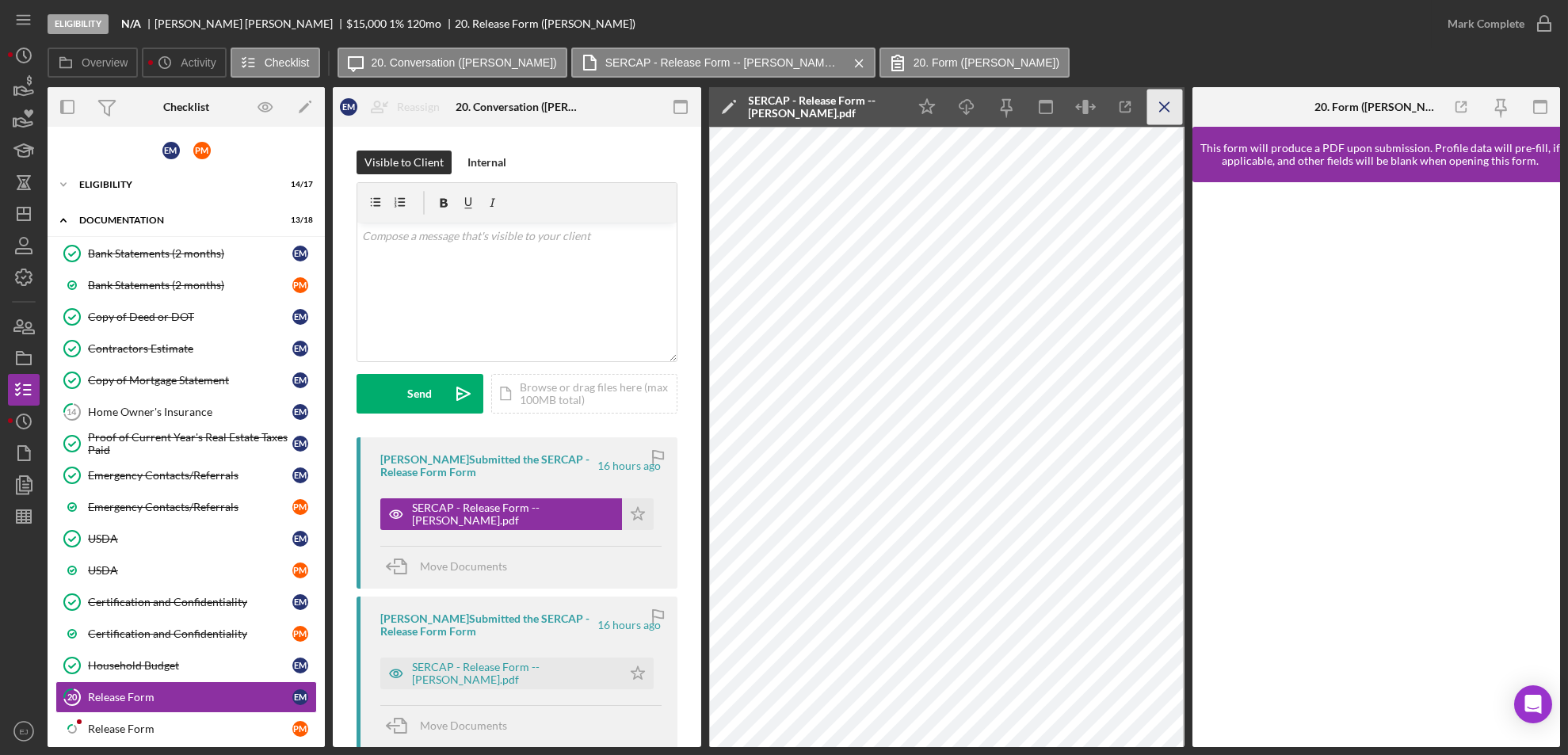
click at [1159, 108] on icon "Icon/Menu Close" at bounding box center [1164, 107] width 36 height 36
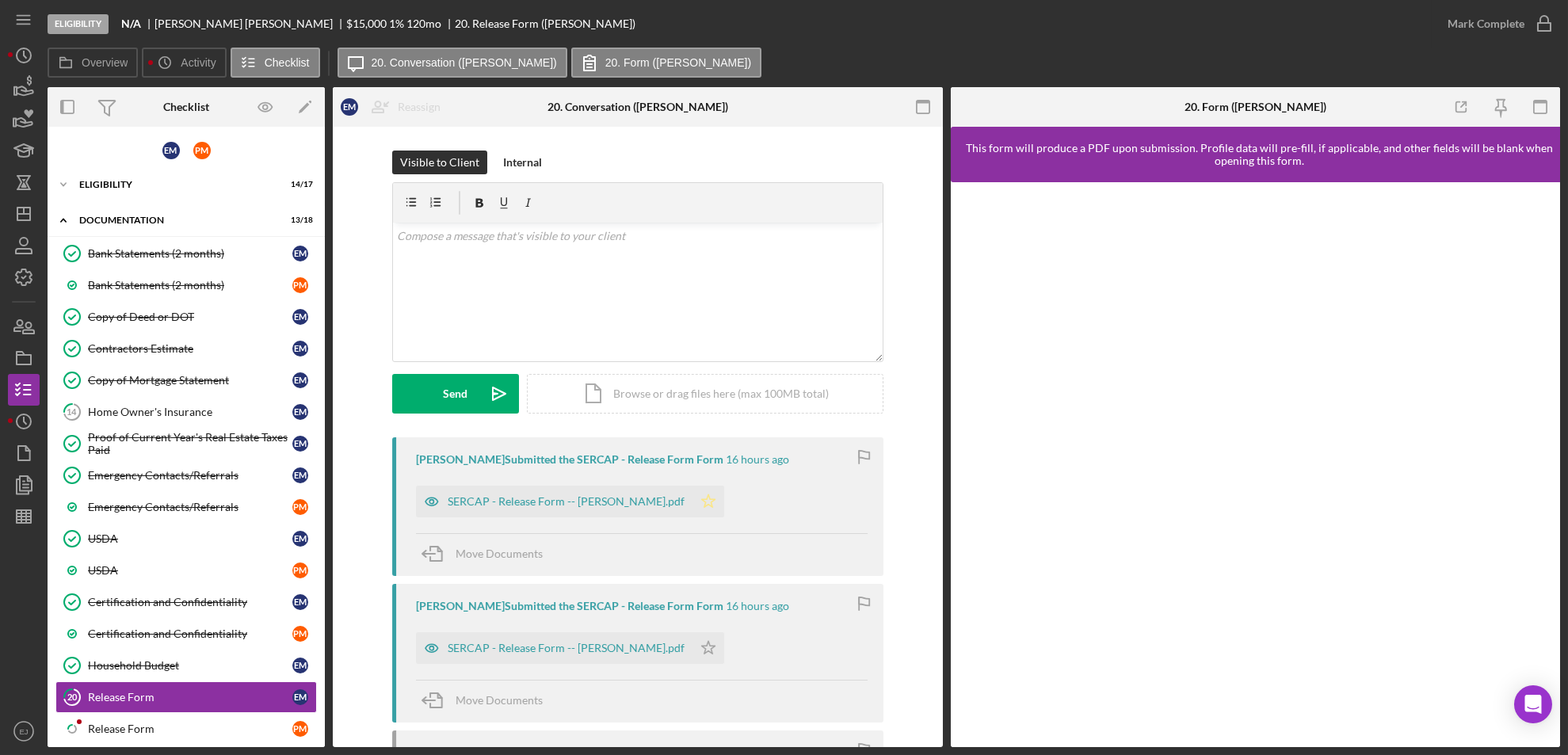
click at [708, 501] on icon "Icon/Star" at bounding box center [708, 501] width 31 height 31
click at [1546, 16] on icon "button" at bounding box center [1544, 24] width 40 height 40
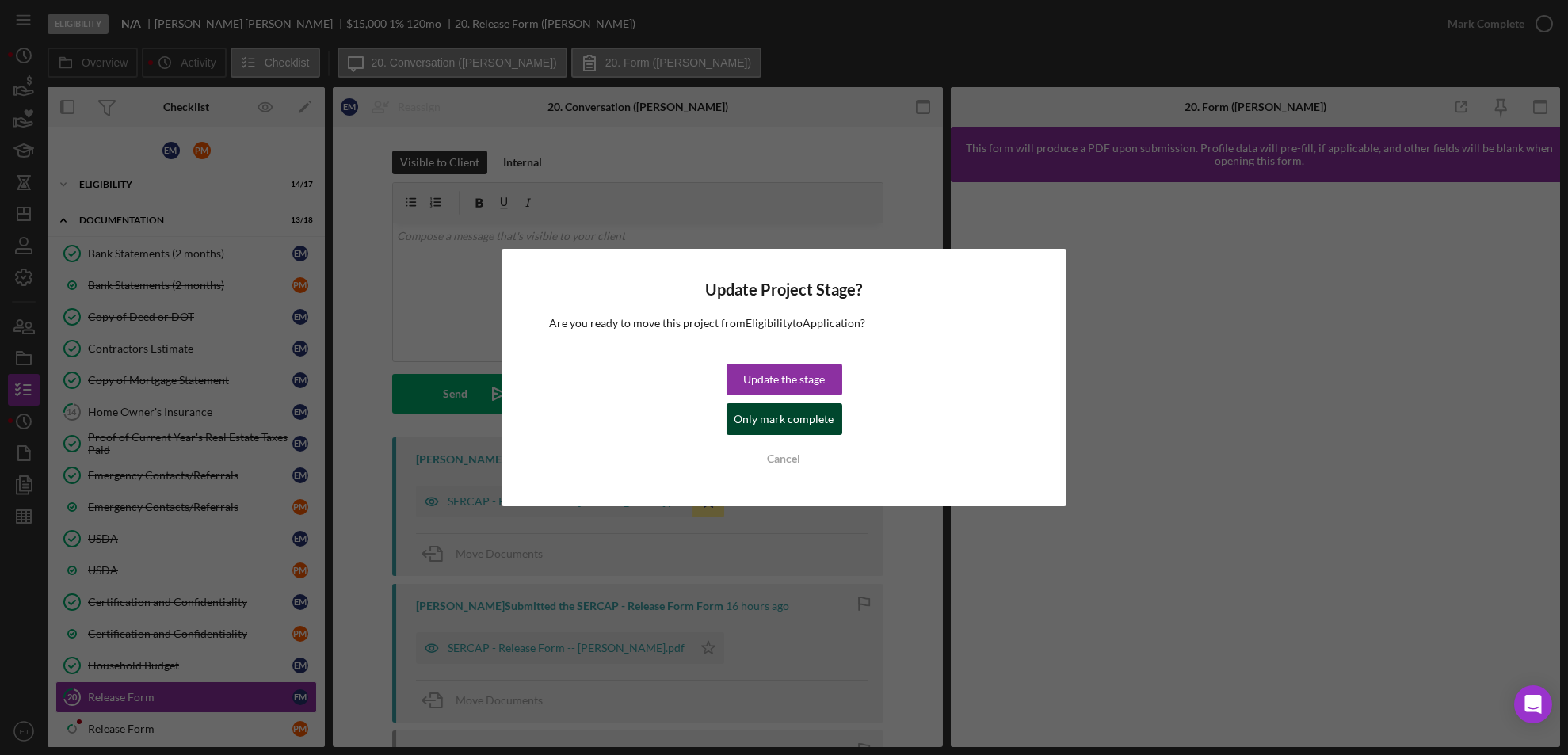
click at [818, 427] on div "Only mark complete" at bounding box center [784, 419] width 99 height 31
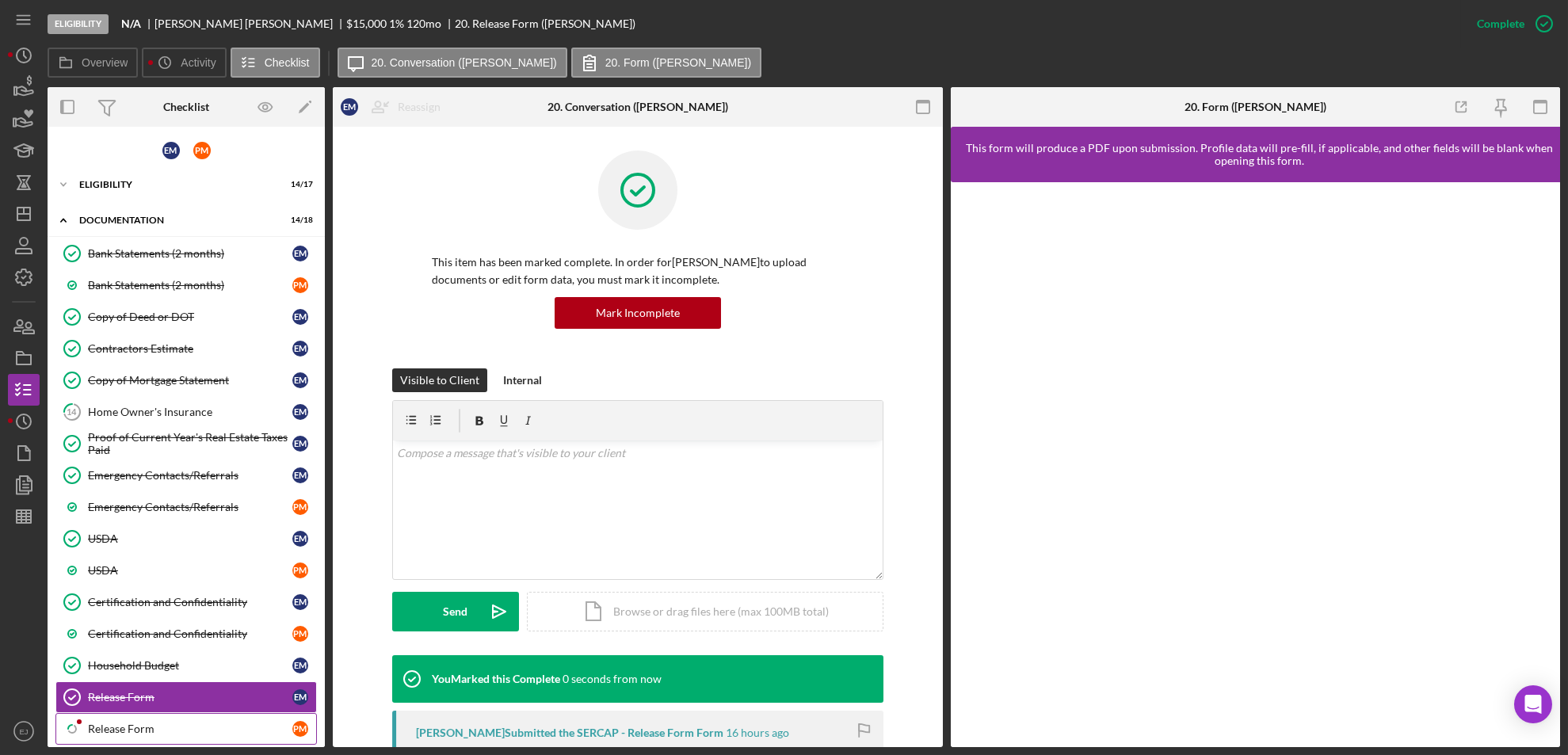
click at [161, 719] on link "Icon/Checklist Item Sub Partial Release Form P M" at bounding box center [186, 729] width 262 height 31
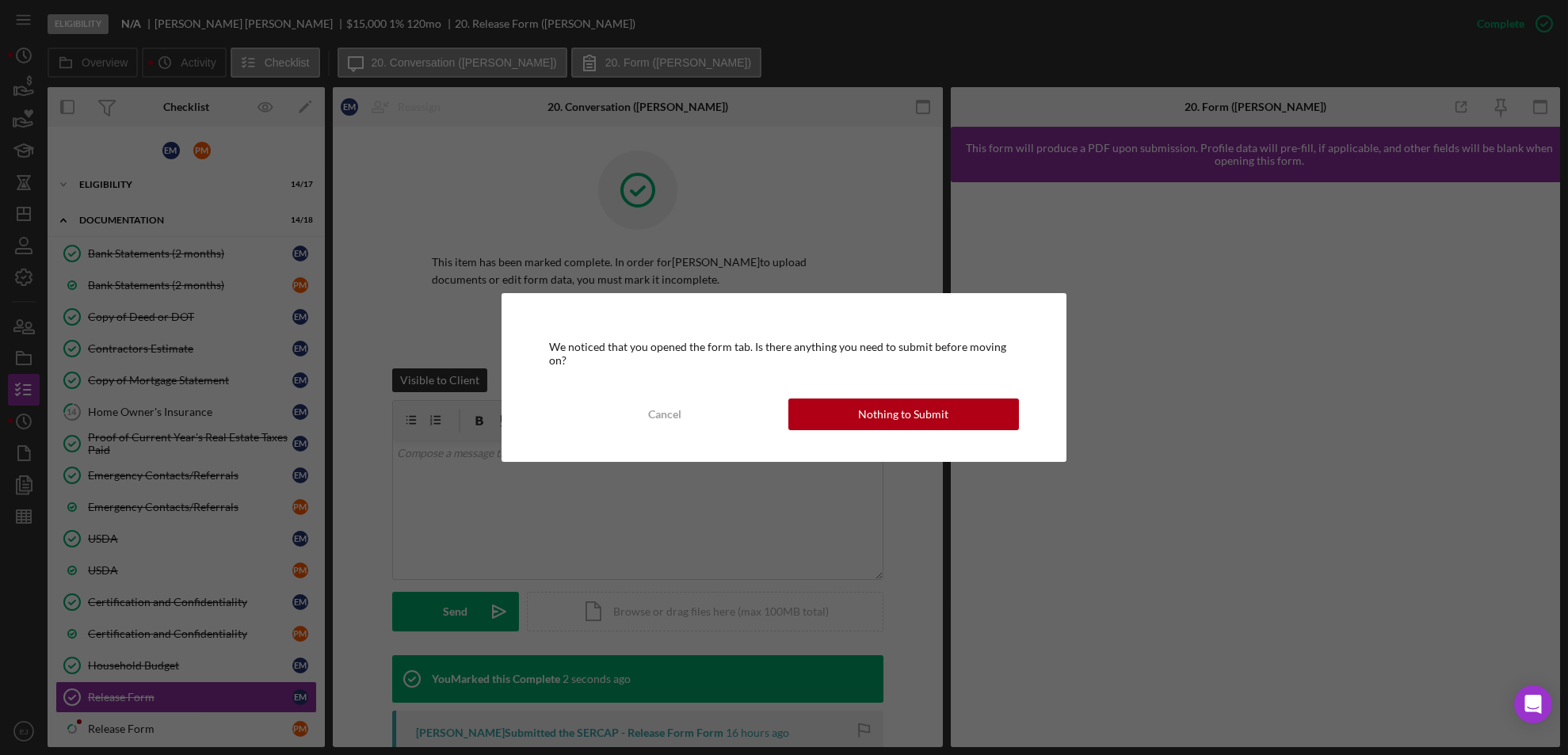
click at [871, 432] on div "We noticed that you opened the form tab. Is there anything you need to submit b…" at bounding box center [784, 378] width 566 height 168
click at [861, 410] on div "Nothing to Submit" at bounding box center [903, 414] width 90 height 31
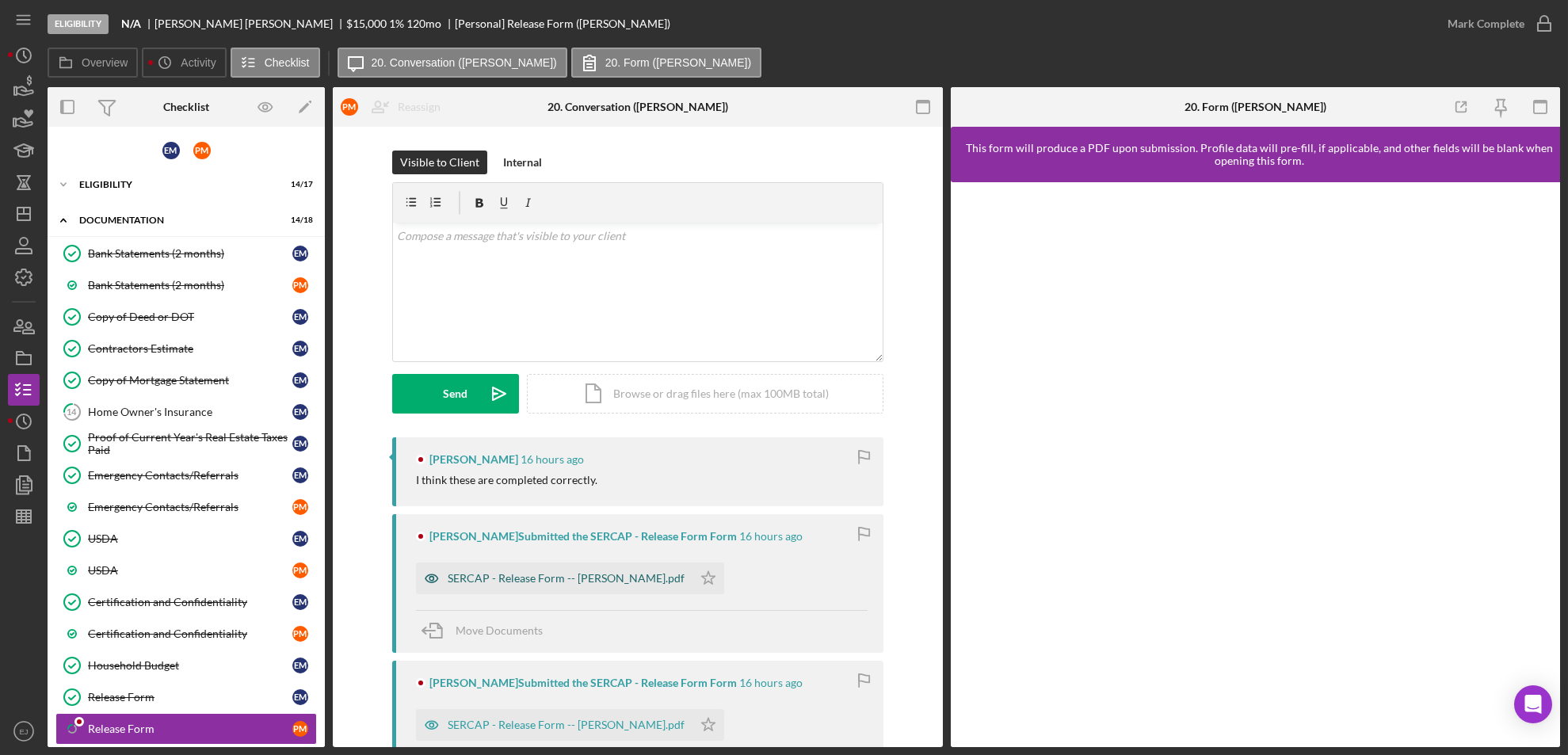
click at [656, 588] on div "SERCAP - Release Form -- [PERSON_NAME].pdf" at bounding box center [553, 578] width 276 height 31
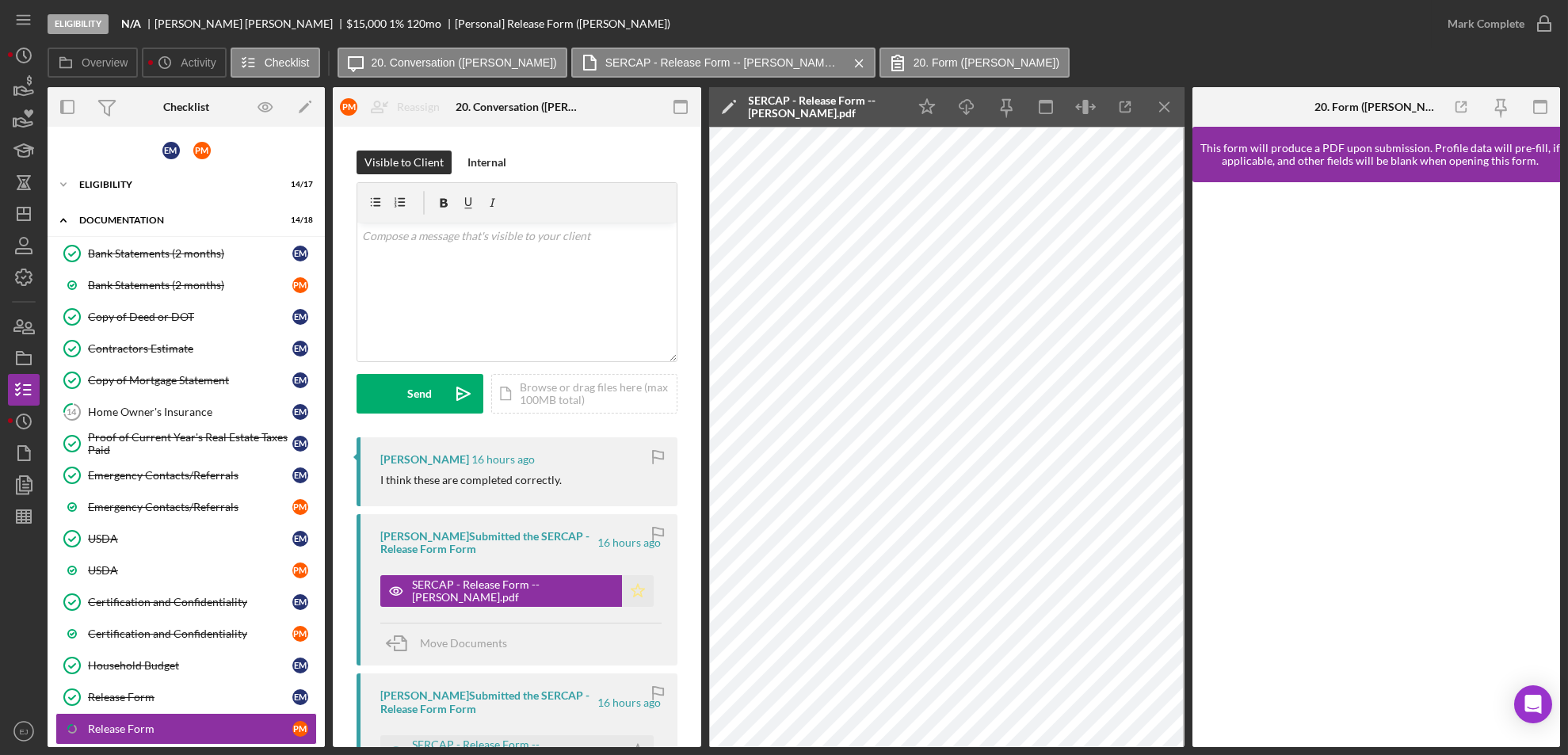
click at [635, 580] on icon "Icon/Star" at bounding box center [637, 591] width 31 height 31
click at [1542, 33] on icon "button" at bounding box center [1544, 24] width 40 height 40
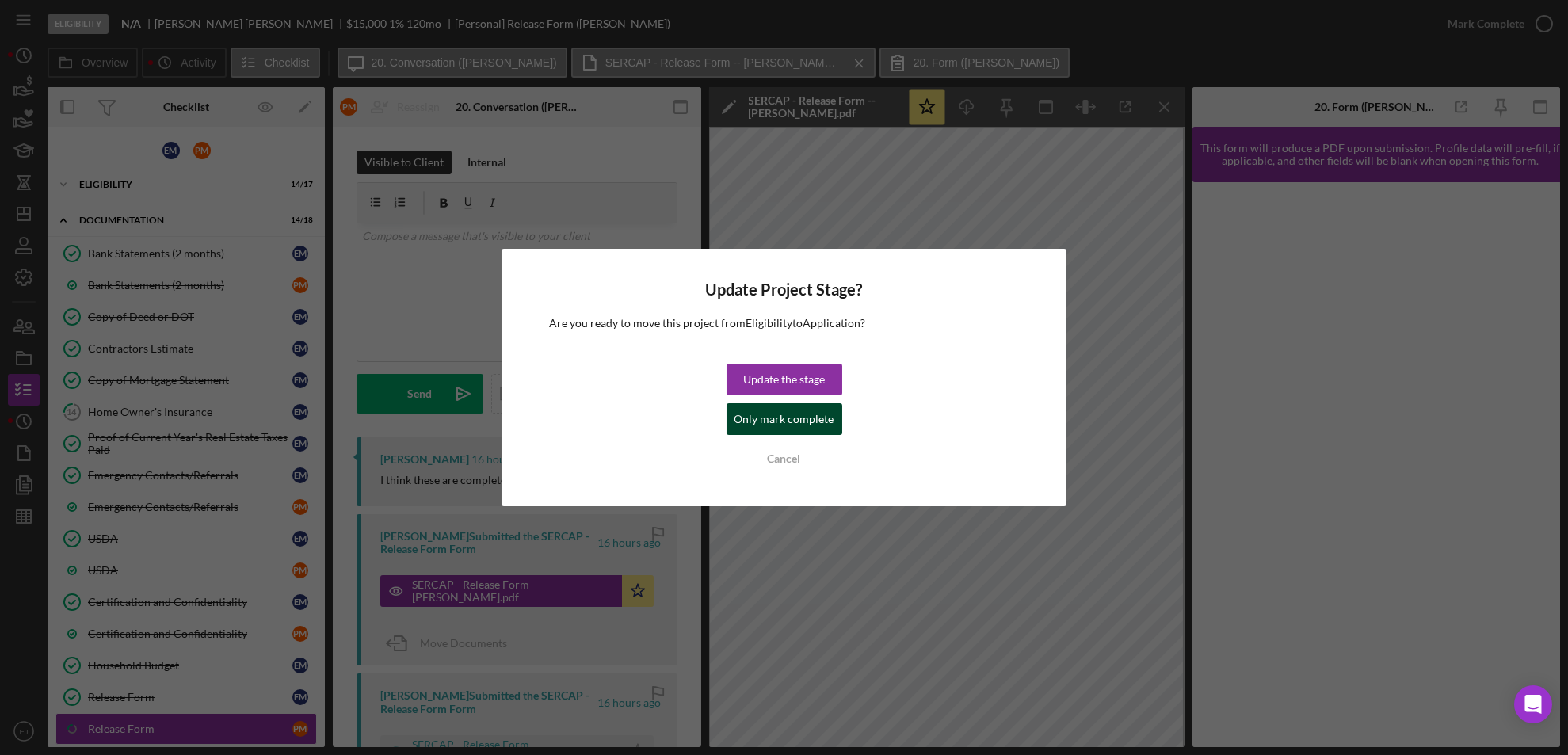
click at [800, 428] on div "Only mark complete" at bounding box center [784, 419] width 99 height 31
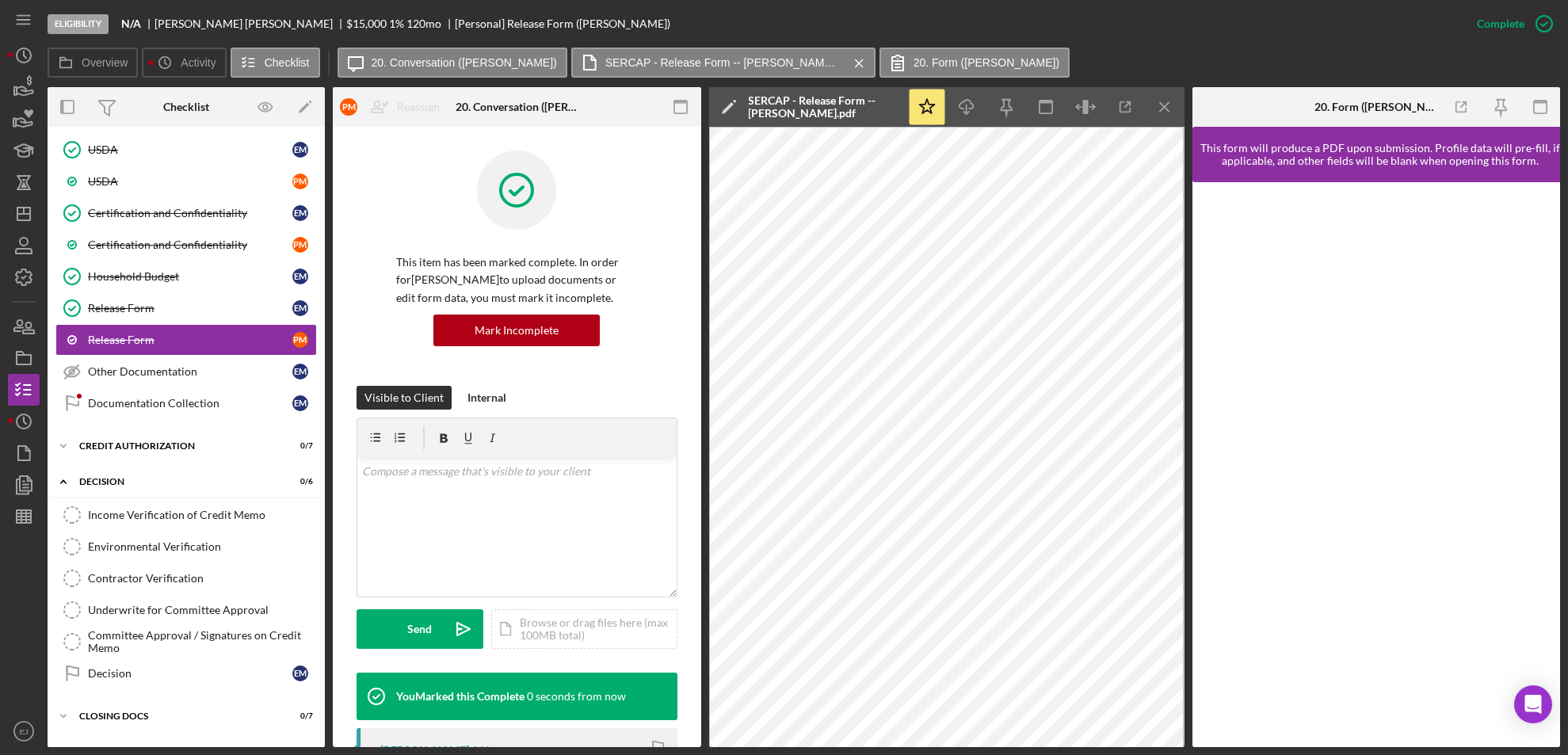
scroll to position [452, 0]
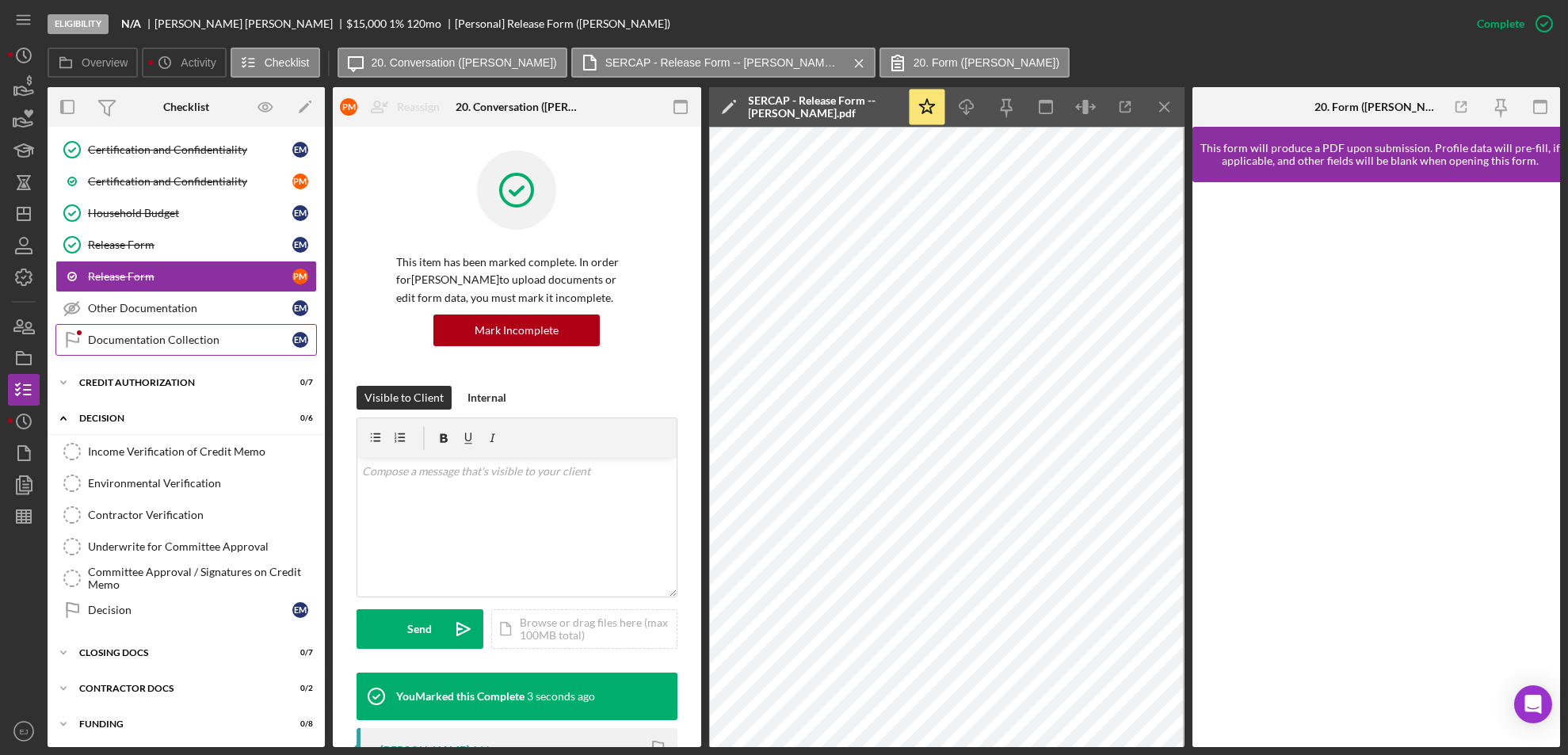
click at [190, 335] on div "Documentation Collection" at bounding box center [190, 339] width 205 height 13
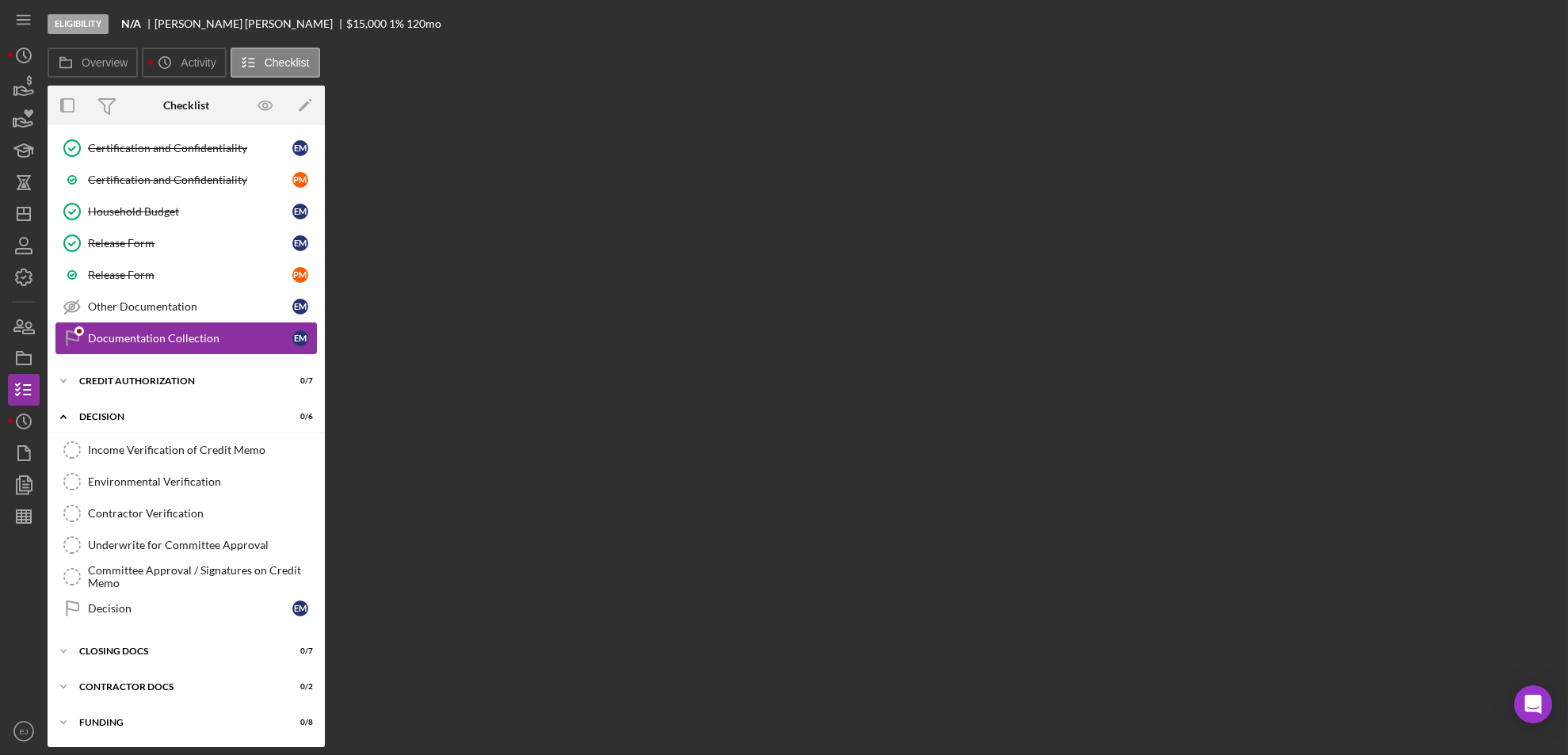
scroll to position [452, 0]
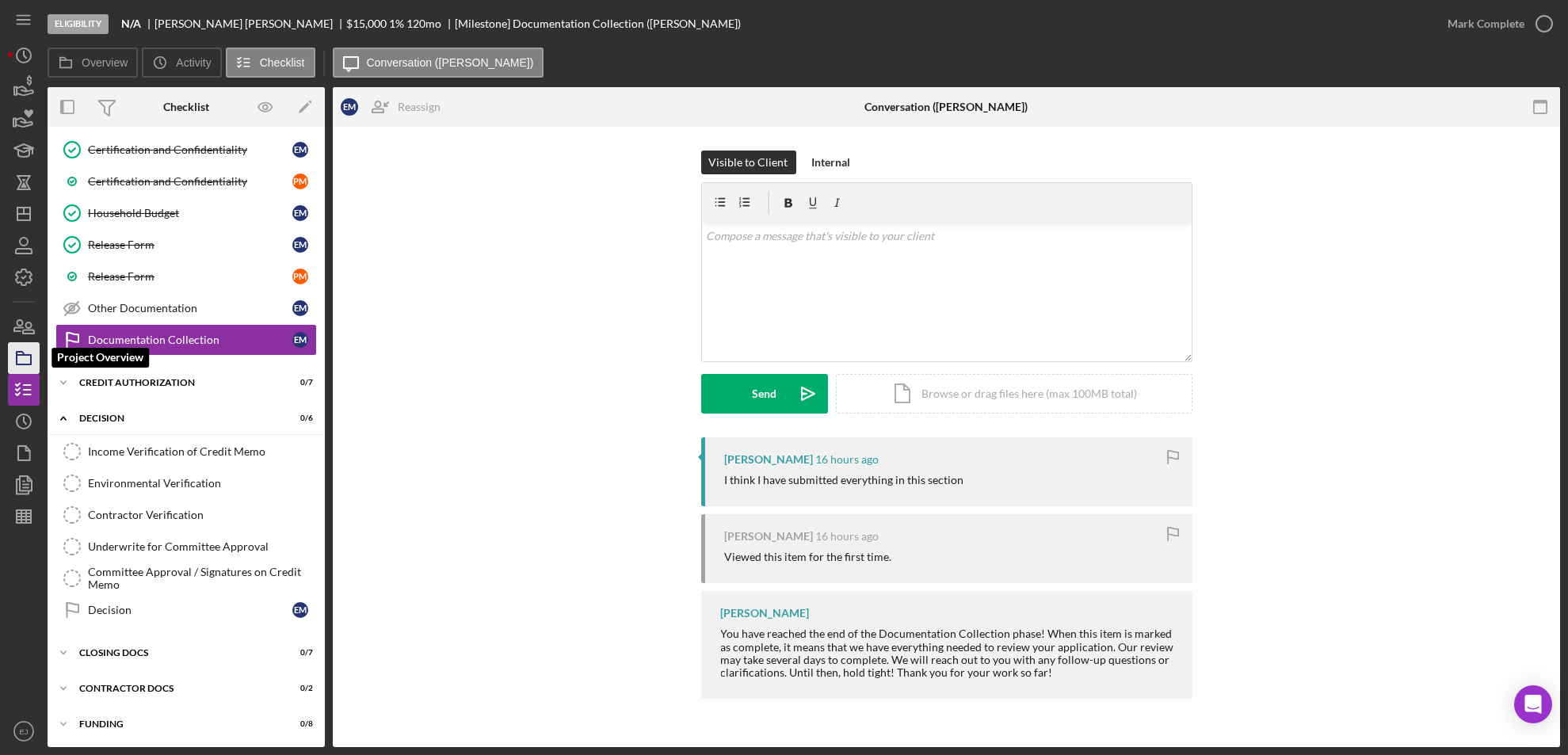
click at [18, 359] on icon "button" at bounding box center [24, 358] width 40 height 40
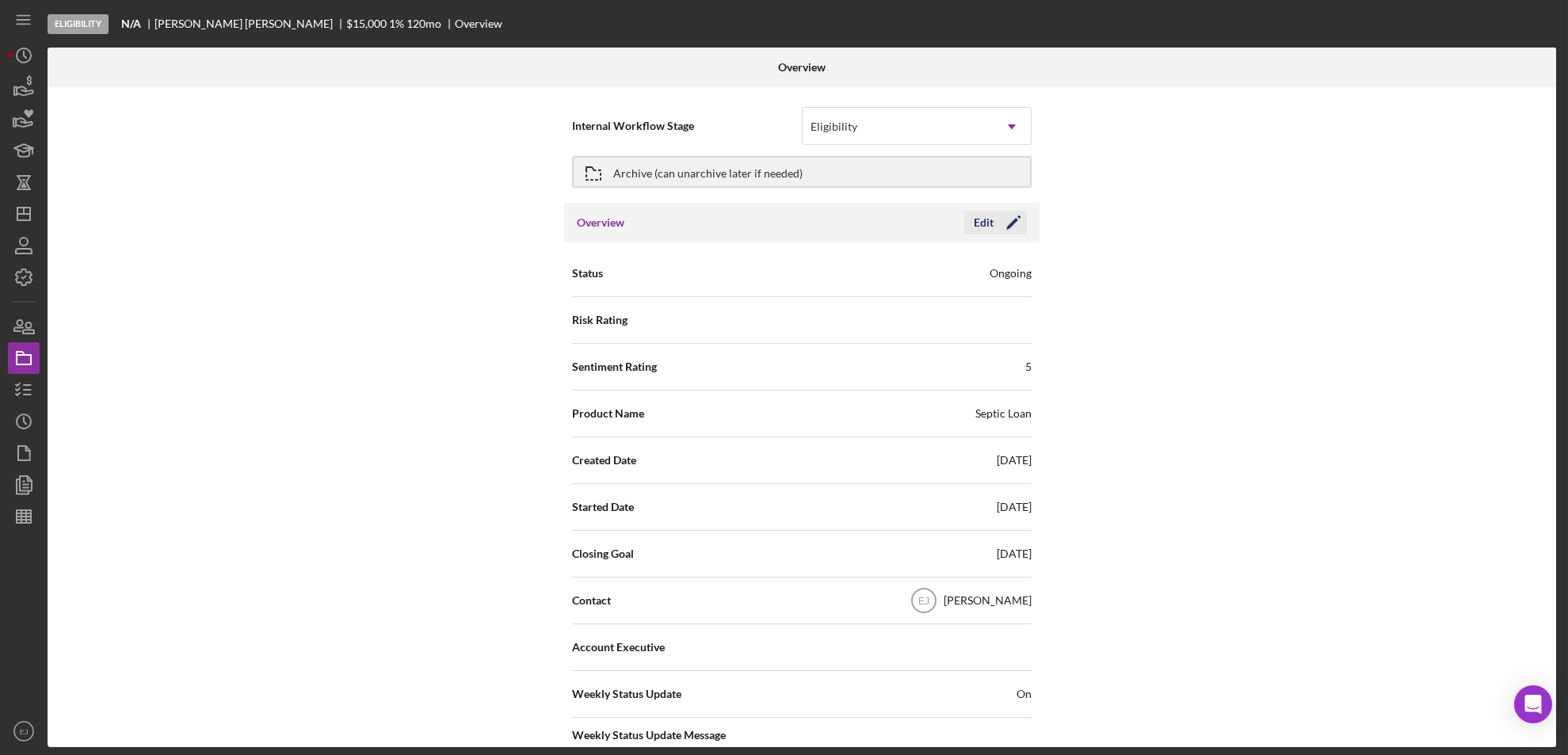
click at [965, 215] on button "Edit Icon/Edit" at bounding box center [996, 223] width 63 height 24
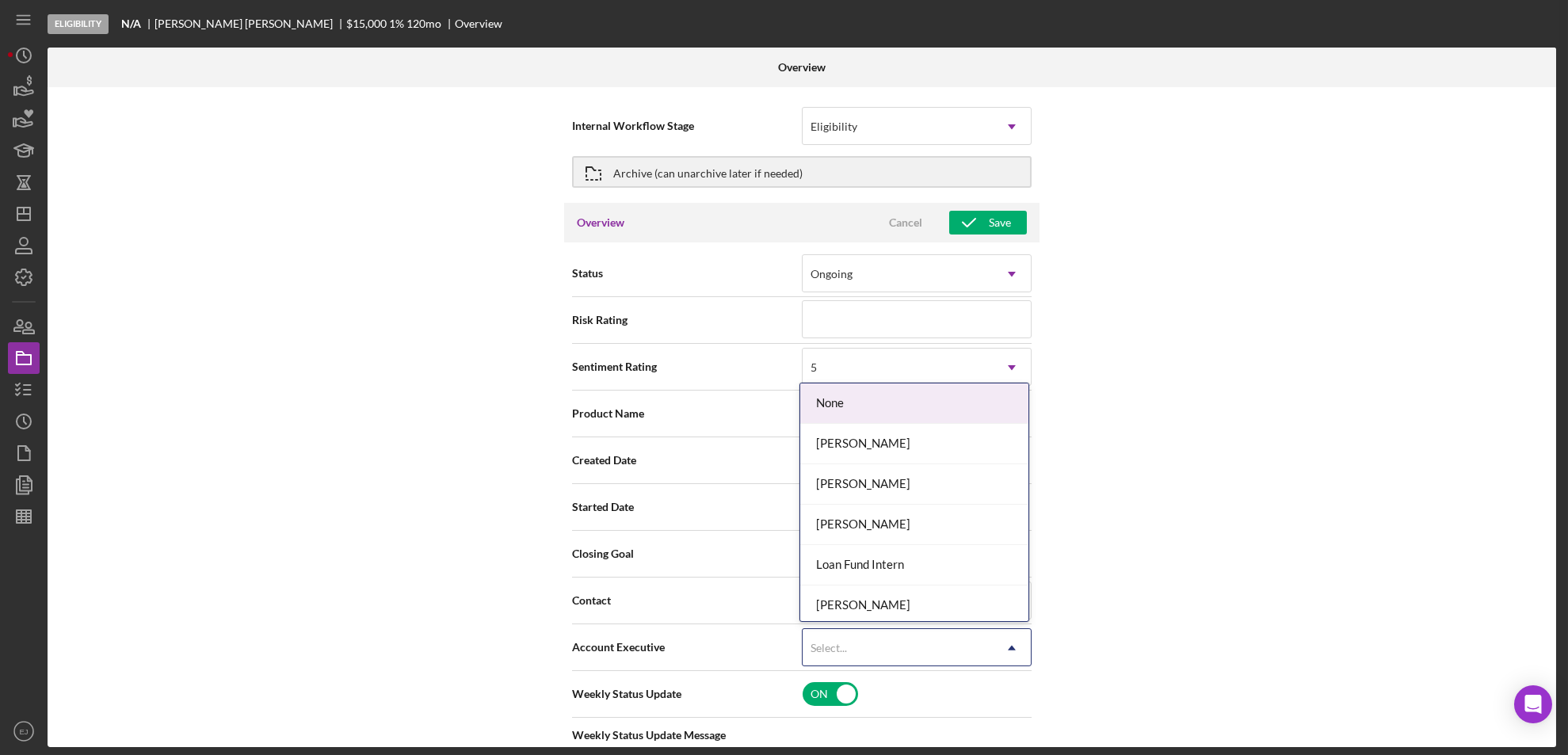
click at [1014, 649] on icon "Icon/Dropdown Arrow" at bounding box center [1011, 648] width 38 height 38
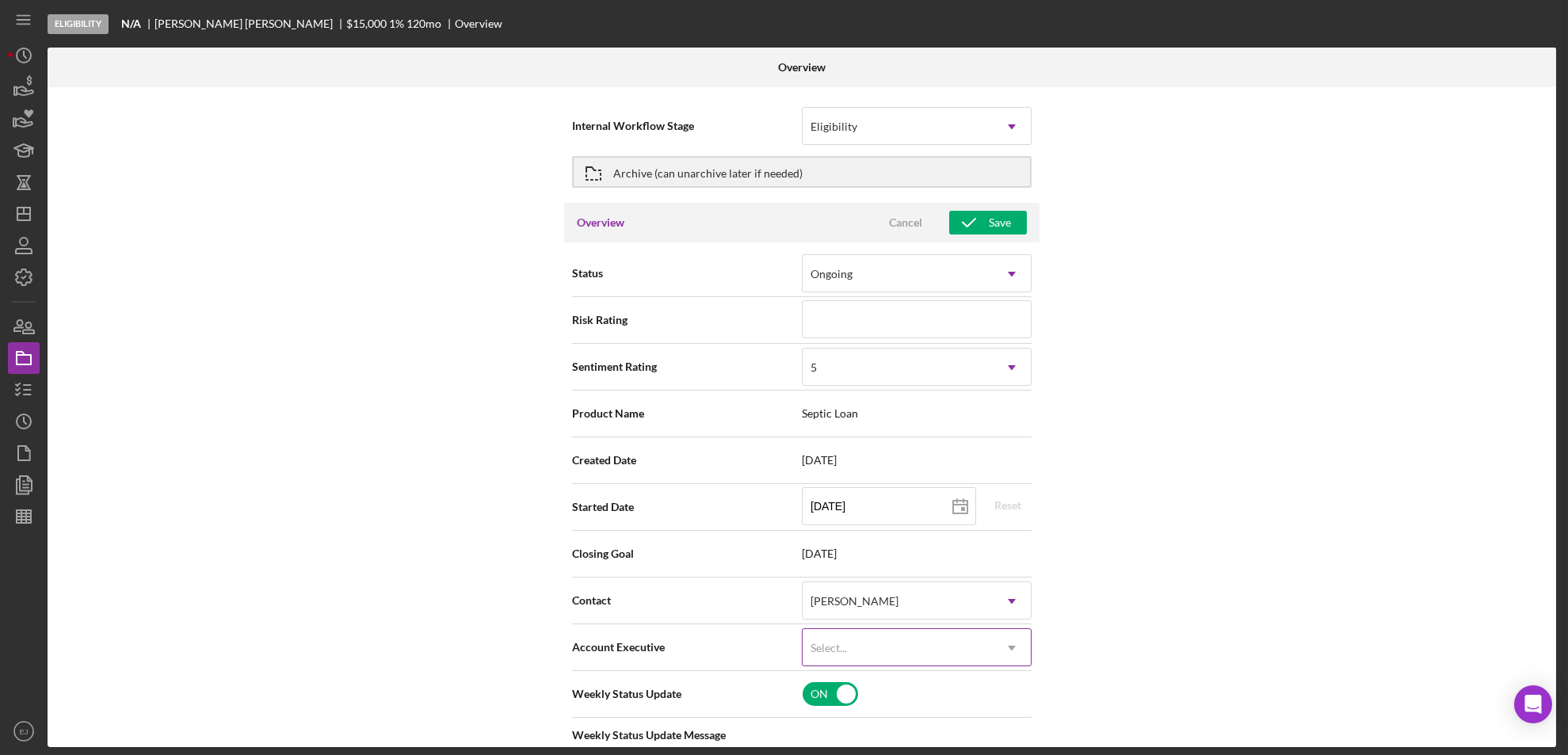
click at [1014, 649] on icon "Icon/Dropdown Arrow" at bounding box center [1011, 648] width 38 height 38
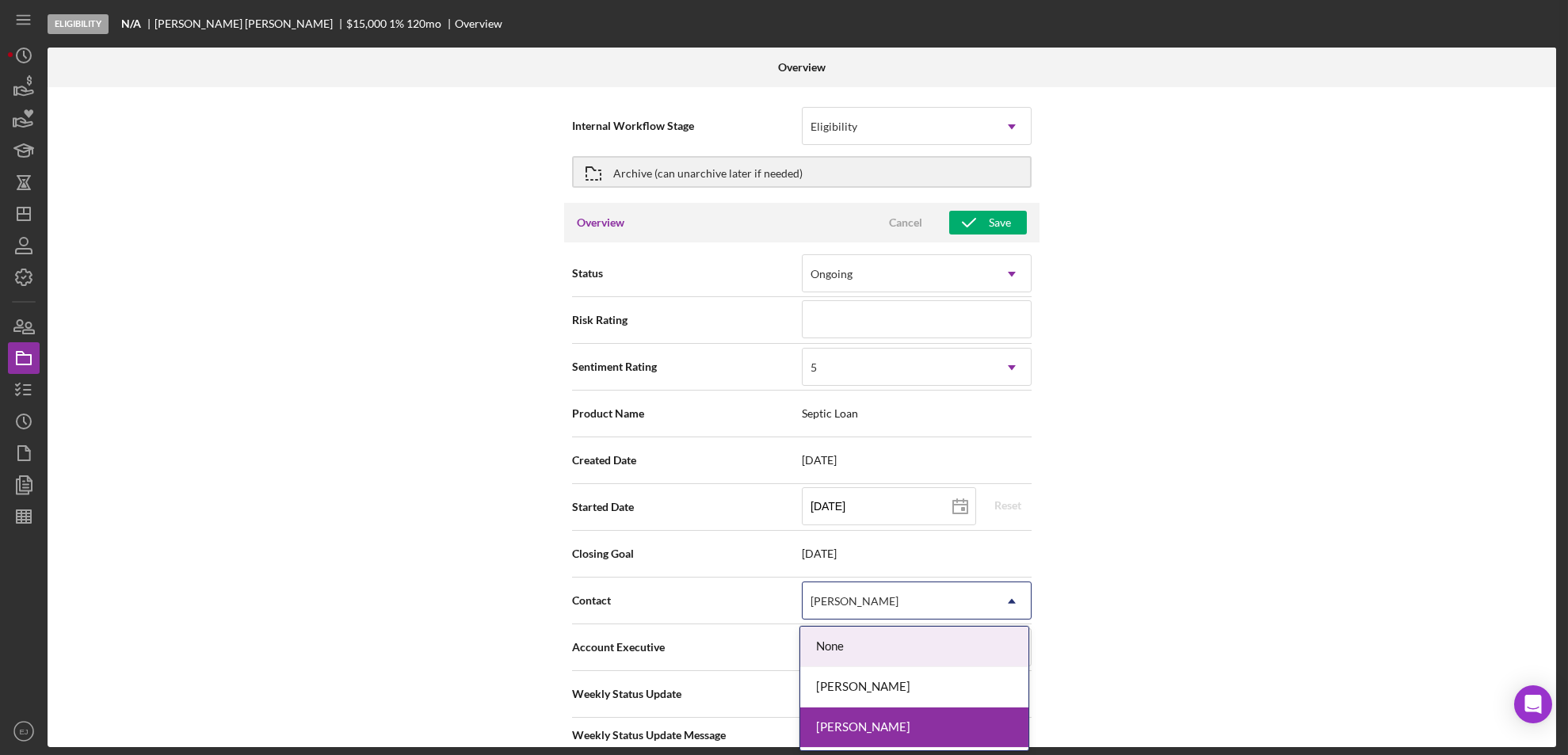
click at [1010, 597] on icon "Icon/Dropdown Arrow" at bounding box center [1011, 601] width 38 height 38
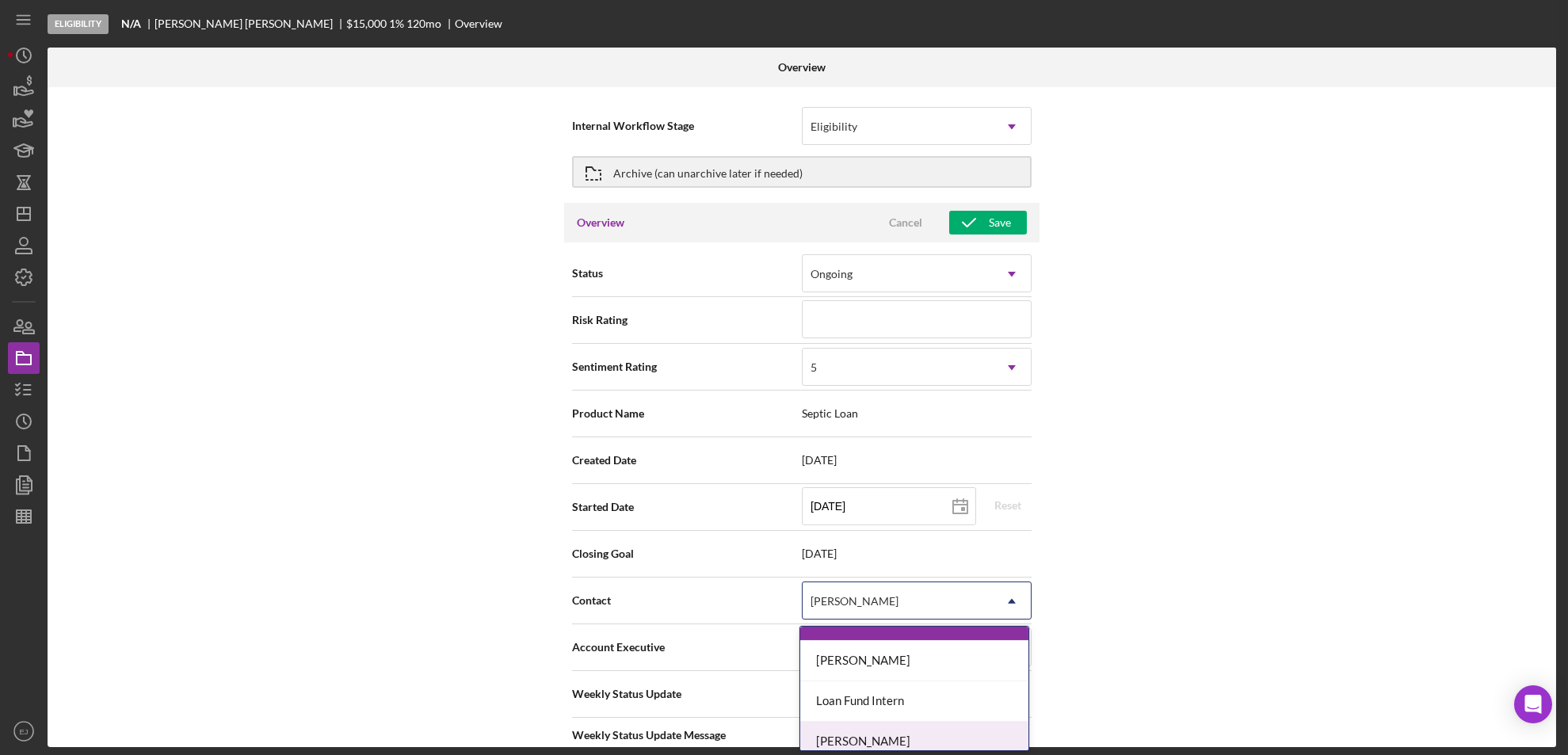
click at [978, 731] on div "[PERSON_NAME]" at bounding box center [914, 742] width 228 height 41
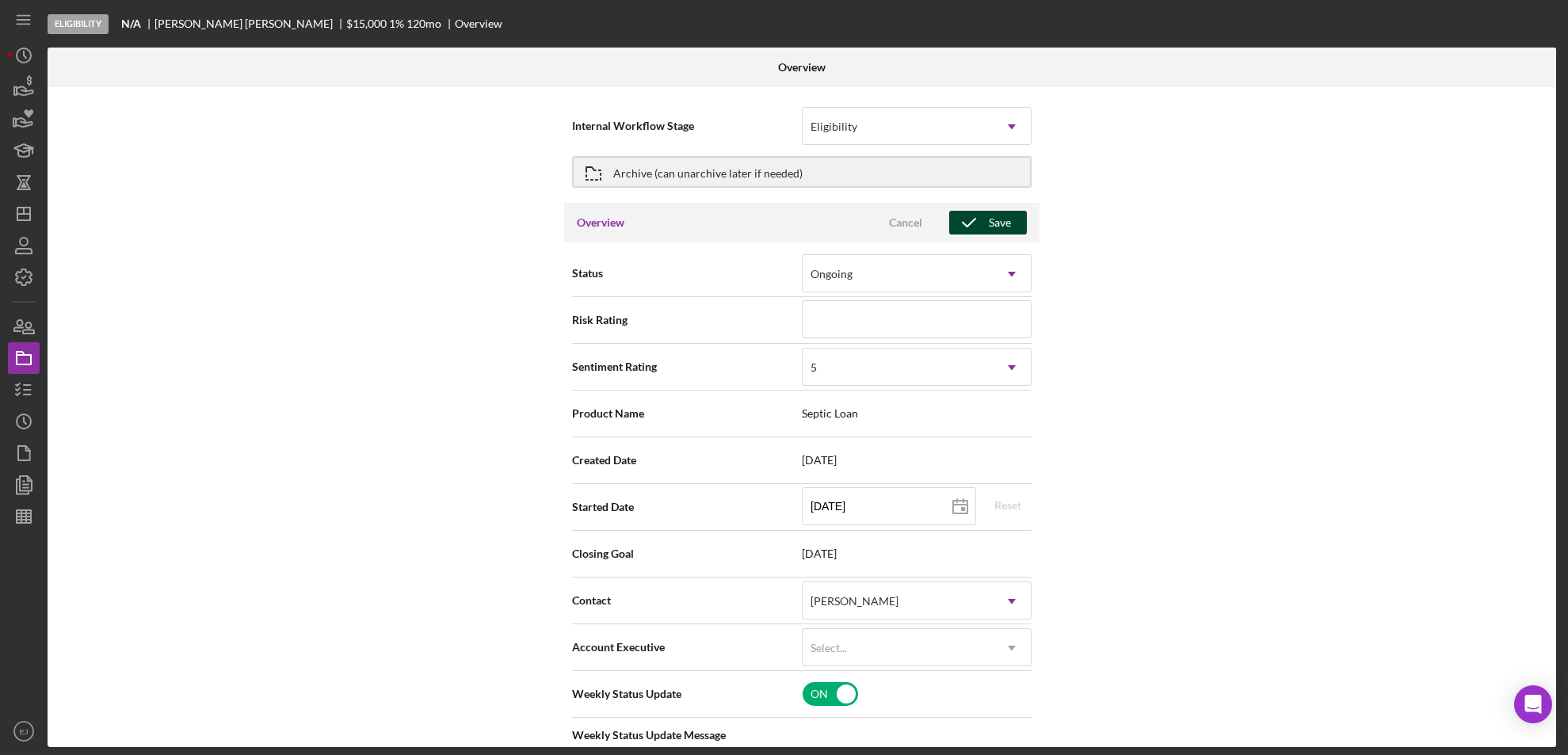
click at [996, 224] on div "Save" at bounding box center [999, 223] width 22 height 24
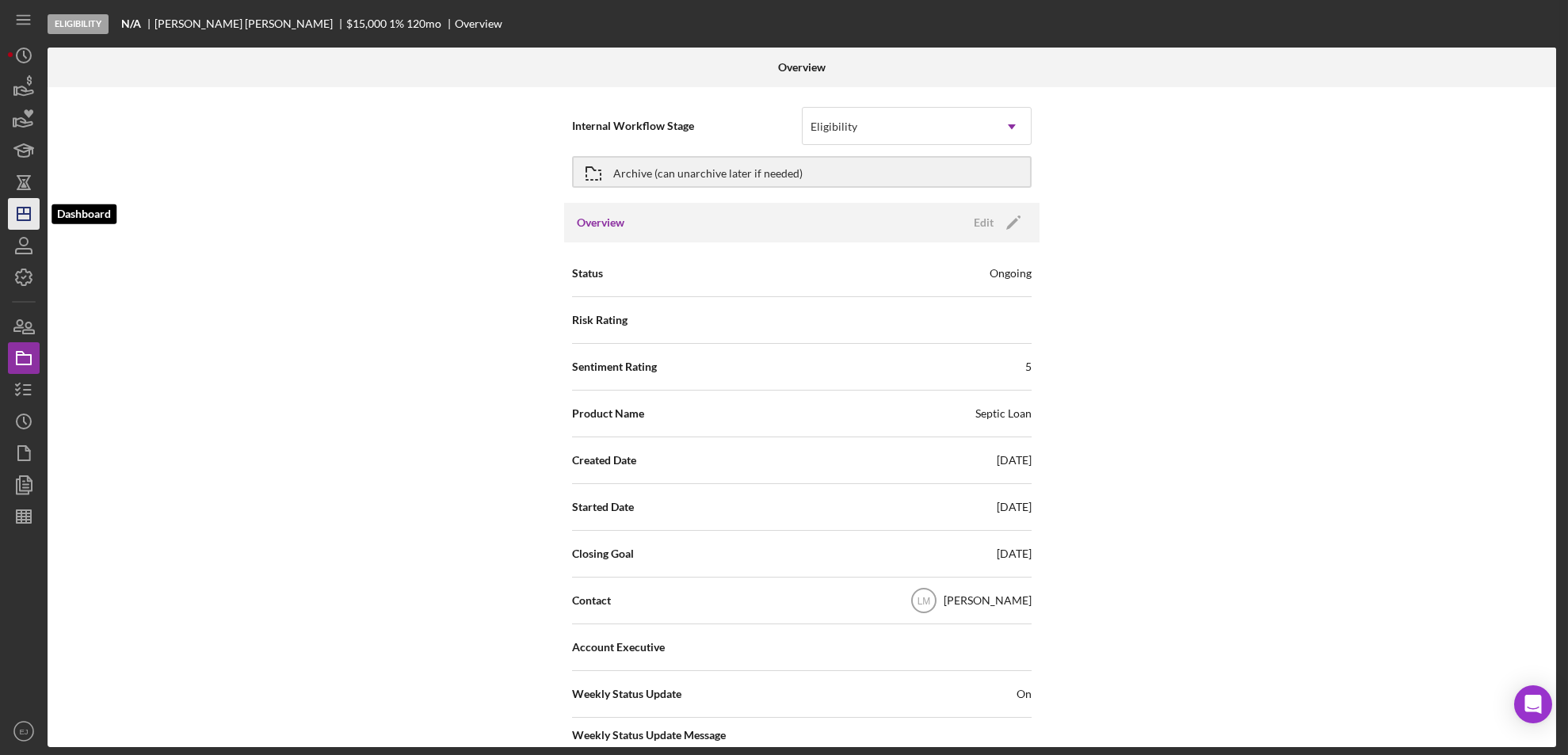
click at [15, 213] on icon "Icon/Dashboard" at bounding box center [24, 213] width 40 height 40
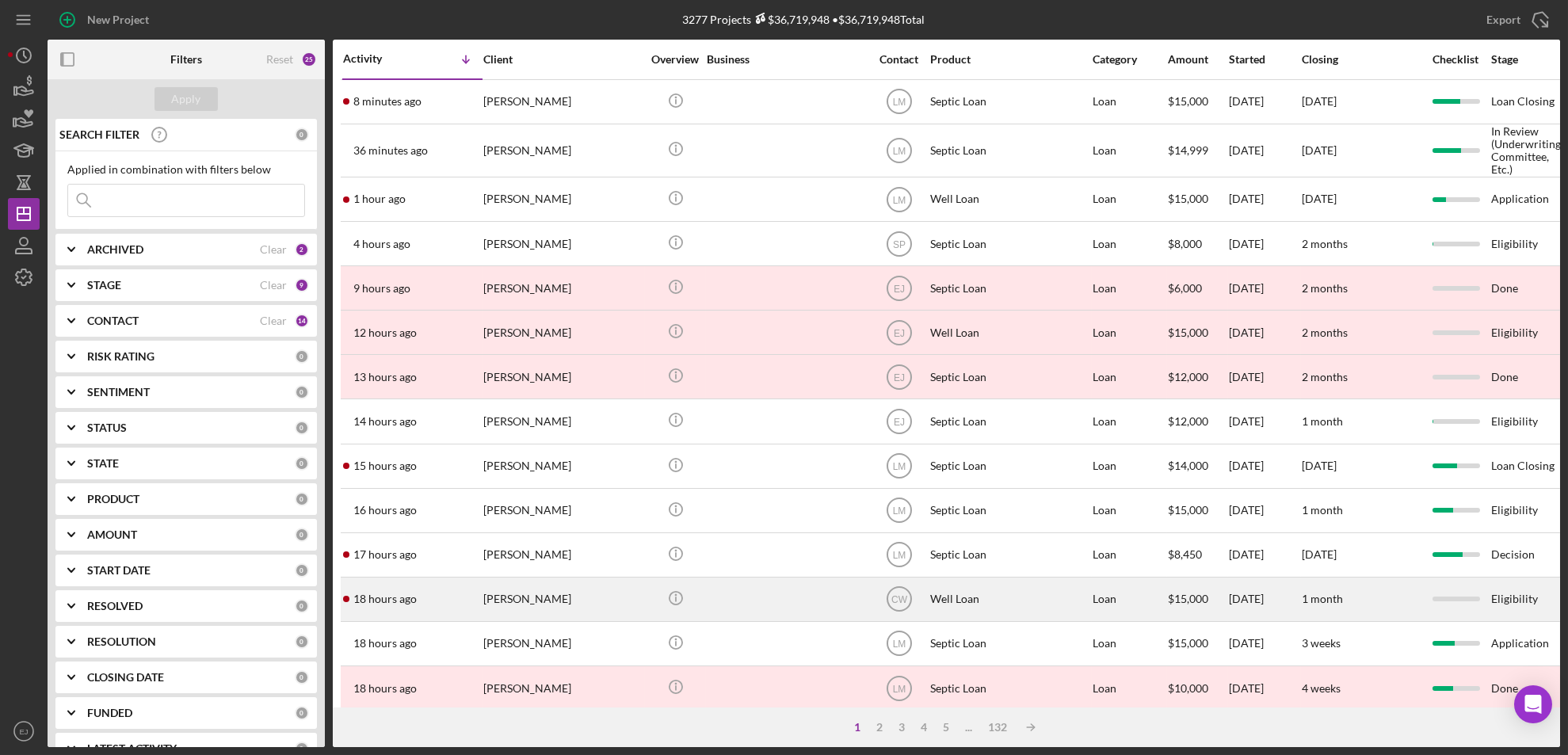
drag, startPoint x: 521, startPoint y: 610, endPoint x: 470, endPoint y: 613, distance: 51.1
click at [470, 613] on div "18 hours ago [PERSON_NAME]" at bounding box center [412, 599] width 139 height 42
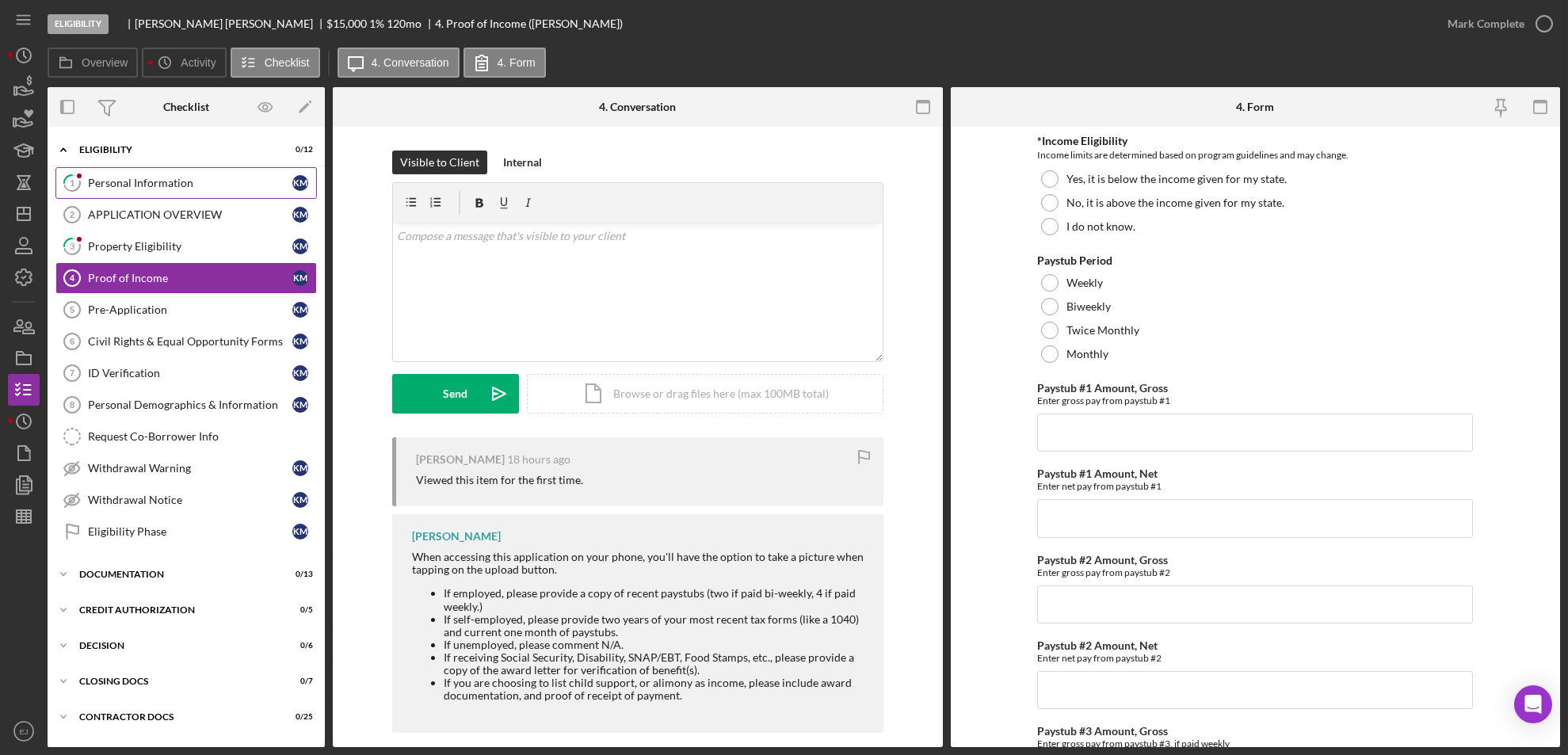
click at [158, 193] on link "1 Personal Information K M" at bounding box center [186, 183] width 262 height 31
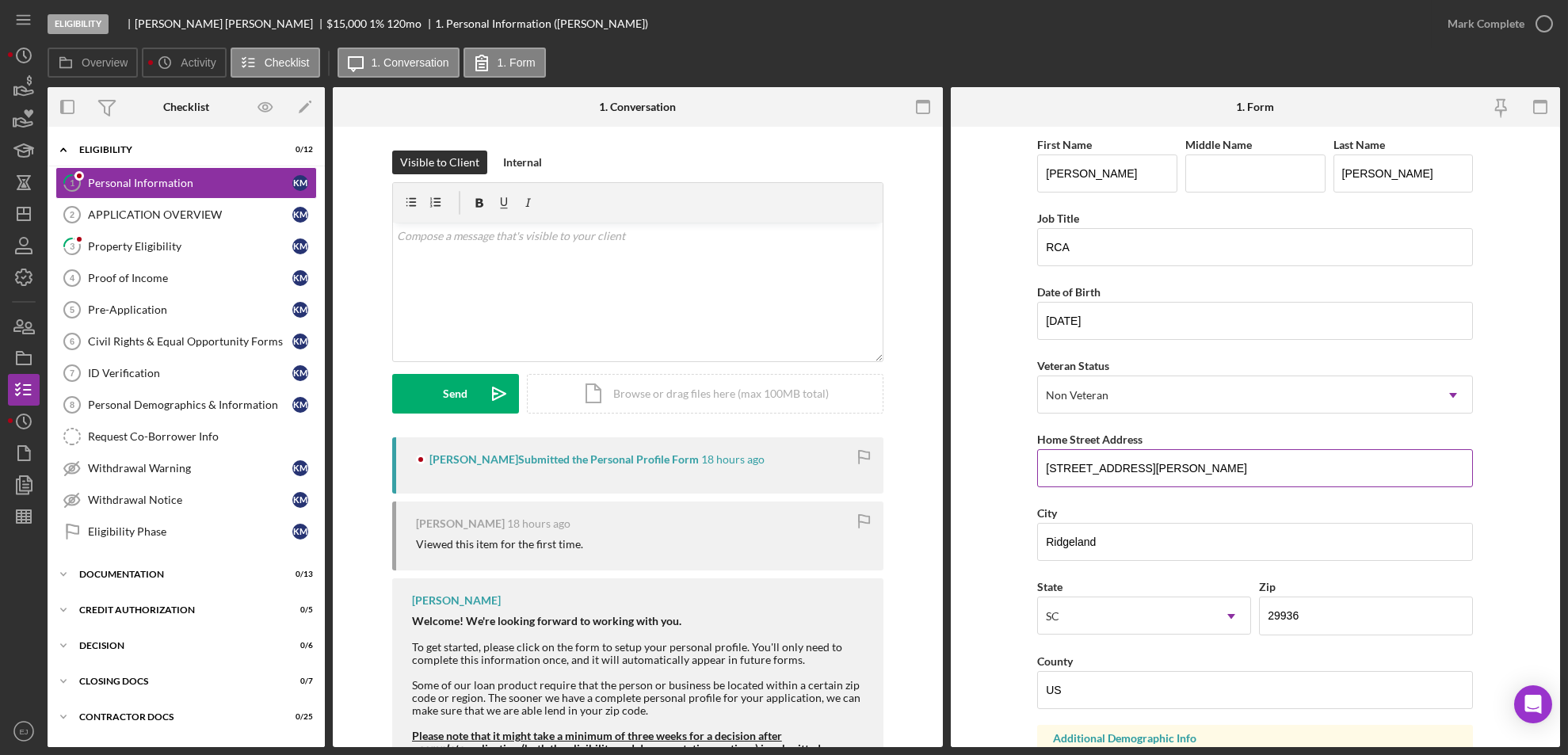
scroll to position [5, 0]
drag, startPoint x: 1041, startPoint y: 457, endPoint x: 1128, endPoint y: 462, distance: 87.1
drag, startPoint x: 1128, startPoint y: 462, endPoint x: 1012, endPoint y: 454, distance: 116.3
click at [1012, 454] on form "First Name [PERSON_NAME] Middle Name Last Name [PERSON_NAME] Job Title RCA Date…" at bounding box center [1256, 437] width 610 height 621
drag, startPoint x: 1037, startPoint y: 458, endPoint x: 1142, endPoint y: 463, distance: 105.1
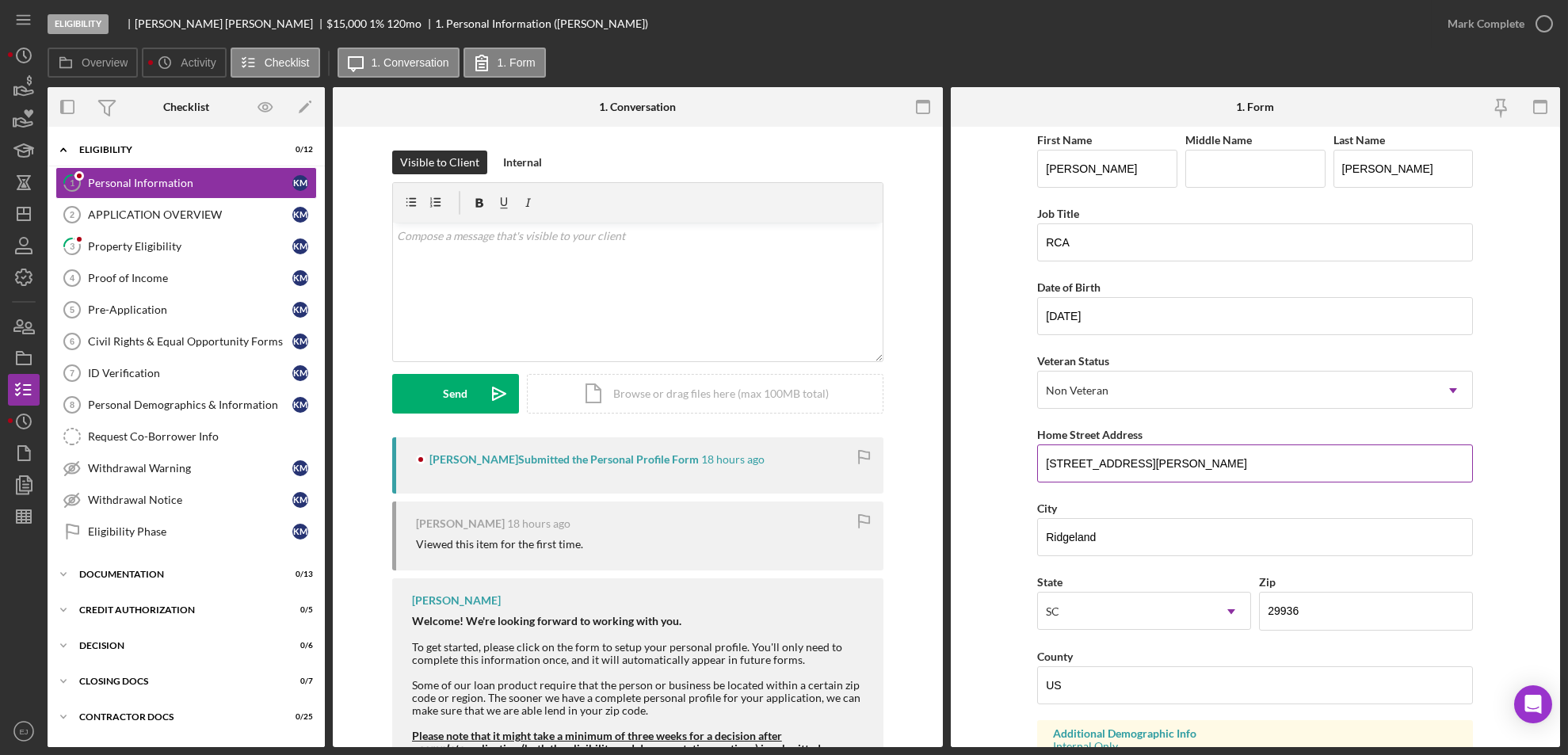
click at [1142, 463] on input "[STREET_ADDRESS][PERSON_NAME]" at bounding box center [1254, 463] width 436 height 38
click at [161, 239] on link "3 Property Eligibility K M" at bounding box center [186, 246] width 262 height 31
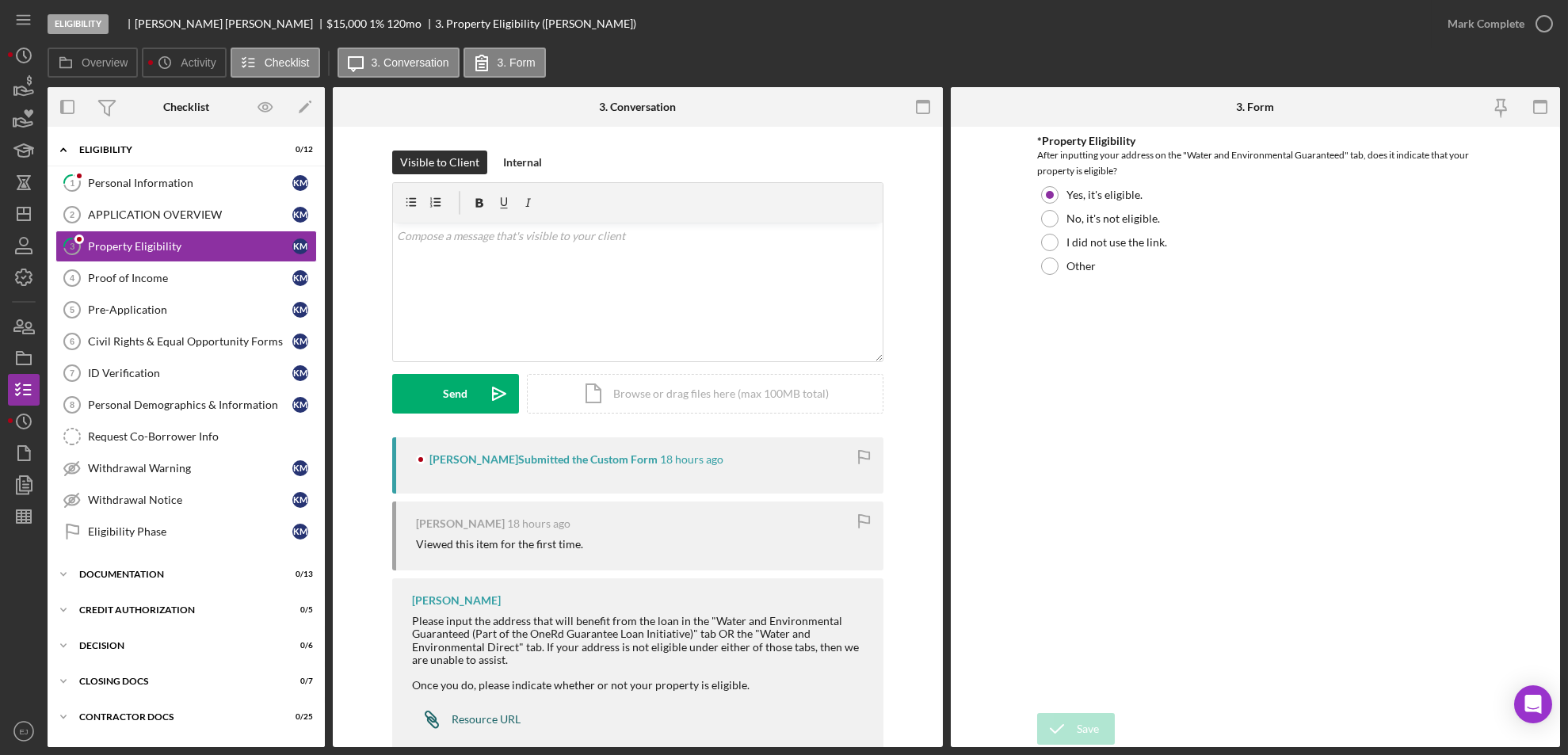
click at [470, 722] on div "Resource URL" at bounding box center [485, 719] width 69 height 13
click at [719, 405] on div "Icon/Document Browse or drag files here (max 100MB total) Tap to choose files o…" at bounding box center [705, 394] width 357 height 40
click at [1273, 448] on div "*Property Eligibility After inputting your address on the "Water and Environmen…" at bounding box center [1254, 419] width 436 height 571
click at [501, 385] on icon "Icon/Upload" at bounding box center [499, 394] width 40 height 40
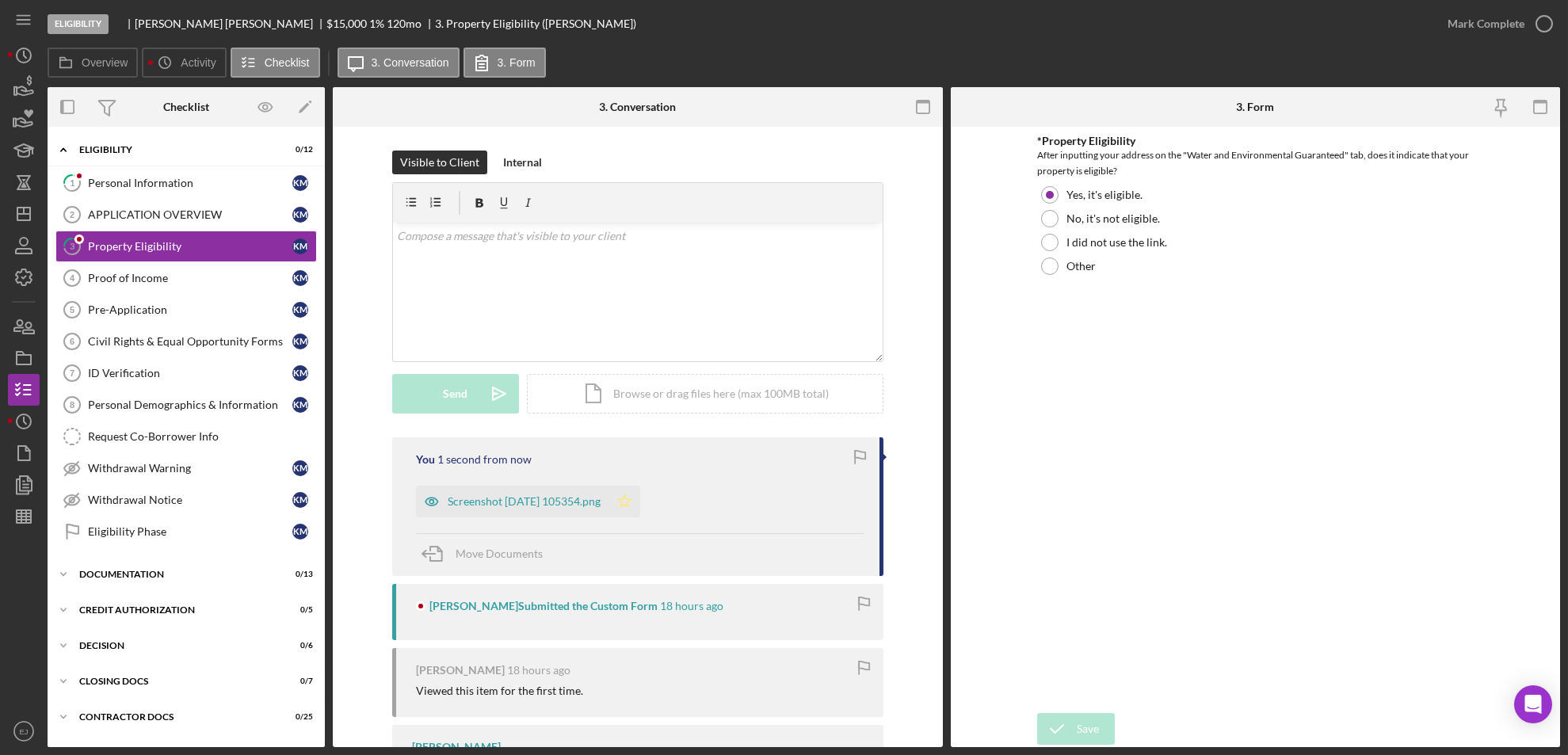
click at [631, 504] on polygon "button" at bounding box center [624, 501] width 14 height 13
click at [1550, 16] on icon "button" at bounding box center [1544, 24] width 40 height 40
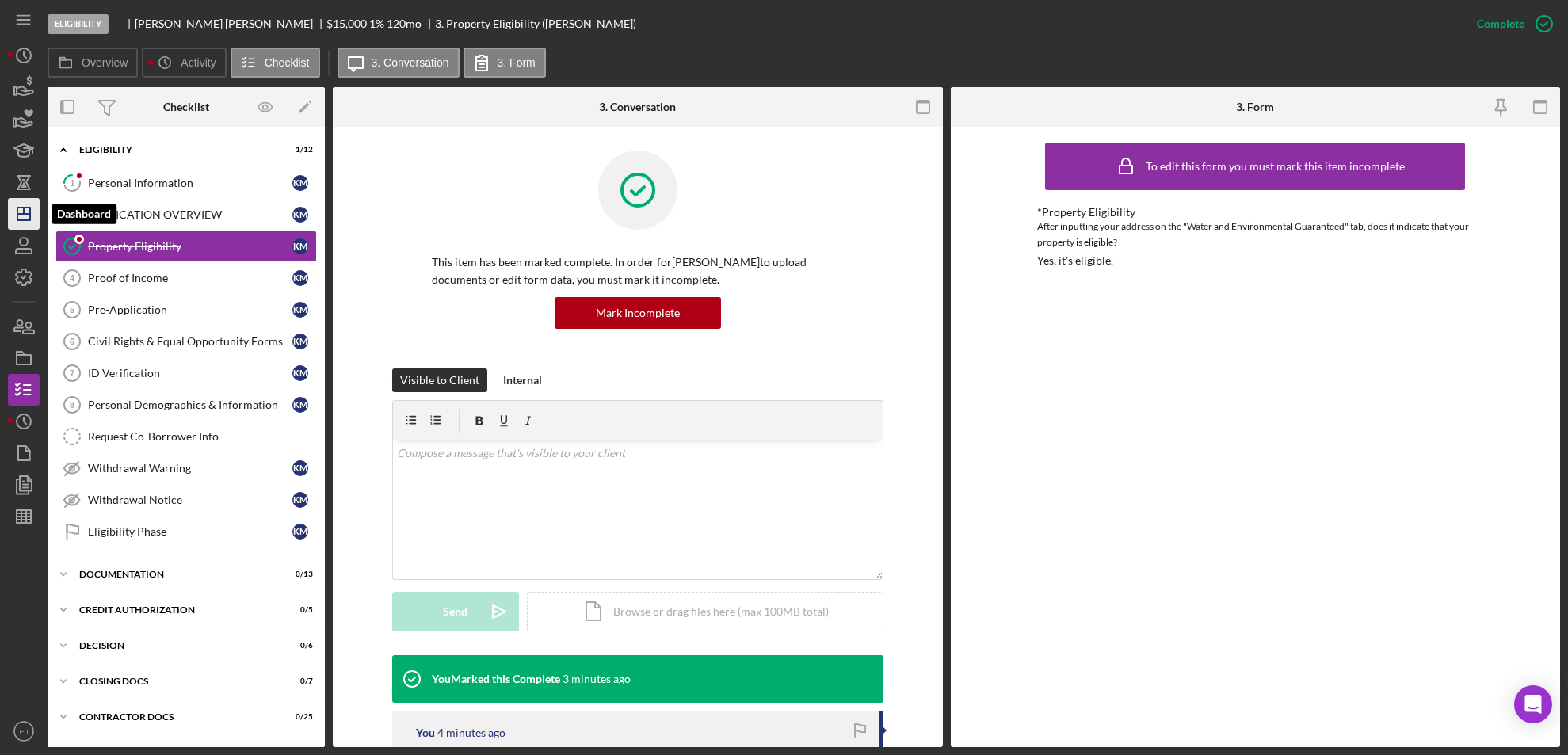
click at [25, 218] on icon "Icon/Dashboard" at bounding box center [24, 213] width 40 height 40
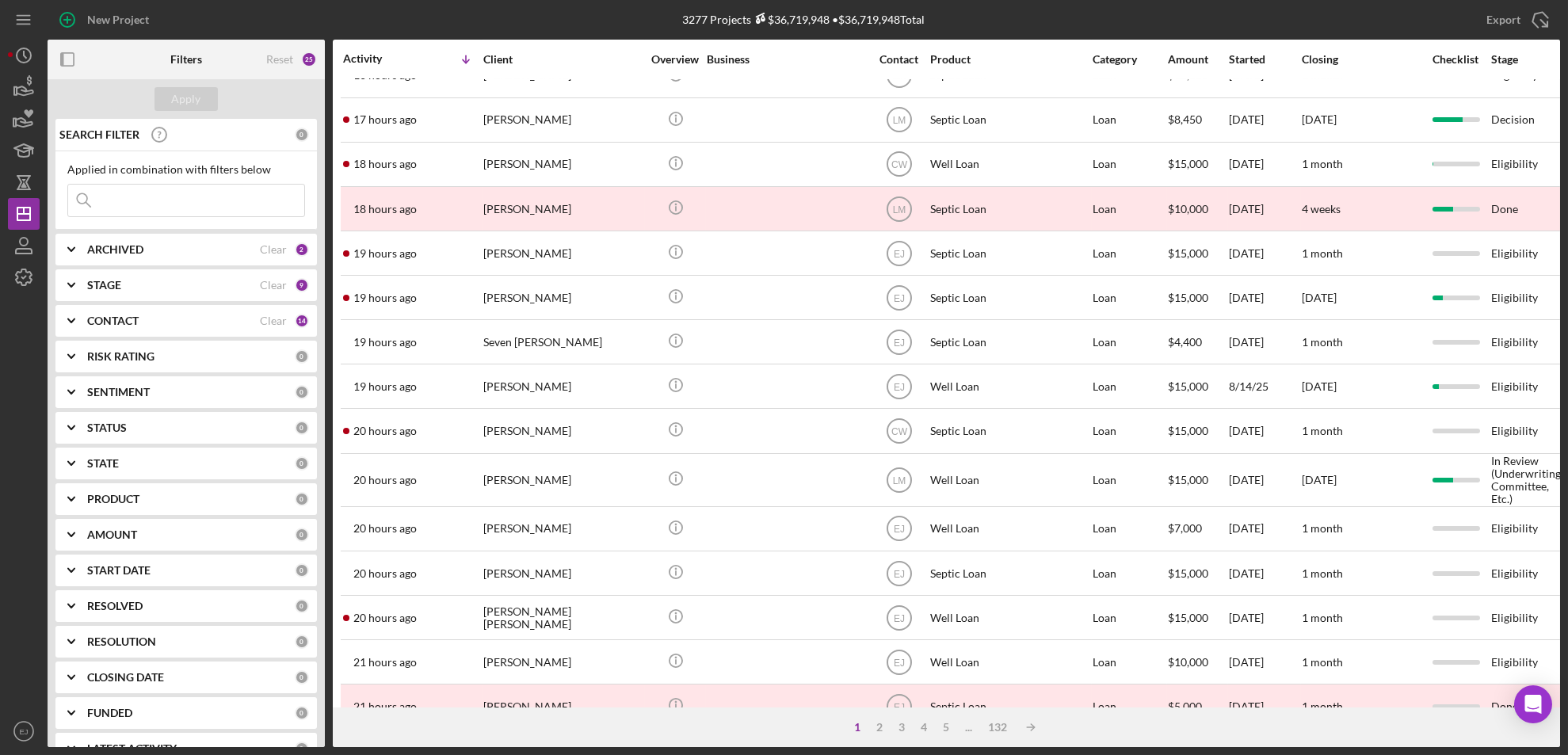
scroll to position [534, 0]
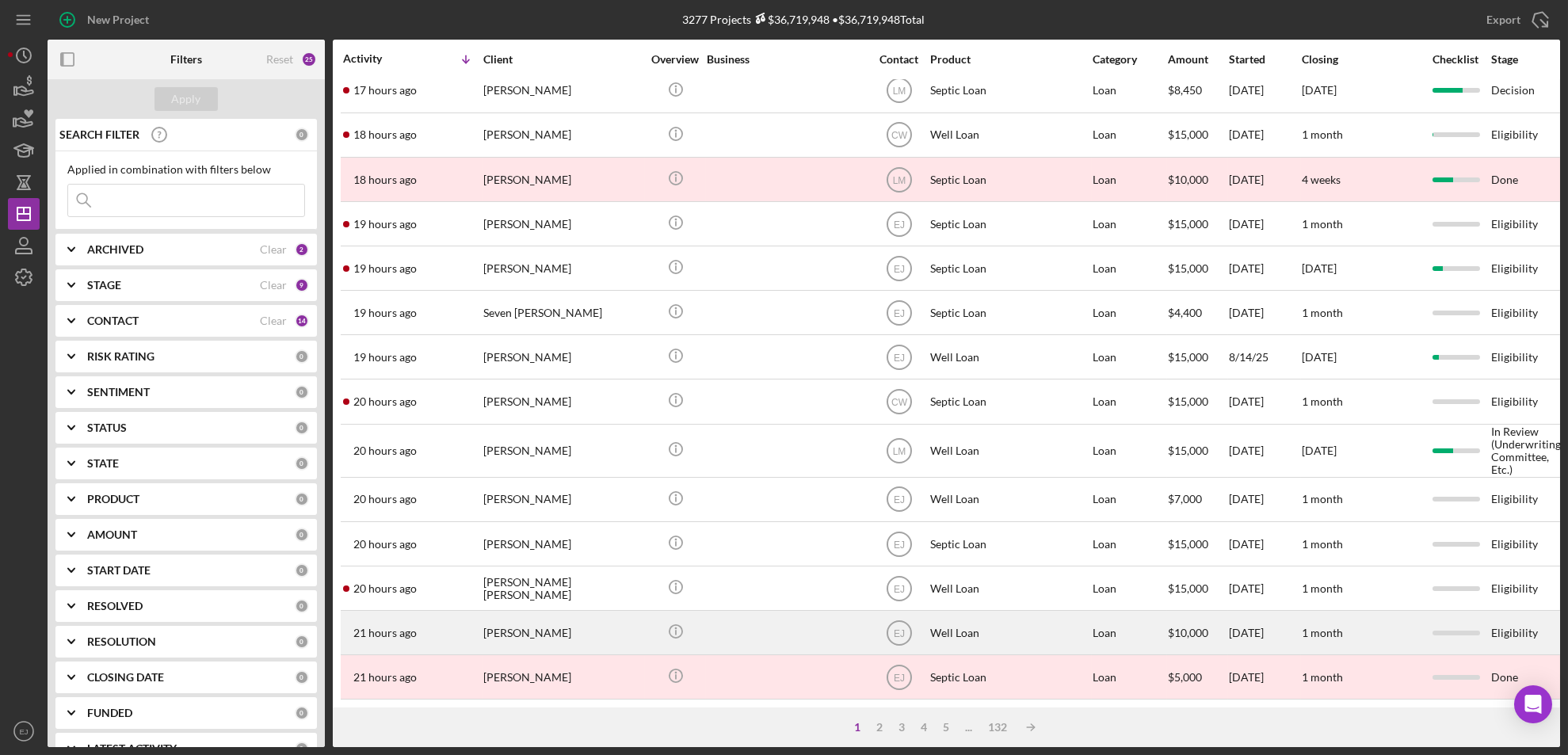
click at [520, 624] on div "[PERSON_NAME]" at bounding box center [563, 633] width 158 height 42
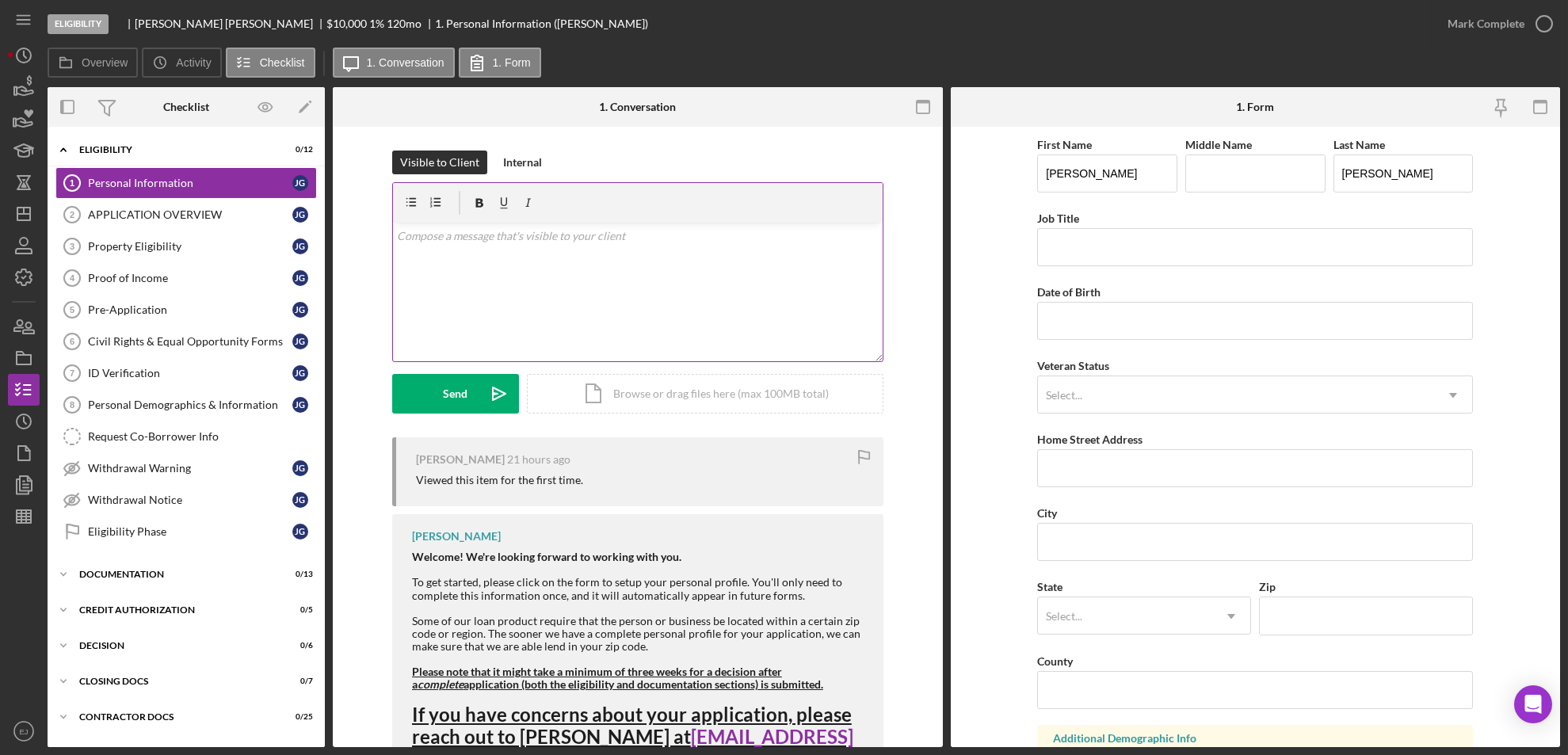
click at [425, 237] on p at bounding box center [637, 236] width 481 height 18
click at [413, 241] on p at bounding box center [637, 236] width 481 height 18
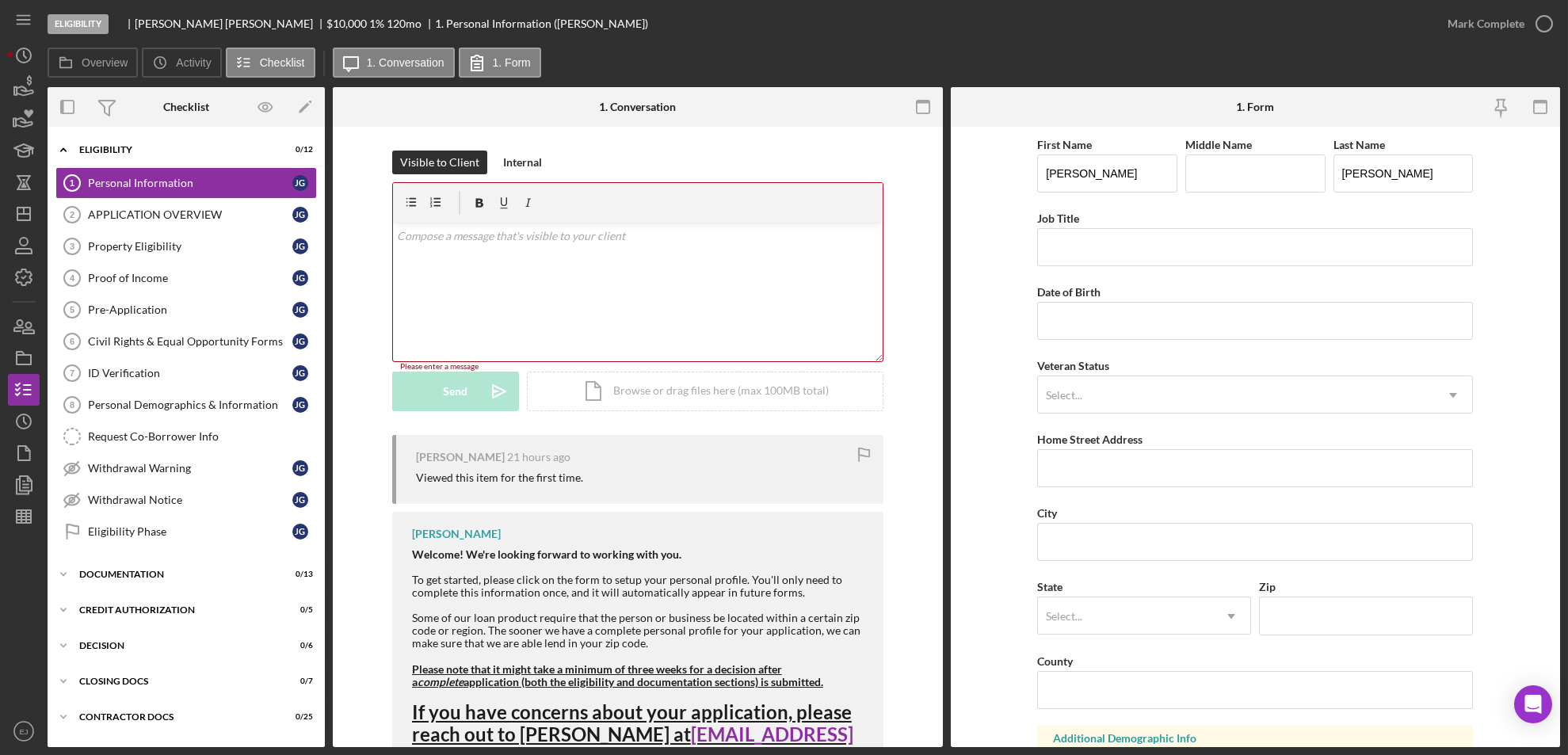
click at [467, 245] on div "v Color teal Color pink Remove color Add row above Add row below Add column bef…" at bounding box center [637, 292] width 490 height 139
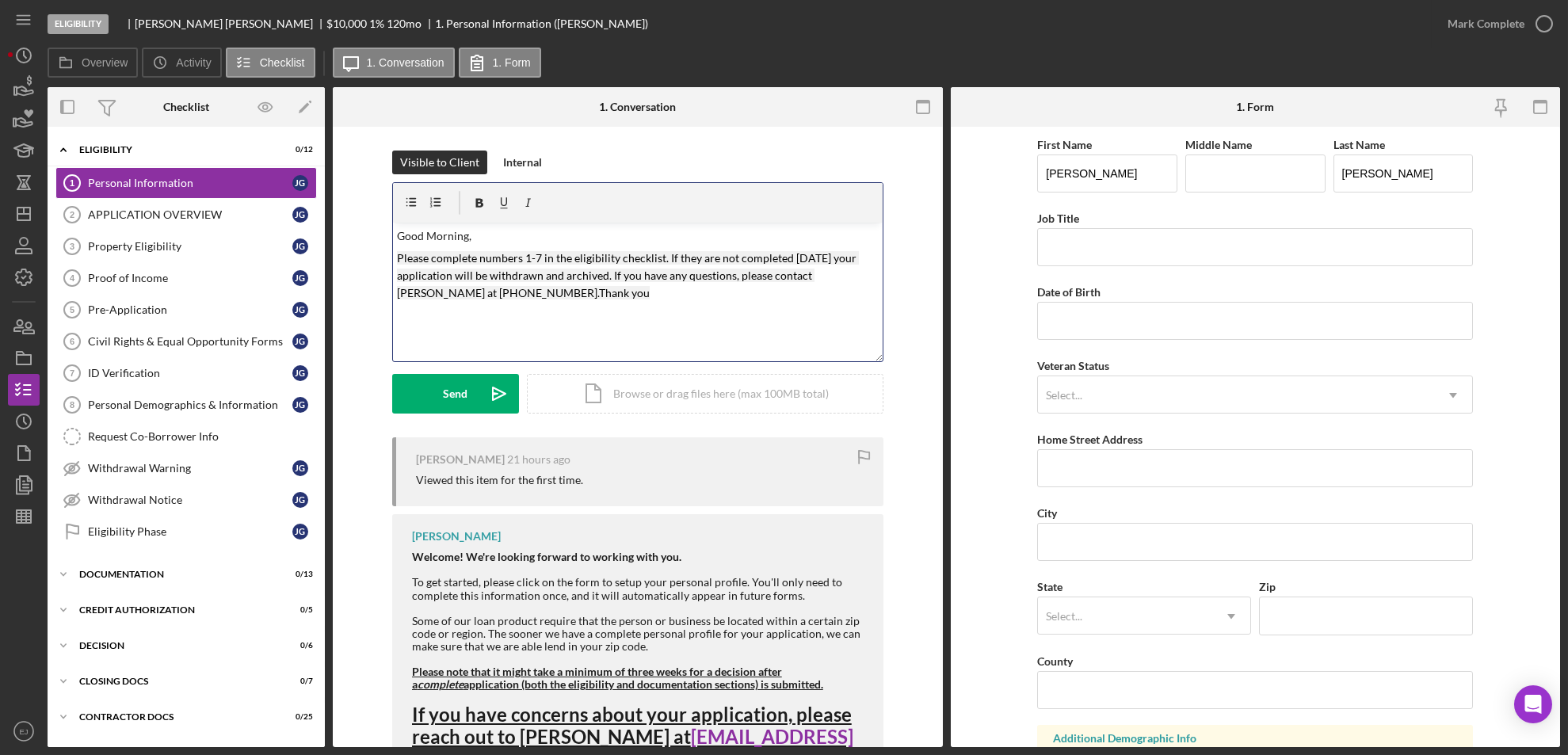
click at [538, 253] on mark "Please complete numbers 1-7 in the eligibility checklist. If they are not compl…" at bounding box center [628, 276] width 462 height 49
click at [436, 385] on button "Send Icon/icon-invite-send" at bounding box center [455, 394] width 127 height 40
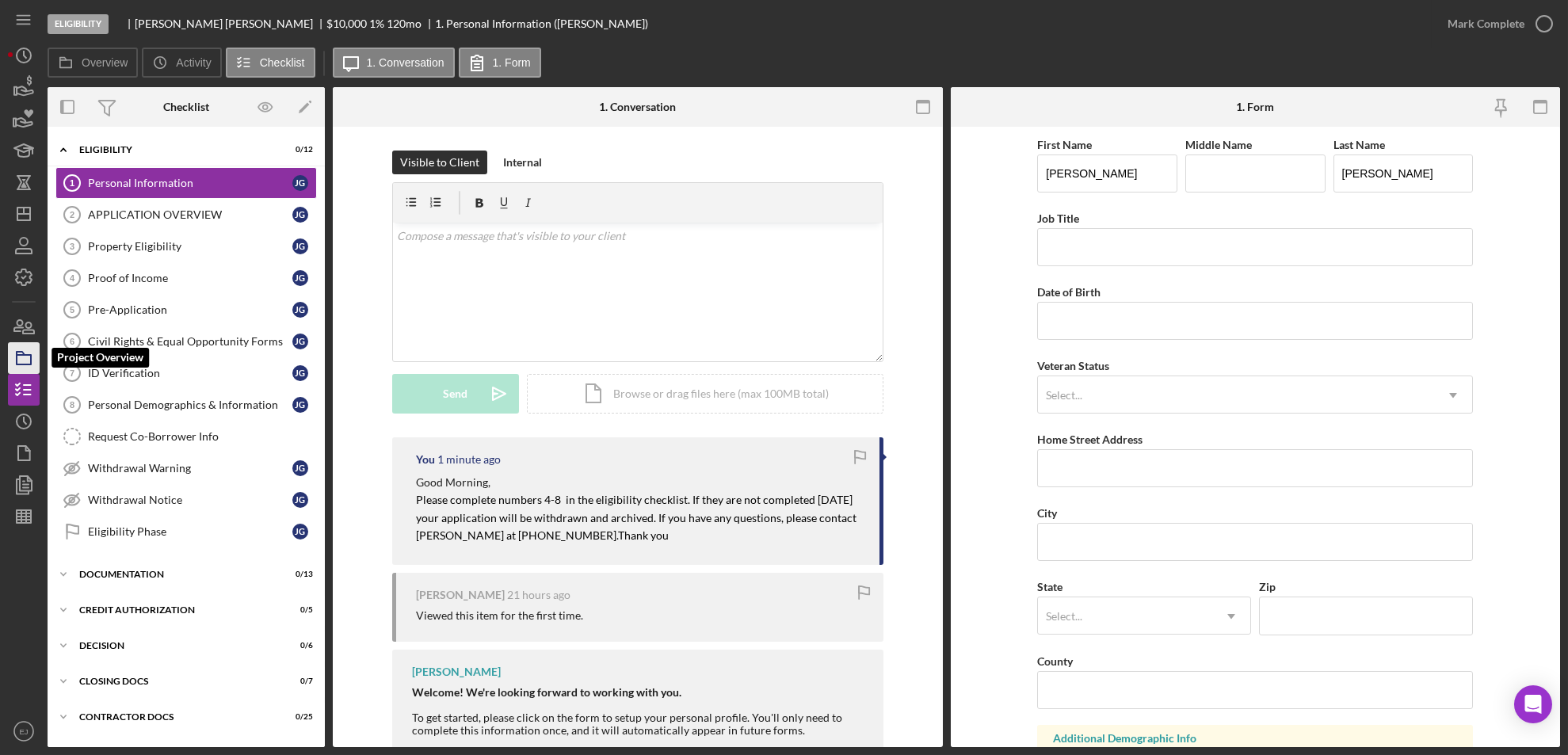
click at [24, 345] on icon "button" at bounding box center [24, 358] width 40 height 40
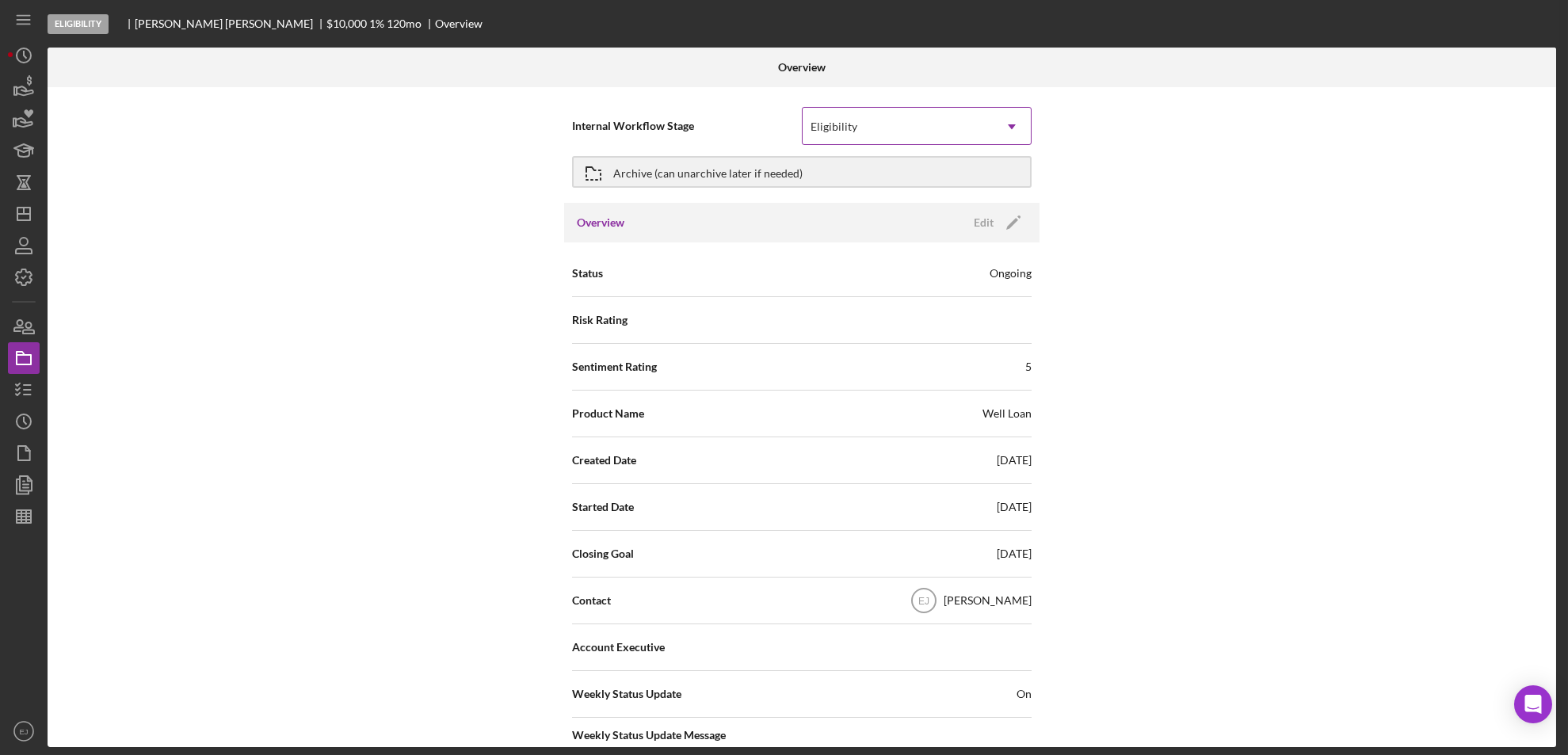
click at [1019, 128] on icon "Icon/Dropdown Arrow" at bounding box center [1011, 127] width 38 height 38
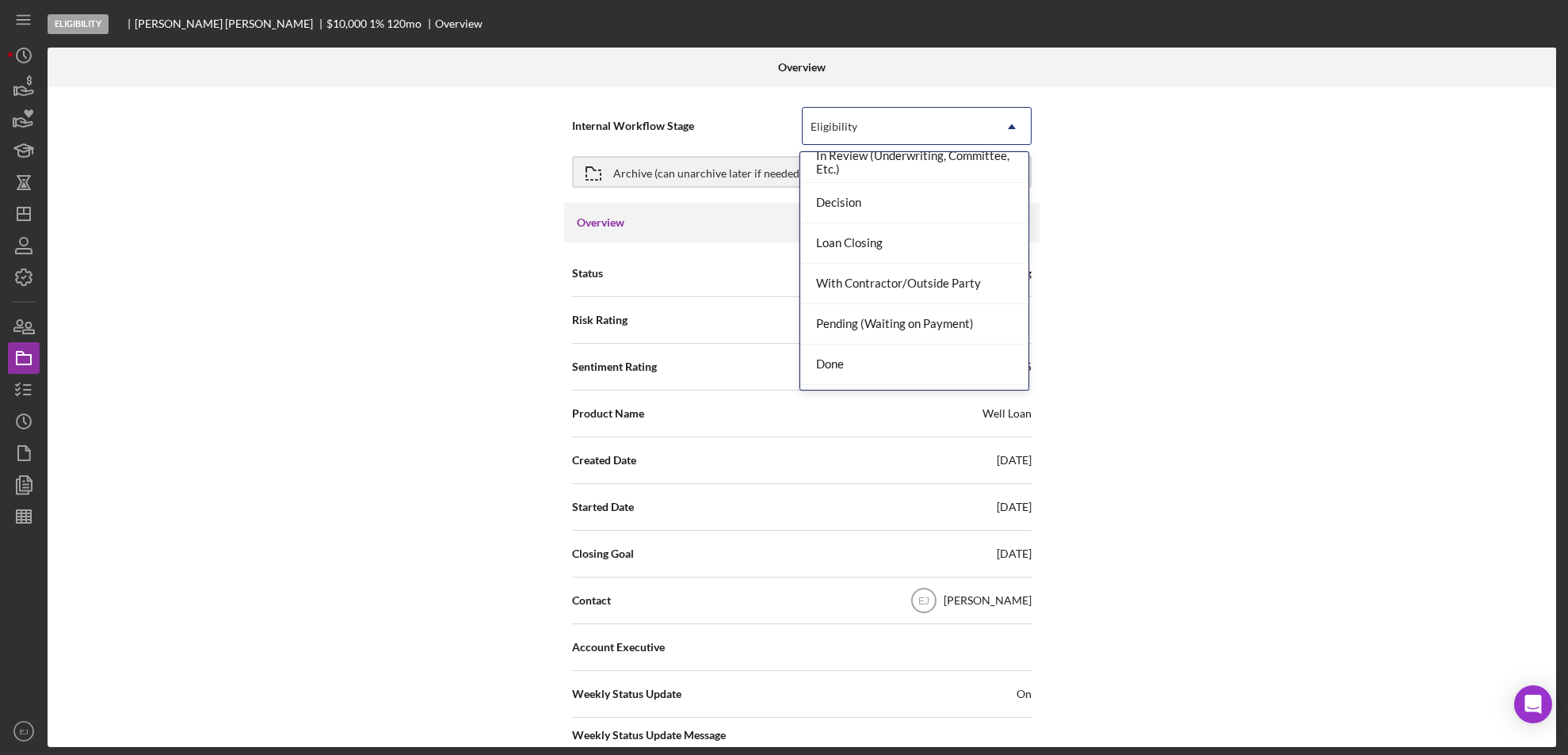
scroll to position [125, 0]
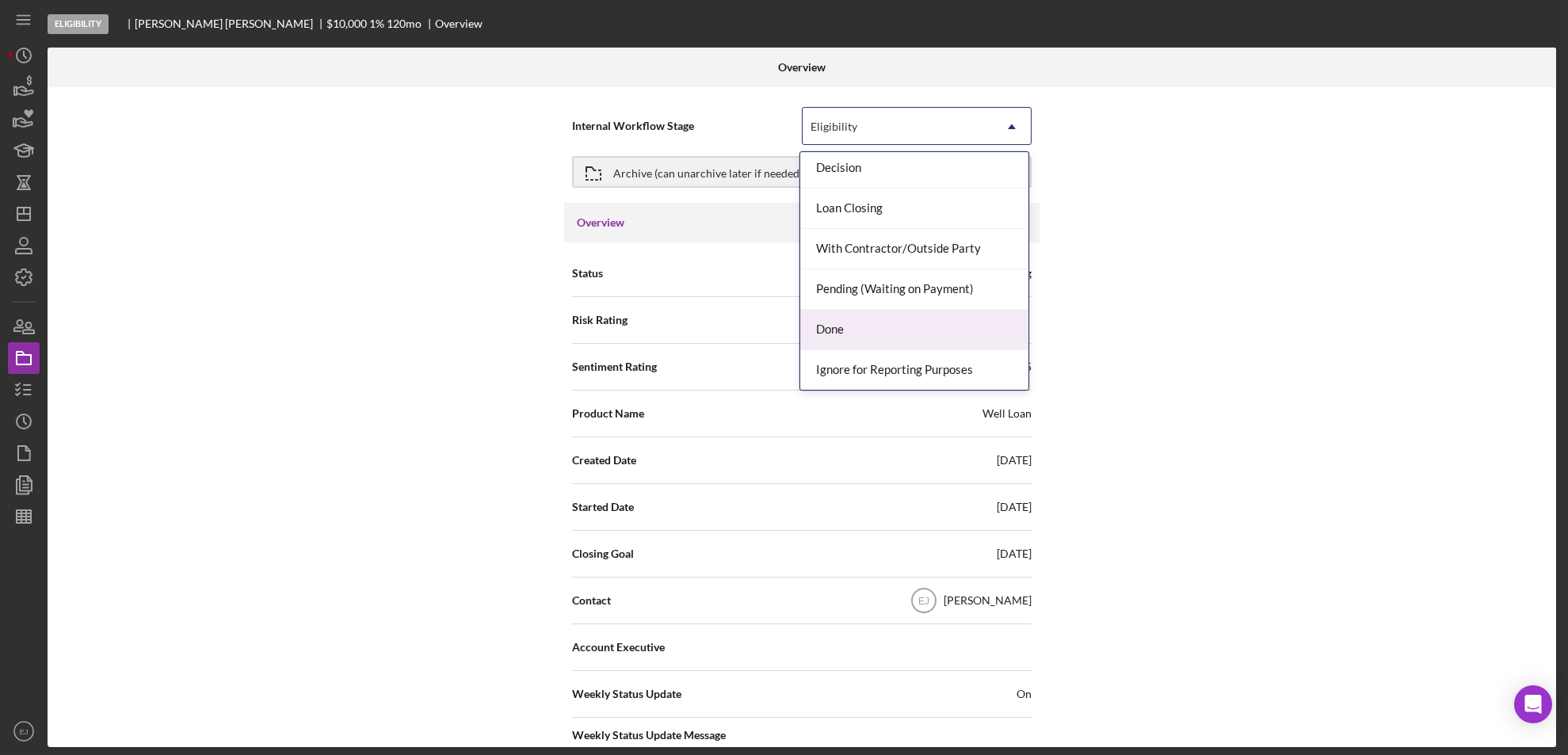
click at [983, 331] on div "Done" at bounding box center [914, 331] width 228 height 41
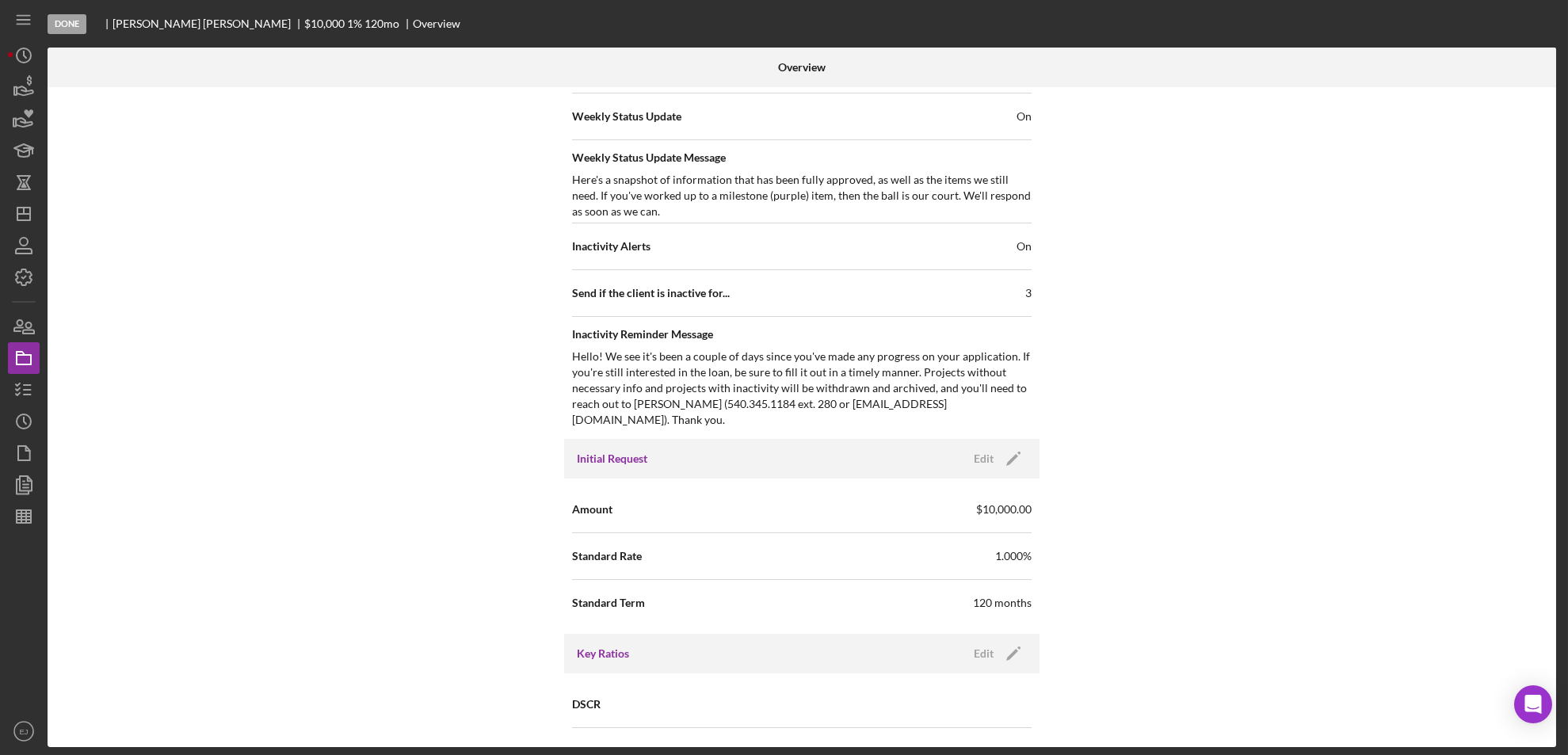
scroll to position [1156, 0]
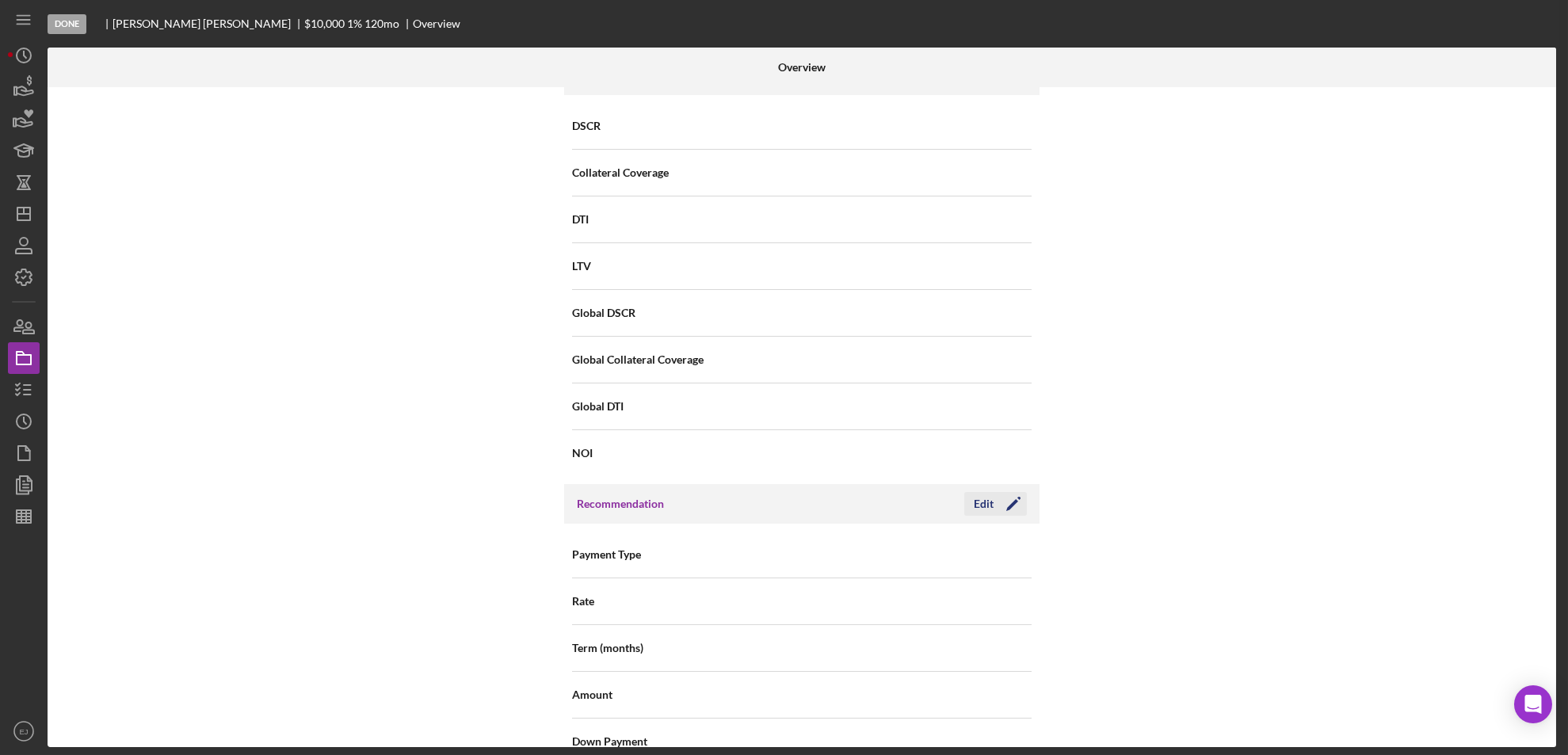
click at [988, 492] on div "Edit" at bounding box center [983, 504] width 20 height 24
click at [1253, 454] on div "Internal Workflow Stage Done Icon/Dropdown Arrow Archive (can unarchive later i…" at bounding box center [801, 417] width 1509 height 661
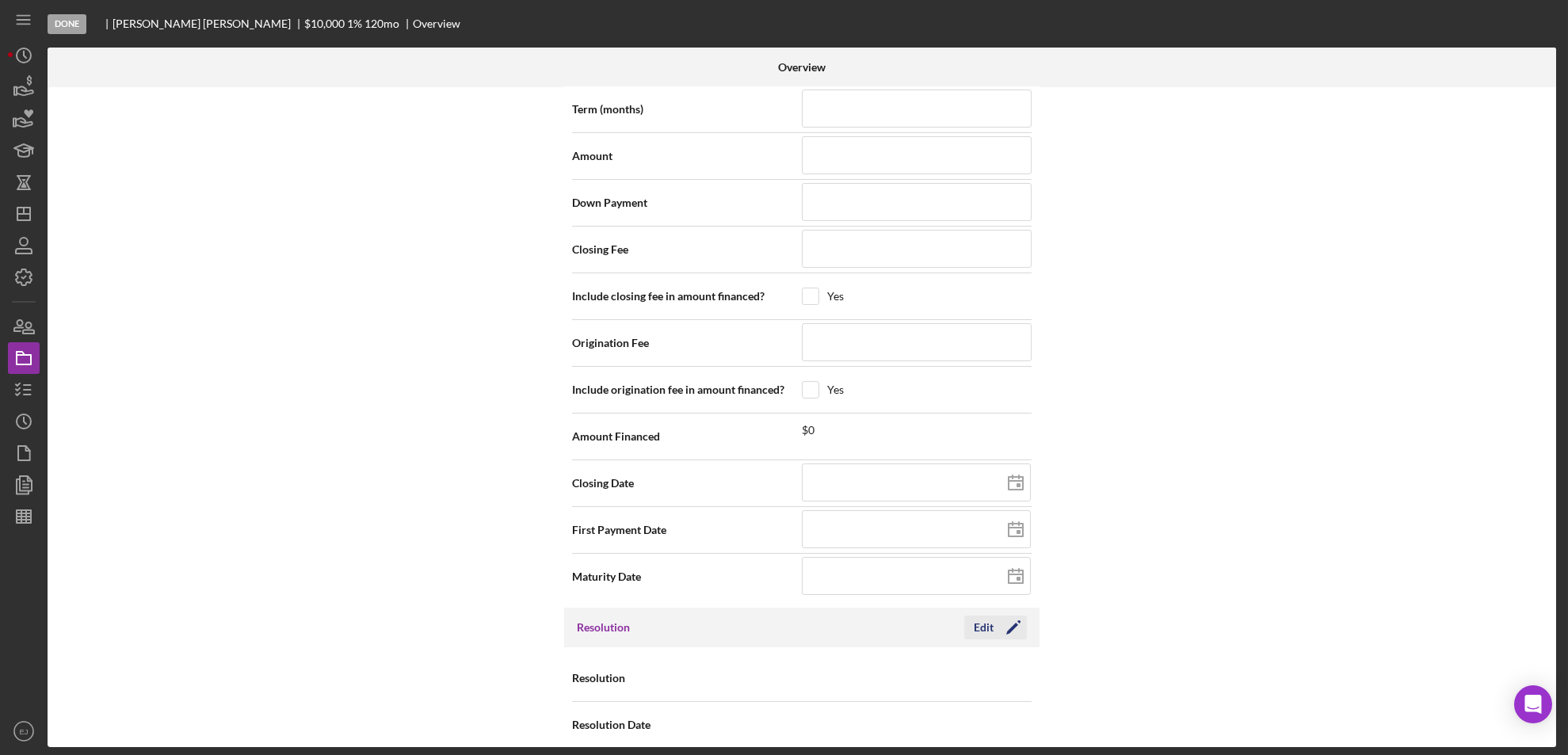
click at [993, 618] on icon "Icon/Edit" at bounding box center [1013, 627] width 40 height 40
click at [1015, 663] on icon "Icon/Dropdown Arrow" at bounding box center [1011, 679] width 38 height 38
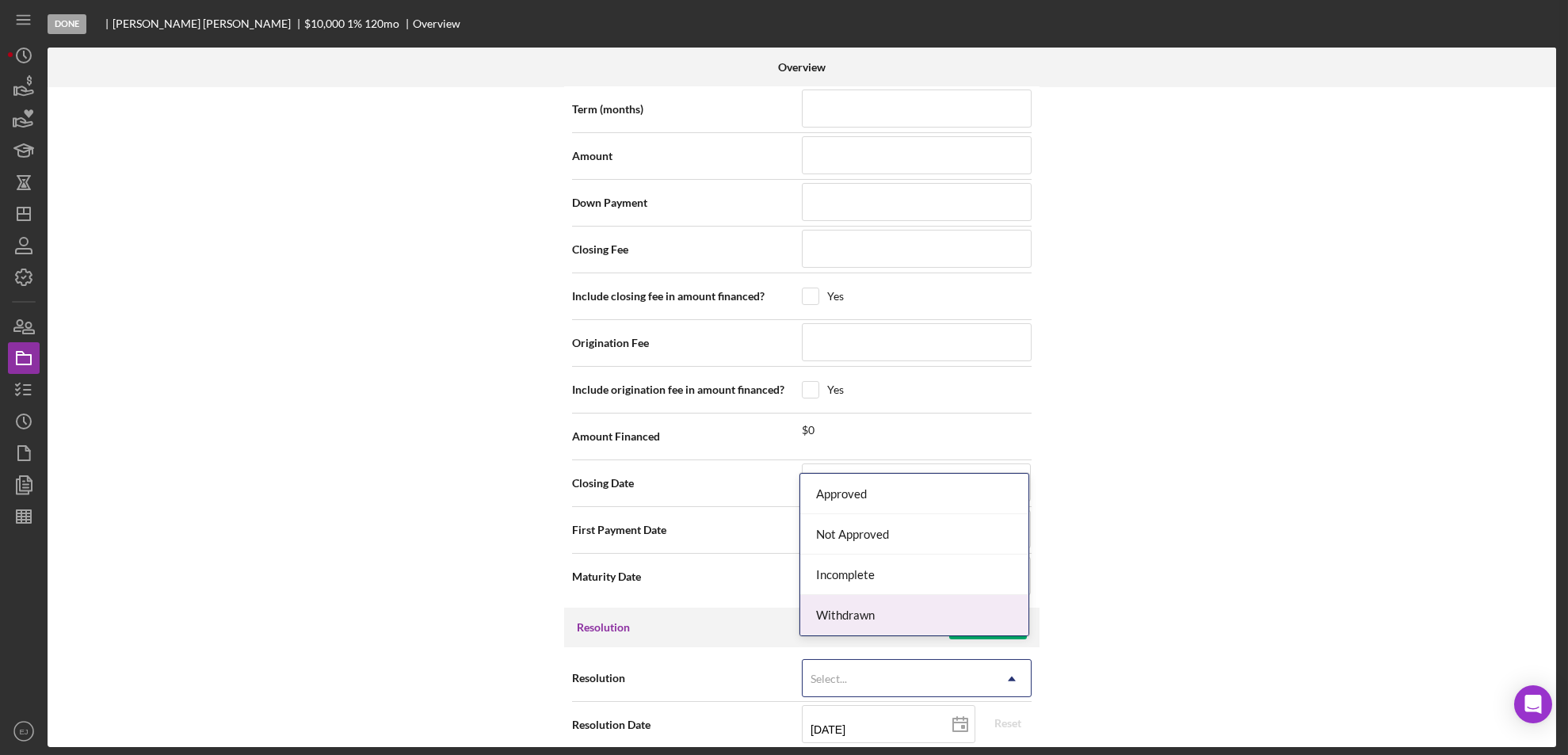
click at [967, 615] on div "Withdrawn" at bounding box center [914, 616] width 228 height 41
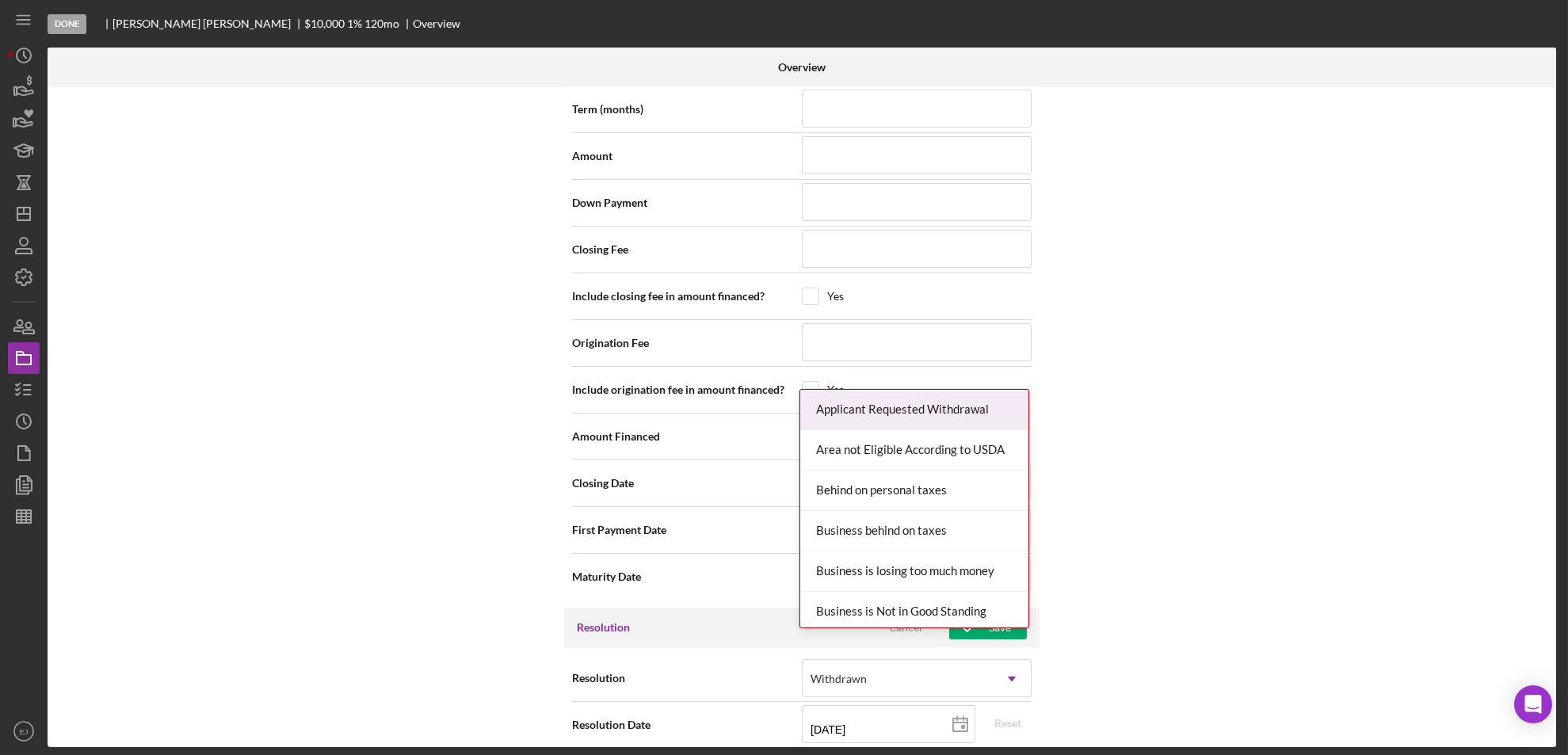
scroll to position [1796, 0]
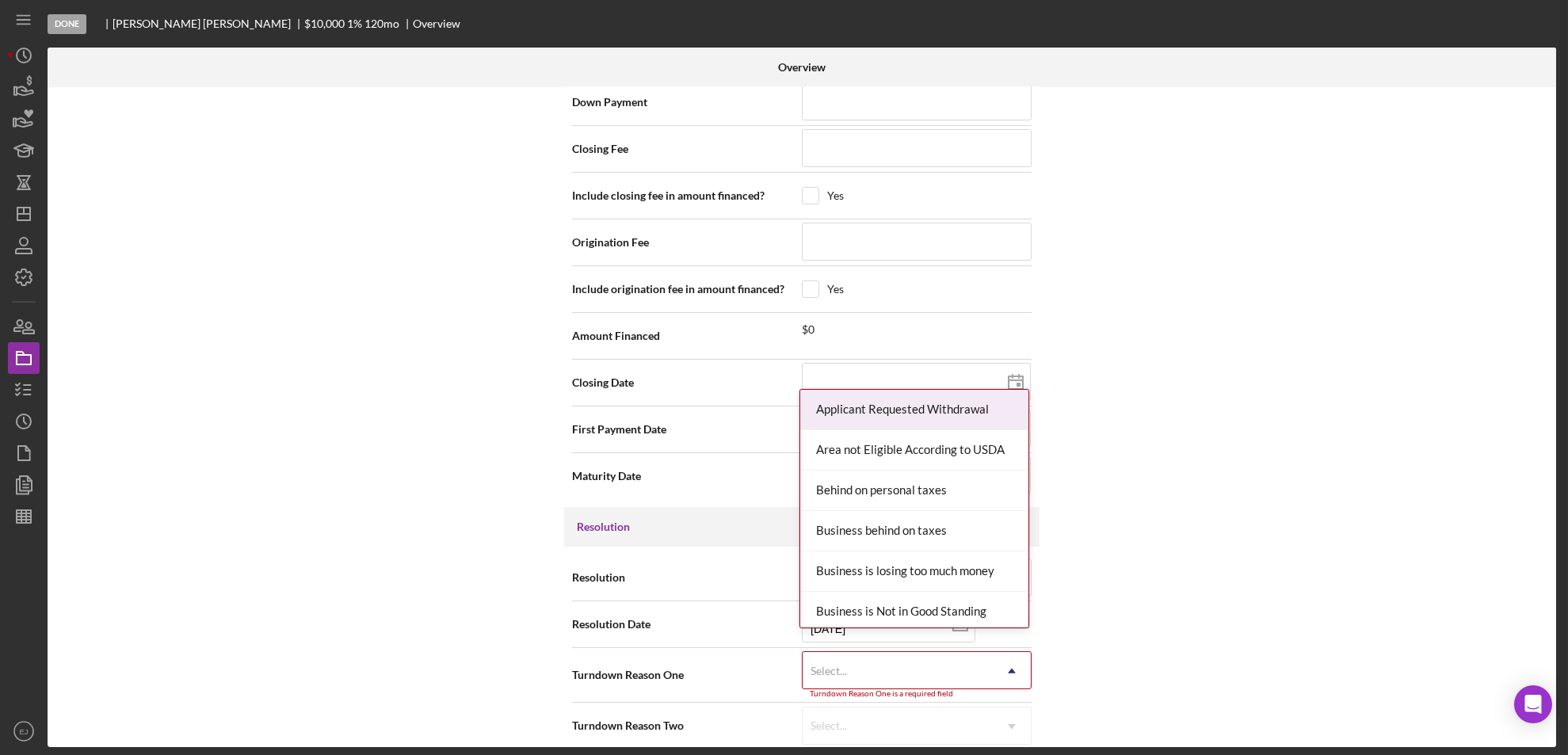
click at [1021, 741] on div "Internal Workflow Stage Done Icon/Dropdown Arrow Archive (can unarchive later i…" at bounding box center [801, 417] width 1509 height 661
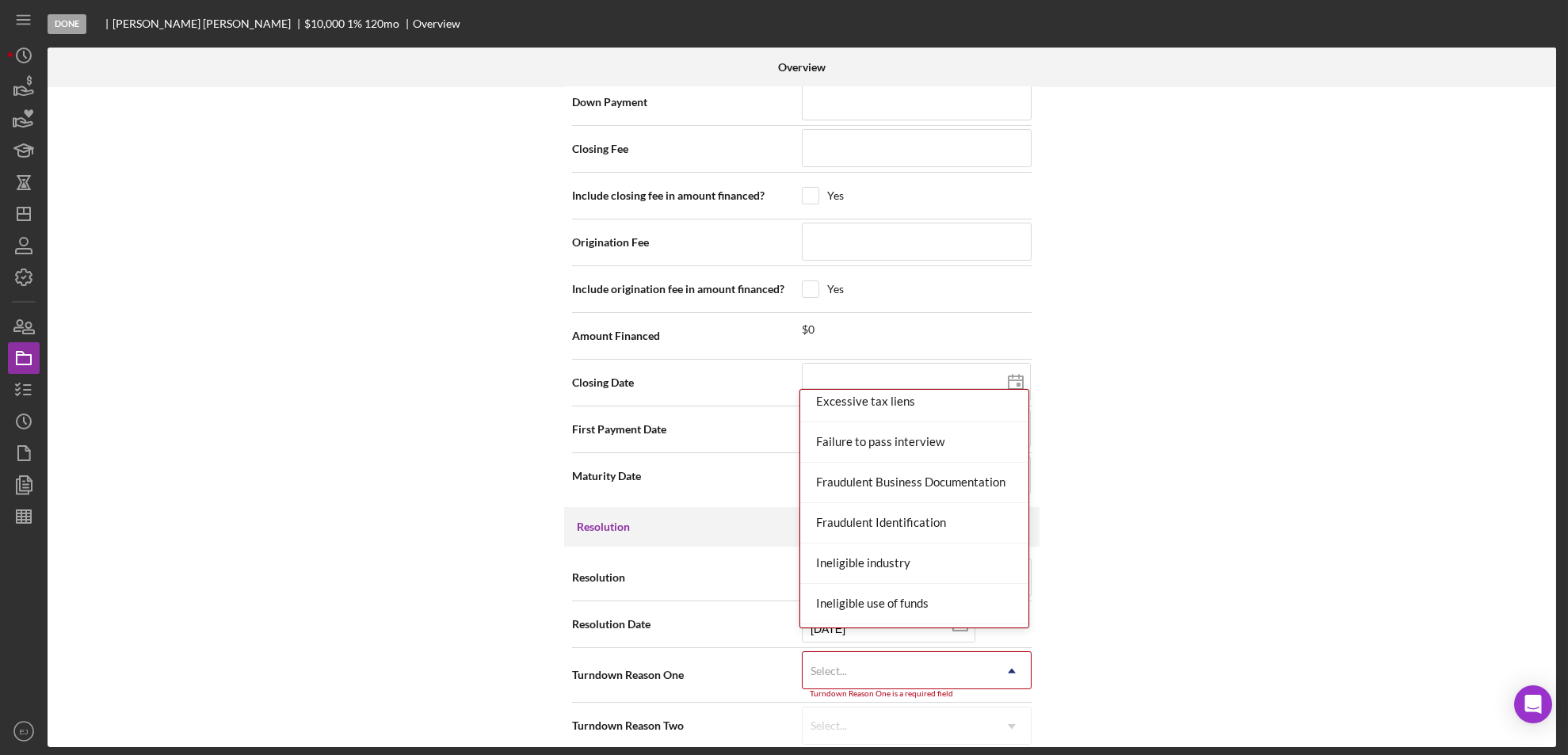
scroll to position [548, 0]
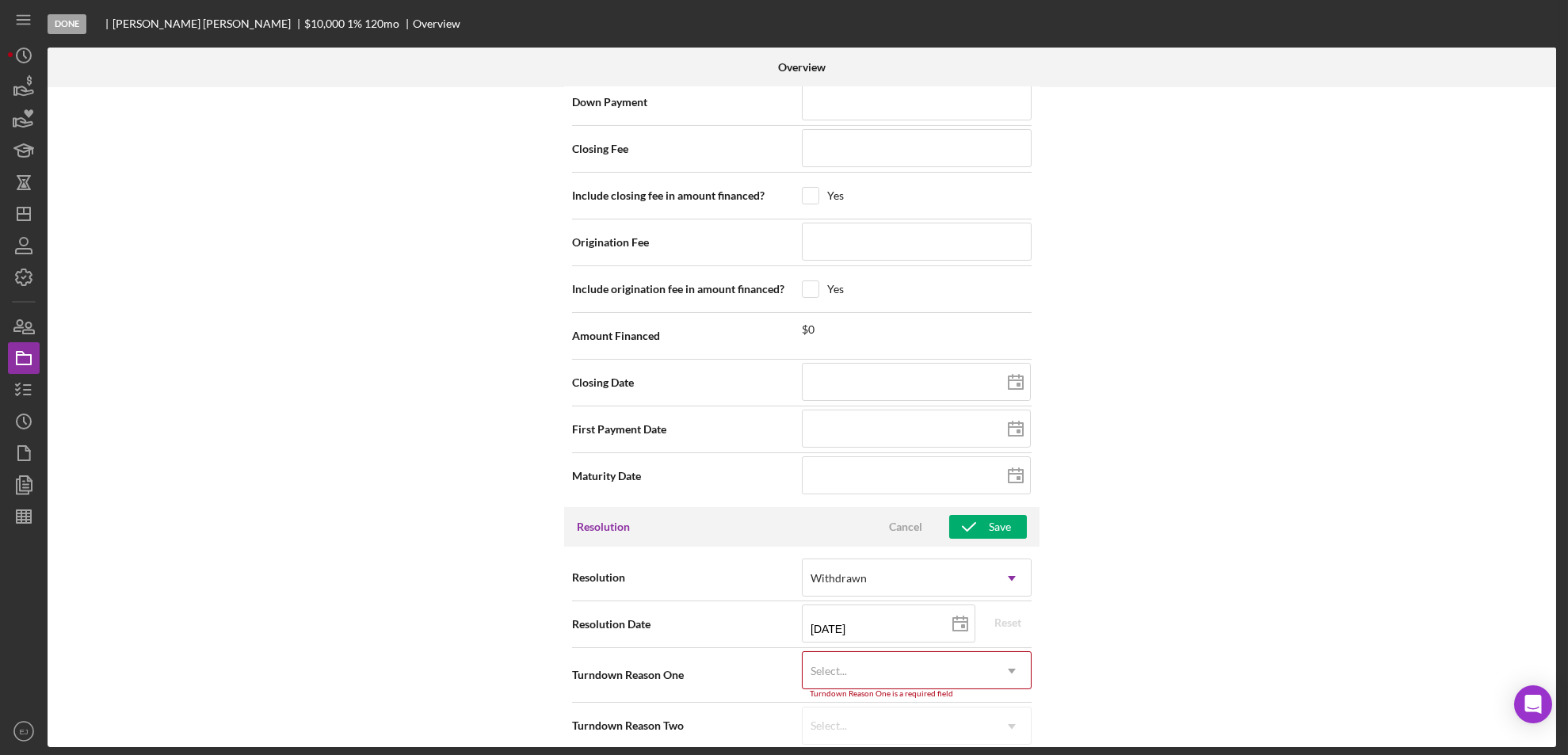
click at [1030, 608] on div "Resolution Withdrawn Icon/Dropdown Arrow Resolution Date [DATE] [DATE] Reset Tu…" at bounding box center [801, 651] width 475 height 210
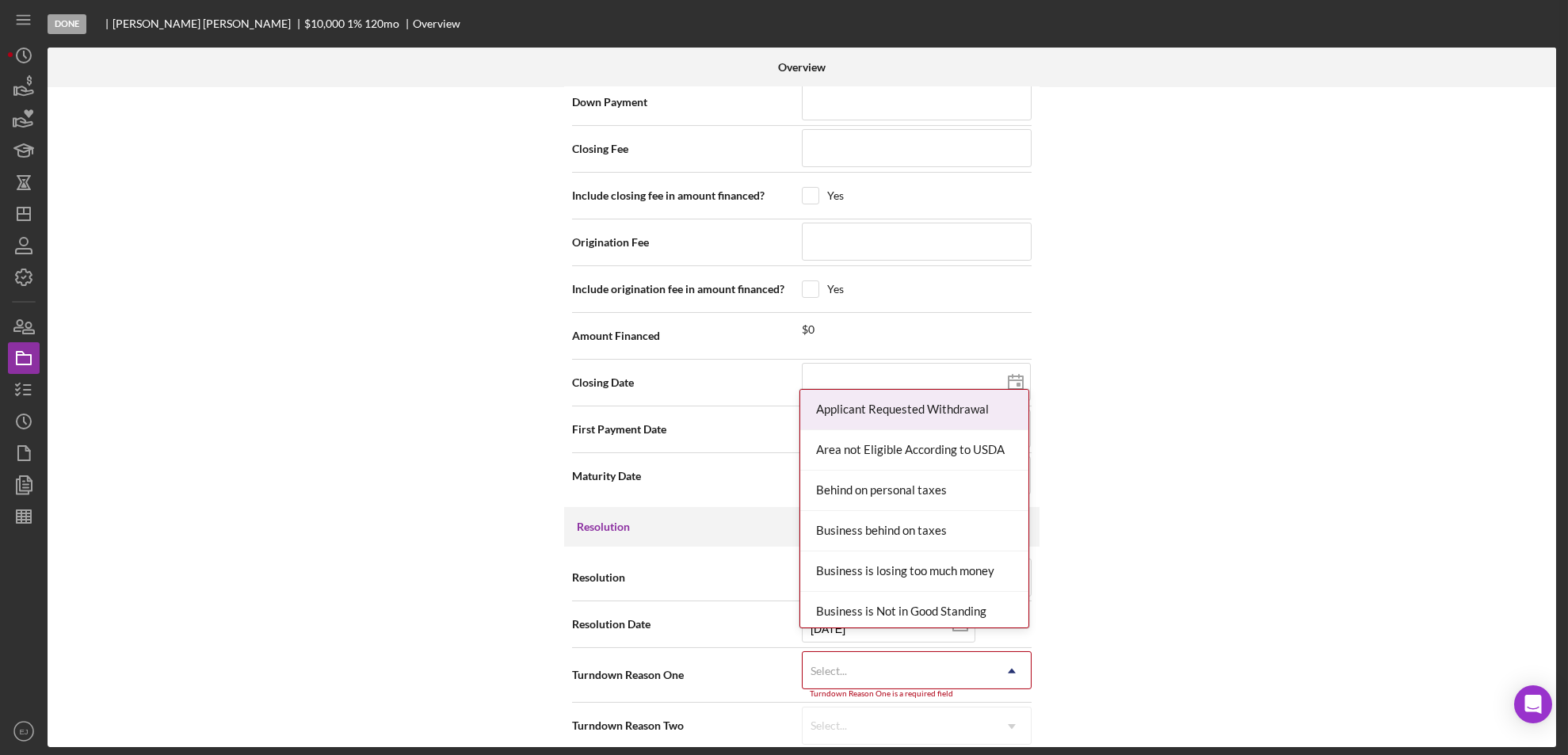
click at [1016, 652] on icon "Icon/Dropdown Arrow" at bounding box center [1011, 671] width 38 height 38
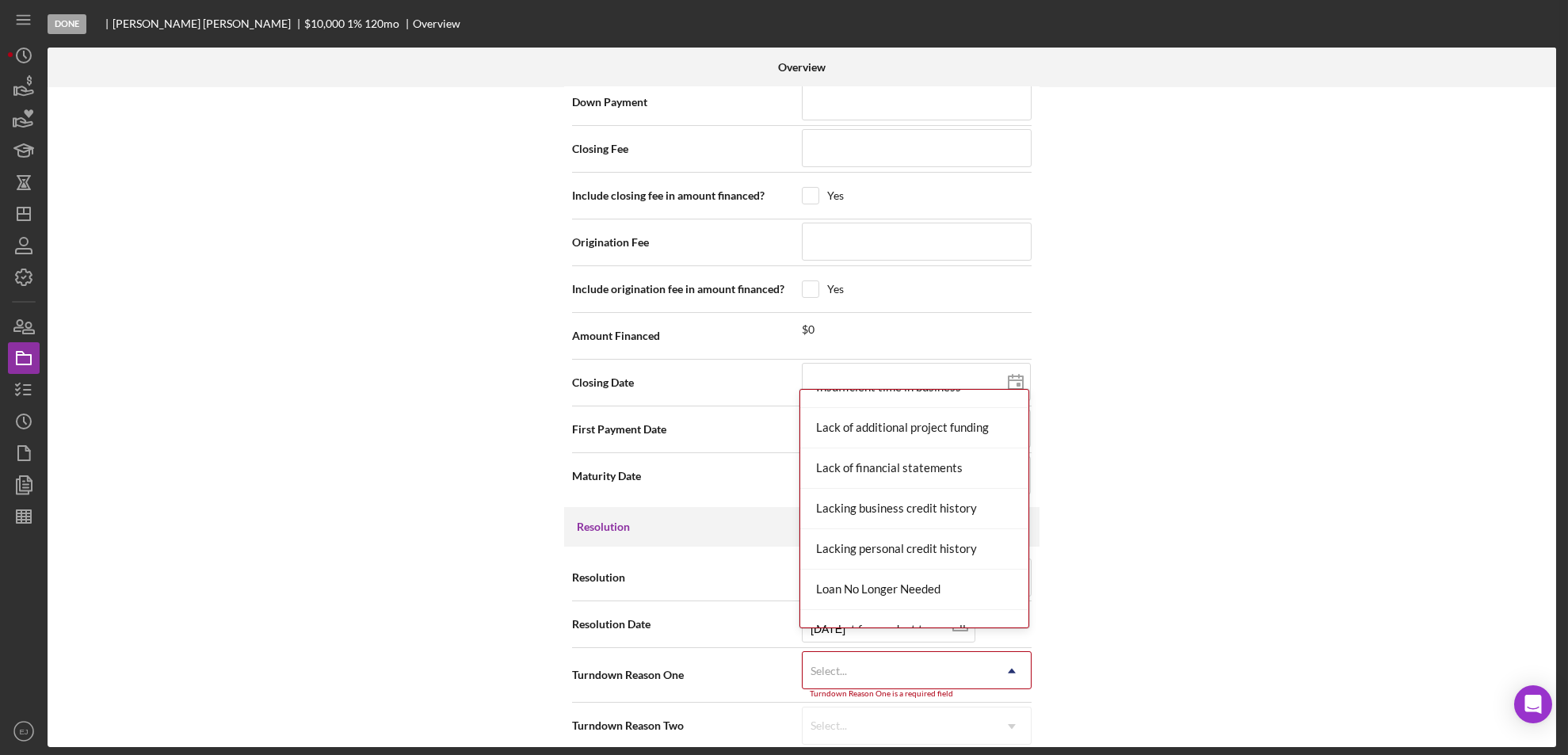
scroll to position [1038, 0]
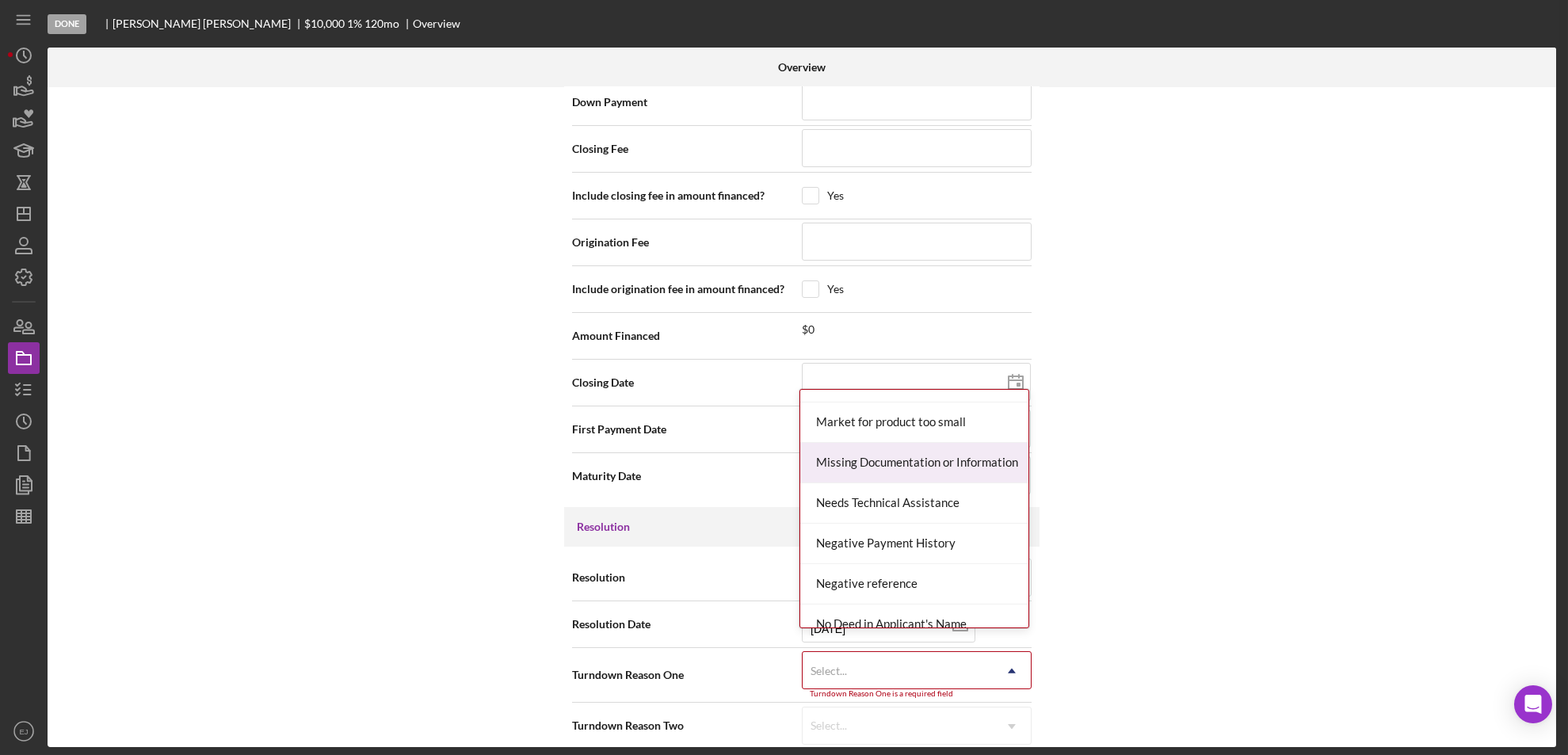
click at [965, 466] on div "Missing Documentation or Information" at bounding box center [914, 463] width 228 height 41
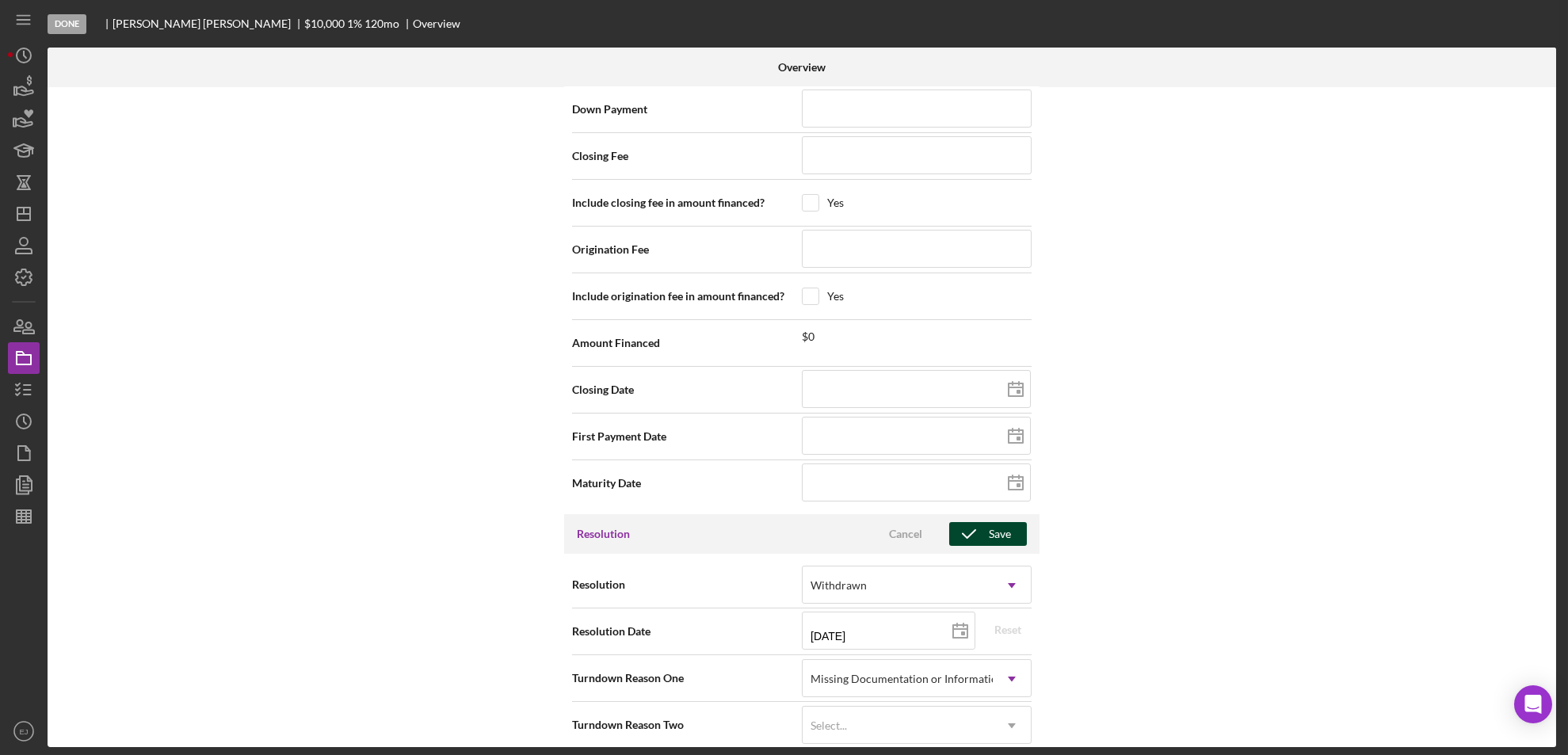
click at [989, 522] on div "Save" at bounding box center [999, 534] width 22 height 24
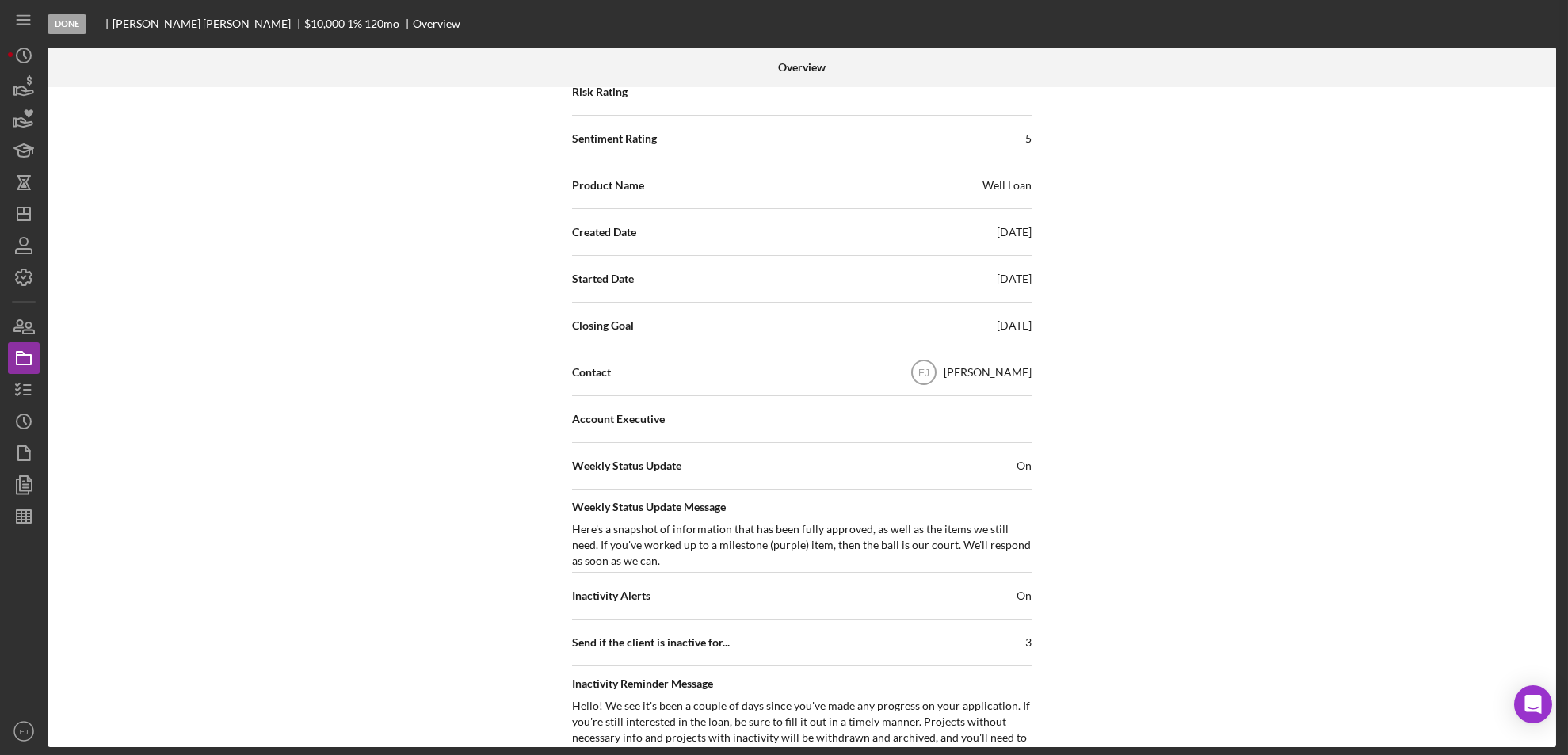
scroll to position [0, 0]
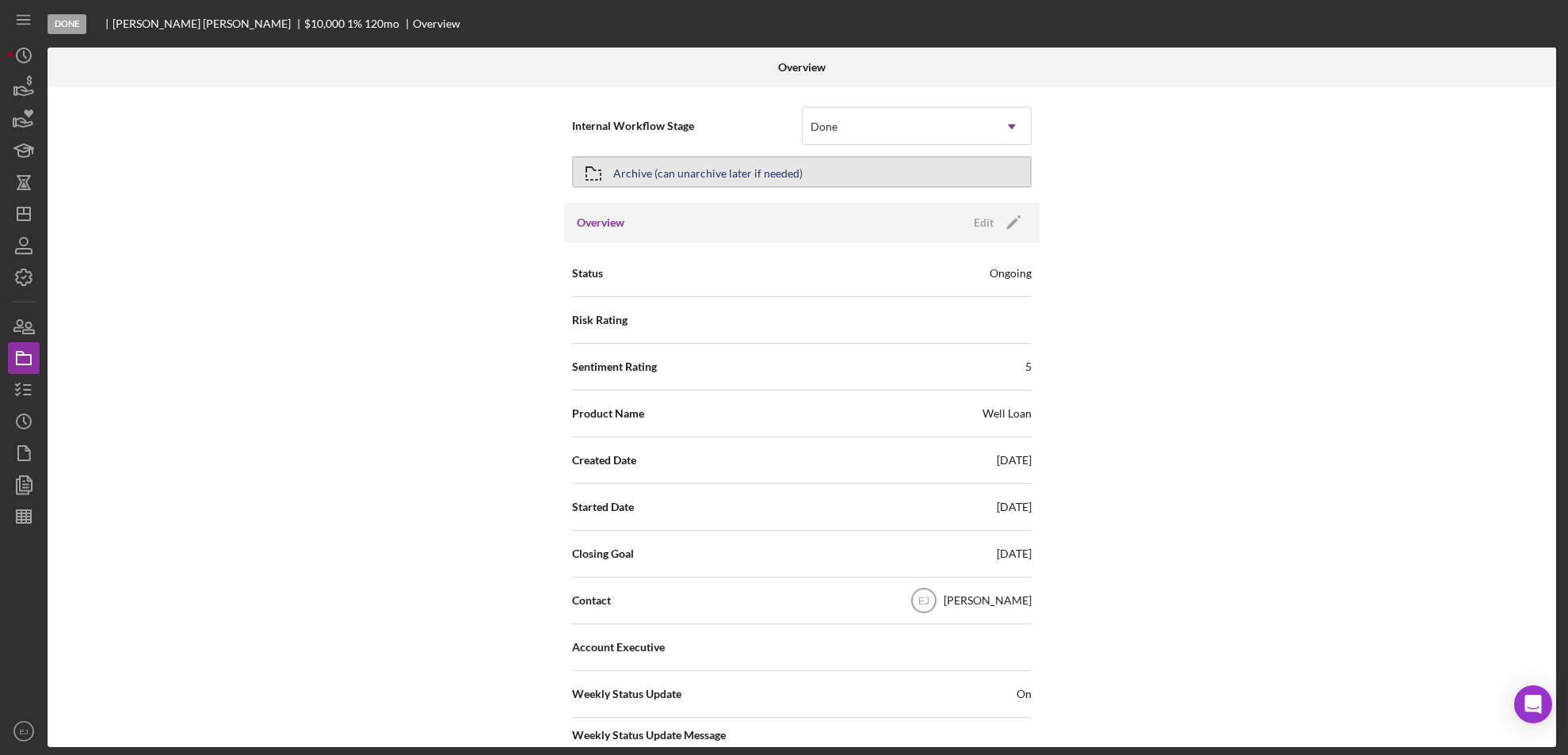
click at [672, 175] on div "Archive (can unarchive later if needed)" at bounding box center [708, 173] width 190 height 29
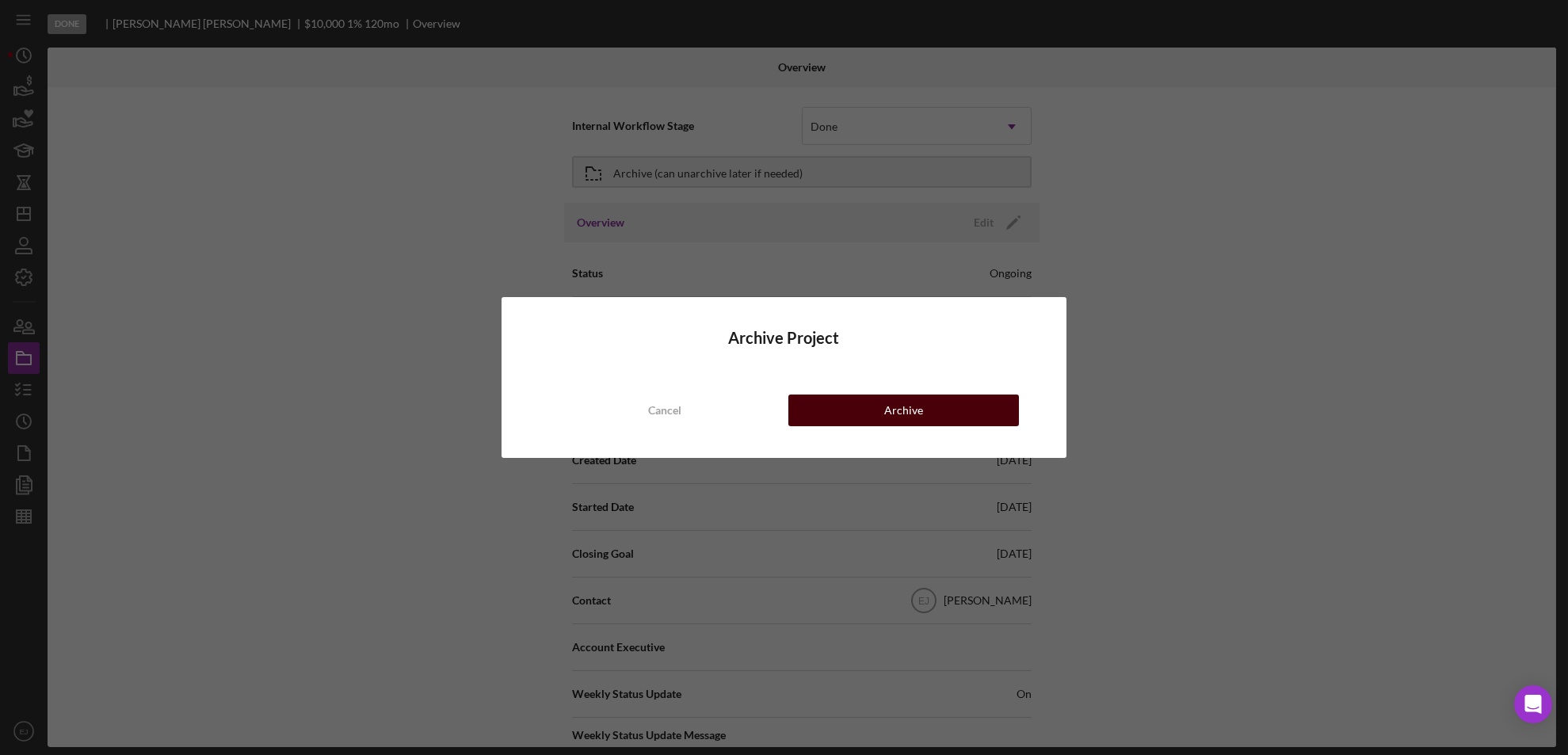
click at [918, 405] on div "Archive" at bounding box center [903, 410] width 39 height 31
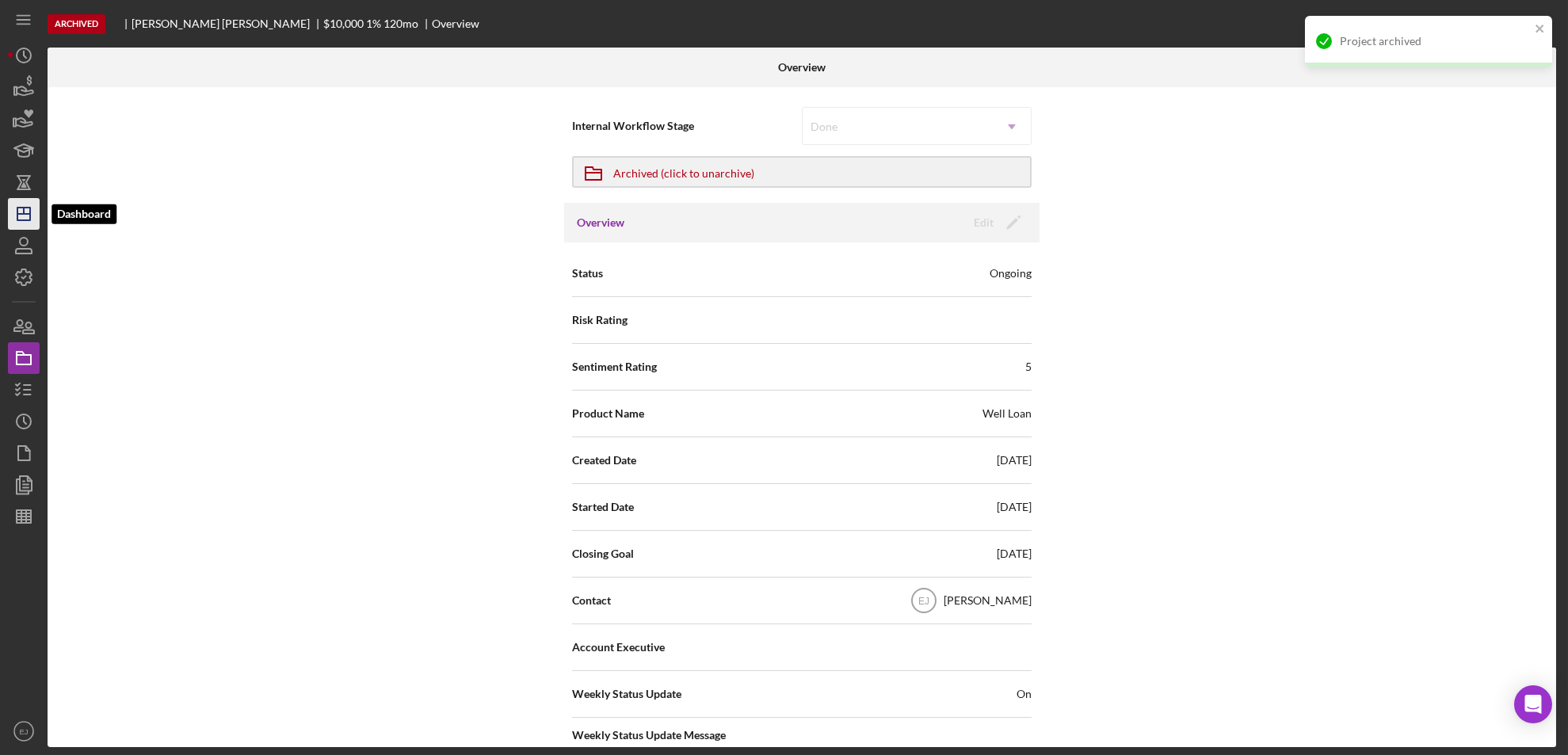
click at [32, 206] on icon "Icon/Dashboard" at bounding box center [24, 213] width 40 height 40
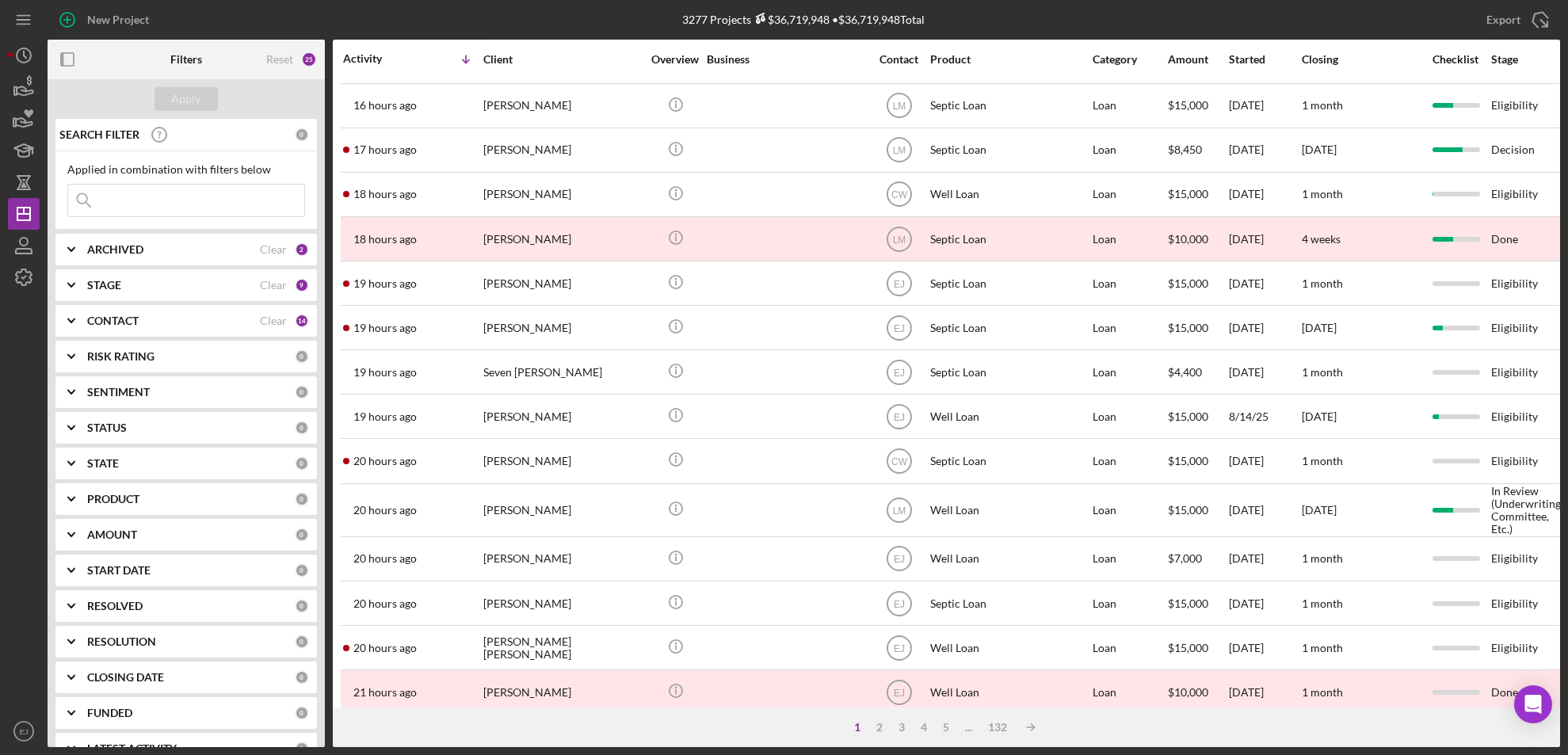
scroll to position [534, 0]
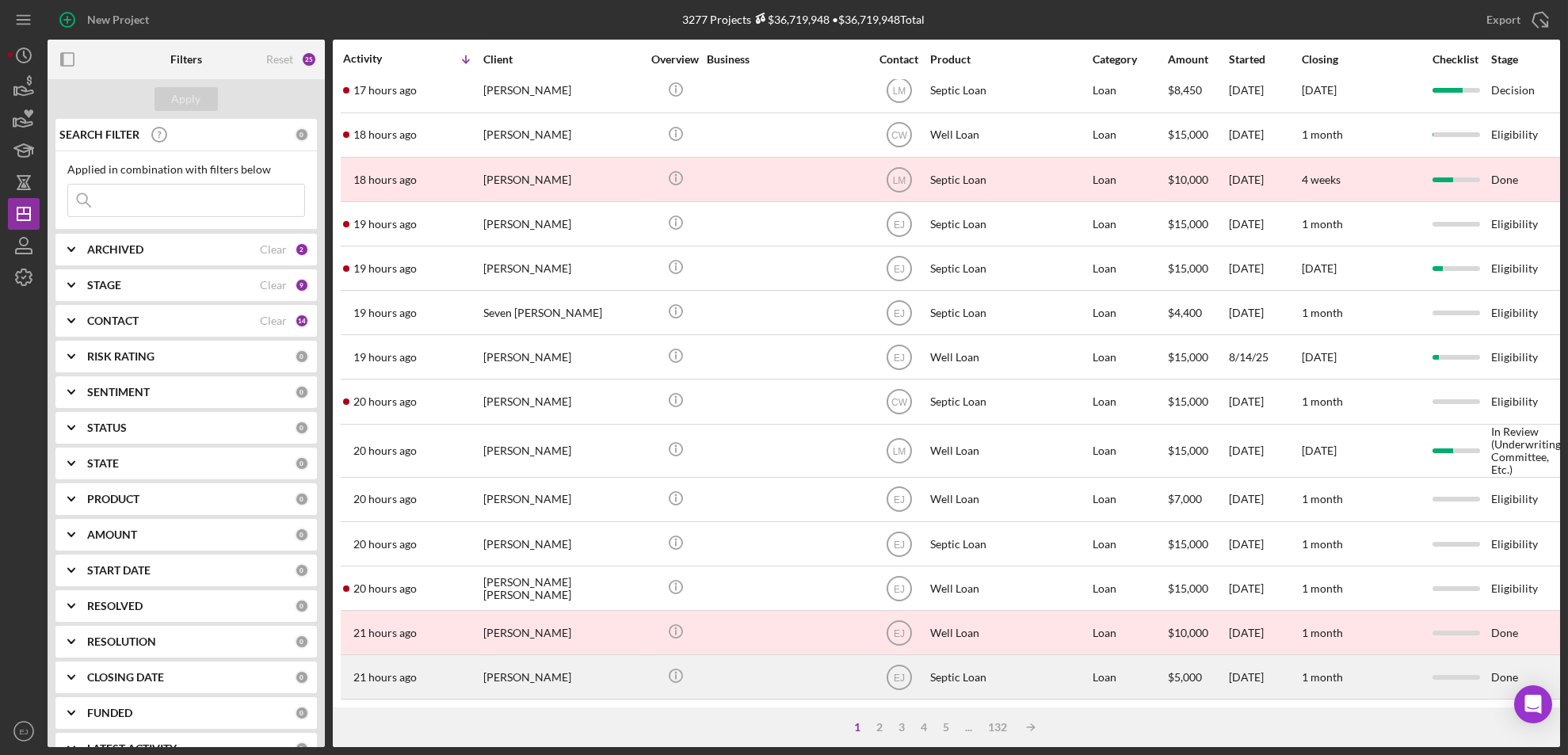
click at [535, 656] on div "[PERSON_NAME]" at bounding box center [563, 677] width 158 height 42
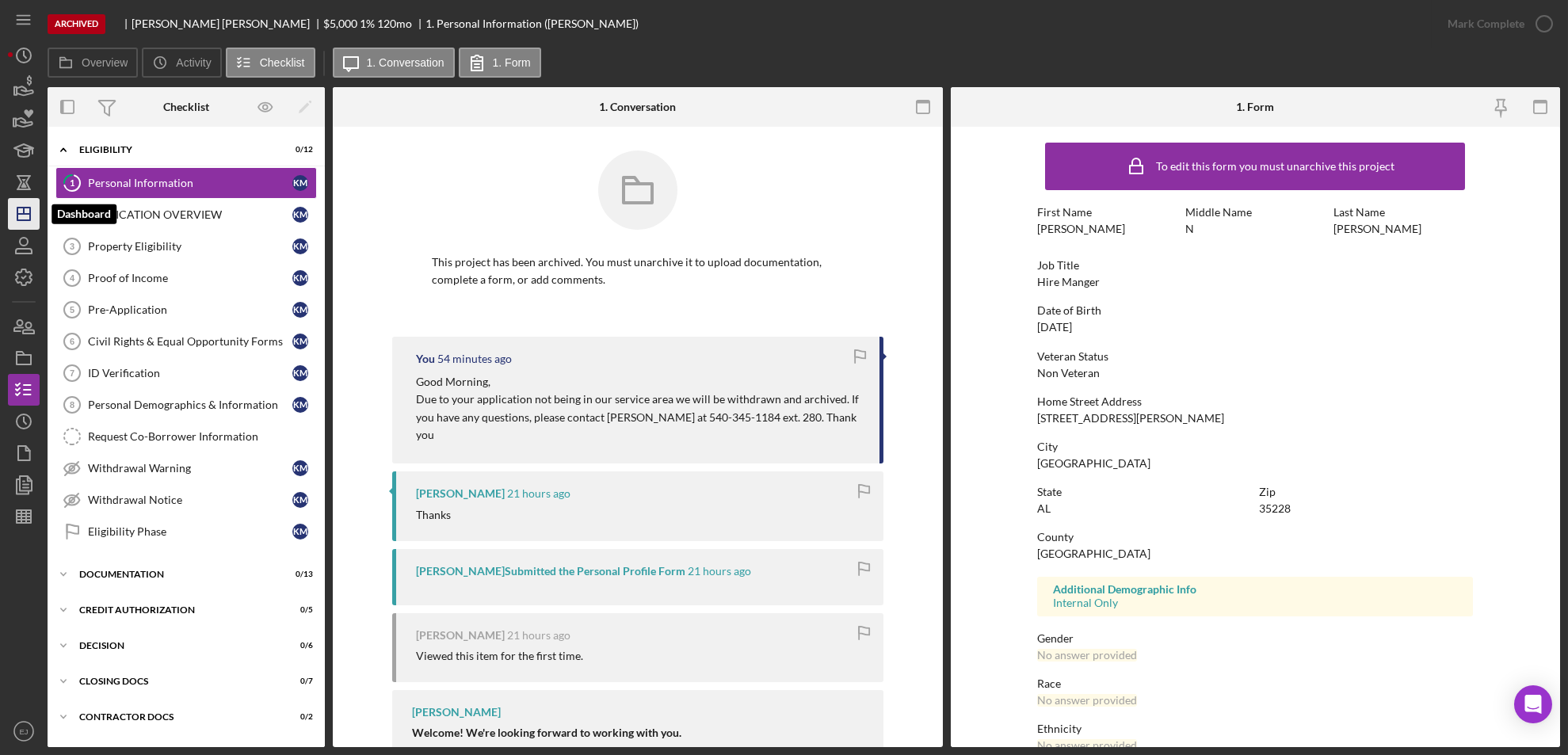
click at [13, 205] on icon "Icon/Dashboard" at bounding box center [24, 213] width 40 height 40
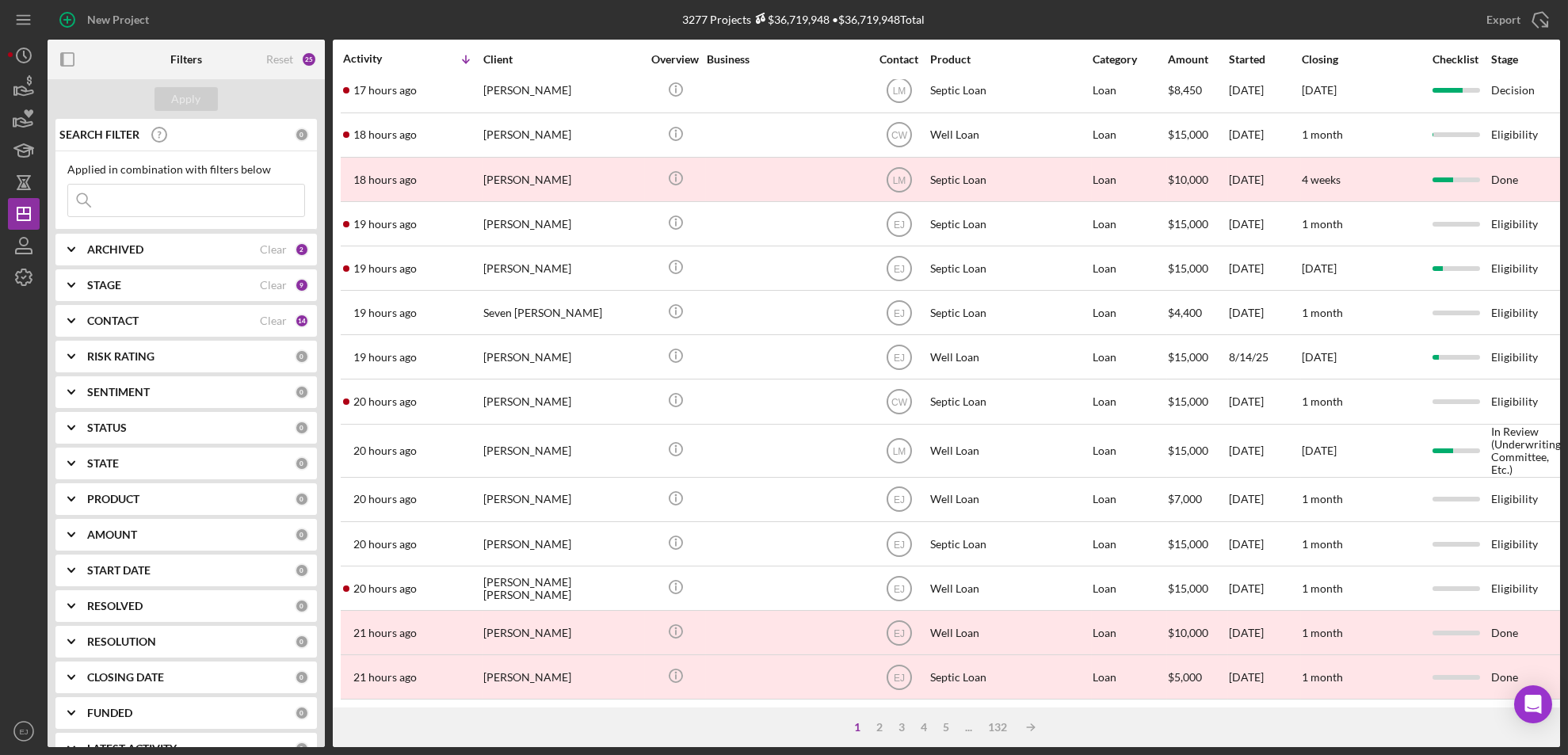
scroll to position [534, 0]
